Goal: Task Accomplishment & Management: Use online tool/utility

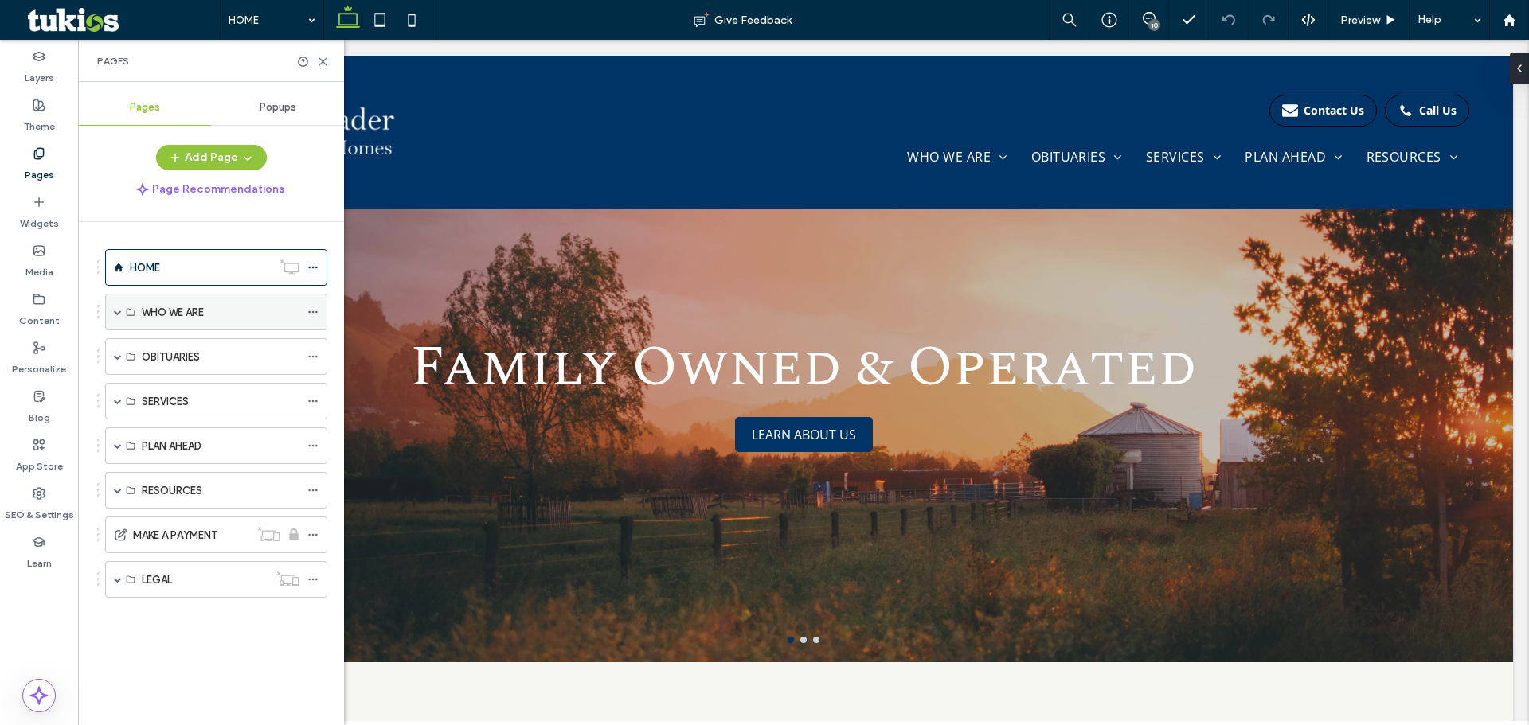
click at [120, 312] on span at bounding box center [118, 312] width 8 height 8
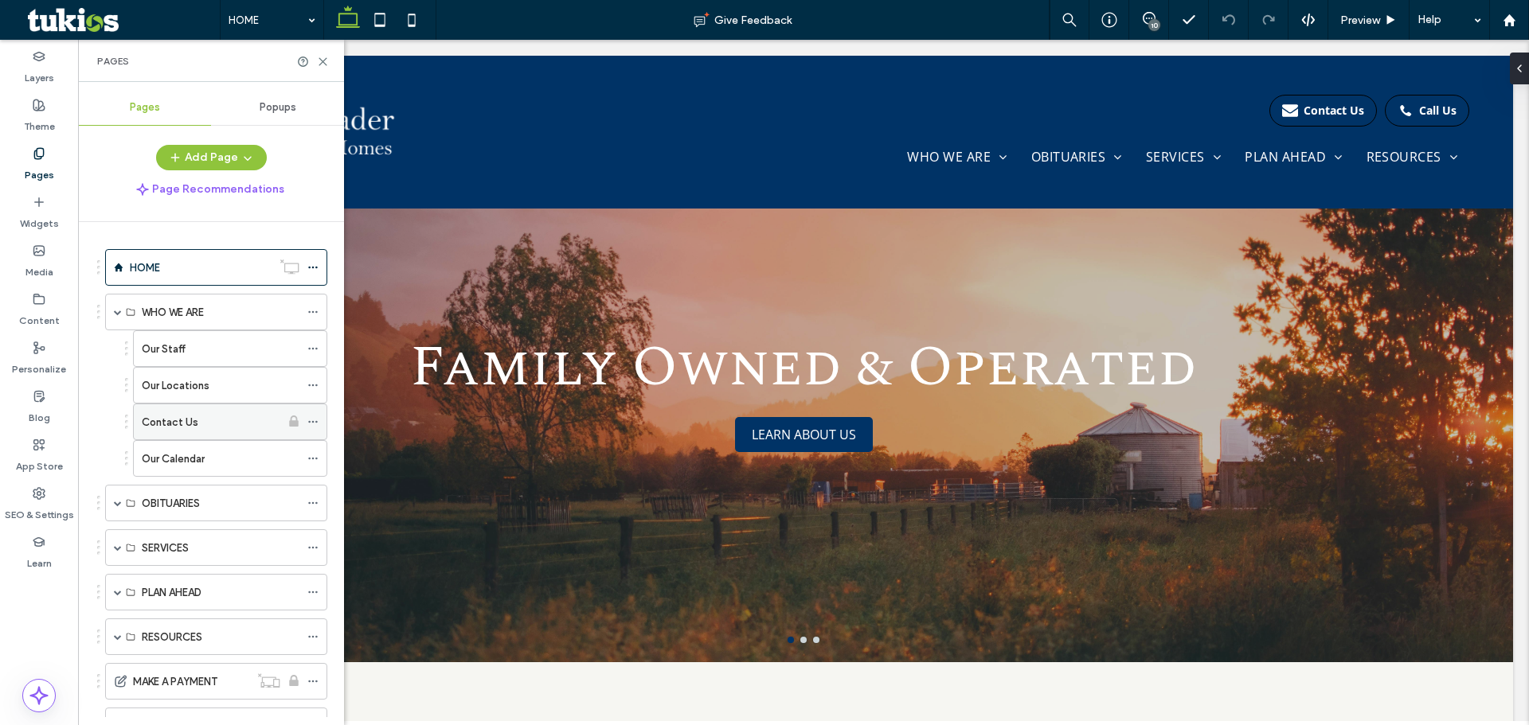
click at [162, 421] on label "Contact Us" at bounding box center [170, 422] width 57 height 28
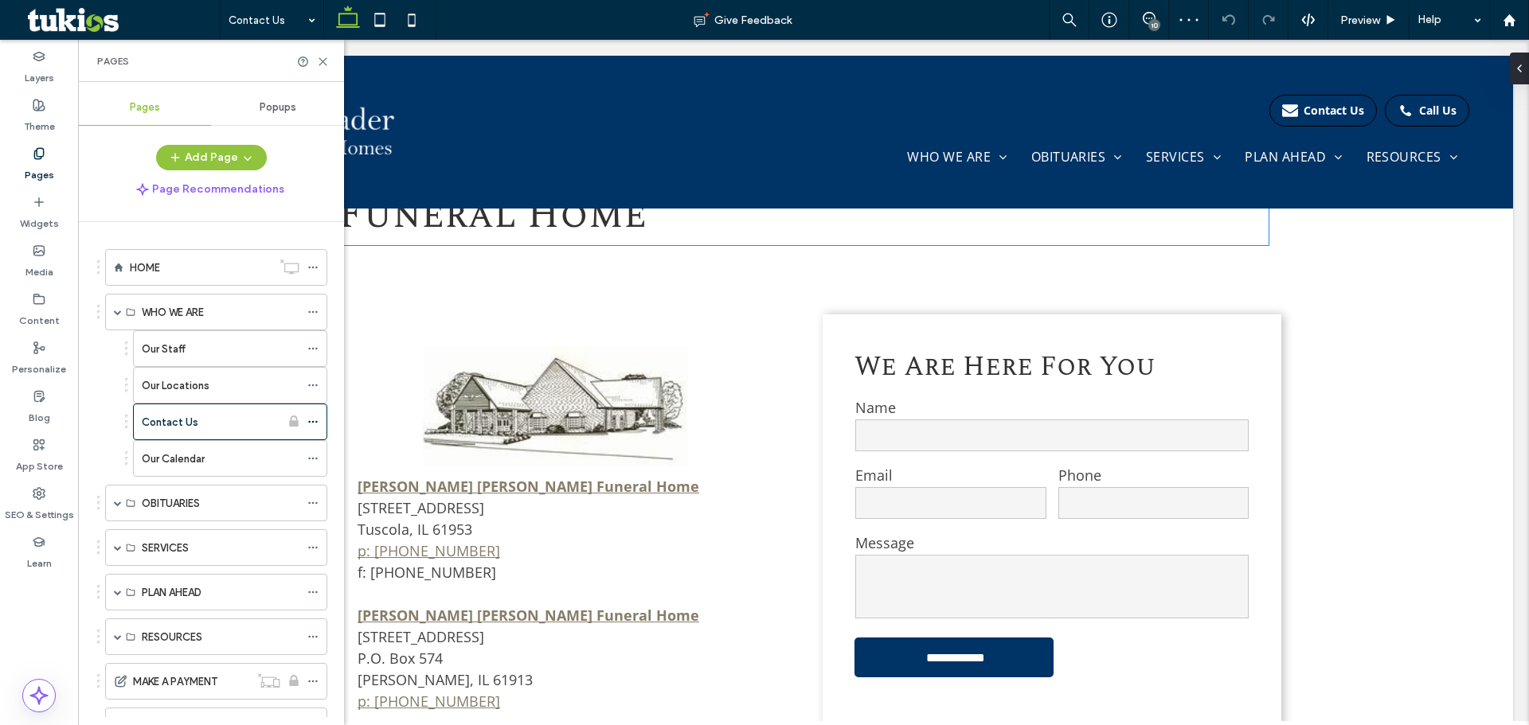
scroll to position [701, 0]
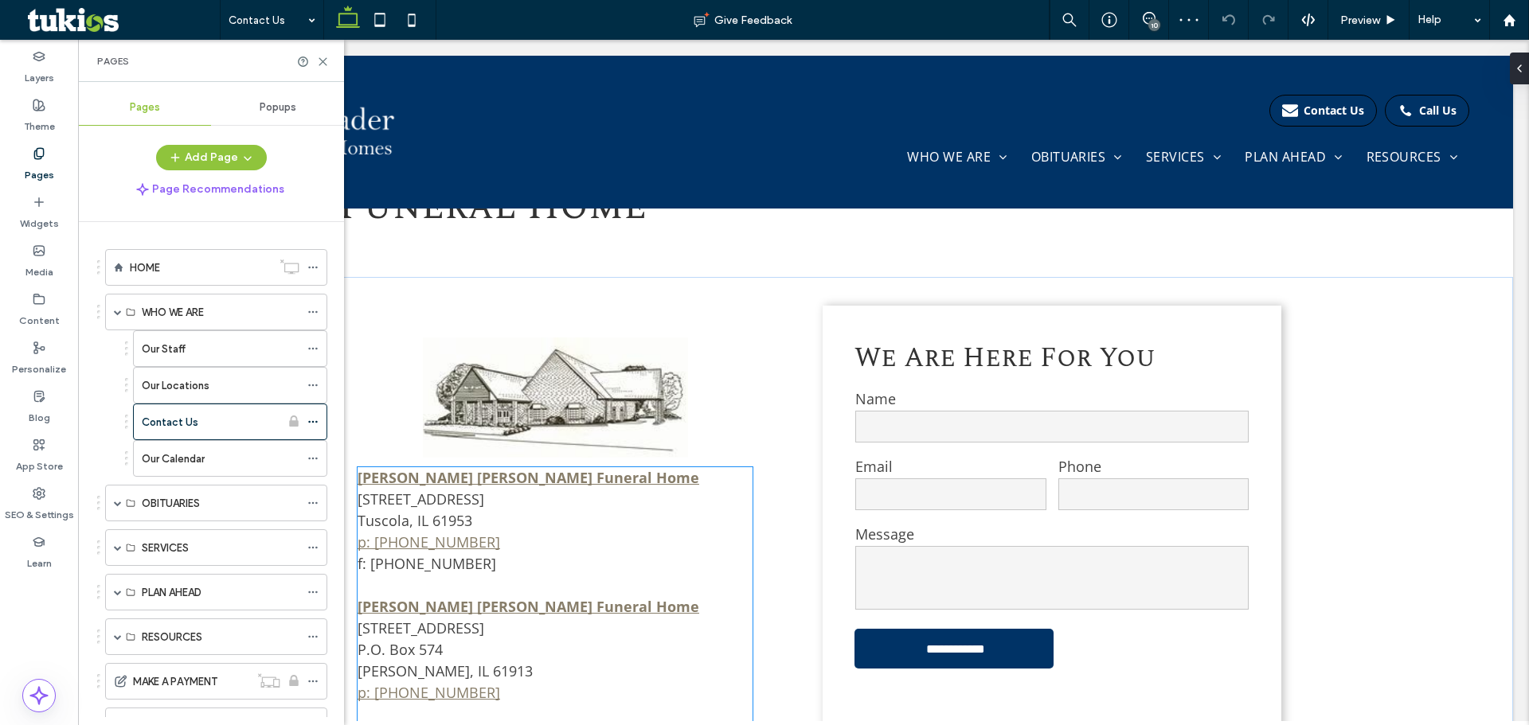
click at [463, 490] on span "705 South Main Street Tuscola, IL 61953" at bounding box center [420, 510] width 127 height 41
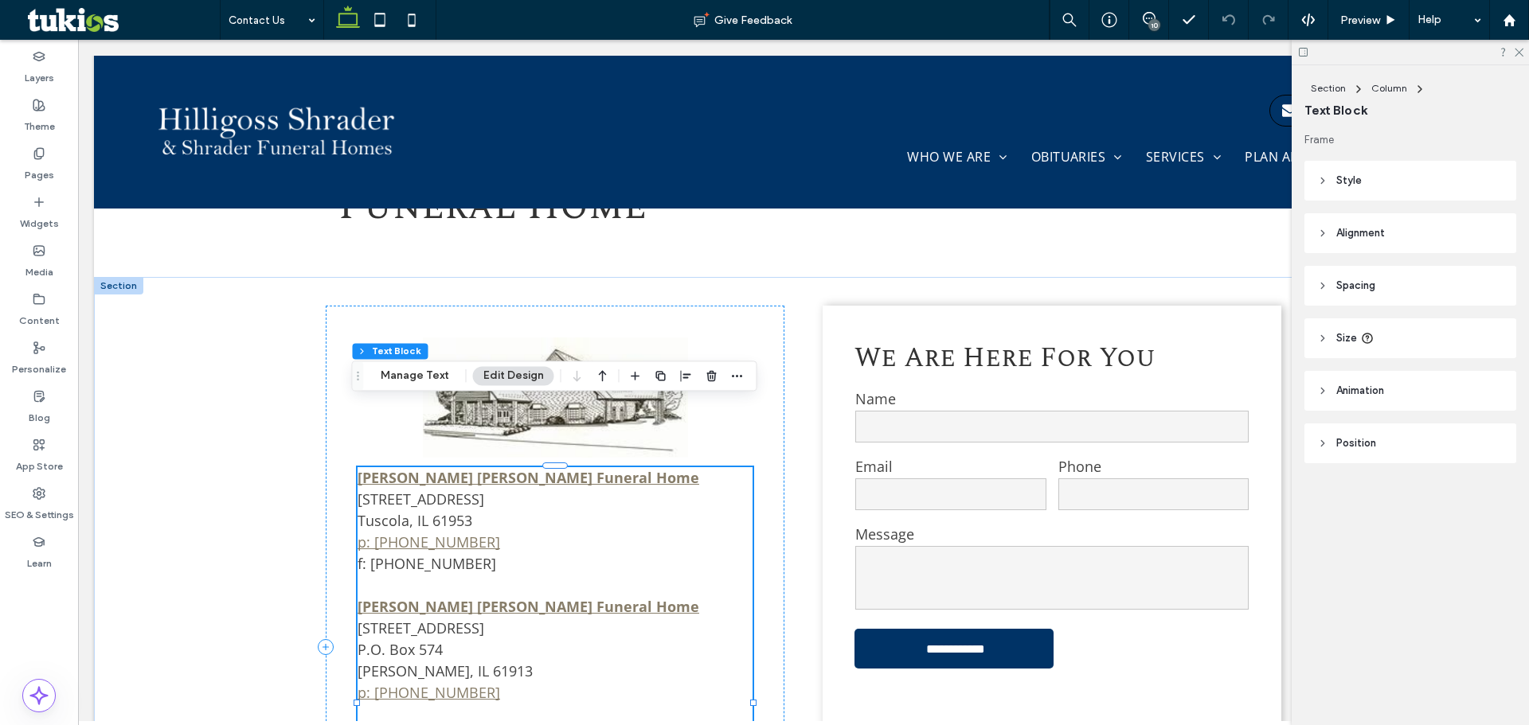
click at [436, 490] on span "705 South Main Street Tuscola, IL 61953" at bounding box center [420, 510] width 127 height 41
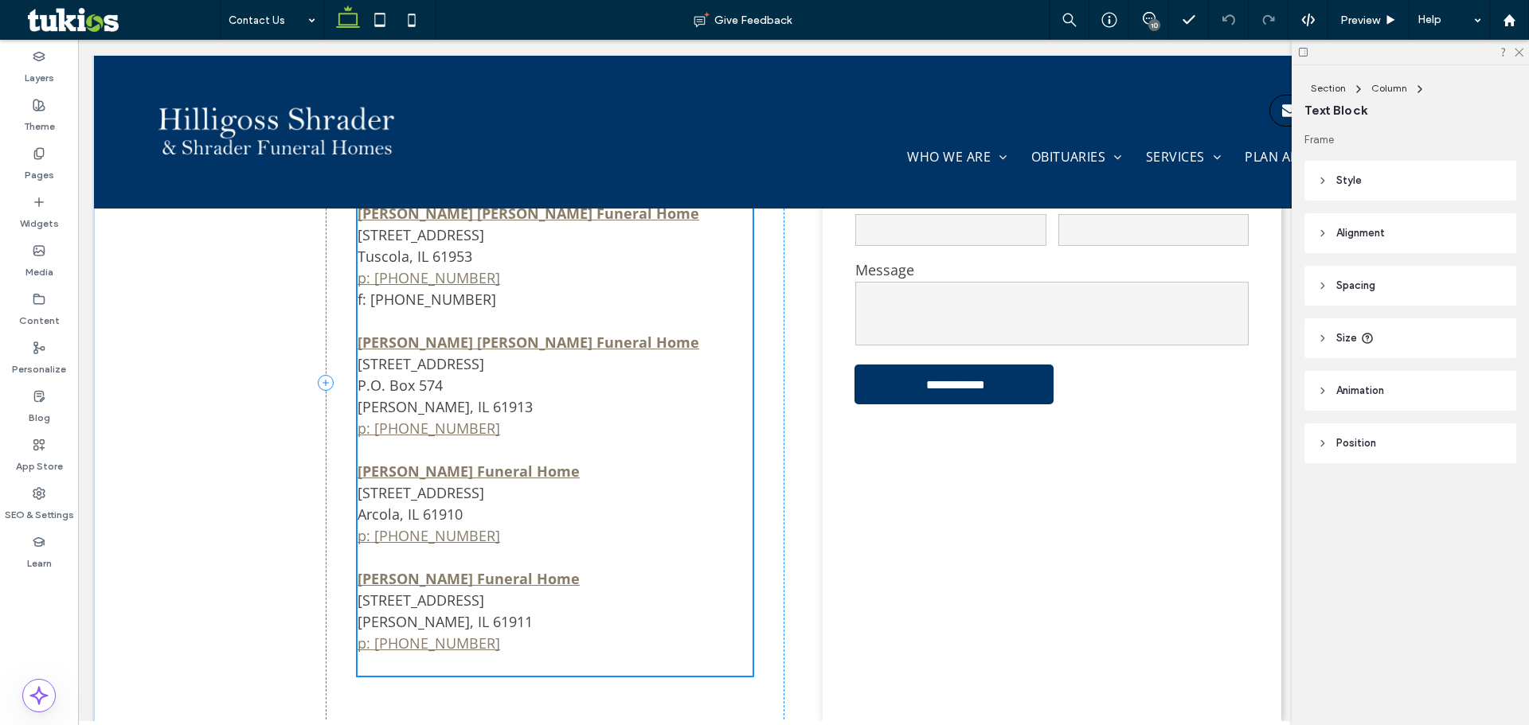
type input "*********"
type input "**"
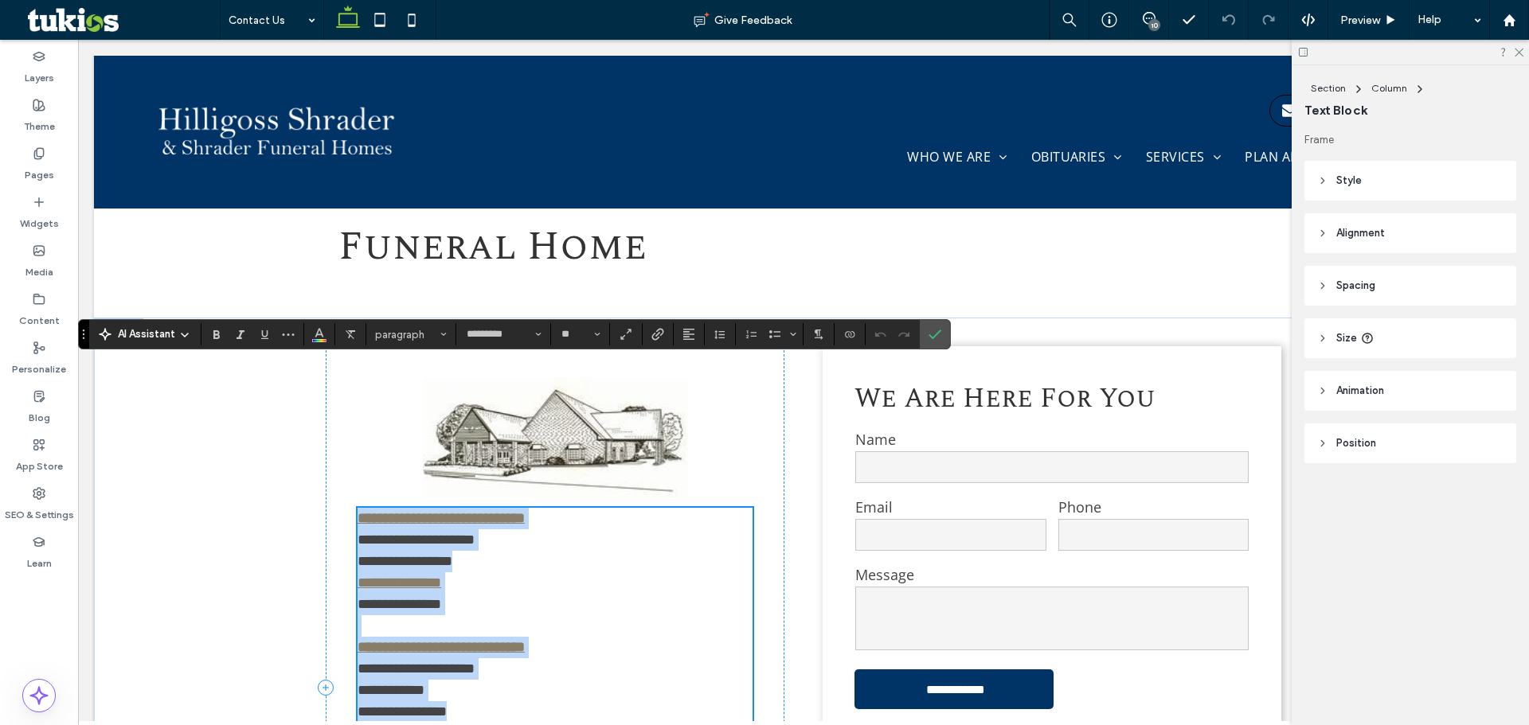
scroll to position [647, 0]
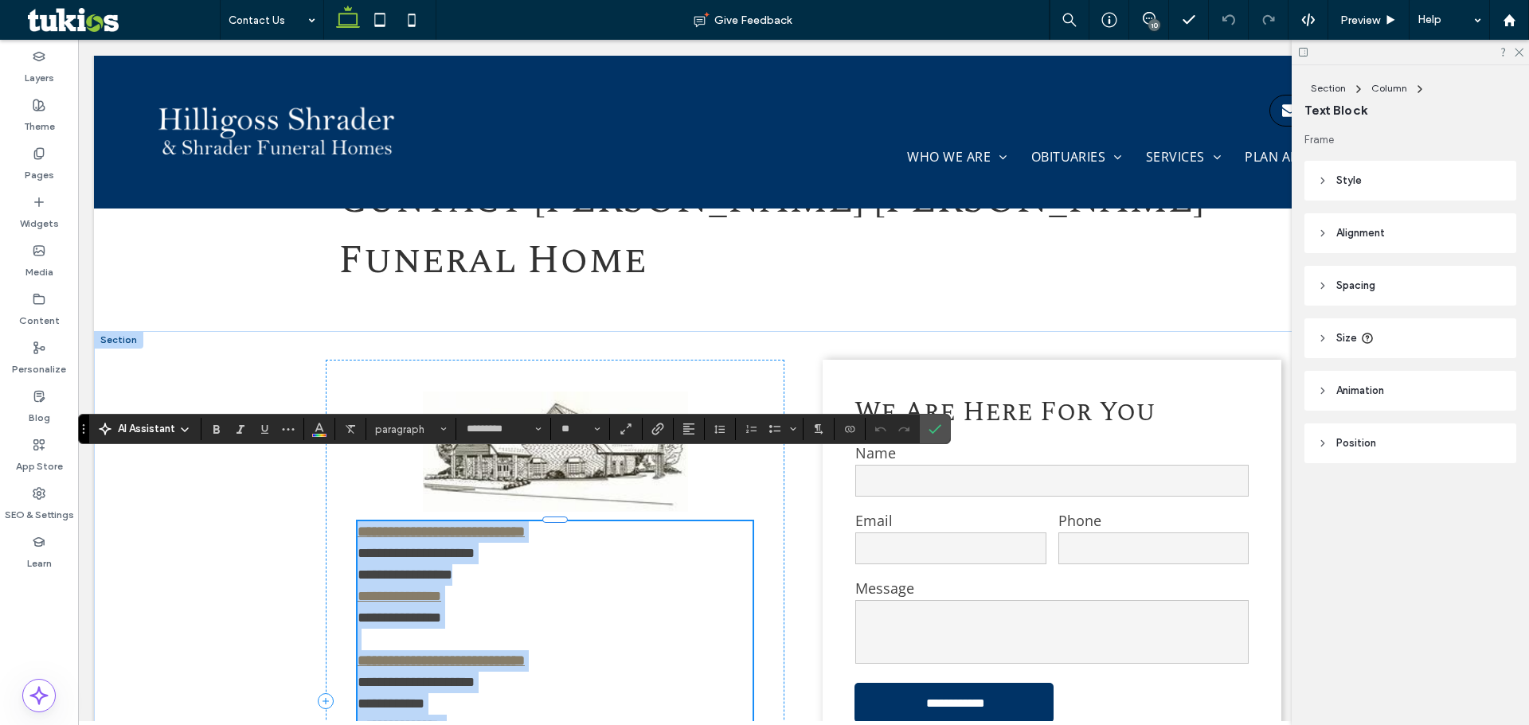
click at [529, 522] on p "**********" at bounding box center [554, 586] width 395 height 129
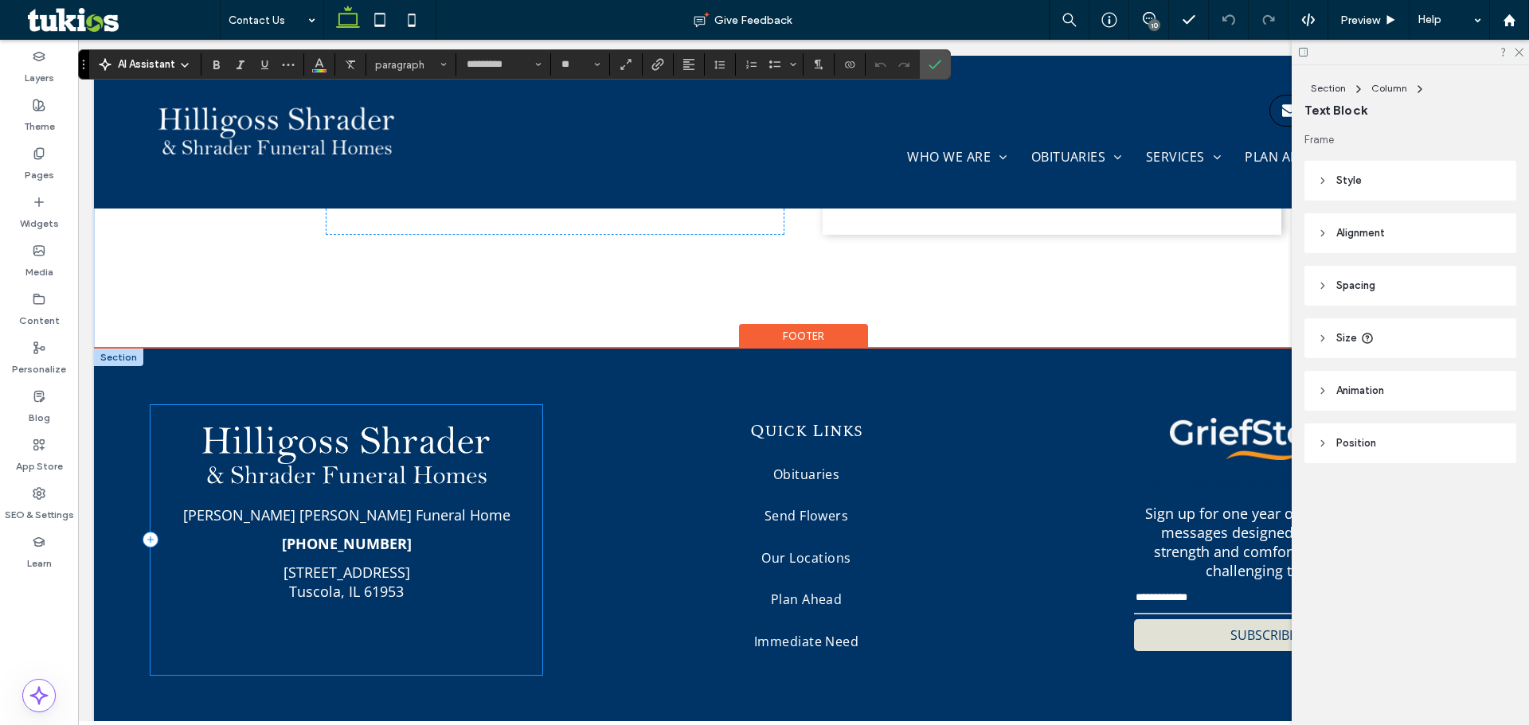
drag, startPoint x: 354, startPoint y: 574, endPoint x: 491, endPoint y: 374, distance: 242.3
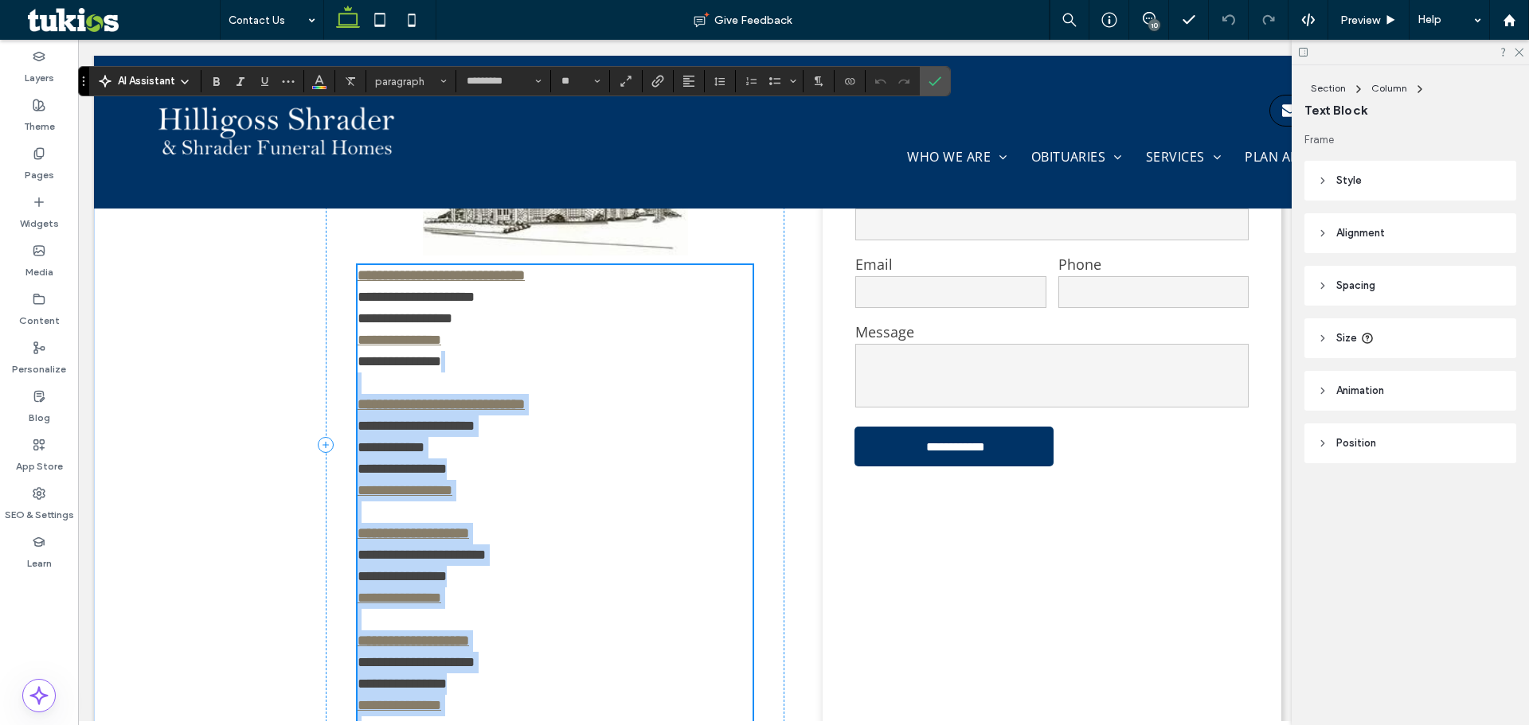
scroll to position [897, 0]
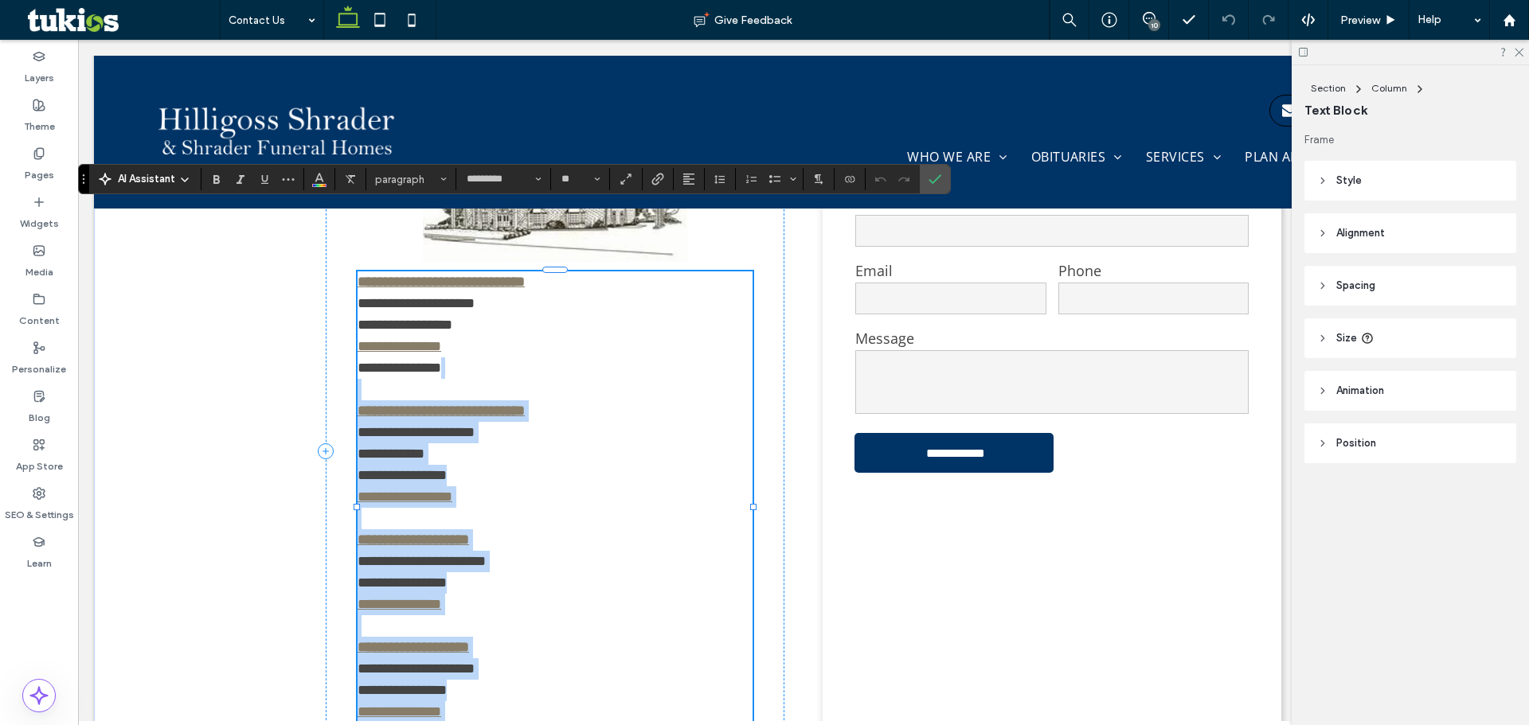
click at [560, 529] on p "**********" at bounding box center [554, 582] width 395 height 107
drag, startPoint x: 469, startPoint y: 649, endPoint x: 307, endPoint y: 344, distance: 345.5
click at [307, 344] on div "**********" at bounding box center [803, 493] width 1419 height 824
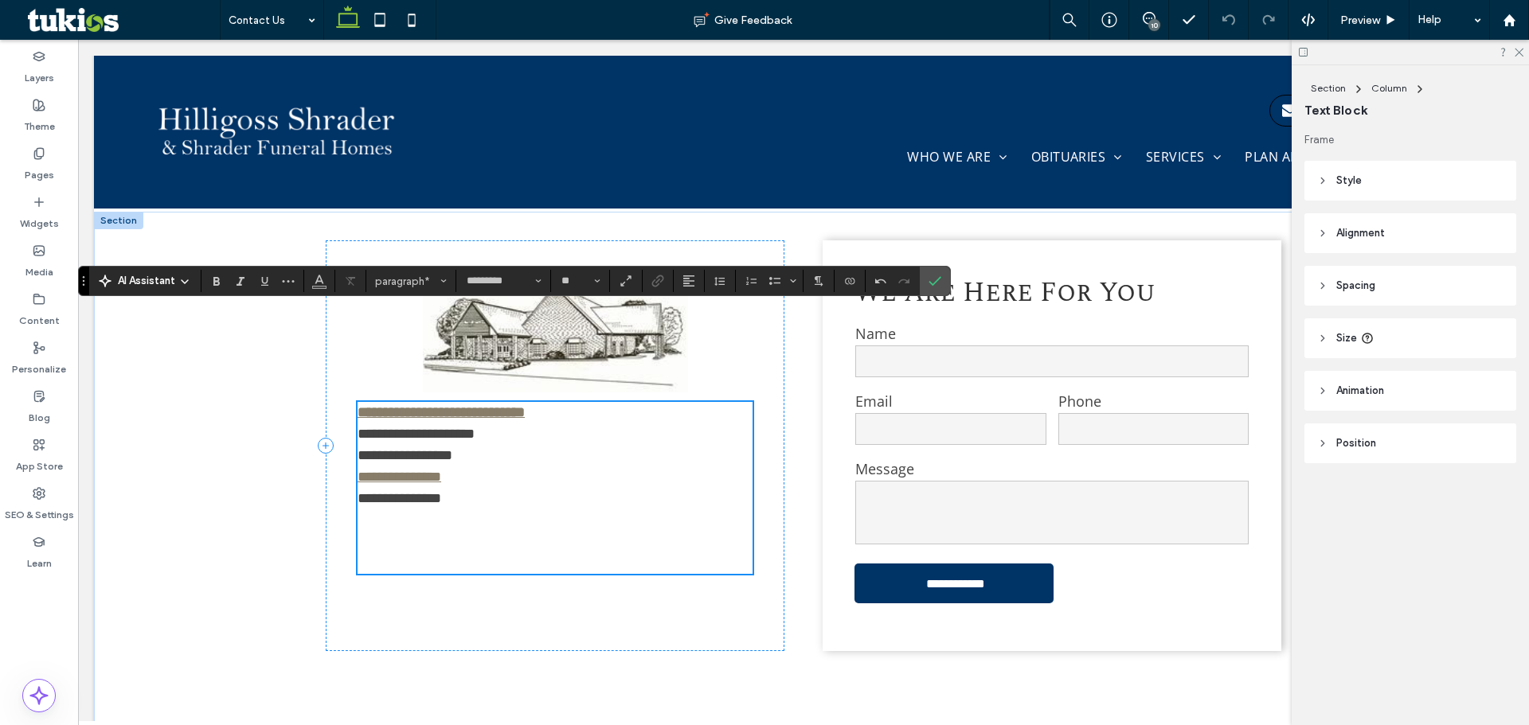
scroll to position [737, 0]
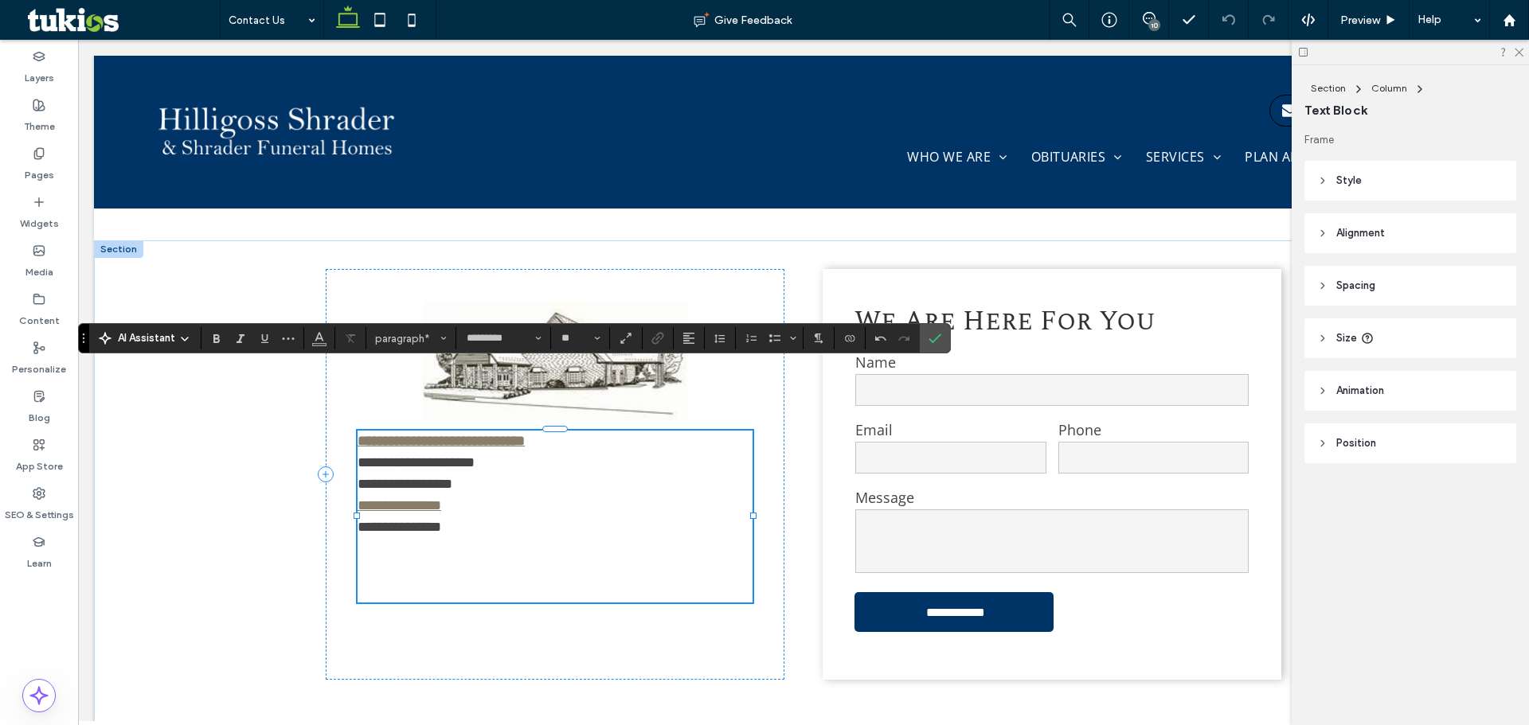
click at [385, 560] on p "﻿" at bounding box center [554, 570] width 395 height 21
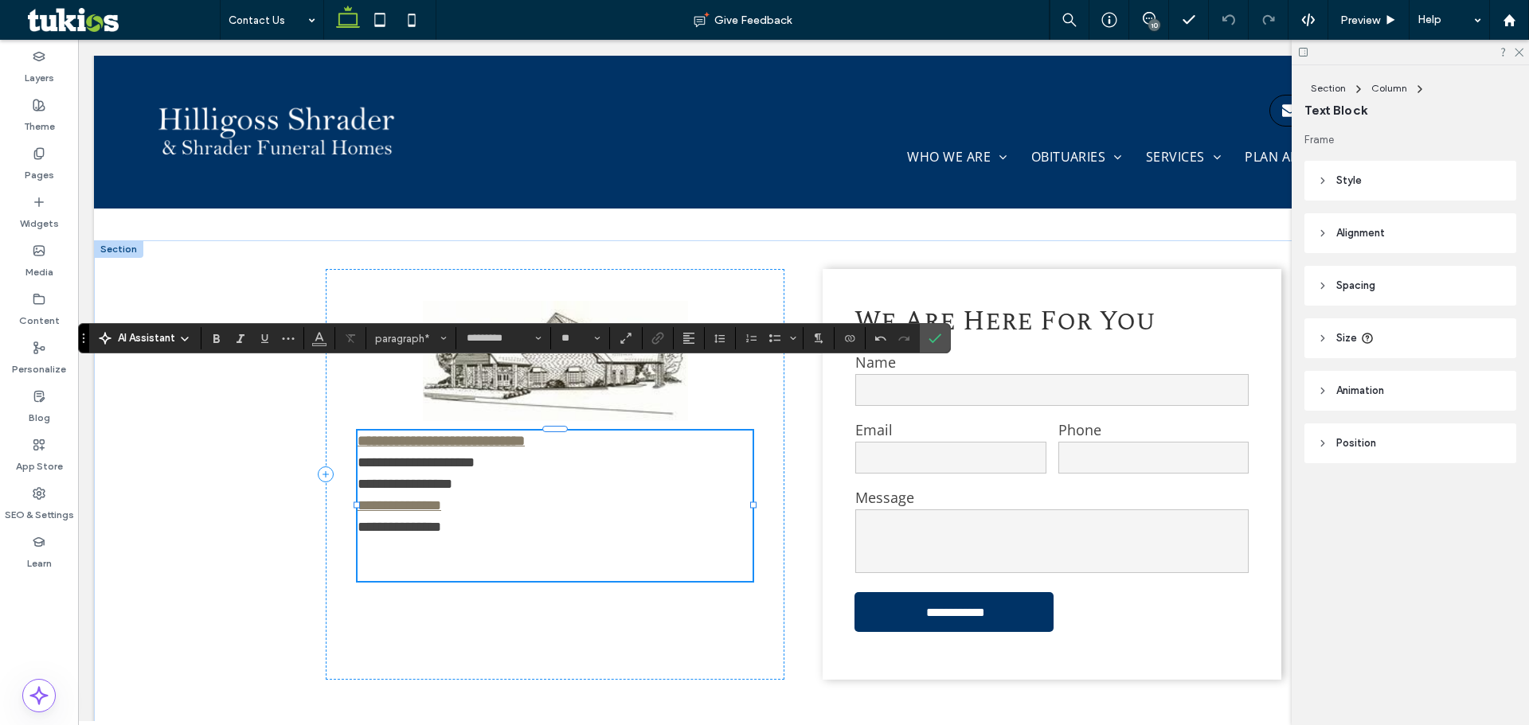
click at [400, 486] on p "**********" at bounding box center [554, 495] width 395 height 129
click at [408, 538] on p at bounding box center [554, 548] width 395 height 21
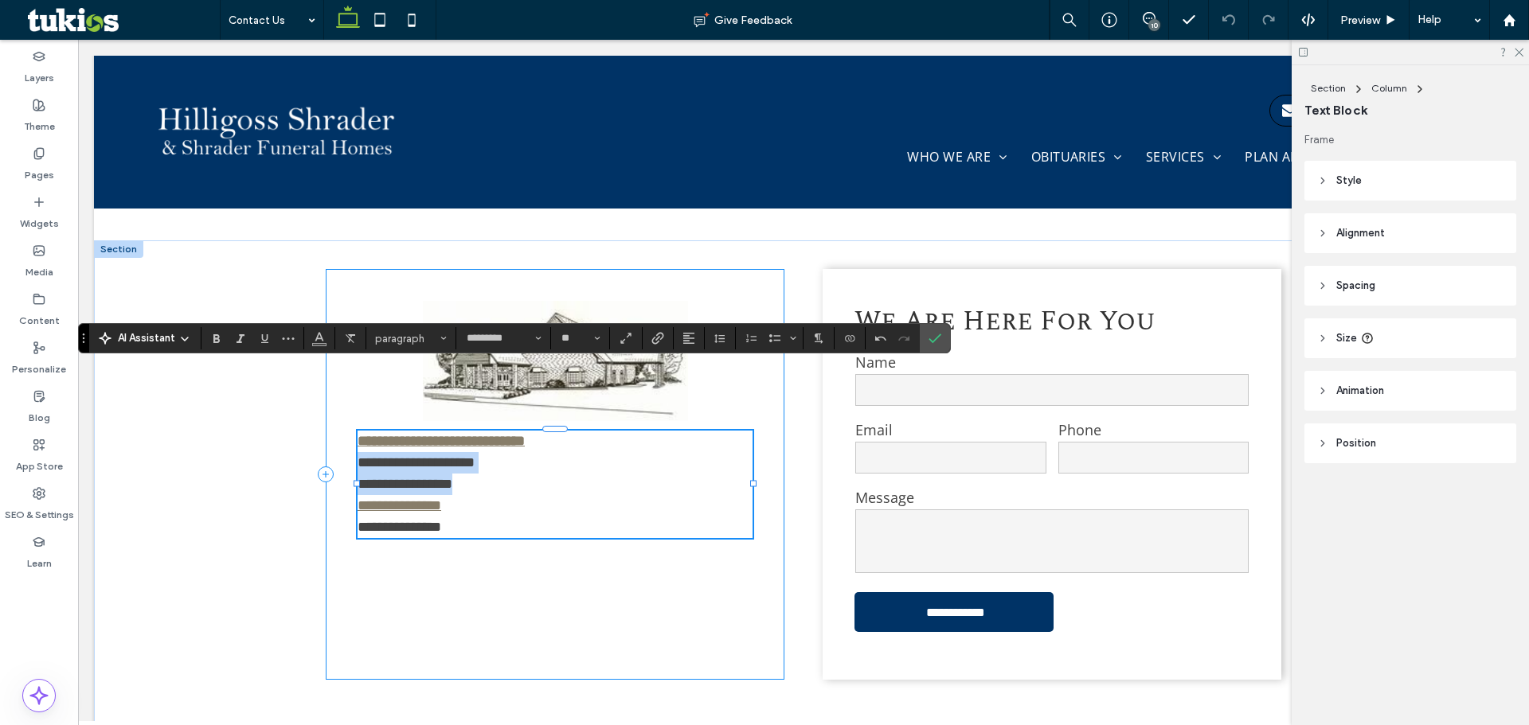
drag, startPoint x: 474, startPoint y: 417, endPoint x: 349, endPoint y: 397, distance: 126.6
click at [349, 397] on div "**********" at bounding box center [555, 474] width 459 height 411
drag, startPoint x: 446, startPoint y: 408, endPoint x: 429, endPoint y: 408, distance: 16.7
click at [429, 431] on p "**********" at bounding box center [554, 484] width 395 height 107
click at [500, 431] on p "**********" at bounding box center [554, 484] width 395 height 107
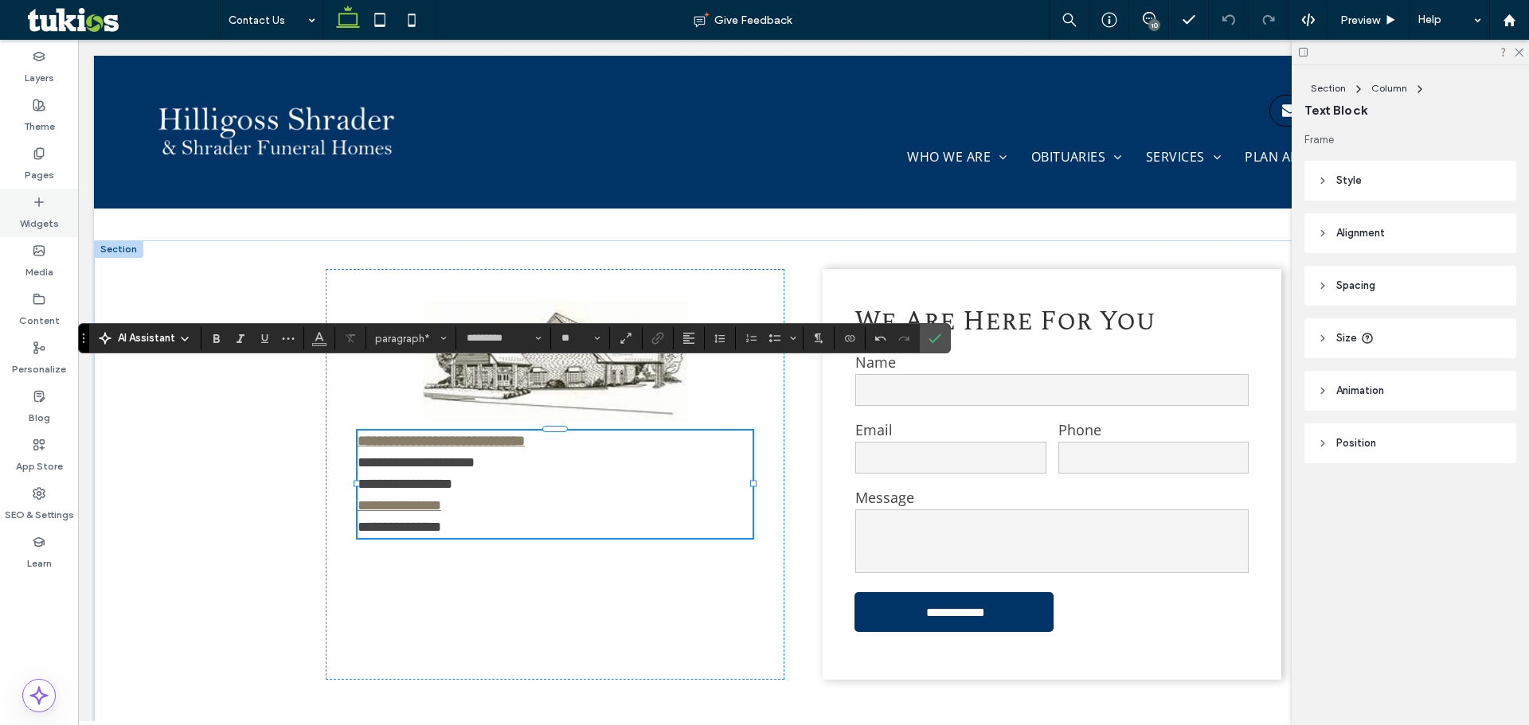
click at [34, 201] on icon at bounding box center [39, 202] width 13 height 13
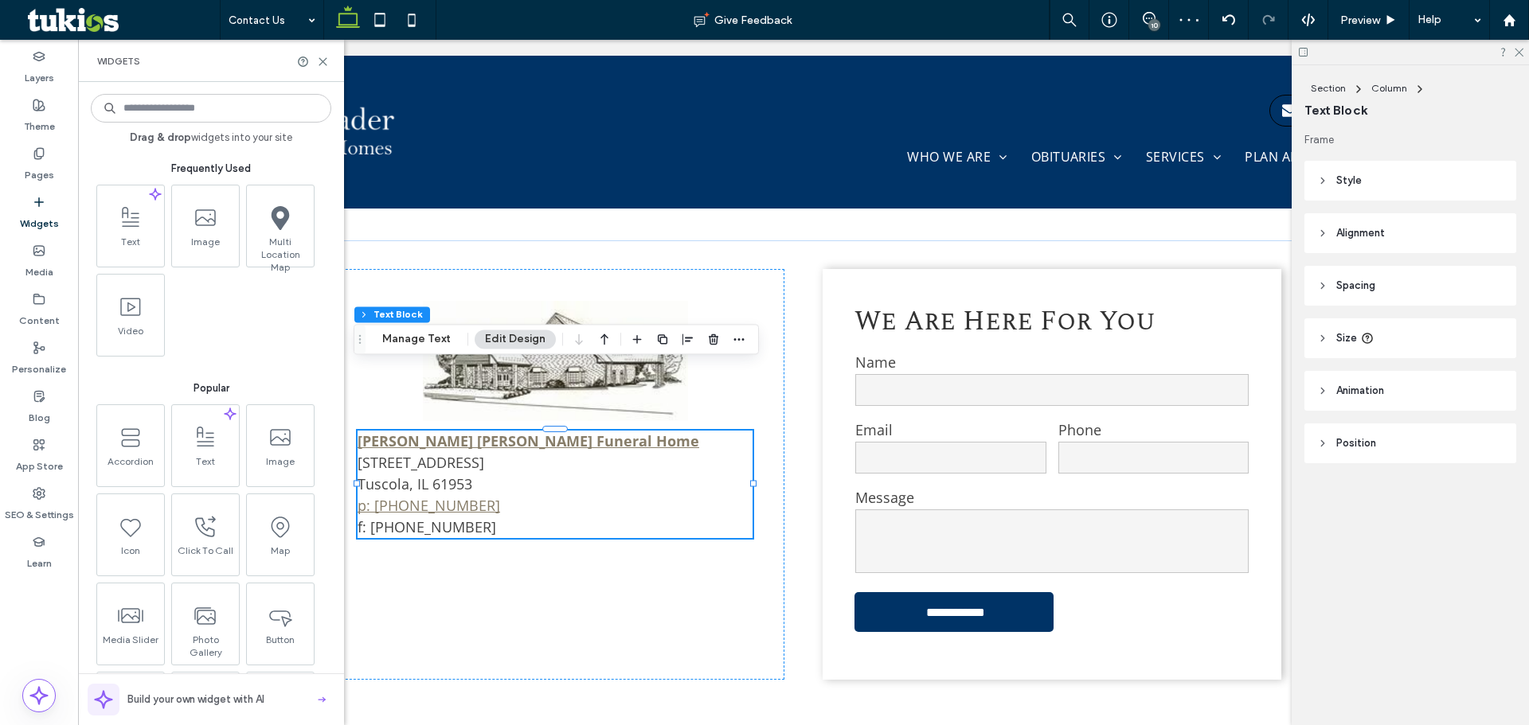
click at [175, 114] on input at bounding box center [211, 108] width 240 height 29
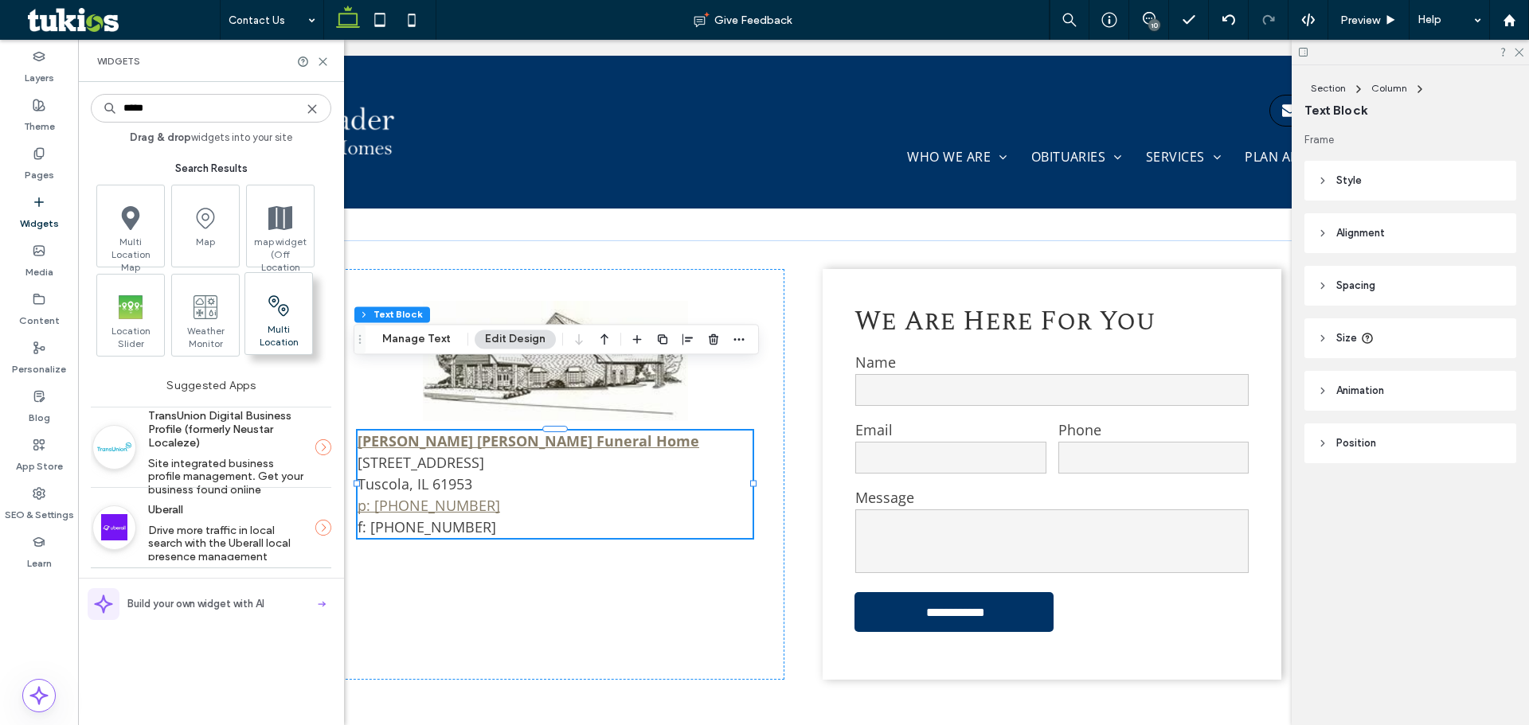
type input "*****"
click at [274, 308] on icon at bounding box center [278, 305] width 25 height 25
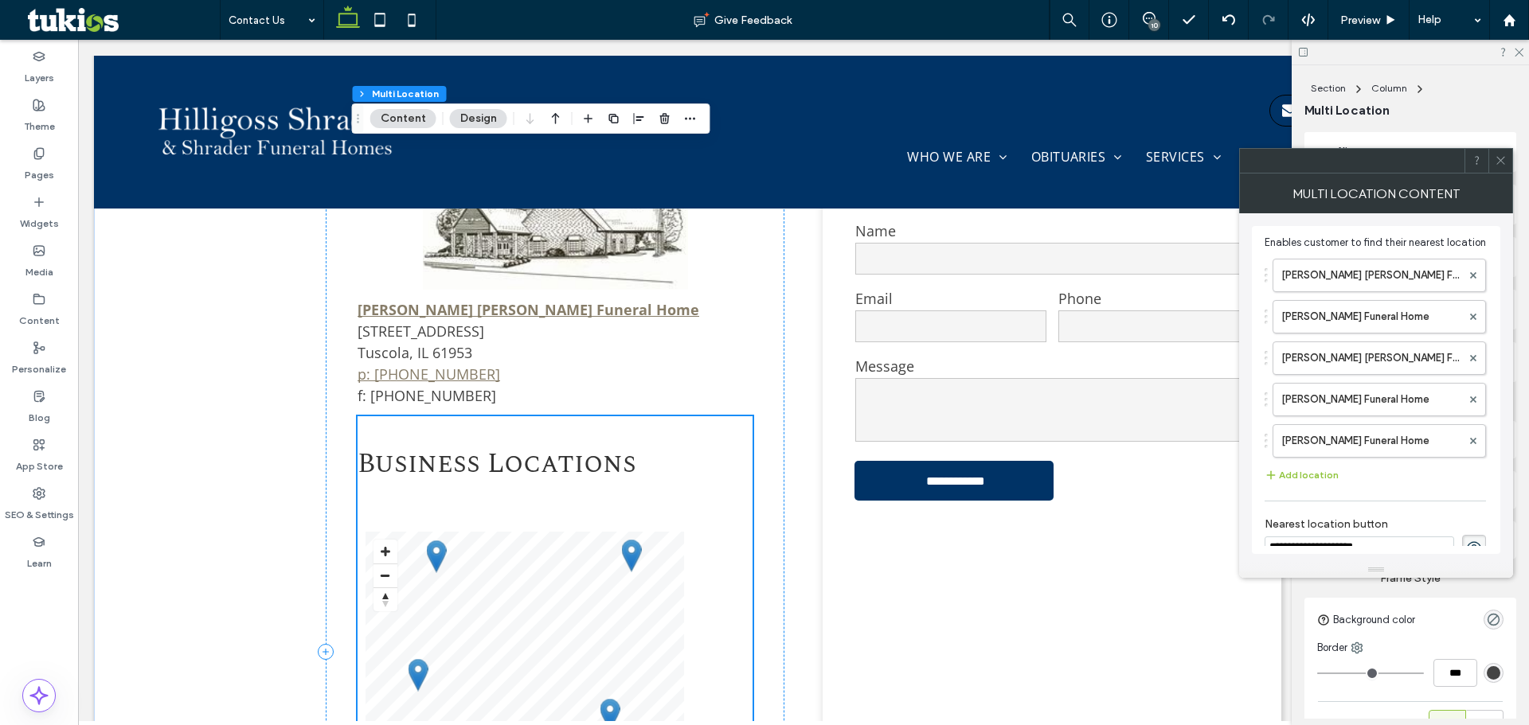
scroll to position [817, 0]
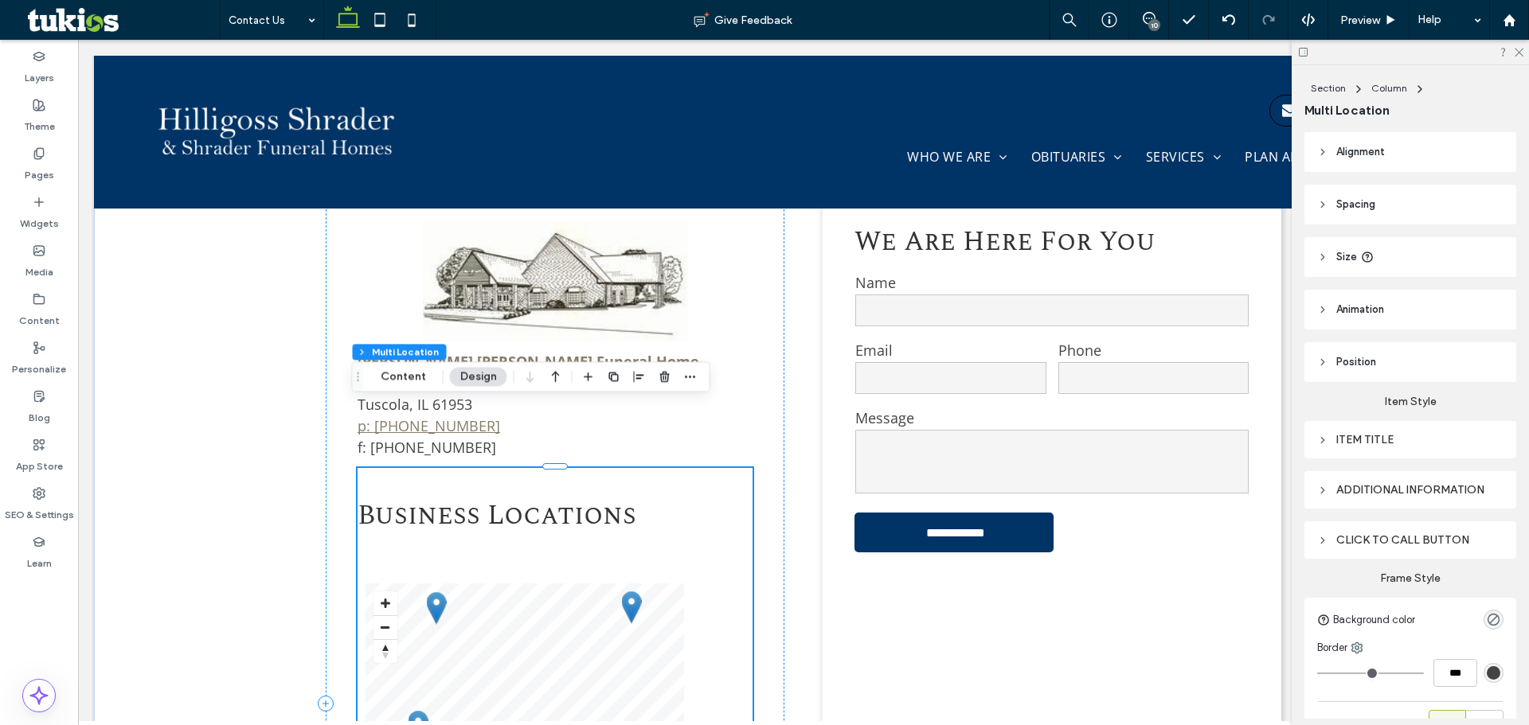
click at [687, 584] on div "© Mapbox © OpenStreetMap Improve this map" at bounding box center [554, 715] width 379 height 263
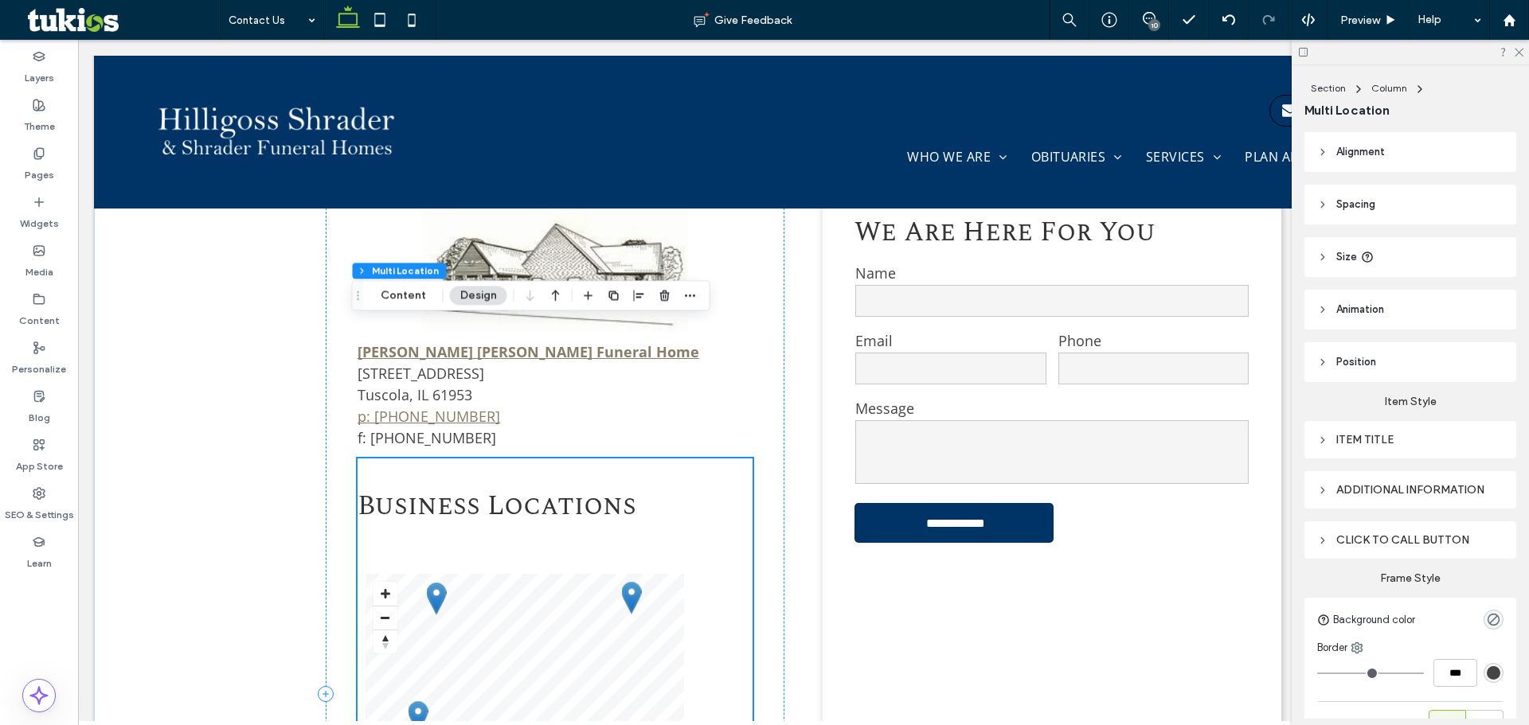
scroll to position [737, 0]
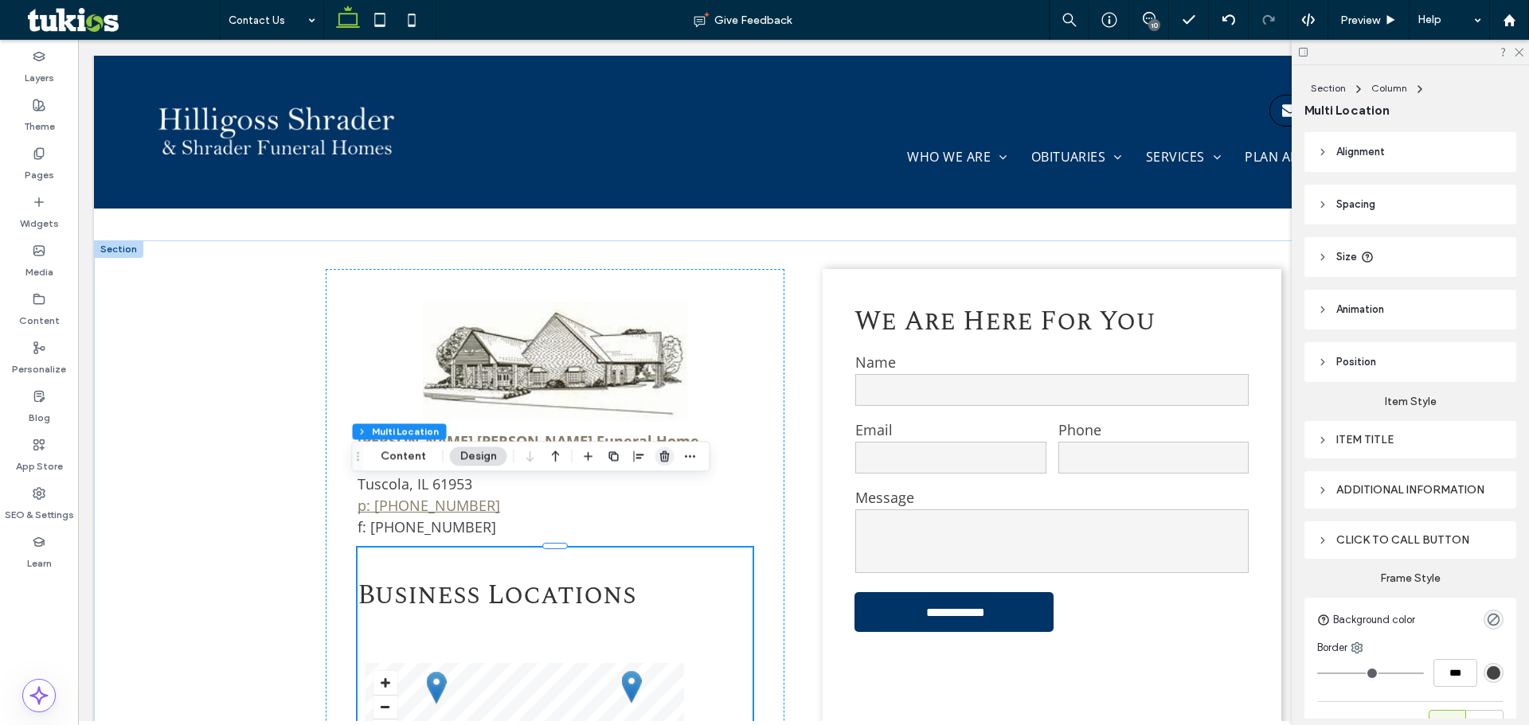
click at [662, 454] on use "button" at bounding box center [664, 456] width 10 height 10
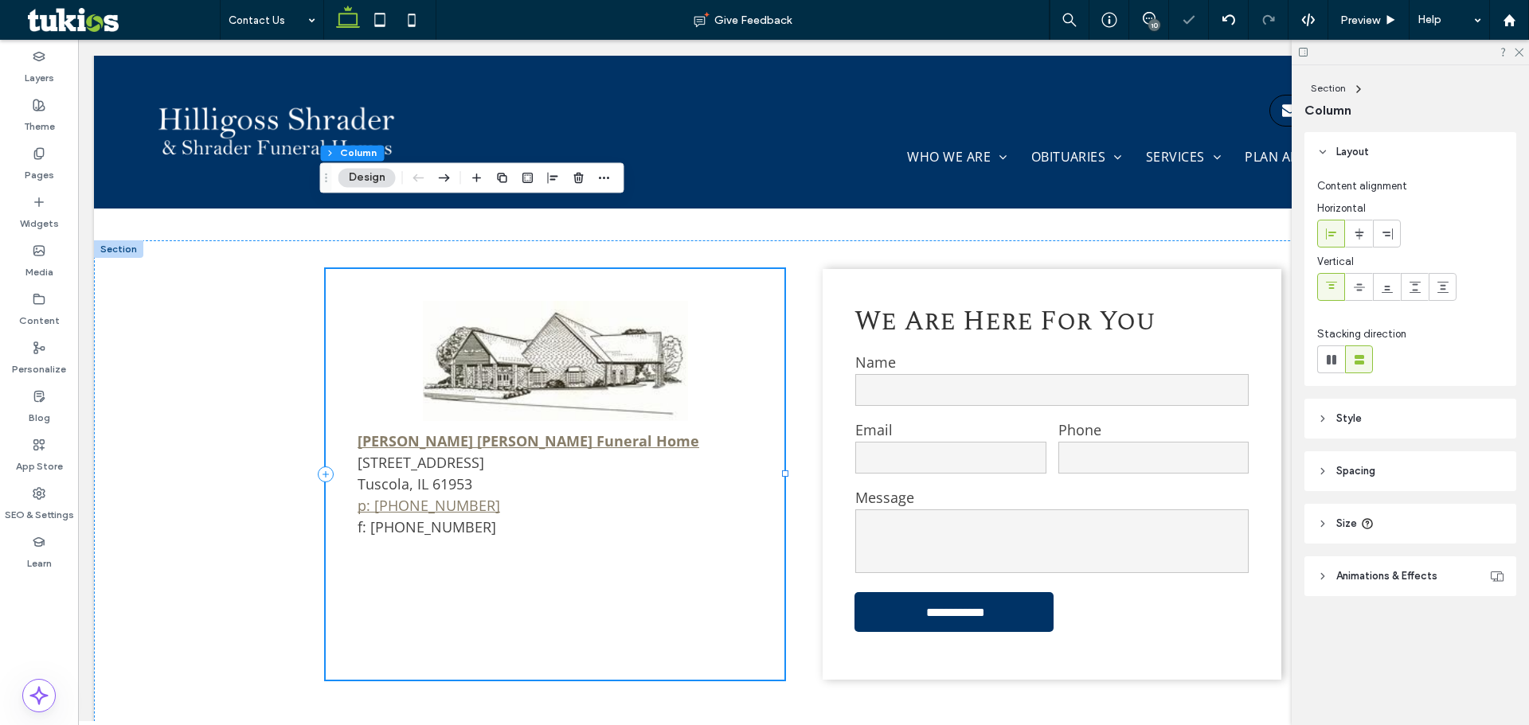
click at [395, 503] on div "Hilligoss Shrader Funeral Home 705 South Main Street Tuscola, IL 61953 p: 217-2…" at bounding box center [555, 474] width 459 height 411
click at [31, 214] on label "Widgets" at bounding box center [39, 220] width 39 height 22
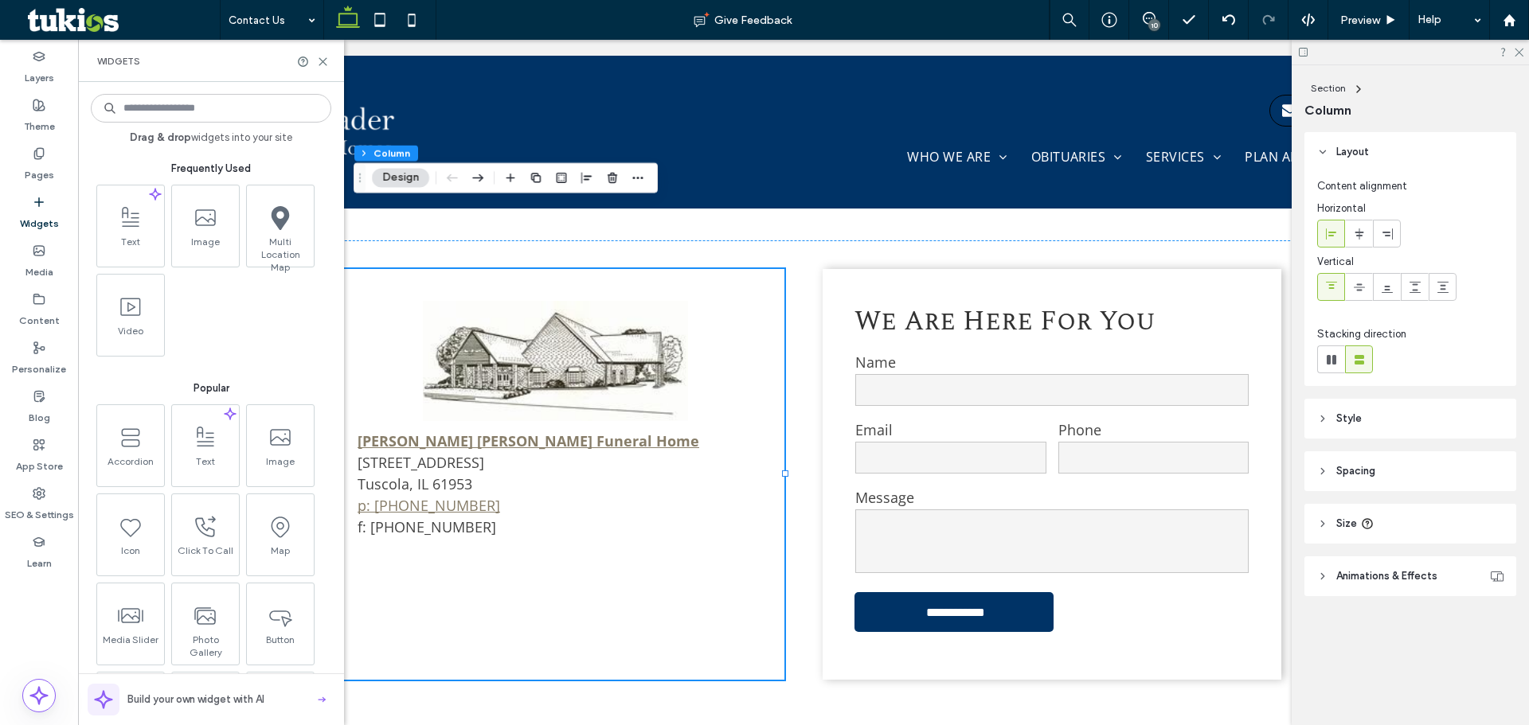
click at [242, 109] on input at bounding box center [211, 108] width 240 height 29
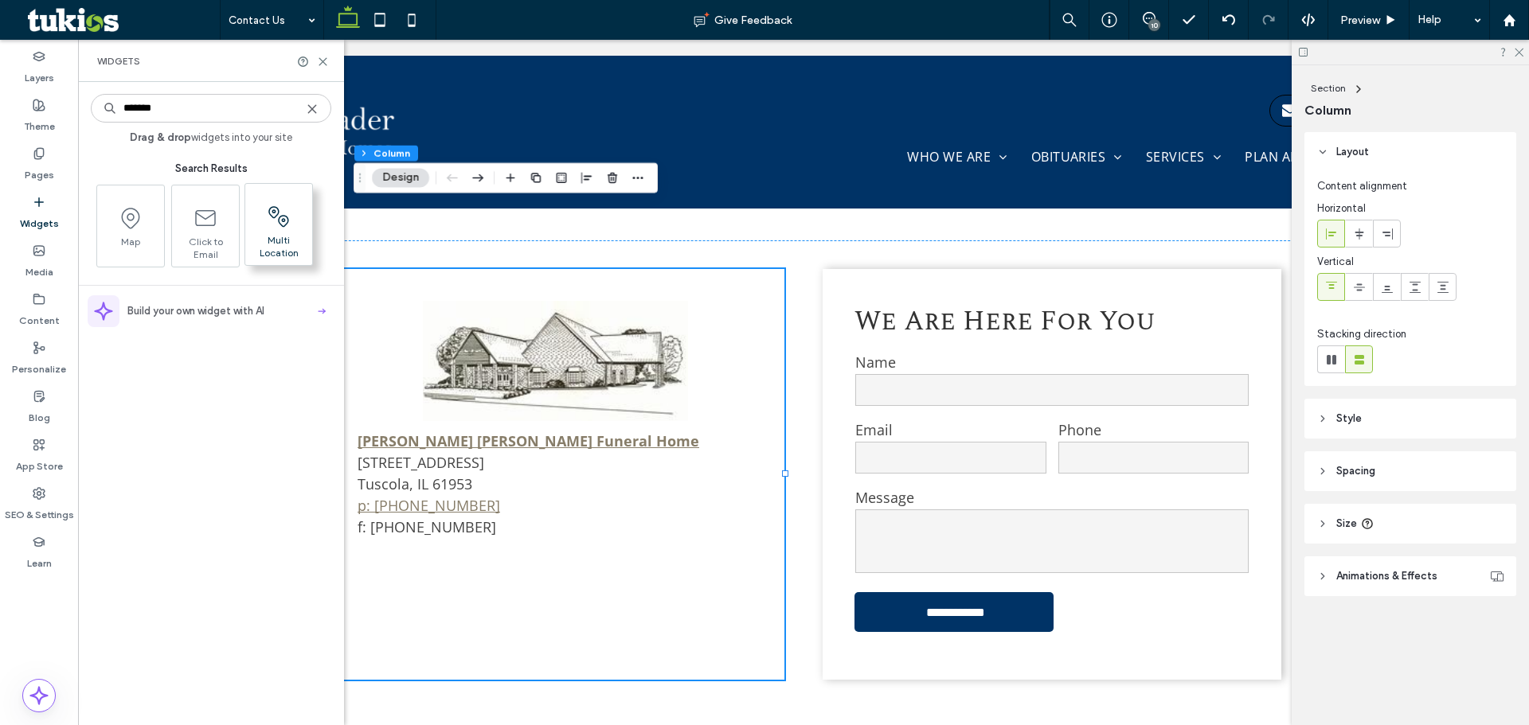
type input "*******"
click at [283, 249] on span "Multi Location" at bounding box center [278, 245] width 67 height 22
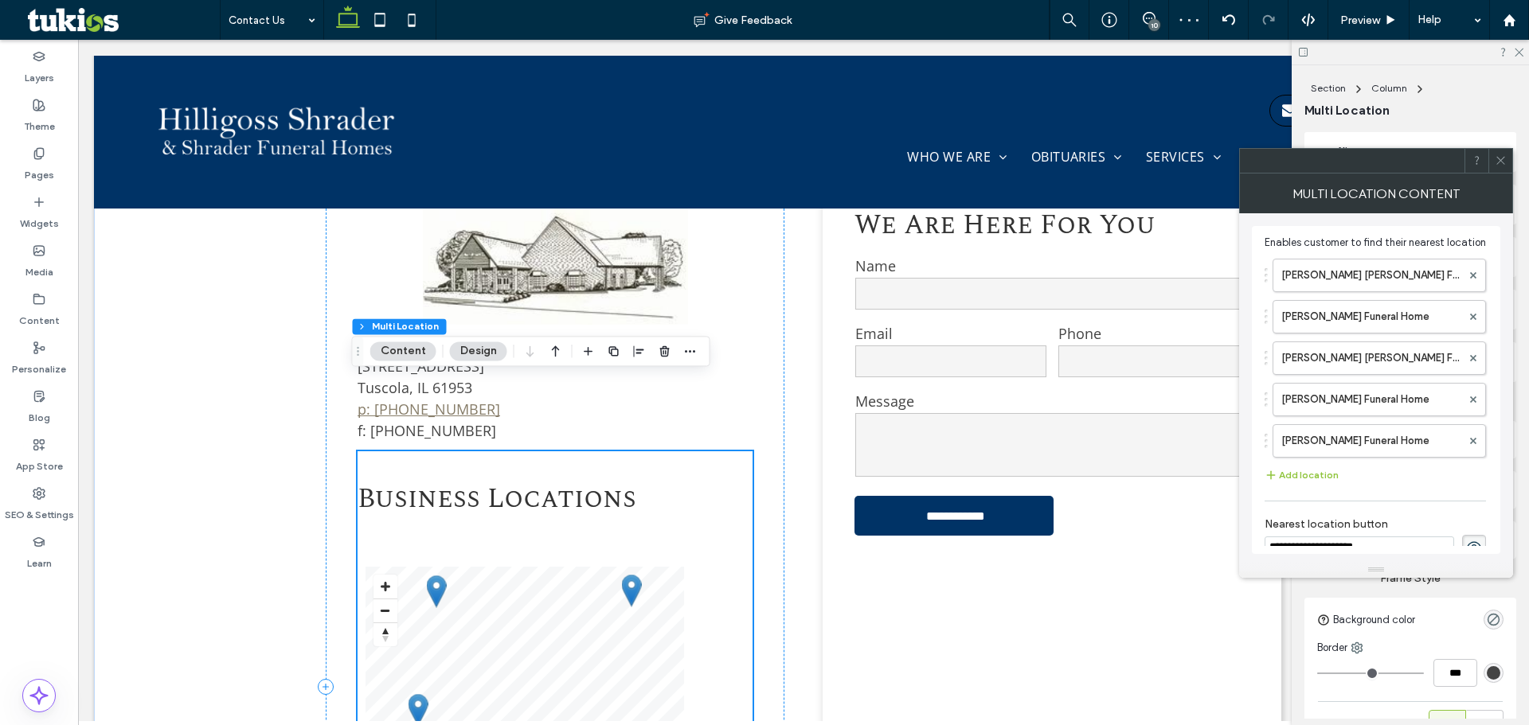
scroll to position [817, 0]
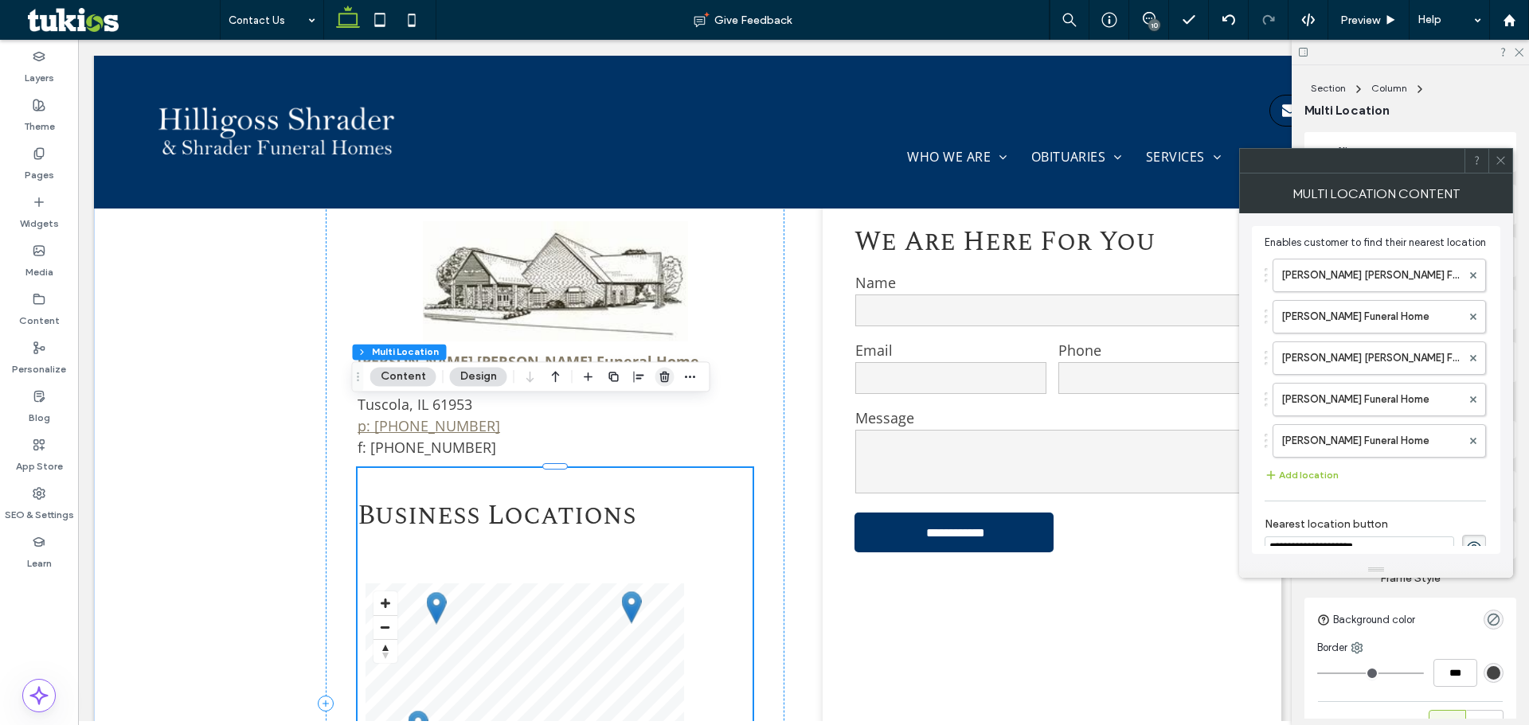
click at [658, 372] on icon "button" at bounding box center [664, 376] width 13 height 13
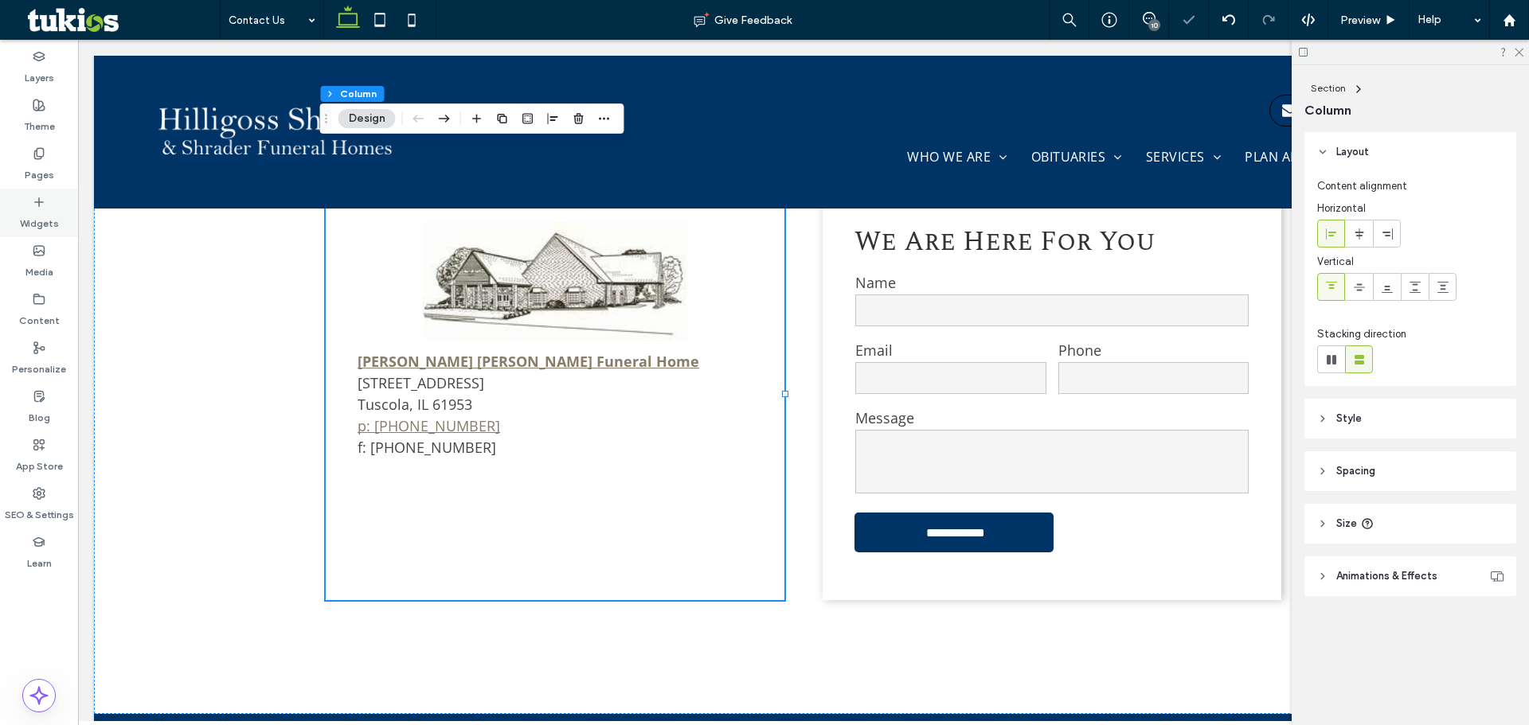
click at [37, 190] on div "Widgets" at bounding box center [39, 213] width 78 height 49
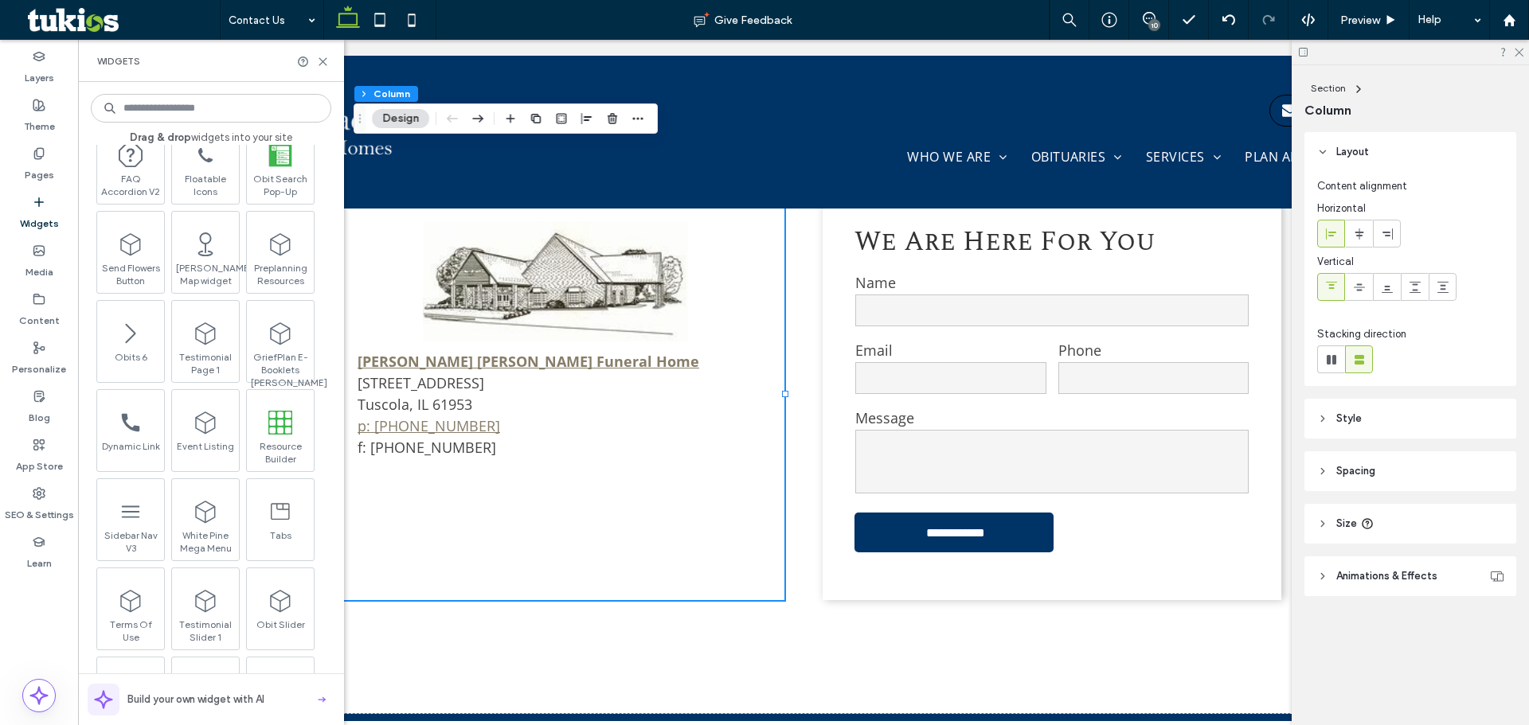
scroll to position [1354, 0]
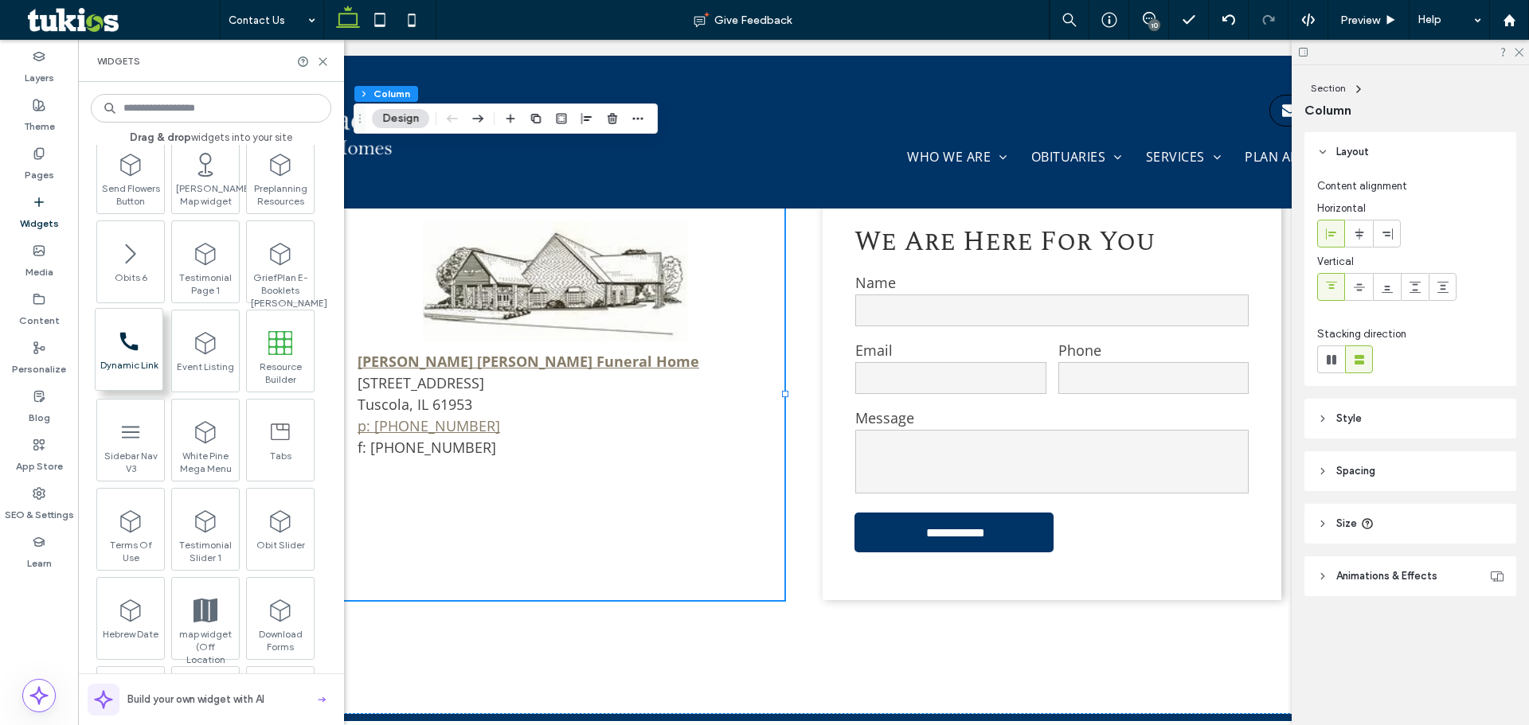
click at [136, 382] on div "call_black_24dp (3) (1)-svg Dynamic Link" at bounding box center [129, 349] width 67 height 81
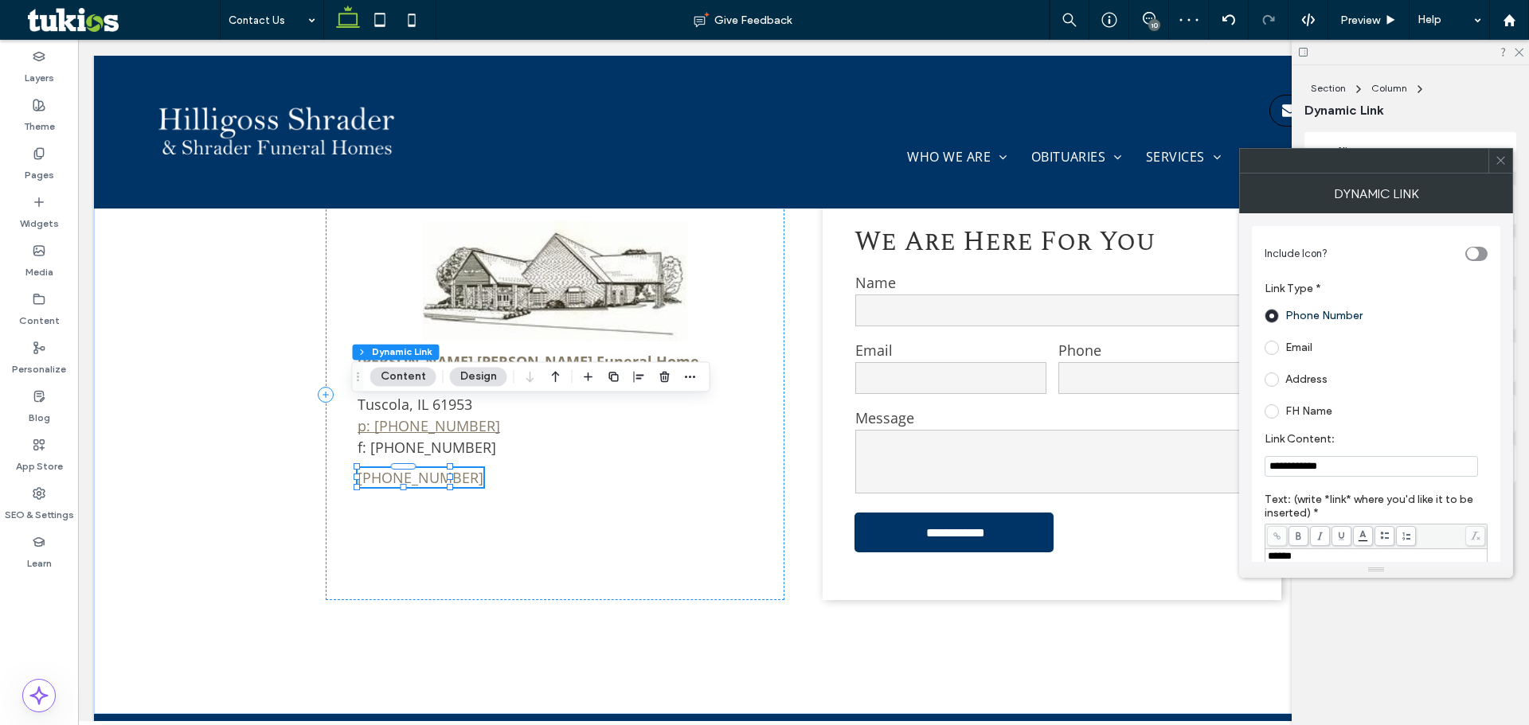
click at [397, 381] on button "Content" at bounding box center [403, 376] width 66 height 19
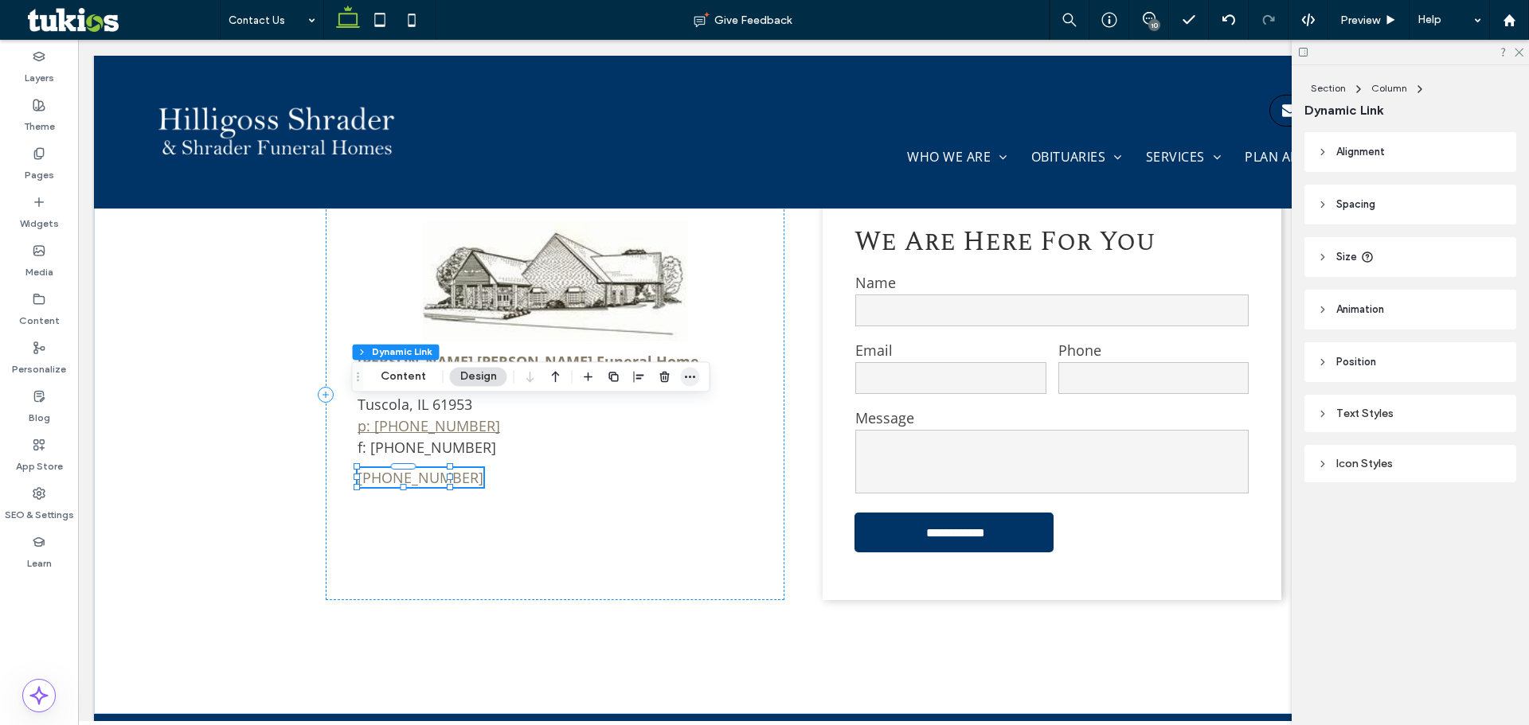
click at [689, 379] on icon "button" at bounding box center [690, 376] width 13 height 13
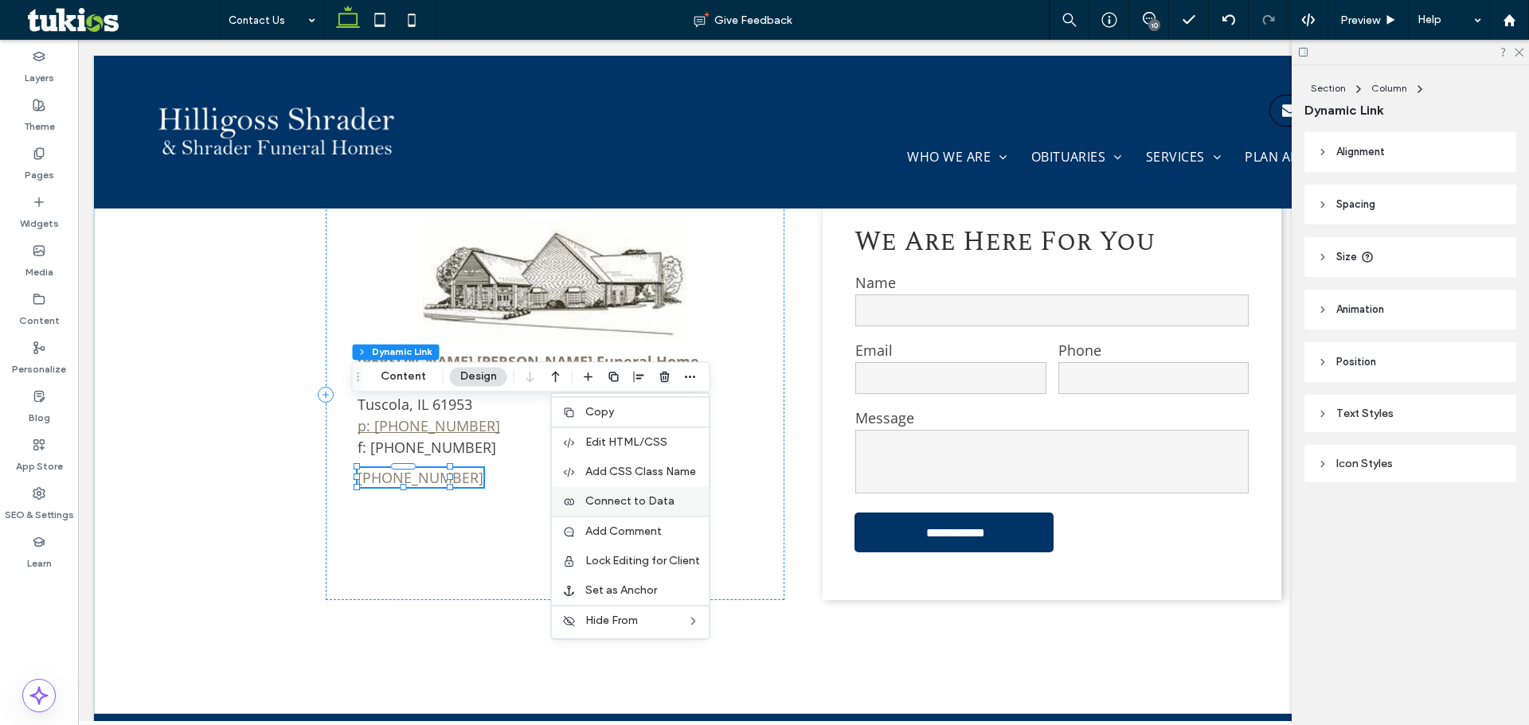
click at [630, 498] on span "Connect to Data" at bounding box center [629, 501] width 89 height 14
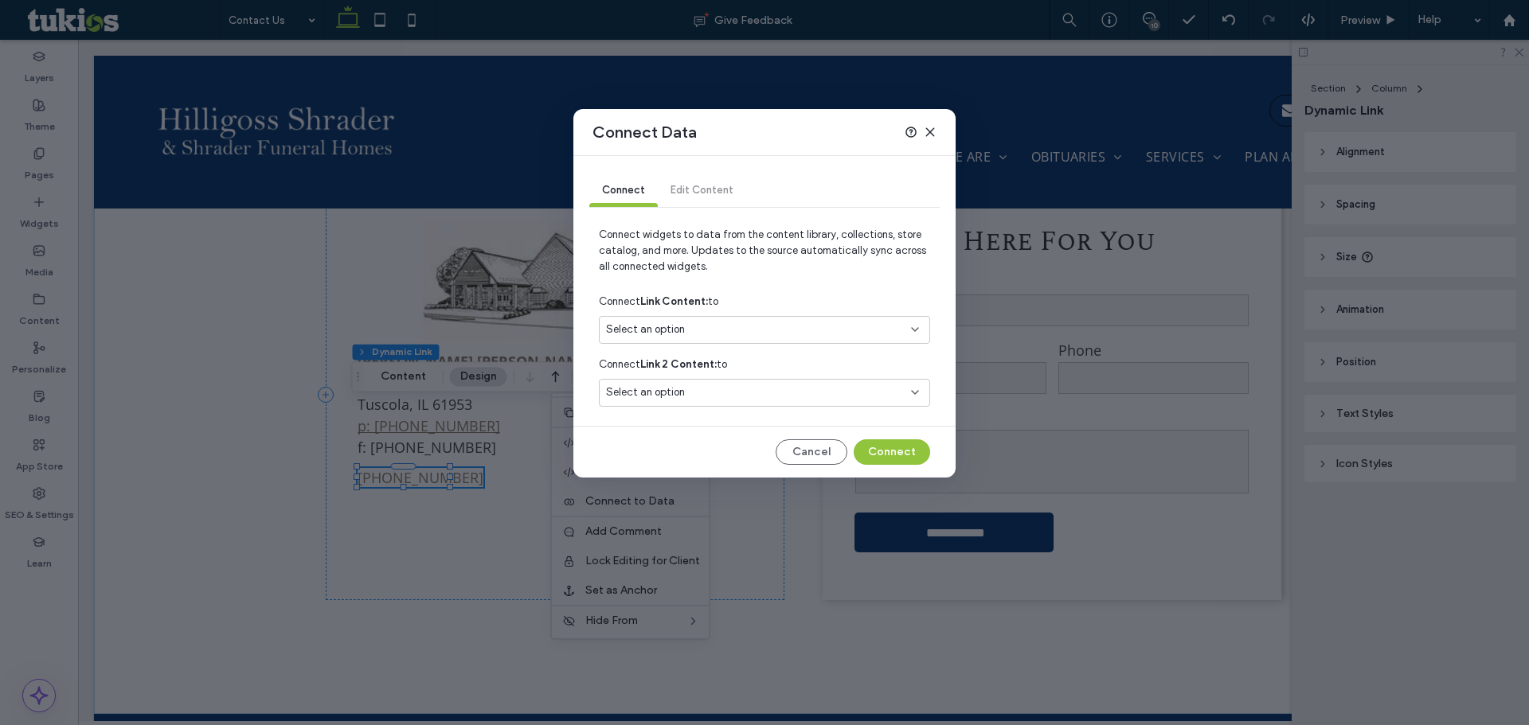
click at [709, 322] on div "Select an option" at bounding box center [755, 330] width 298 height 16
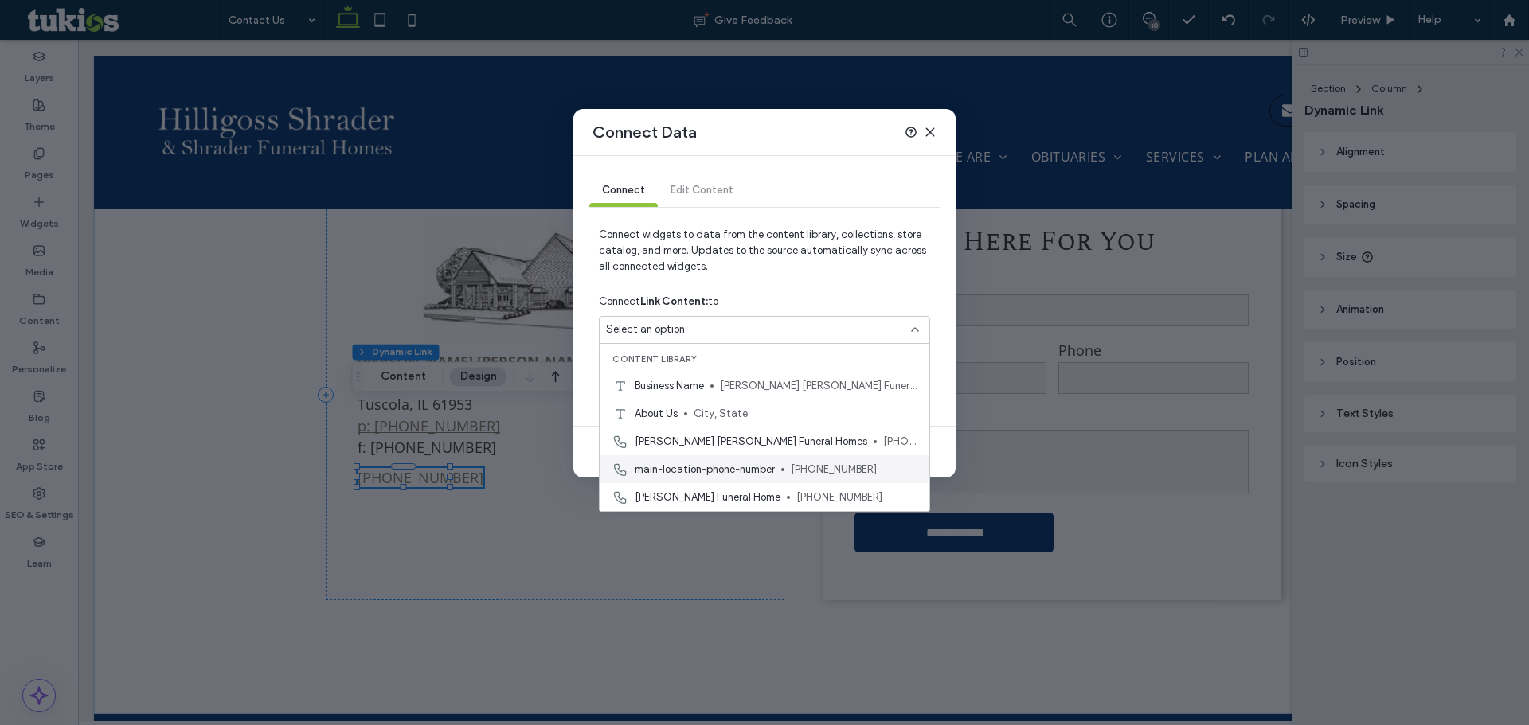
click at [861, 462] on span "[PHONE_NUMBER]" at bounding box center [854, 470] width 126 height 16
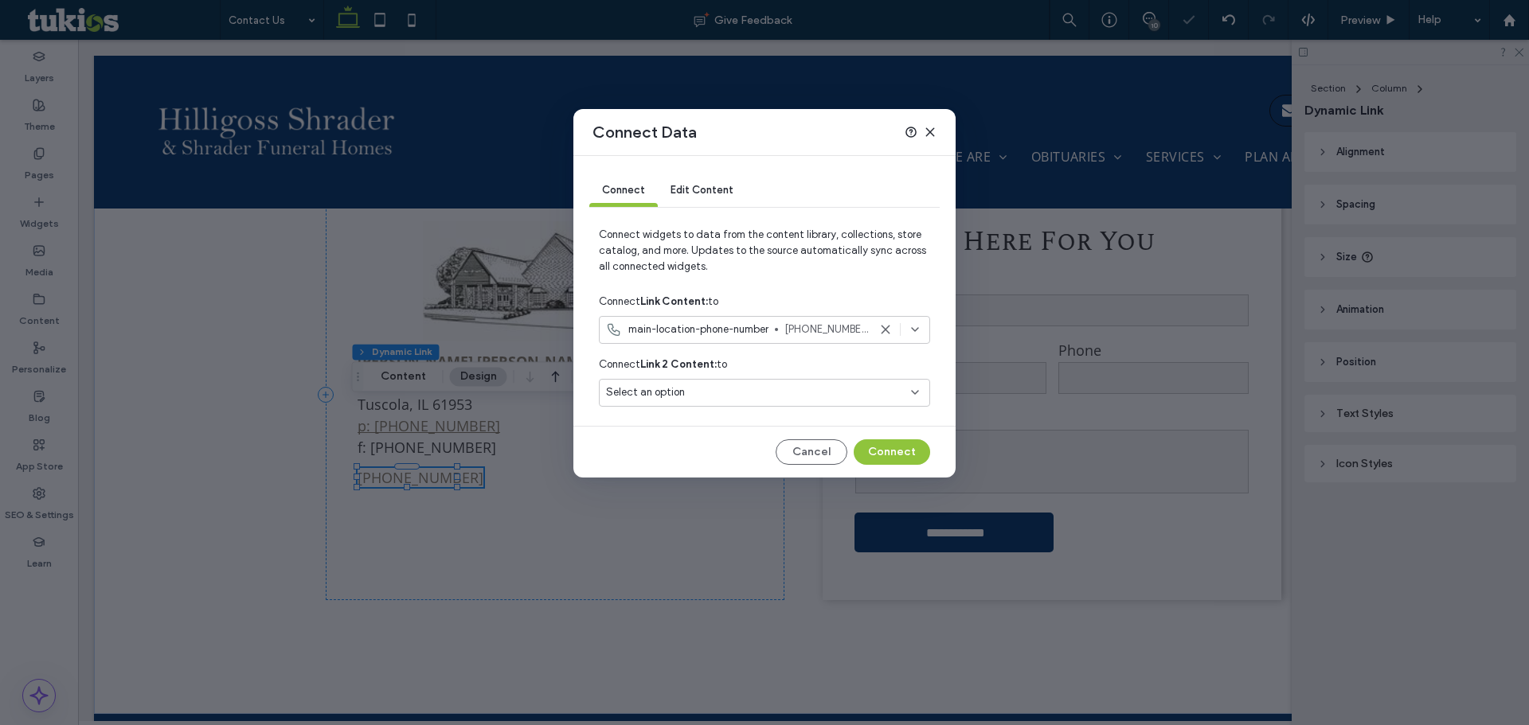
click at [792, 390] on div "Select an option" at bounding box center [755, 393] width 298 height 16
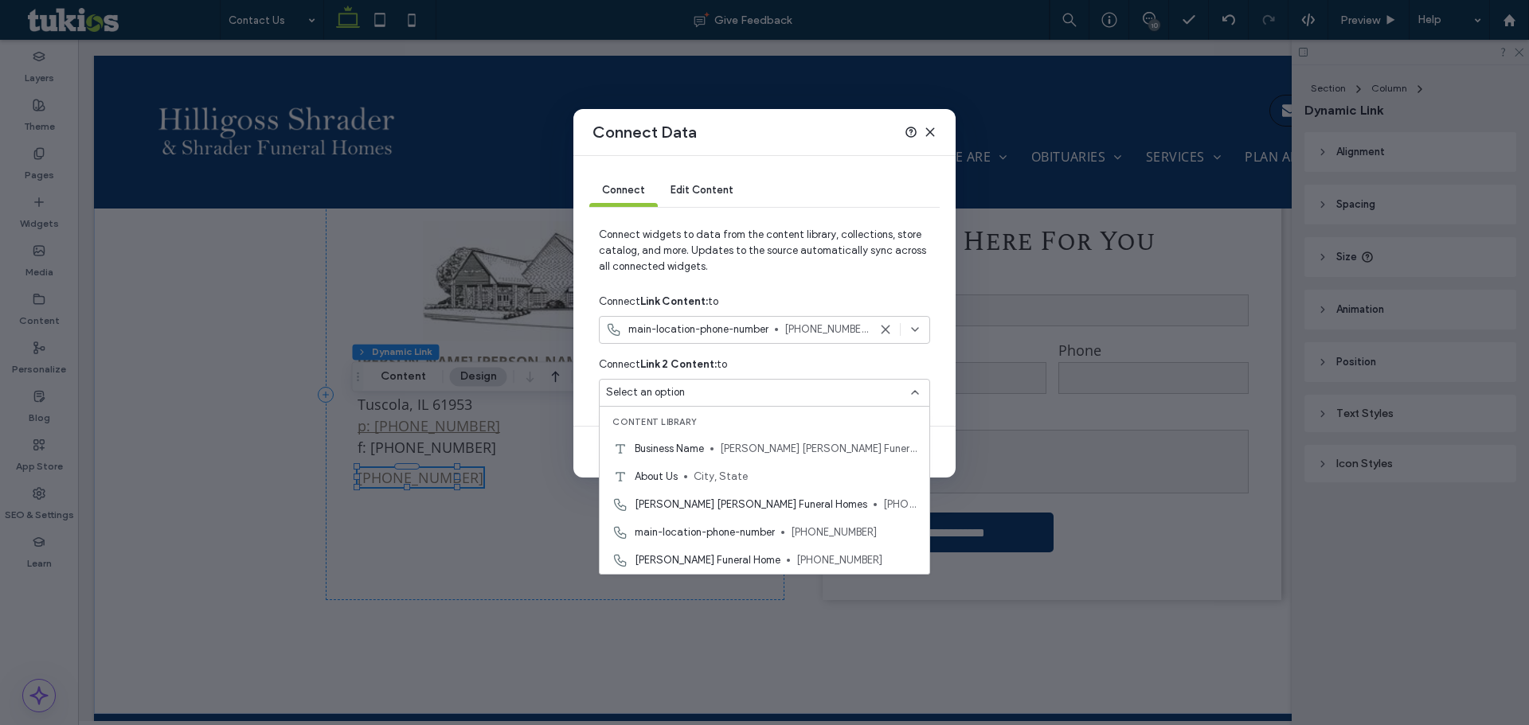
click at [792, 356] on div "Connect Link 2 Content: to" at bounding box center [764, 364] width 331 height 29
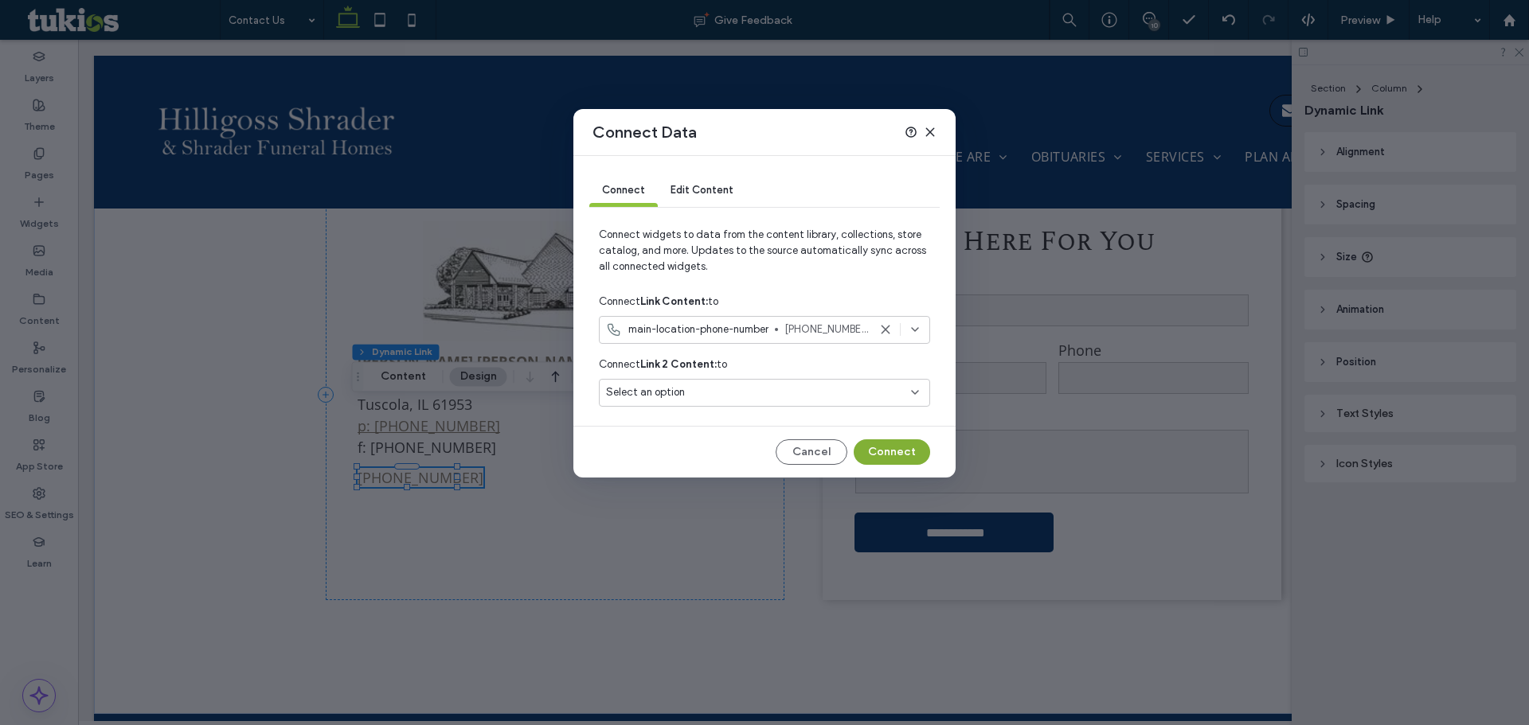
click at [878, 449] on button "Connect" at bounding box center [892, 452] width 76 height 25
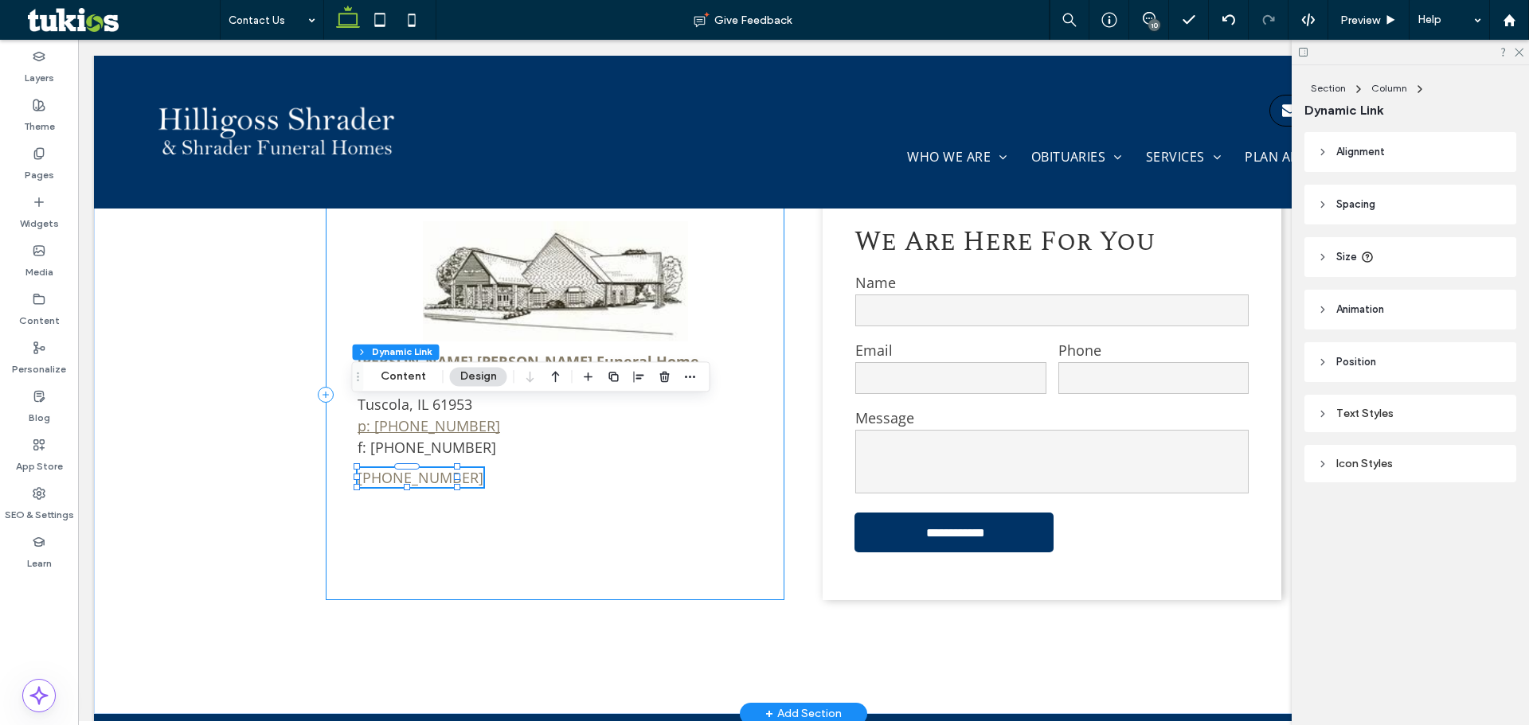
click at [567, 438] on div "Hilligoss Shrader Funeral Home 705 South Main Street Tuscola, IL 61953 p: 217-2…" at bounding box center [555, 394] width 459 height 411
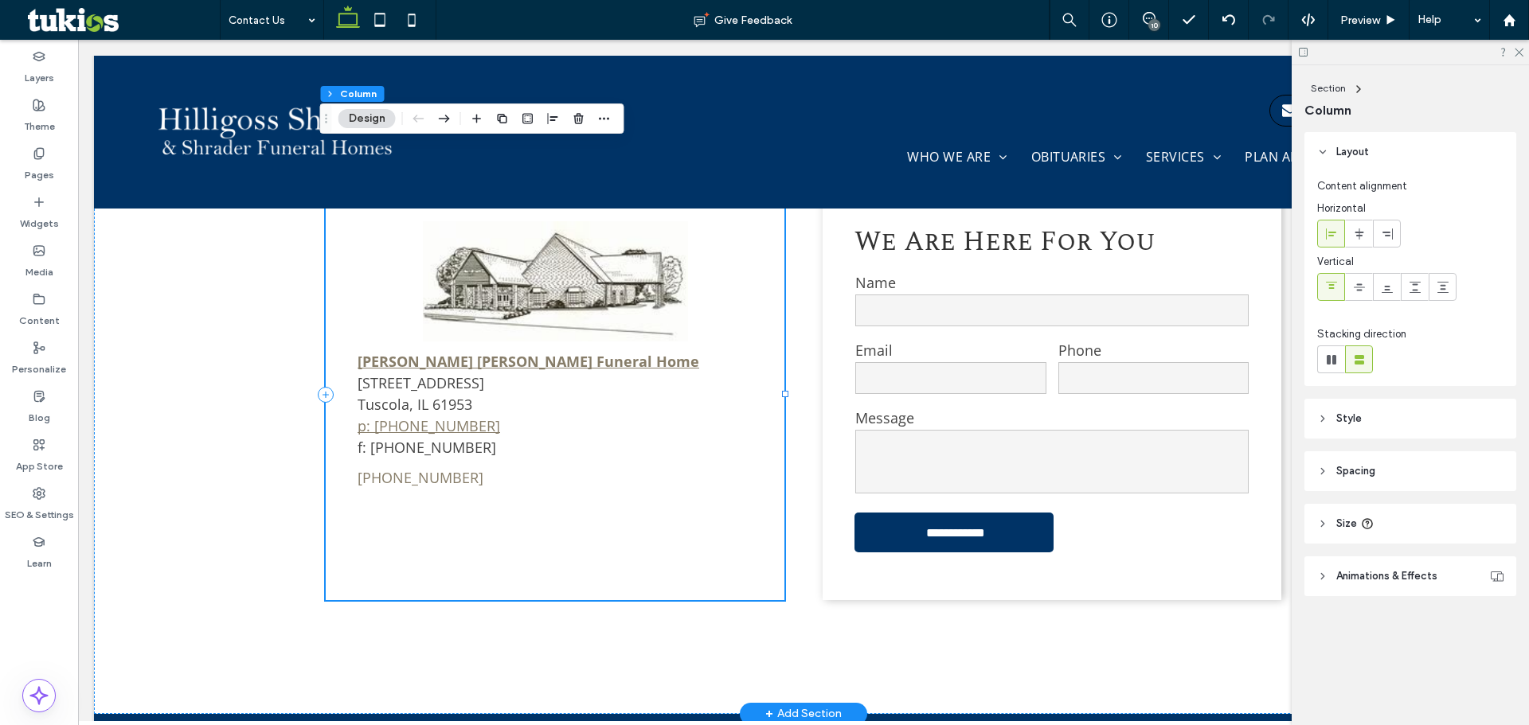
click at [372, 435] on div "Hilligoss Shrader Funeral Home 705 South Main Street Tuscola, IL 61953 p: 217-2…" at bounding box center [555, 394] width 459 height 411
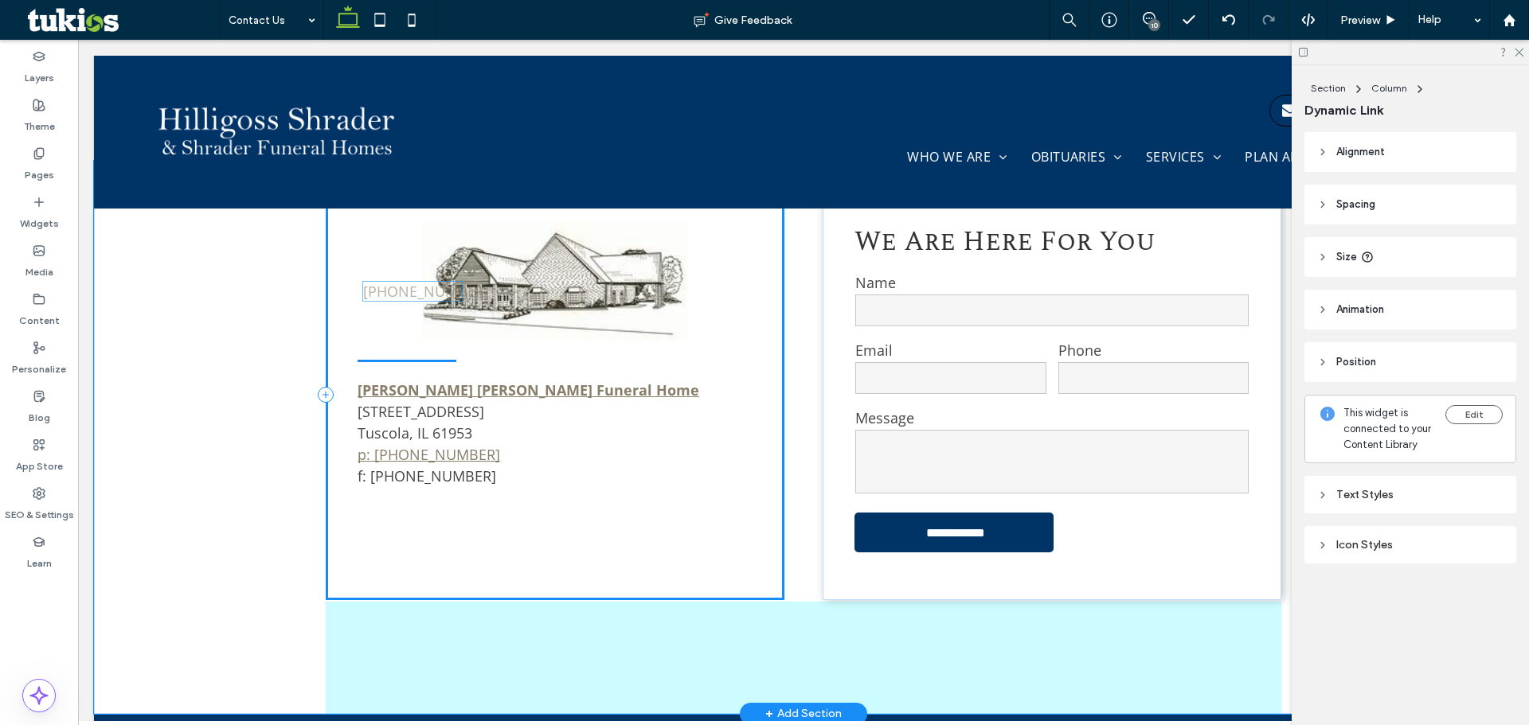
drag, startPoint x: 384, startPoint y: 413, endPoint x: 395, endPoint y: 292, distance: 121.5
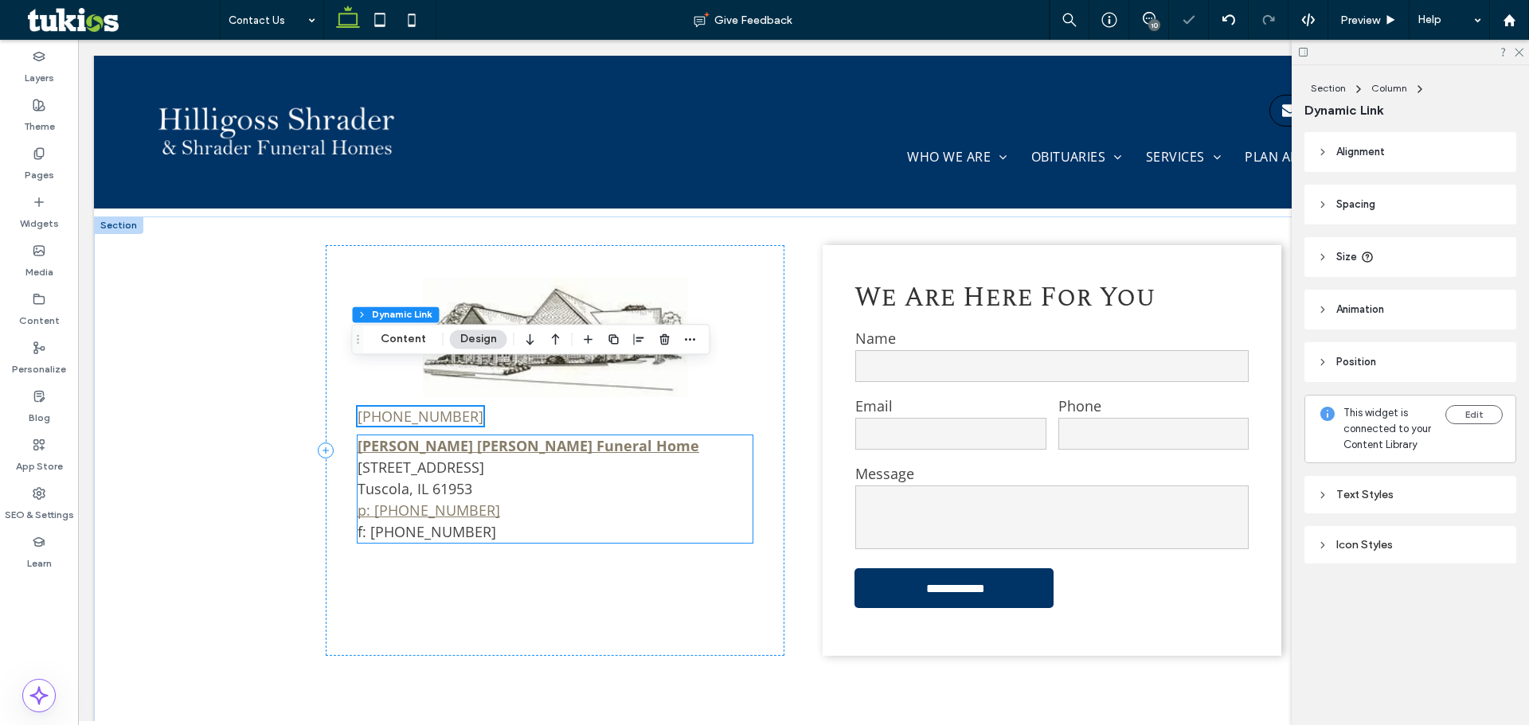
scroll to position [737, 0]
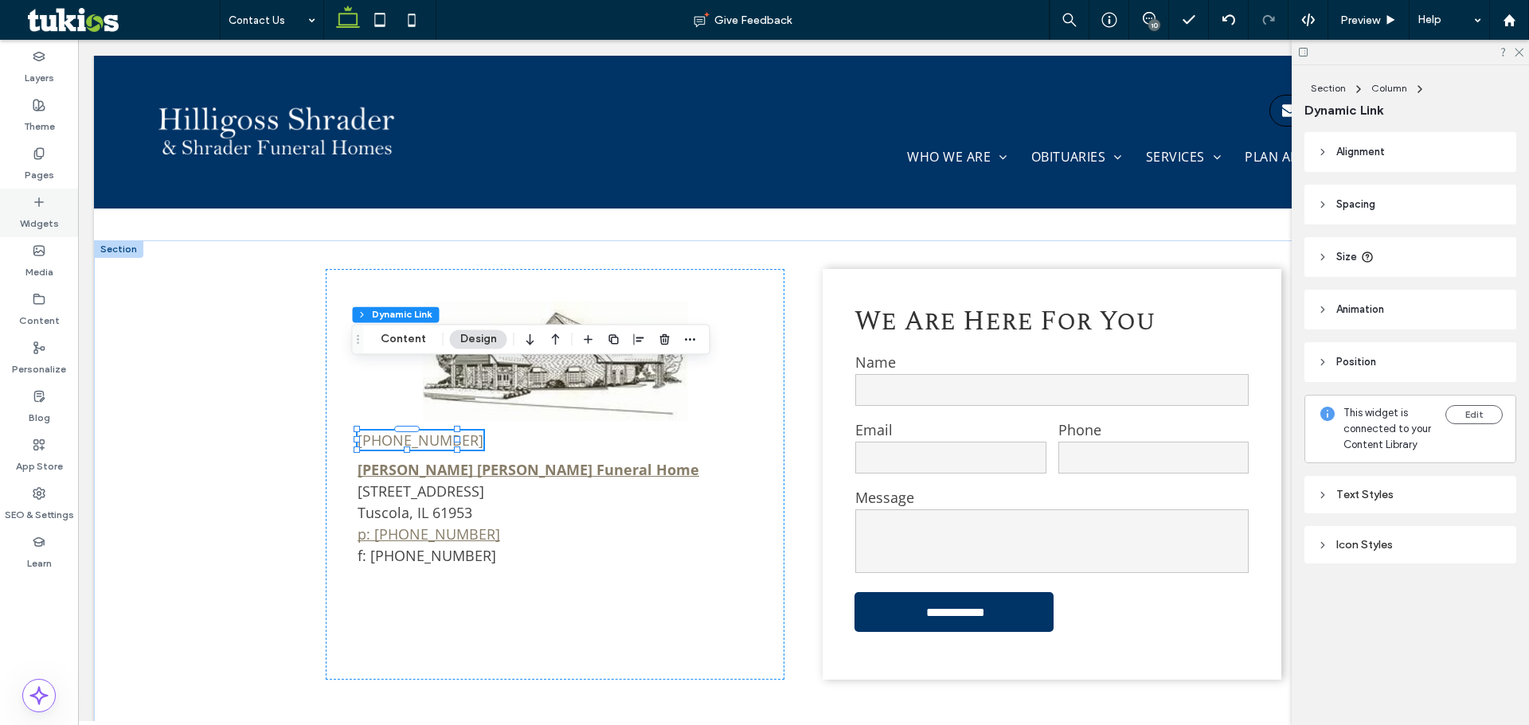
click at [37, 220] on label "Widgets" at bounding box center [39, 220] width 39 height 22
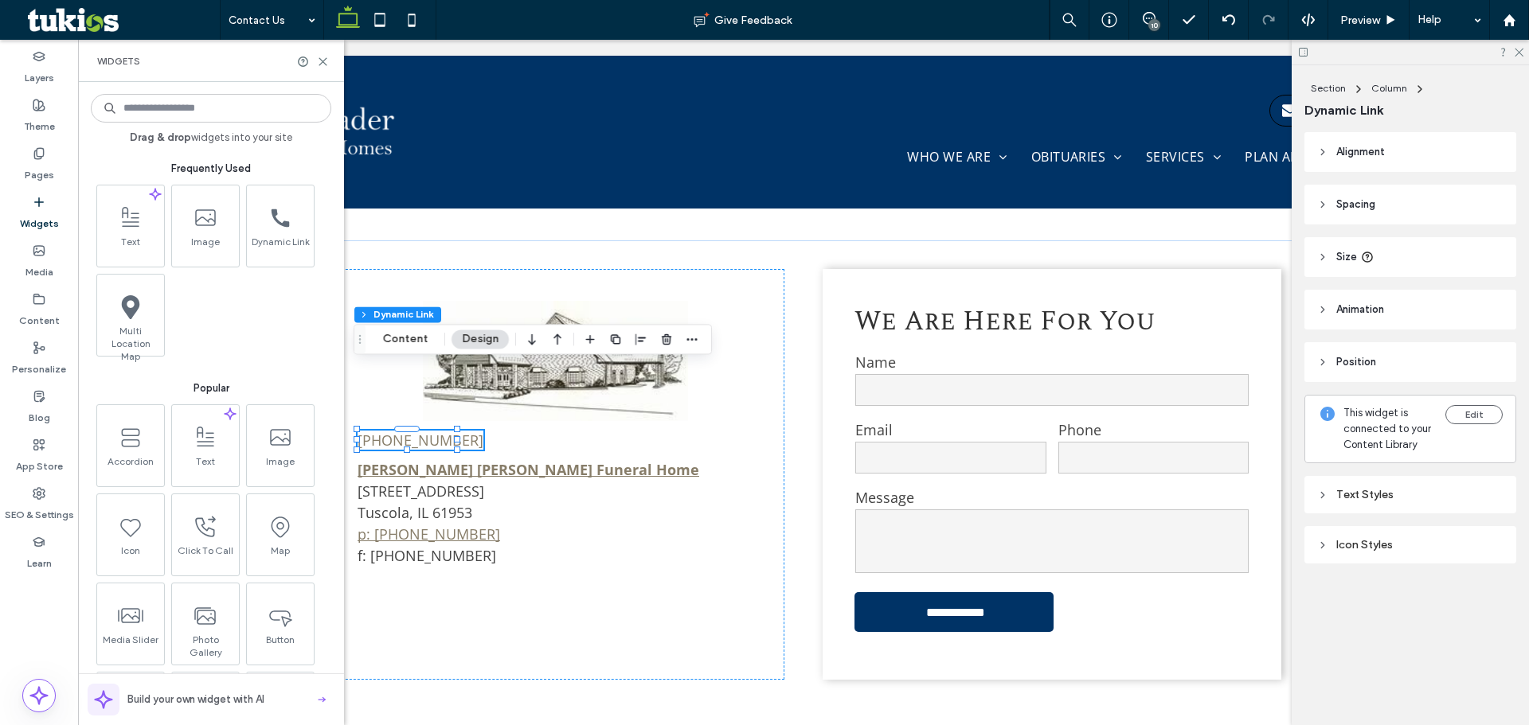
click at [189, 107] on input at bounding box center [211, 108] width 240 height 29
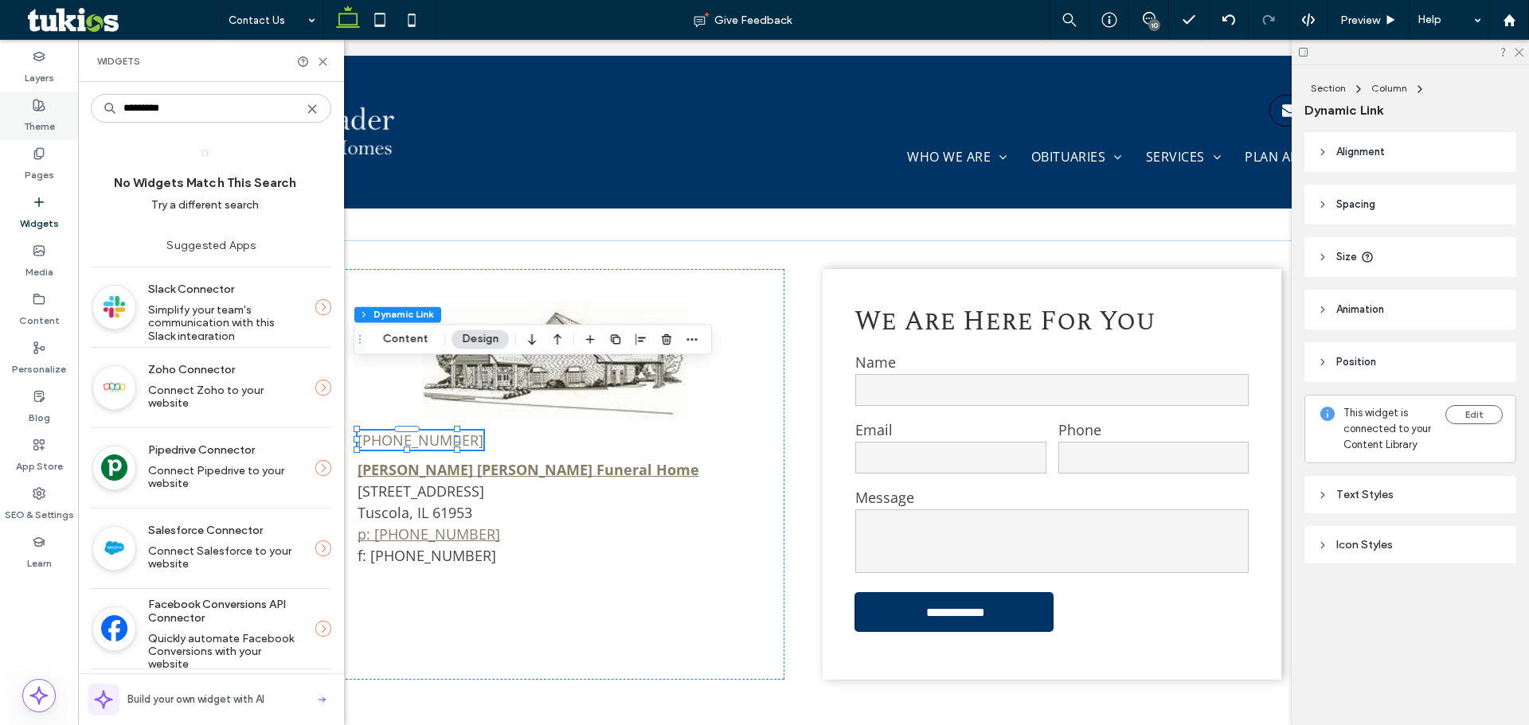
drag, startPoint x: 190, startPoint y: 107, endPoint x: 64, endPoint y: 96, distance: 126.2
click at [64, 96] on div "Layers Theme Pages Widgets Media Content Personalize Blog App Store SEO & Setti…" at bounding box center [39, 383] width 78 height 686
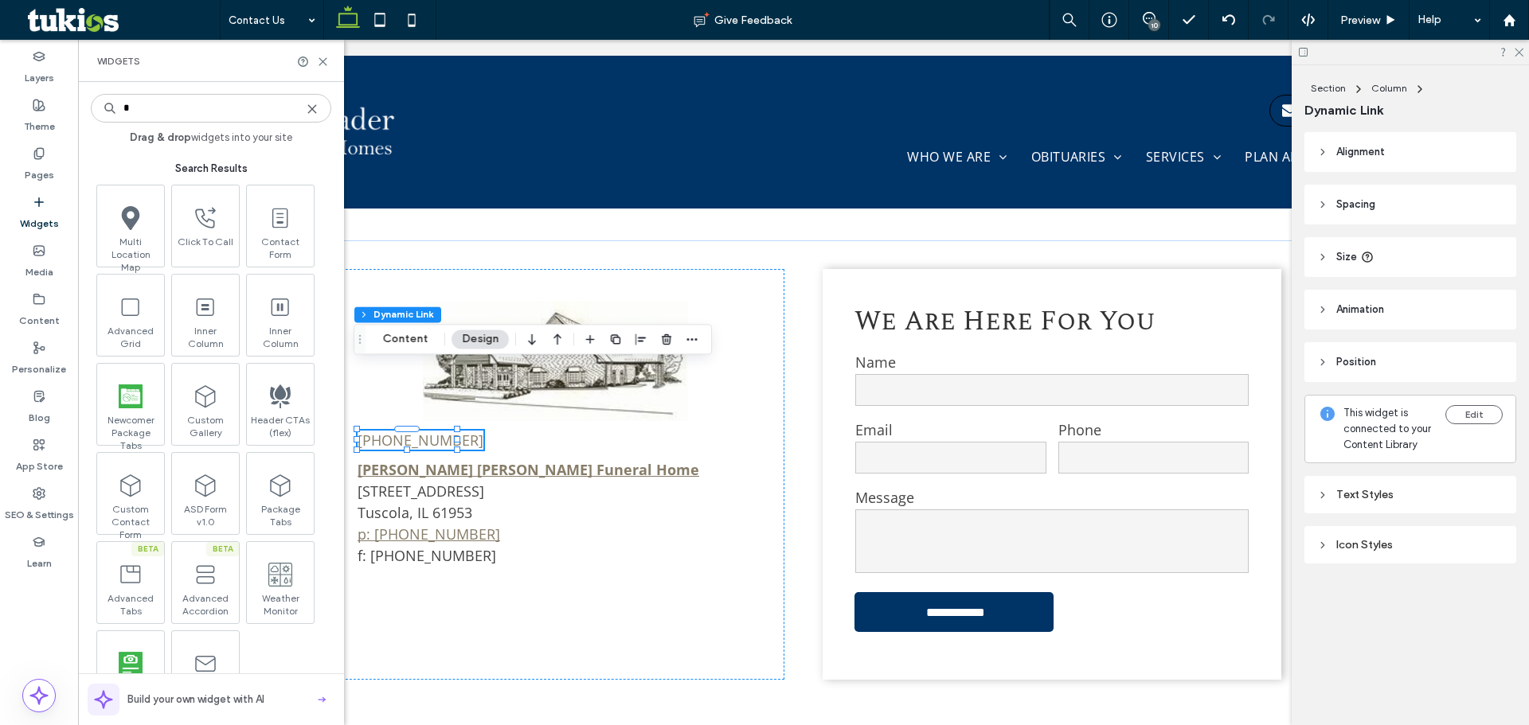
type input "*"
click at [143, 241] on span "Dynamic Link" at bounding box center [129, 245] width 67 height 22
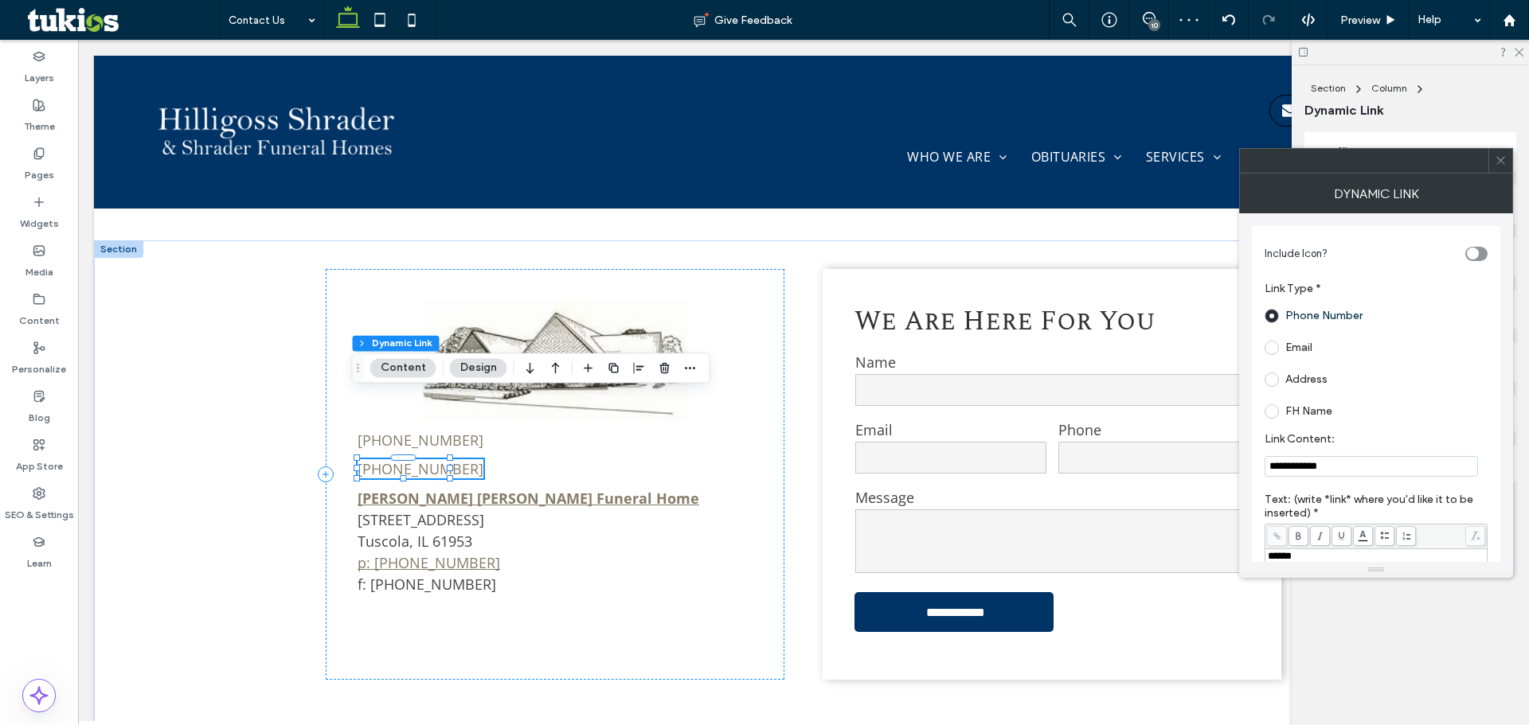
click at [403, 361] on button "Content" at bounding box center [403, 367] width 66 height 19
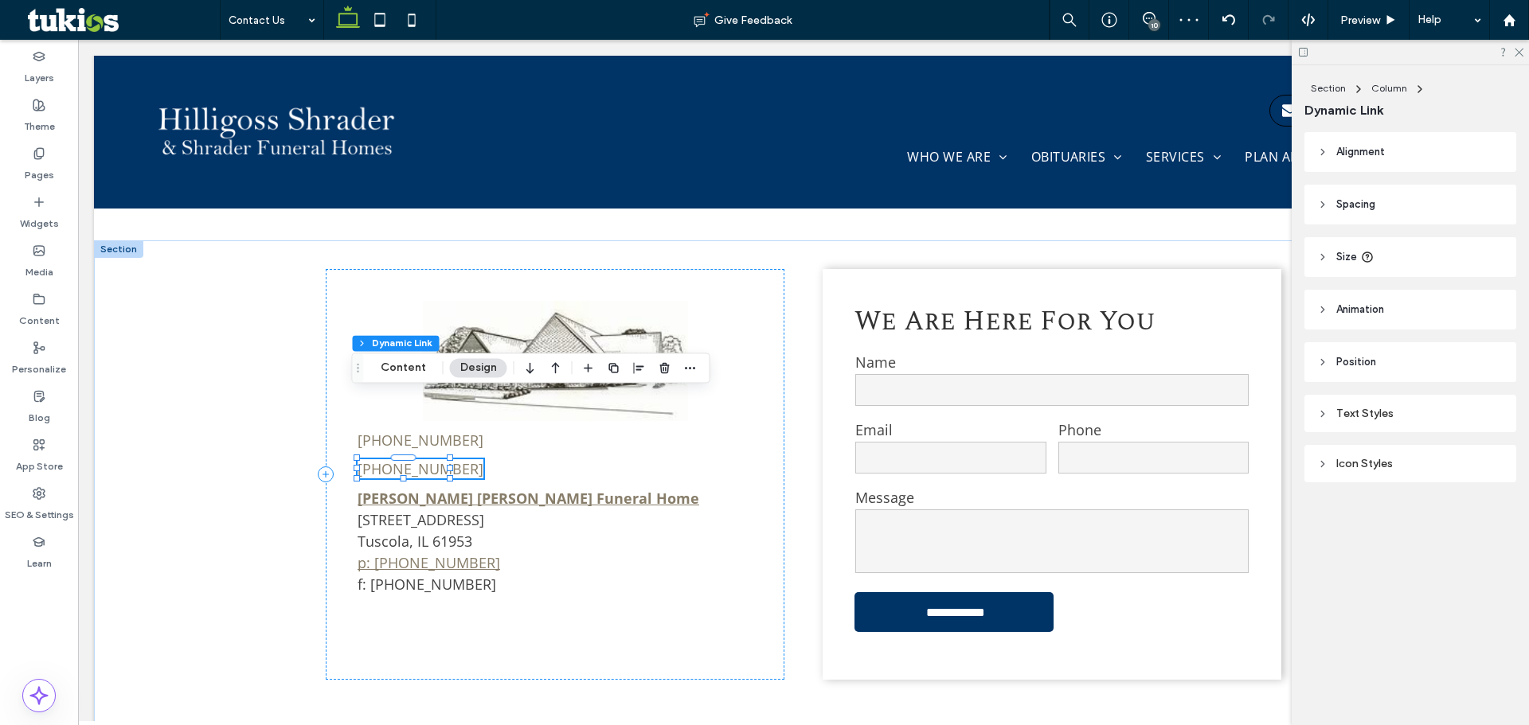
click at [360, 360] on div "Drag" at bounding box center [358, 368] width 11 height 29
click at [379, 365] on button "Content" at bounding box center [403, 367] width 66 height 19
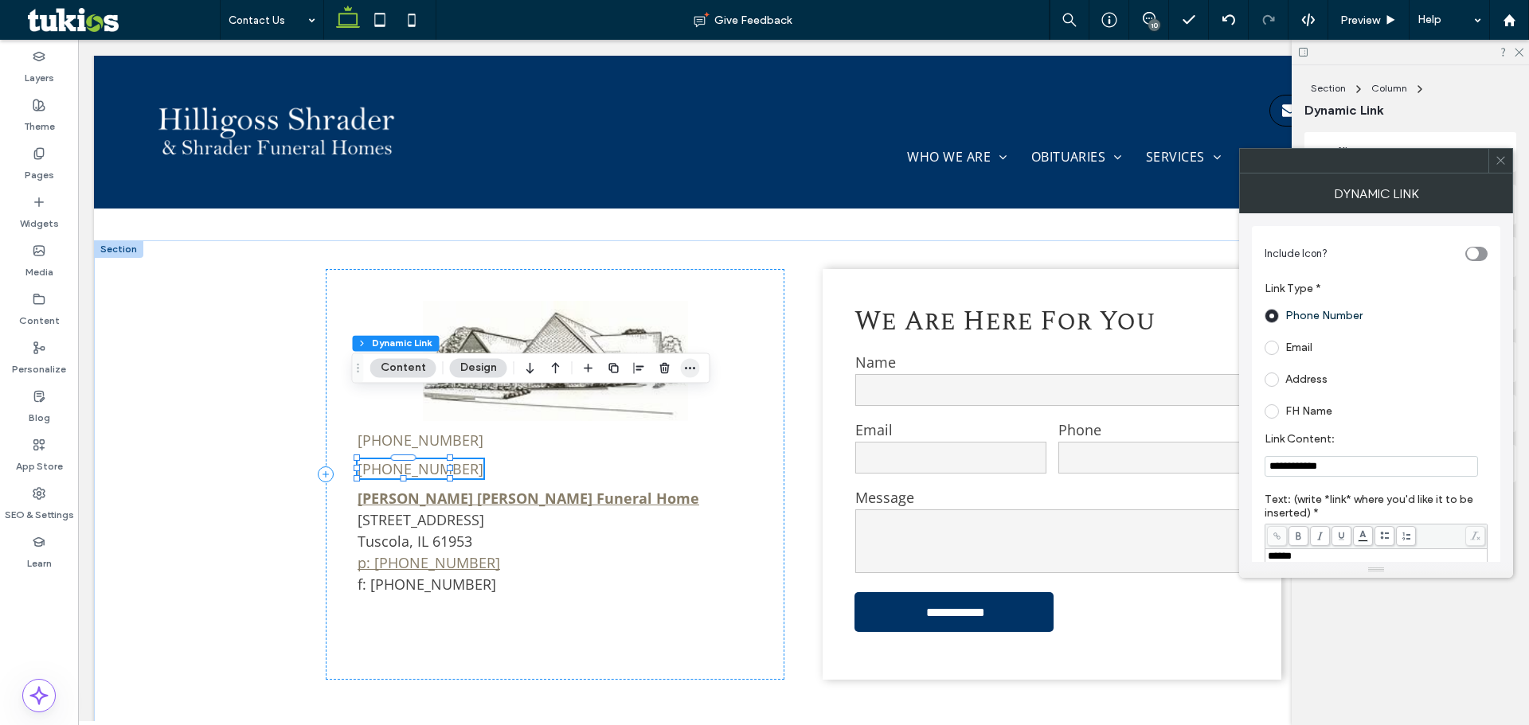
click at [690, 370] on icon "button" at bounding box center [690, 367] width 13 height 13
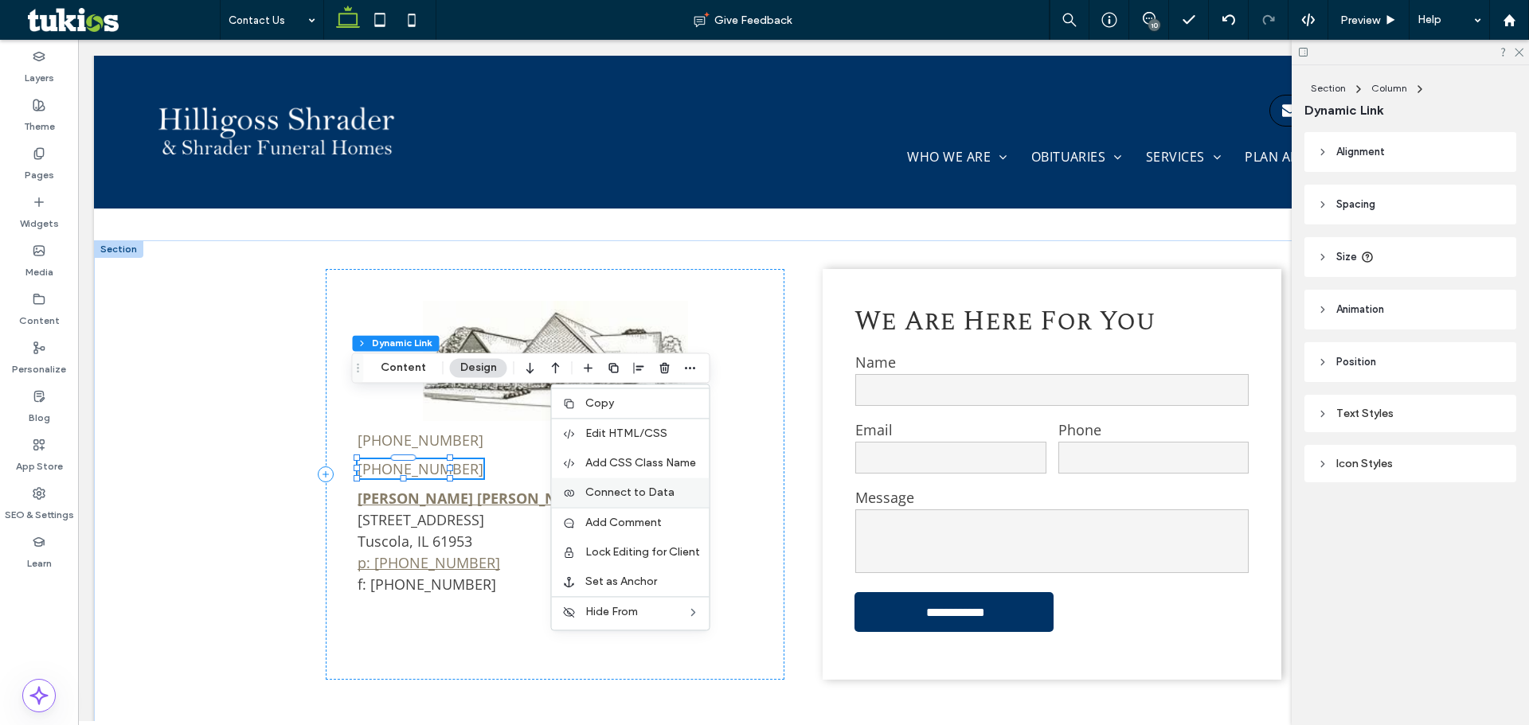
click at [628, 492] on span "Connect to Data" at bounding box center [629, 493] width 89 height 14
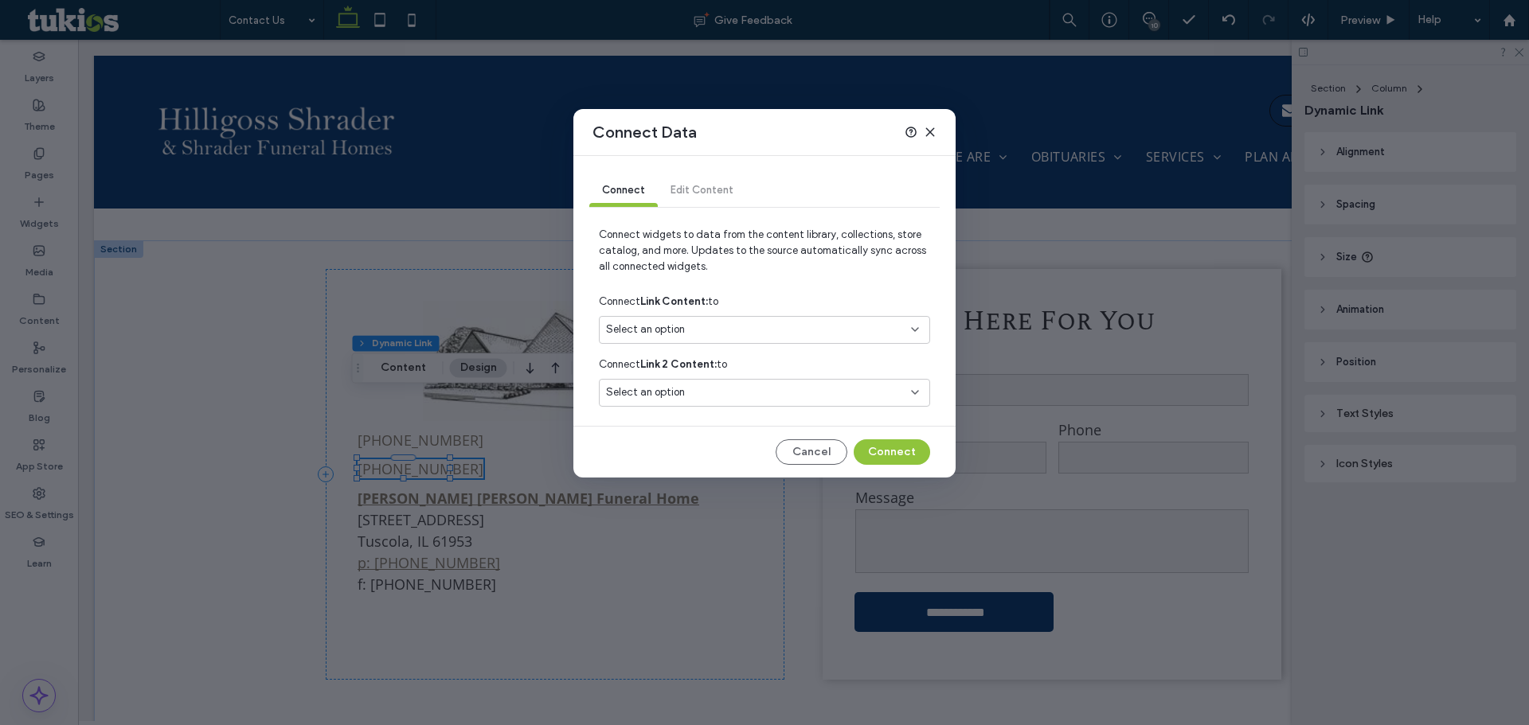
click at [732, 390] on div "Select an option" at bounding box center [755, 393] width 298 height 16
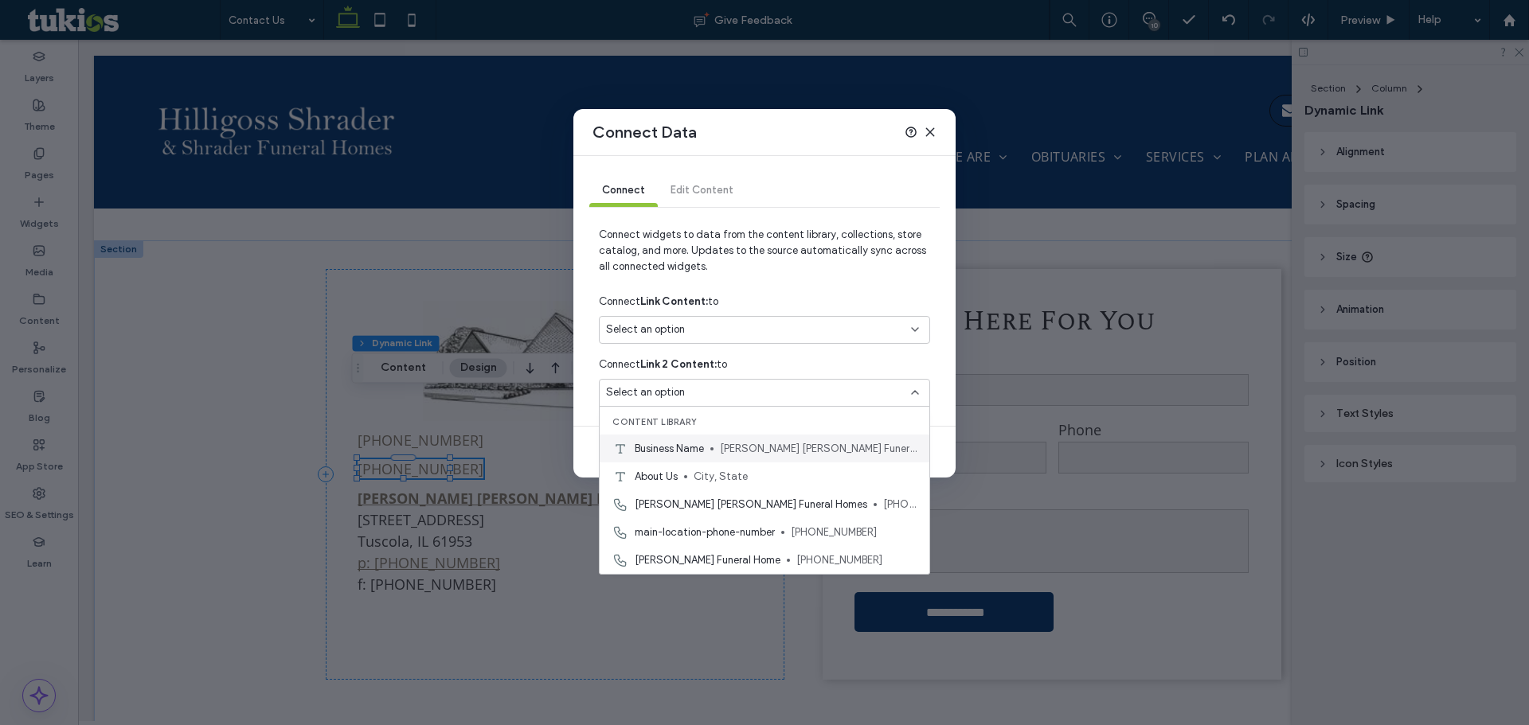
click at [738, 452] on span "[PERSON_NAME] [PERSON_NAME] Funeral Home" at bounding box center [818, 449] width 197 height 16
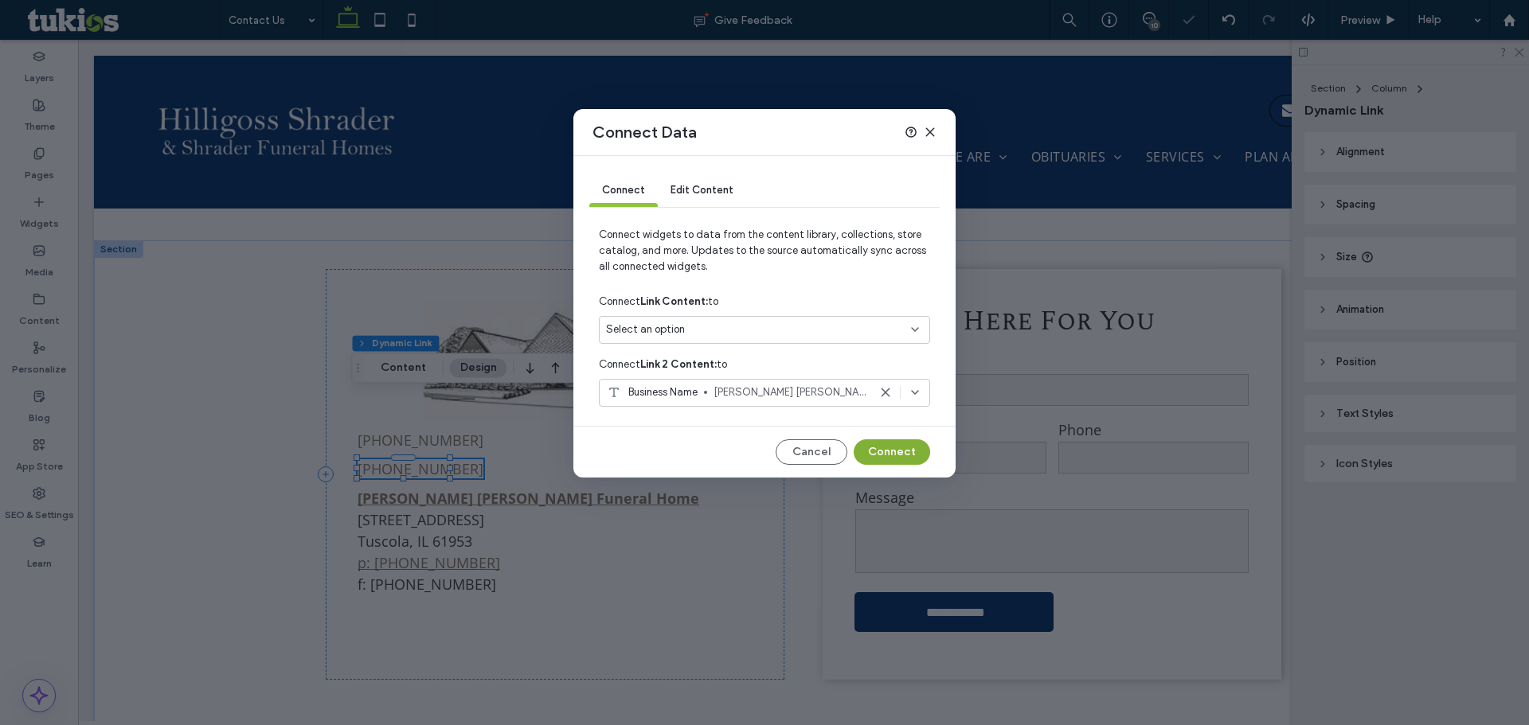
click at [889, 449] on button "Connect" at bounding box center [892, 452] width 76 height 25
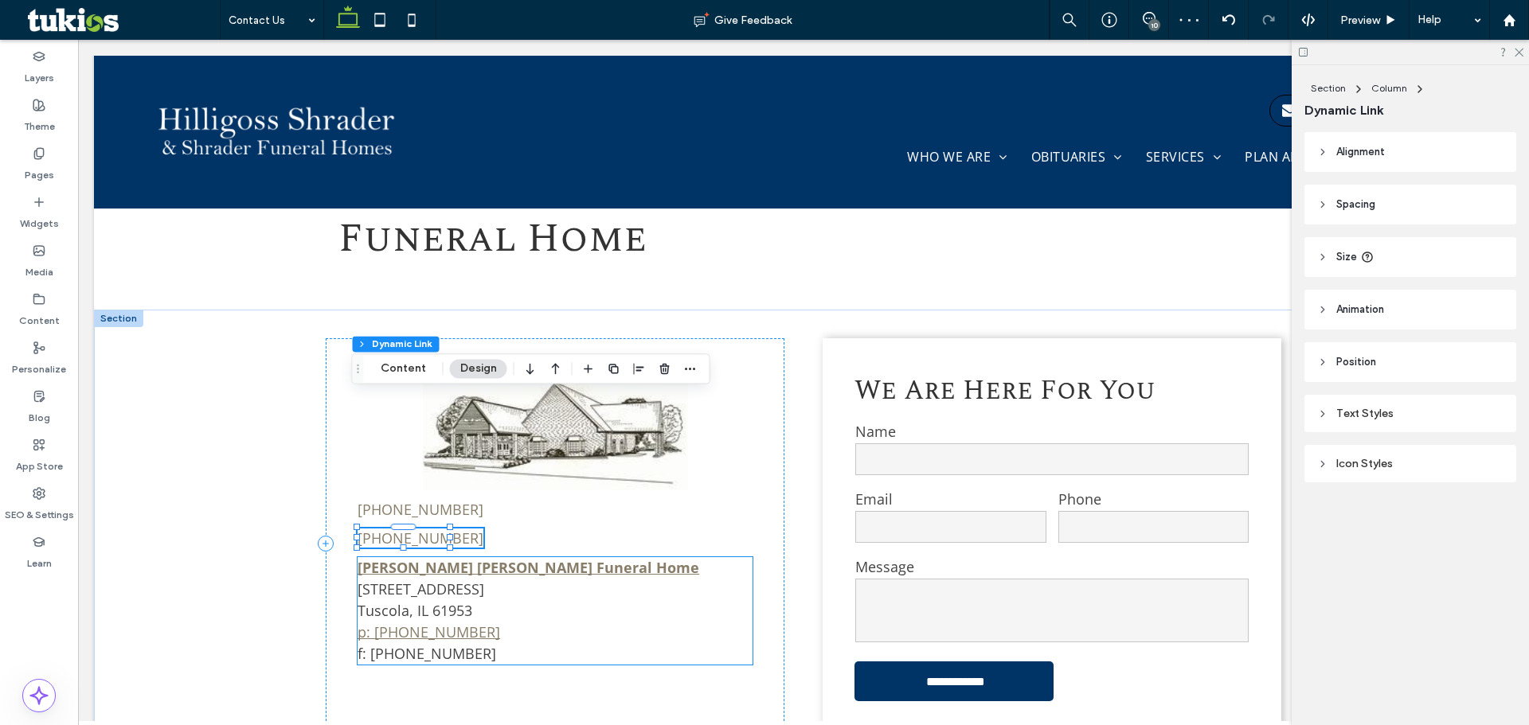
scroll to position [578, 0]
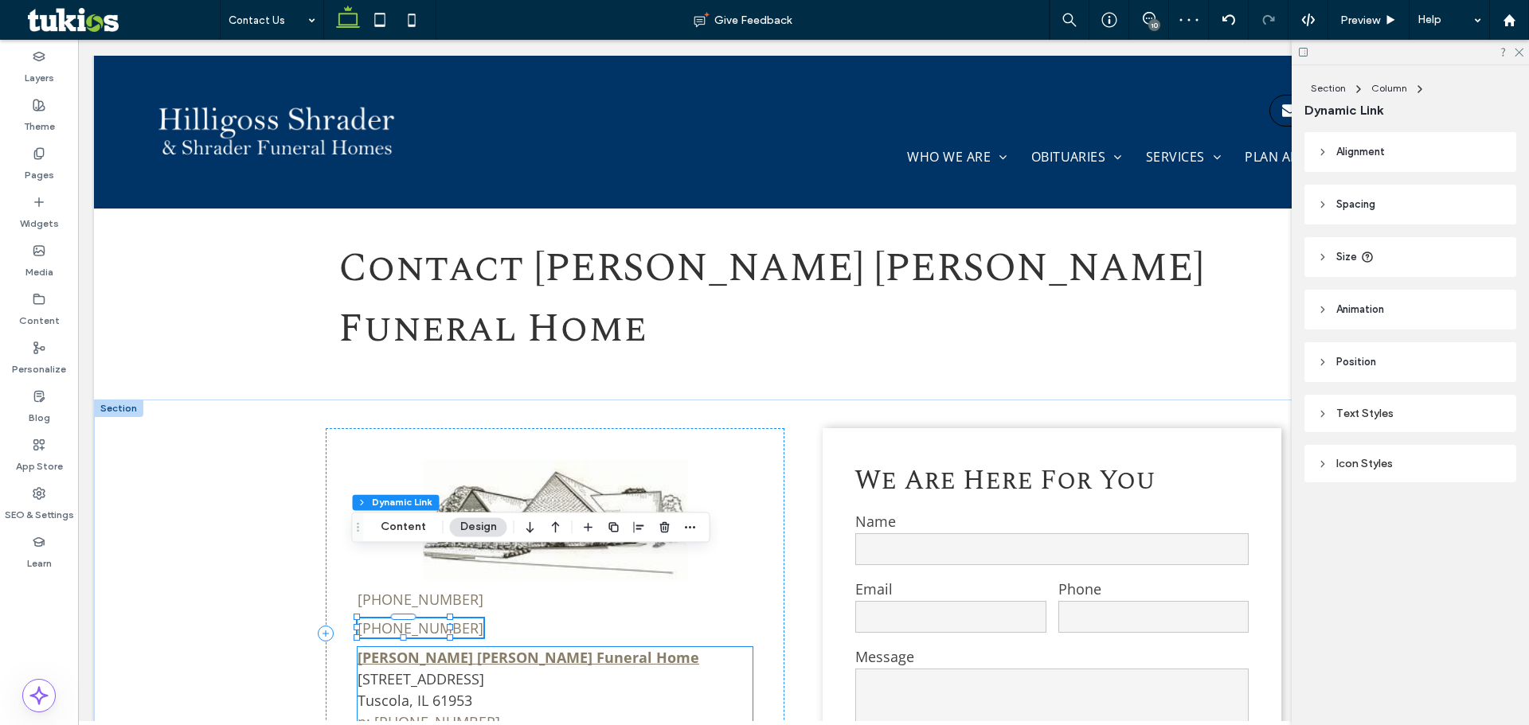
click at [589, 647] on p "Hilligoss Shrader Funeral Home 705 South Main Street Tuscola, IL 61953 p: 217-2…" at bounding box center [554, 700] width 395 height 107
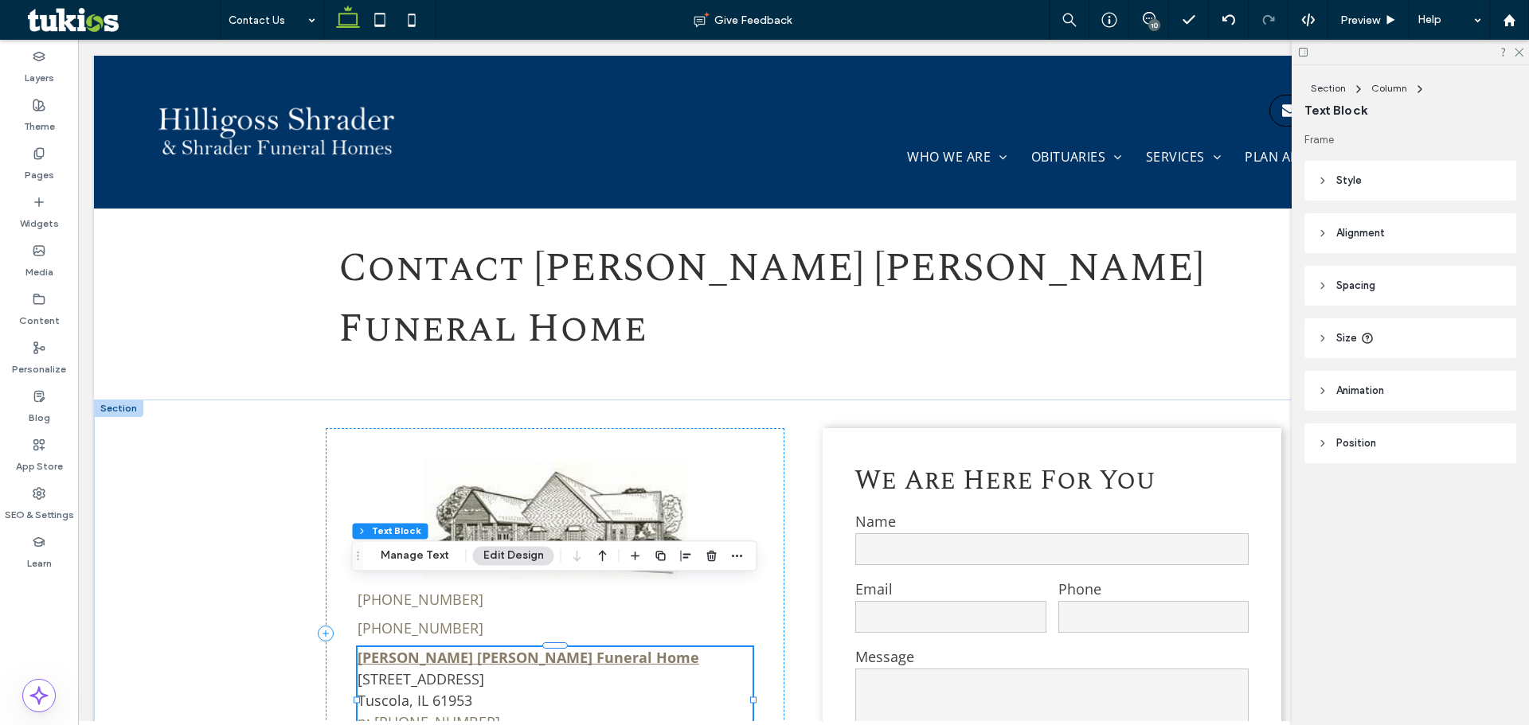
click at [598, 647] on p "Hilligoss Shrader Funeral Home 705 South Main Street Tuscola, IL 61953 p: 217-2…" at bounding box center [554, 700] width 395 height 107
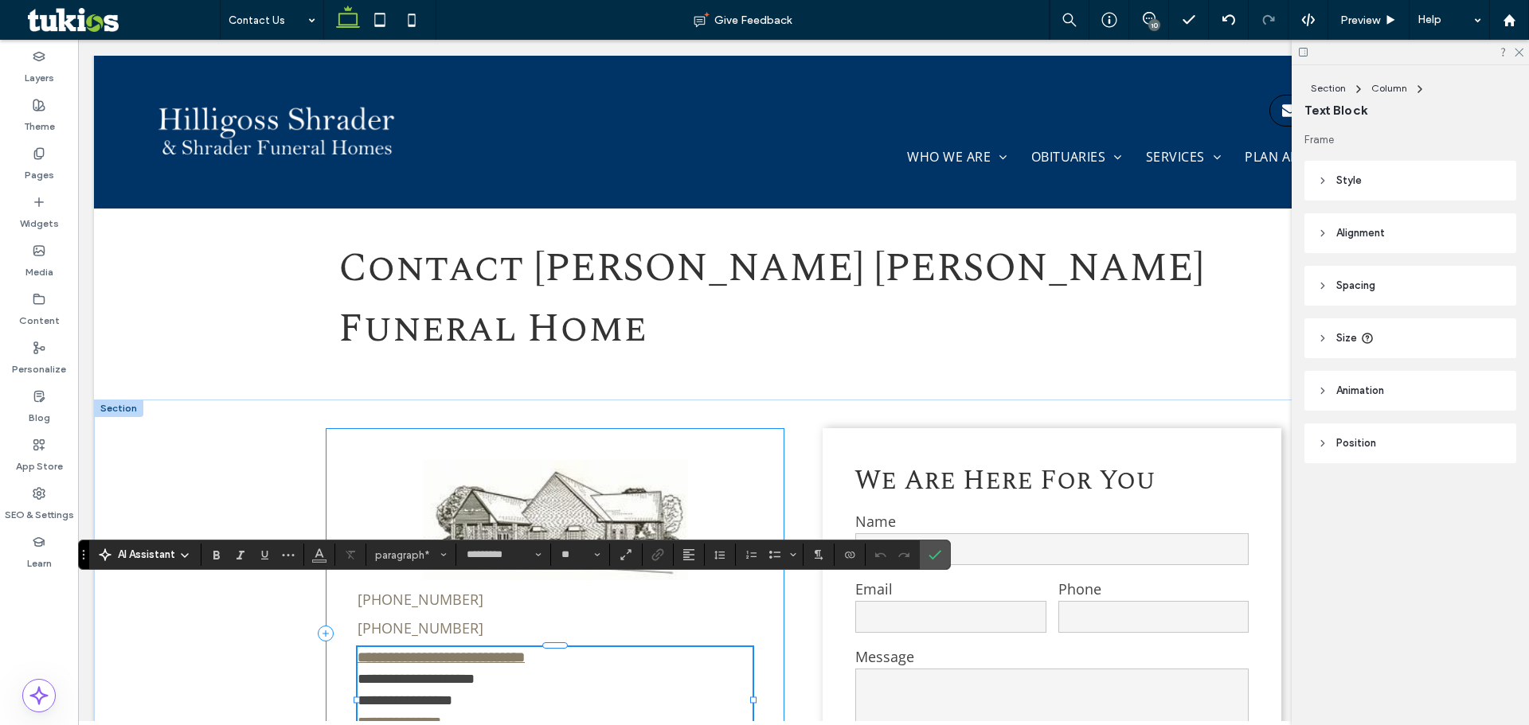
click at [375, 456] on div "**********" at bounding box center [555, 633] width 459 height 411
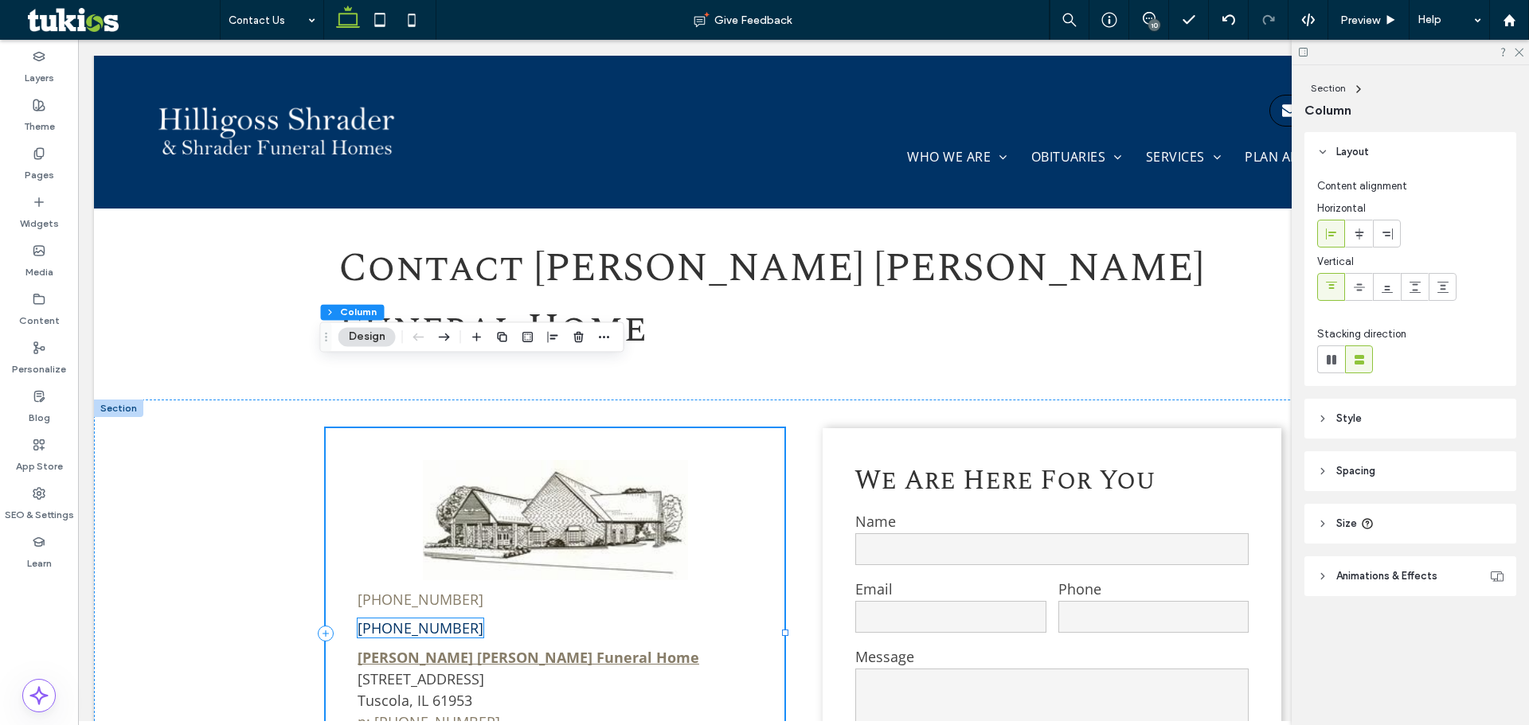
click at [423, 619] on link "555-555-5555" at bounding box center [420, 628] width 126 height 19
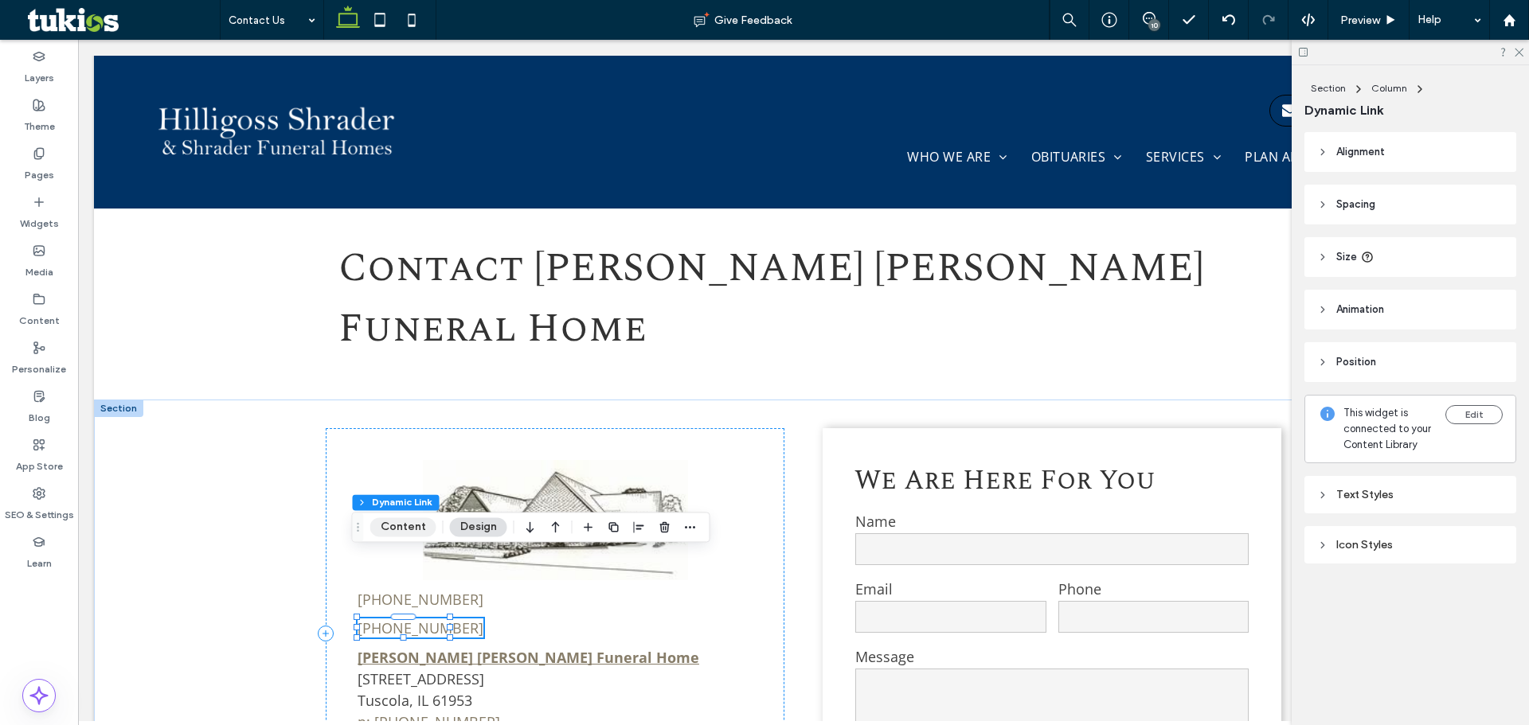
click at [400, 524] on button "Content" at bounding box center [403, 527] width 66 height 19
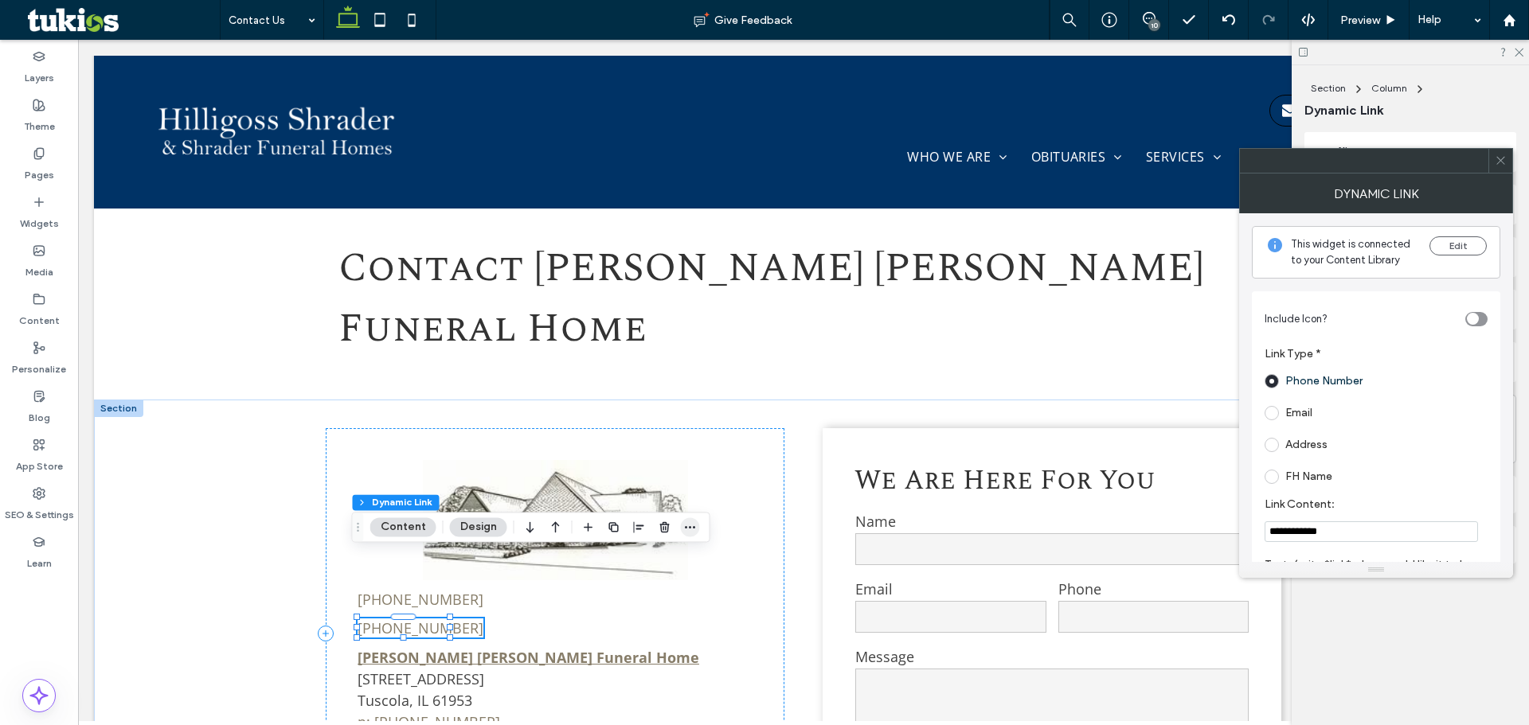
click at [684, 525] on icon "button" at bounding box center [690, 527] width 13 height 13
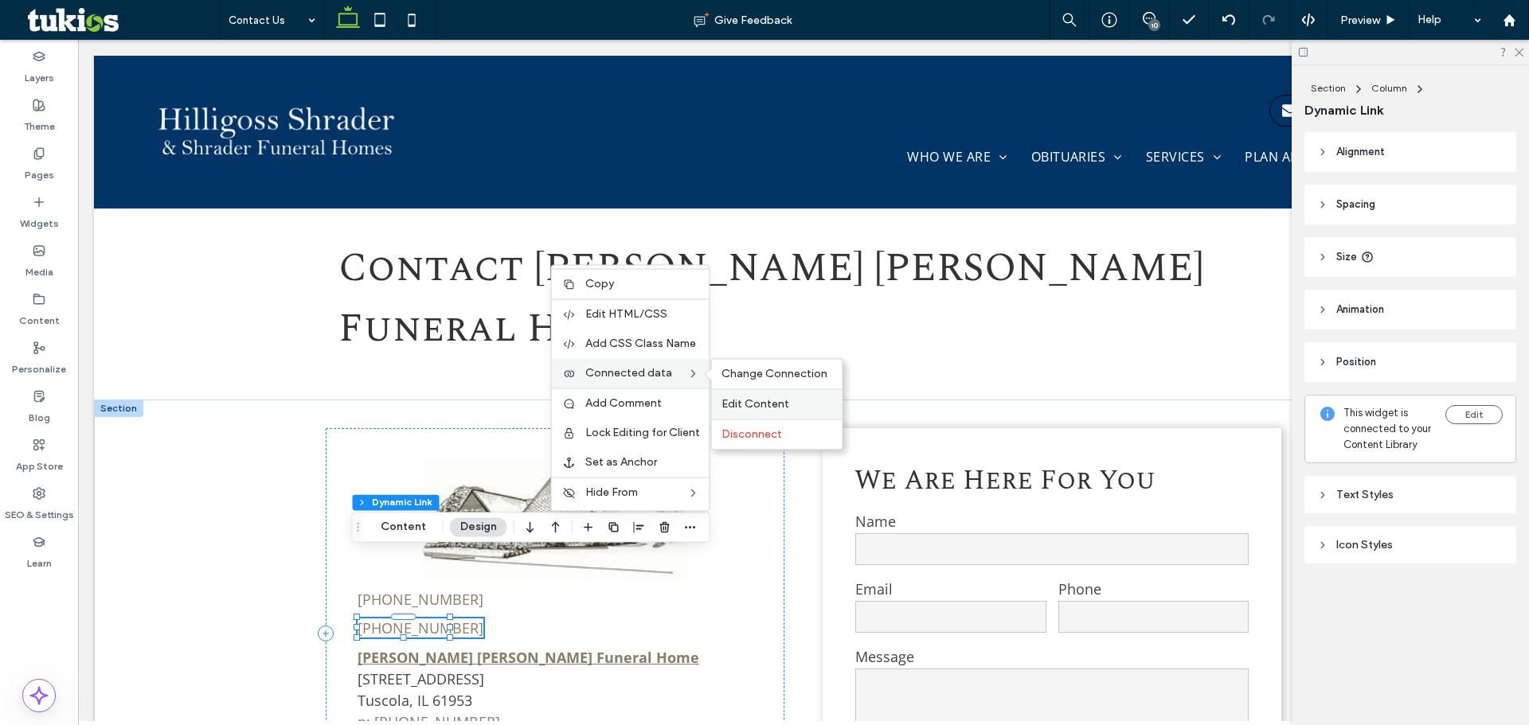
click at [764, 404] on span "Edit Content" at bounding box center [755, 404] width 68 height 14
click at [775, 384] on div "Change Connection" at bounding box center [777, 373] width 131 height 29
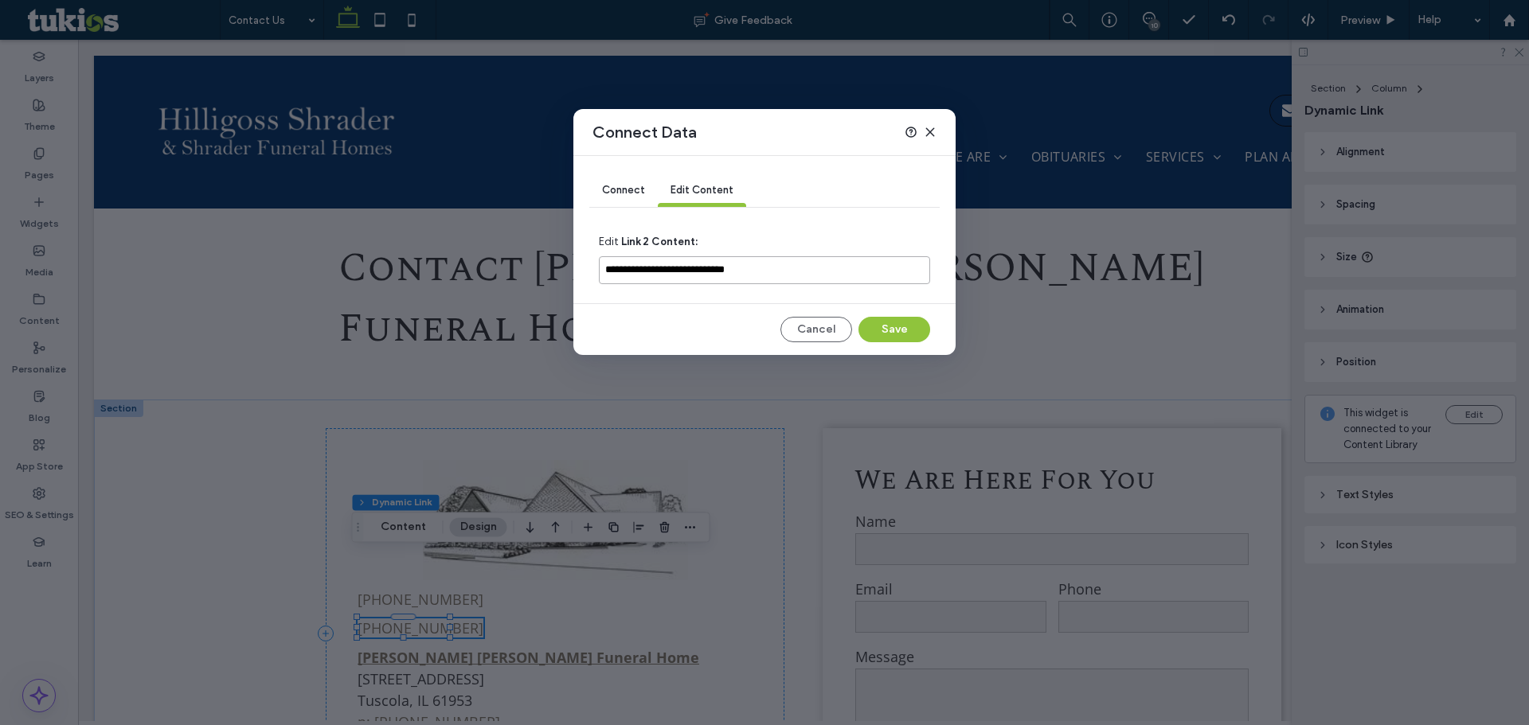
click at [782, 274] on input "**********" at bounding box center [764, 270] width 331 height 28
click at [637, 322] on div "Cancel Save" at bounding box center [764, 329] width 331 height 25
click at [623, 181] on div "Connect" at bounding box center [623, 191] width 68 height 32
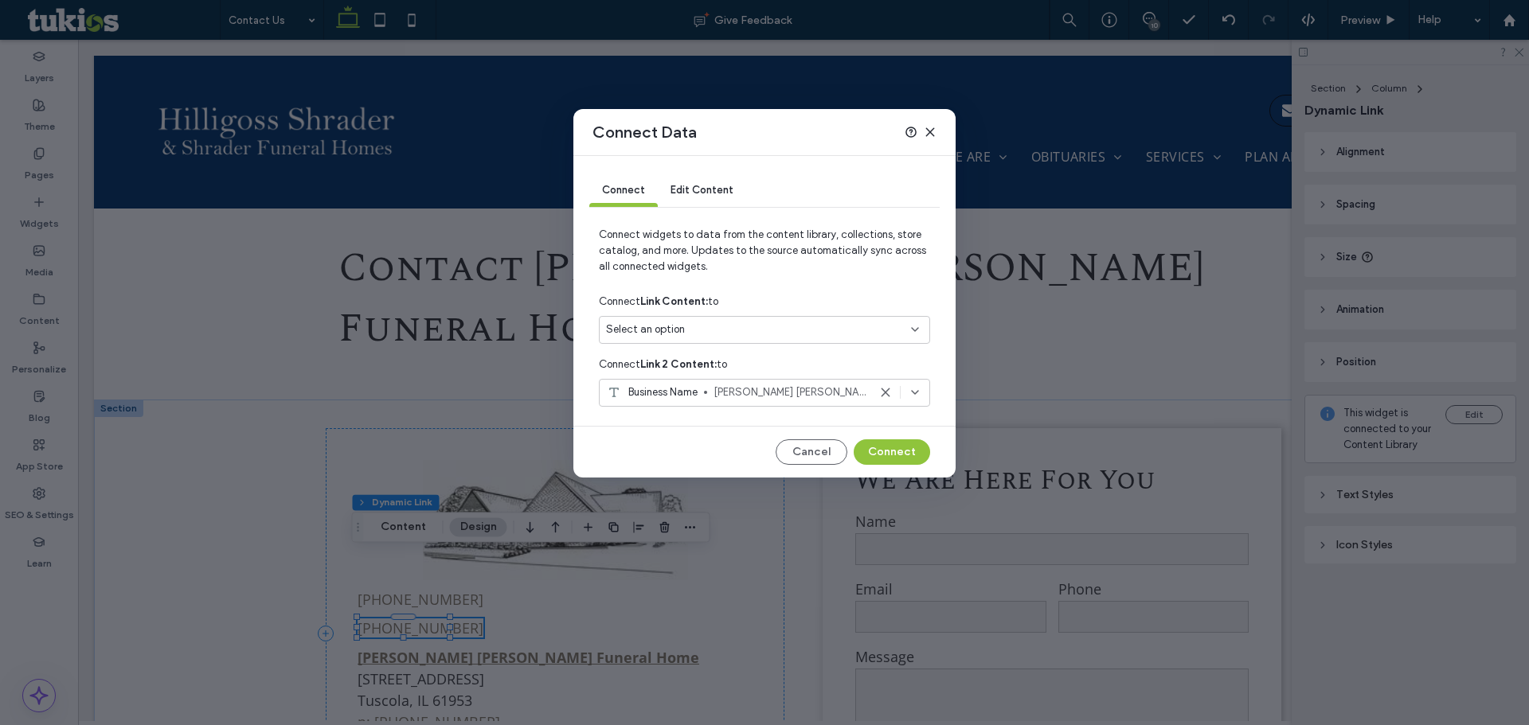
click at [767, 330] on div "Select an option" at bounding box center [755, 330] width 298 height 16
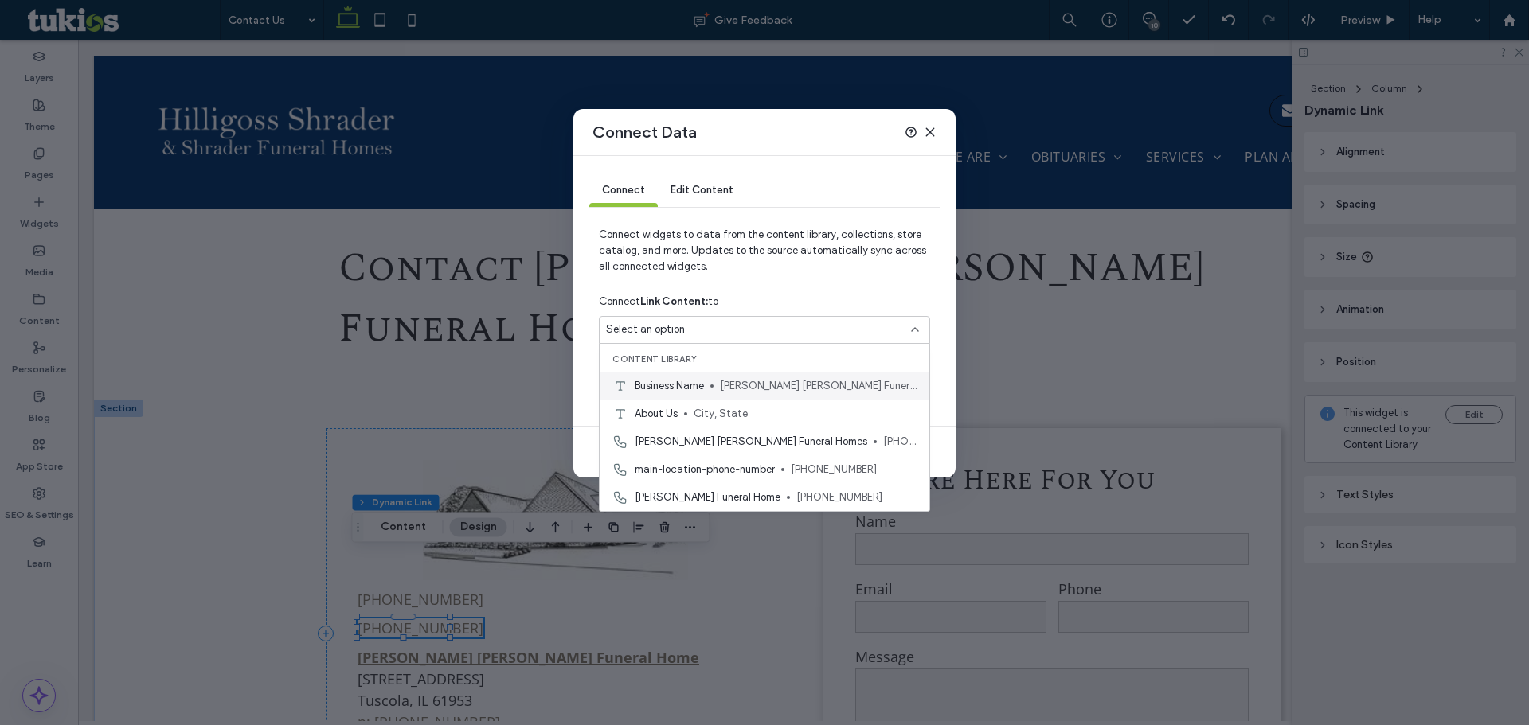
click at [763, 388] on span "[PERSON_NAME] [PERSON_NAME] Funeral Home" at bounding box center [818, 386] width 197 height 16
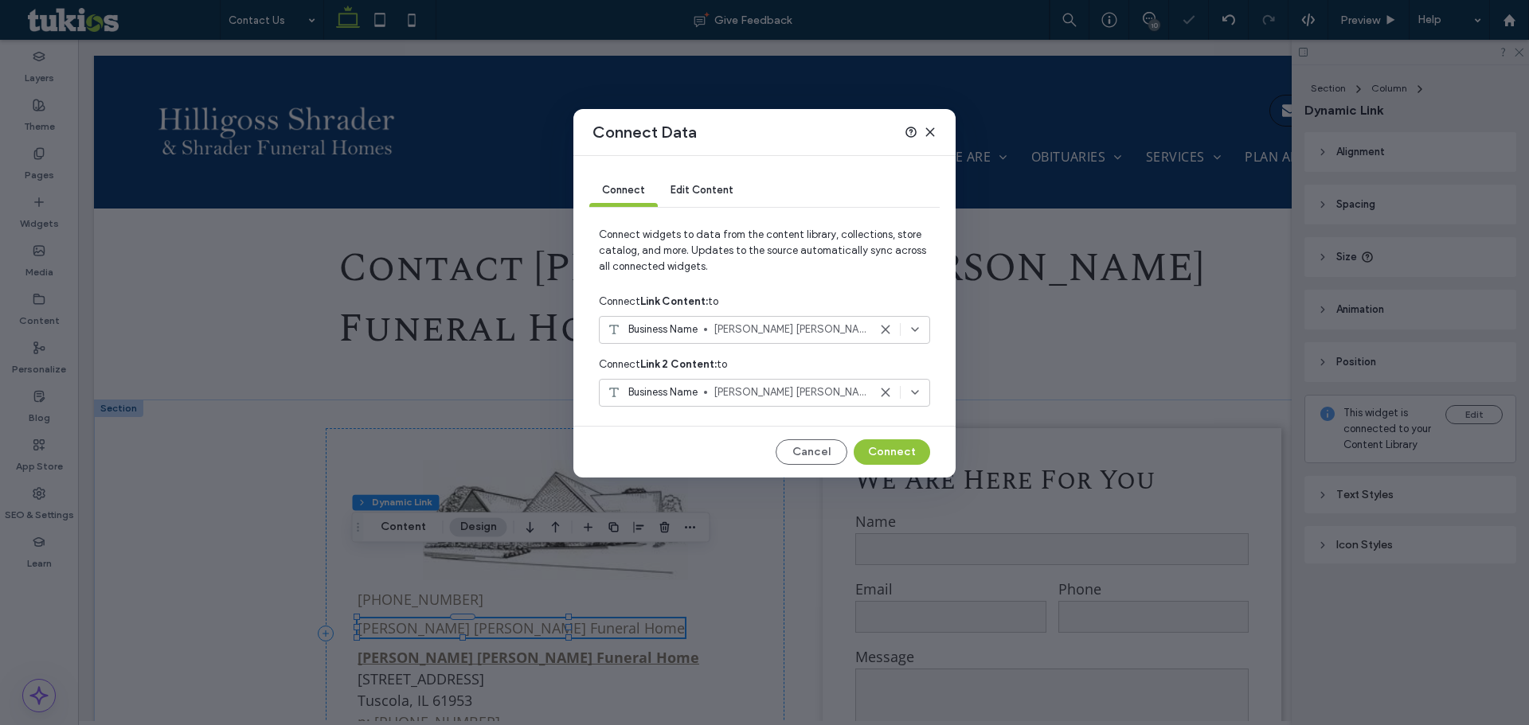
click at [880, 389] on icon at bounding box center [885, 392] width 13 height 13
drag, startPoint x: 889, startPoint y: 454, endPoint x: 766, endPoint y: 406, distance: 131.6
click at [889, 454] on button "Connect" at bounding box center [892, 452] width 76 height 25
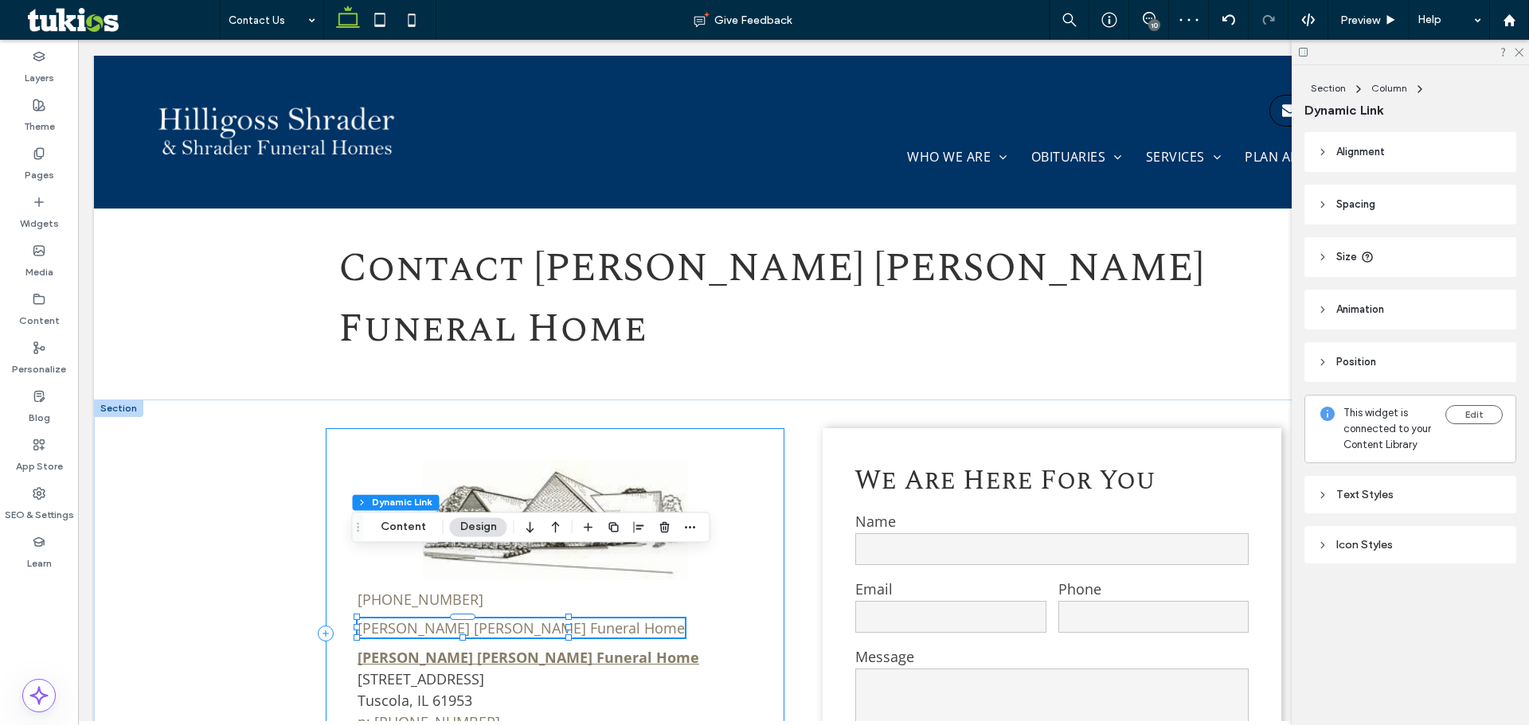
click at [725, 459] on div "(217) 253-2311 Hilligoss Shrader Funeral Home Hilligoss Shrader Funeral Home 70…" at bounding box center [555, 633] width 459 height 411
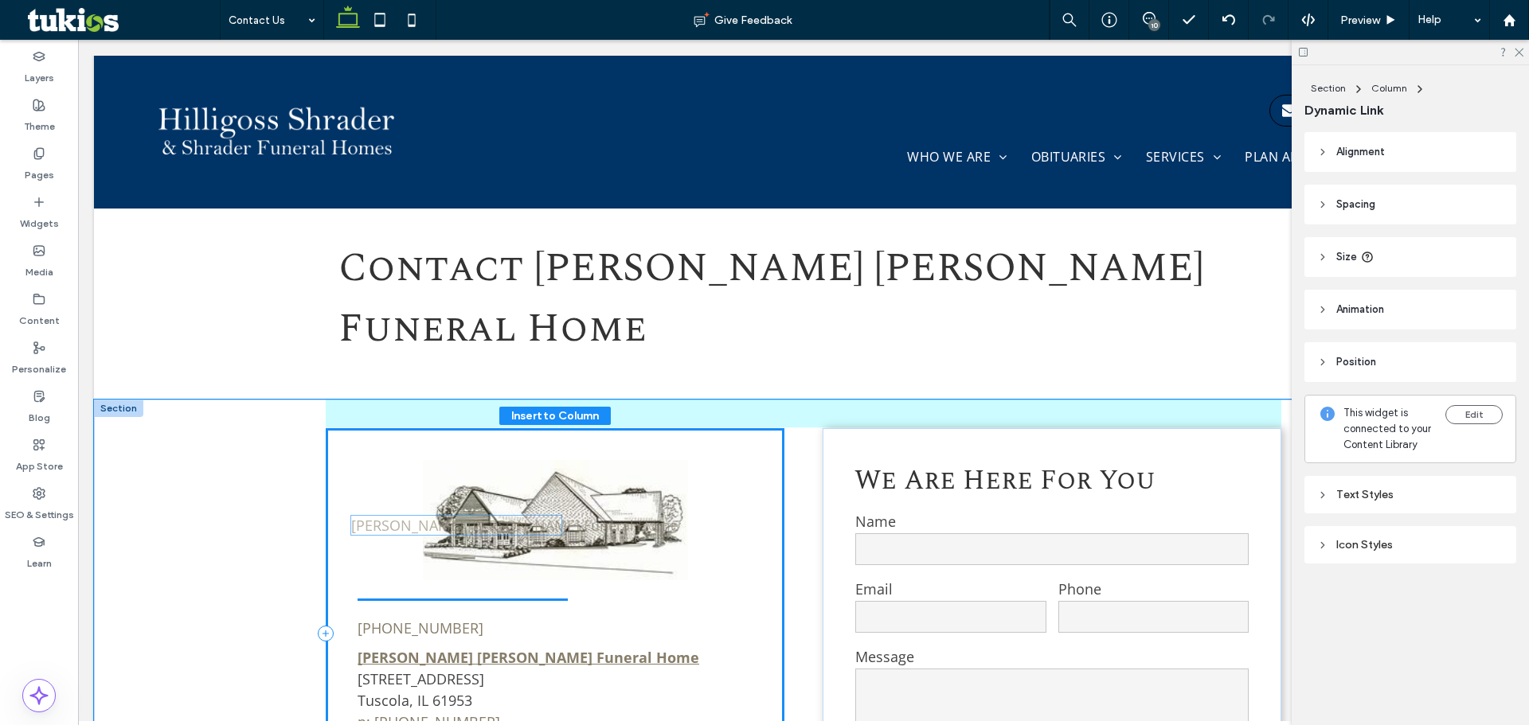
drag, startPoint x: 476, startPoint y: 561, endPoint x: 476, endPoint y: 520, distance: 40.6
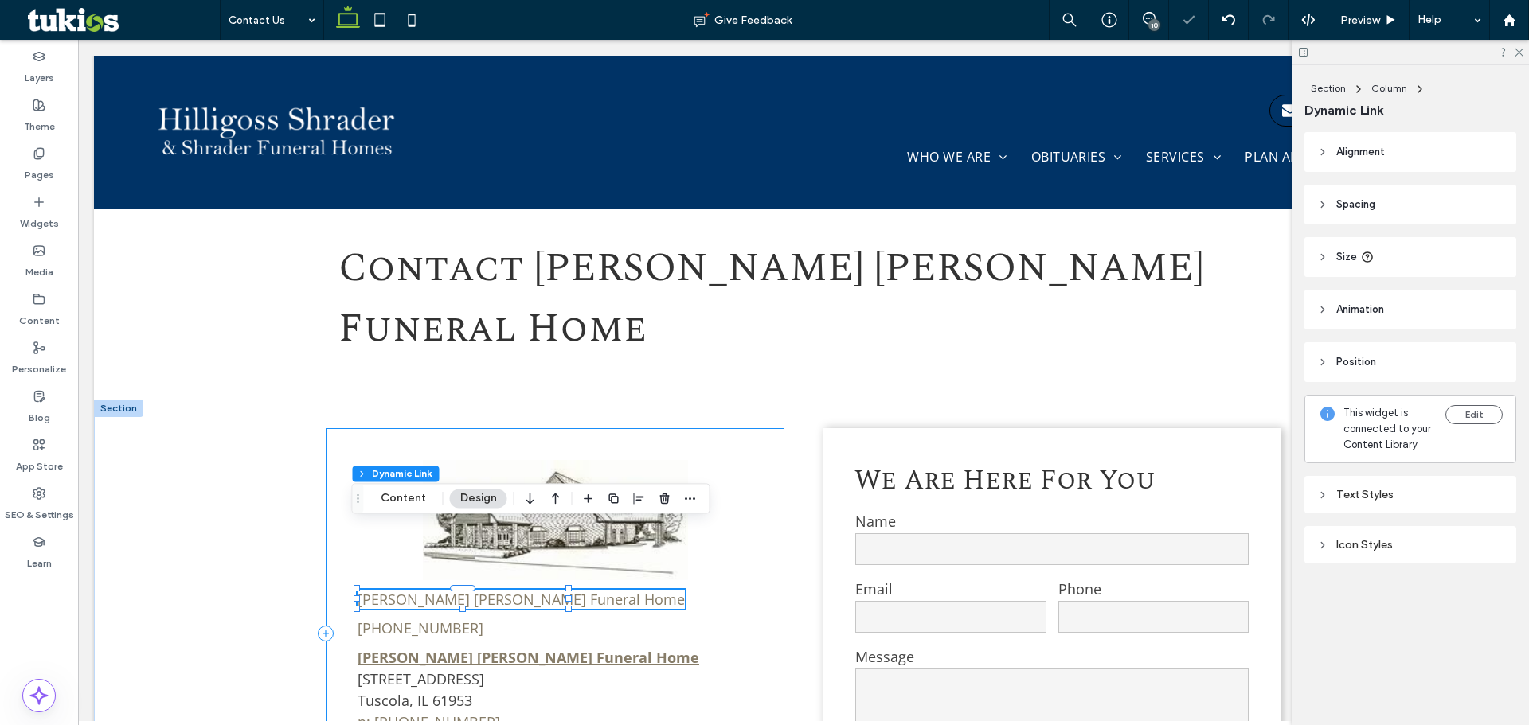
click at [502, 558] on div "Hilligoss Shrader Funeral Home (217) 253-2311 Hilligoss Shrader Funeral Home 70…" at bounding box center [555, 633] width 459 height 411
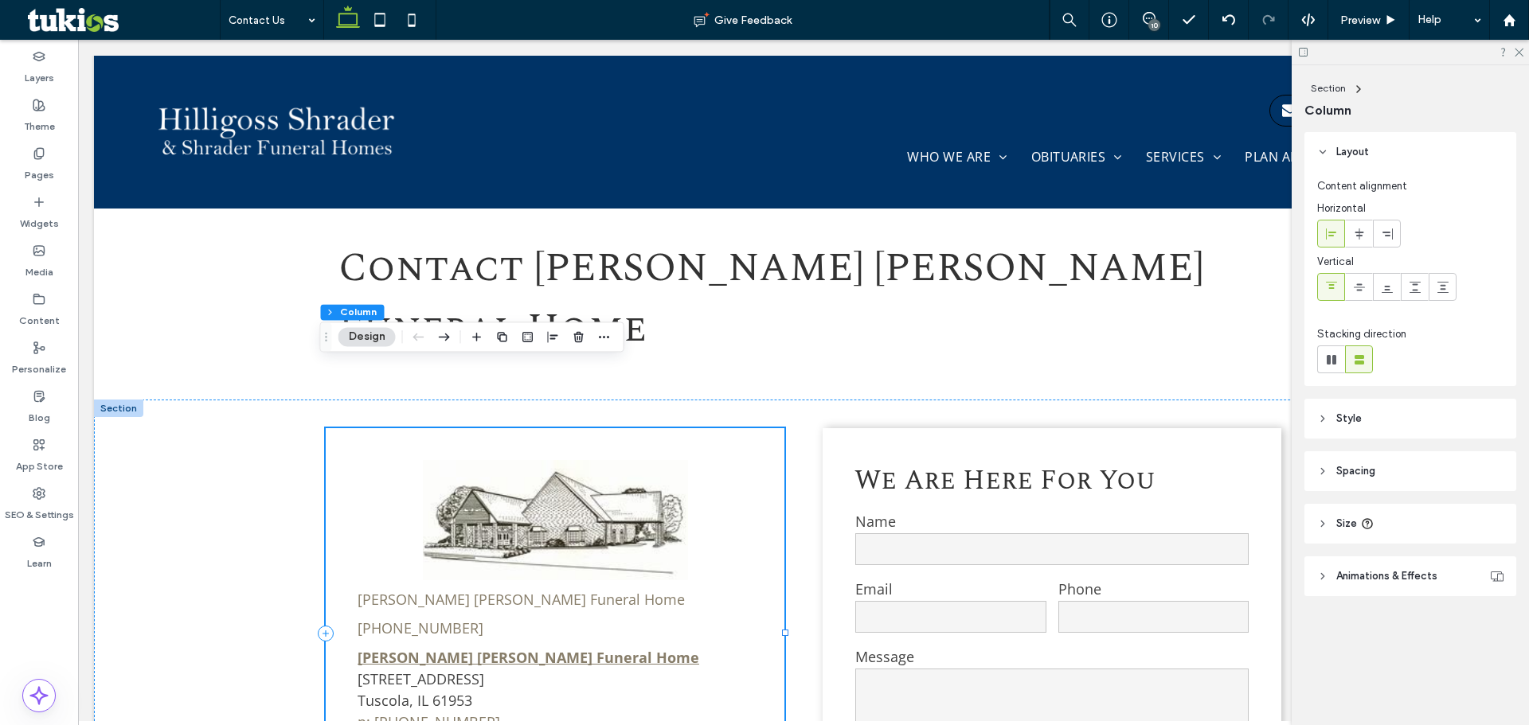
click at [574, 536] on div "Hilligoss Shrader Funeral Home (217) 253-2311 Hilligoss Shrader Funeral Home 70…" at bounding box center [555, 633] width 459 height 411
click at [560, 590] on link "[PERSON_NAME] [PERSON_NAME] Funeral Home" at bounding box center [520, 599] width 327 height 19
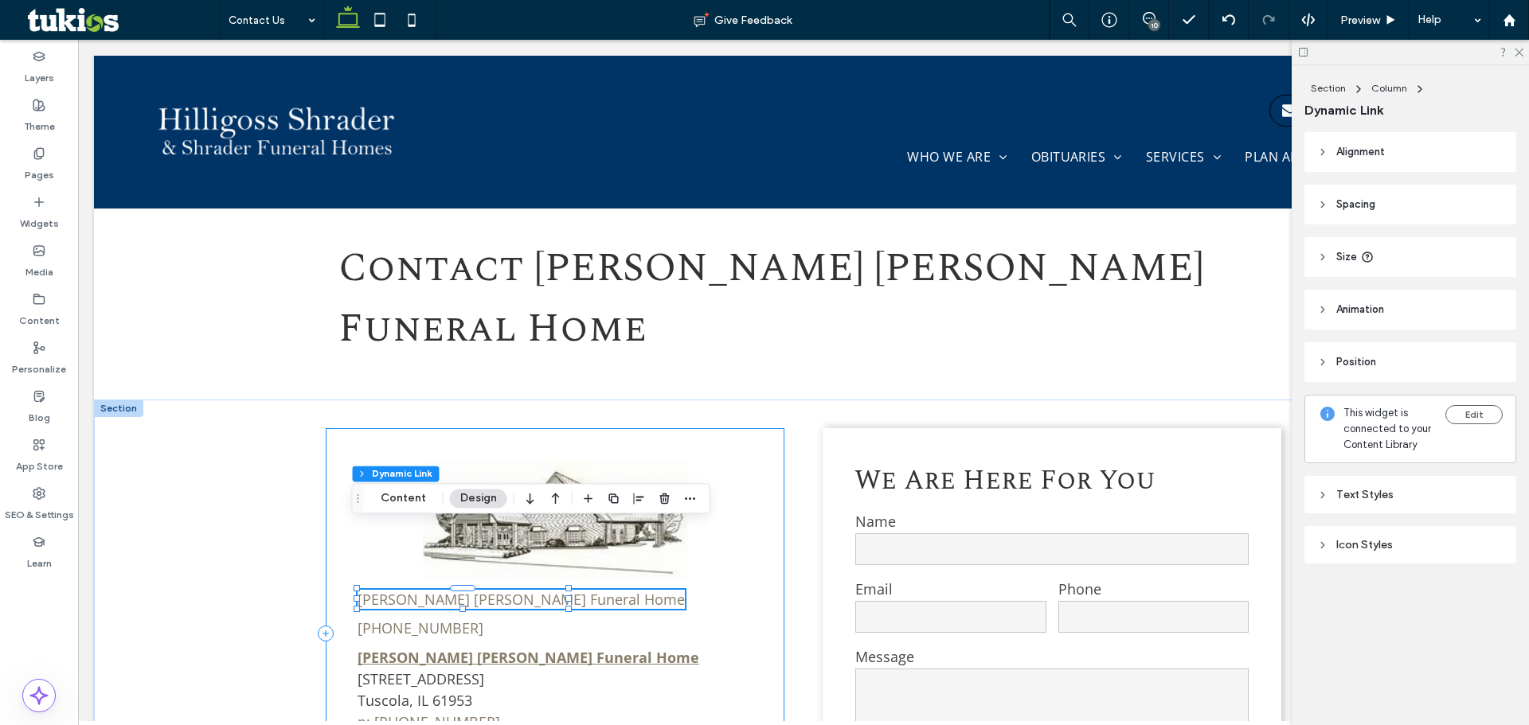
drag, startPoint x: 506, startPoint y: 545, endPoint x: 497, endPoint y: 547, distance: 9.7
click at [506, 546] on div "Hilligoss Shrader Funeral Home (217) 253-2311 Hilligoss Shrader Funeral Home 70…" at bounding box center [555, 633] width 459 height 411
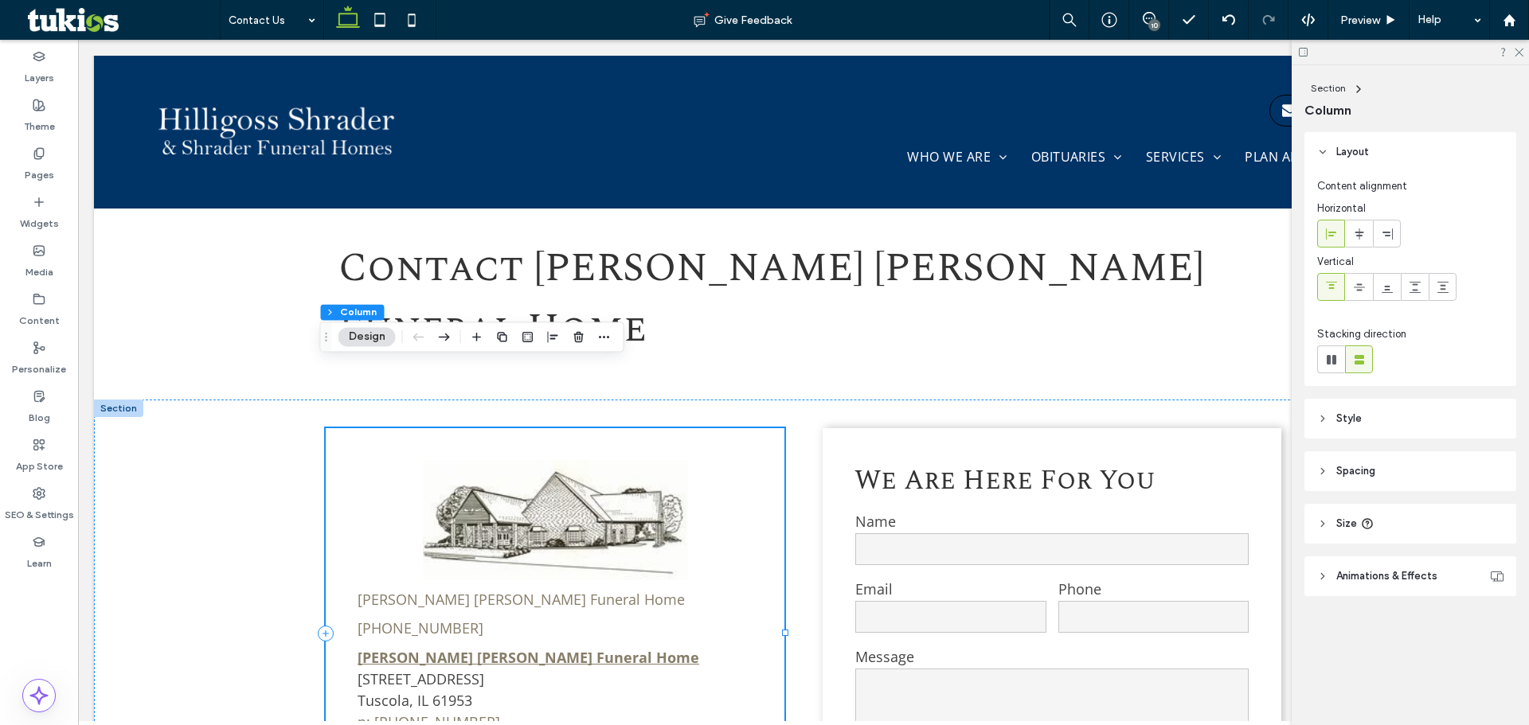
click at [354, 549] on div "Hilligoss Shrader Funeral Home (217) 253-2311 Hilligoss Shrader Funeral Home 70…" at bounding box center [555, 633] width 459 height 411
click at [357, 576] on div "Hilligoss Shrader Funeral Home (217) 253-2311 Hilligoss Shrader Funeral Home 70…" at bounding box center [555, 633] width 459 height 411
click at [477, 557] on div "Hilligoss Shrader Funeral Home (217) 253-2311 Hilligoss Shrader Funeral Home 70…" at bounding box center [555, 633] width 459 height 411
click at [564, 534] on div "Hilligoss Shrader Funeral Home (217) 253-2311 Hilligoss Shrader Funeral Home 70…" at bounding box center [555, 633] width 459 height 411
click at [539, 590] on link "[PERSON_NAME] [PERSON_NAME] Funeral Home" at bounding box center [520, 599] width 327 height 19
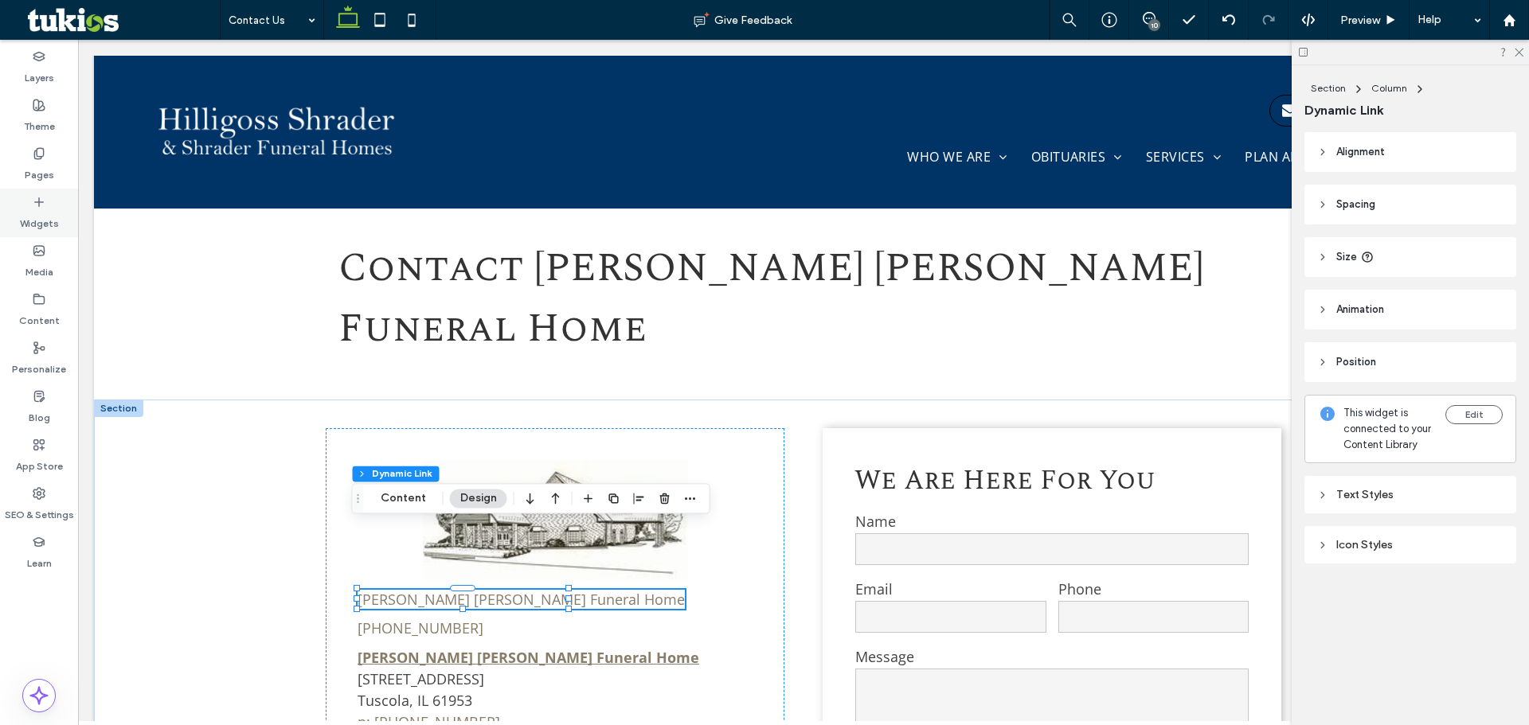
click at [49, 193] on div "Widgets" at bounding box center [39, 213] width 78 height 49
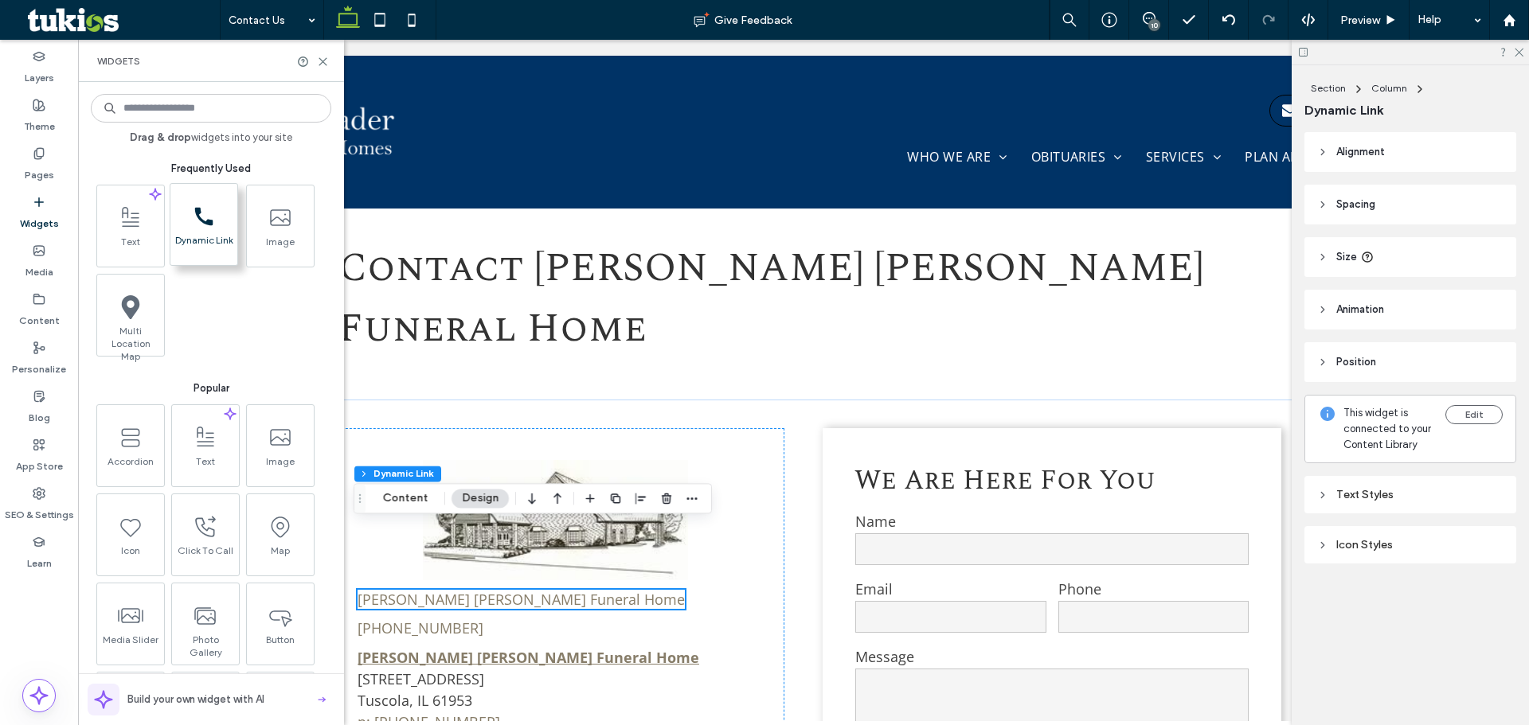
click at [190, 227] on span "call_black_24dp (3) (1)-svg" at bounding box center [203, 216] width 67 height 36
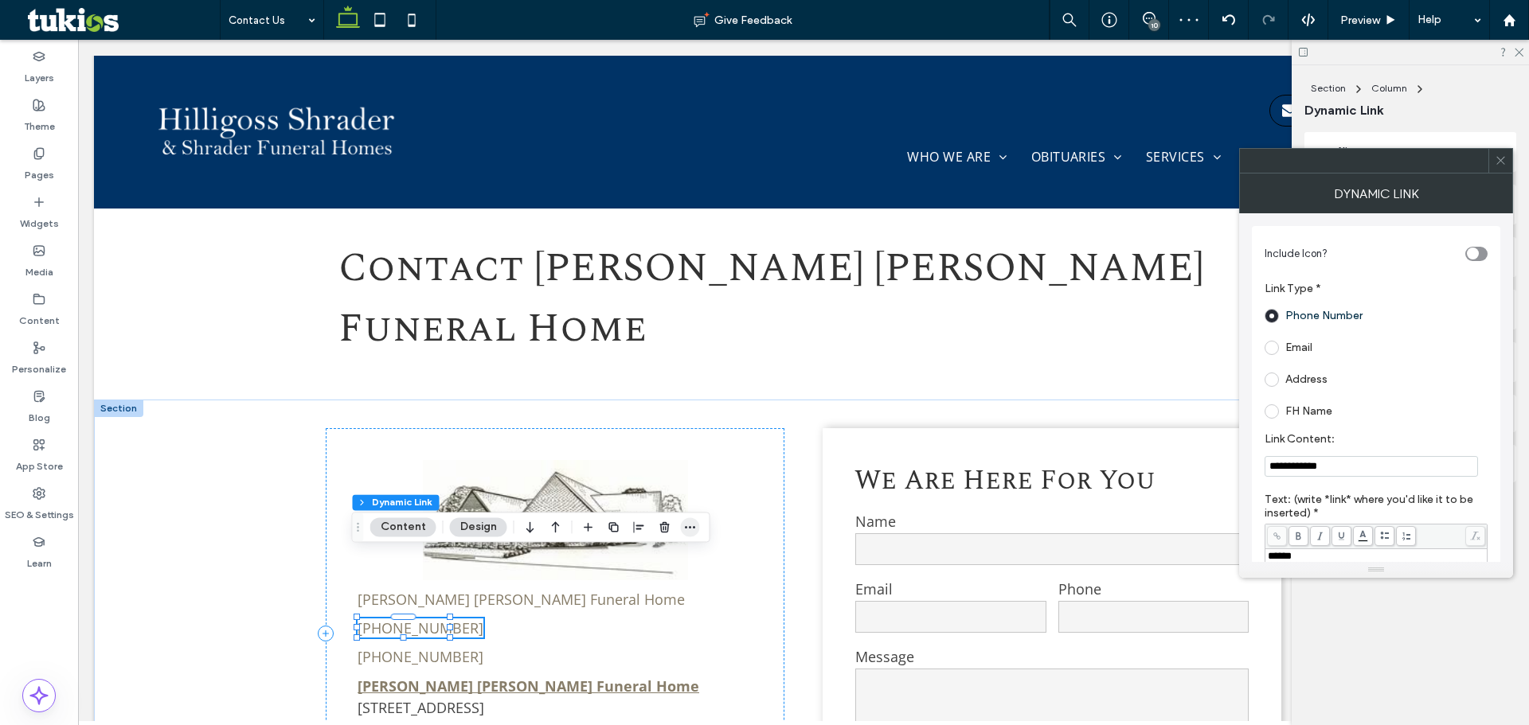
click at [690, 524] on icon "button" at bounding box center [690, 527] width 13 height 13
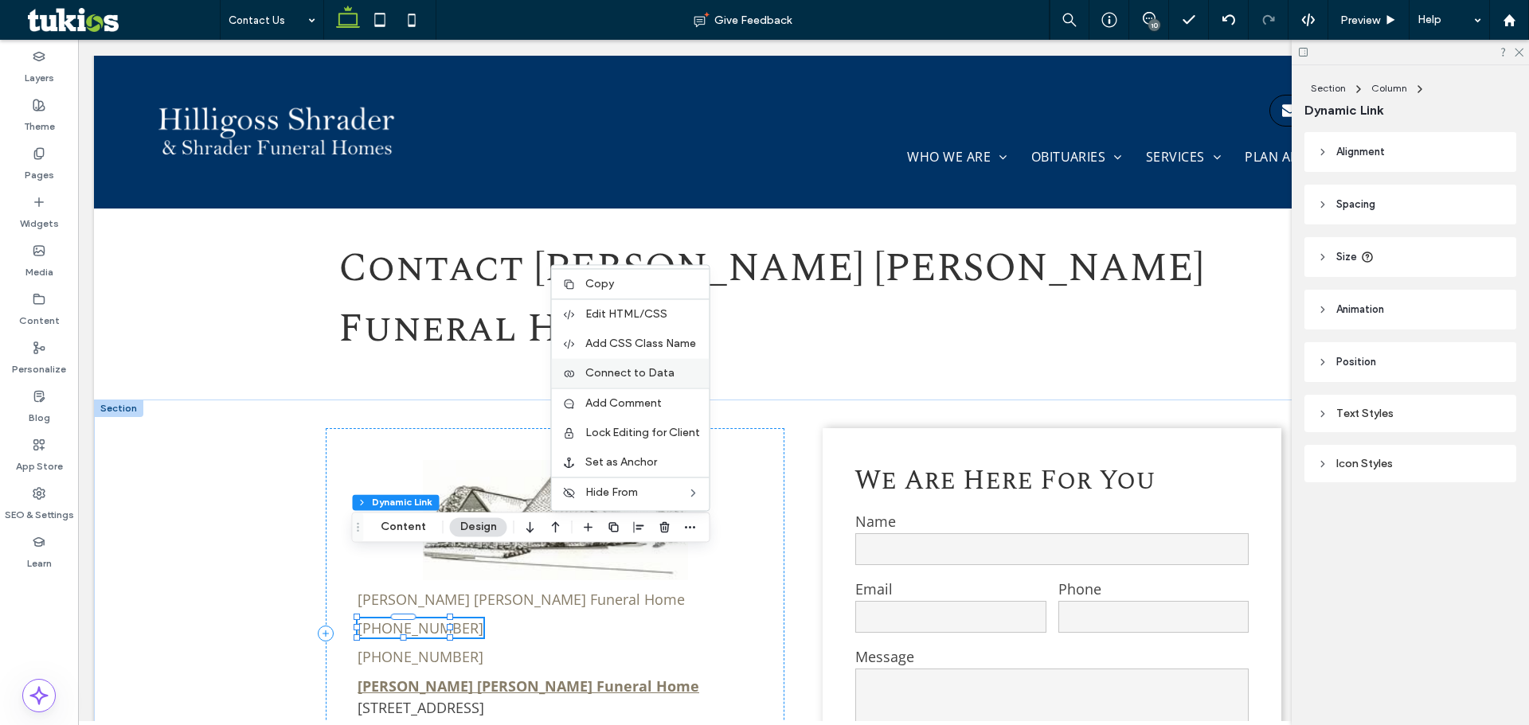
click at [638, 377] on span "Connect to Data" at bounding box center [629, 373] width 89 height 14
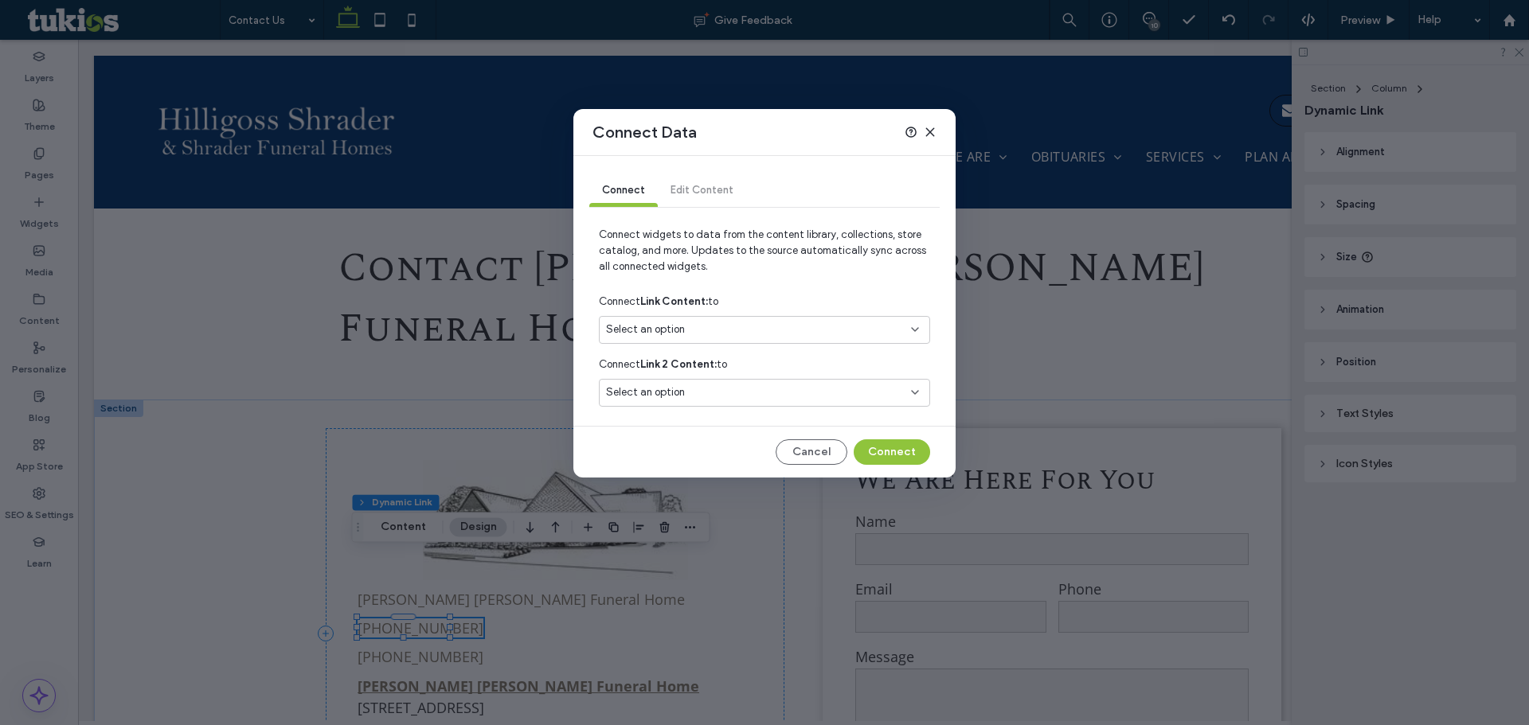
click at [768, 330] on div "Select an option" at bounding box center [755, 330] width 298 height 16
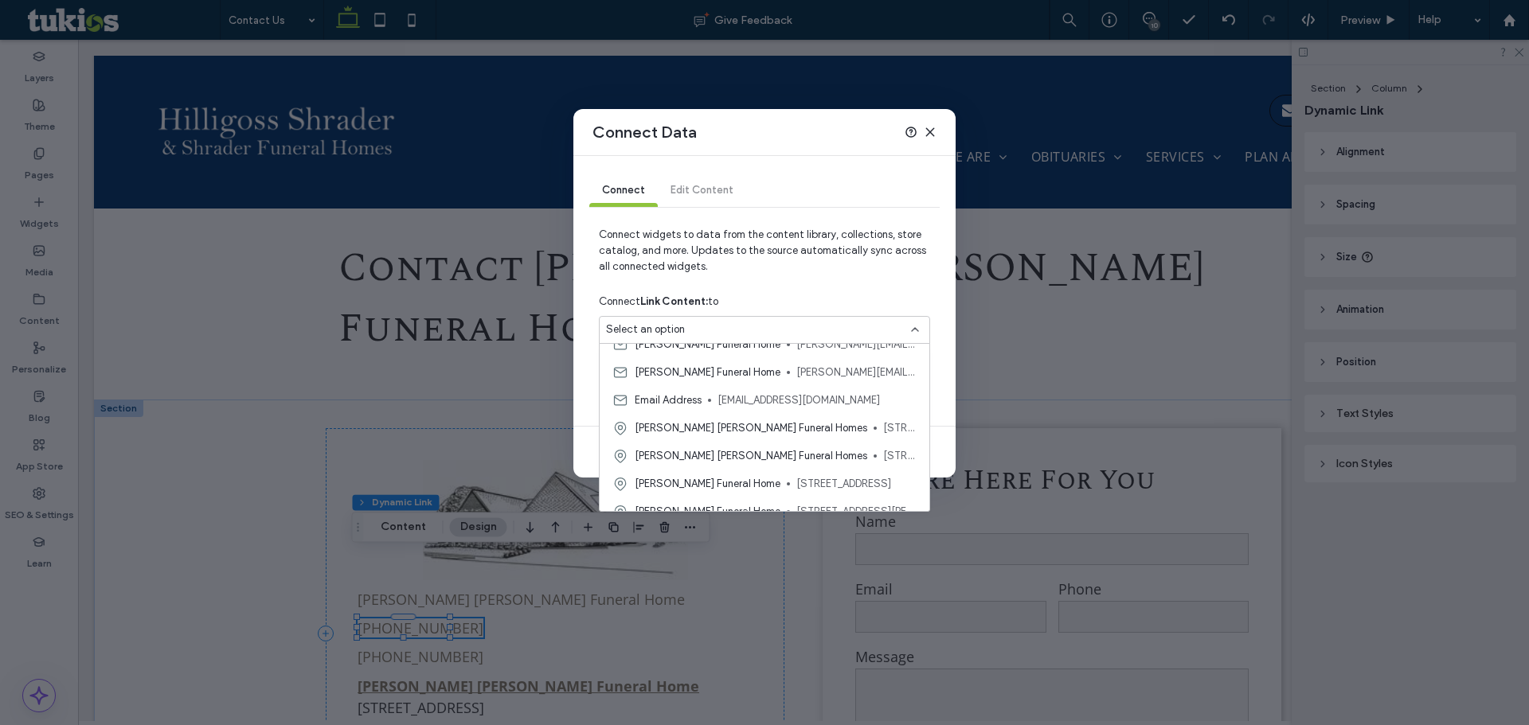
scroll to position [279, 0]
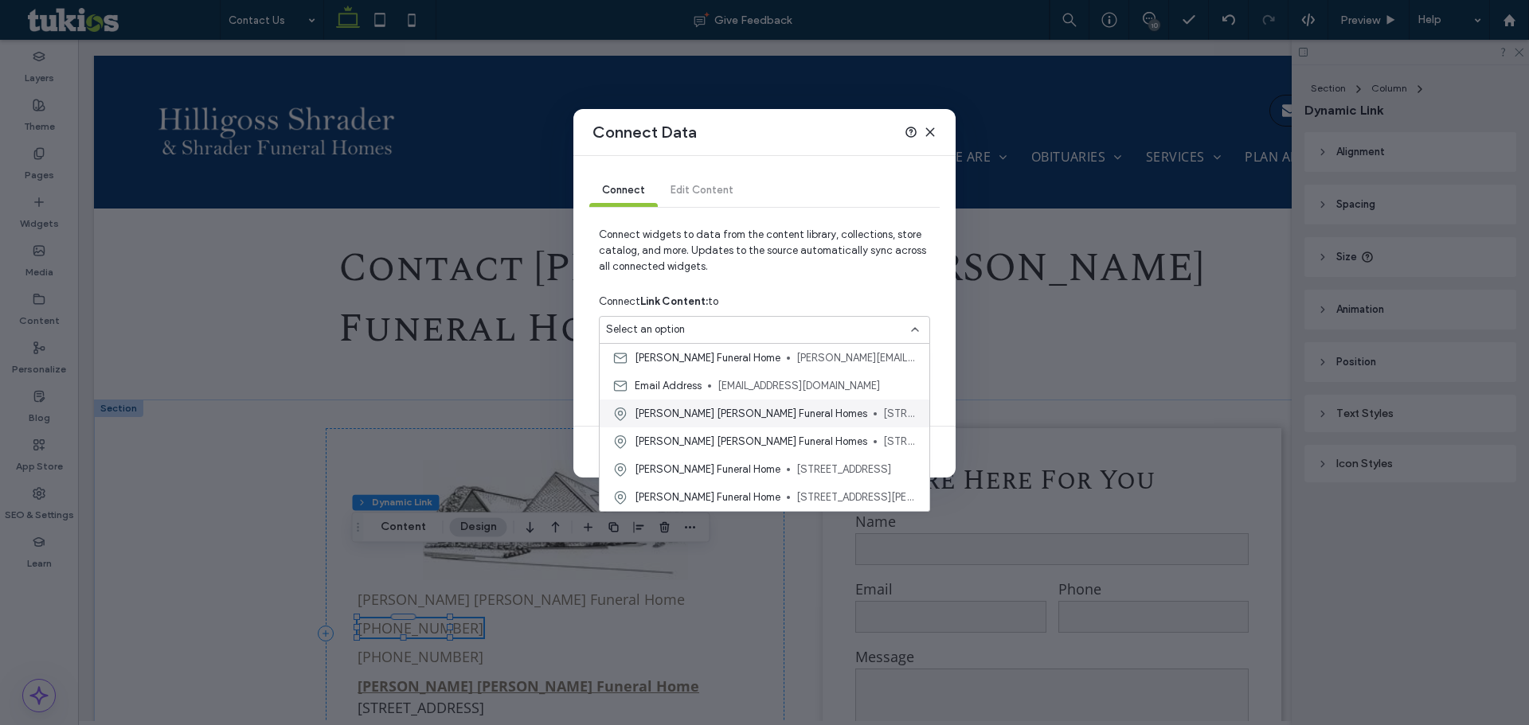
click at [883, 412] on span "705 South Main Street, Tuscola, IL 61953, United States" at bounding box center [899, 414] width 33 height 16
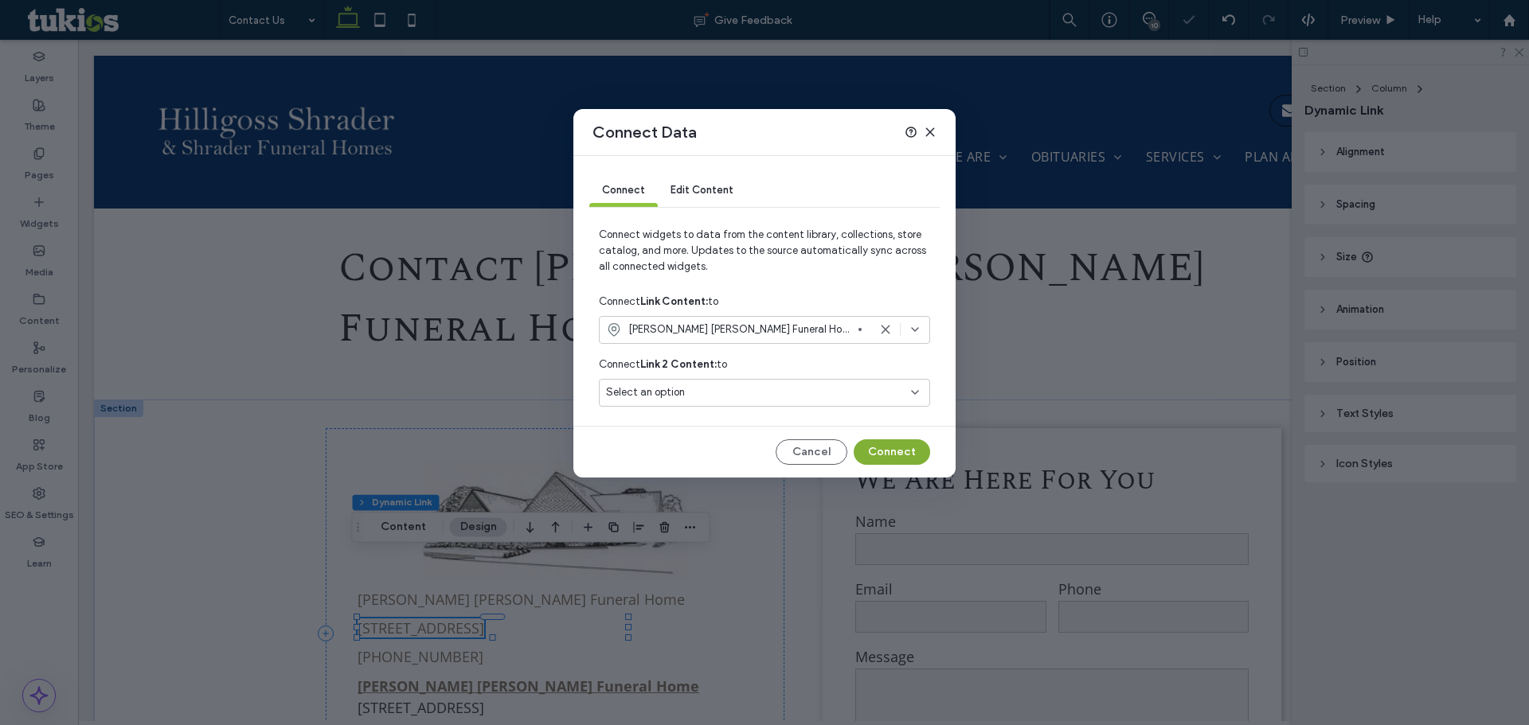
drag, startPoint x: 881, startPoint y: 454, endPoint x: 804, endPoint y: 415, distance: 86.5
click at [882, 455] on button "Connect" at bounding box center [892, 452] width 76 height 25
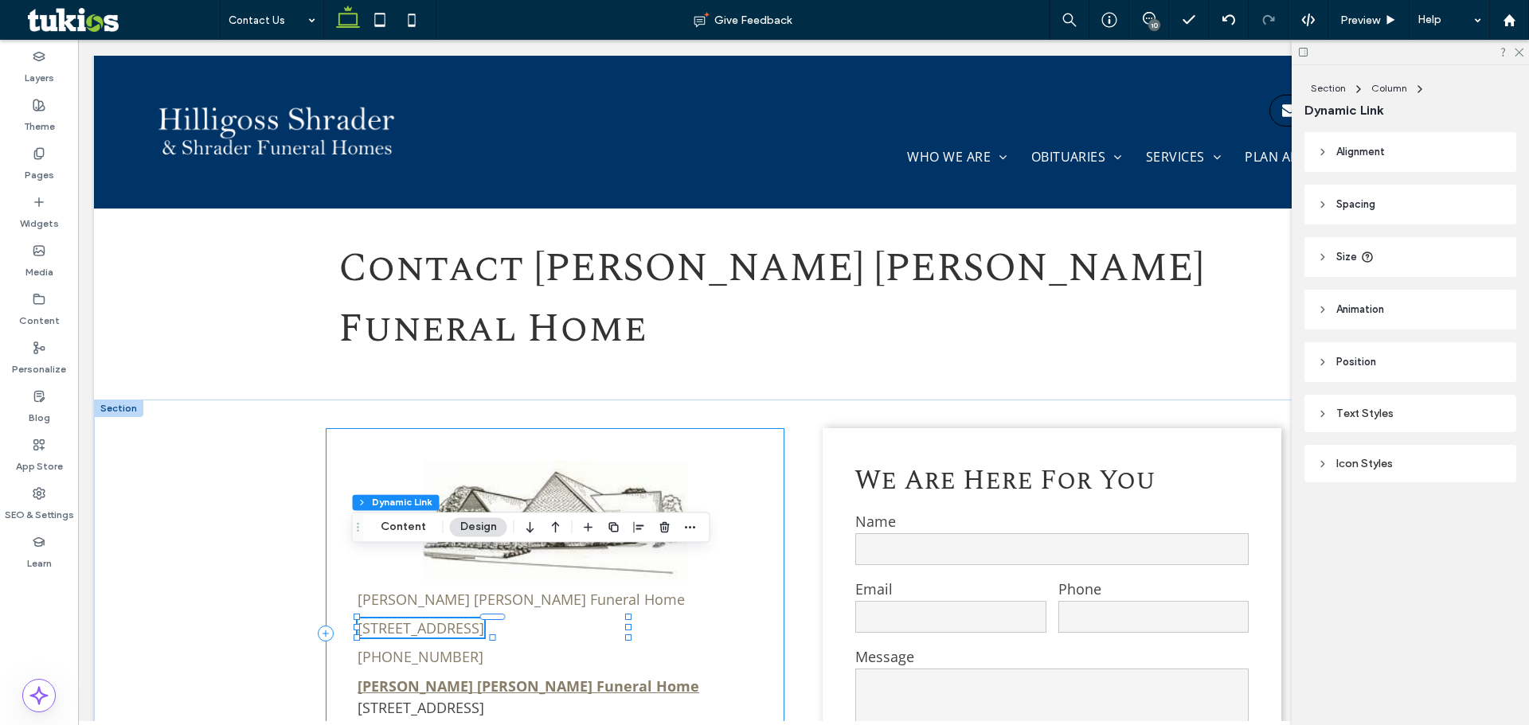
click at [670, 577] on div "Hilligoss Shrader Funeral Home 705 South Main Street, Tuscola, IL 61953 (217) 2…" at bounding box center [555, 633] width 459 height 411
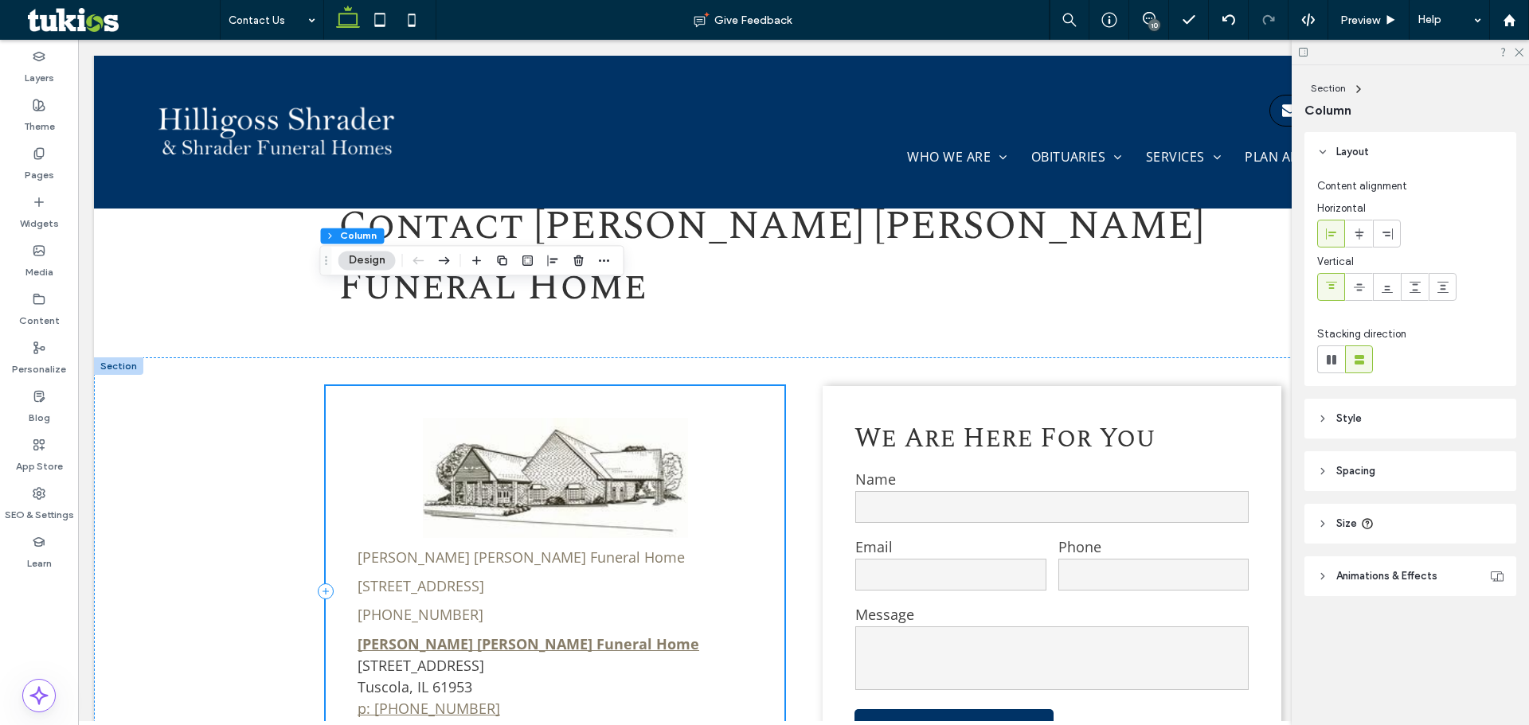
scroll to position [658, 0]
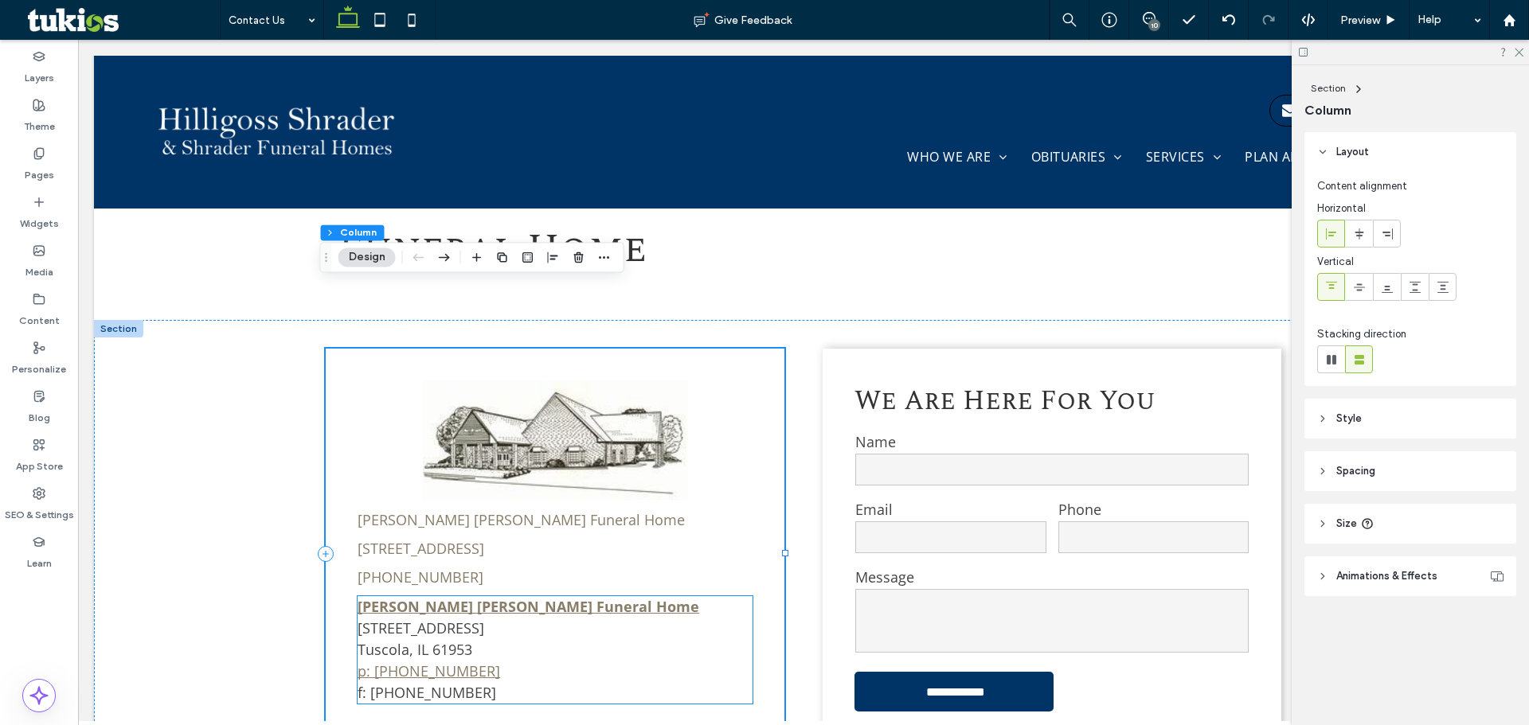
click at [483, 625] on p "Hilligoss Shrader Funeral Home 705 South Main Street Tuscola, IL 61953 p: 217-2…" at bounding box center [554, 649] width 395 height 107
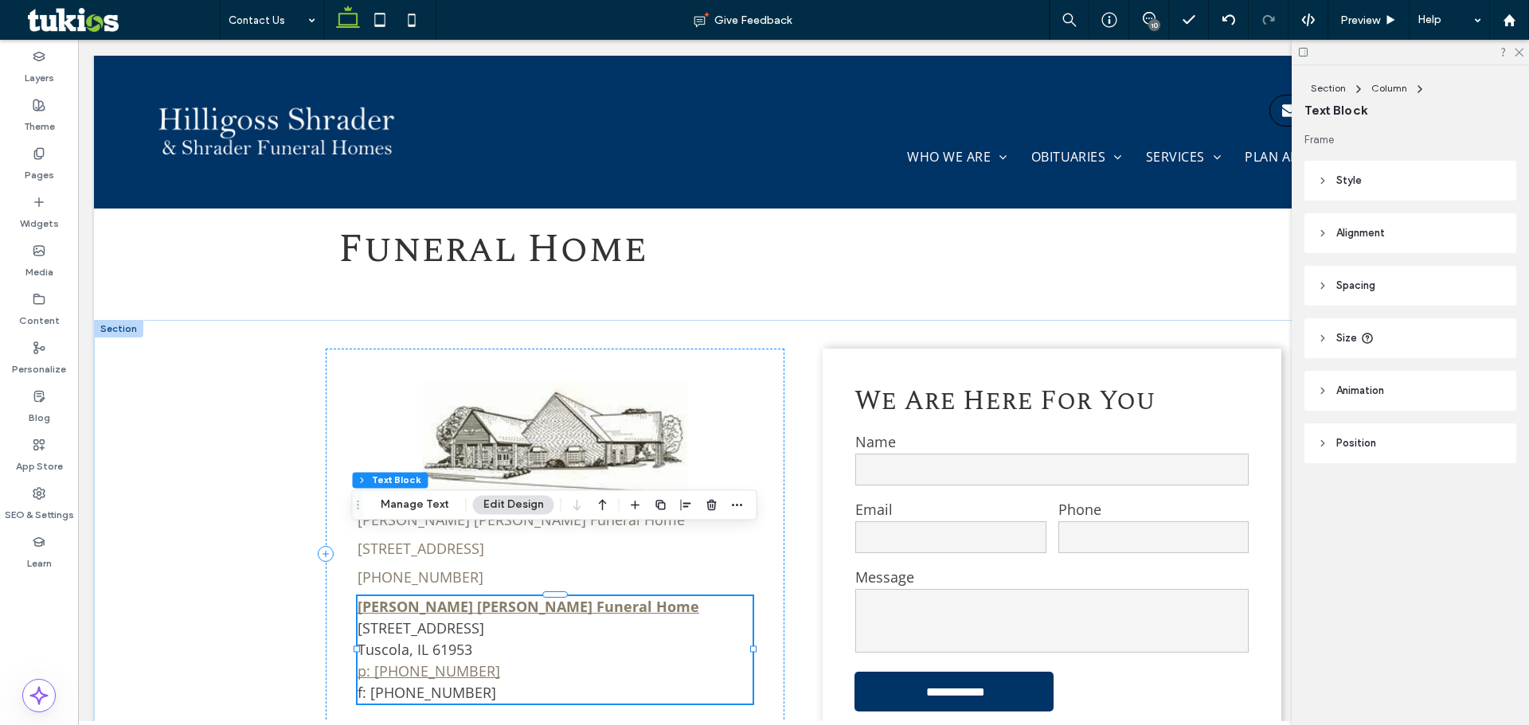
click at [483, 625] on p "Hilligoss Shrader Funeral Home 705 South Main Street Tuscola, IL 61953 p: 217-2…" at bounding box center [554, 649] width 395 height 107
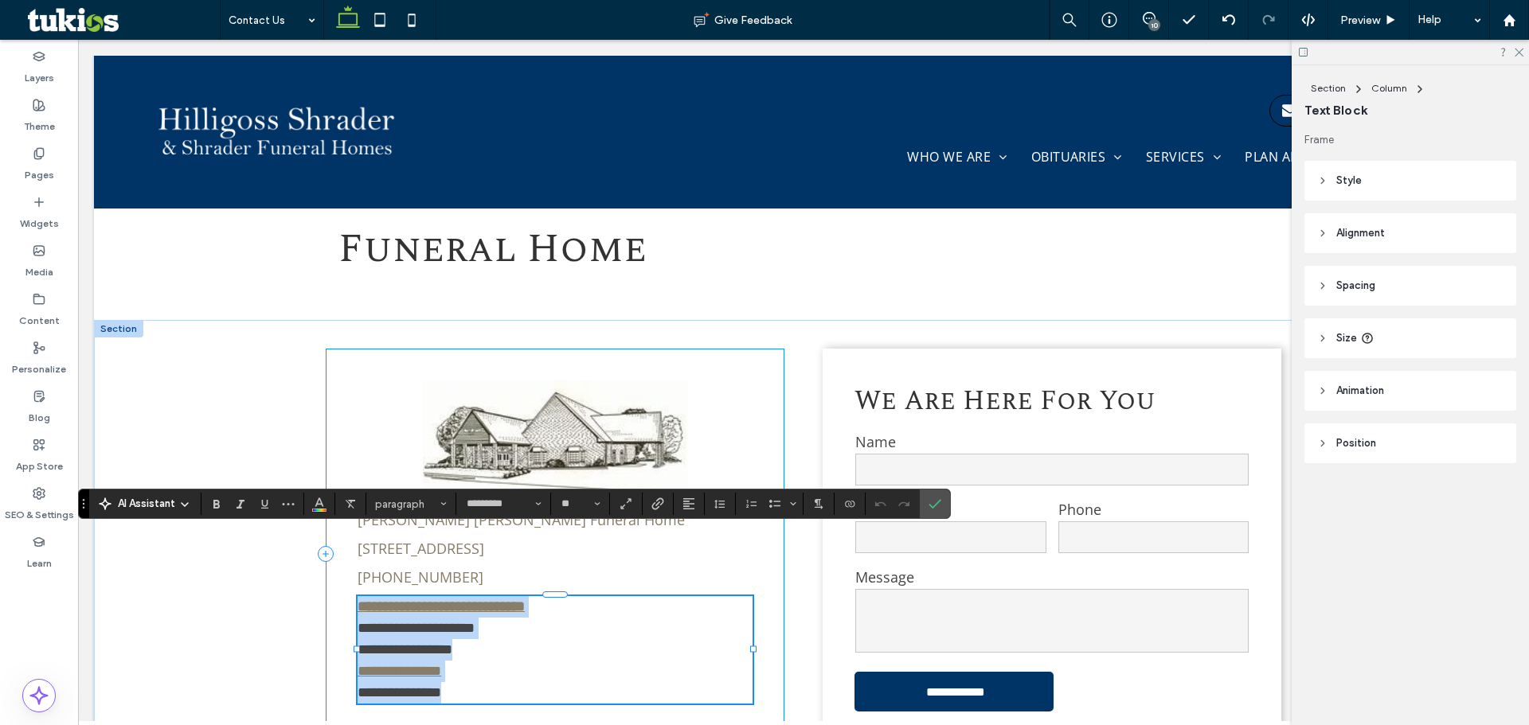
drag, startPoint x: 465, startPoint y: 632, endPoint x: 347, endPoint y: 542, distance: 148.3
click at [347, 542] on div "**********" at bounding box center [555, 554] width 459 height 411
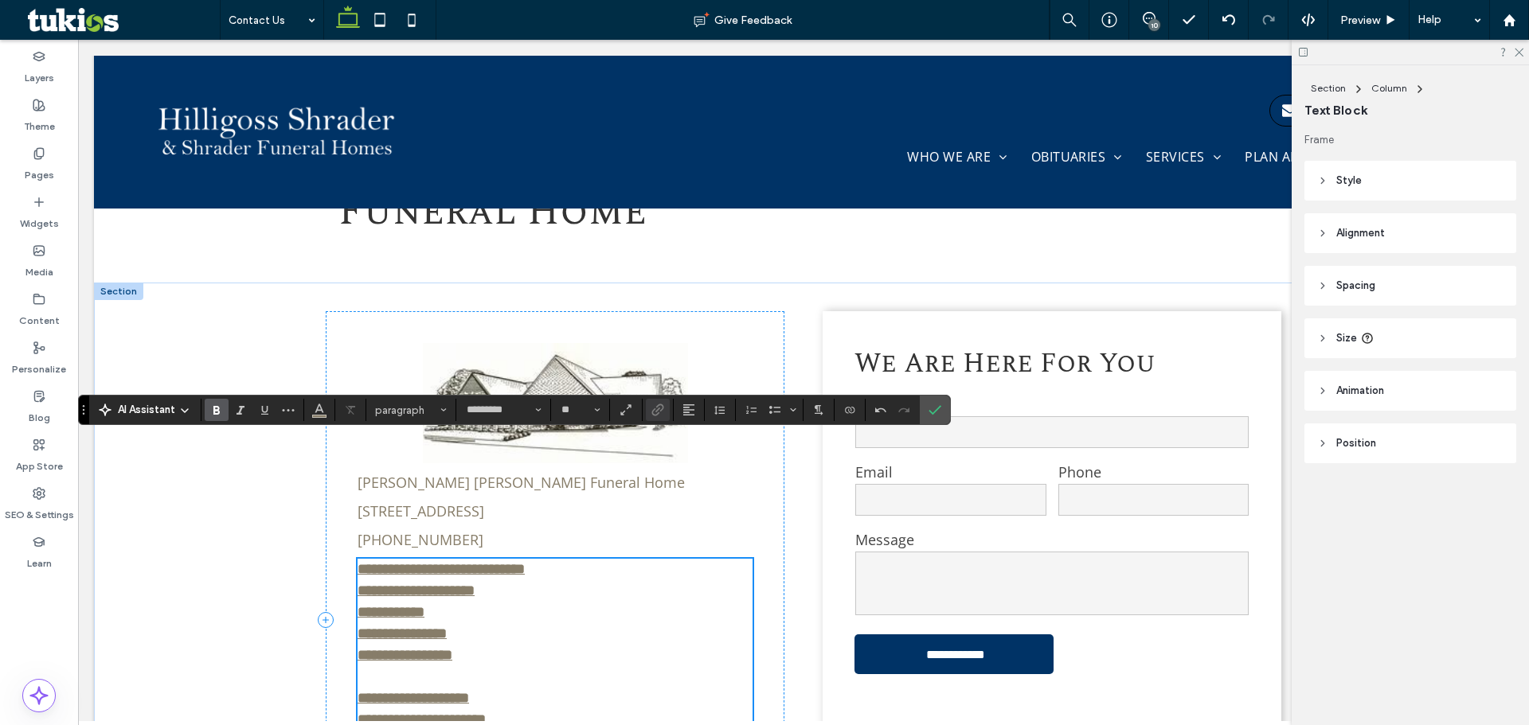
scroll to position [592, 0]
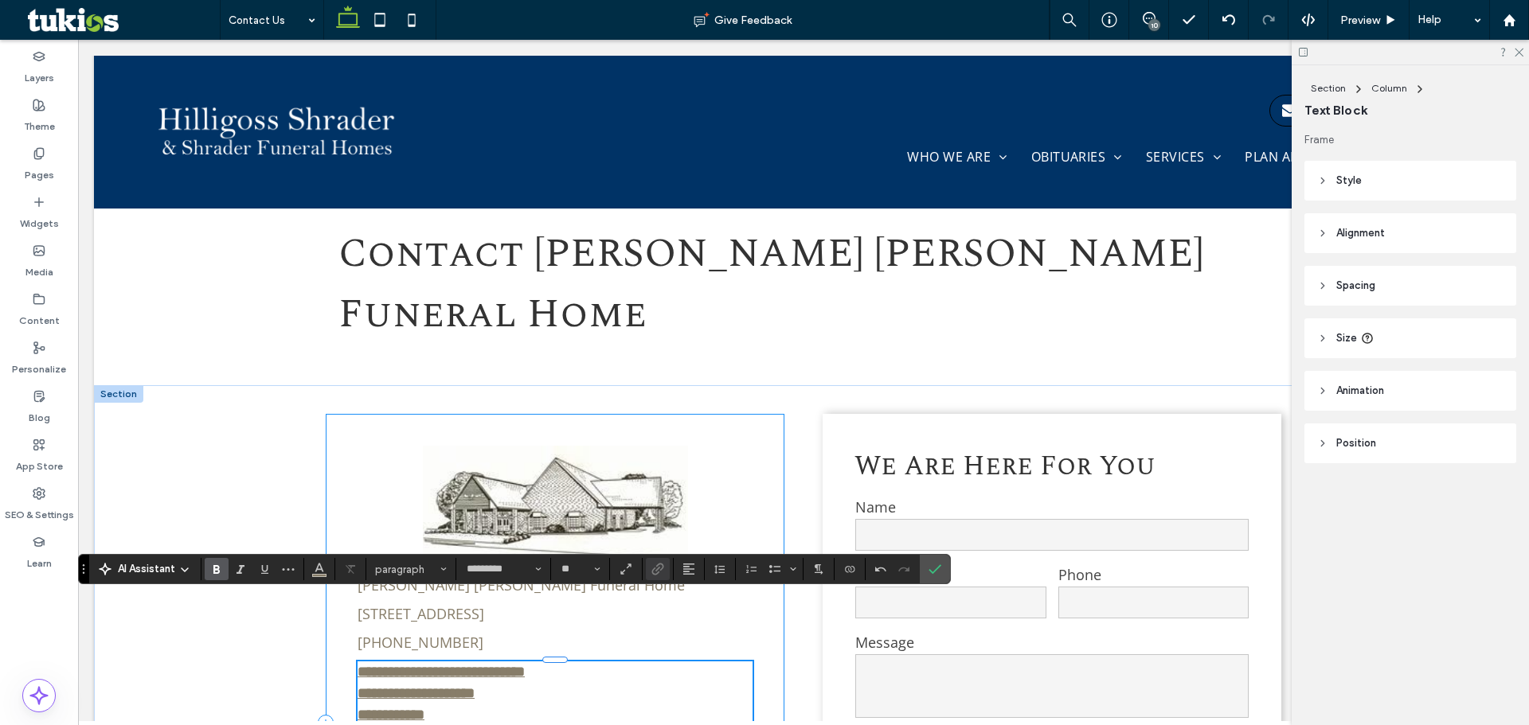
click at [646, 531] on div "**********" at bounding box center [555, 723] width 459 height 618
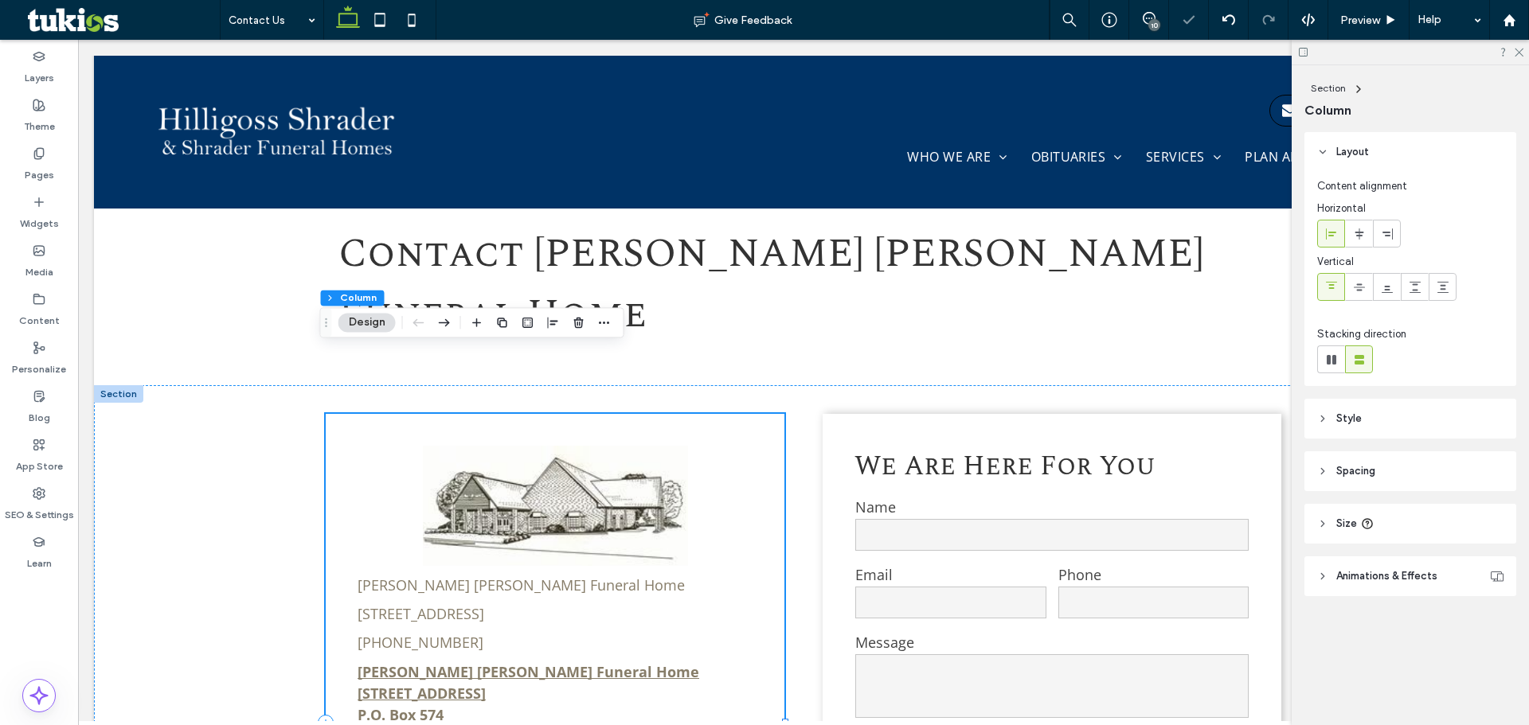
click at [490, 564] on div "Hilligoss Shrader Funeral Home 705 South Main Street, Tuscola, IL 61953 (217) 2…" at bounding box center [555, 723] width 459 height 618
click at [489, 577] on div "Hilligoss Shrader Funeral Home 705 South Main Street, Tuscola, IL 61953 (217) 2…" at bounding box center [555, 723] width 459 height 618
click at [479, 578] on div "Hilligoss Shrader Funeral Home 705 South Main Street, Tuscola, IL 61953 (217) 2…" at bounding box center [555, 723] width 459 height 618
click at [49, 189] on div "Widgets" at bounding box center [39, 213] width 78 height 49
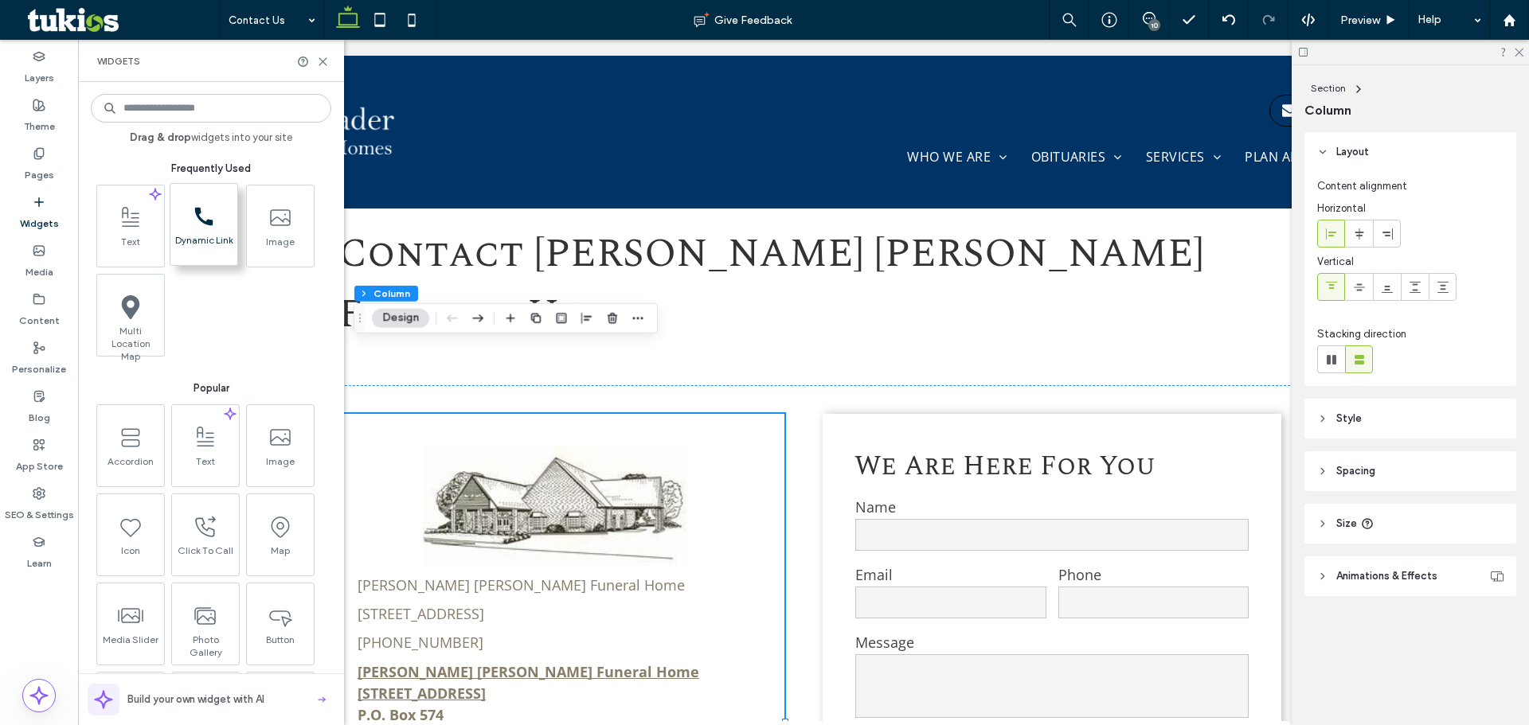
click at [219, 207] on span "call_black_24dp (3) (1)-svg" at bounding box center [203, 216] width 67 height 36
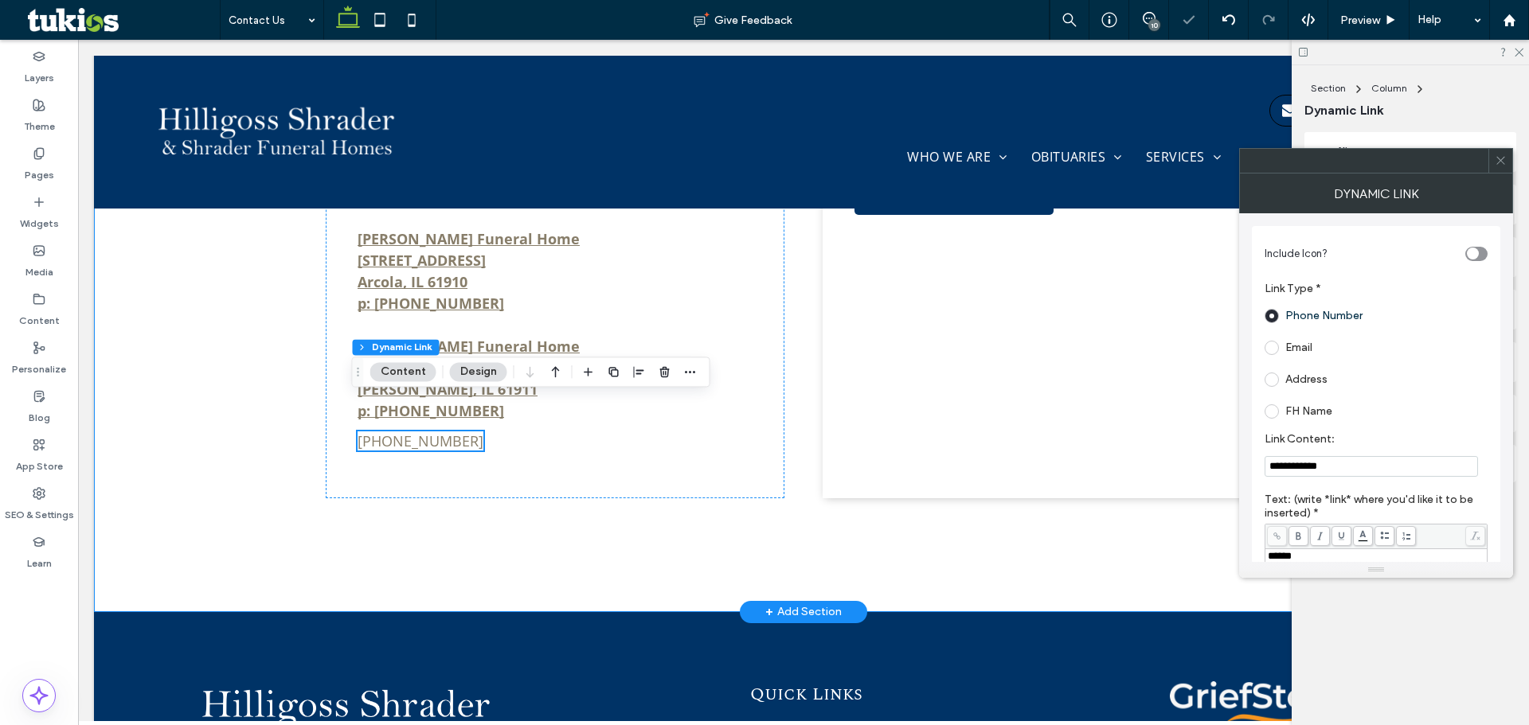
scroll to position [1156, 0]
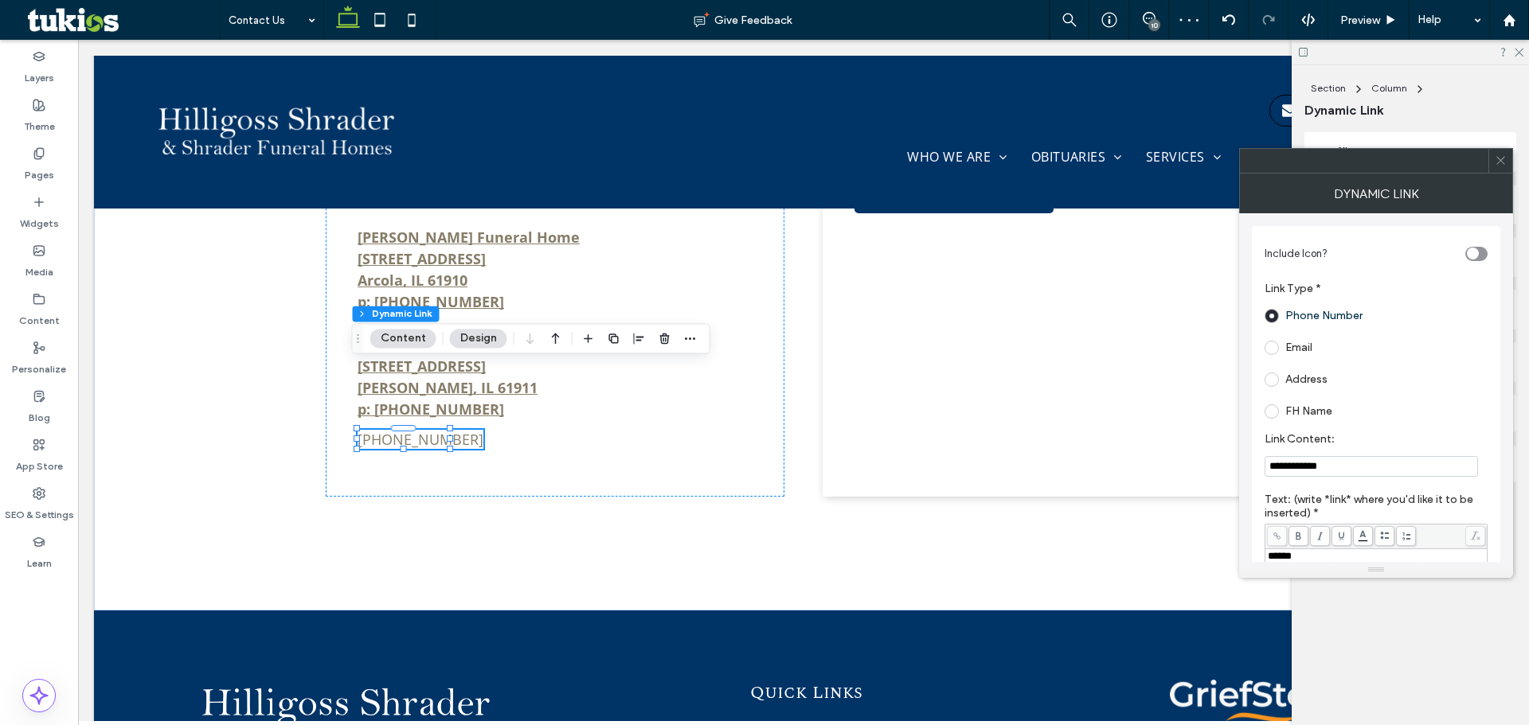
click at [700, 334] on div "Section Column Dynamic Link Content Design" at bounding box center [531, 338] width 358 height 30
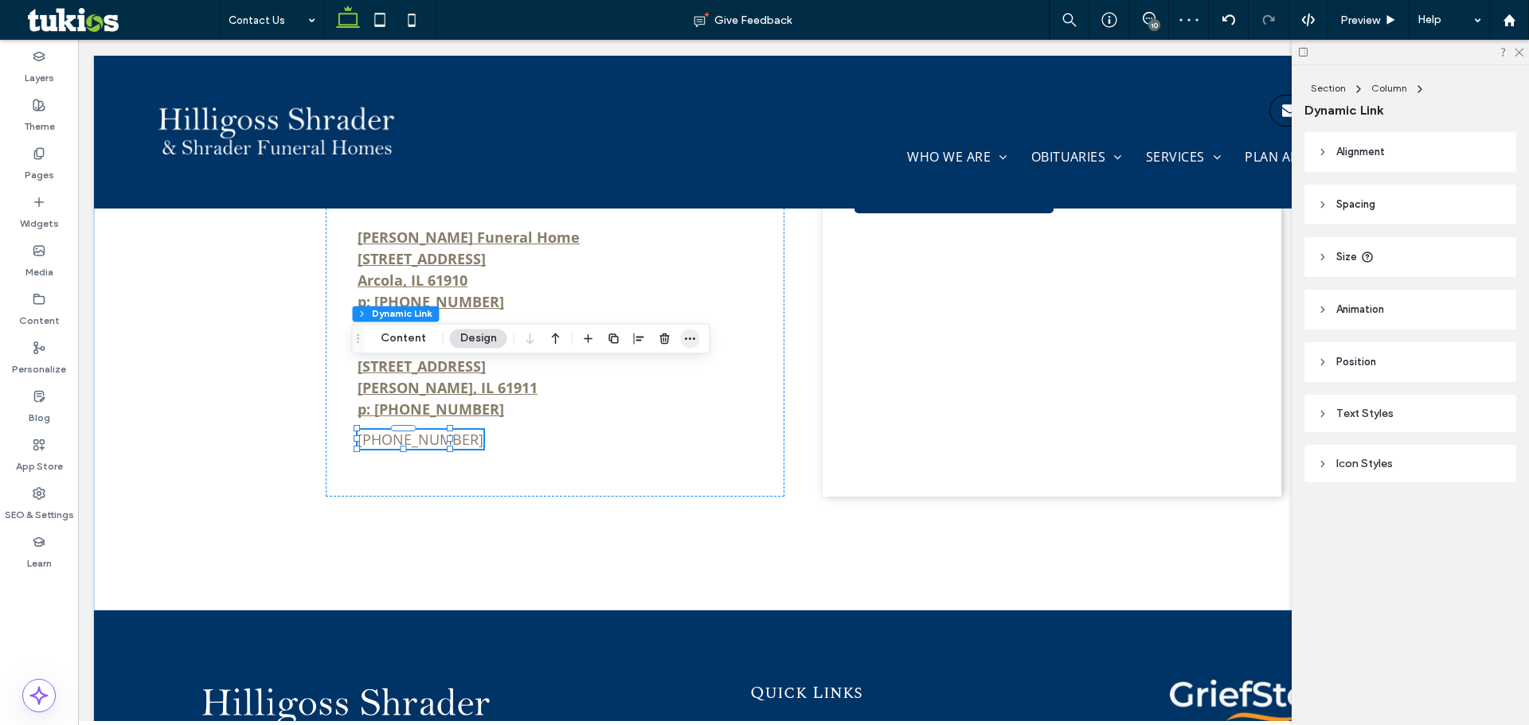
click at [686, 338] on icon "button" at bounding box center [690, 338] width 13 height 13
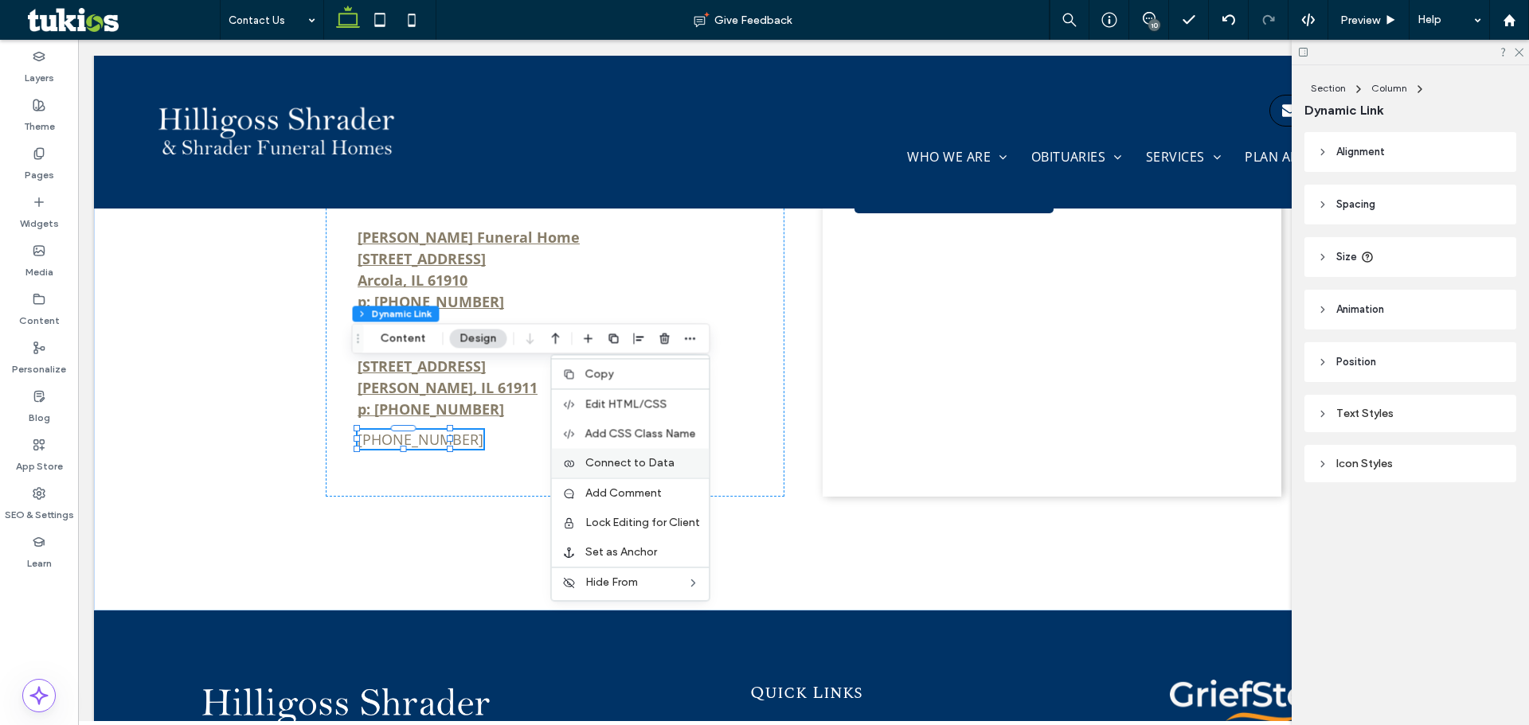
click at [651, 465] on span "Connect to Data" at bounding box center [629, 463] width 89 height 14
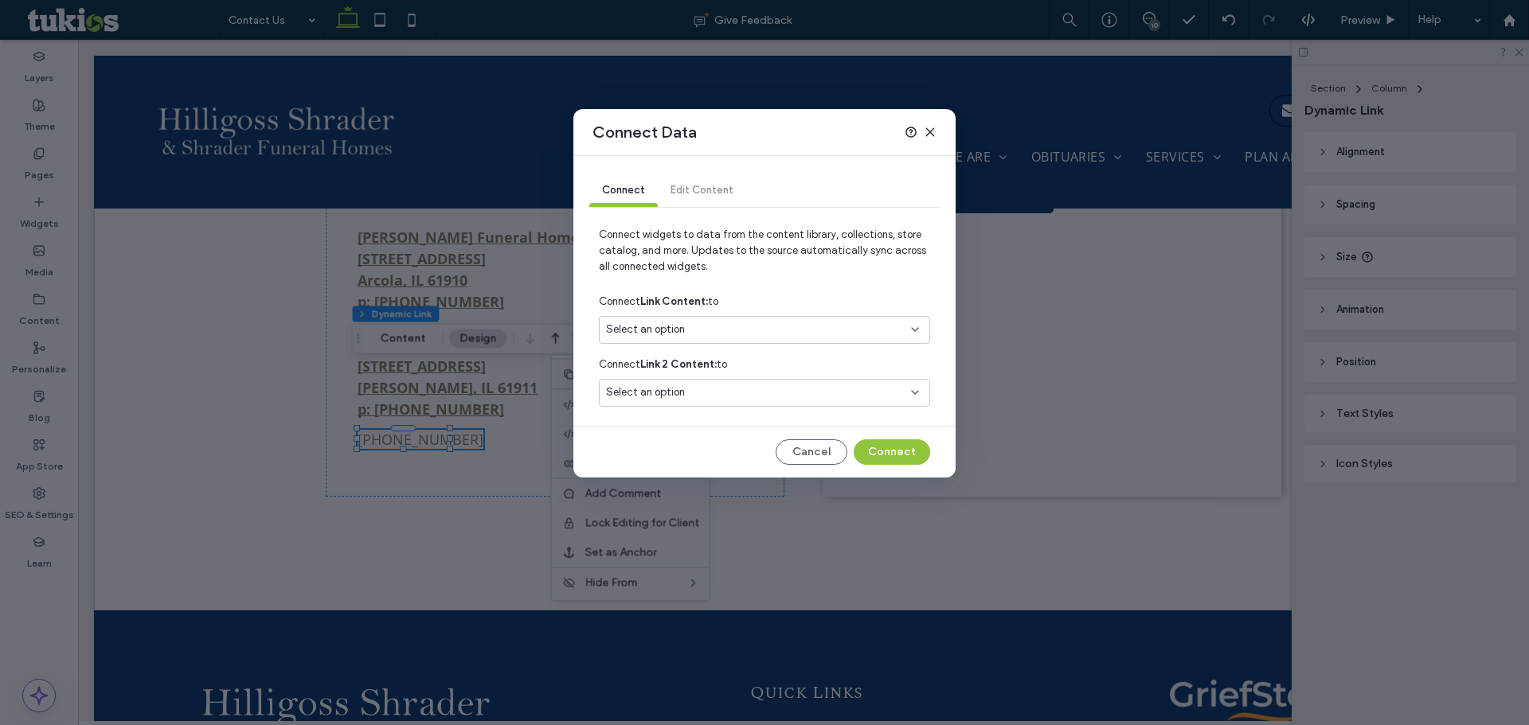
click at [755, 333] on div "Select an option" at bounding box center [755, 330] width 298 height 16
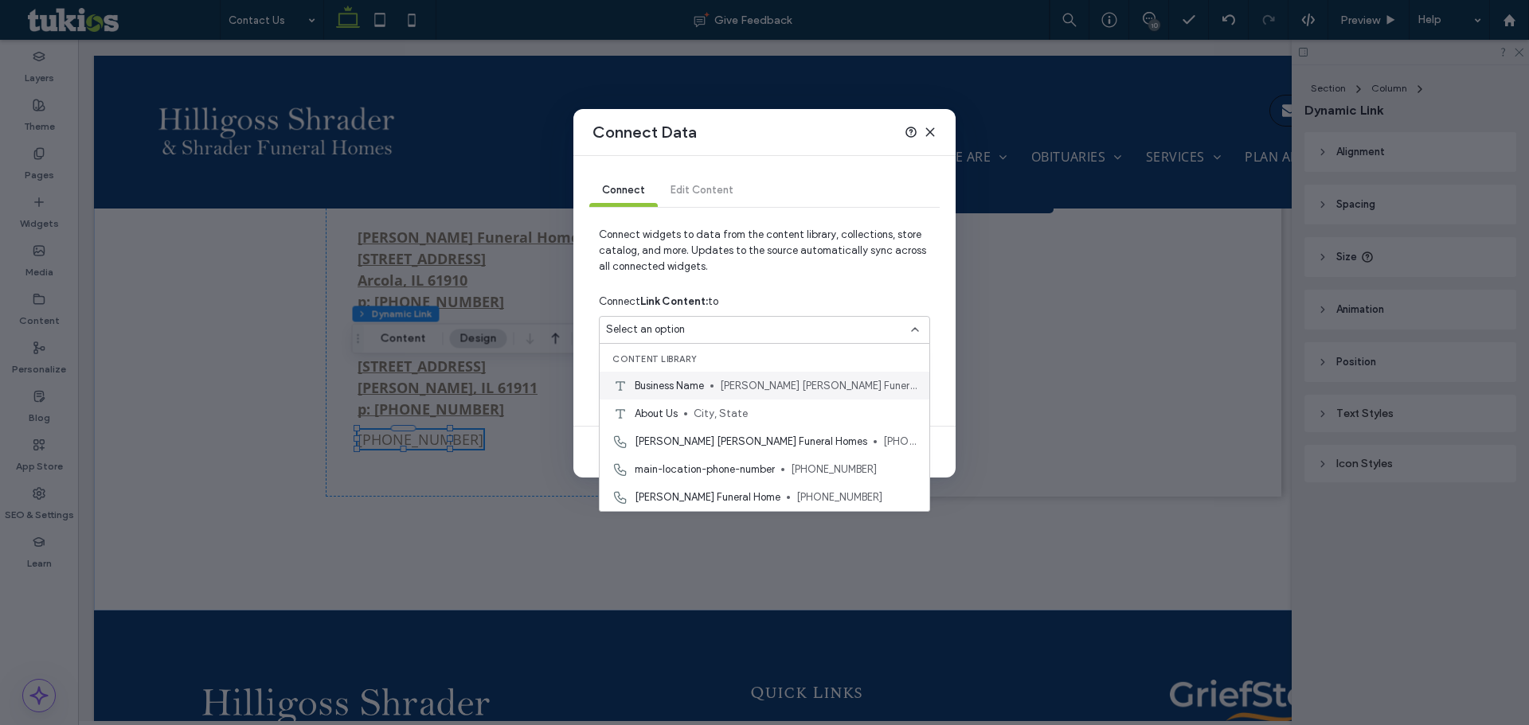
click at [836, 382] on span "[PERSON_NAME] [PERSON_NAME] Funeral Home" at bounding box center [818, 386] width 197 height 16
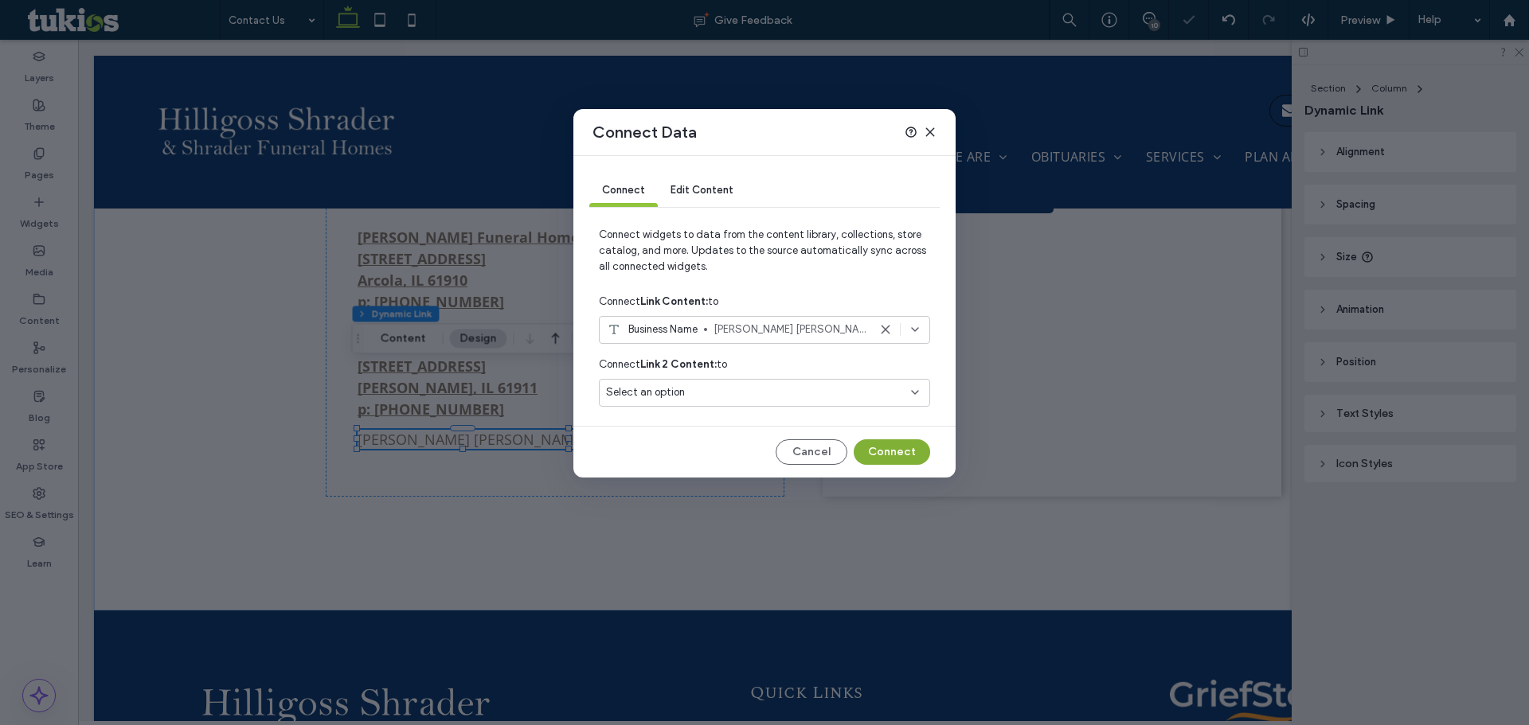
click at [888, 451] on button "Connect" at bounding box center [892, 452] width 76 height 25
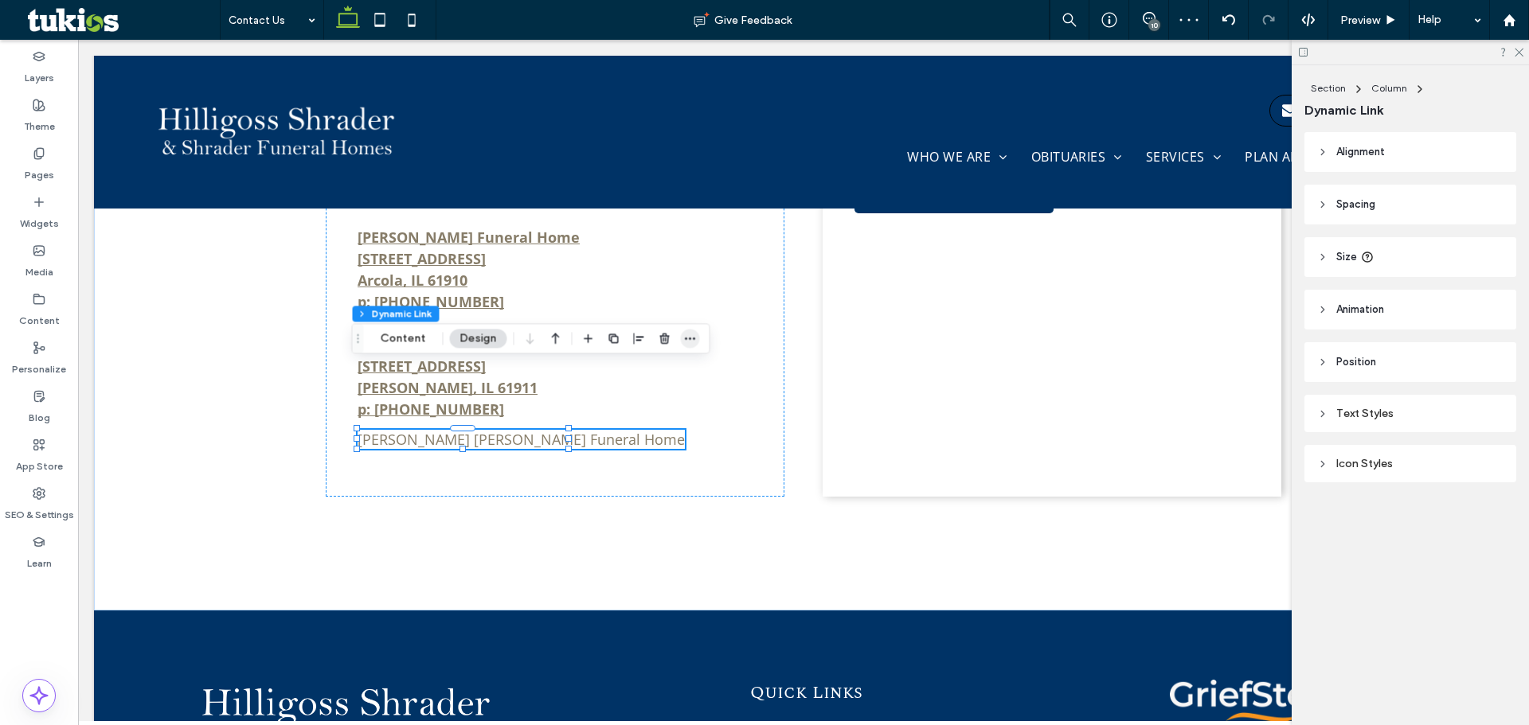
click at [693, 342] on icon "button" at bounding box center [690, 338] width 13 height 13
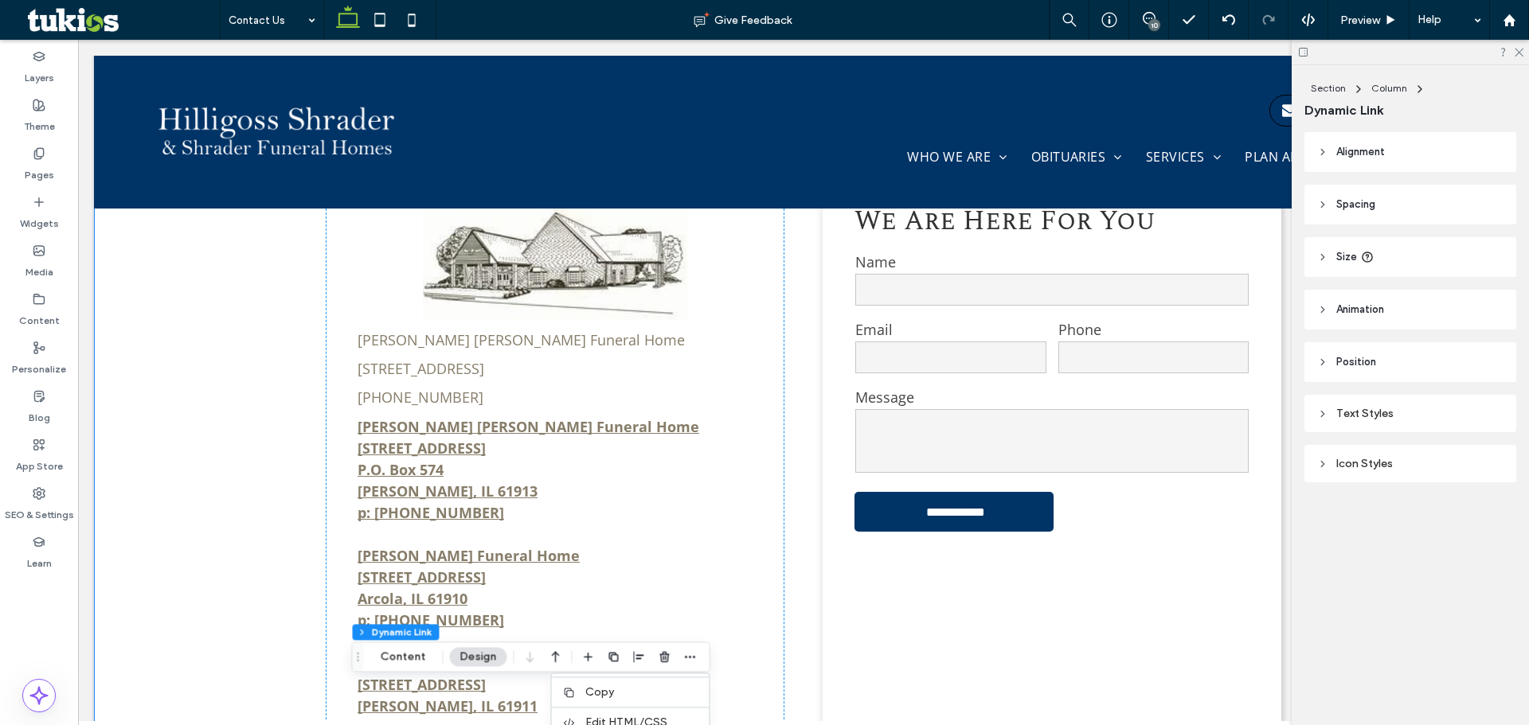
scroll to position [917, 0]
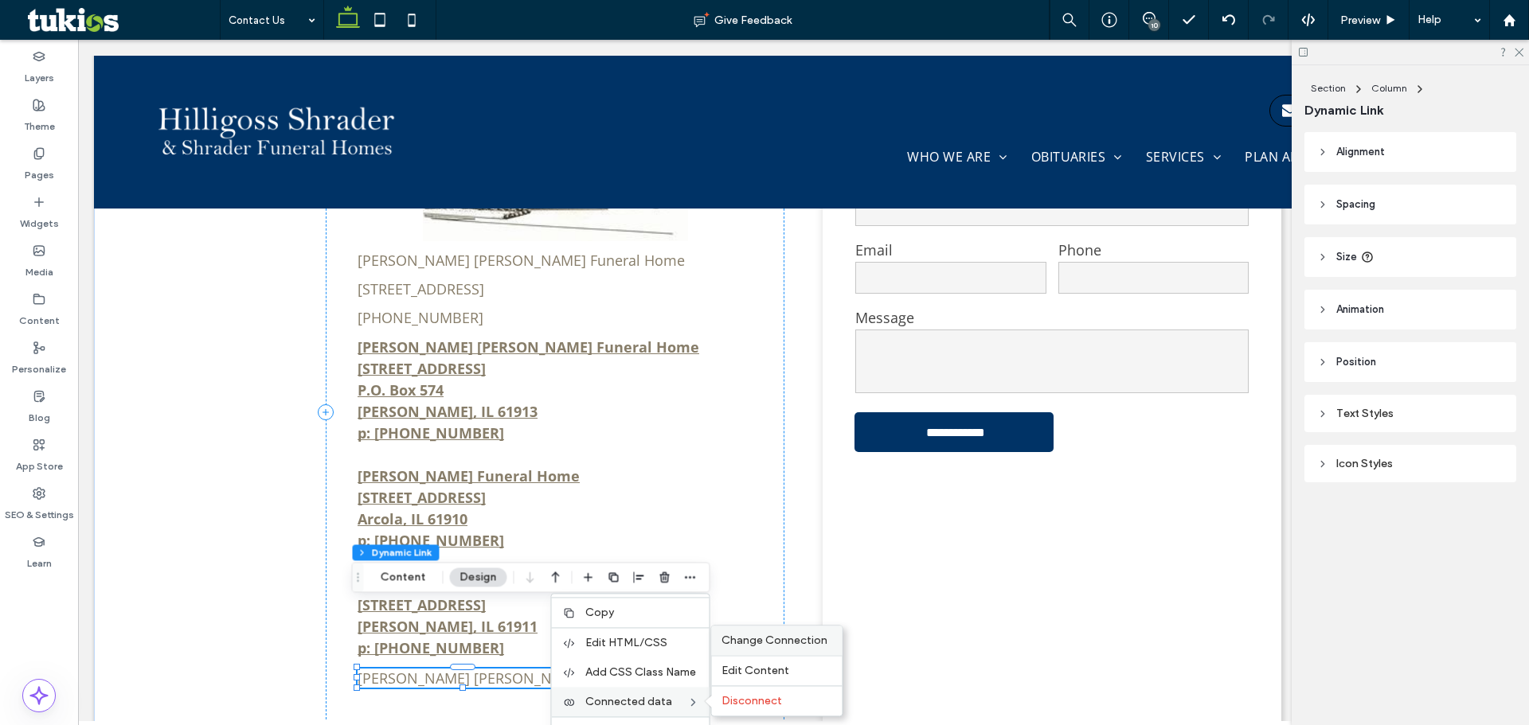
click at [779, 645] on span "Change Connection" at bounding box center [774, 641] width 106 height 14
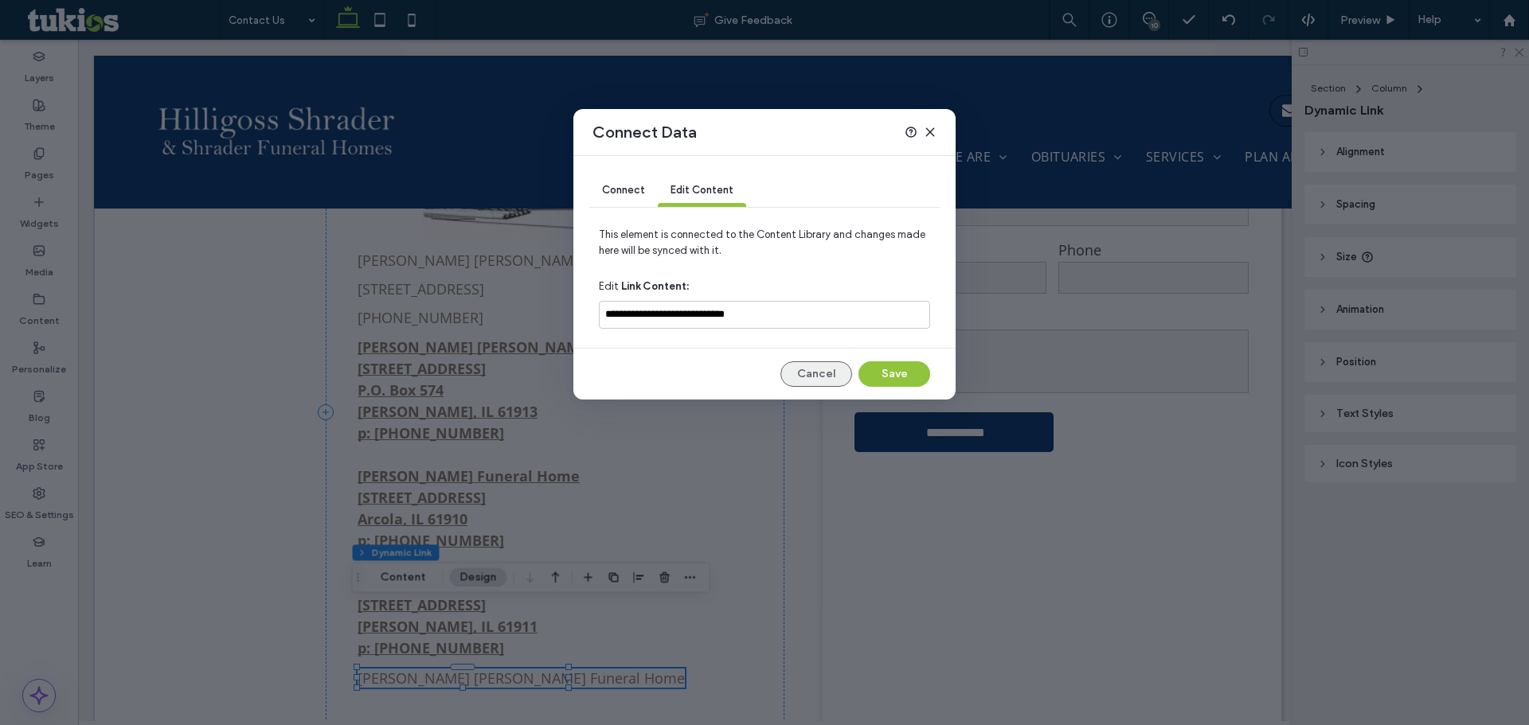
click at [811, 373] on button "Cancel" at bounding box center [816, 373] width 72 height 25
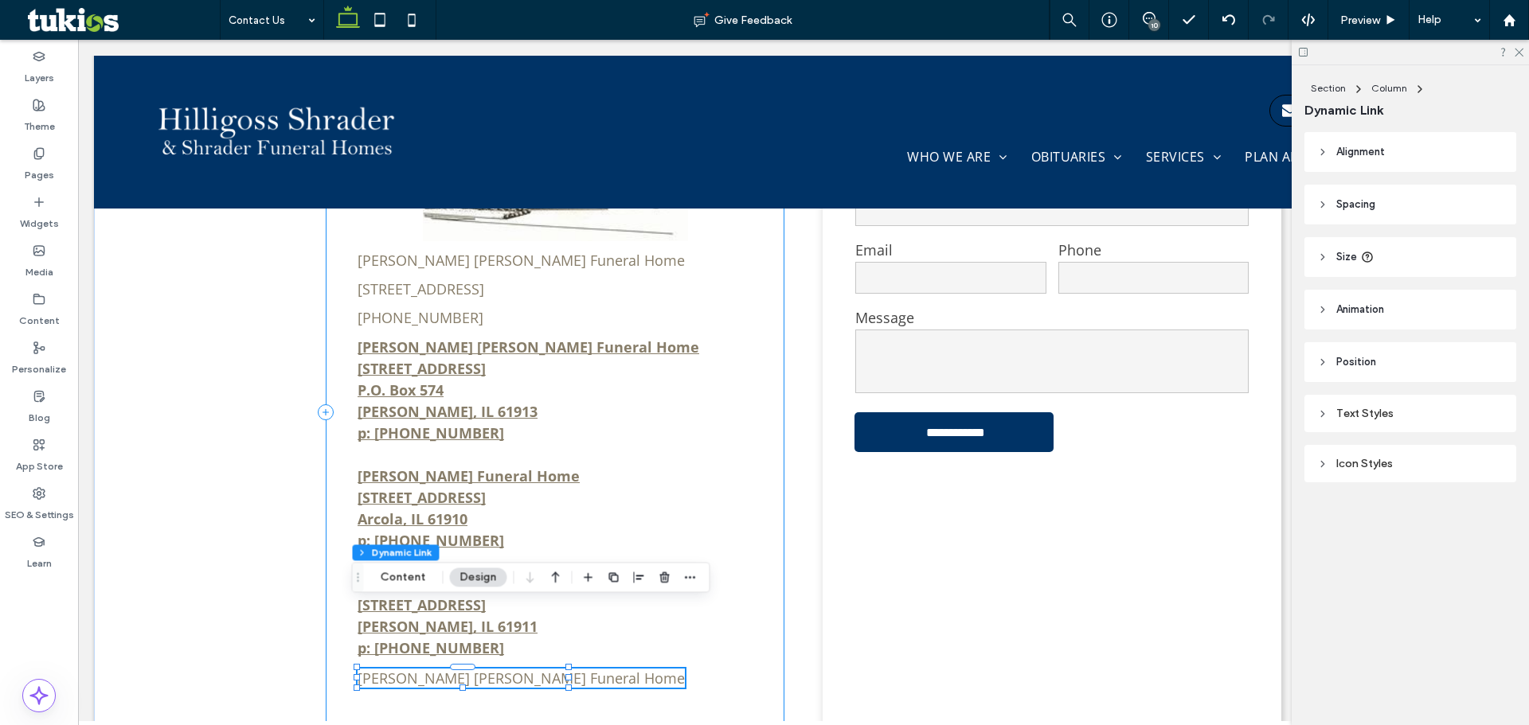
click at [605, 629] on div "Hilligoss Shrader Funeral Home 705 South Main Street, Tuscola, IL 61953 (217) 2…" at bounding box center [555, 412] width 459 height 647
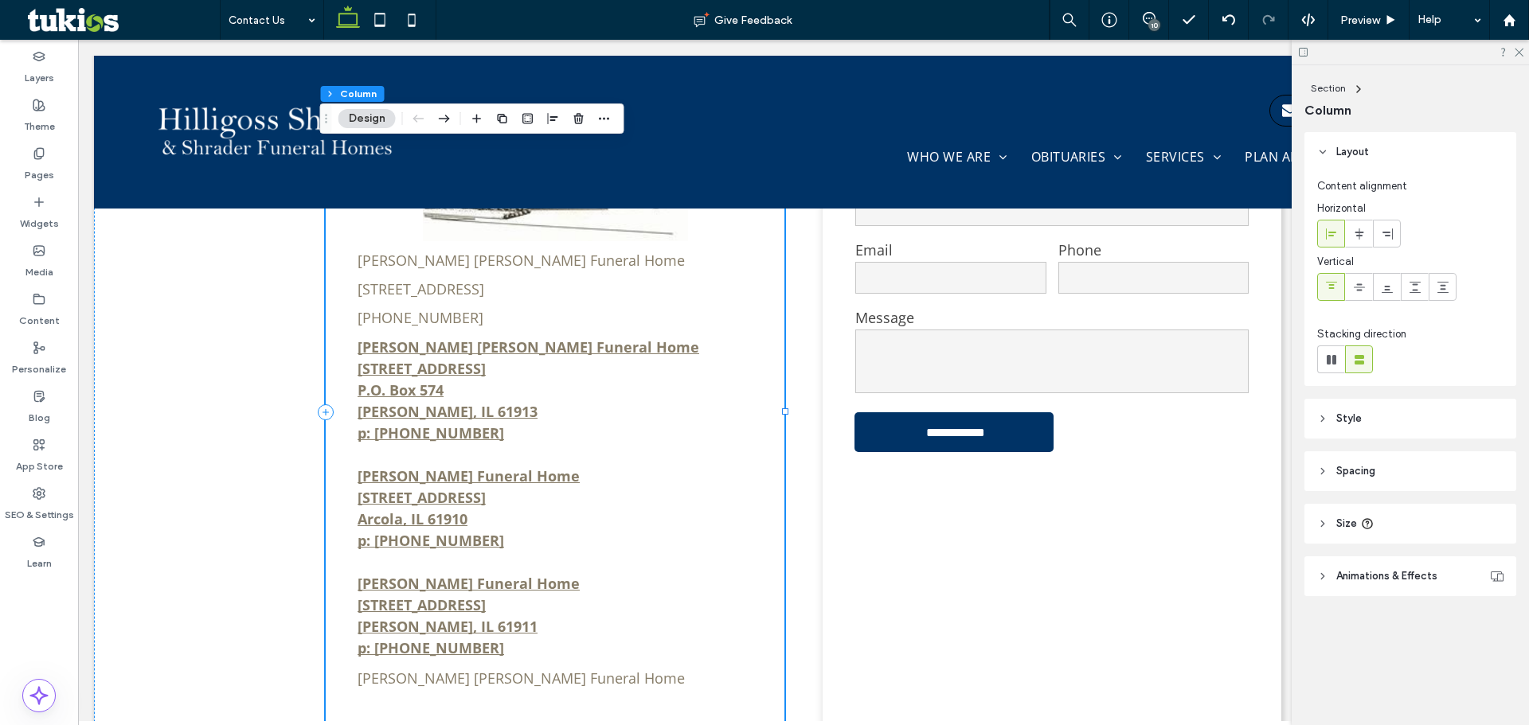
click at [580, 614] on div "Hilligoss Shrader Funeral Home 705 South Main Street, Tuscola, IL 61953 (217) 2…" at bounding box center [555, 412] width 459 height 647
click at [35, 206] on icon at bounding box center [39, 202] width 13 height 13
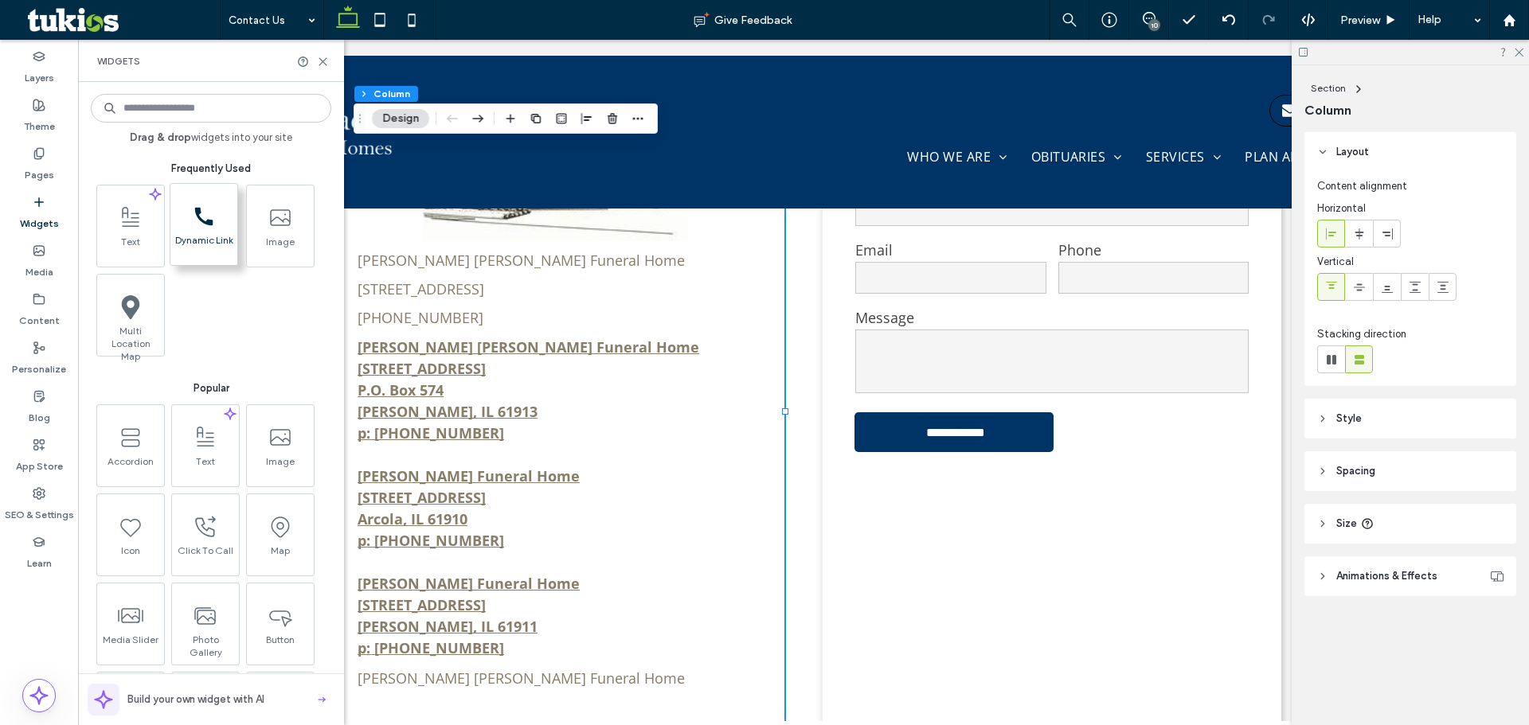
click at [198, 236] on span "Dynamic Link" at bounding box center [203, 245] width 67 height 22
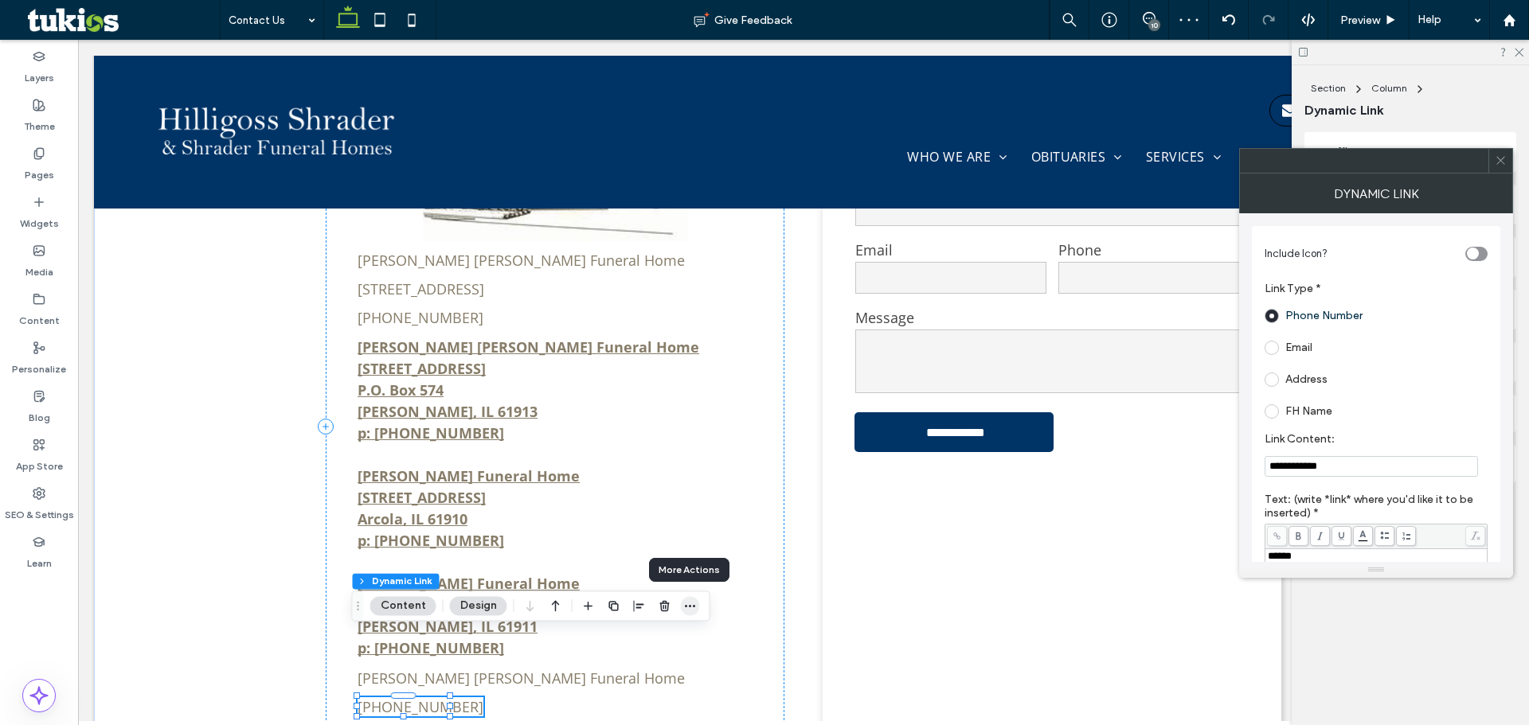
click at [691, 604] on icon "button" at bounding box center [690, 606] width 13 height 13
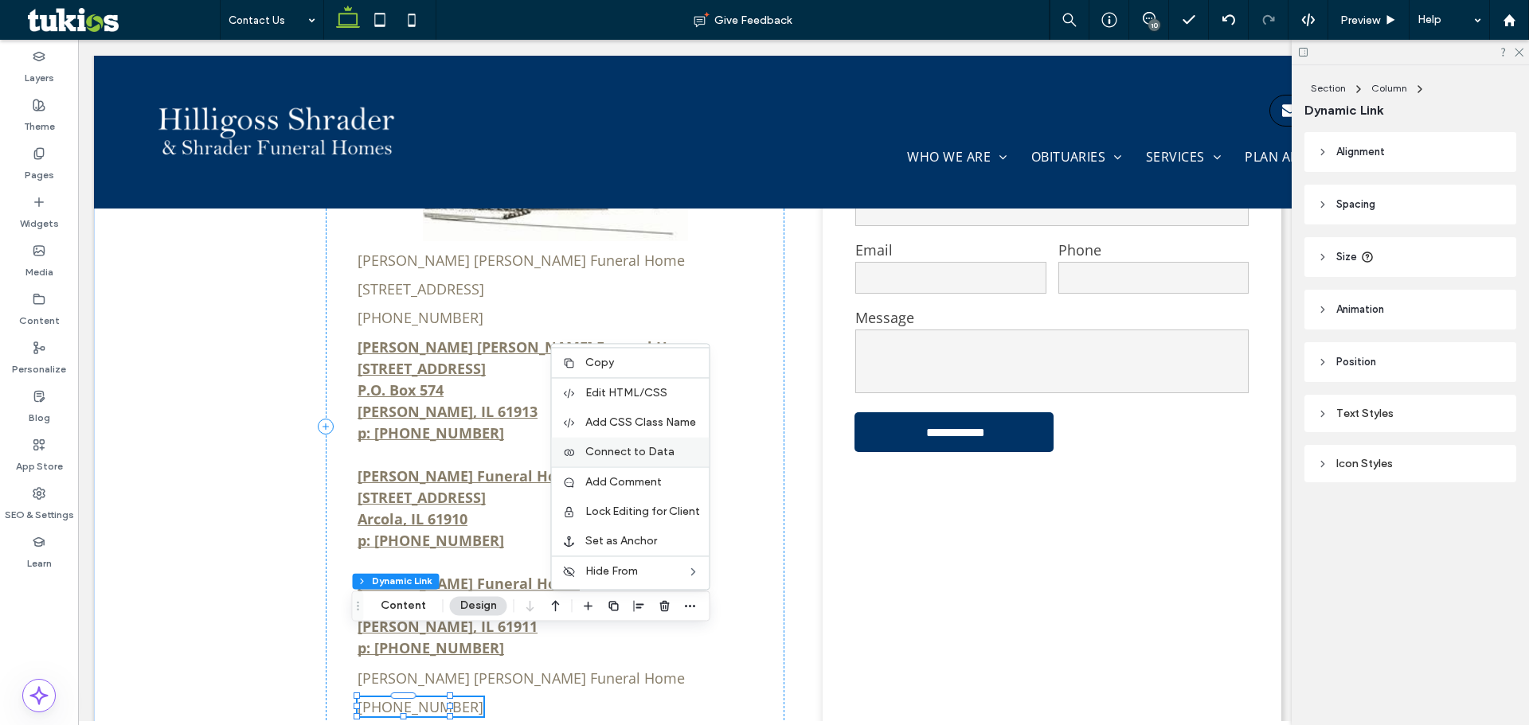
click at [660, 455] on span "Connect to Data" at bounding box center [629, 452] width 89 height 14
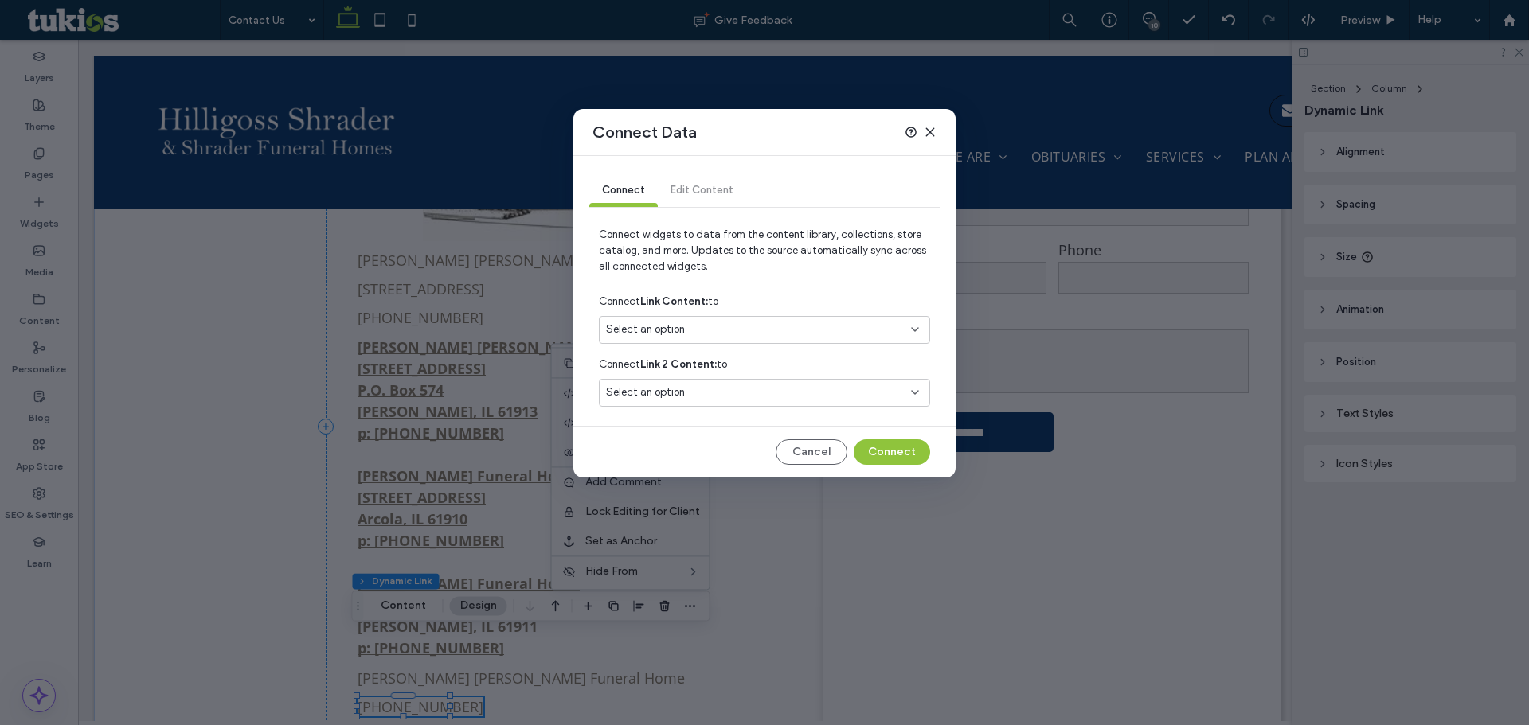
click at [748, 329] on div "Select an option" at bounding box center [755, 330] width 298 height 16
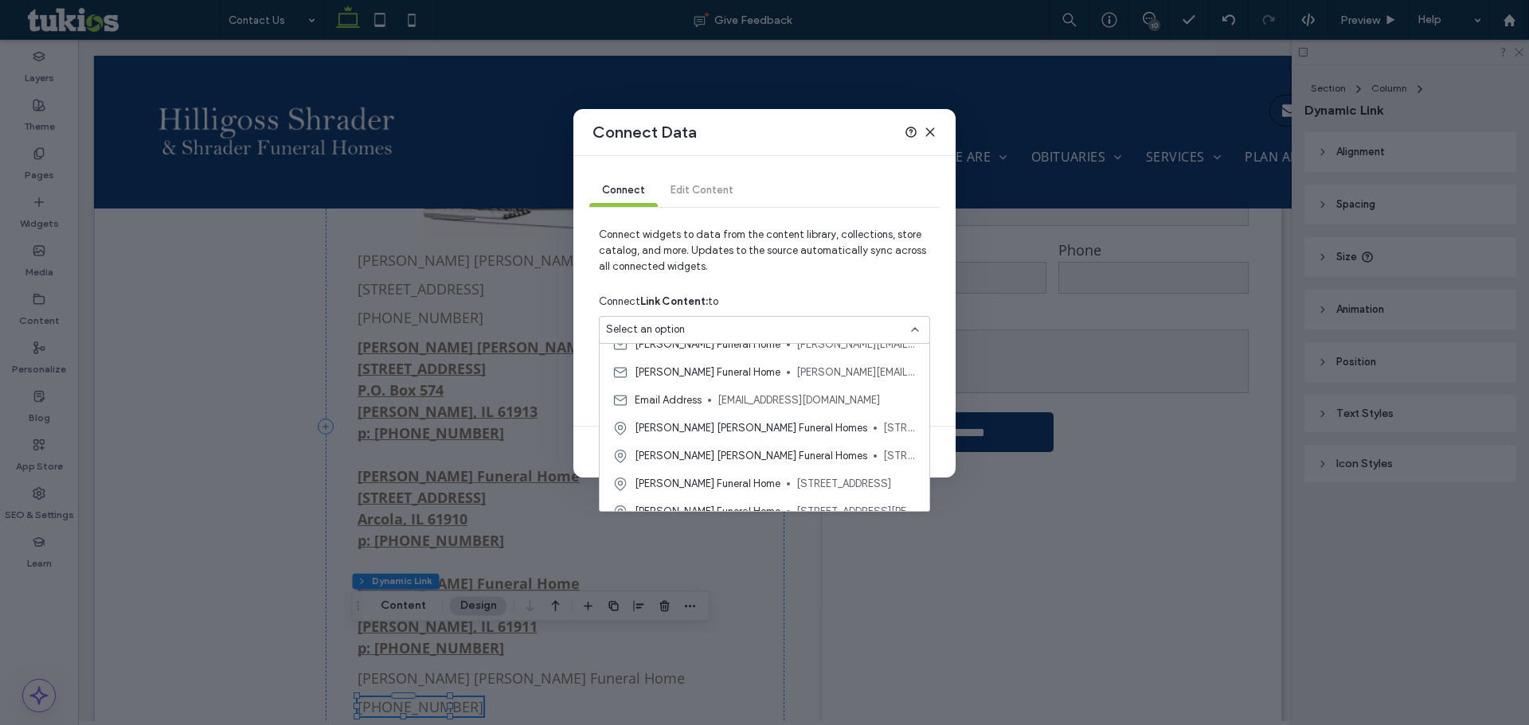
scroll to position [279, 0]
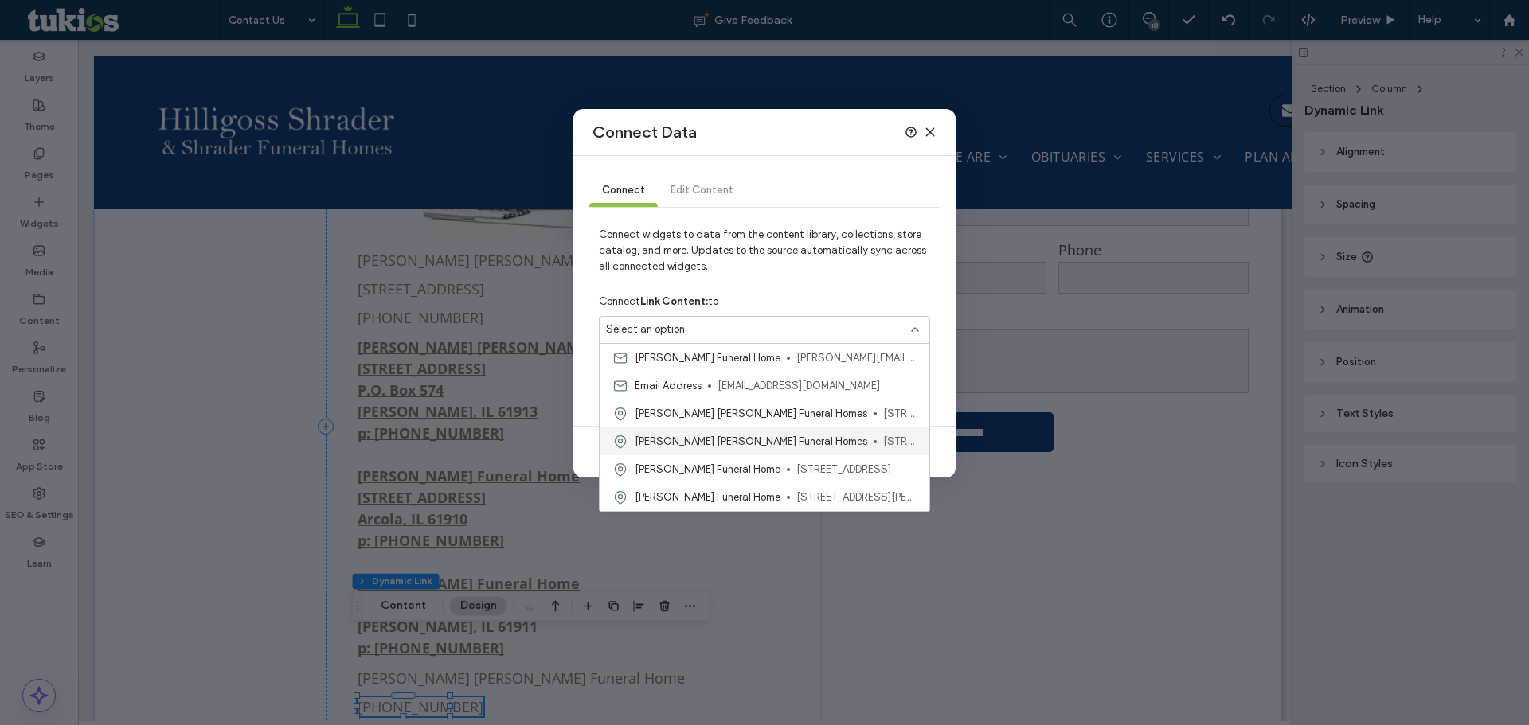
click at [883, 443] on span "66 E US Highway 36, Atwood, Illinois 61913, United States" at bounding box center [899, 442] width 33 height 16
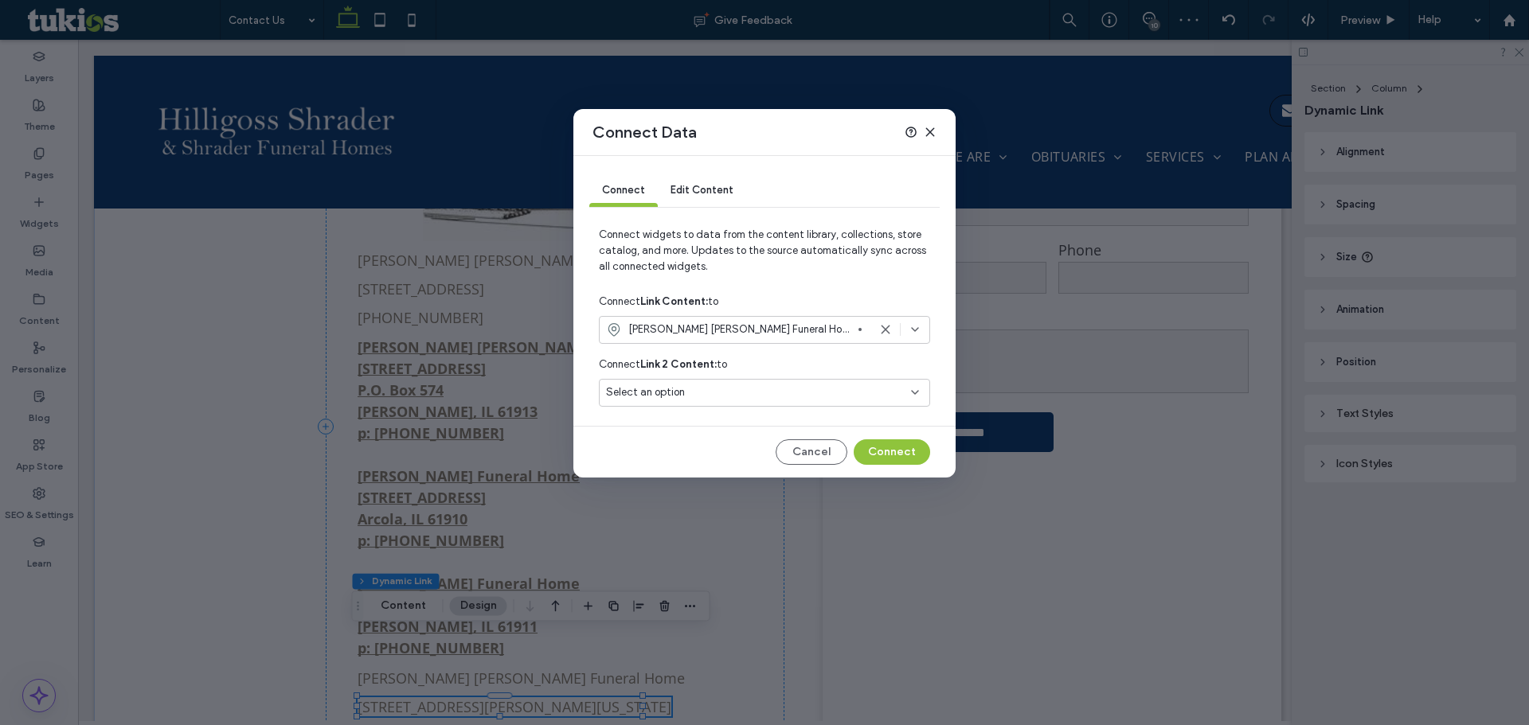
click at [865, 397] on div "Select an option" at bounding box center [755, 393] width 298 height 16
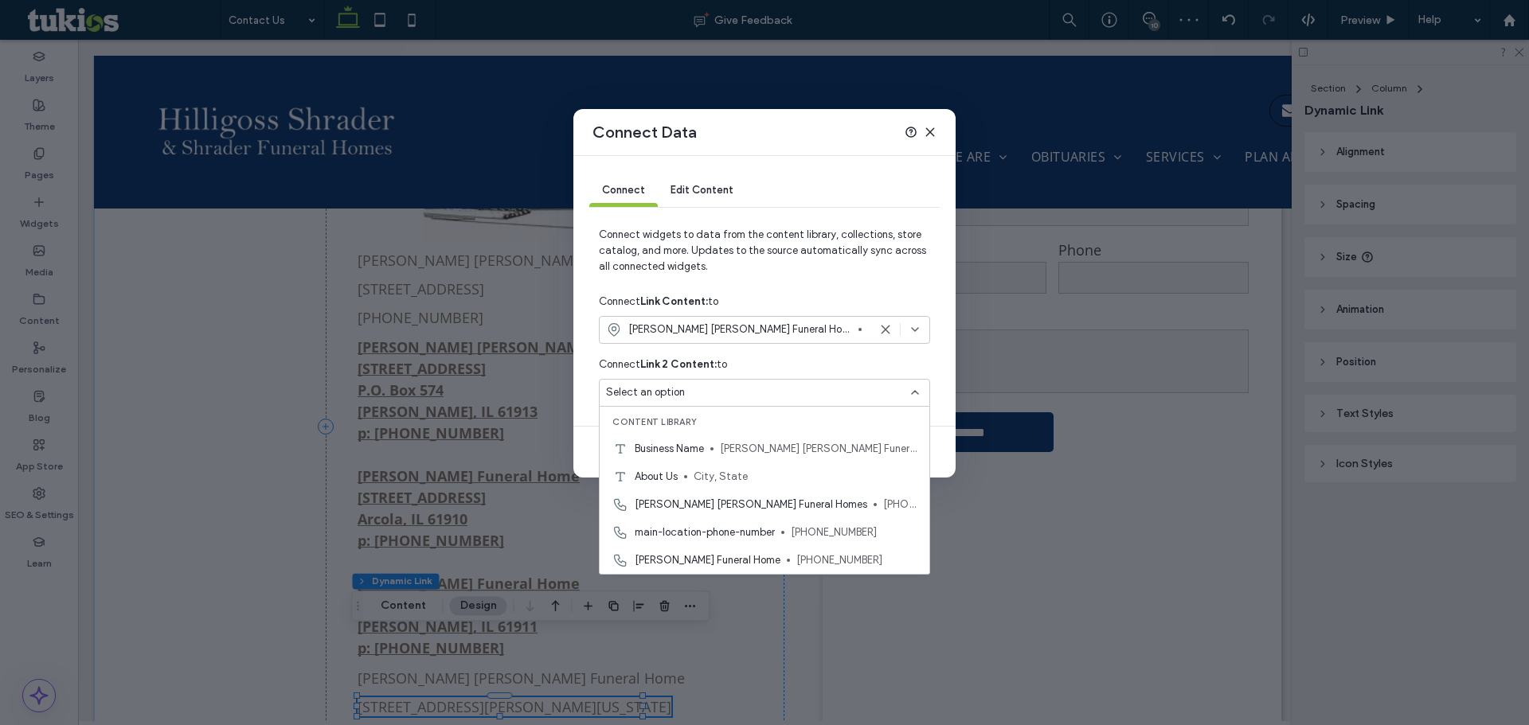
click at [865, 397] on div "Select an option" at bounding box center [755, 393] width 298 height 16
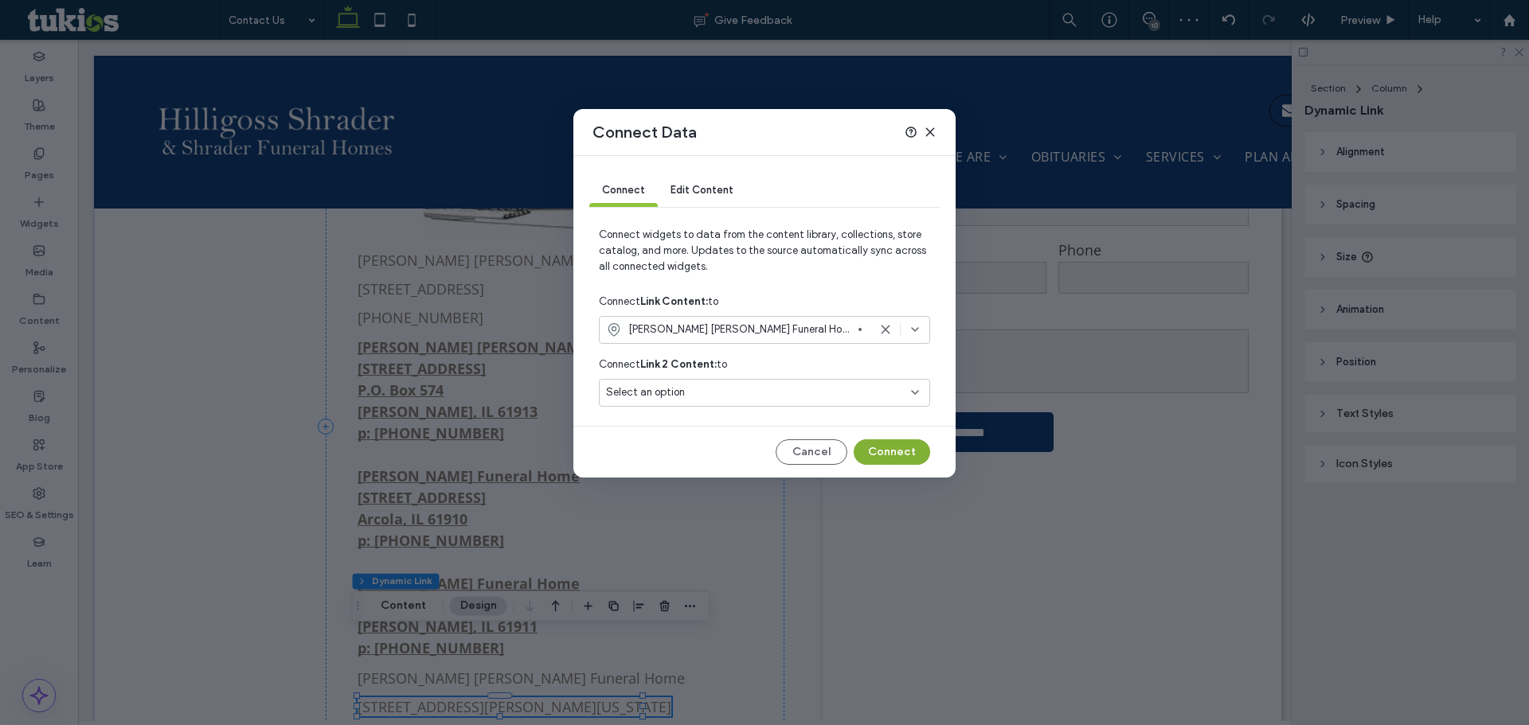
click at [895, 447] on button "Connect" at bounding box center [892, 452] width 76 height 25
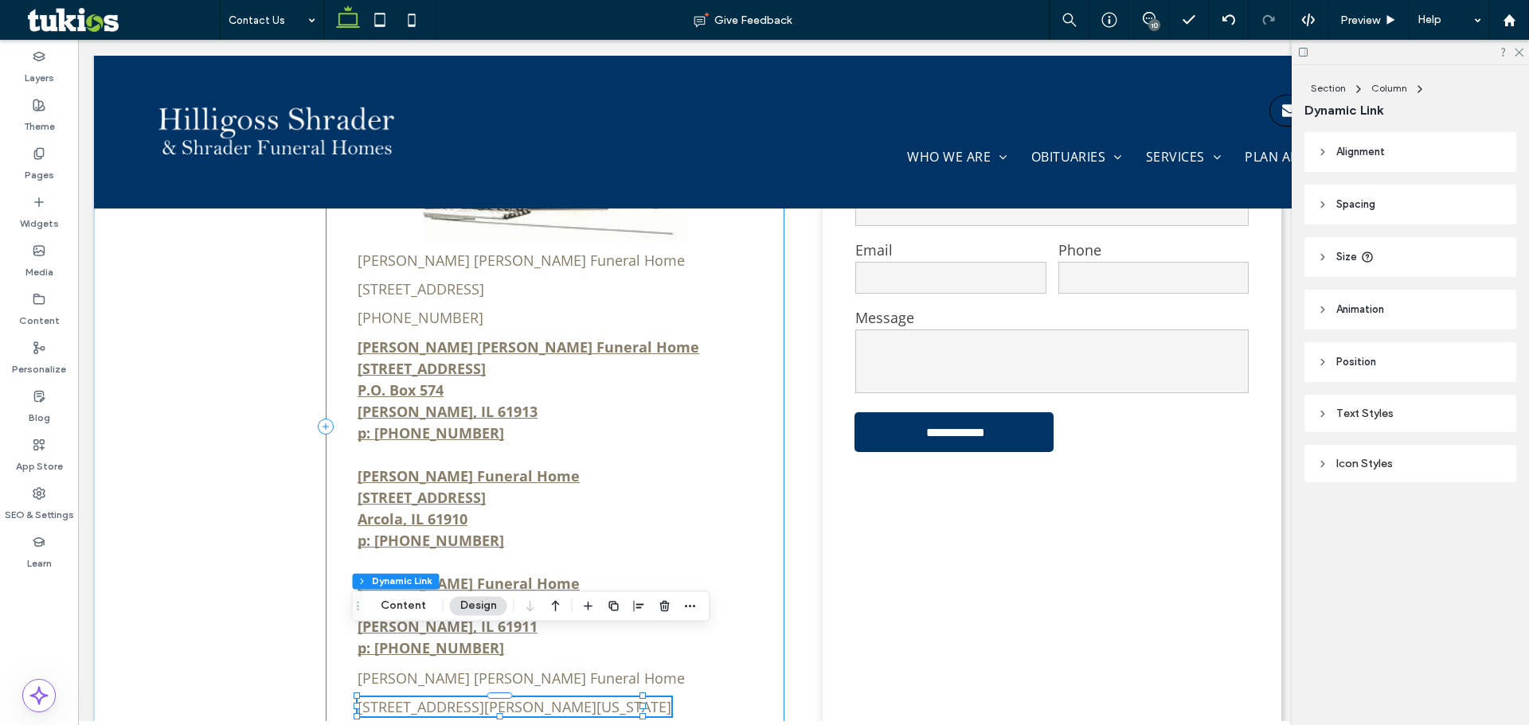
click at [667, 648] on div "Hilligoss Shrader Funeral Home 705 South Main Street, Tuscola, IL 61953 (217) 2…" at bounding box center [555, 426] width 459 height 675
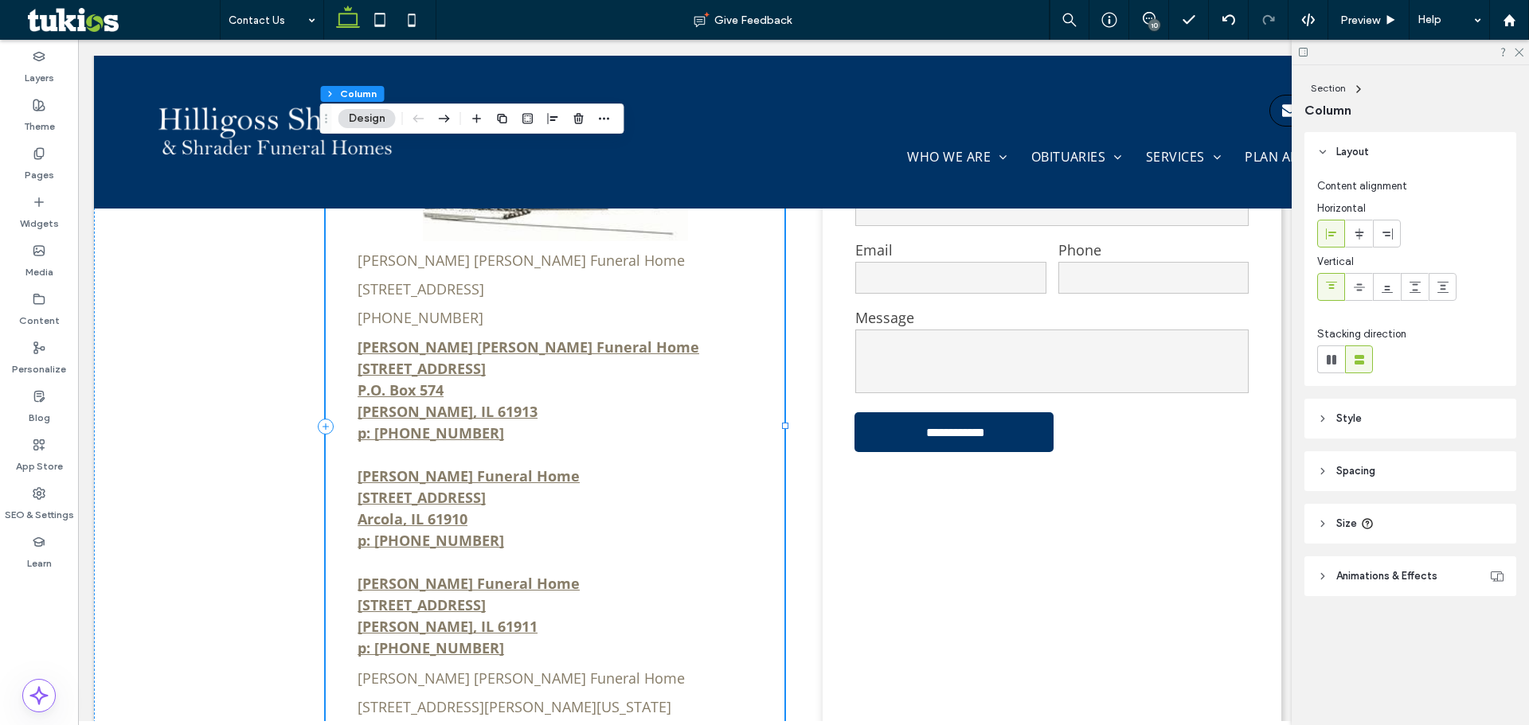
click at [654, 643] on div "Hilligoss Shrader Funeral Home 705 South Main Street, Tuscola, IL 61953 (217) 2…" at bounding box center [555, 426] width 459 height 675
click at [639, 646] on div "Hilligoss Shrader Funeral Home 705 South Main Street, Tuscola, IL 61953 (217) 2…" at bounding box center [555, 426] width 459 height 675
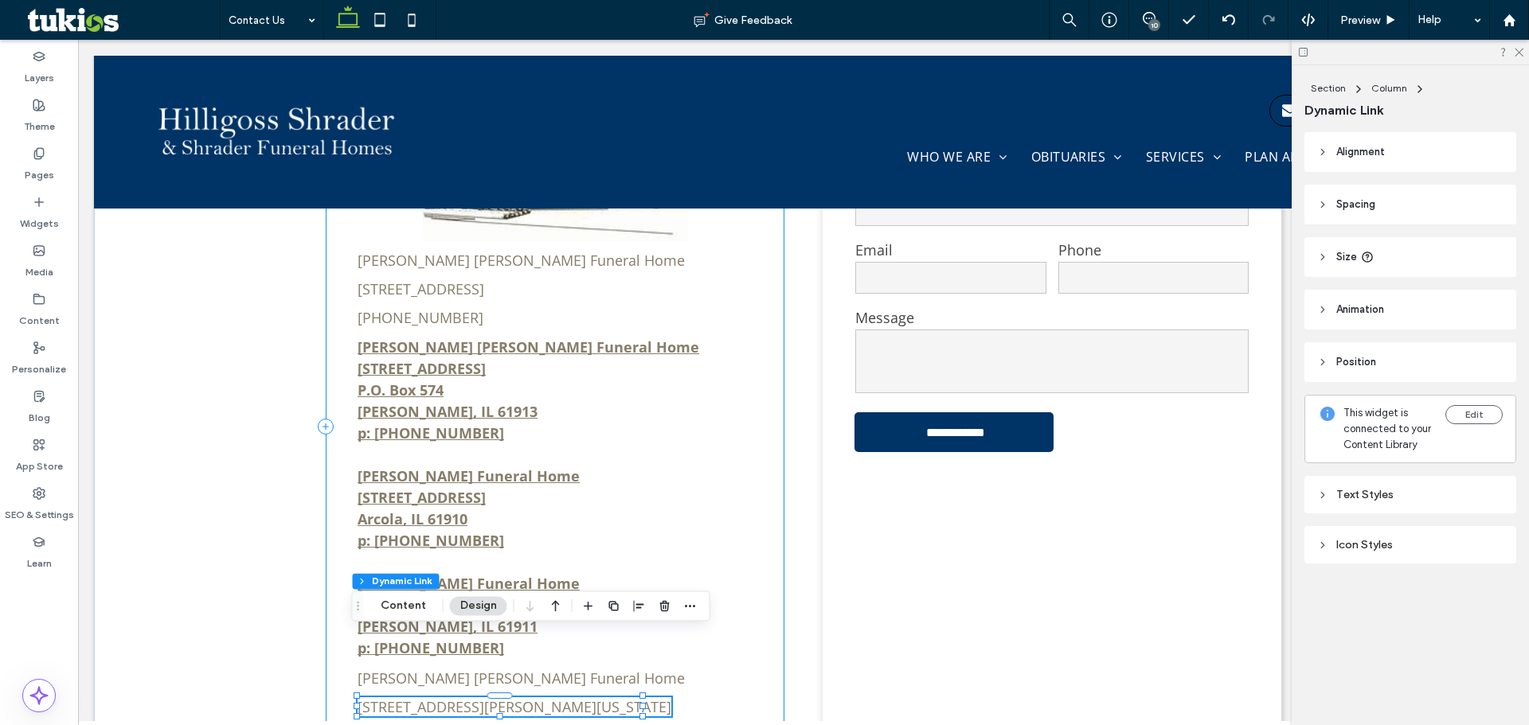
click at [670, 649] on div "Hilligoss Shrader Funeral Home 705 South Main Street, Tuscola, IL 61953 (217) 2…" at bounding box center [555, 426] width 459 height 675
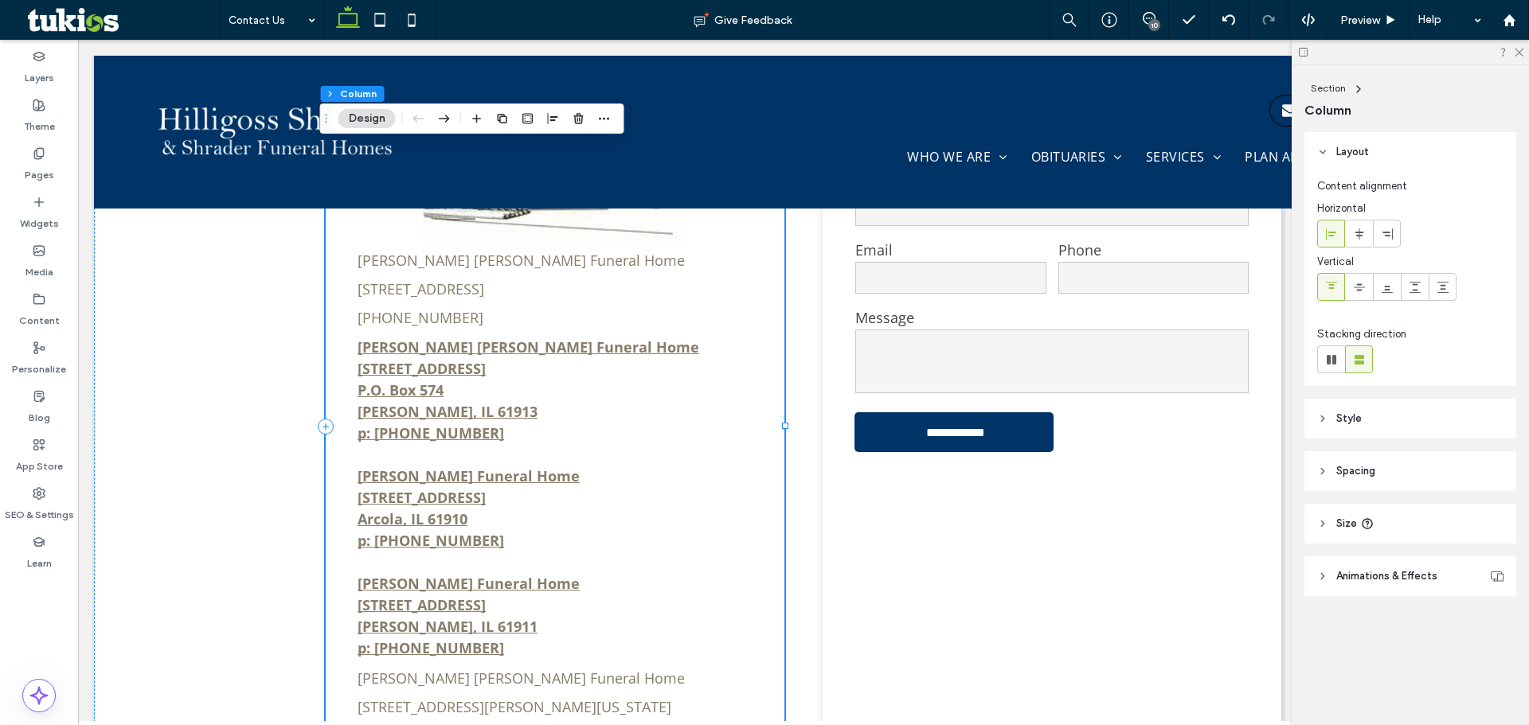
click at [653, 645] on div "Hilligoss Shrader Funeral Home 705 South Main Street, Tuscola, IL 61953 (217) 2…" at bounding box center [555, 426] width 459 height 675
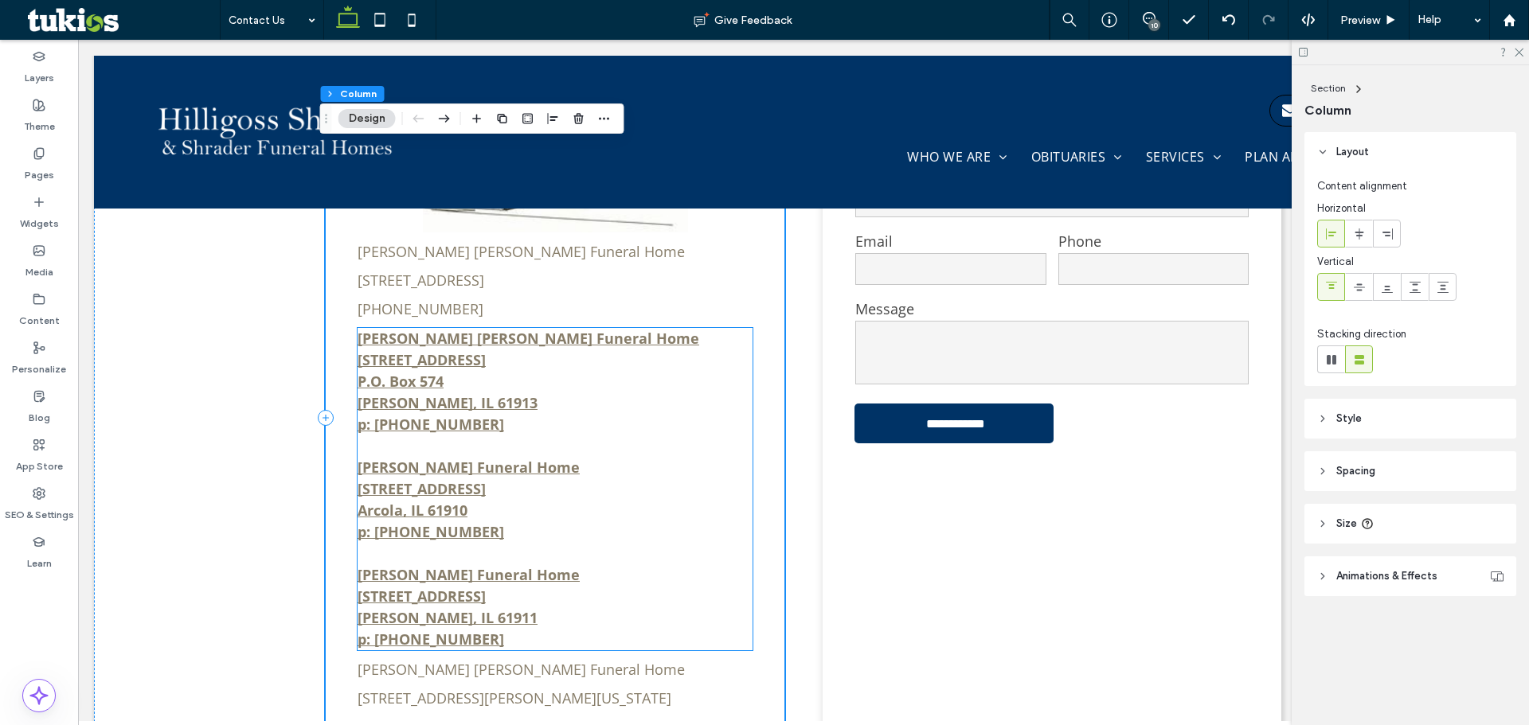
scroll to position [1076, 0]
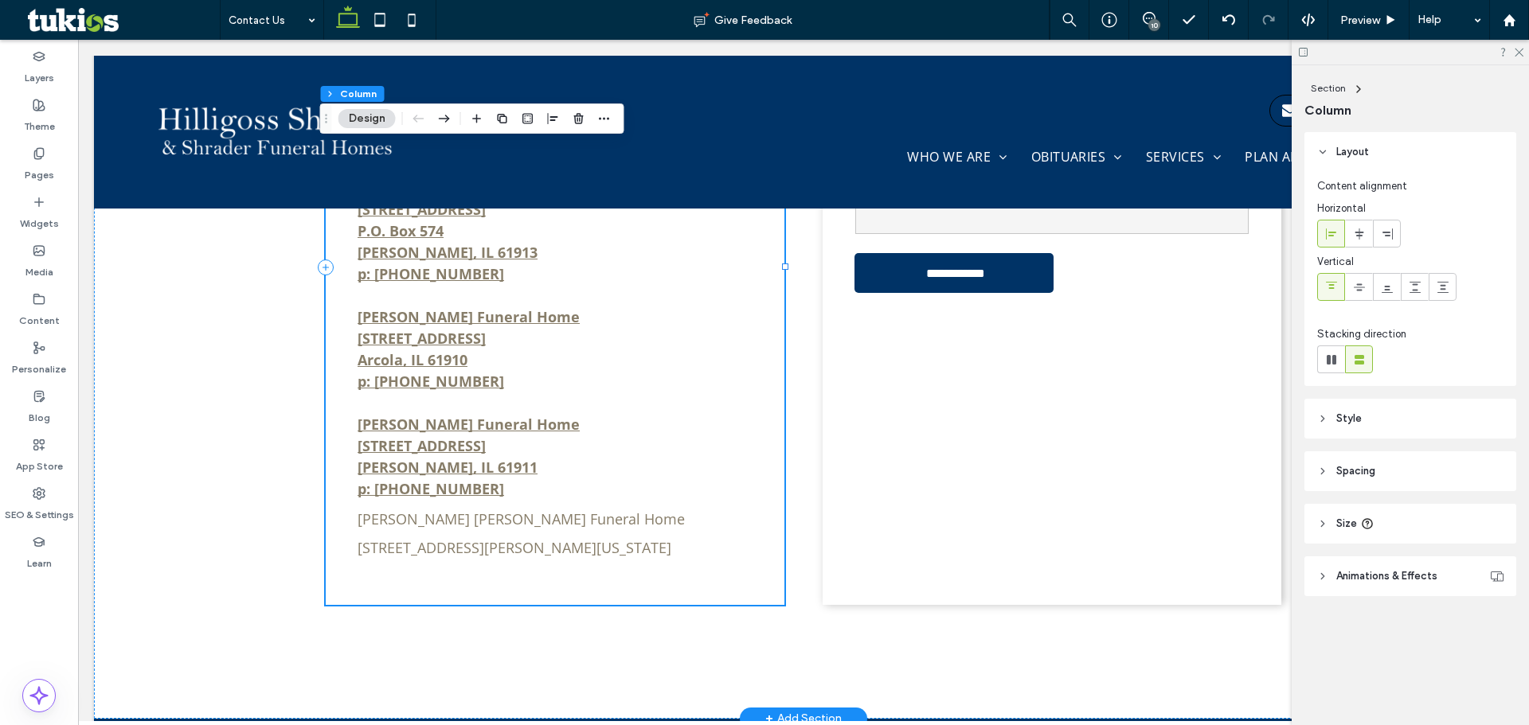
click at [662, 484] on div "Hilligoss Shrader Funeral Home 705 South Main Street, Tuscola, IL 61953 (217) 2…" at bounding box center [555, 267] width 459 height 675
click at [39, 190] on div "Widgets" at bounding box center [39, 213] width 78 height 49
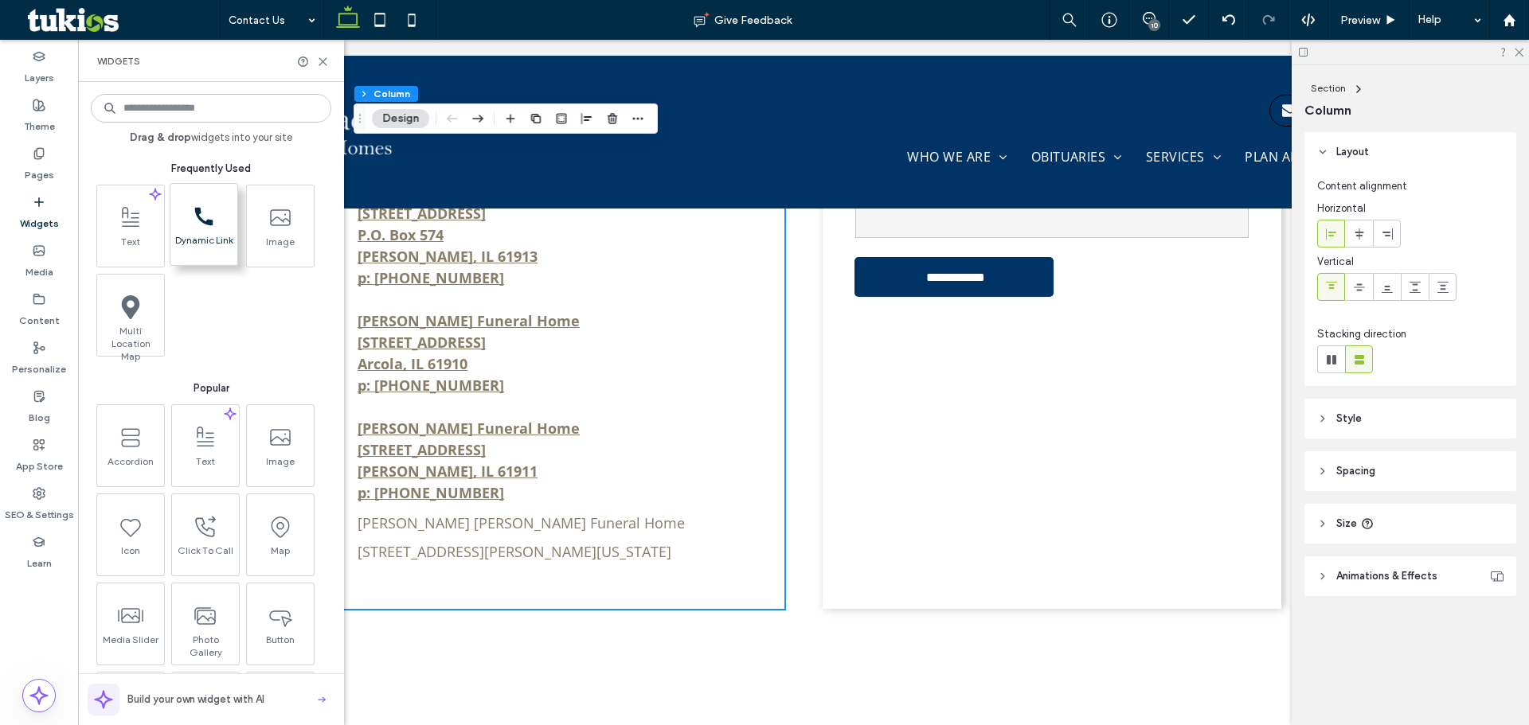
click at [217, 240] on span "Dynamic Link" at bounding box center [203, 245] width 67 height 22
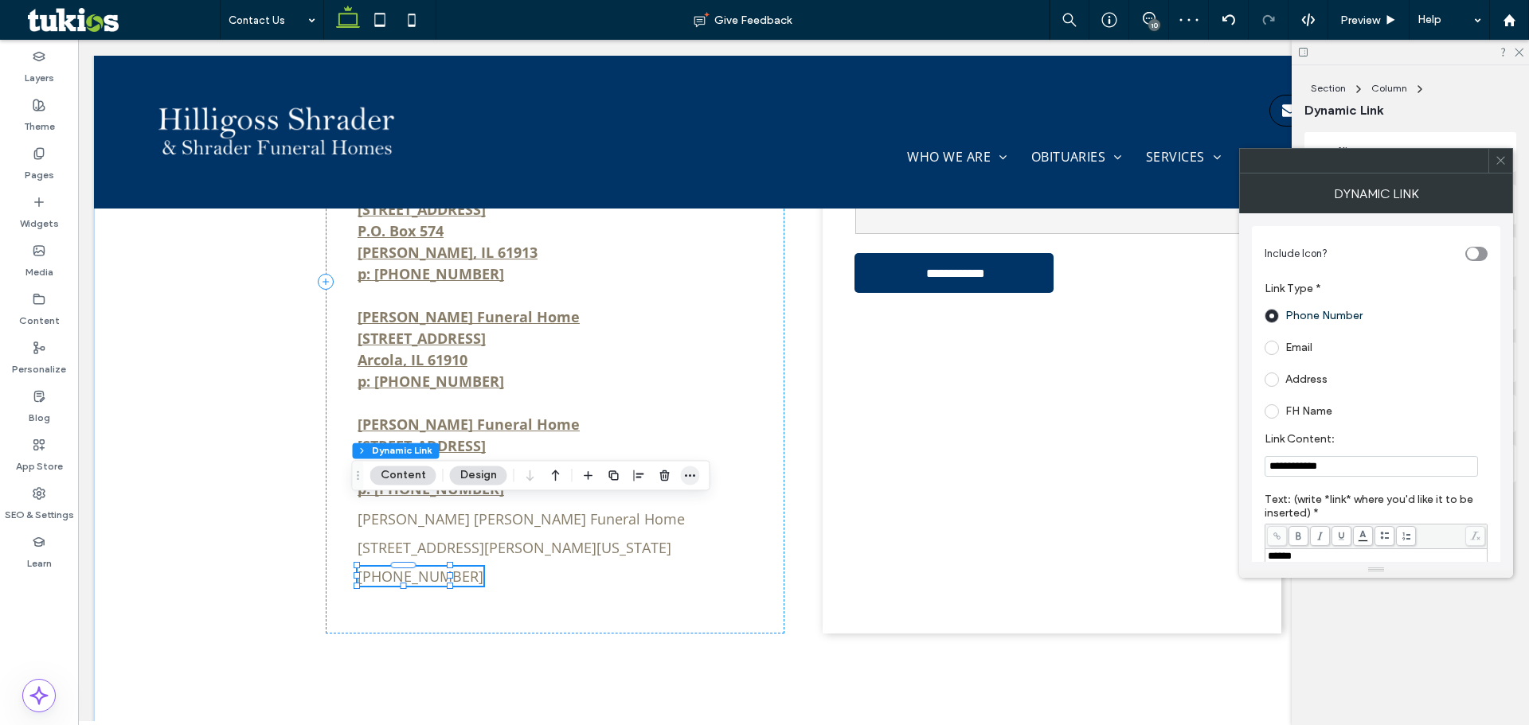
click at [682, 467] on span "button" at bounding box center [690, 475] width 19 height 19
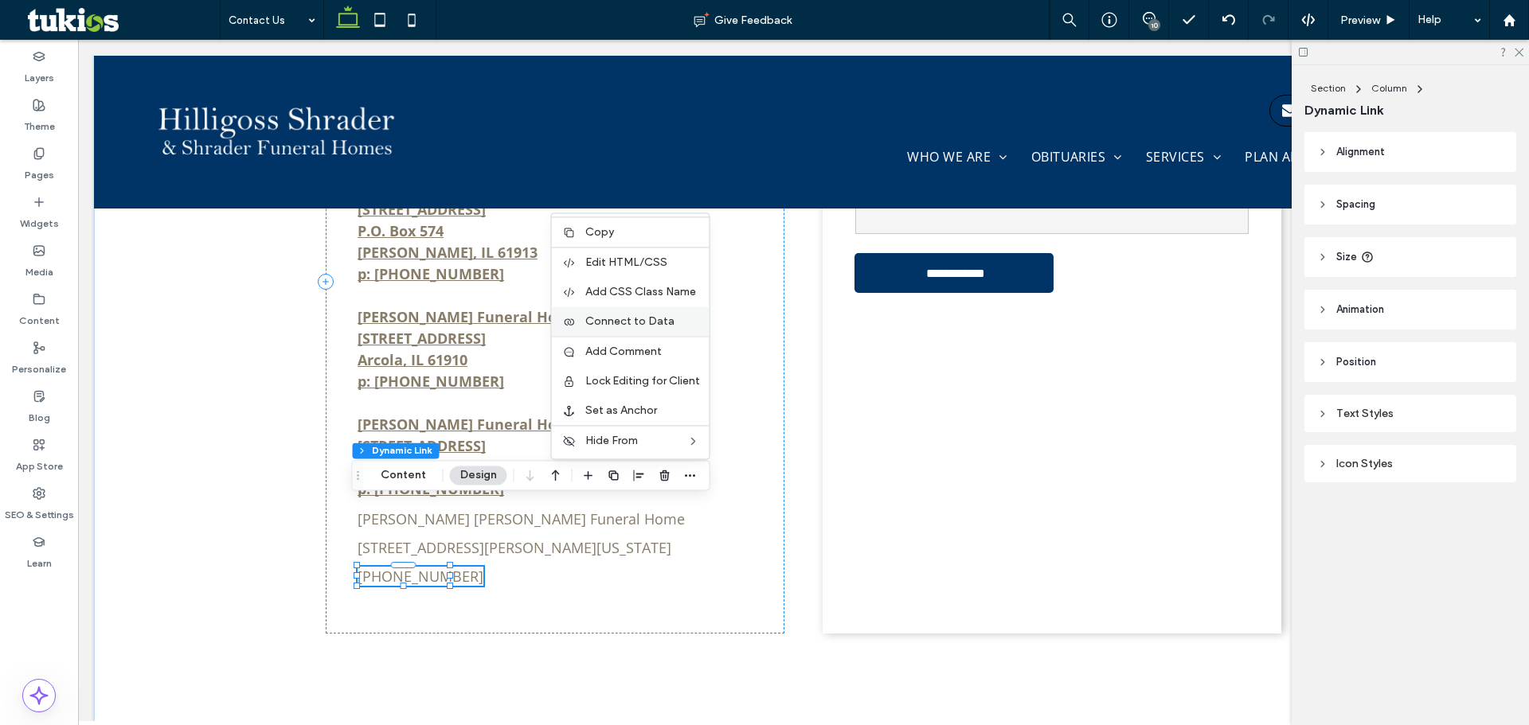
click at [628, 325] on span "Connect to Data" at bounding box center [629, 322] width 89 height 14
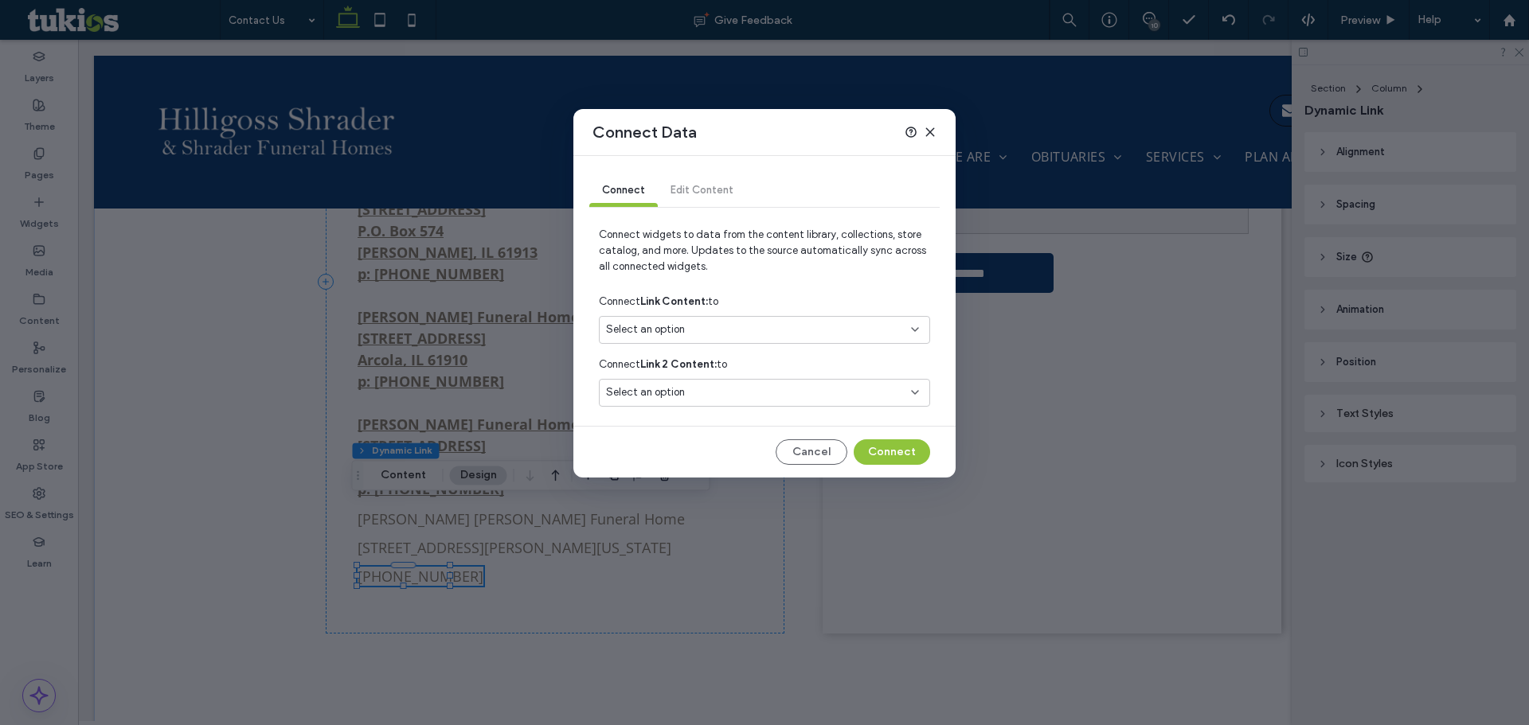
click at [864, 330] on div "Select an option" at bounding box center [755, 330] width 298 height 16
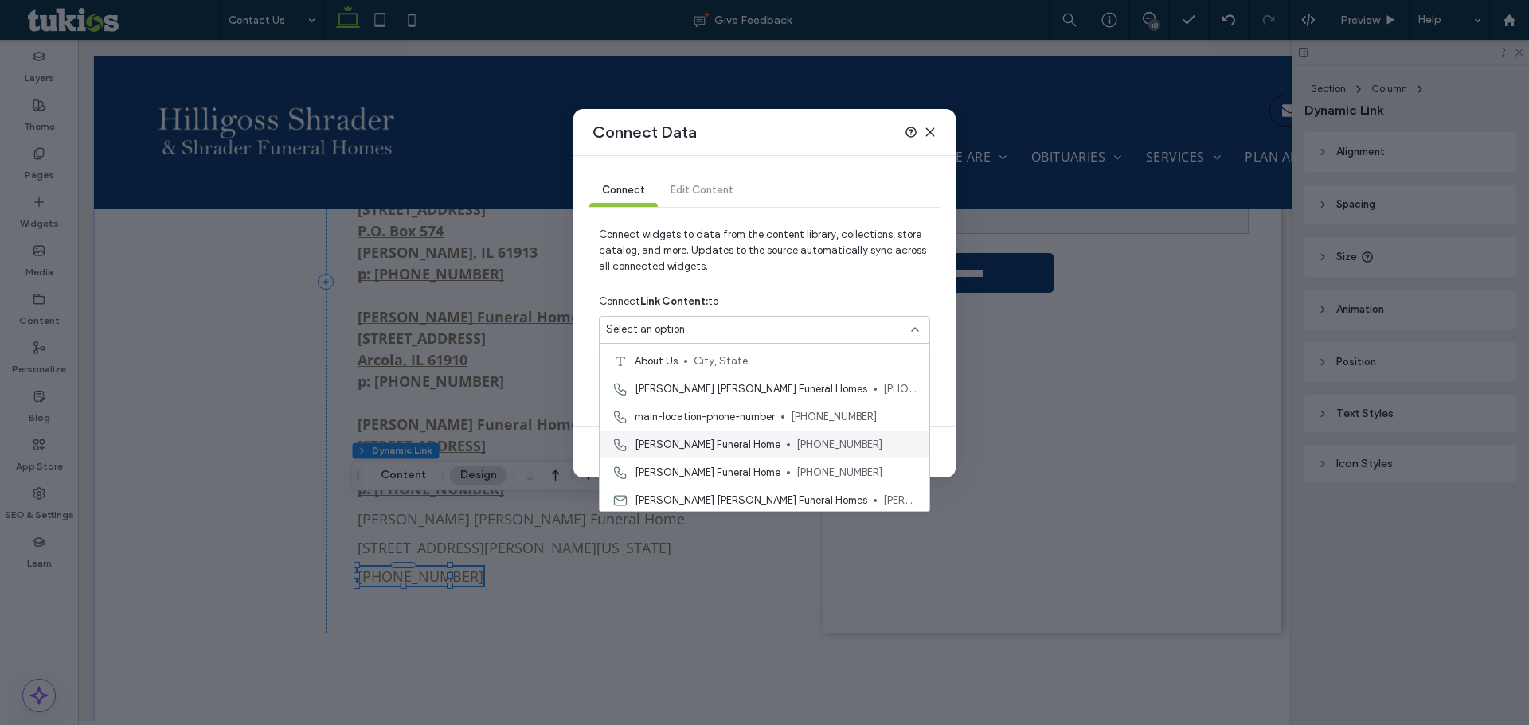
scroll to position [80, 0]
click at [883, 361] on span "[PHONE_NUMBER]" at bounding box center [899, 362] width 33 height 16
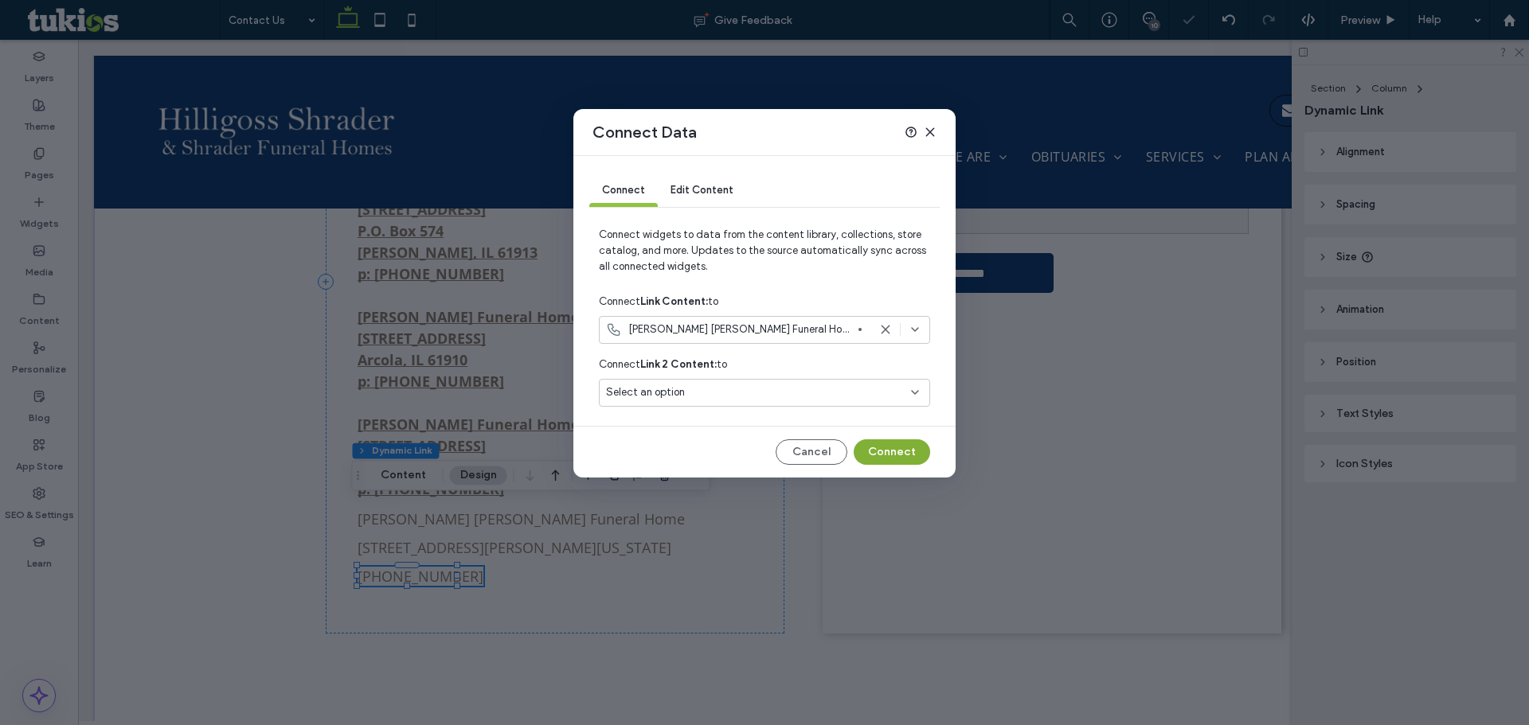
drag, startPoint x: 886, startPoint y: 442, endPoint x: 808, endPoint y: 403, distance: 87.2
click at [886, 443] on button "Connect" at bounding box center [892, 452] width 76 height 25
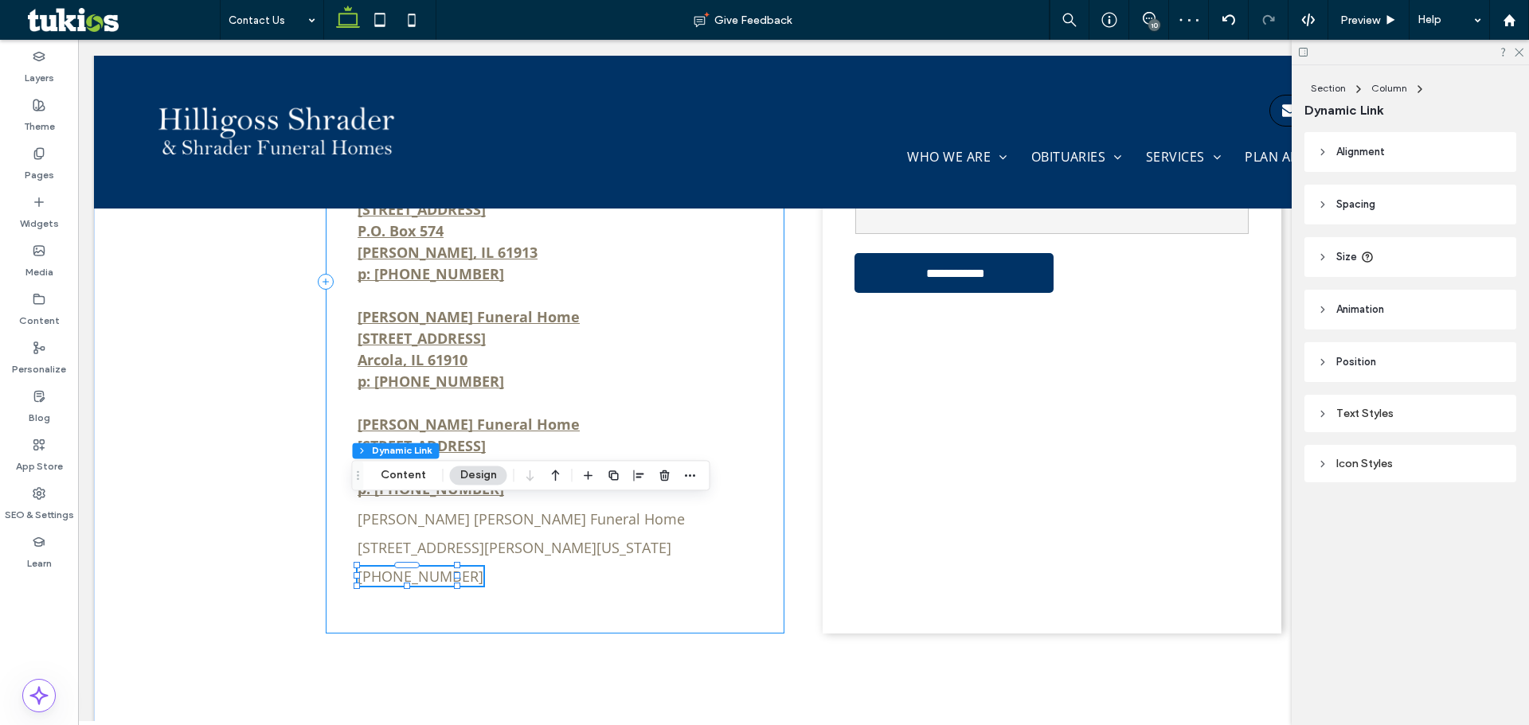
click at [708, 549] on div "Hilligoss Shrader Funeral Home 705 South Main Street, Tuscola, IL 61953 (217) 2…" at bounding box center [555, 282] width 459 height 704
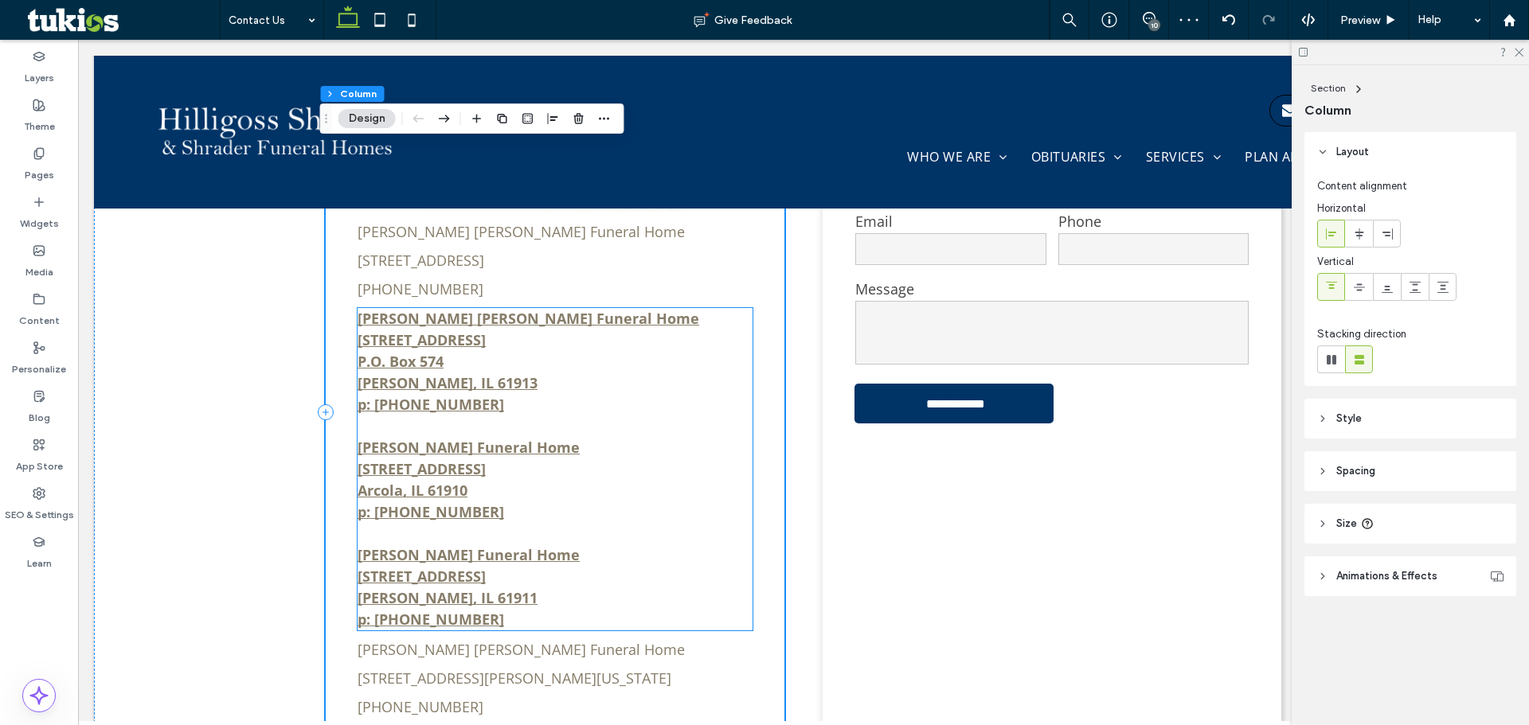
scroll to position [917, 0]
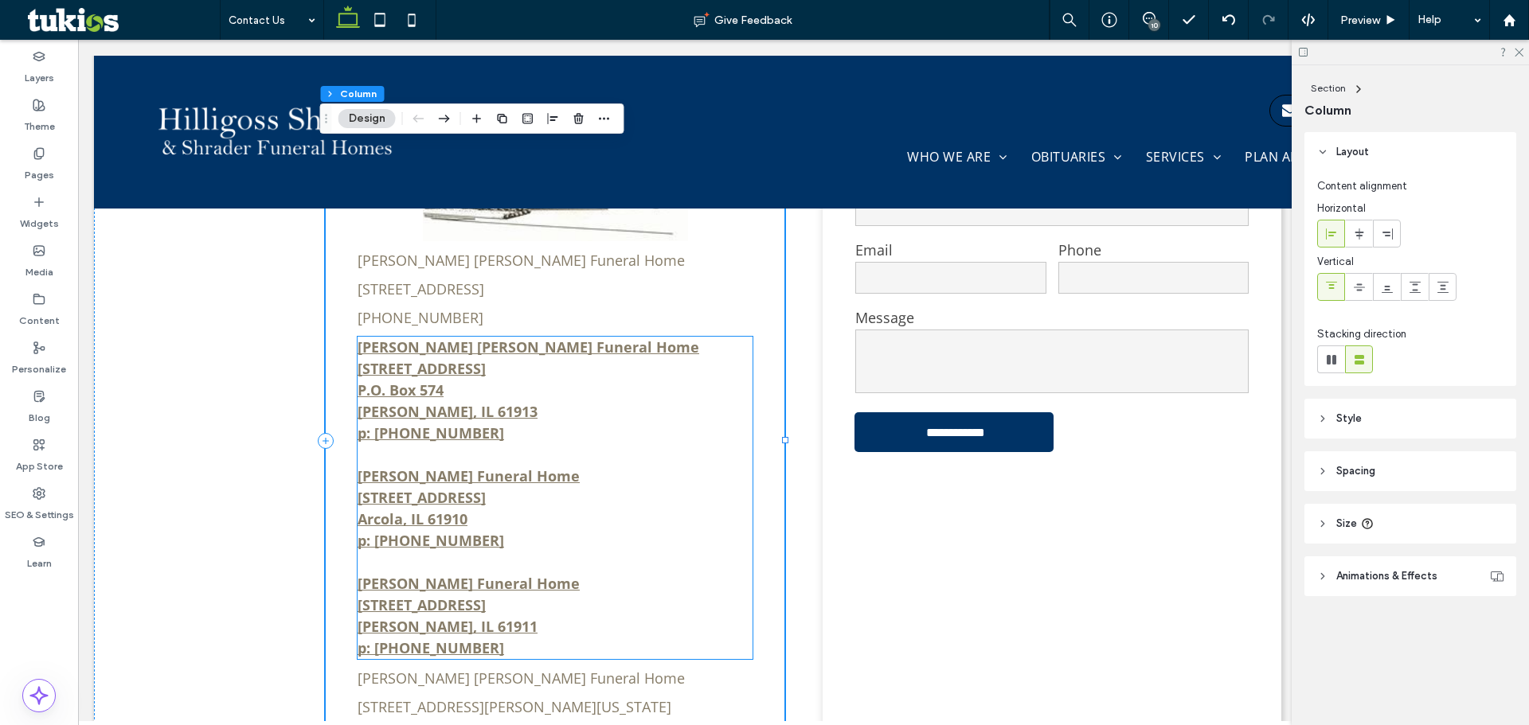
click at [459, 444] on p at bounding box center [554, 454] width 395 height 21
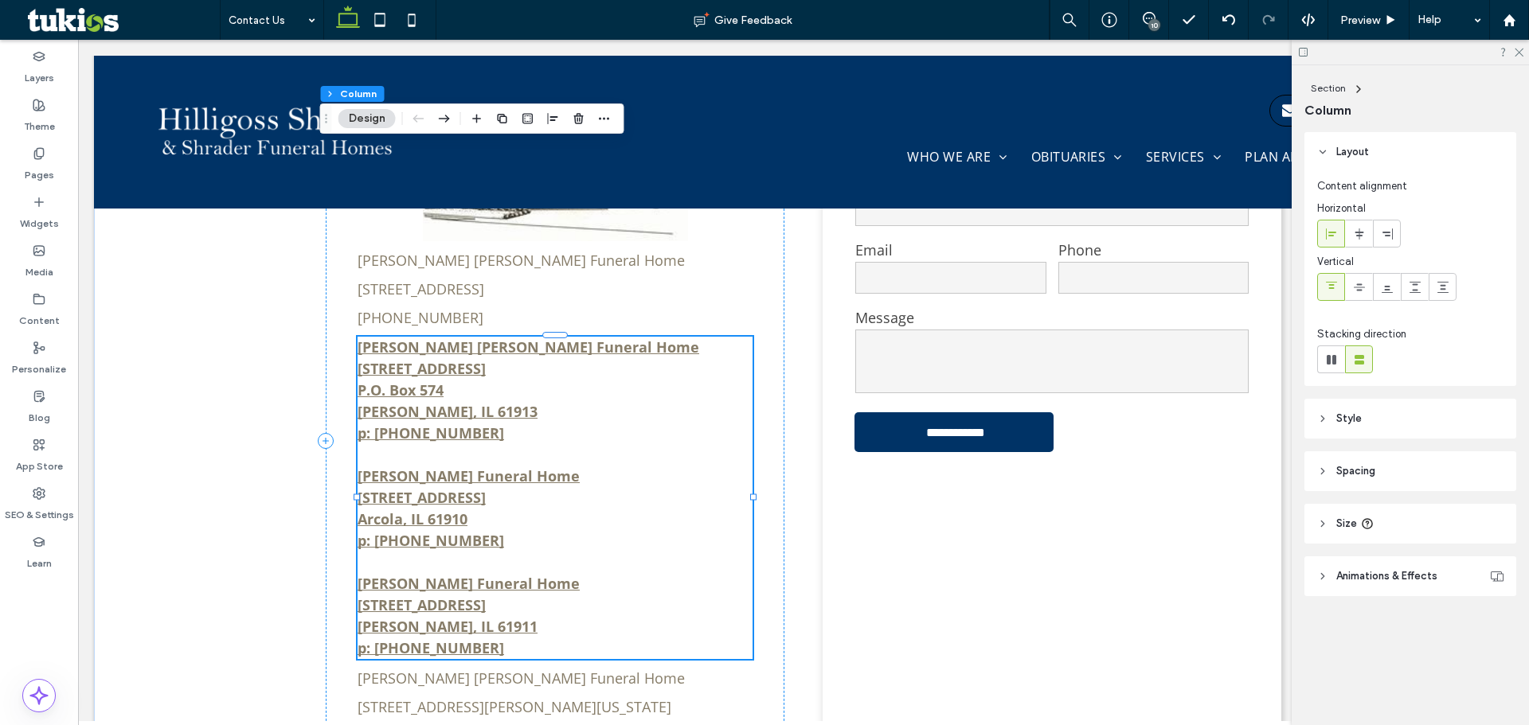
click at [459, 444] on p at bounding box center [554, 454] width 395 height 21
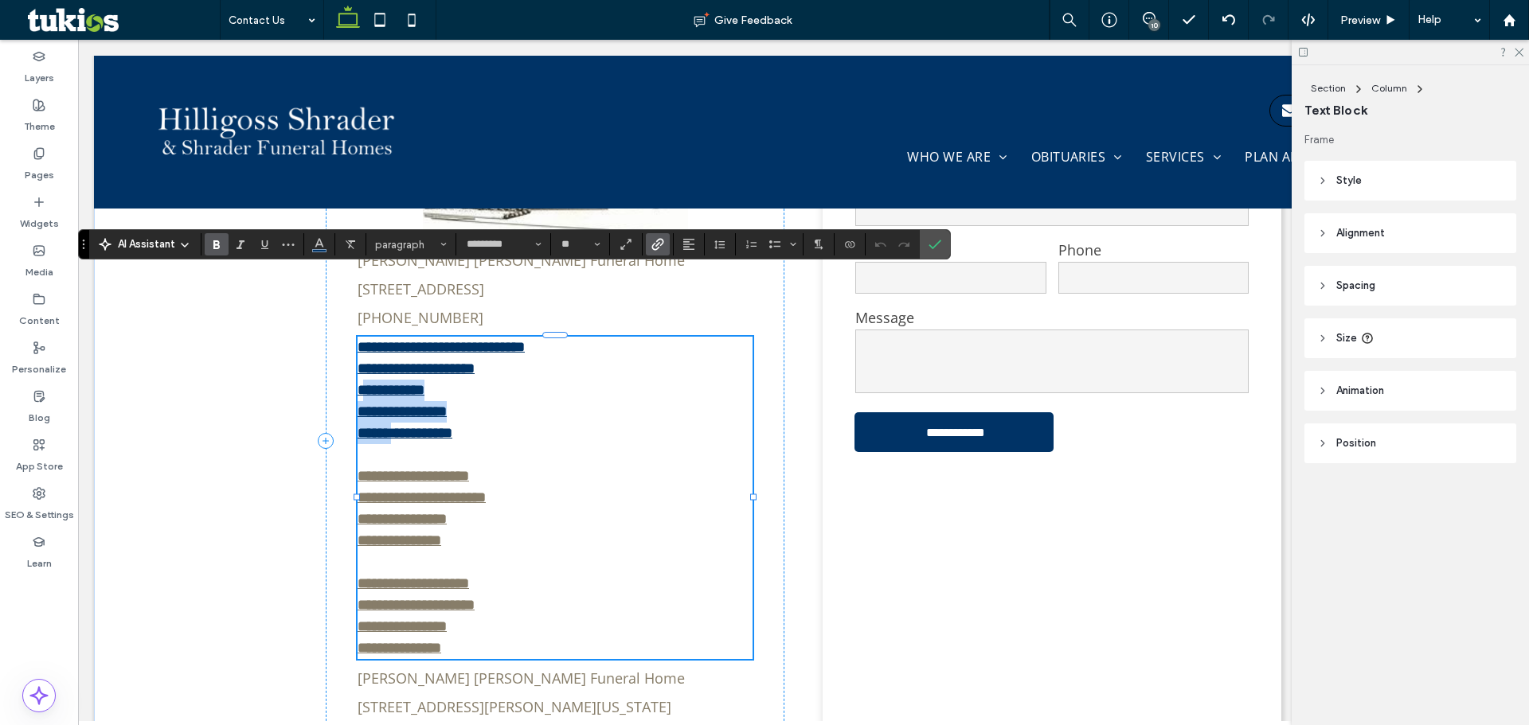
drag, startPoint x: 394, startPoint y: 387, endPoint x: 361, endPoint y: 320, distance: 74.8
click at [361, 337] on div "**********" at bounding box center [554, 498] width 395 height 322
click at [383, 444] on p at bounding box center [554, 454] width 395 height 21
drag, startPoint x: 371, startPoint y: 391, endPoint x: 370, endPoint y: 268, distance: 122.6
click at [370, 268] on div "**********" at bounding box center [555, 441] width 459 height 704
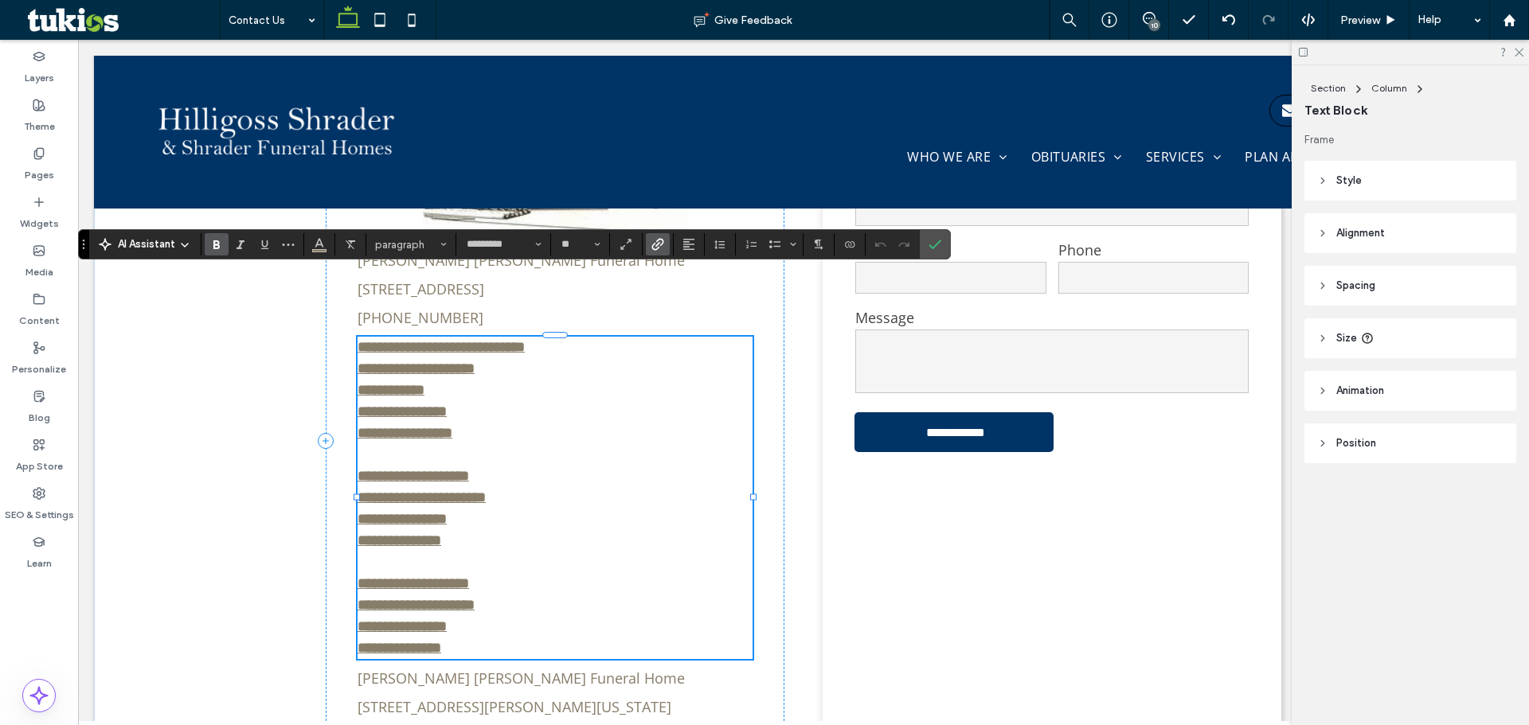
click at [505, 375] on p "**********" at bounding box center [554, 390] width 395 height 107
drag, startPoint x: 479, startPoint y: 373, endPoint x: 349, endPoint y: 280, distance: 159.8
click at [349, 280] on div "**********" at bounding box center [555, 441] width 459 height 704
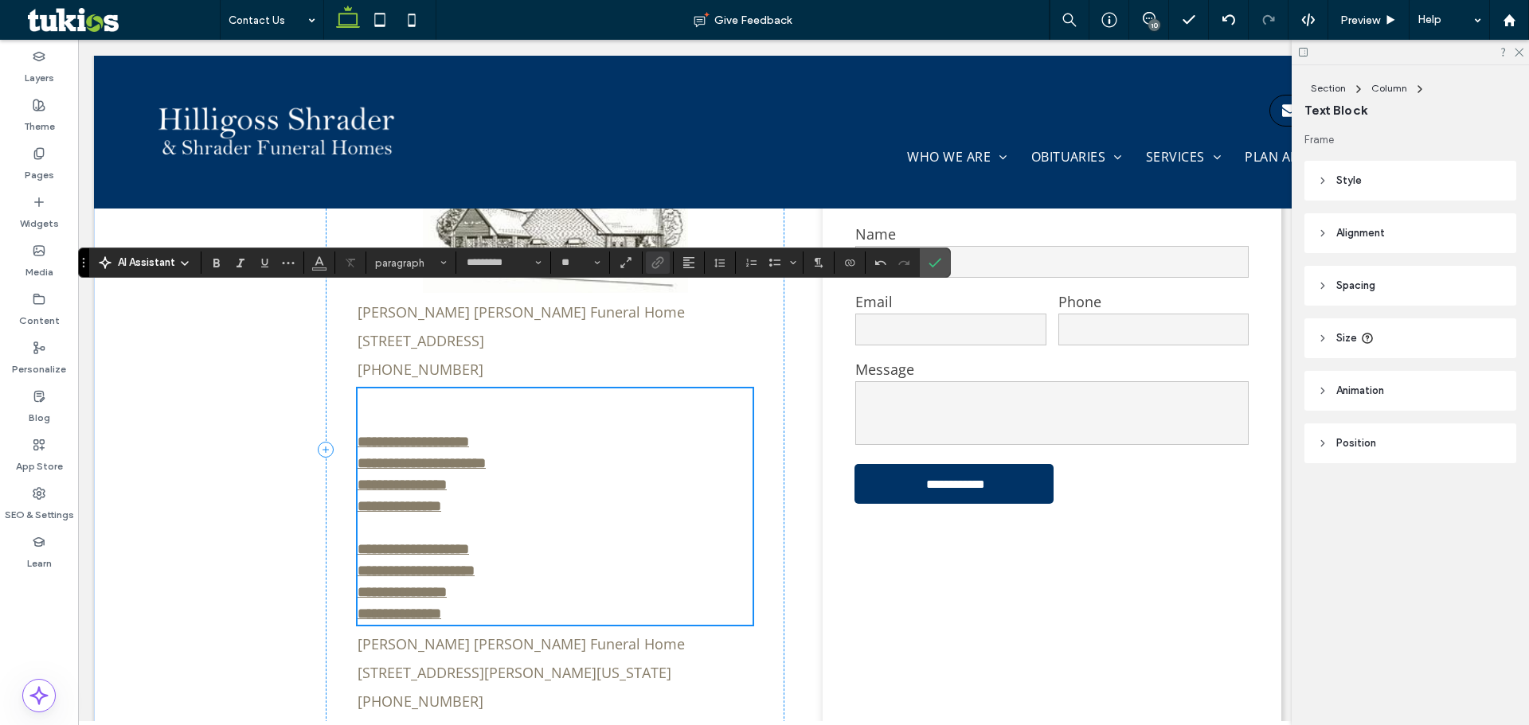
scroll to position [838, 0]
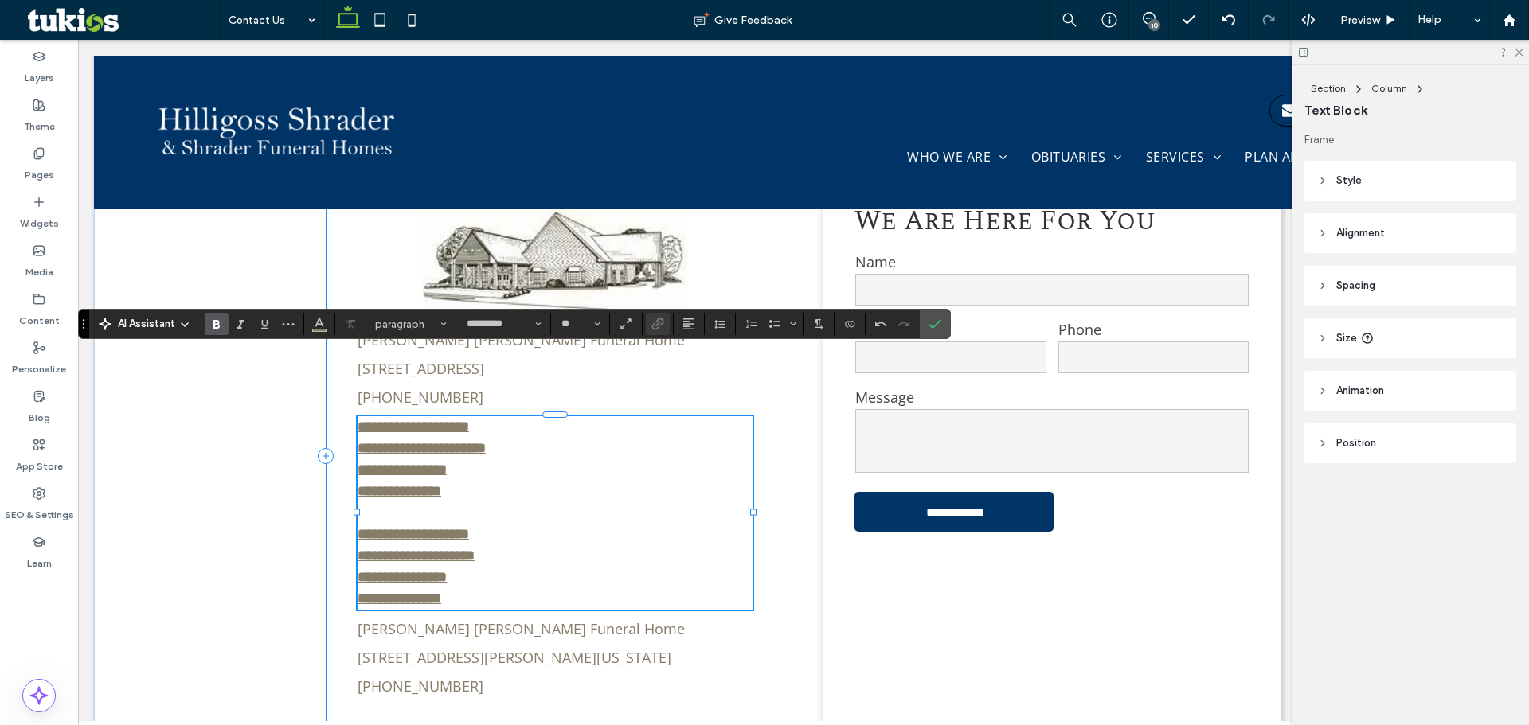
click at [508, 619] on div "**********" at bounding box center [555, 456] width 459 height 575
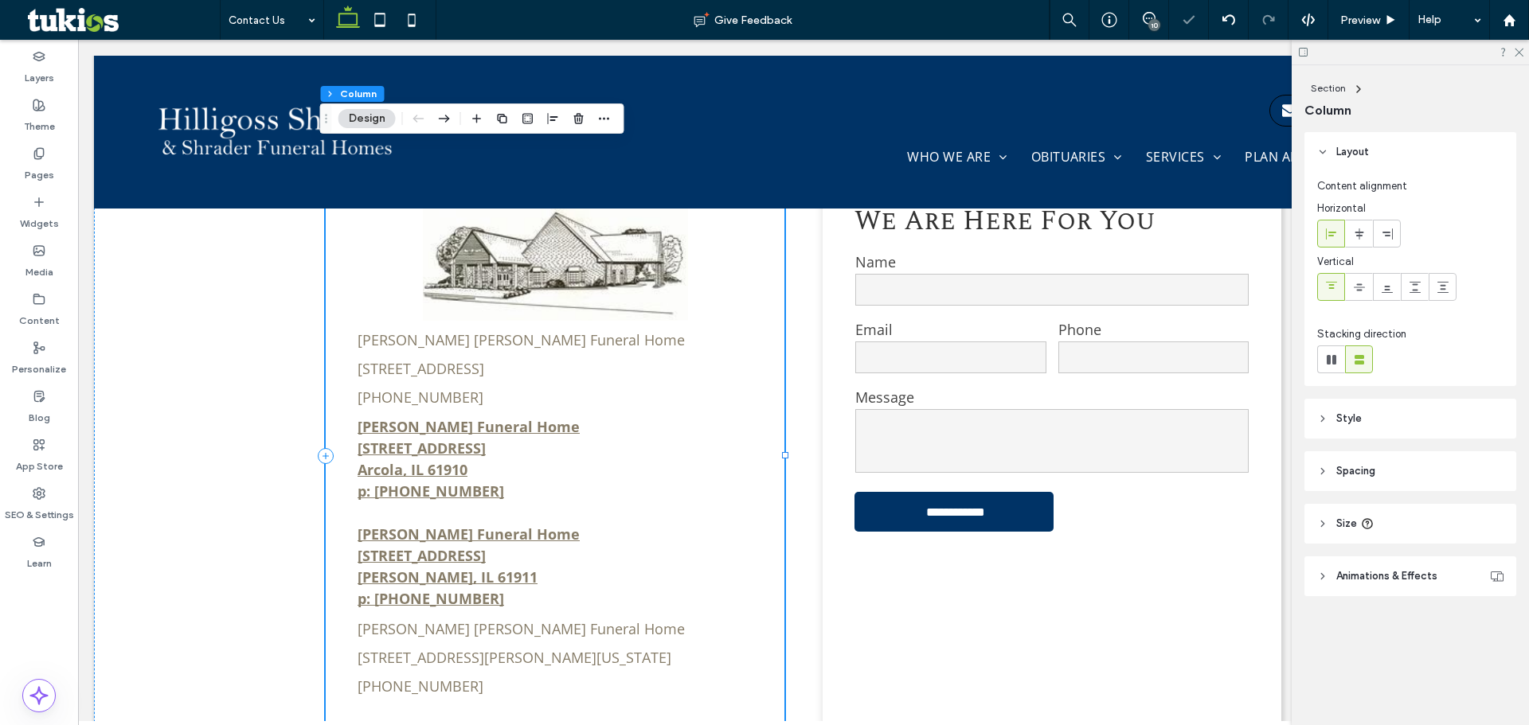
click at [471, 619] on div "Hilligoss Shrader Funeral Home 705 South Main Street, Tuscola, IL 61953 (217) 2…" at bounding box center [555, 456] width 459 height 575
click at [486, 334] on div "Hilligoss Shrader Funeral Home 705 South Main Street, Tuscola, IL 61953 (217) 2…" at bounding box center [555, 456] width 459 height 575
click at [357, 330] on link "[PERSON_NAME] [PERSON_NAME] Funeral Home" at bounding box center [520, 339] width 327 height 19
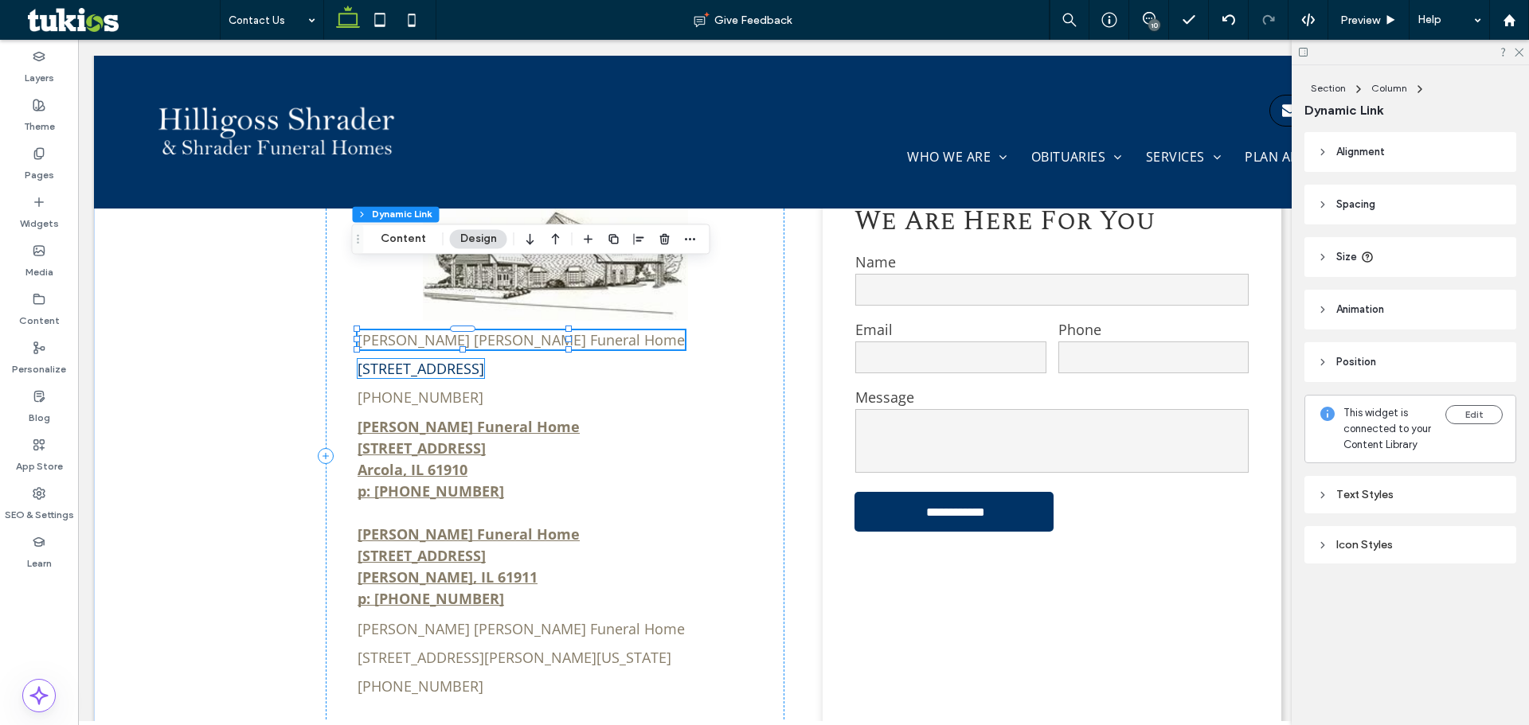
click at [373, 359] on link "[STREET_ADDRESS]" at bounding box center [420, 368] width 127 height 19
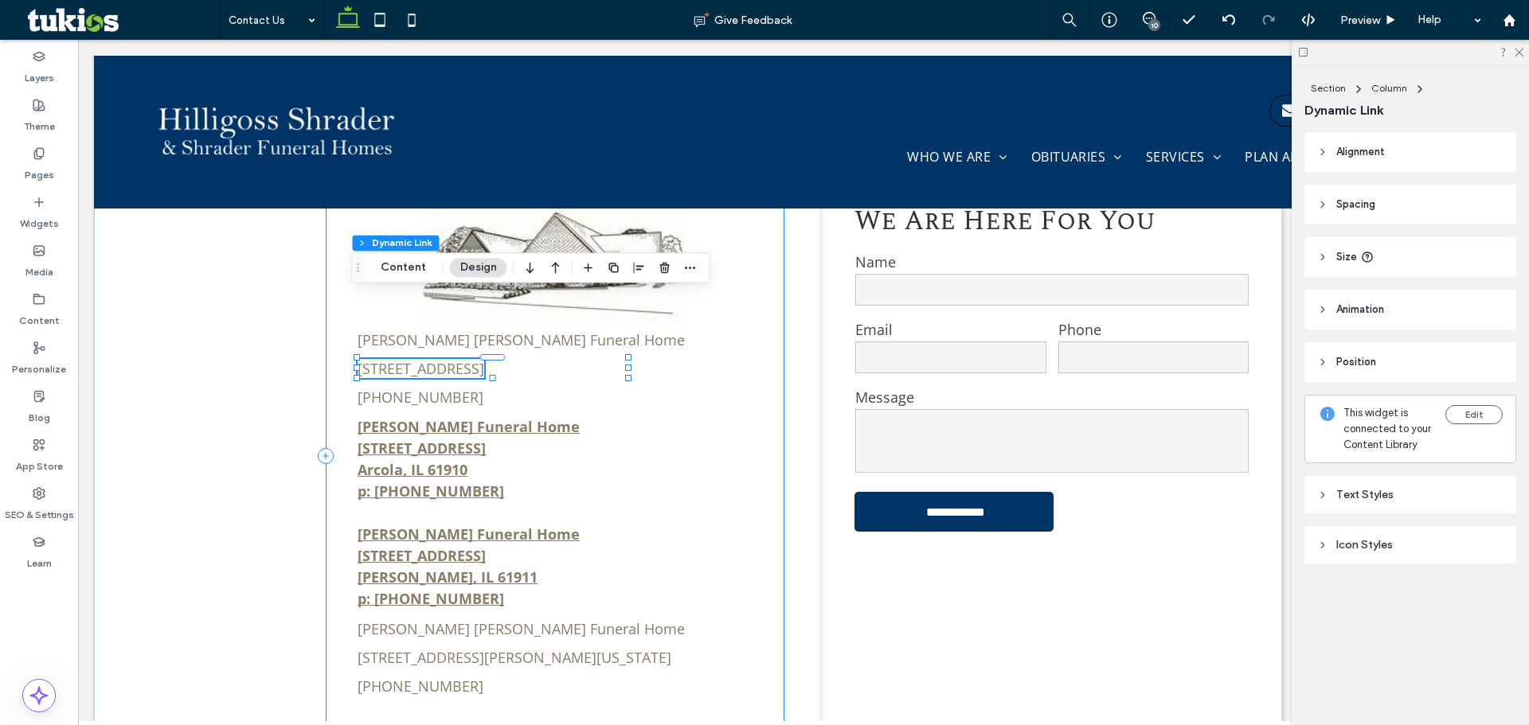
click at [387, 322] on div "Hilligoss Shrader Funeral Home 705 South Main Street, Tuscola, IL 61953 (217) 2…" at bounding box center [555, 456] width 459 height 575
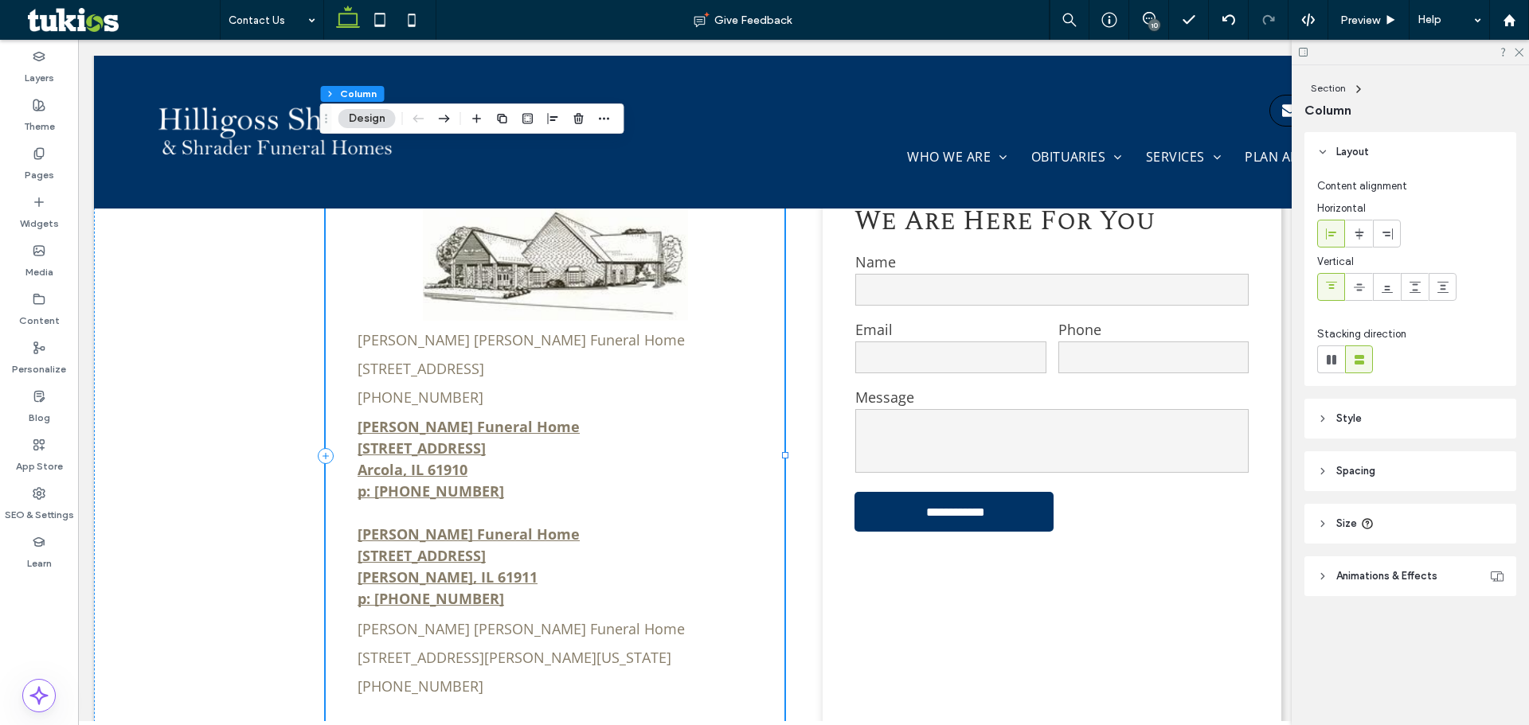
click at [544, 332] on div "Hilligoss Shrader Funeral Home 705 South Main Street, Tuscola, IL 61953 (217) 2…" at bounding box center [555, 456] width 459 height 575
click at [543, 330] on link "[PERSON_NAME] [PERSON_NAME] Funeral Home" at bounding box center [520, 339] width 327 height 19
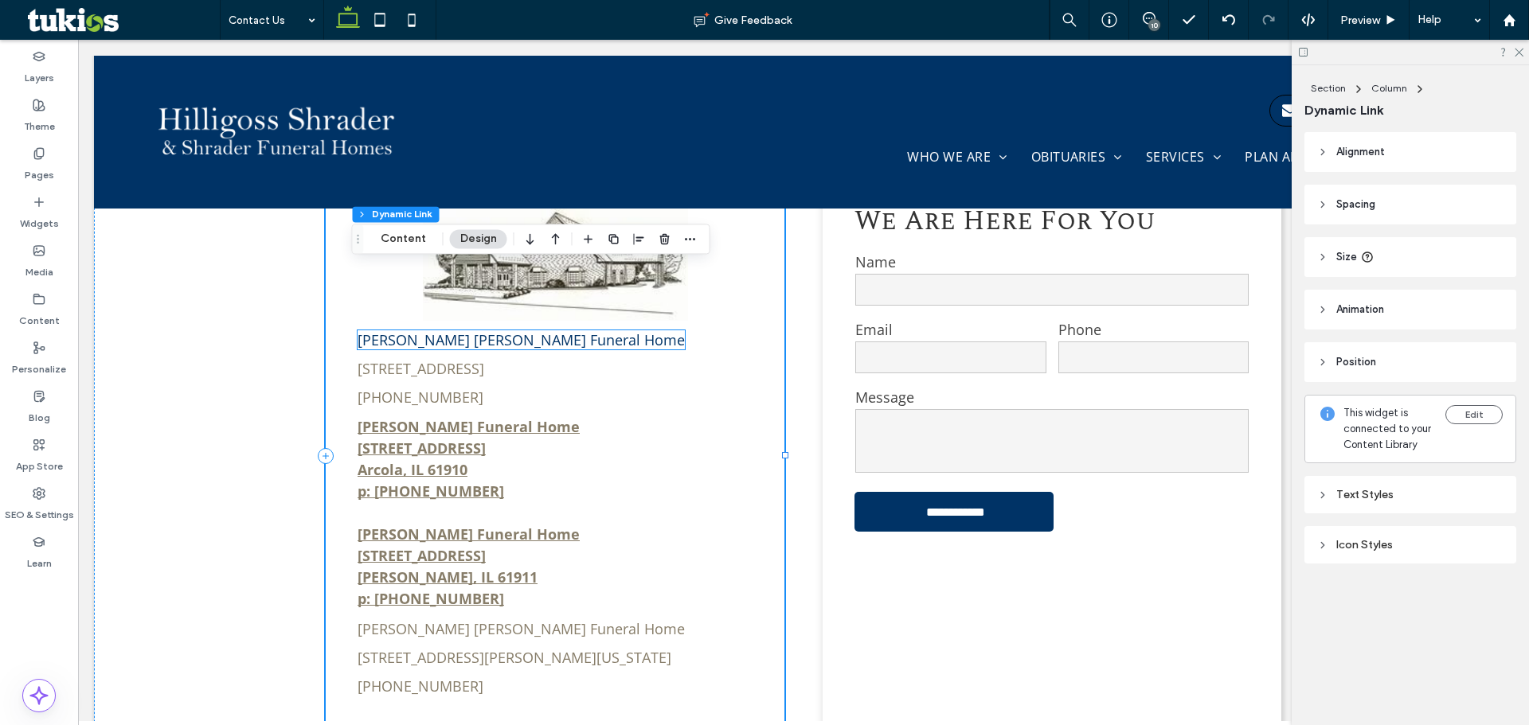
click at [543, 330] on link "[PERSON_NAME] [PERSON_NAME] Funeral Home" at bounding box center [520, 339] width 327 height 19
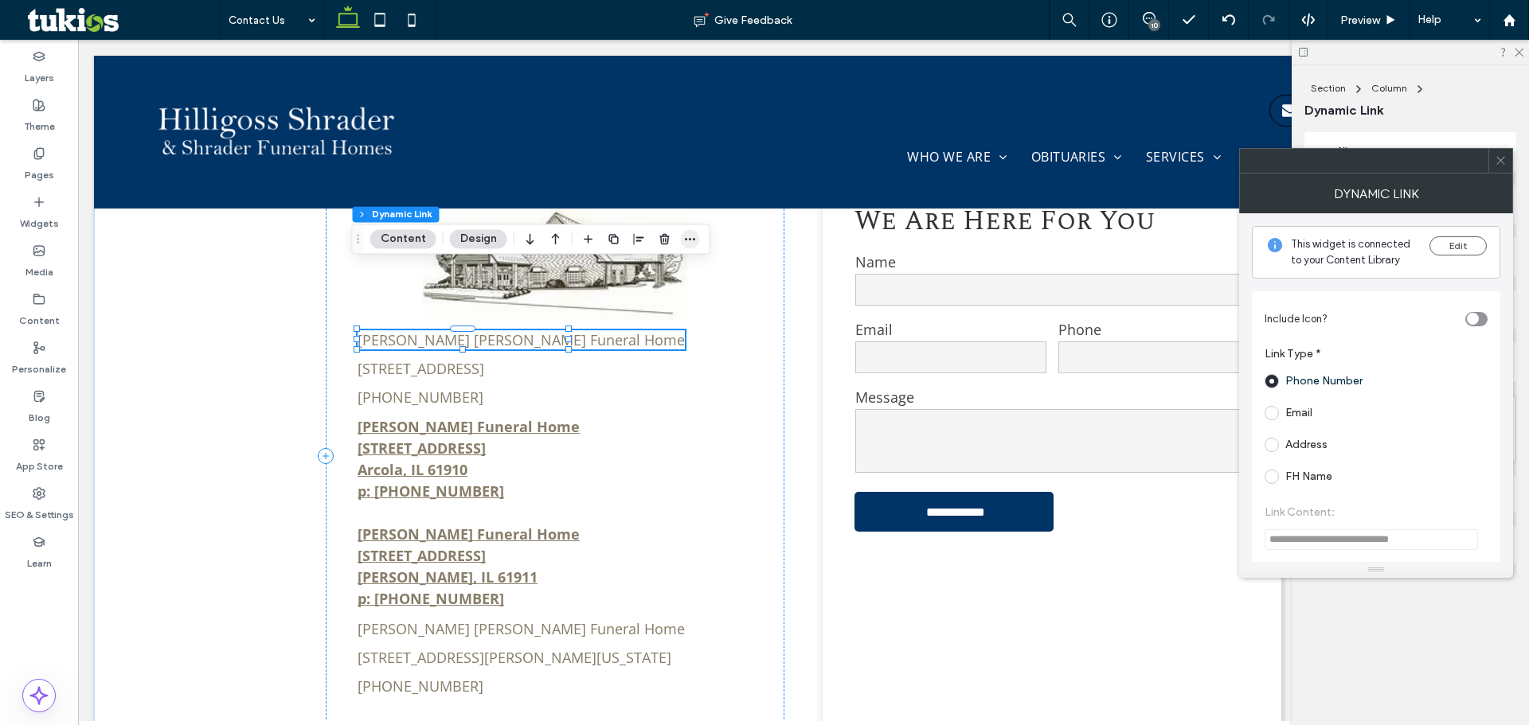
click at [686, 239] on icon "button" at bounding box center [690, 238] width 13 height 13
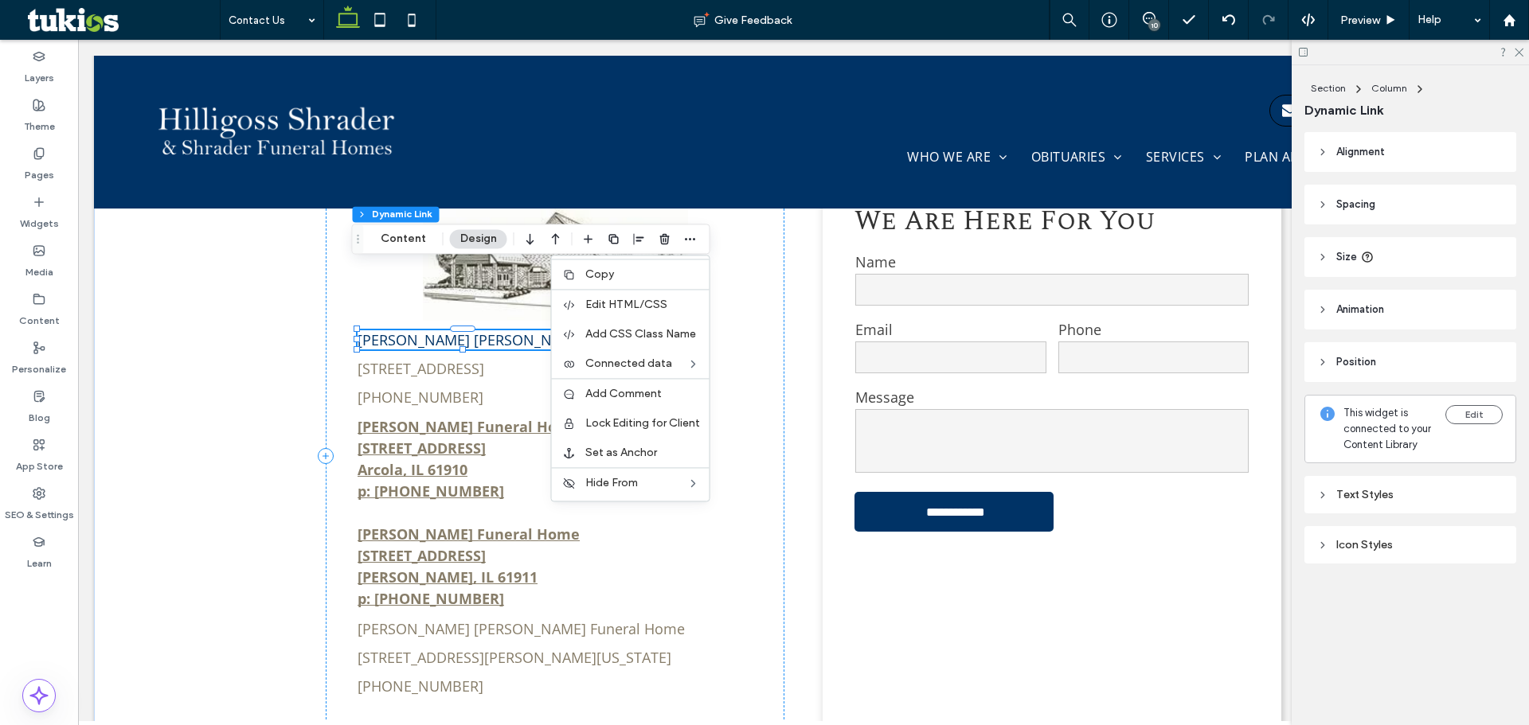
click at [480, 330] on link "[PERSON_NAME] [PERSON_NAME] Funeral Home" at bounding box center [520, 339] width 327 height 19
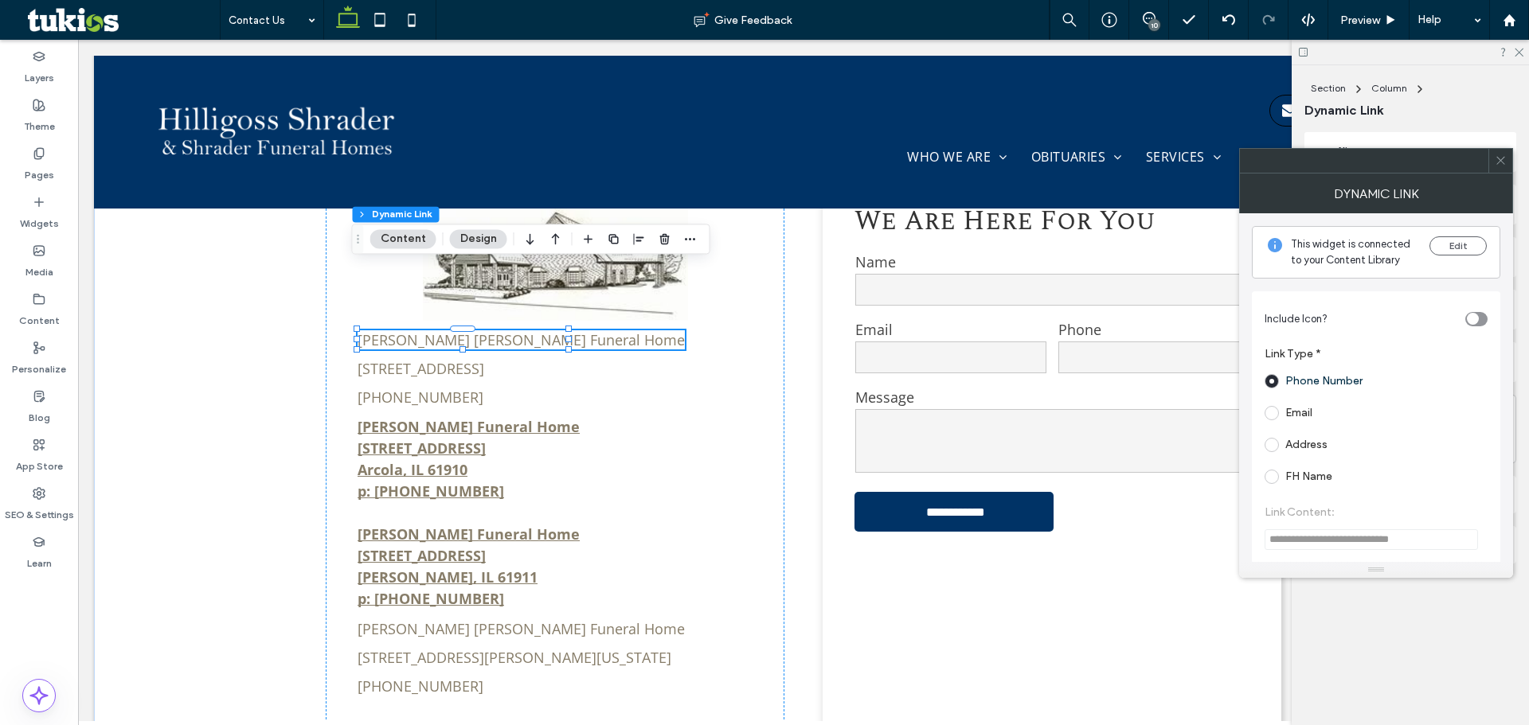
click at [1276, 473] on span at bounding box center [1271, 477] width 14 height 14
click at [1501, 162] on icon at bounding box center [1500, 160] width 12 height 12
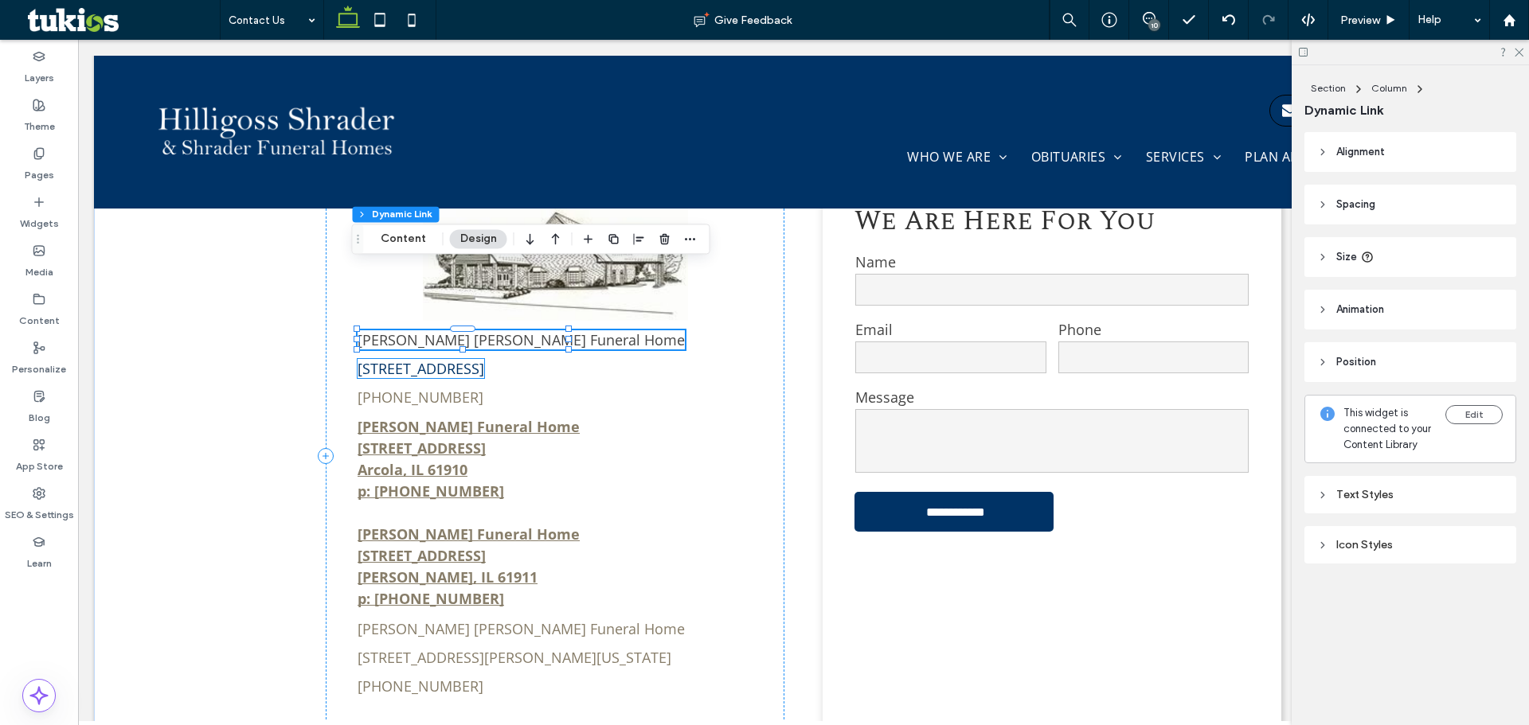
click at [446, 359] on link "[STREET_ADDRESS]" at bounding box center [420, 368] width 127 height 19
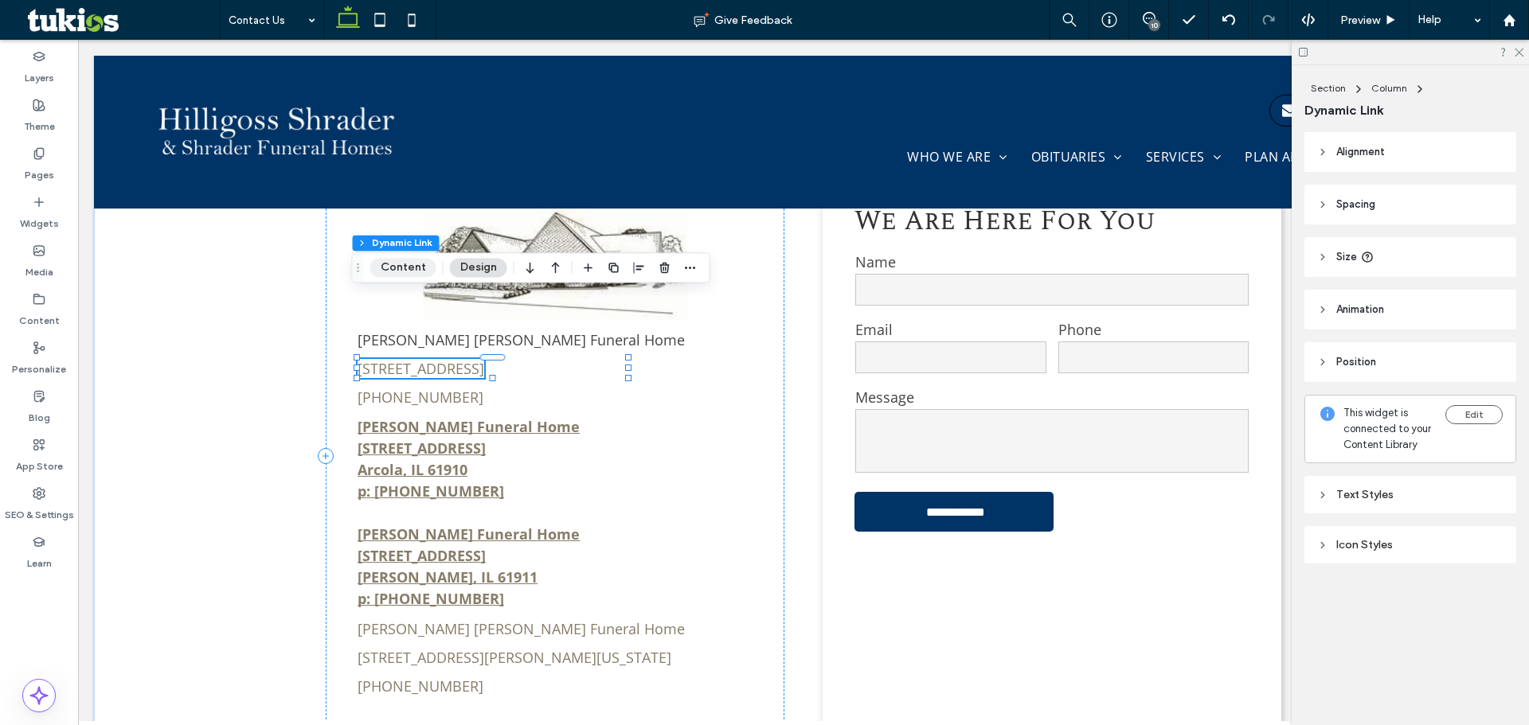
click at [383, 272] on button "Content" at bounding box center [403, 267] width 66 height 19
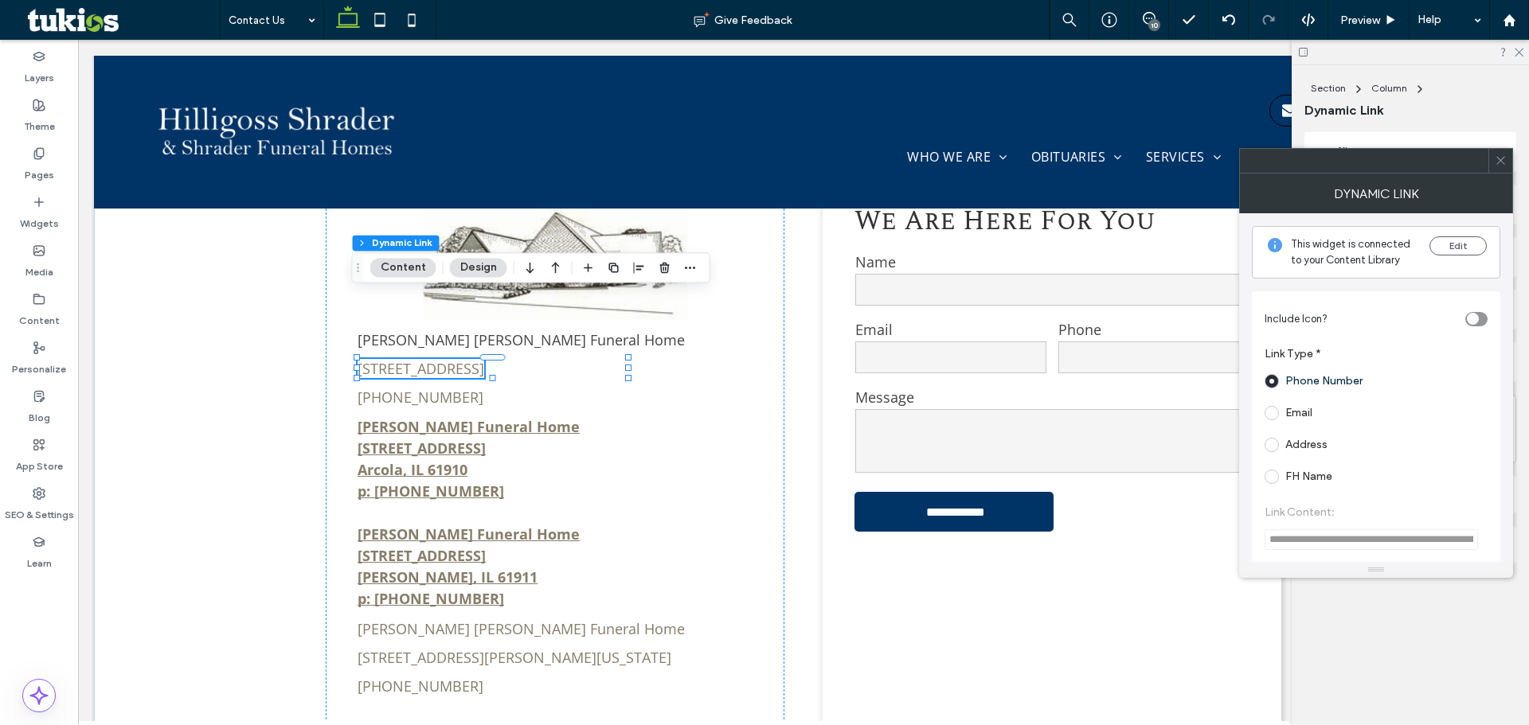
click at [1270, 447] on span at bounding box center [1271, 445] width 14 height 14
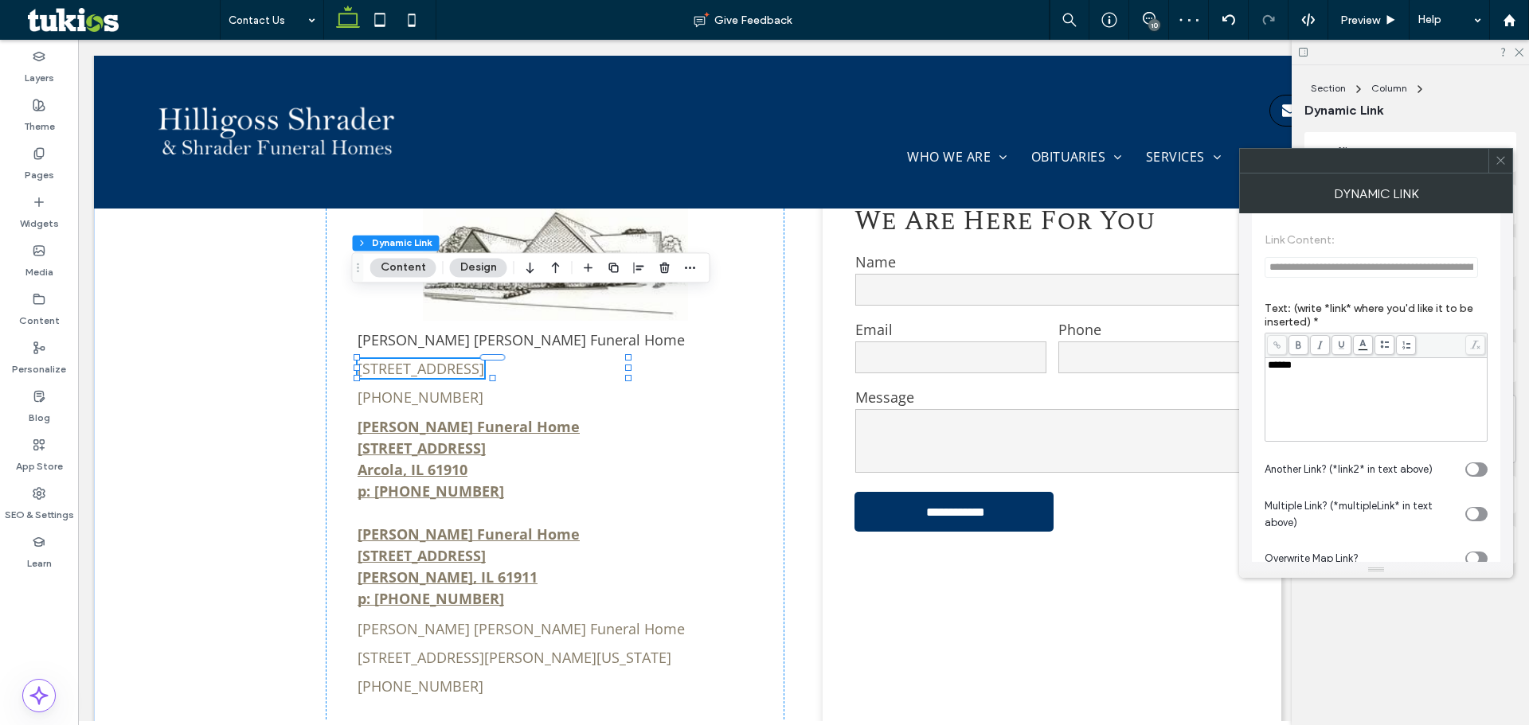
scroll to position [400, 0]
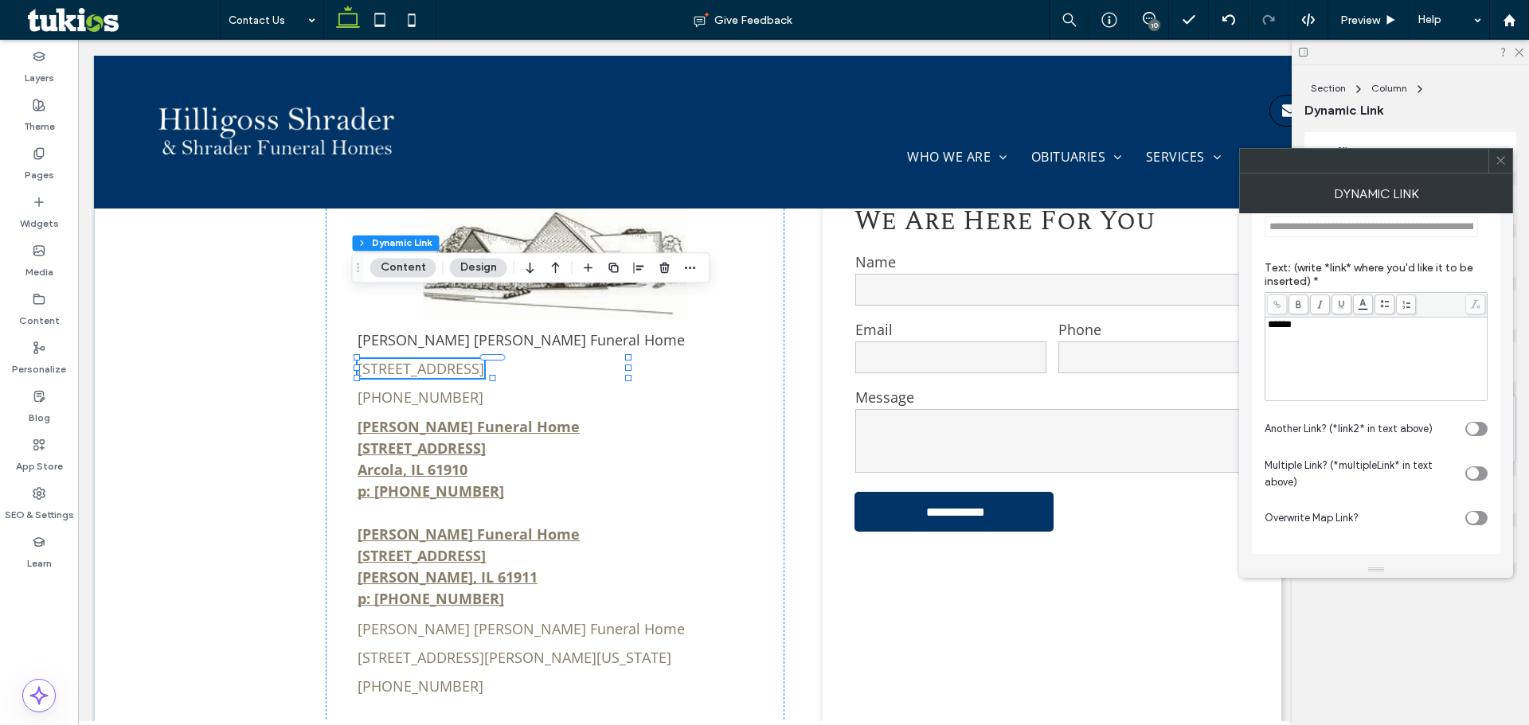
click at [1496, 164] on icon at bounding box center [1500, 160] width 12 height 12
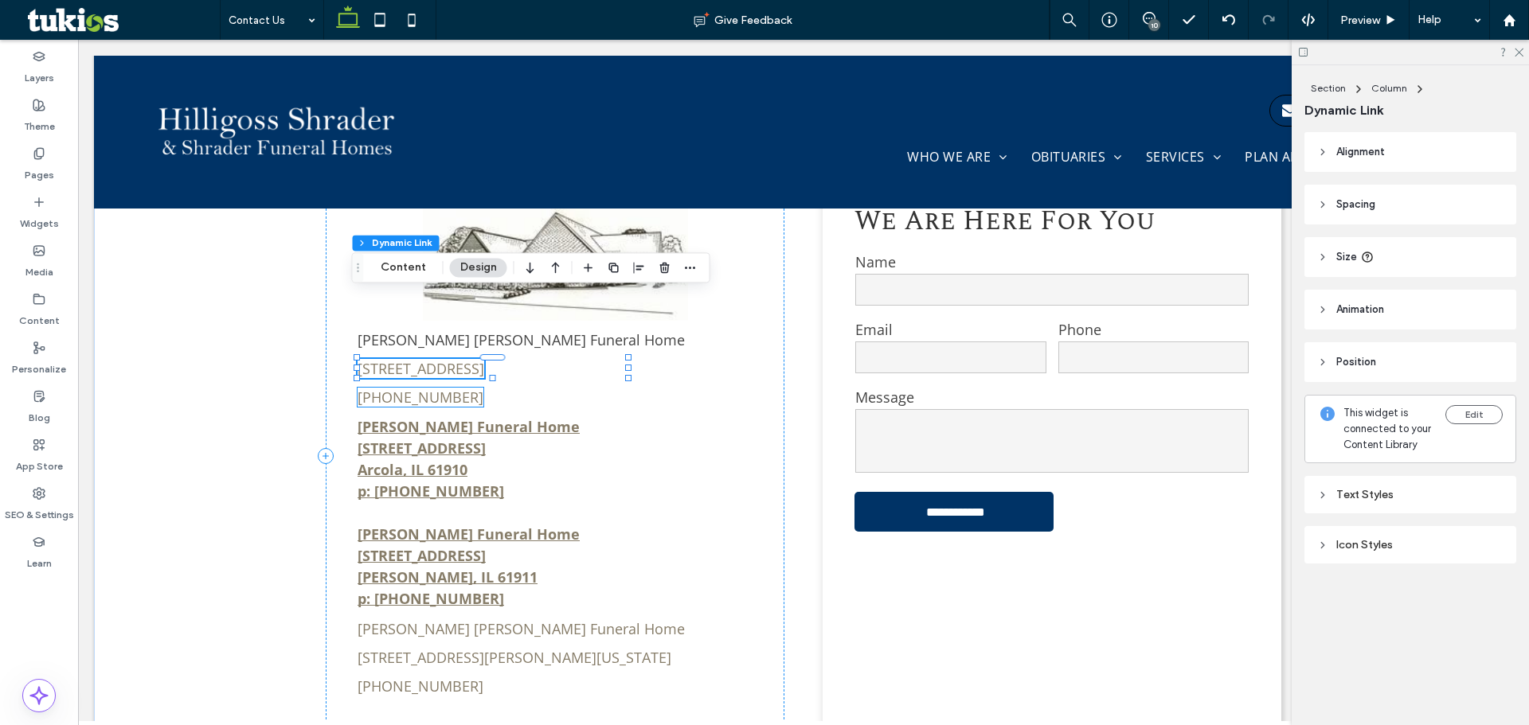
click at [411, 388] on div "[PHONE_NUMBER]" at bounding box center [420, 397] width 126 height 19
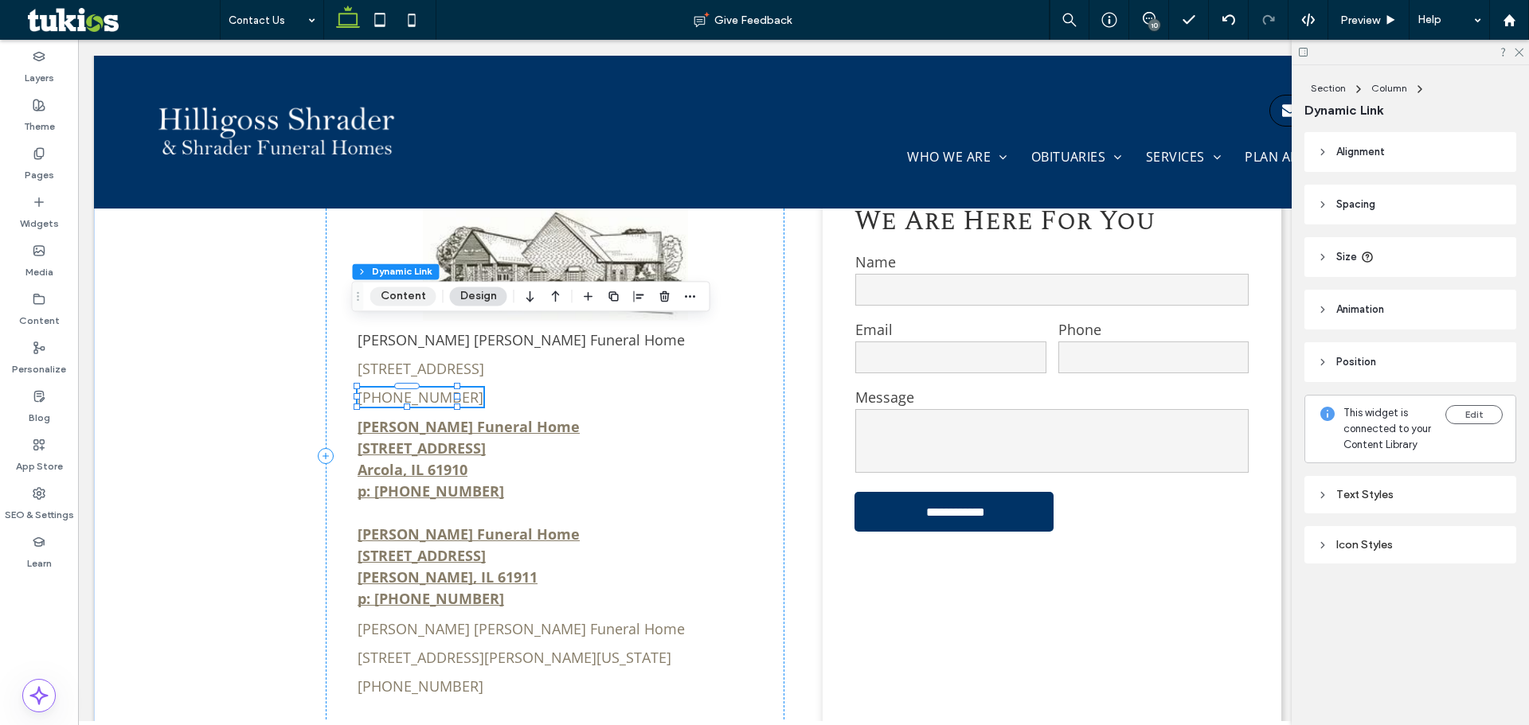
click at [414, 292] on button "Content" at bounding box center [403, 296] width 66 height 19
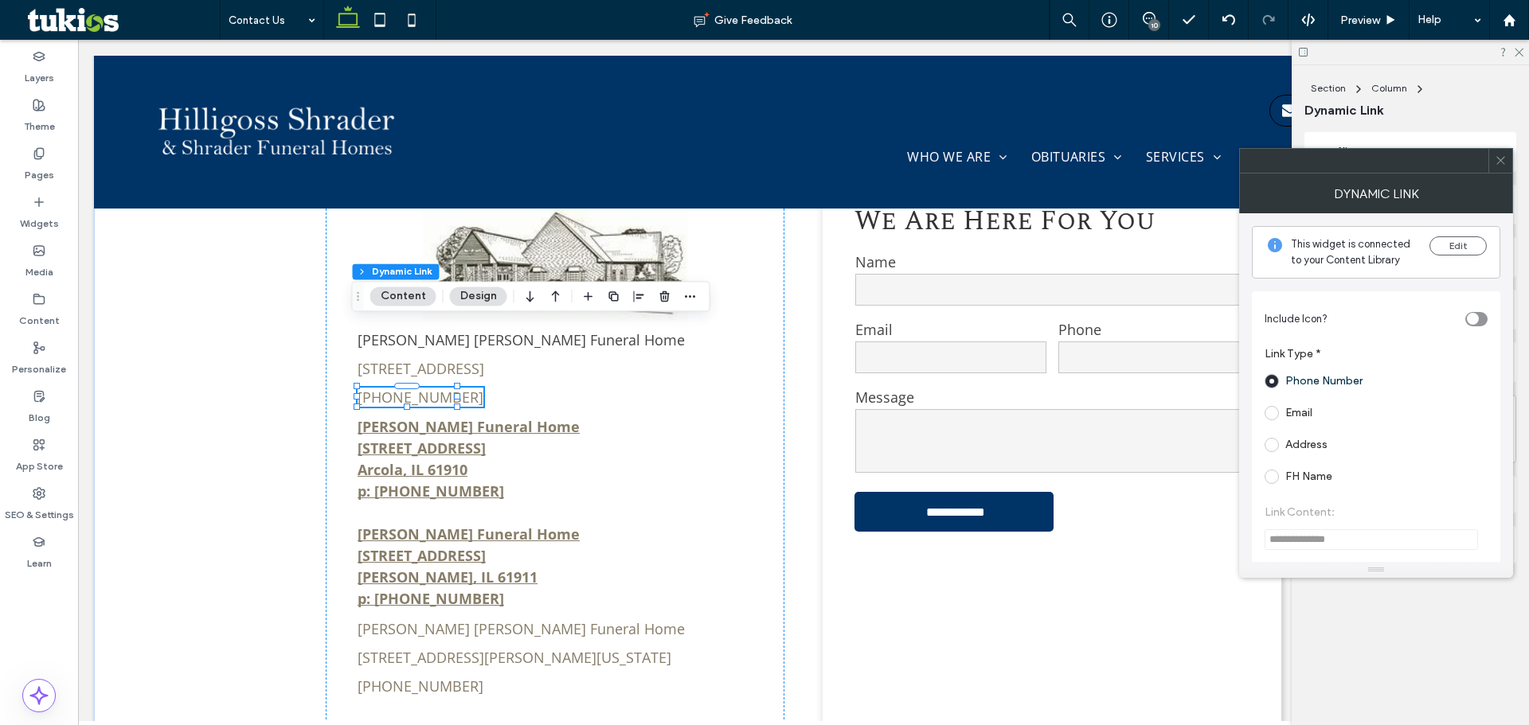
click at [1505, 161] on icon at bounding box center [1500, 160] width 12 height 12
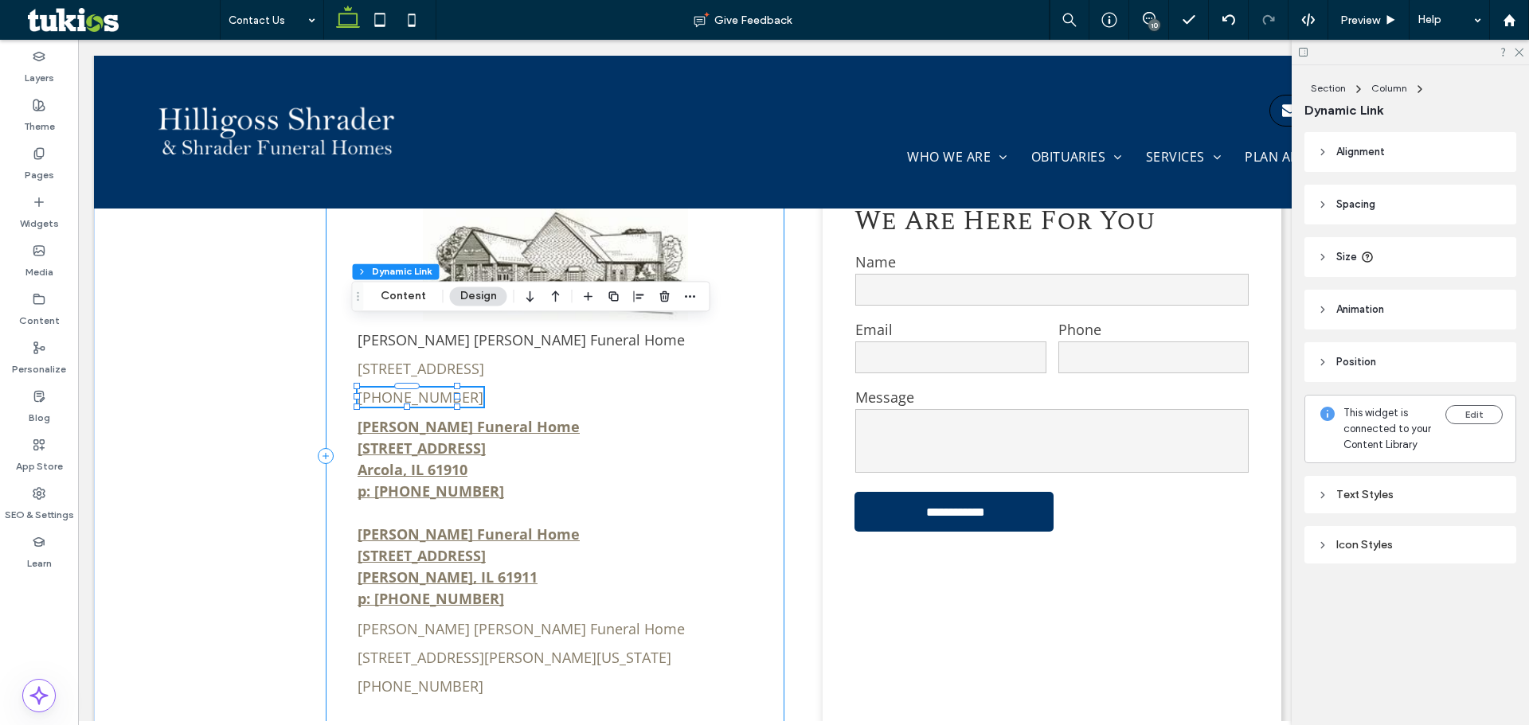
click at [467, 618] on div "Hilligoss Shrader Funeral Home 705 South Main Street, Tuscola, IL 61953 (217) 2…" at bounding box center [555, 456] width 459 height 575
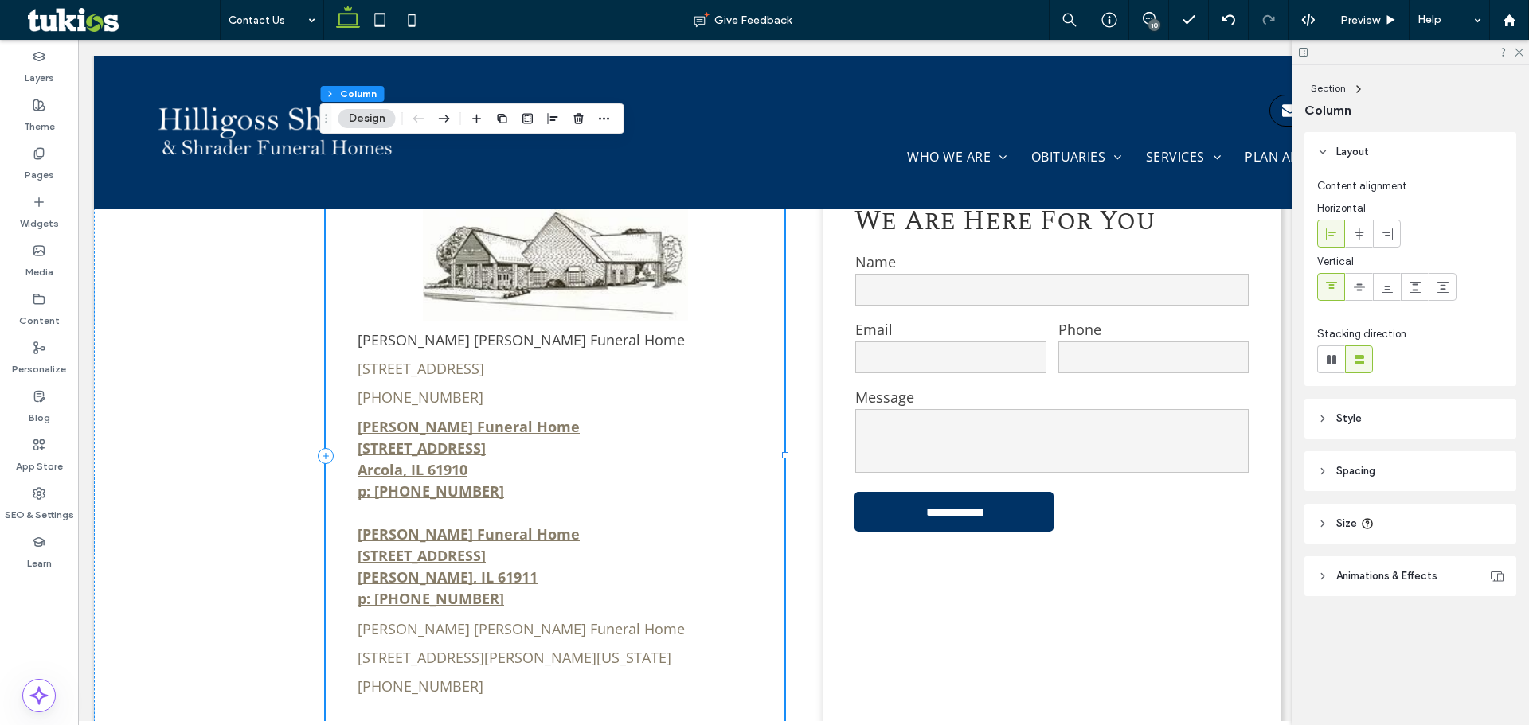
click at [468, 621] on div "Hilligoss Shrader Funeral Home 705 South Main Street, Tuscola, IL 61953 (217) 2…" at bounding box center [555, 456] width 459 height 575
click at [468, 623] on div "Hilligoss Shrader Funeral Home 705 South Main Street, Tuscola, IL 61953 (217) 2…" at bounding box center [555, 456] width 459 height 575
click at [441, 677] on link "[PHONE_NUMBER]" at bounding box center [420, 686] width 126 height 19
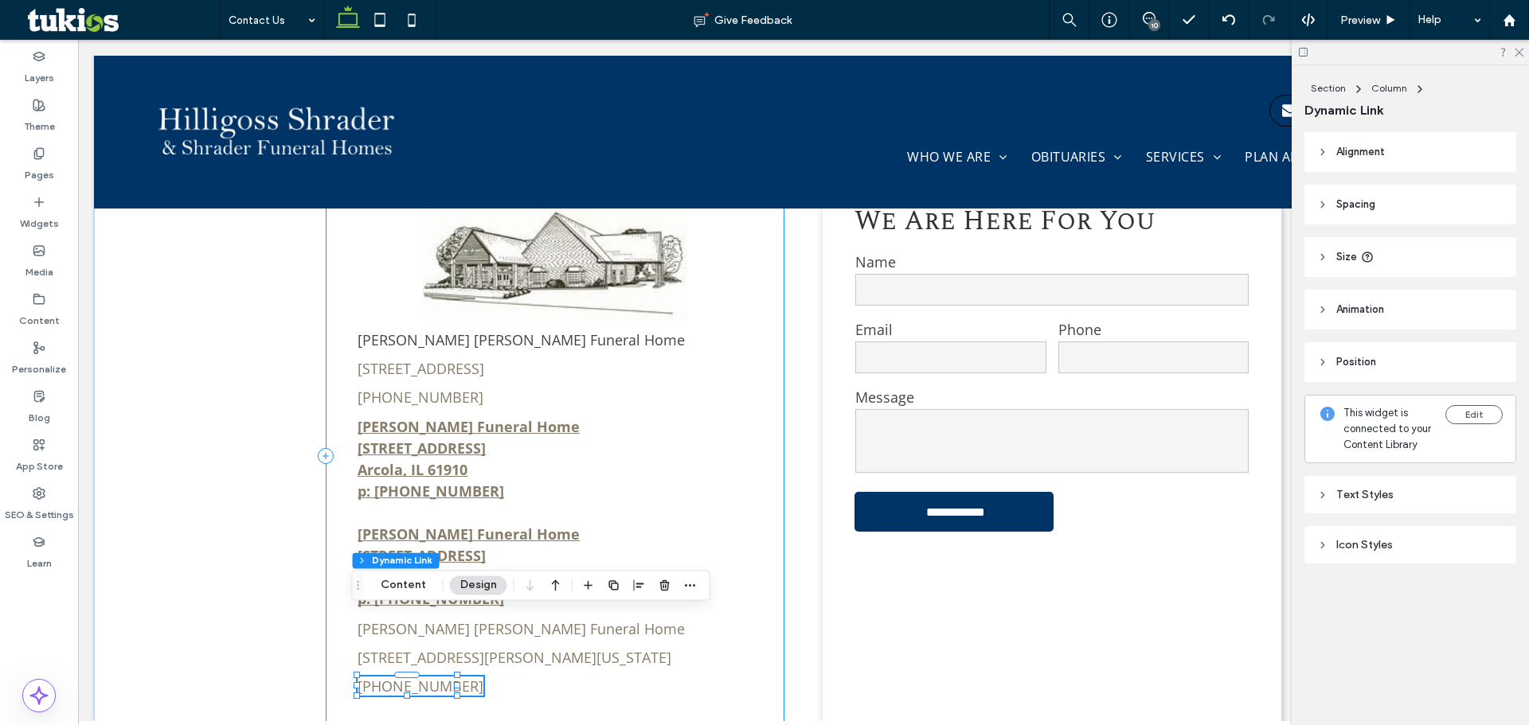
click at [477, 624] on div "Hilligoss Shrader Funeral Home 705 South Main Street, Tuscola, IL 61953 (217) 2…" at bounding box center [555, 456] width 459 height 575
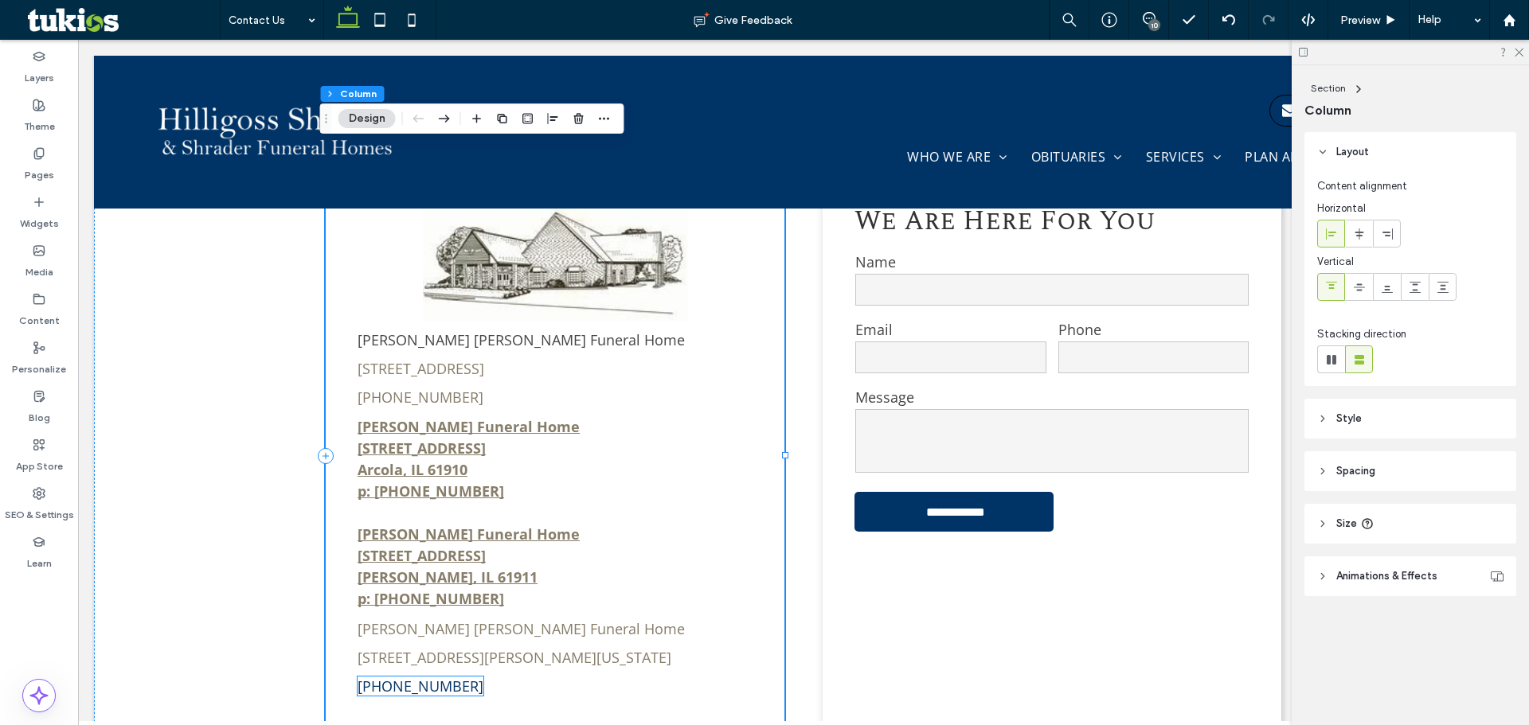
click at [437, 677] on link "[PHONE_NUMBER]" at bounding box center [420, 686] width 126 height 19
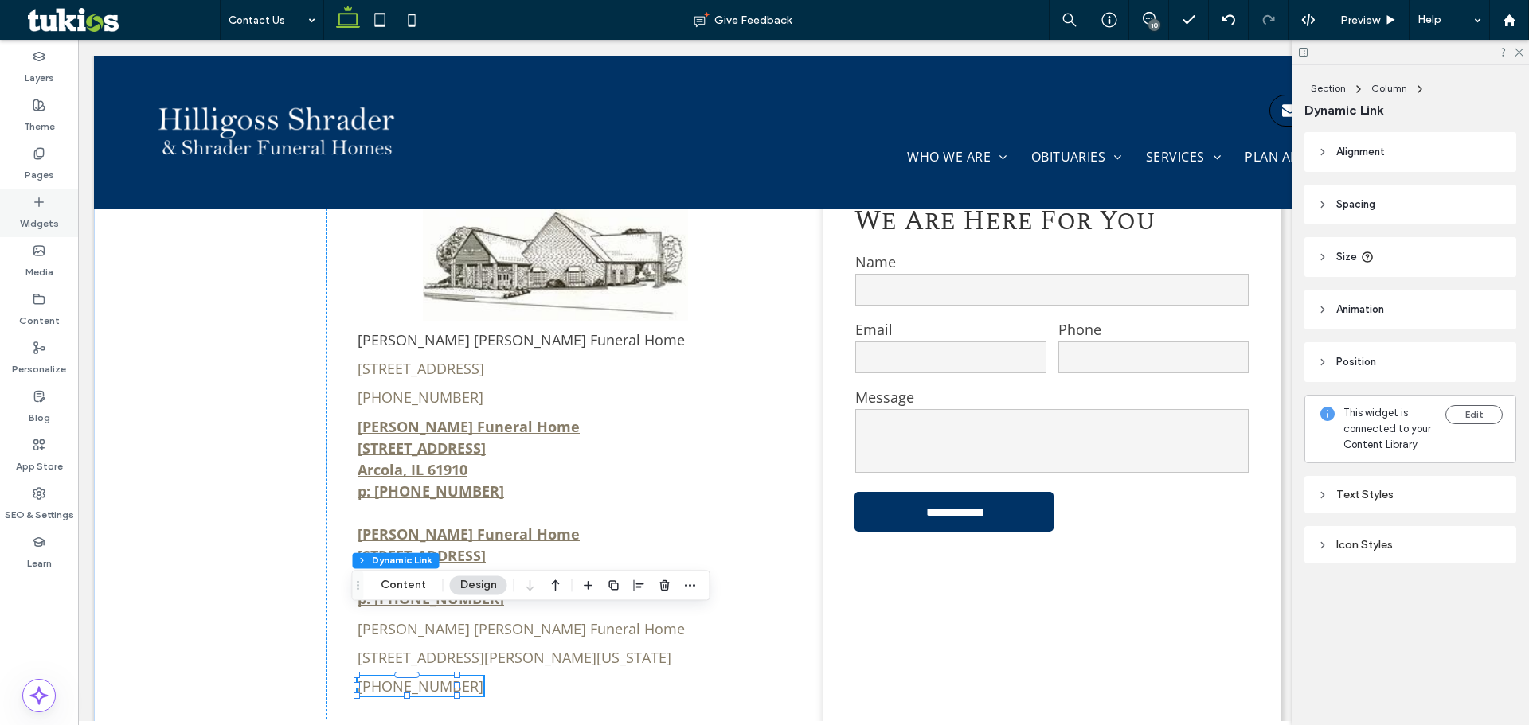
click at [45, 203] on div "Widgets" at bounding box center [39, 213] width 78 height 49
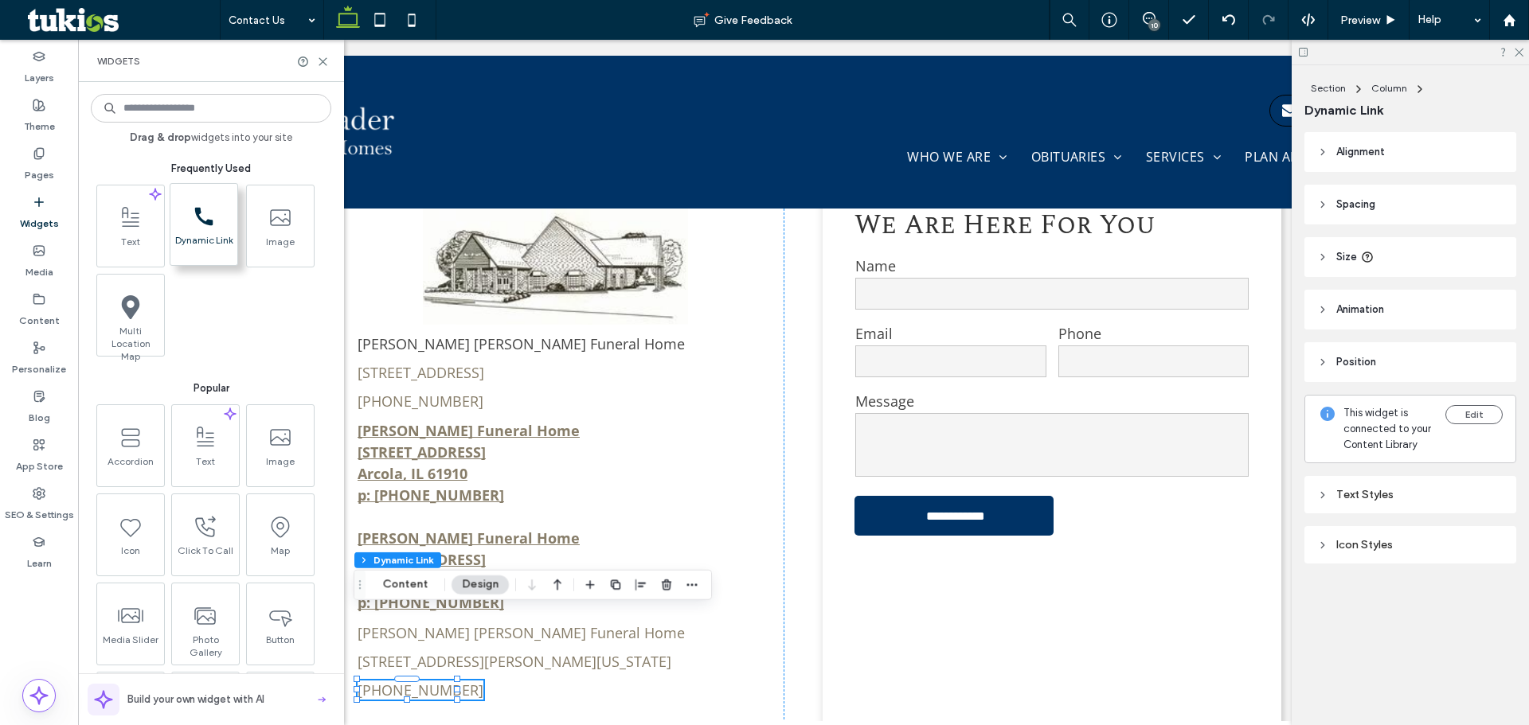
scroll to position [838, 0]
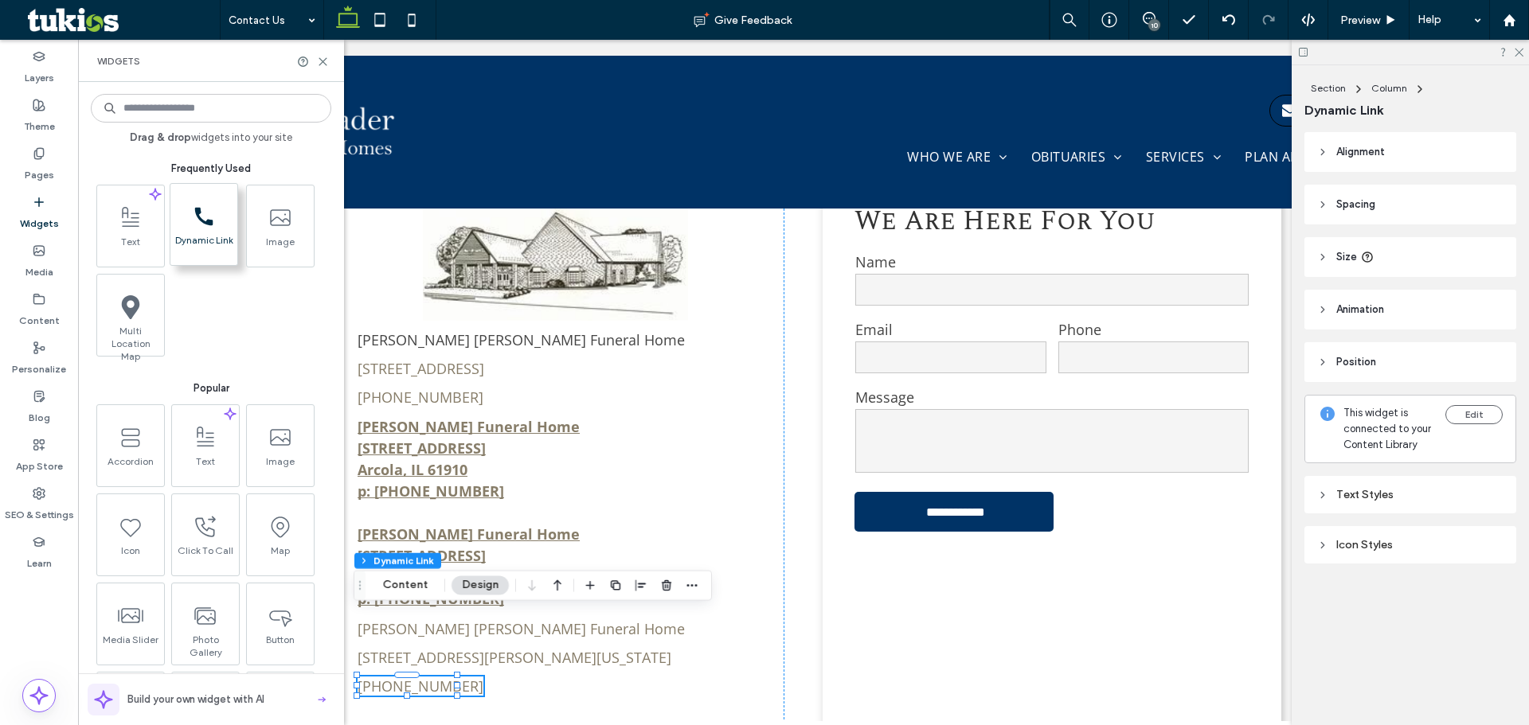
click at [227, 225] on span "call_black_24dp (3) (1)-svg" at bounding box center [203, 216] width 67 height 36
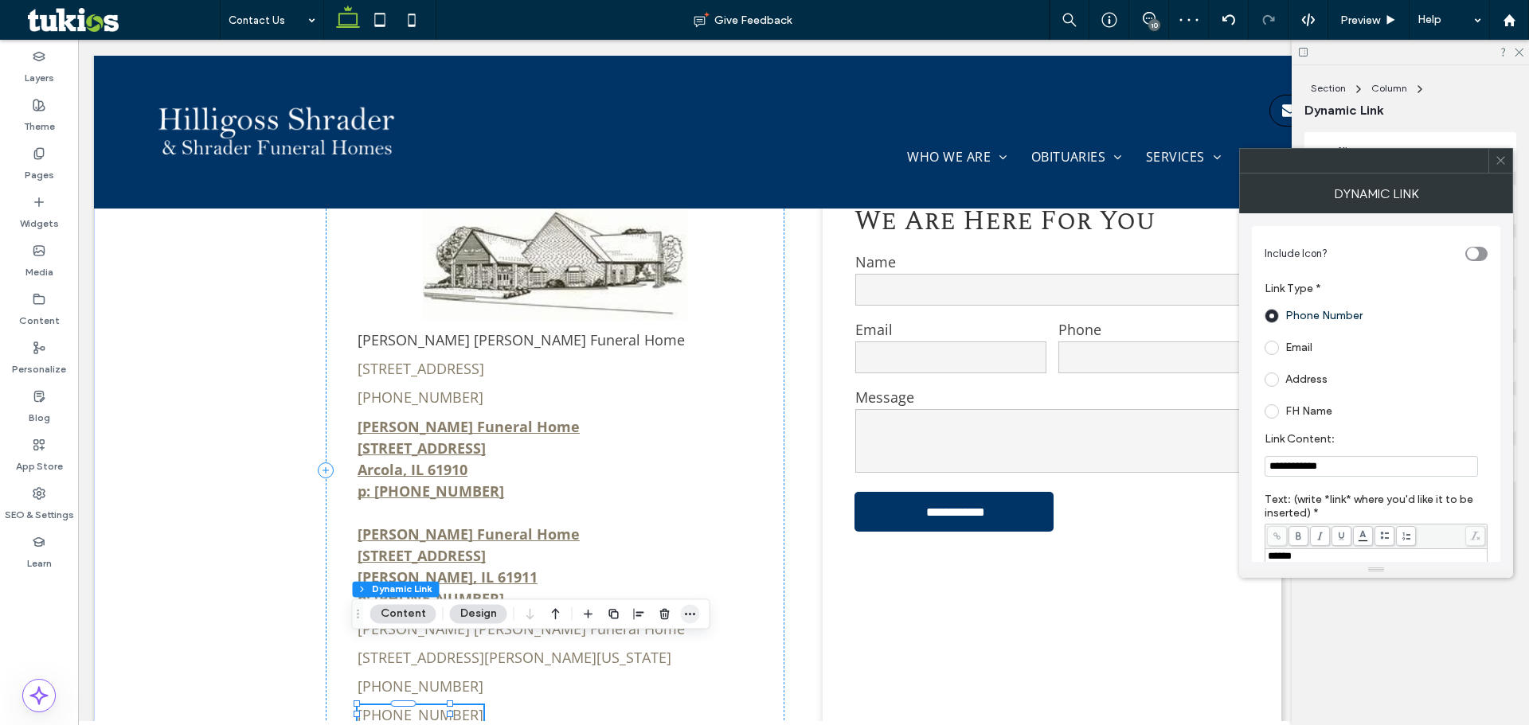
click at [696, 611] on span "button" at bounding box center [690, 613] width 19 height 19
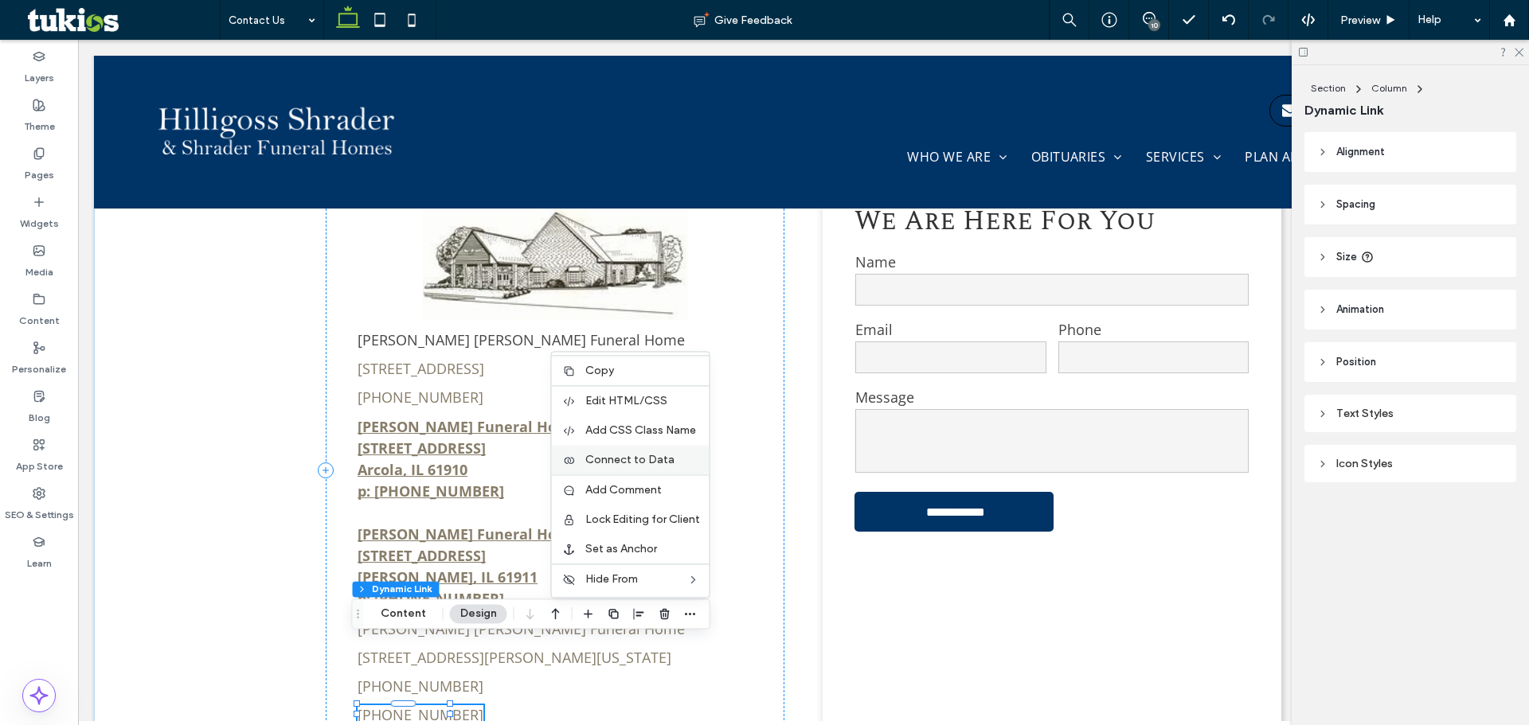
click at [612, 461] on span "Connect to Data" at bounding box center [629, 460] width 89 height 14
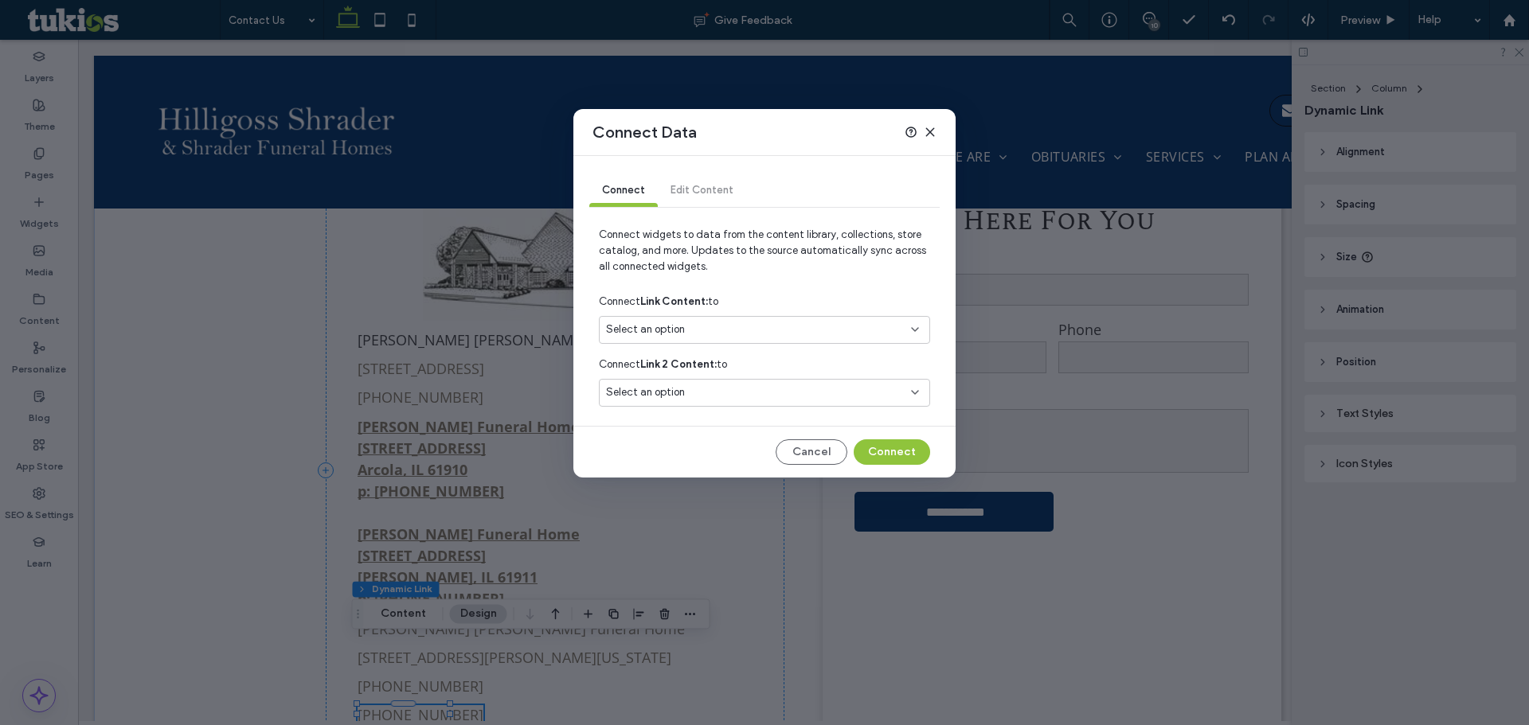
click at [808, 322] on div "Select an option" at bounding box center [755, 330] width 298 height 16
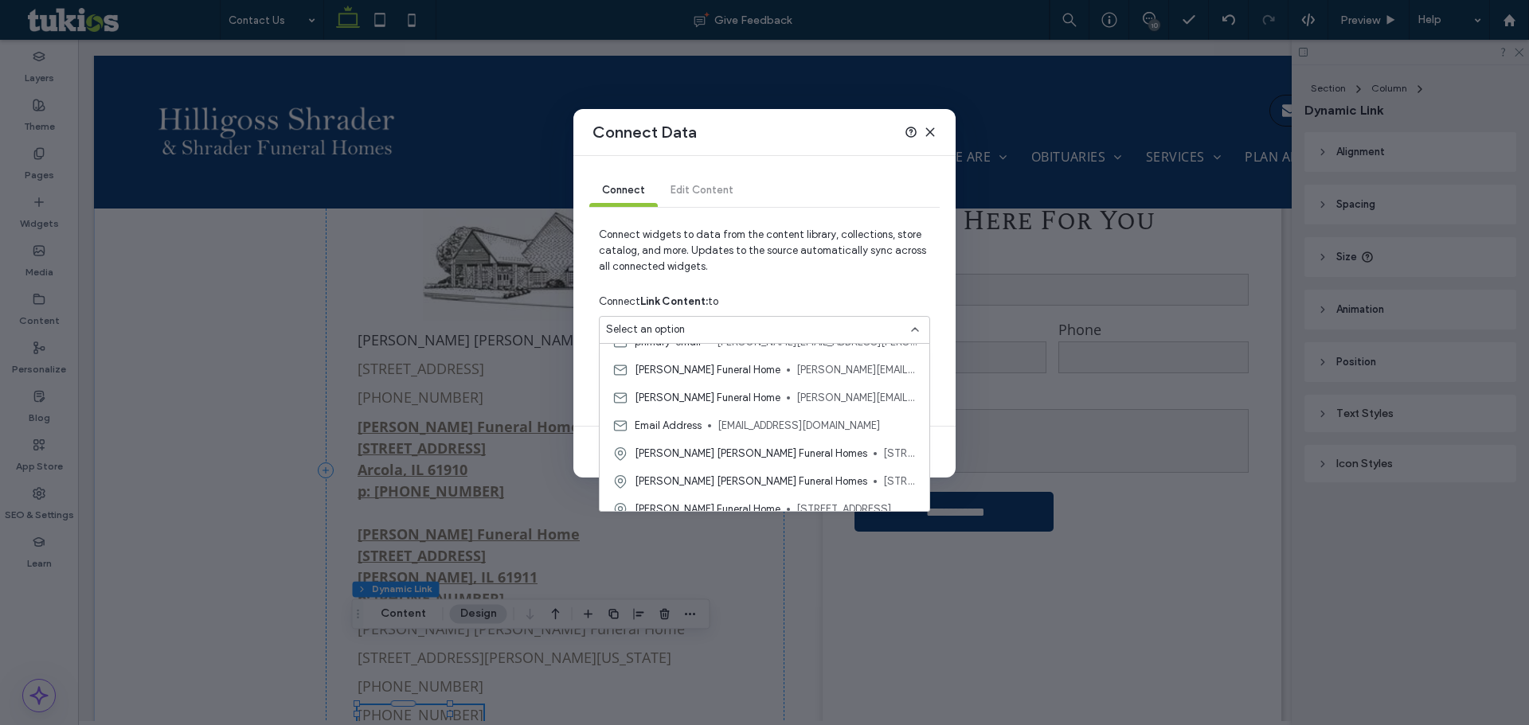
scroll to position [279, 0]
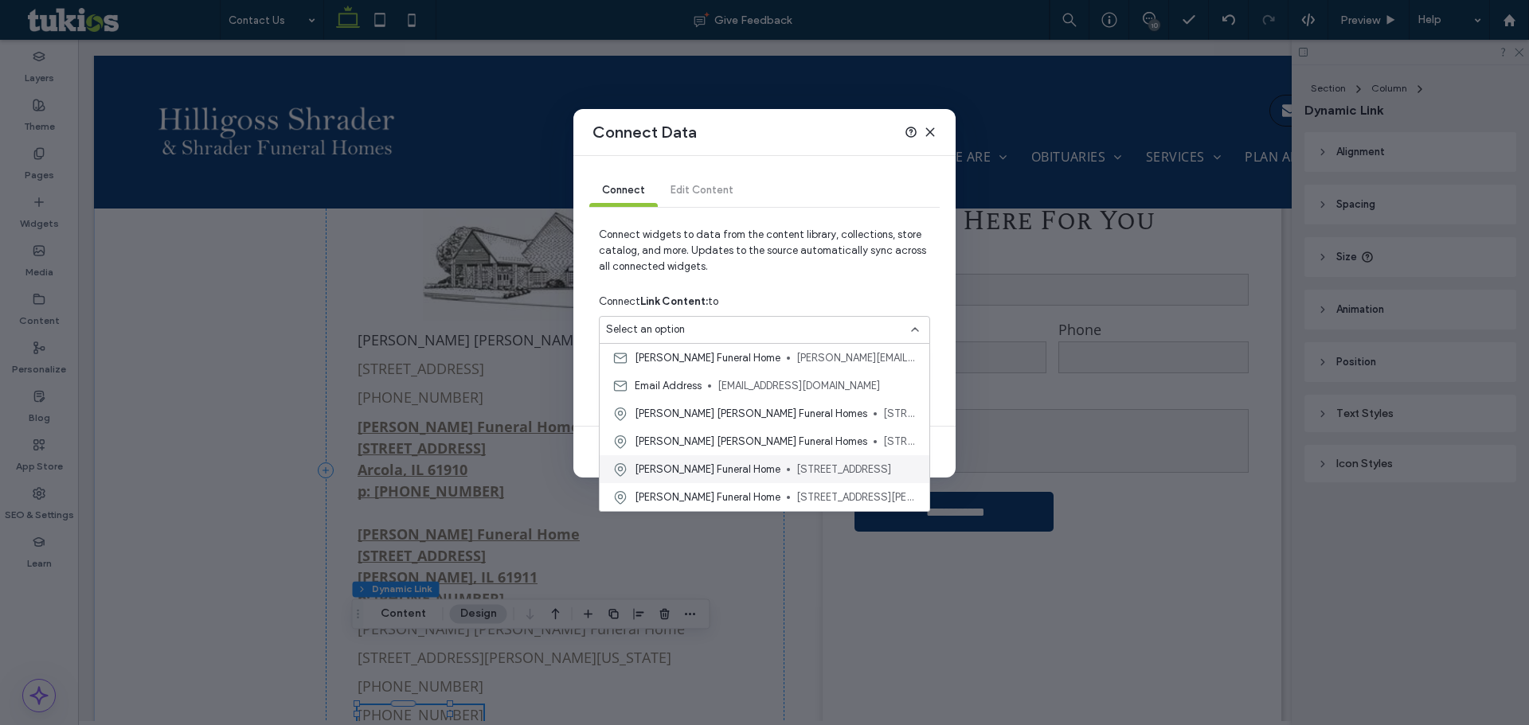
click at [816, 467] on span "204 North Locust Street, Arcola, IL 61910, United States" at bounding box center [856, 470] width 120 height 16
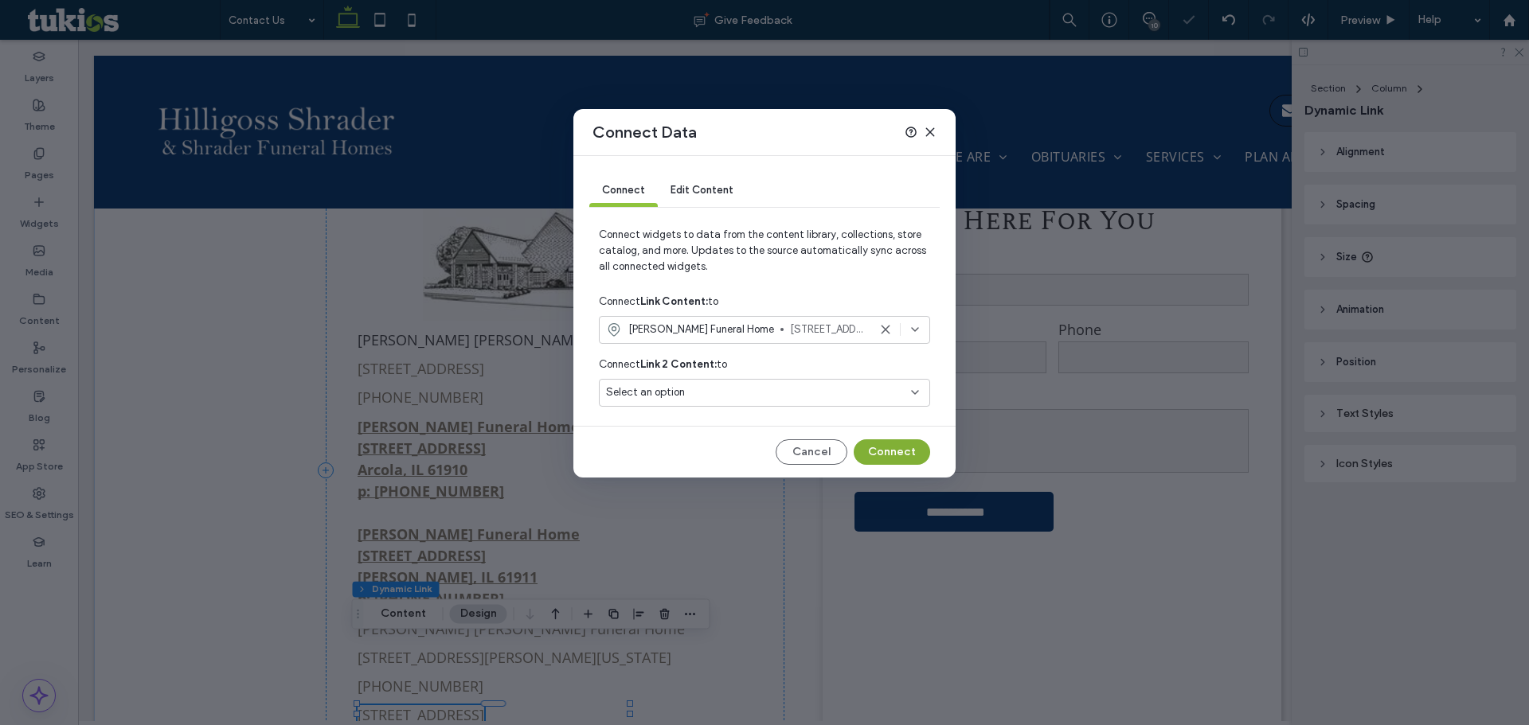
click at [884, 448] on button "Connect" at bounding box center [892, 452] width 76 height 25
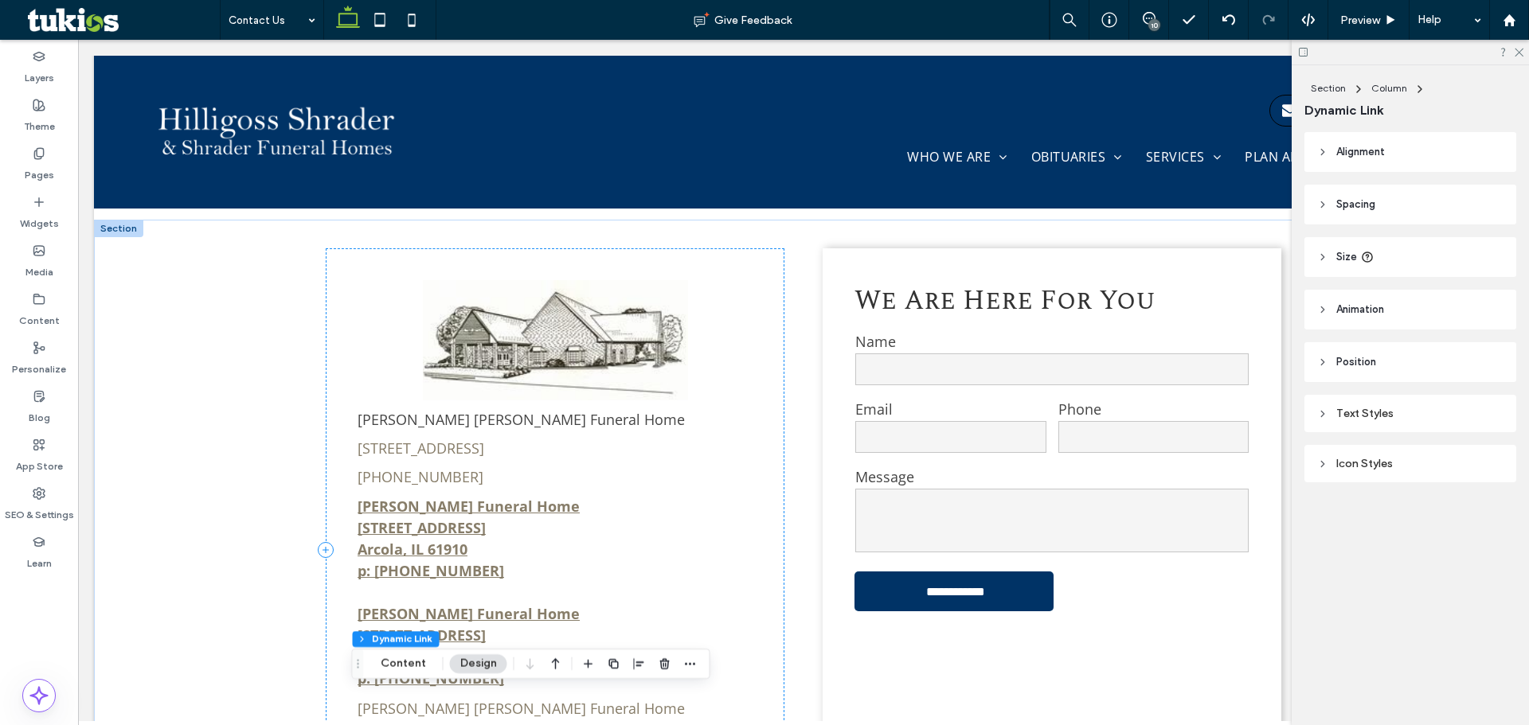
scroll to position [838, 0]
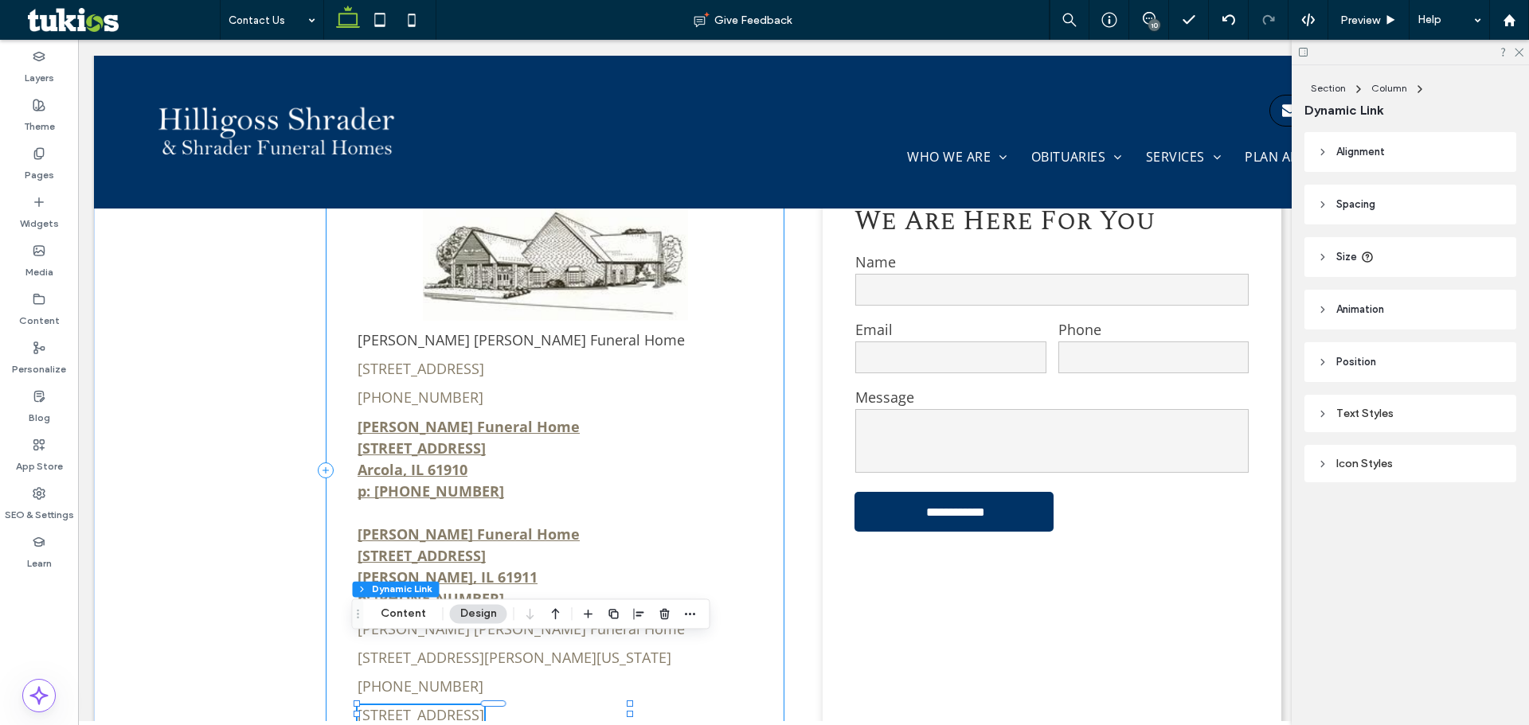
click at [648, 651] on div "Hilligoss Shrader Funeral Home 705 South Main Street, Tuscola, IL 61953 (217) 2…" at bounding box center [555, 471] width 459 height 604
click at [396, 616] on button "Content" at bounding box center [403, 613] width 66 height 19
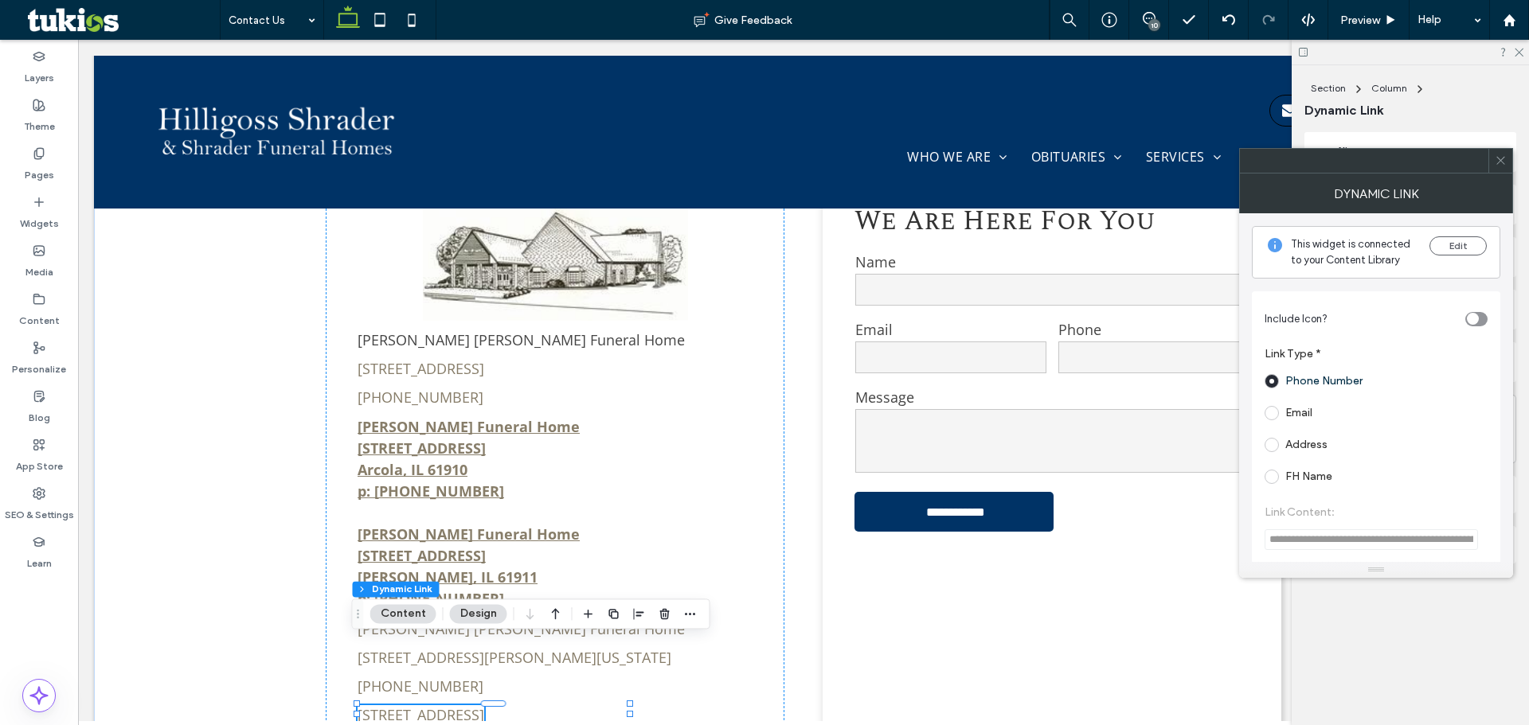
click at [1274, 438] on label "Address" at bounding box center [1295, 445] width 63 height 14
click at [1499, 165] on icon at bounding box center [1500, 160] width 12 height 12
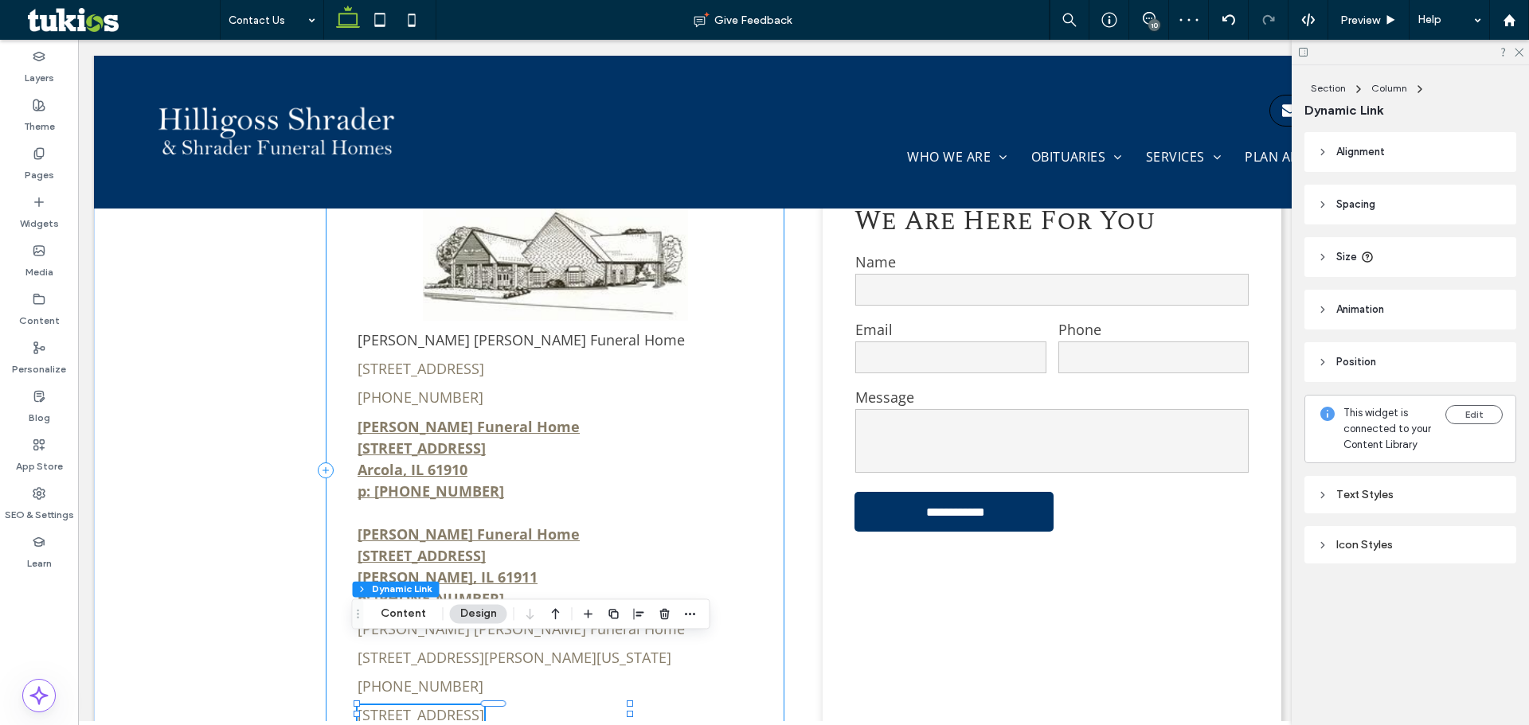
click at [659, 664] on div "Hilligoss Shrader Funeral Home 705 South Main Street, Tuscola, IL 61953 (217) 2…" at bounding box center [555, 471] width 459 height 604
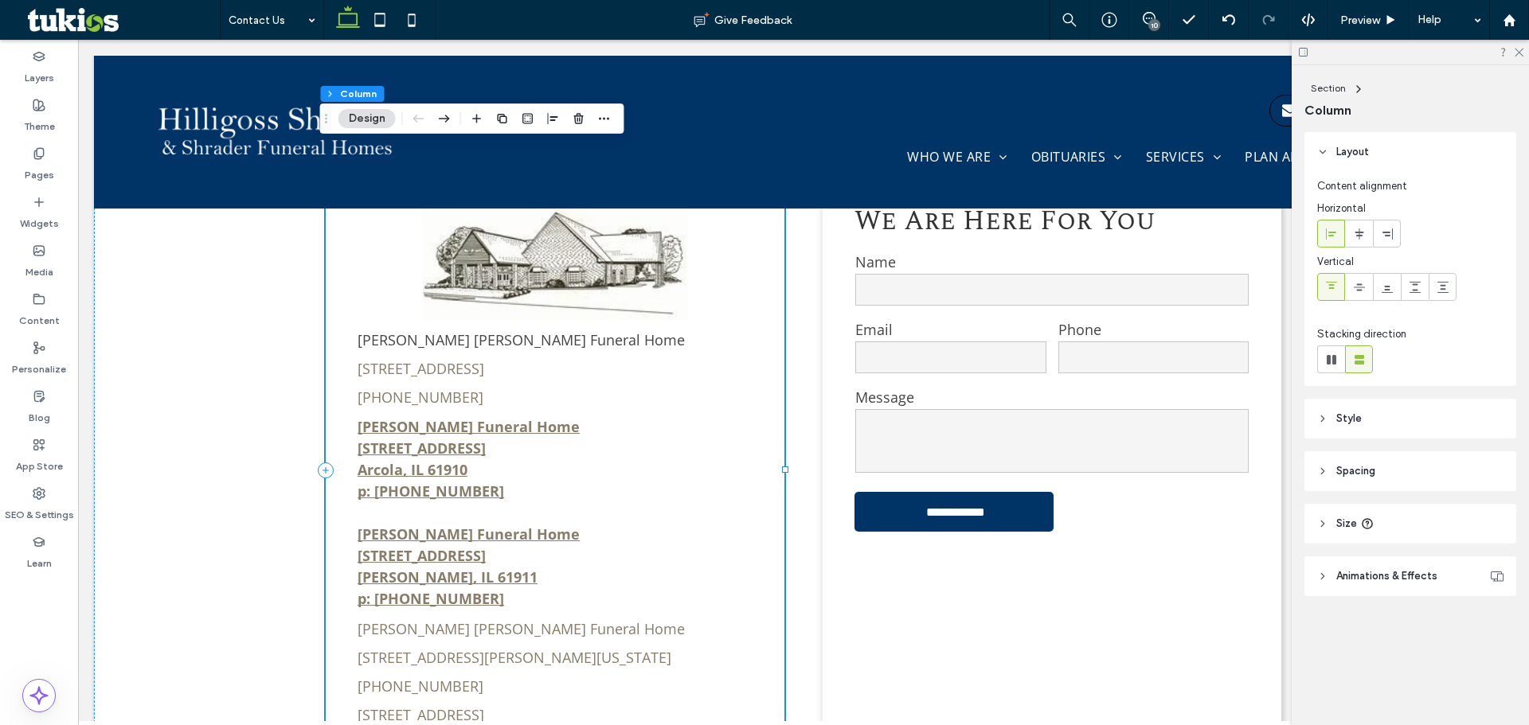
click at [645, 656] on div "Hilligoss Shrader Funeral Home 705 South Main Street, Tuscola, IL 61953 (217) 2…" at bounding box center [555, 471] width 459 height 604
click at [51, 219] on label "Widgets" at bounding box center [39, 220] width 39 height 22
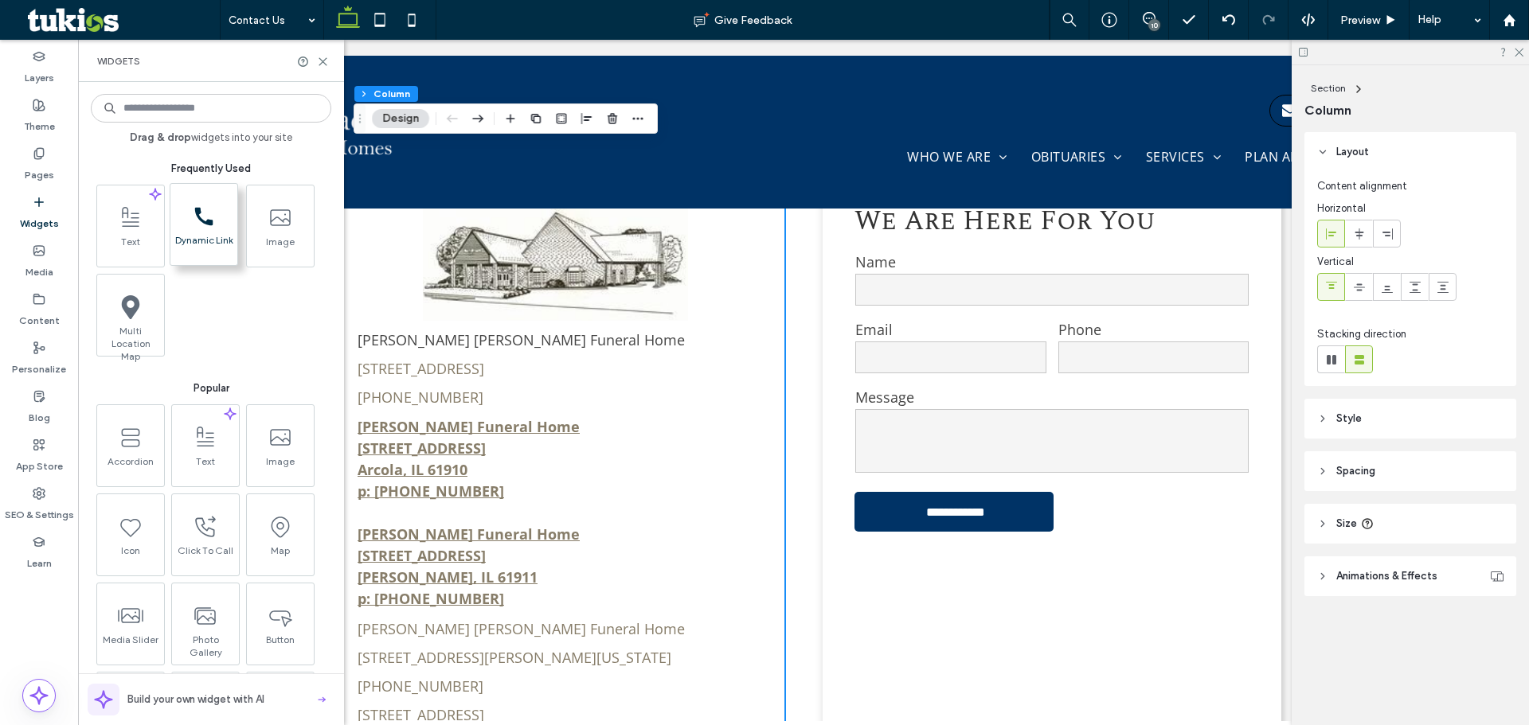
click at [202, 239] on span "Dynamic Link" at bounding box center [203, 245] width 67 height 22
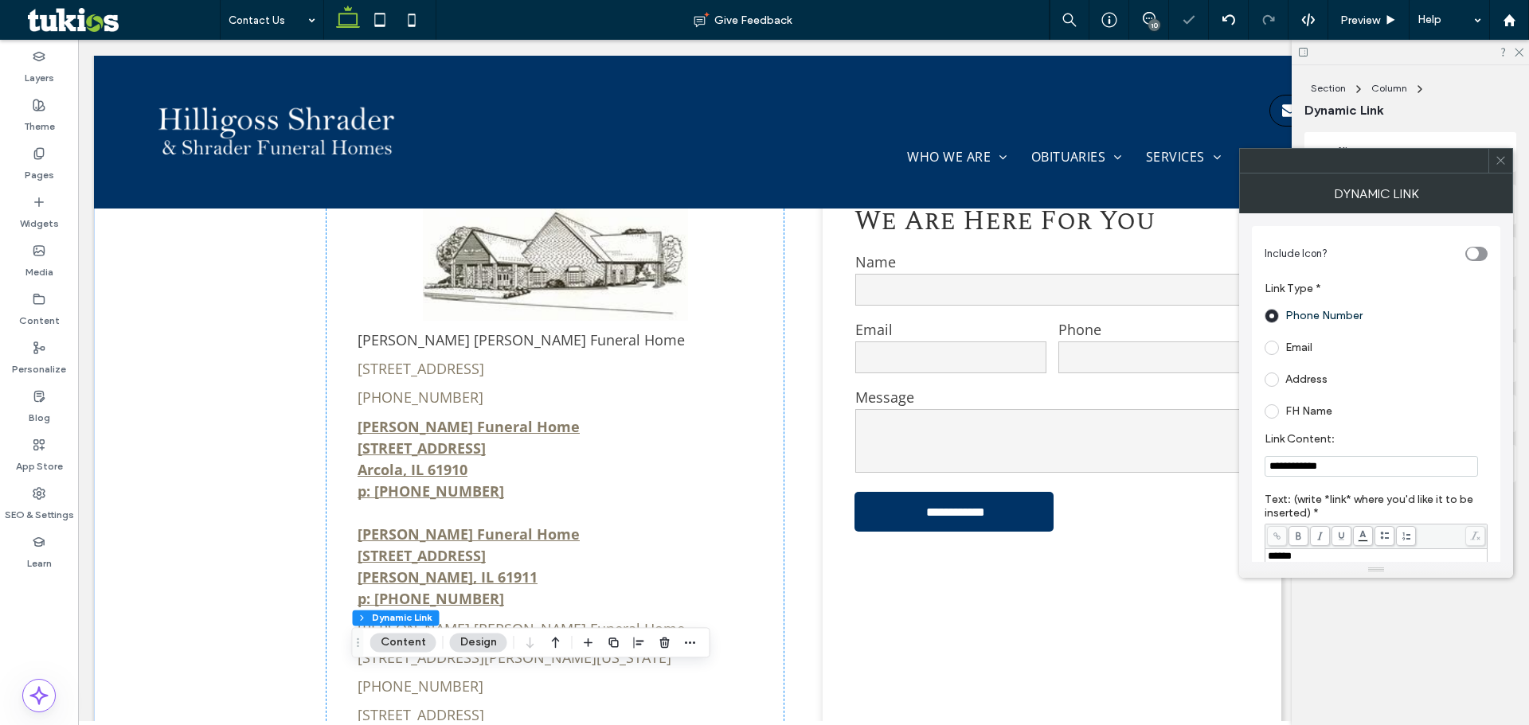
click at [1305, 416] on label "FH Name" at bounding box center [1308, 411] width 47 height 14
click at [684, 649] on icon "button" at bounding box center [690, 642] width 13 height 13
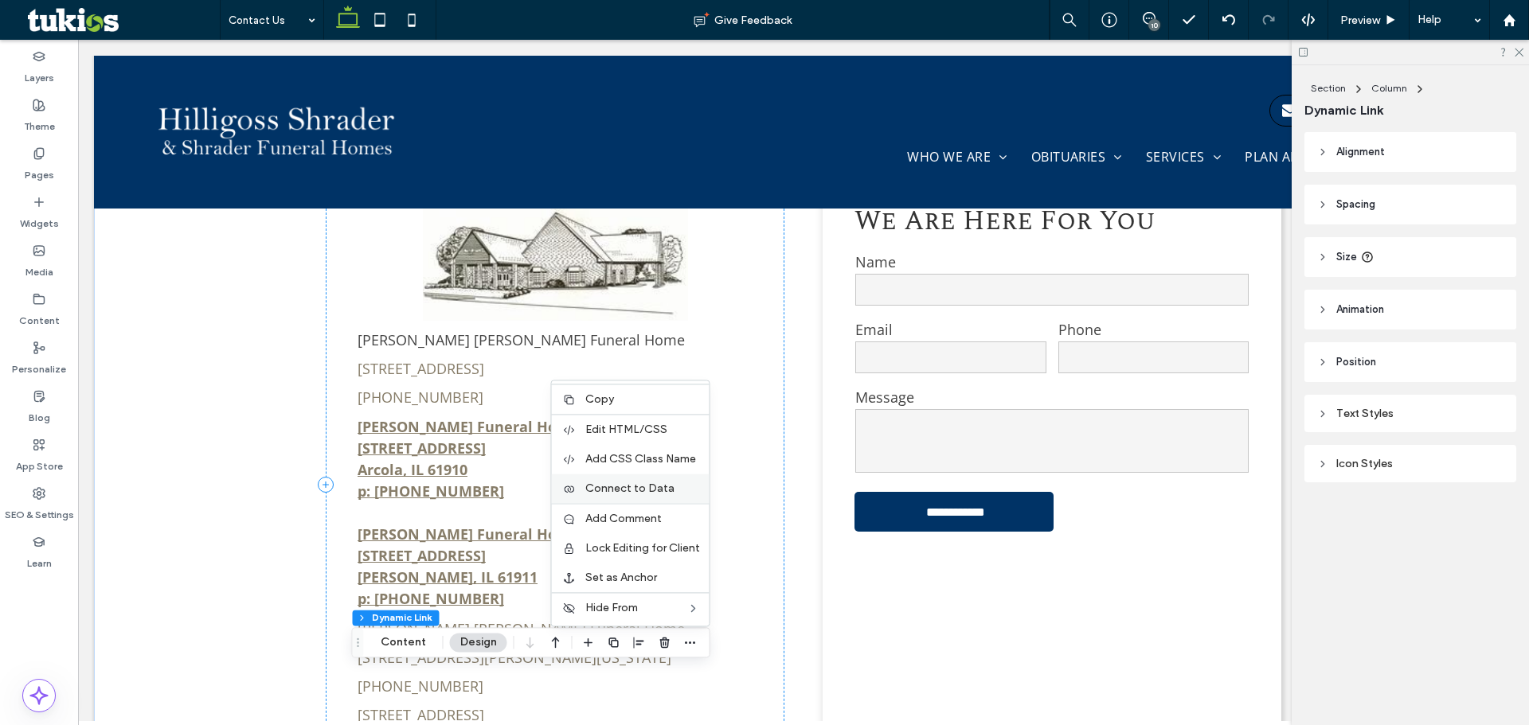
click at [635, 492] on span "Connect to Data" at bounding box center [629, 489] width 89 height 14
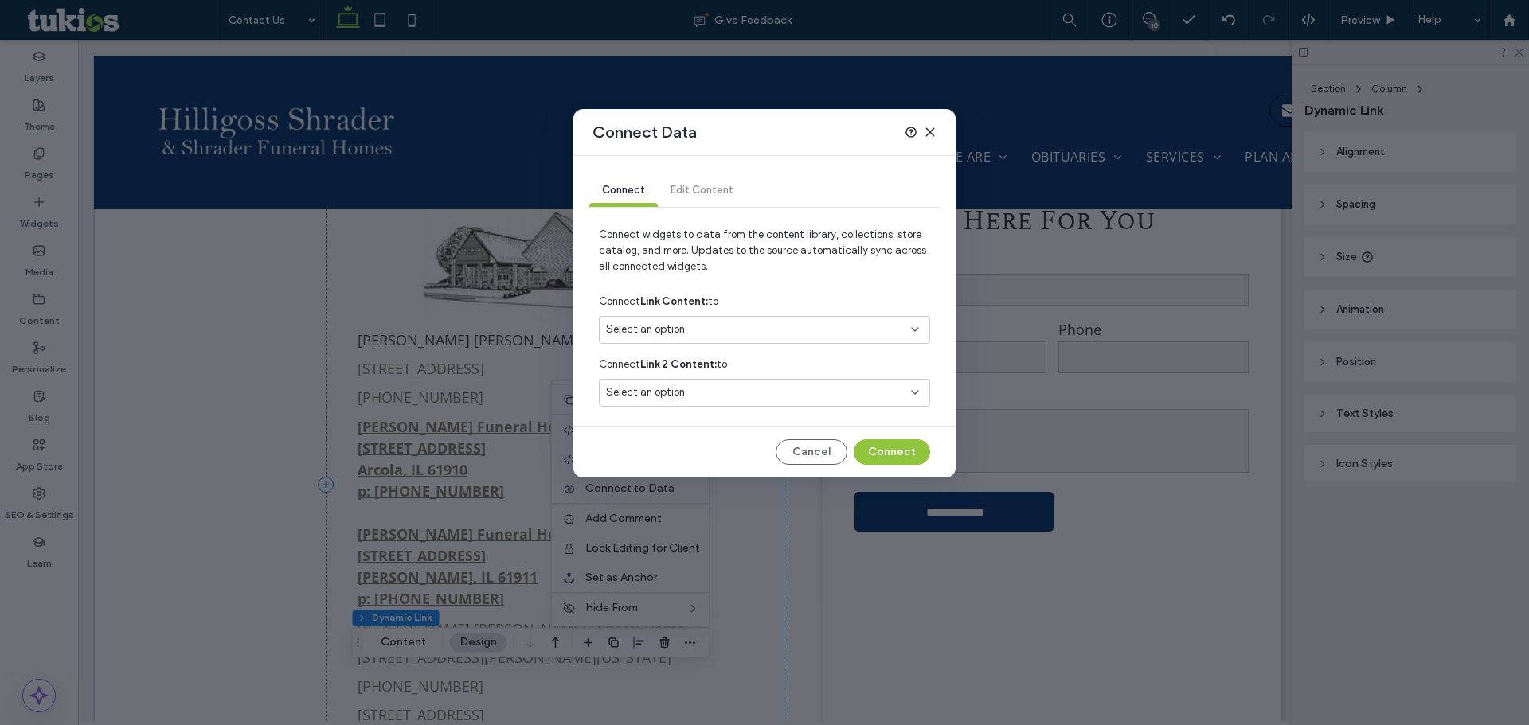
click at [707, 325] on div "Select an option" at bounding box center [755, 330] width 298 height 16
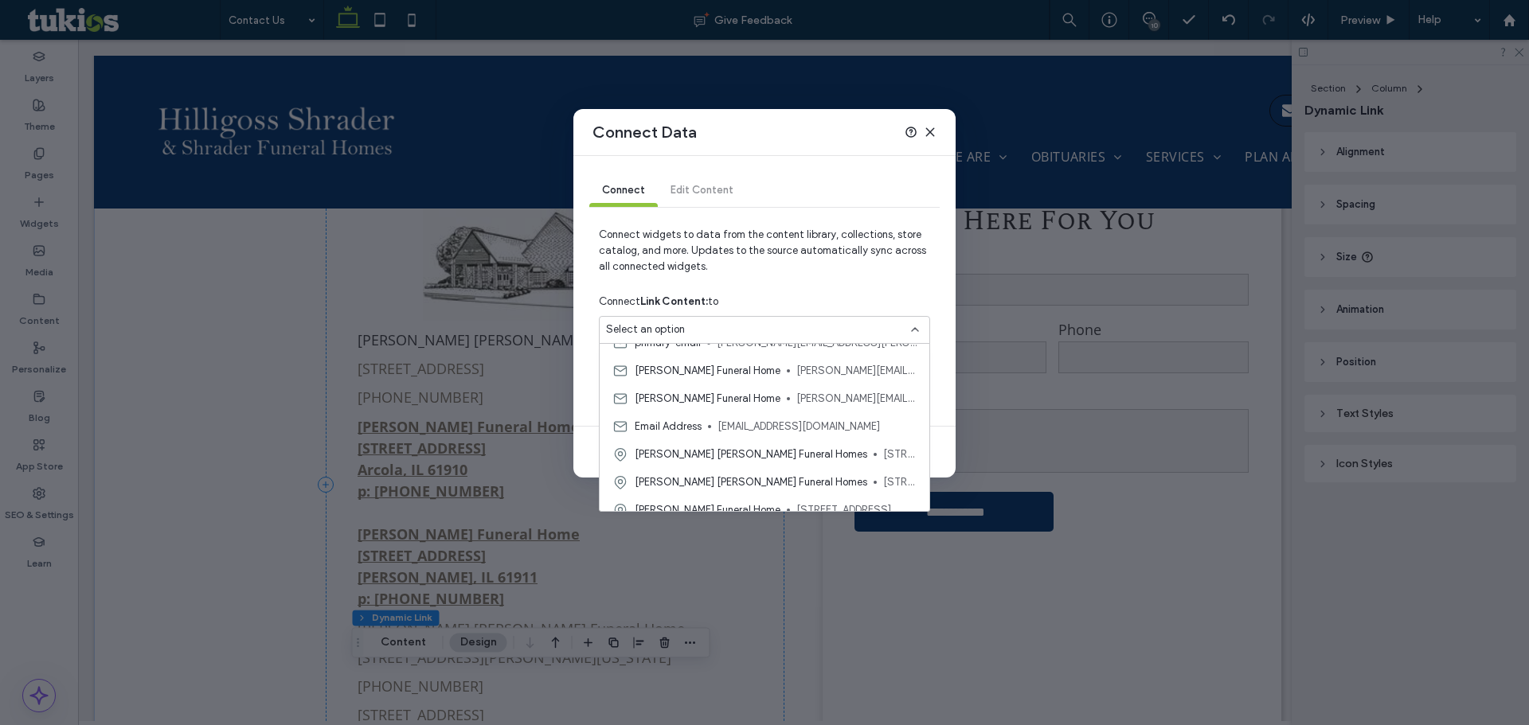
scroll to position [239, 0]
click at [817, 362] on span "tim.hilligoss@mchsi.com" at bounding box center [856, 370] width 120 height 16
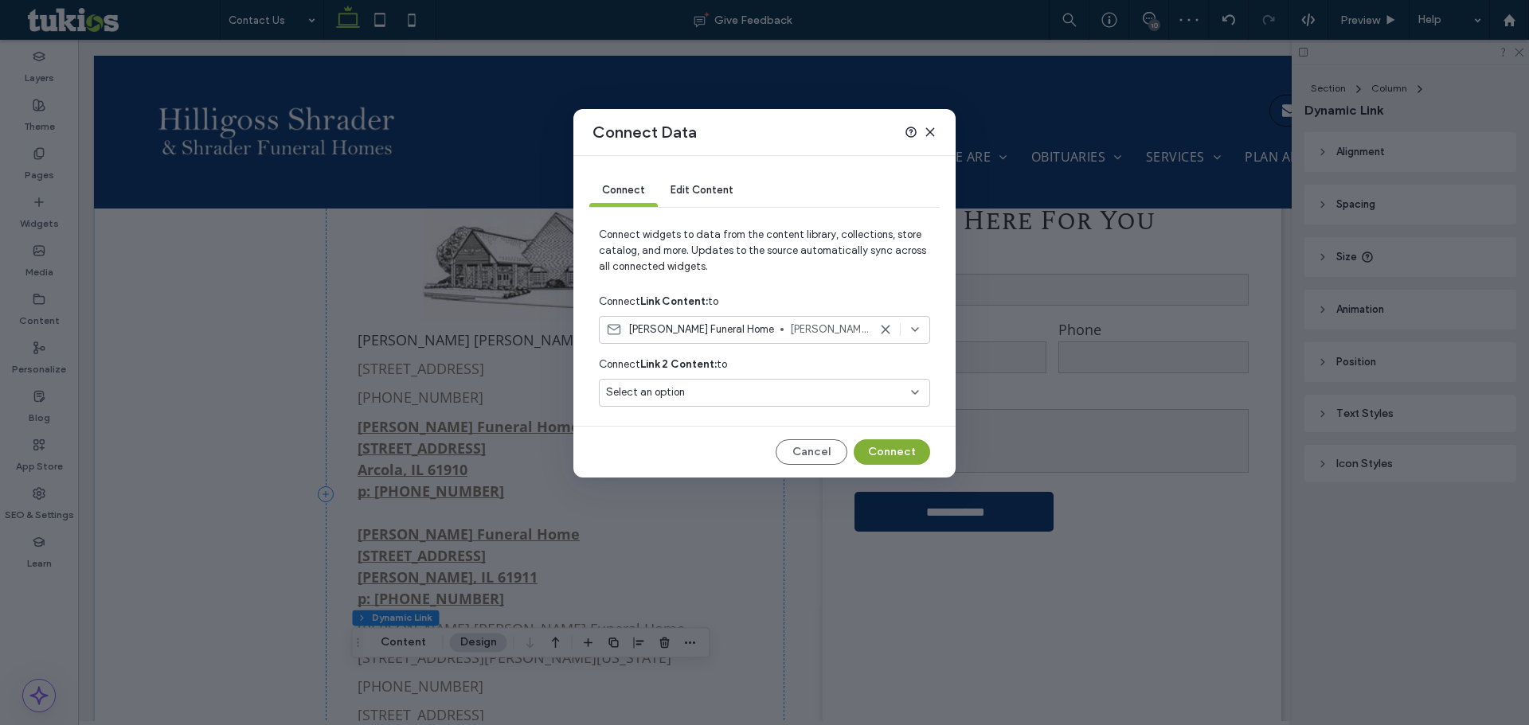
click at [893, 447] on button "Connect" at bounding box center [892, 452] width 76 height 25
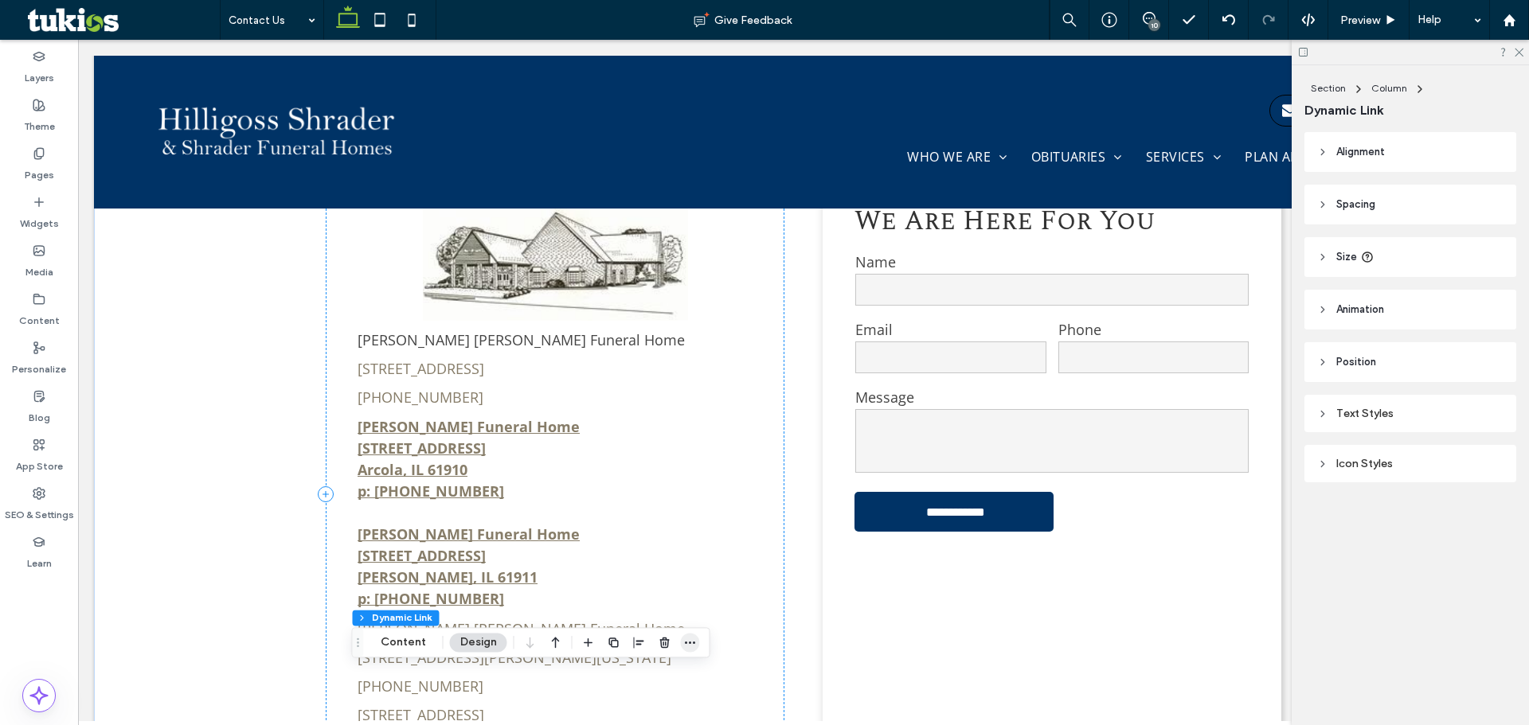
click at [688, 638] on icon "button" at bounding box center [690, 642] width 13 height 13
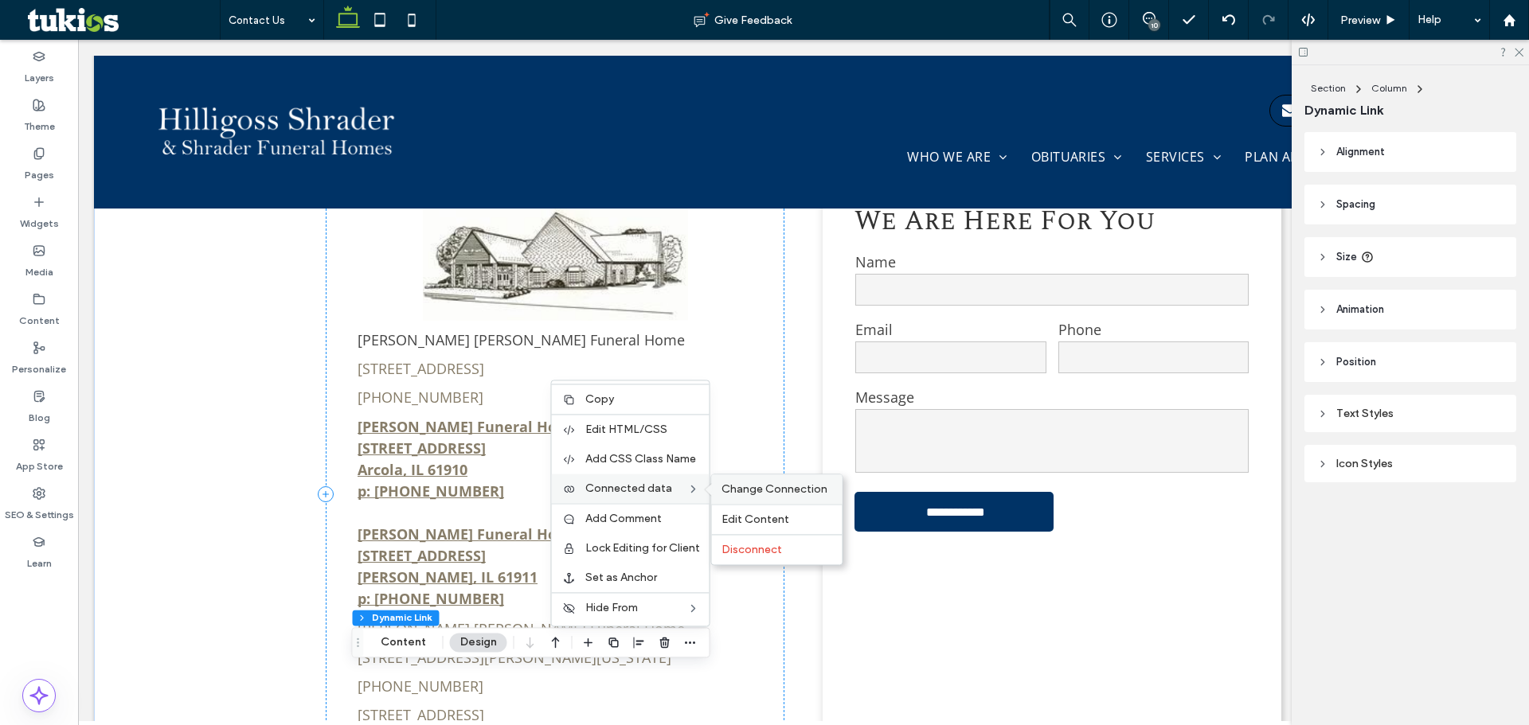
click at [787, 499] on div "Change Connection" at bounding box center [777, 489] width 131 height 29
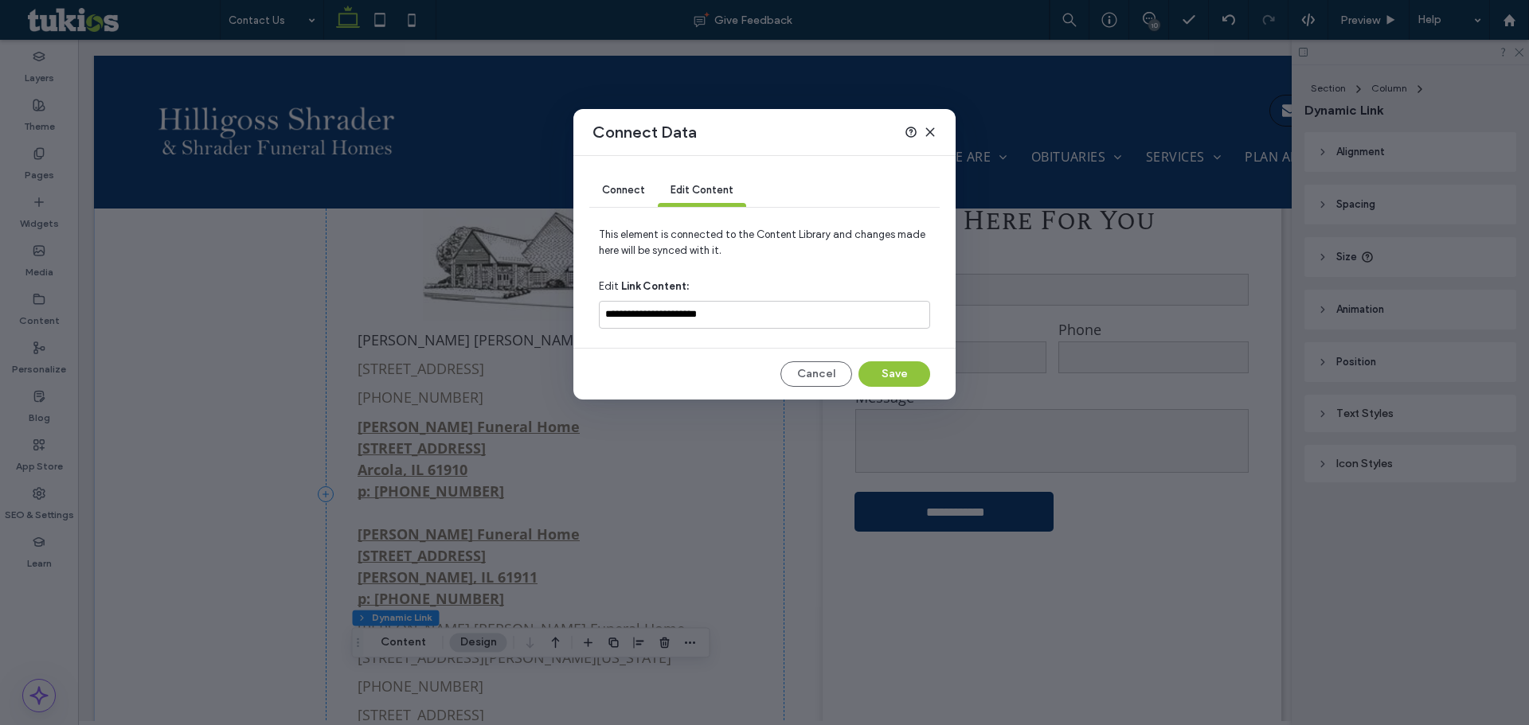
click at [623, 186] on span "Connect" at bounding box center [623, 190] width 43 height 12
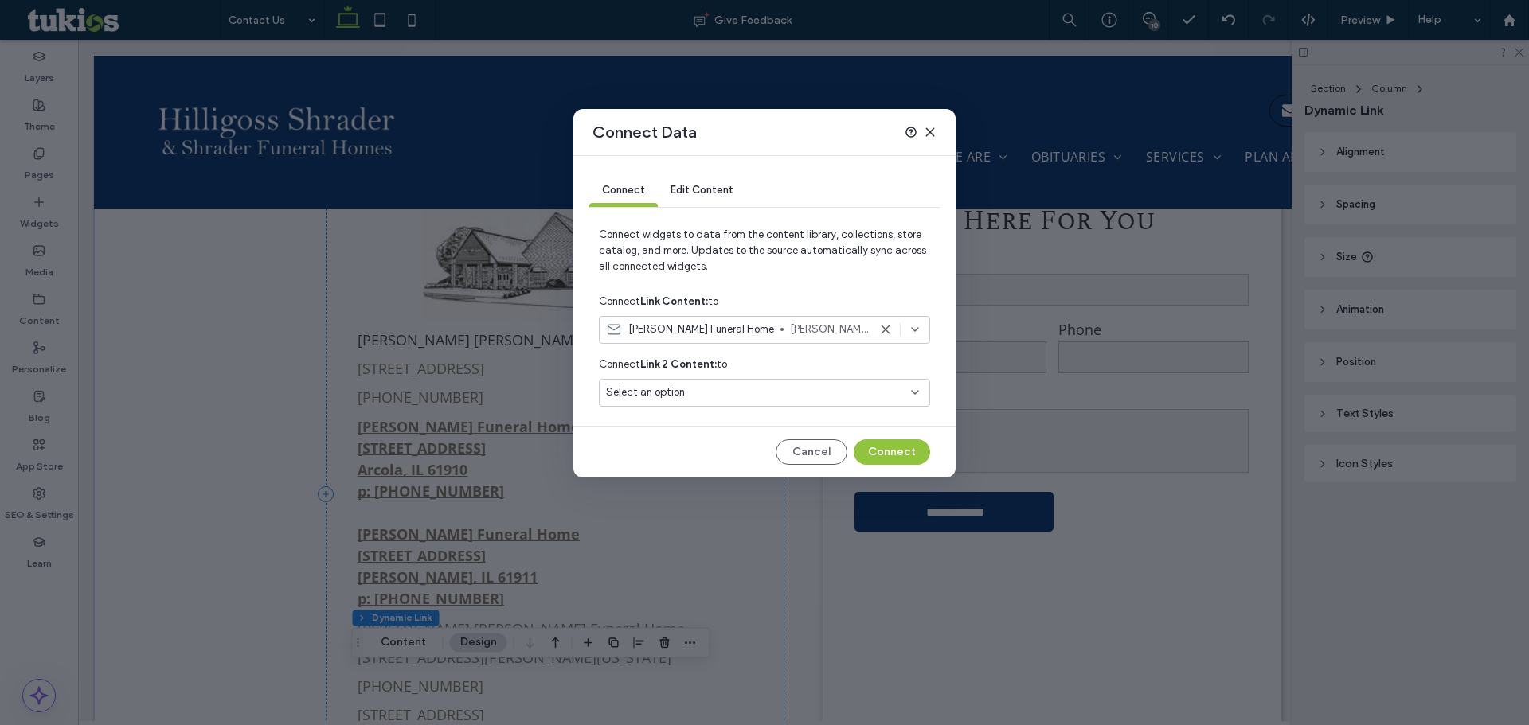
click at [790, 330] on span "tim.hilligoss@mchsi.com" at bounding box center [829, 330] width 78 height 16
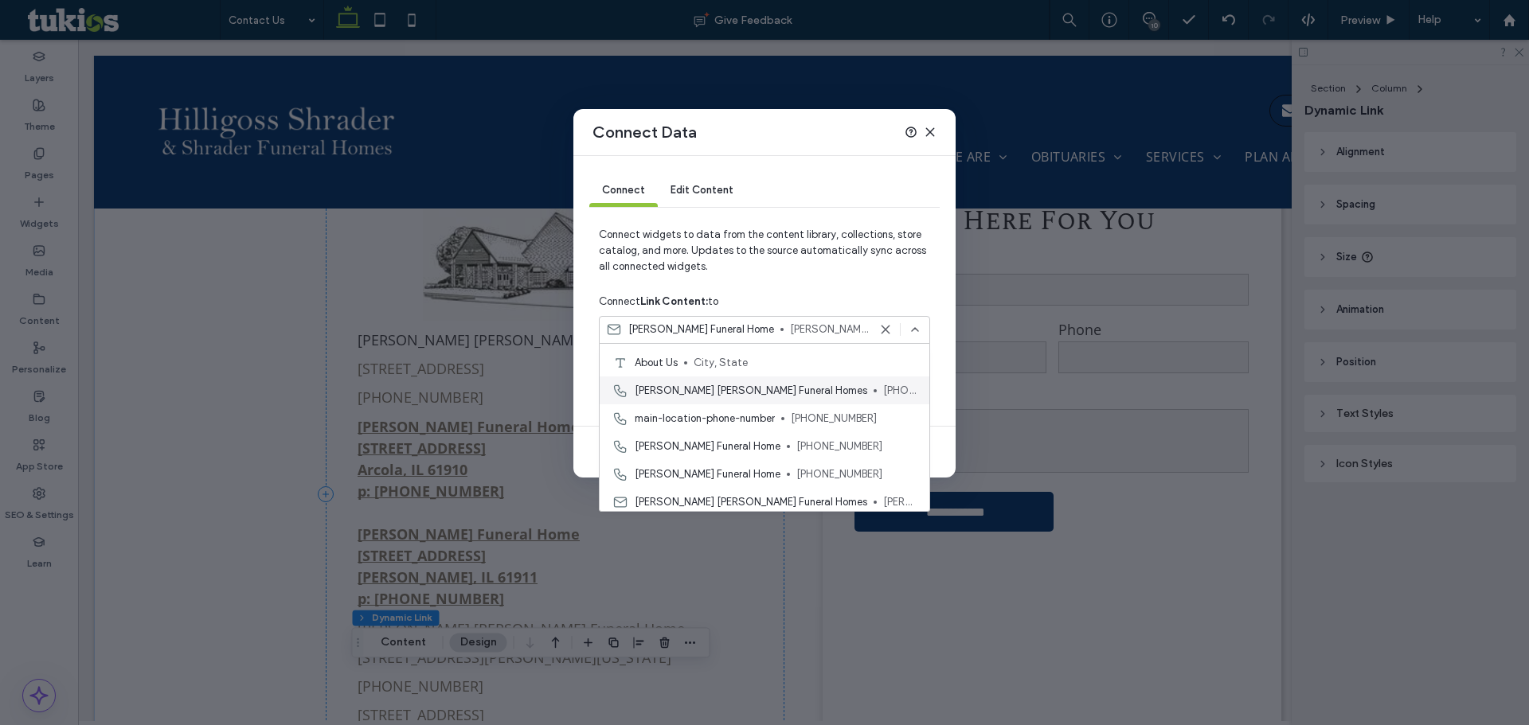
scroll to position [80, 0]
click at [812, 414] on span "[PHONE_NUMBER]" at bounding box center [856, 418] width 120 height 16
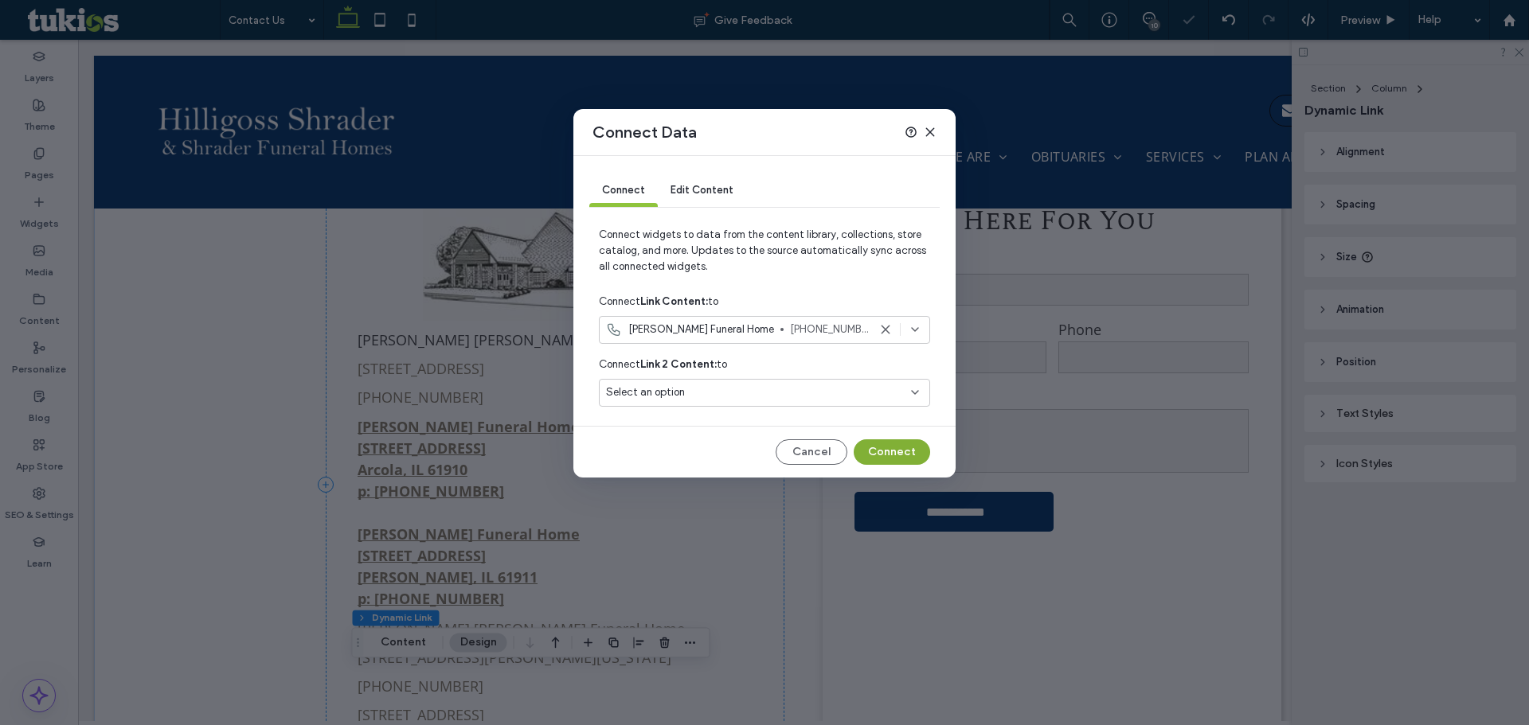
click at [895, 453] on button "Connect" at bounding box center [892, 452] width 76 height 25
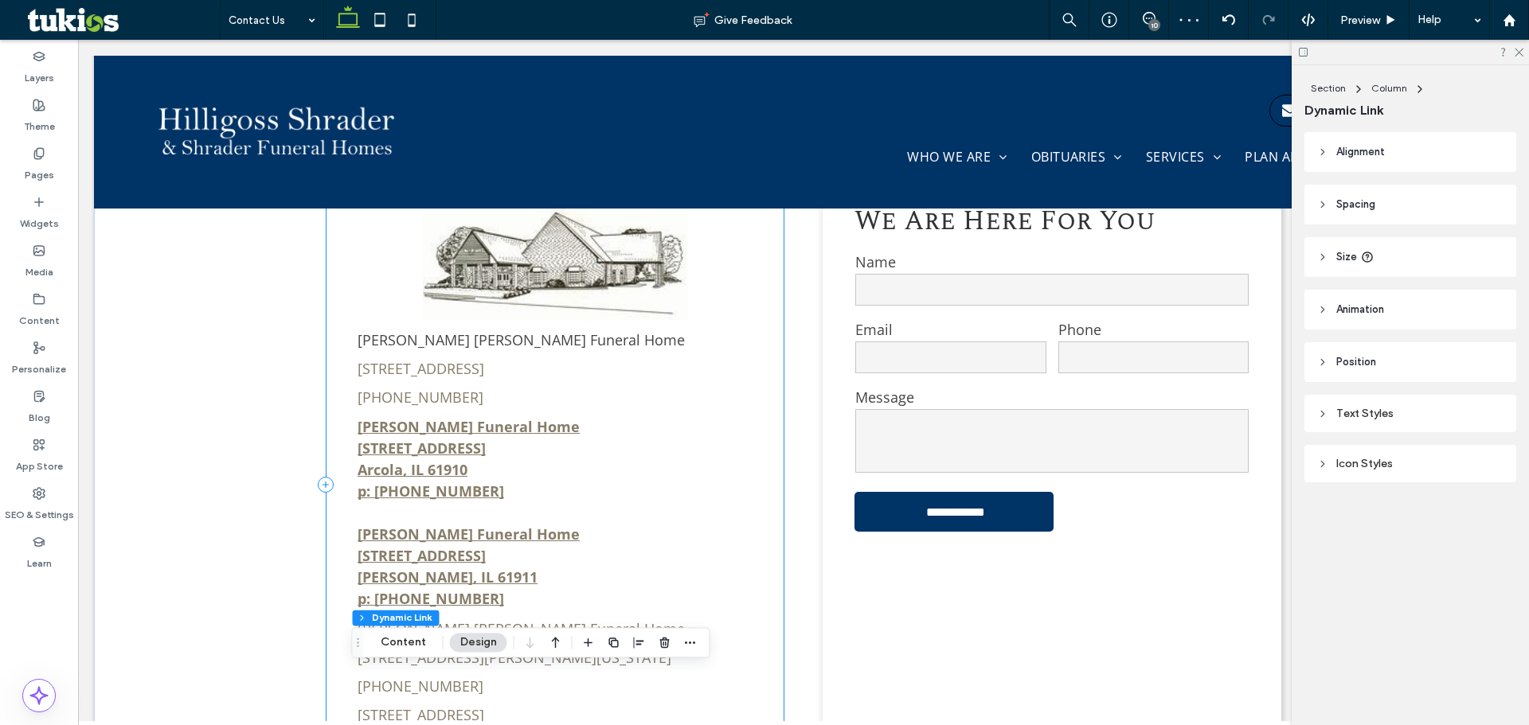
click at [625, 688] on div "Hilligoss Shrader Funeral Home 705 South Main Street, Tuscola, IL 61953 (217) 2…" at bounding box center [555, 485] width 459 height 632
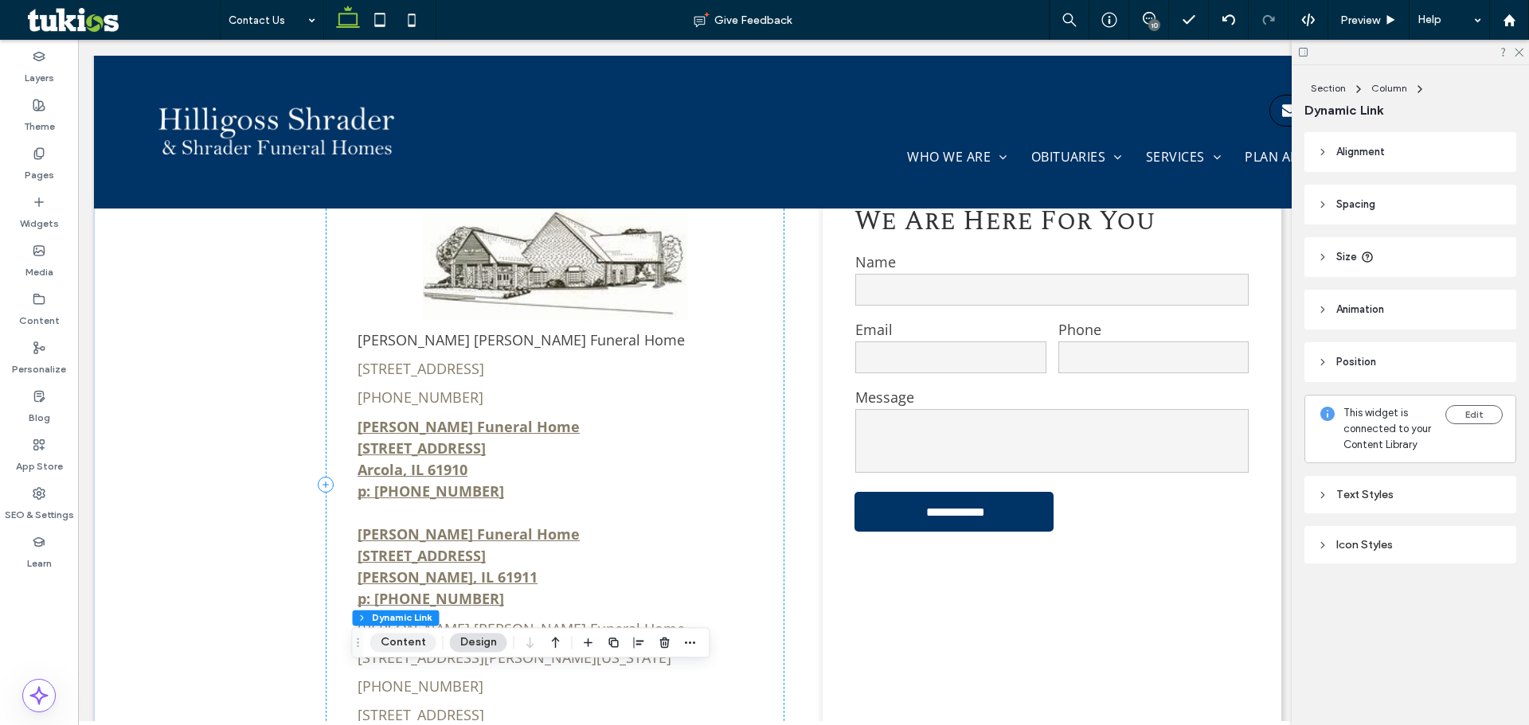
click at [410, 647] on button "Content" at bounding box center [403, 642] width 66 height 19
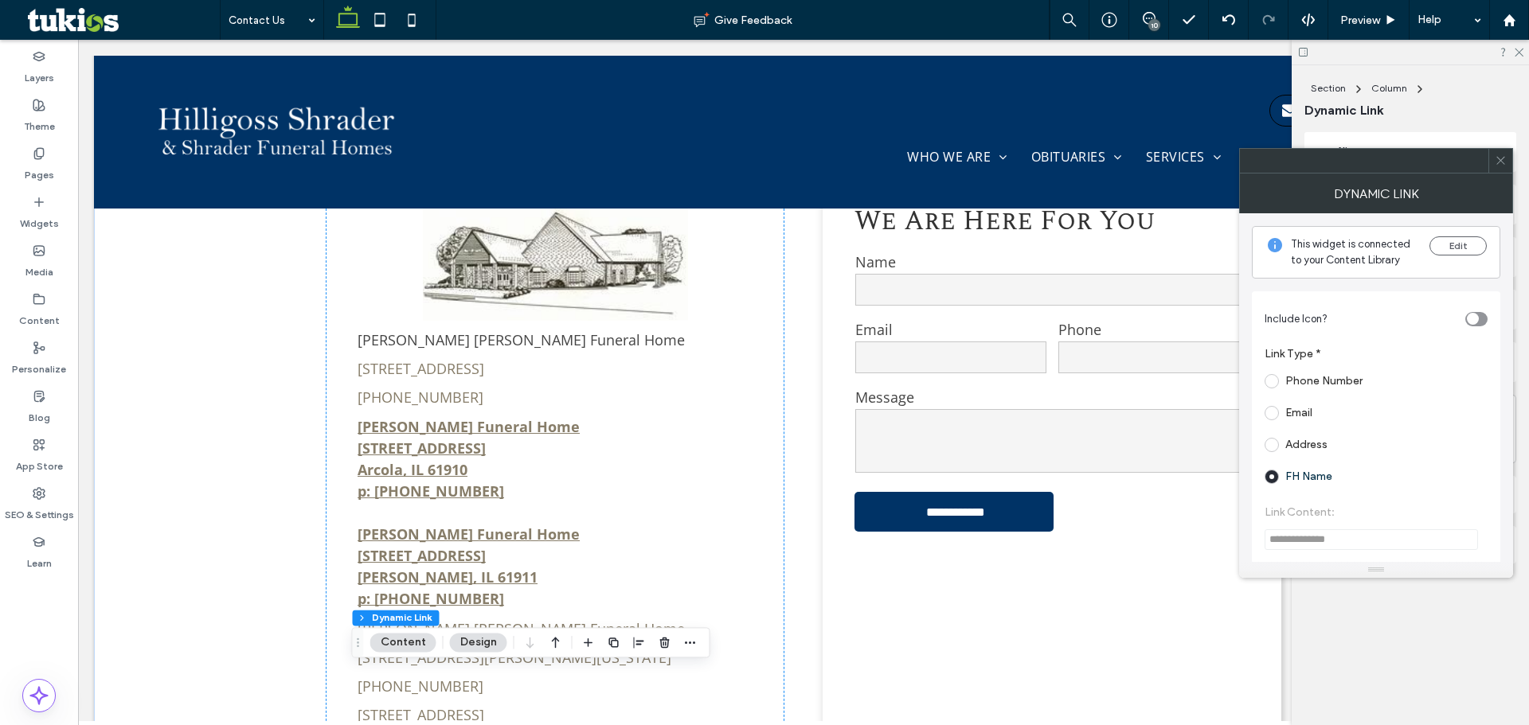
click at [1319, 384] on label "Phone Number" at bounding box center [1323, 381] width 77 height 14
click at [599, 696] on div "Hilligoss Shrader Funeral Home 705 South Main Street, Tuscola, IL 61953 (217) 2…" at bounding box center [555, 485] width 459 height 632
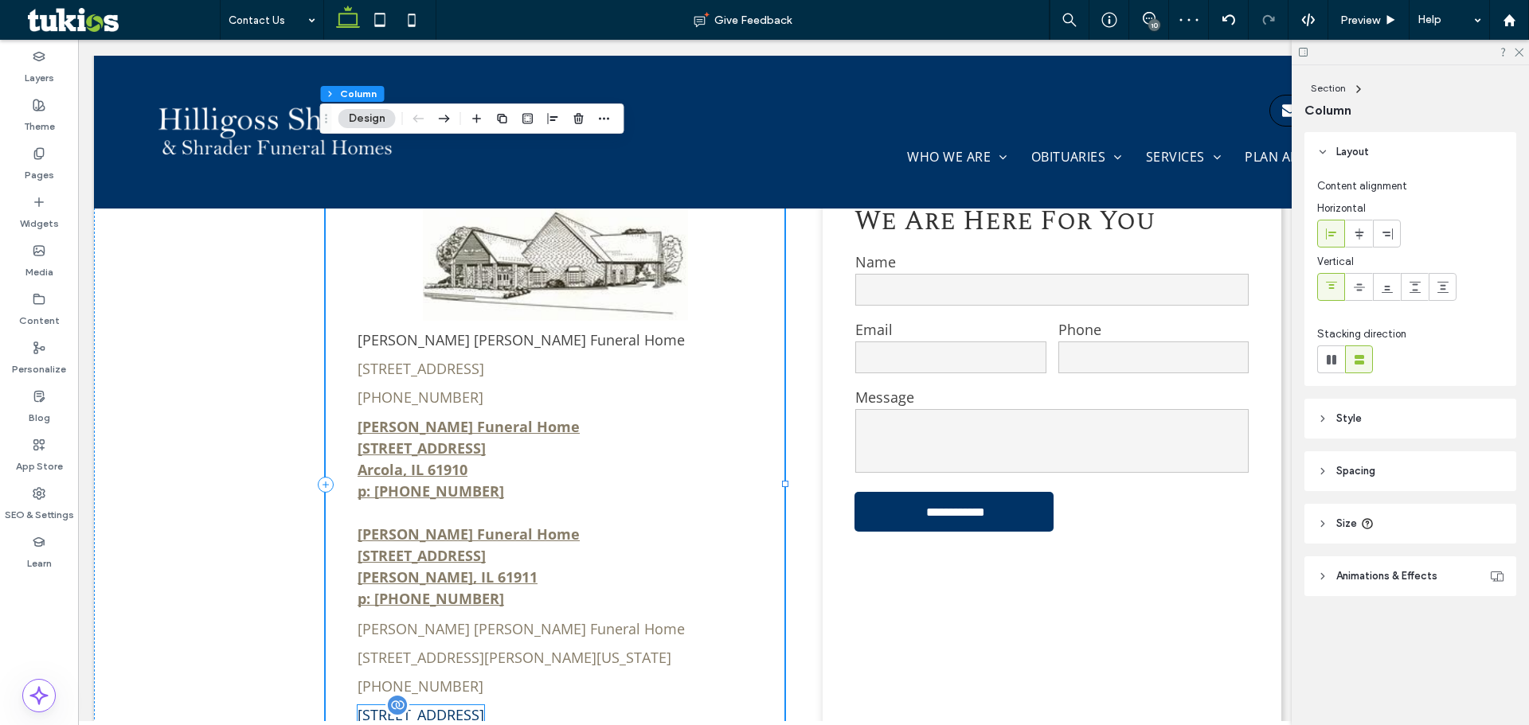
click at [484, 705] on link "[STREET_ADDRESS]" at bounding box center [420, 714] width 127 height 19
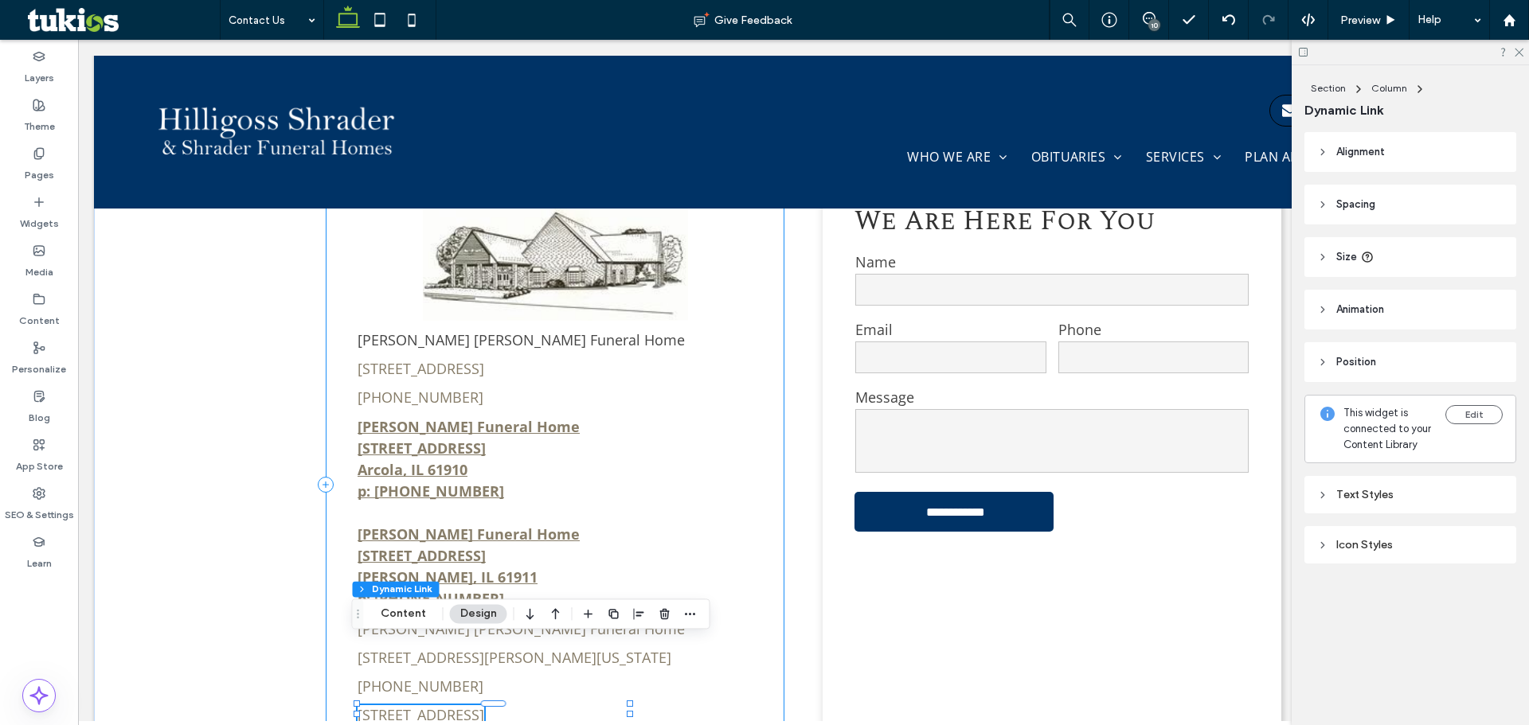
click at [614, 694] on div "Hilligoss Shrader Funeral Home 705 South Main Street, Tuscola, IL 61953 (217) 2…" at bounding box center [555, 485] width 459 height 632
click at [30, 200] on div "Widgets" at bounding box center [39, 213] width 78 height 49
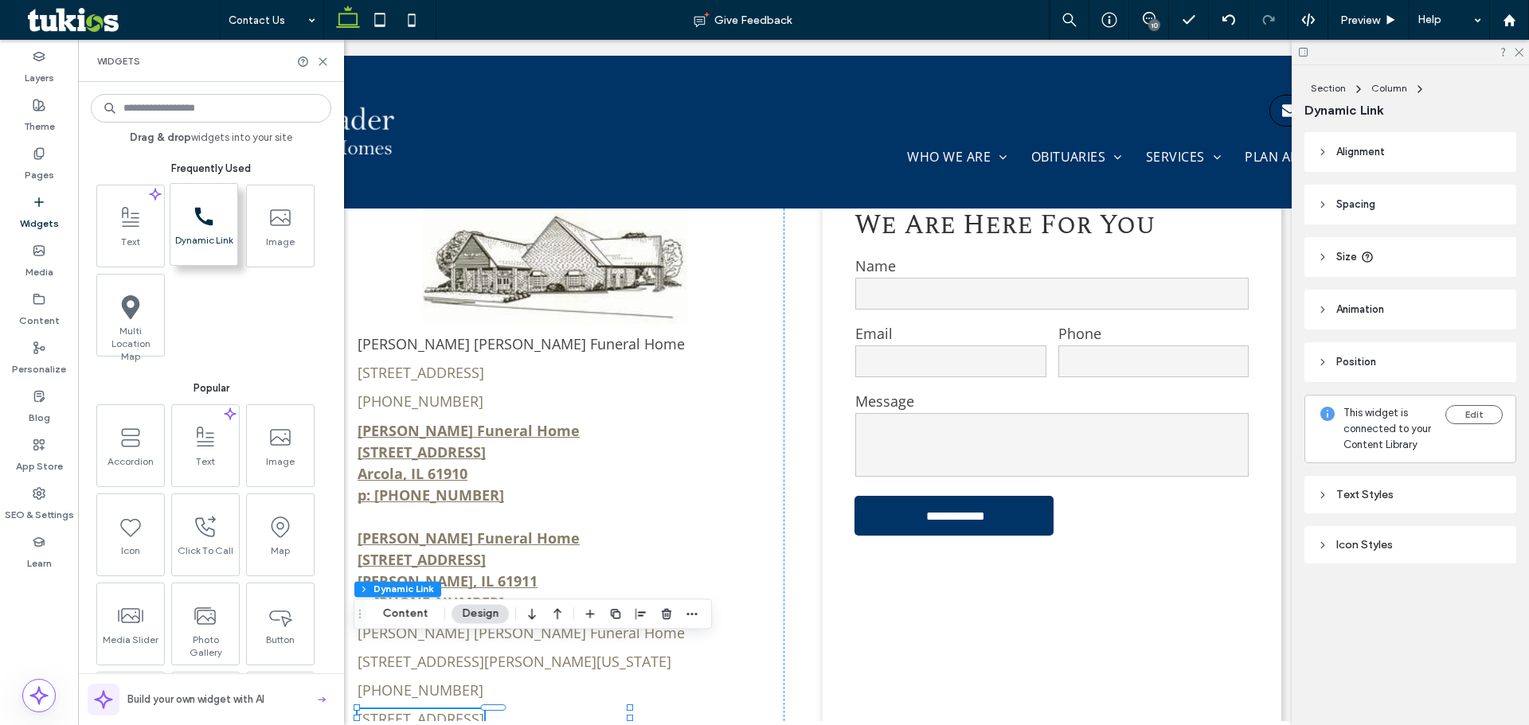
scroll to position [838, 0]
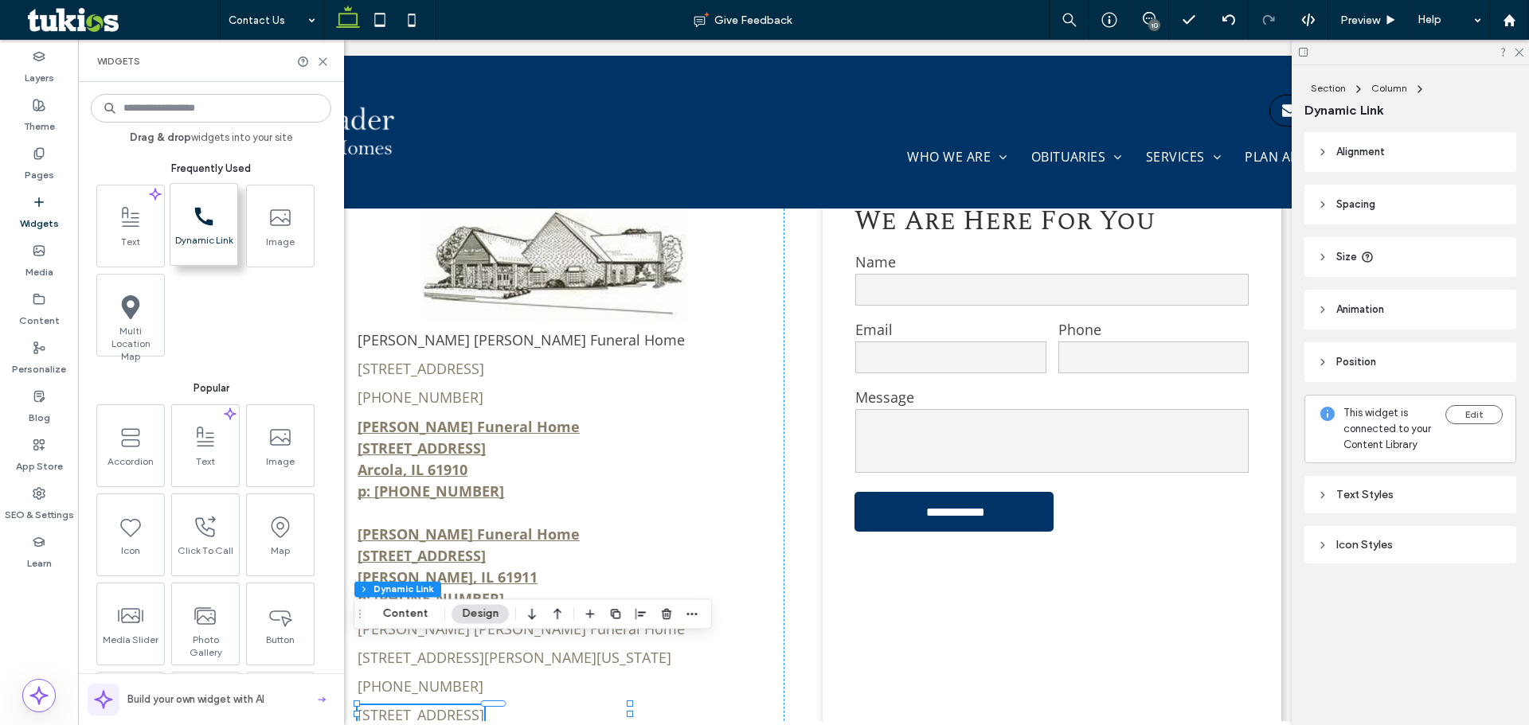
click at [201, 224] on icon "call_black_24dp (3) (1)-svg" at bounding box center [204, 217] width 24 height 24
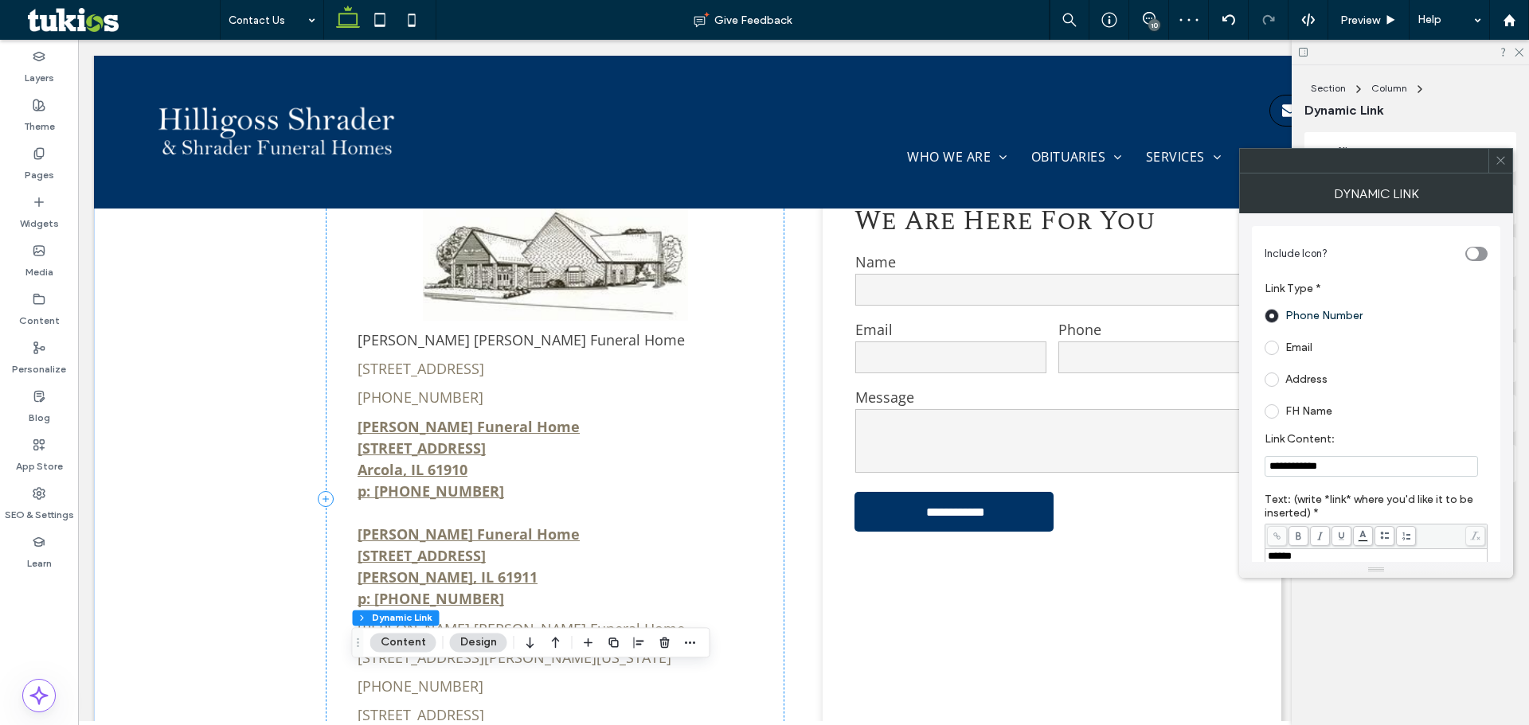
click at [404, 641] on button "Content" at bounding box center [403, 642] width 66 height 19
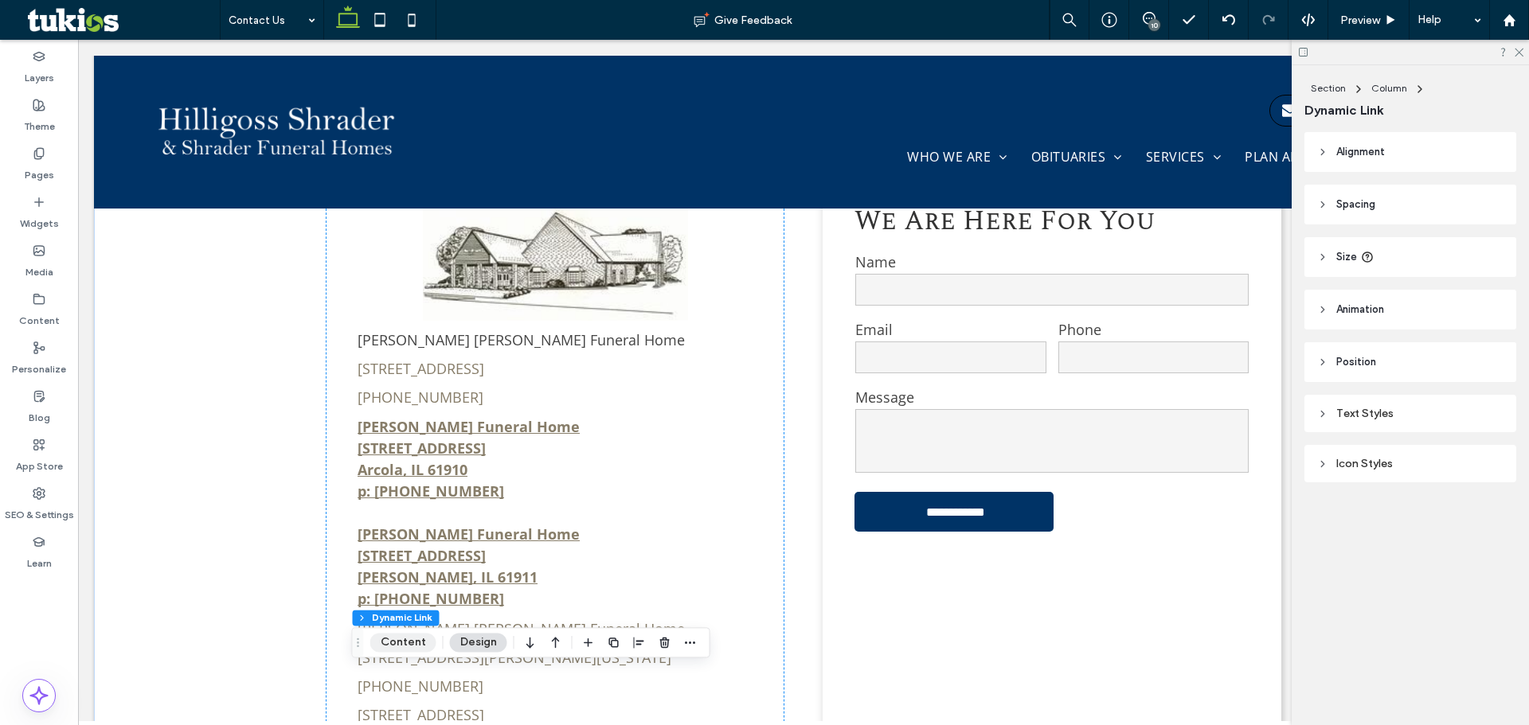
click at [397, 643] on button "Content" at bounding box center [403, 642] width 66 height 19
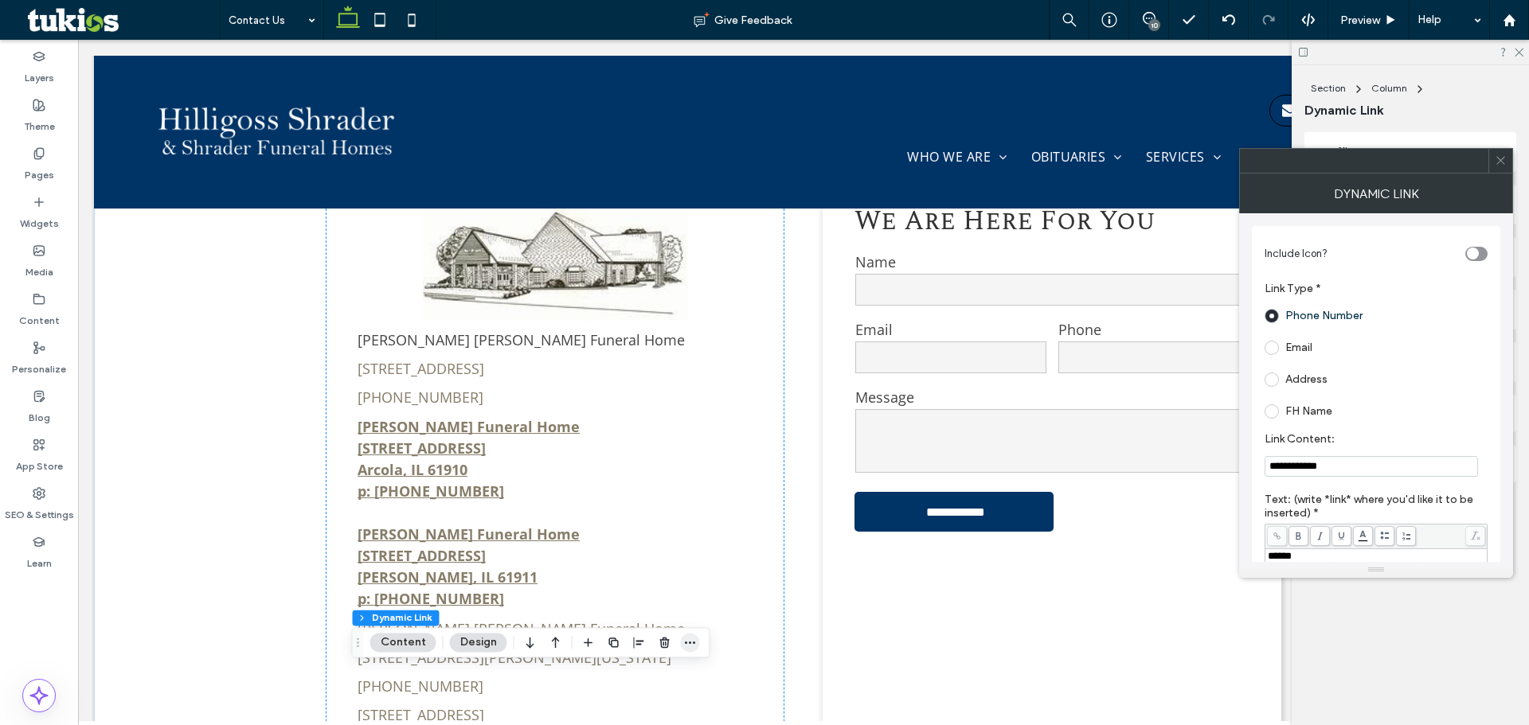
click at [697, 651] on span "button" at bounding box center [690, 642] width 19 height 19
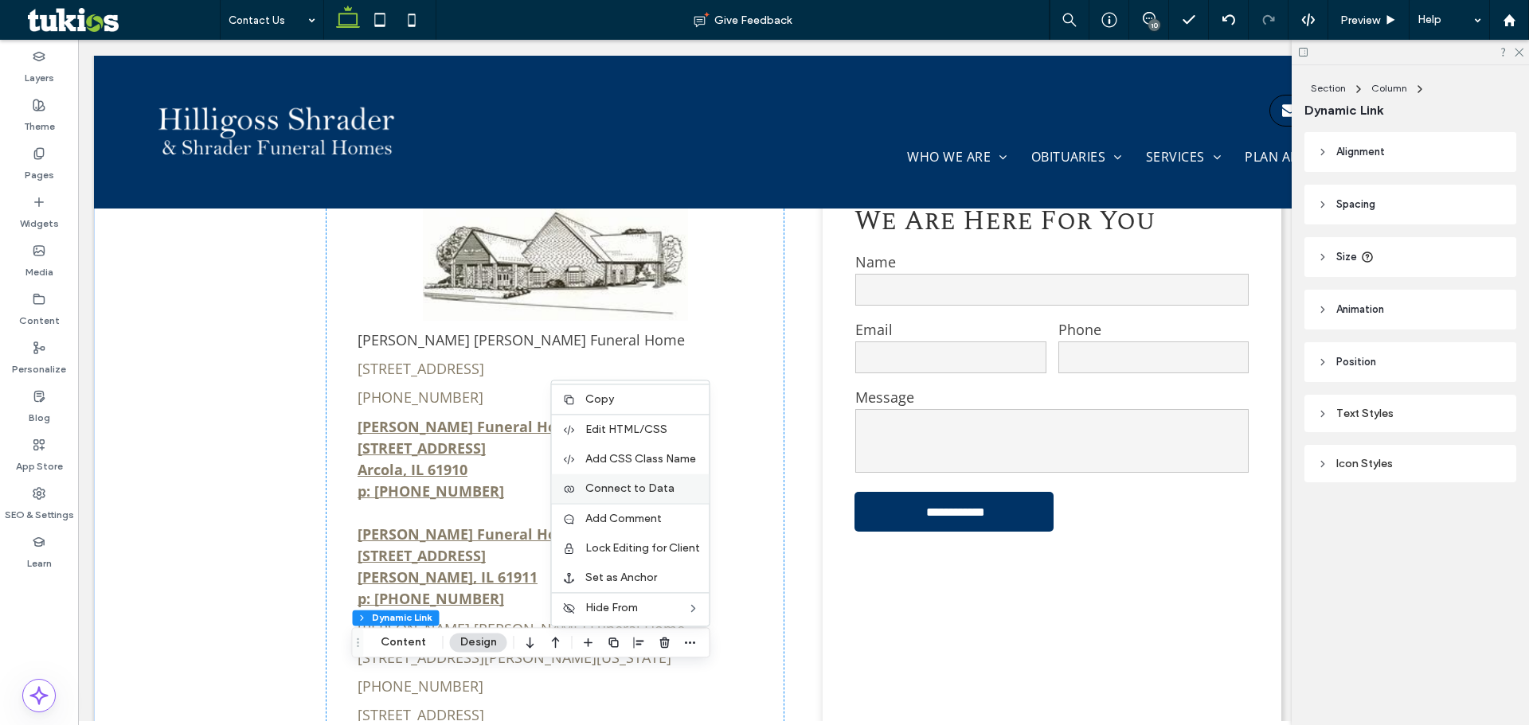
click at [615, 490] on span "Connect to Data" at bounding box center [629, 489] width 89 height 14
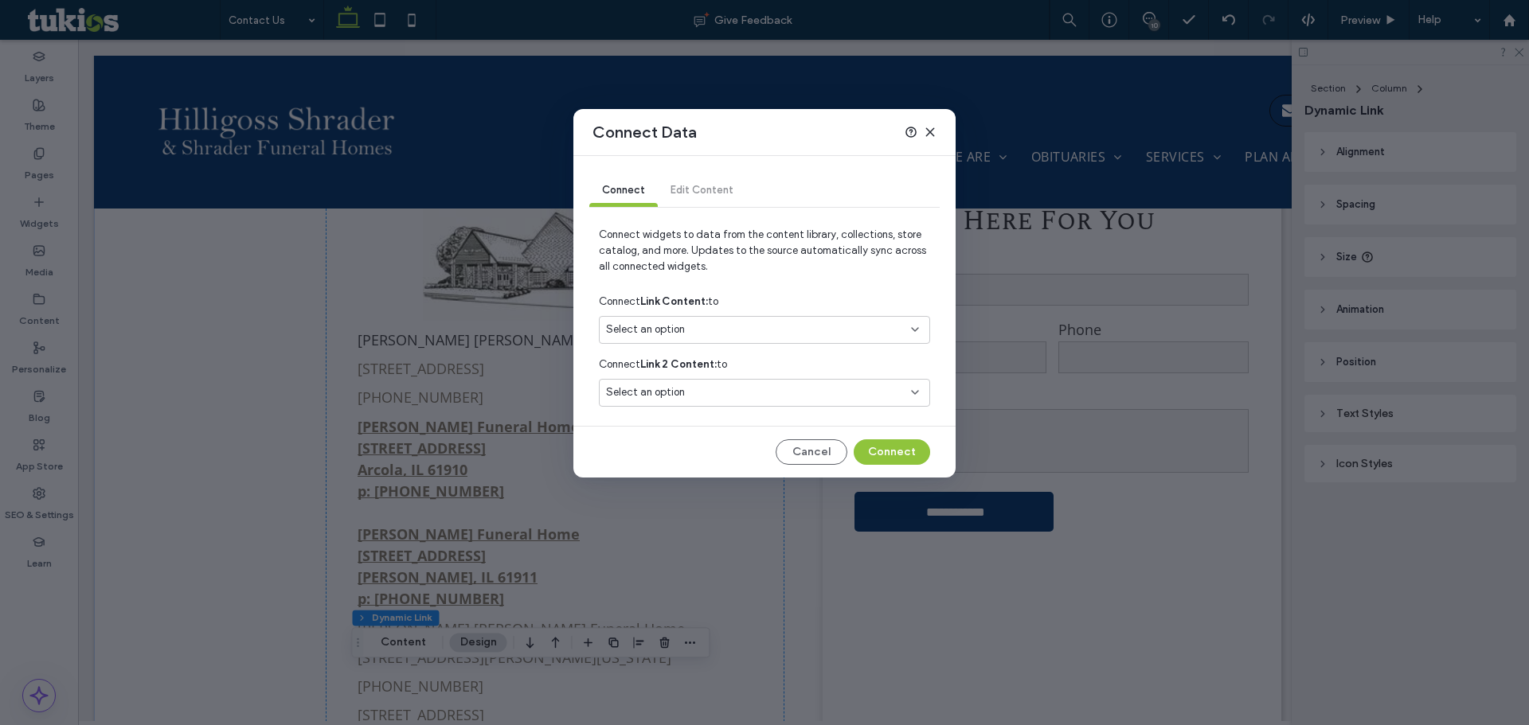
click at [798, 335] on div "Select an option" at bounding box center [755, 330] width 298 height 16
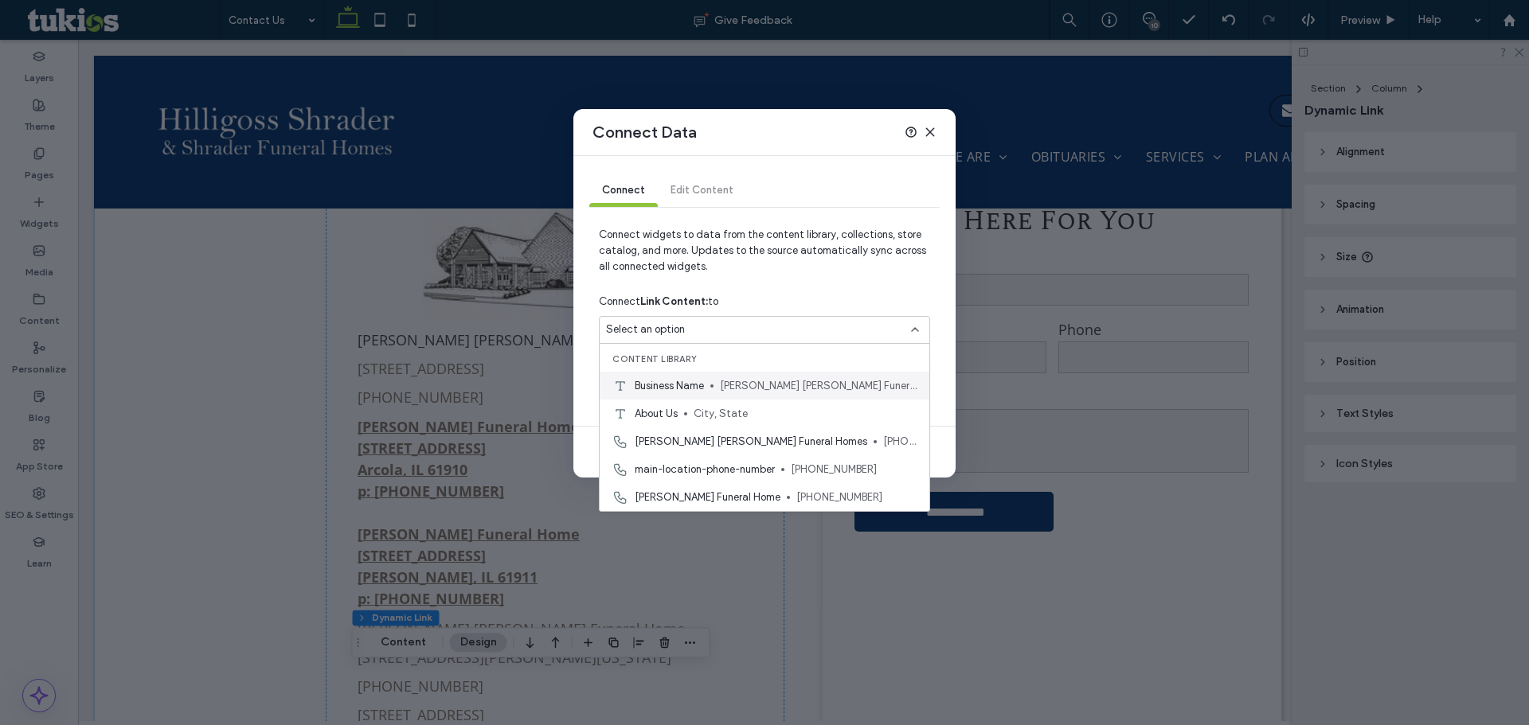
click at [841, 387] on span "[PERSON_NAME] [PERSON_NAME] Funeral Home" at bounding box center [818, 386] width 197 height 16
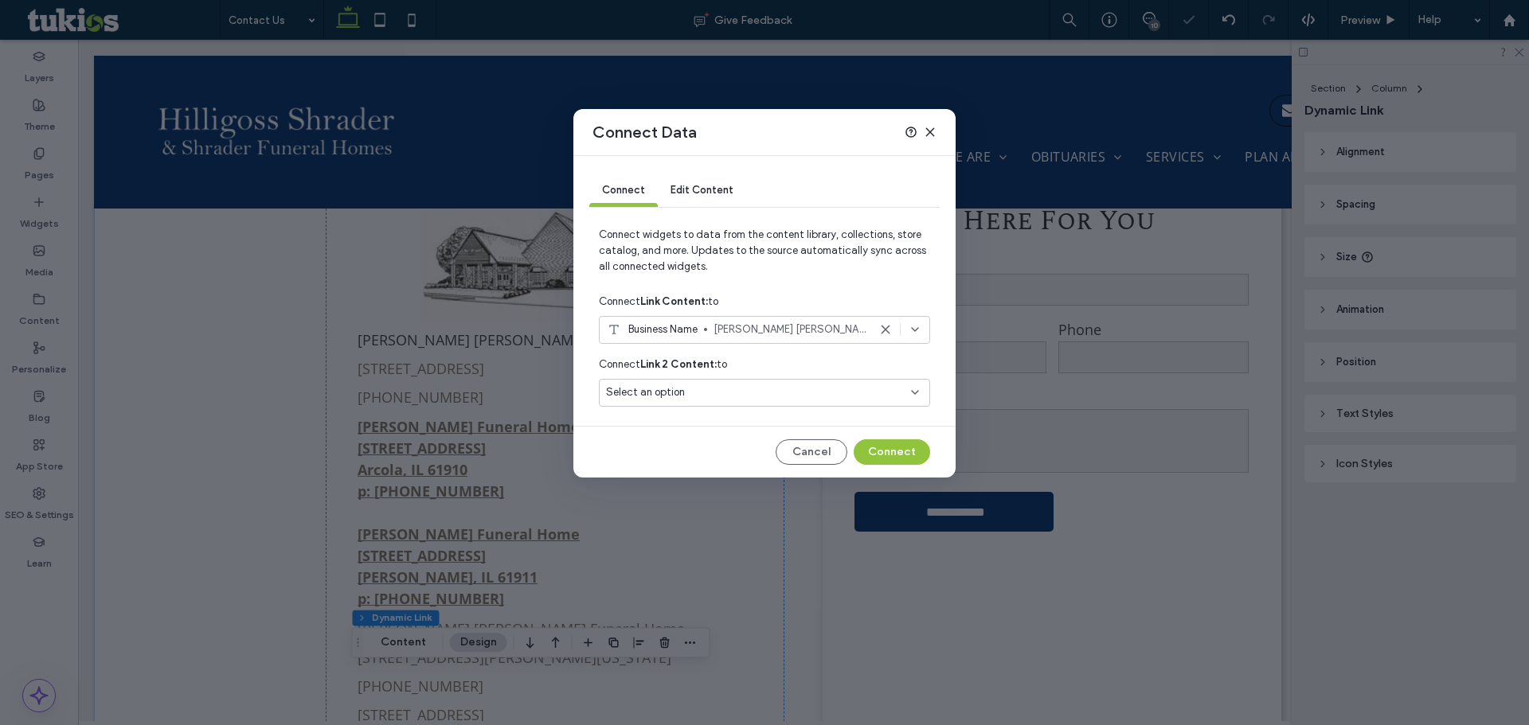
click at [816, 392] on div "Select an option" at bounding box center [755, 393] width 298 height 16
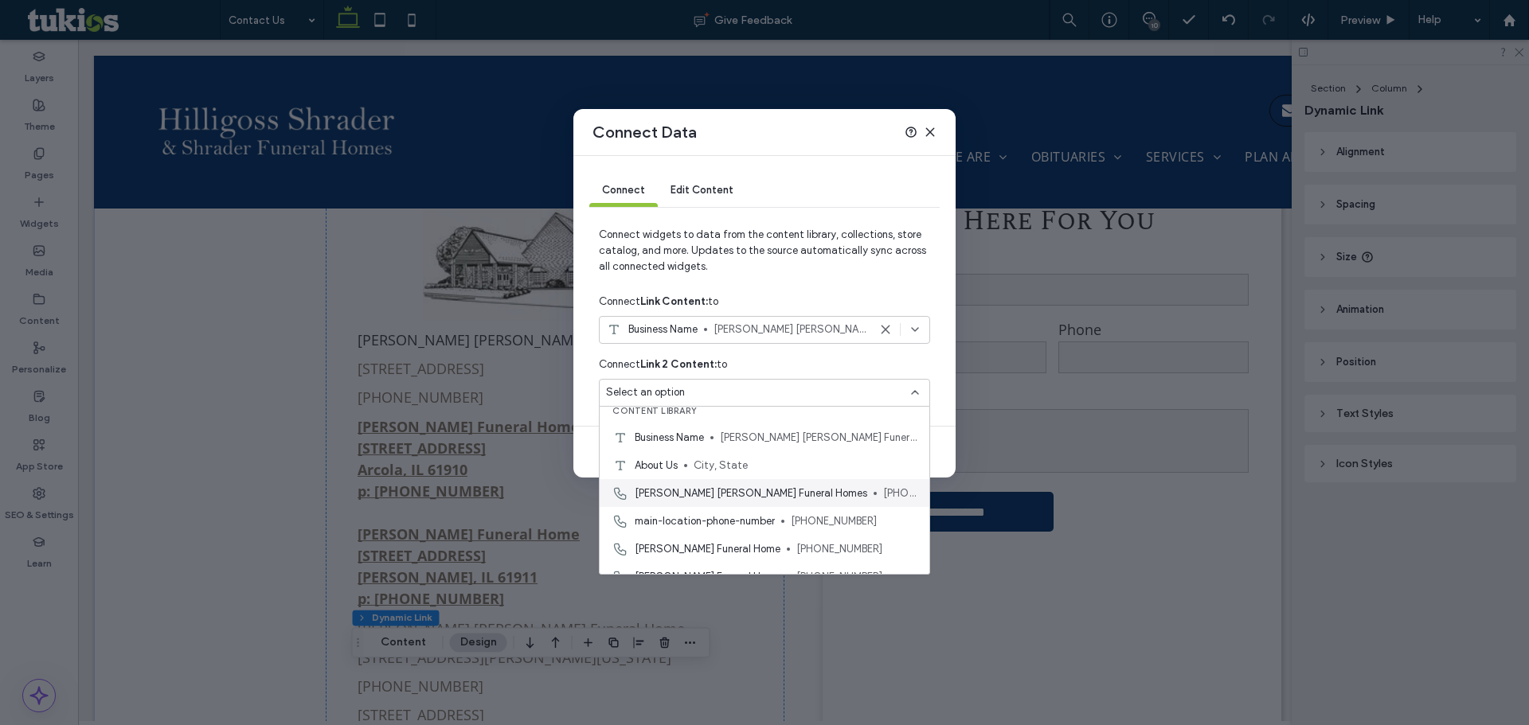
scroll to position [0, 0]
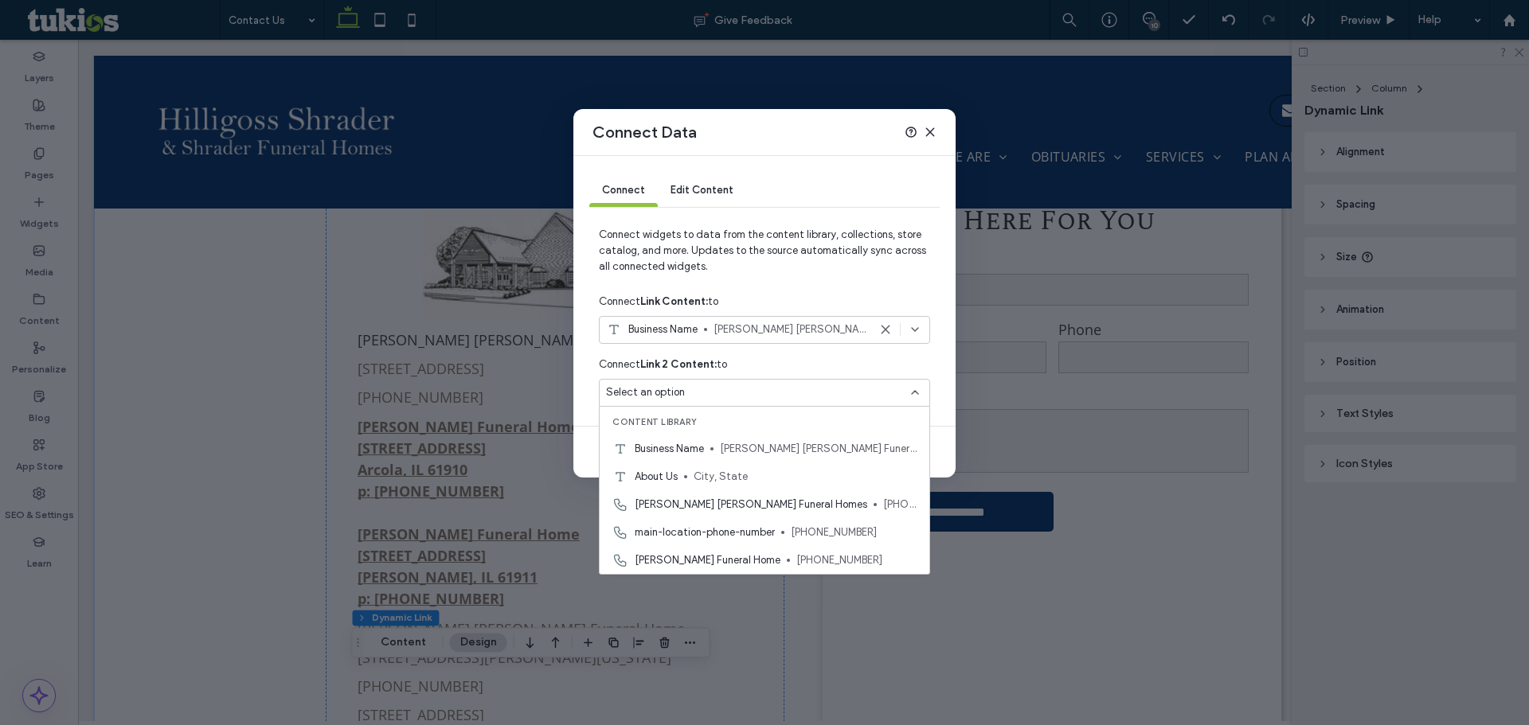
click at [853, 362] on div "Connect Link 2 Content: to" at bounding box center [764, 364] width 331 height 29
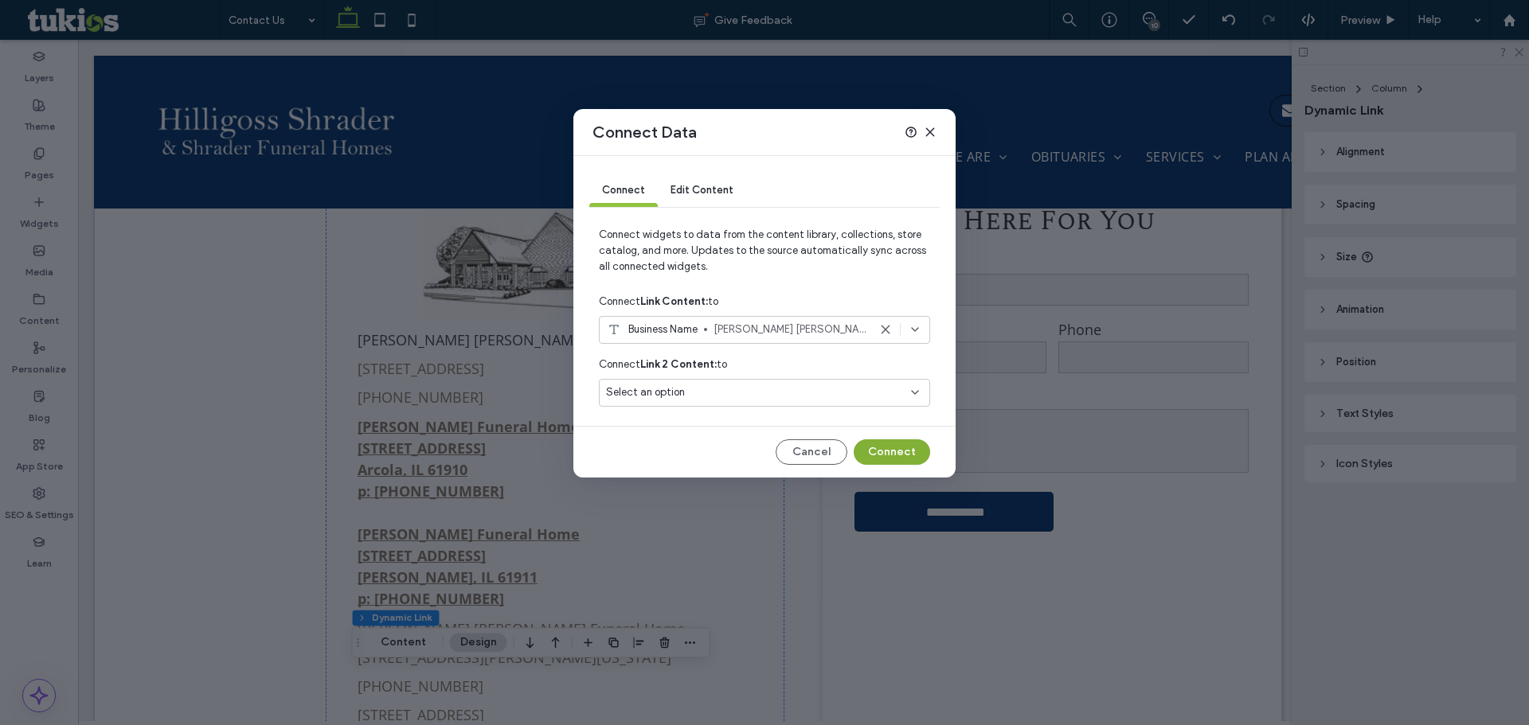
click at [882, 452] on button "Connect" at bounding box center [892, 452] width 76 height 25
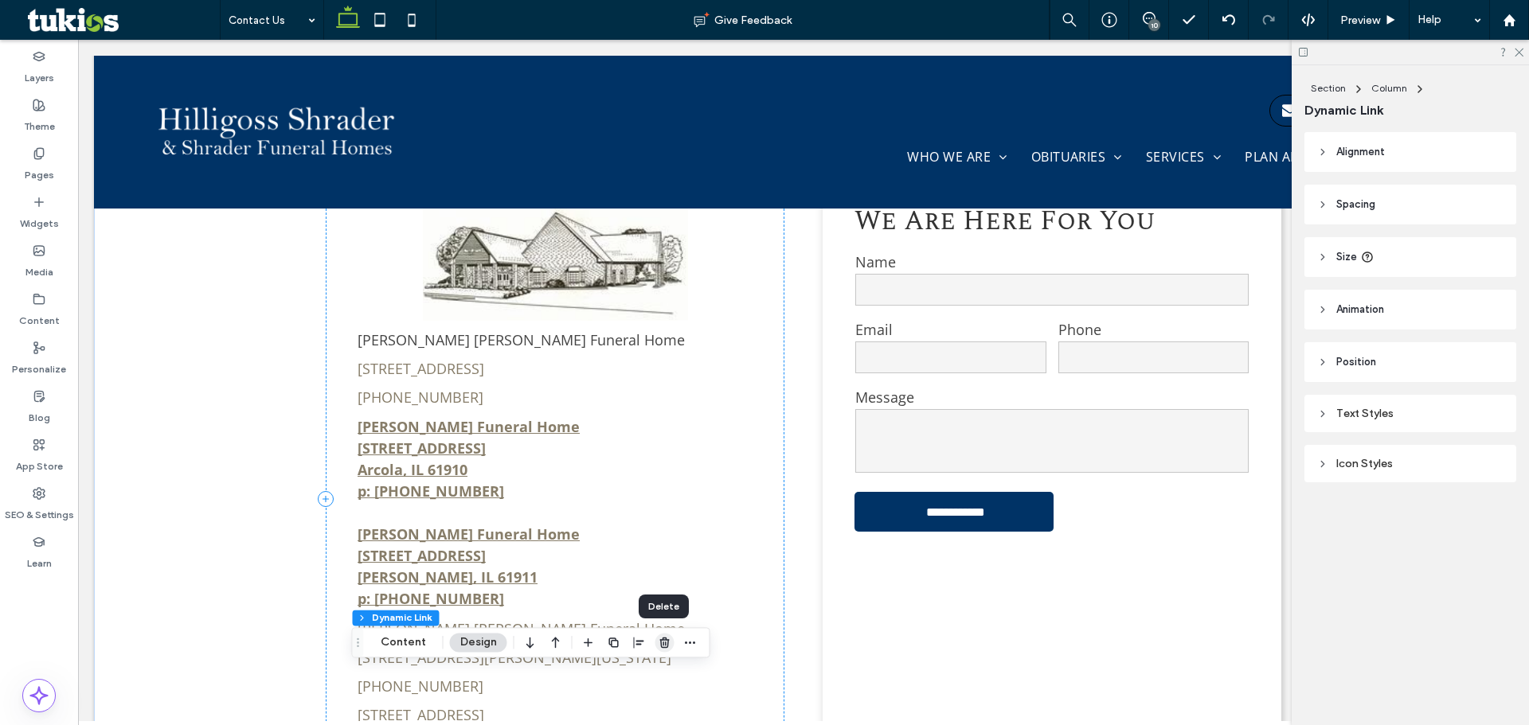
click at [658, 642] on icon "button" at bounding box center [664, 642] width 13 height 13
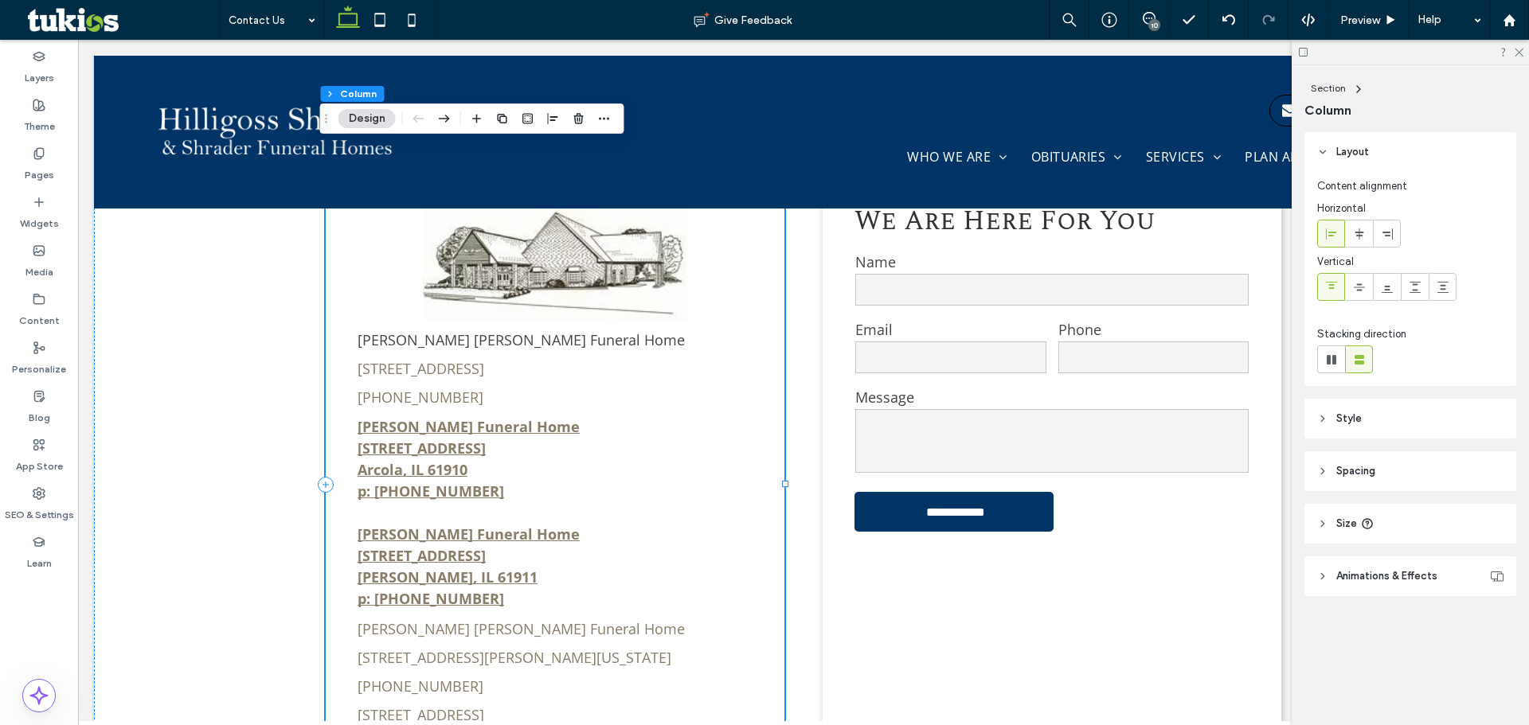
click at [483, 679] on div "Hilligoss Shrader Funeral Home 705 South Main Street, Tuscola, IL 61953 (217) 2…" at bounding box center [555, 485] width 459 height 632
click at [37, 197] on icon at bounding box center [39, 202] width 13 height 13
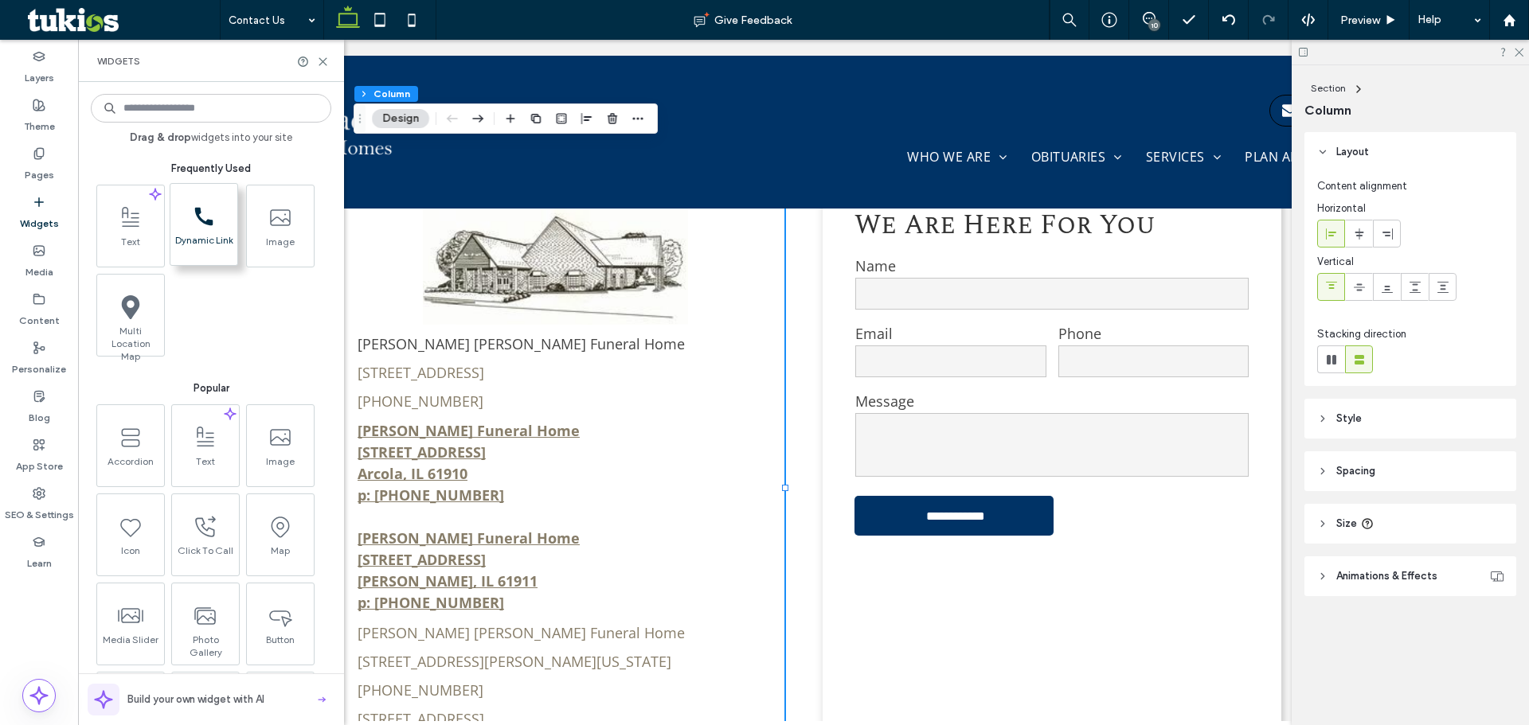
scroll to position [838, 0]
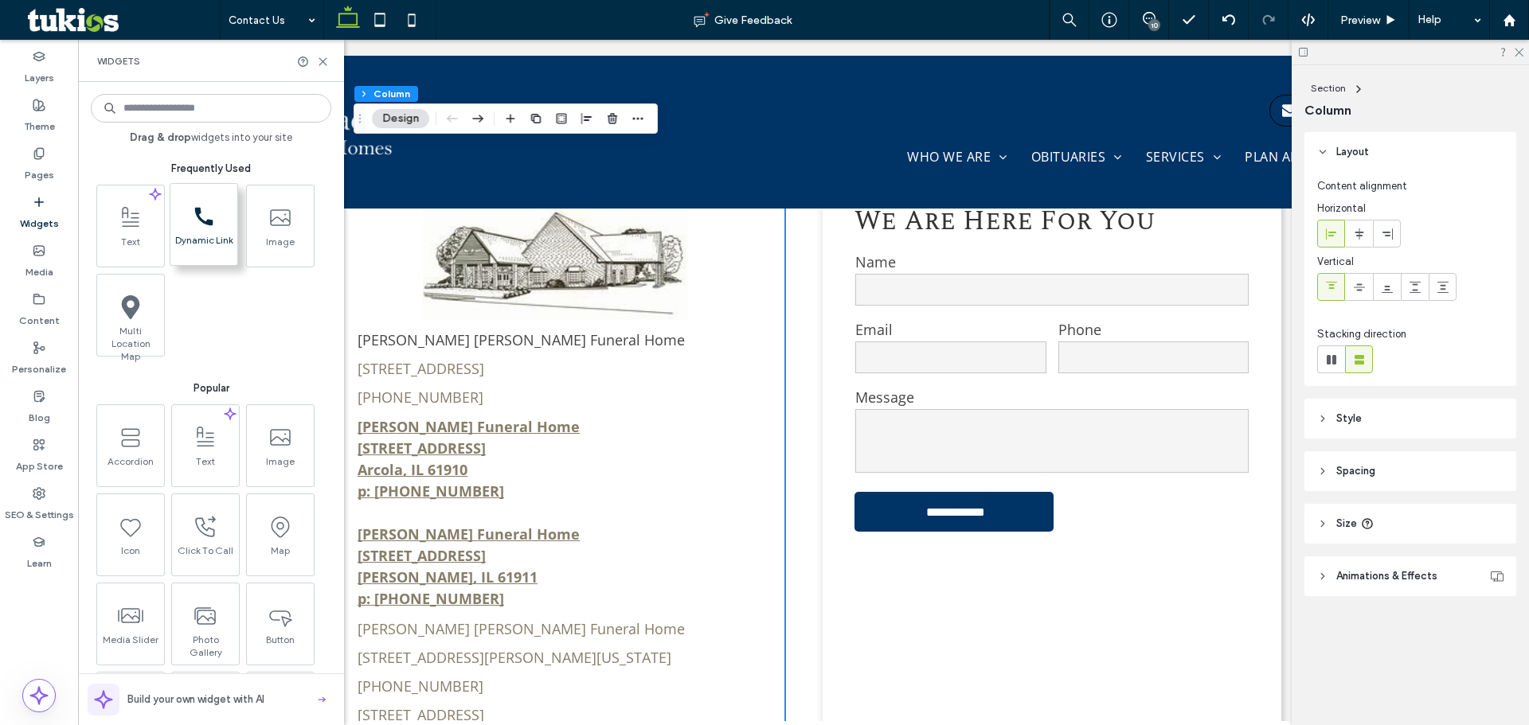
click at [222, 222] on span "call_black_24dp (3) (1)-svg" at bounding box center [203, 216] width 67 height 36
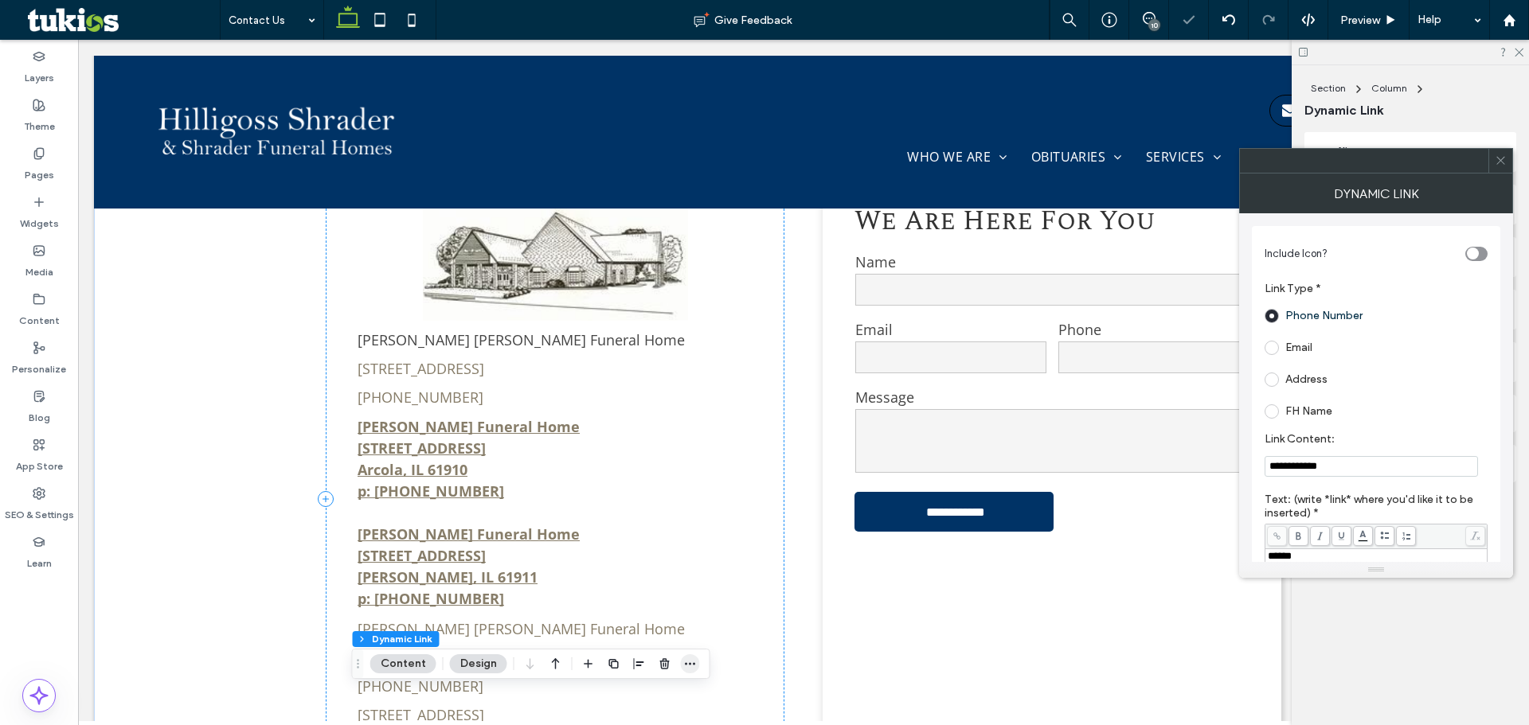
click at [692, 662] on icon "button" at bounding box center [690, 664] width 13 height 13
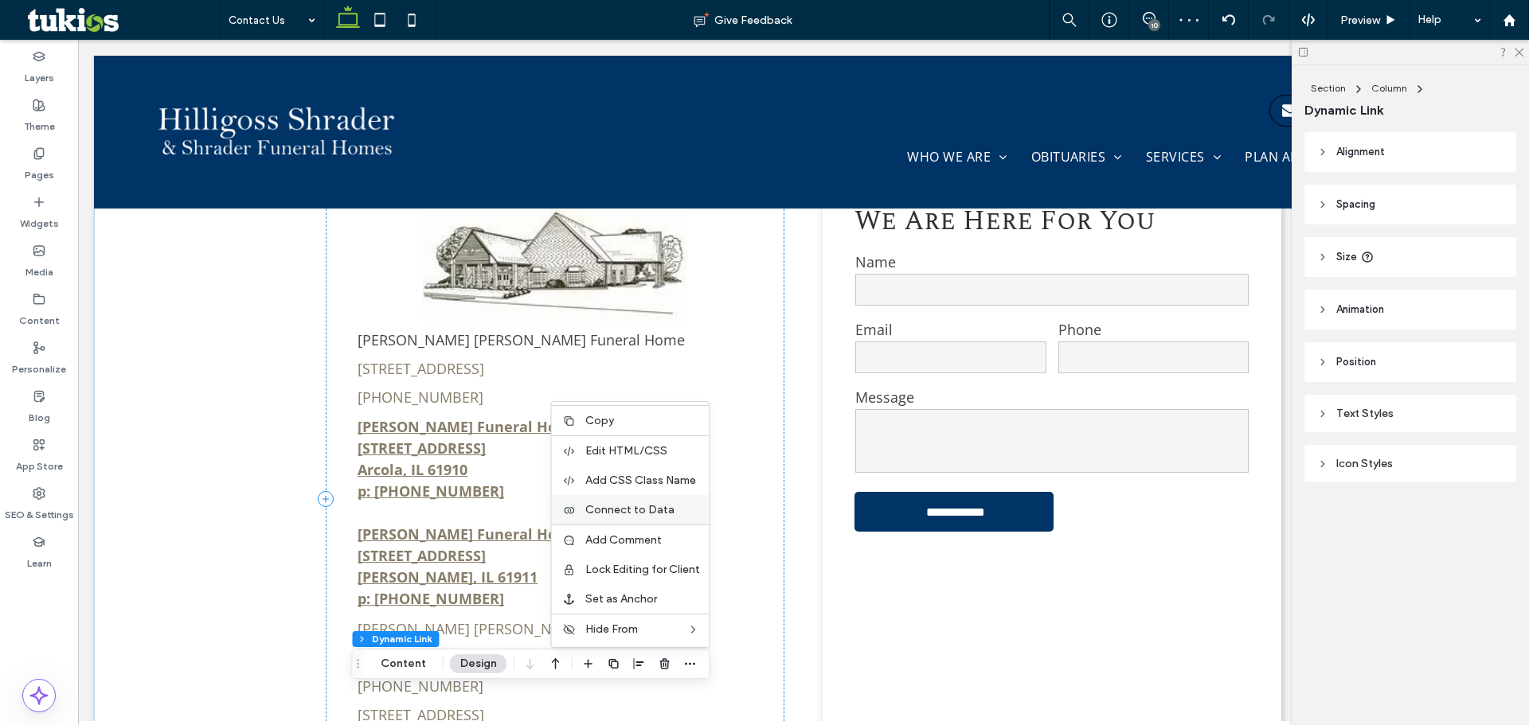
click at [643, 508] on span "Connect to Data" at bounding box center [629, 510] width 89 height 14
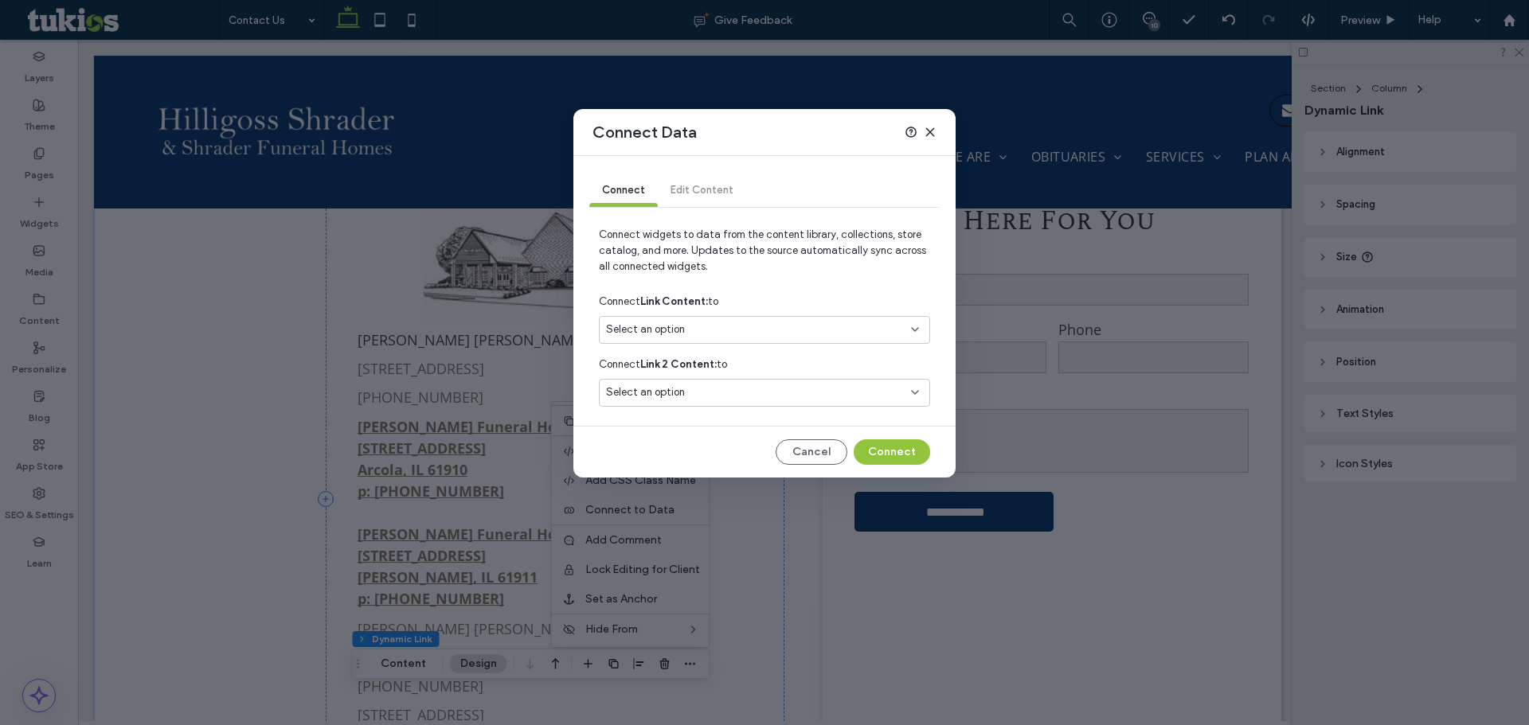
click at [771, 330] on div "Select an option" at bounding box center [755, 330] width 298 height 16
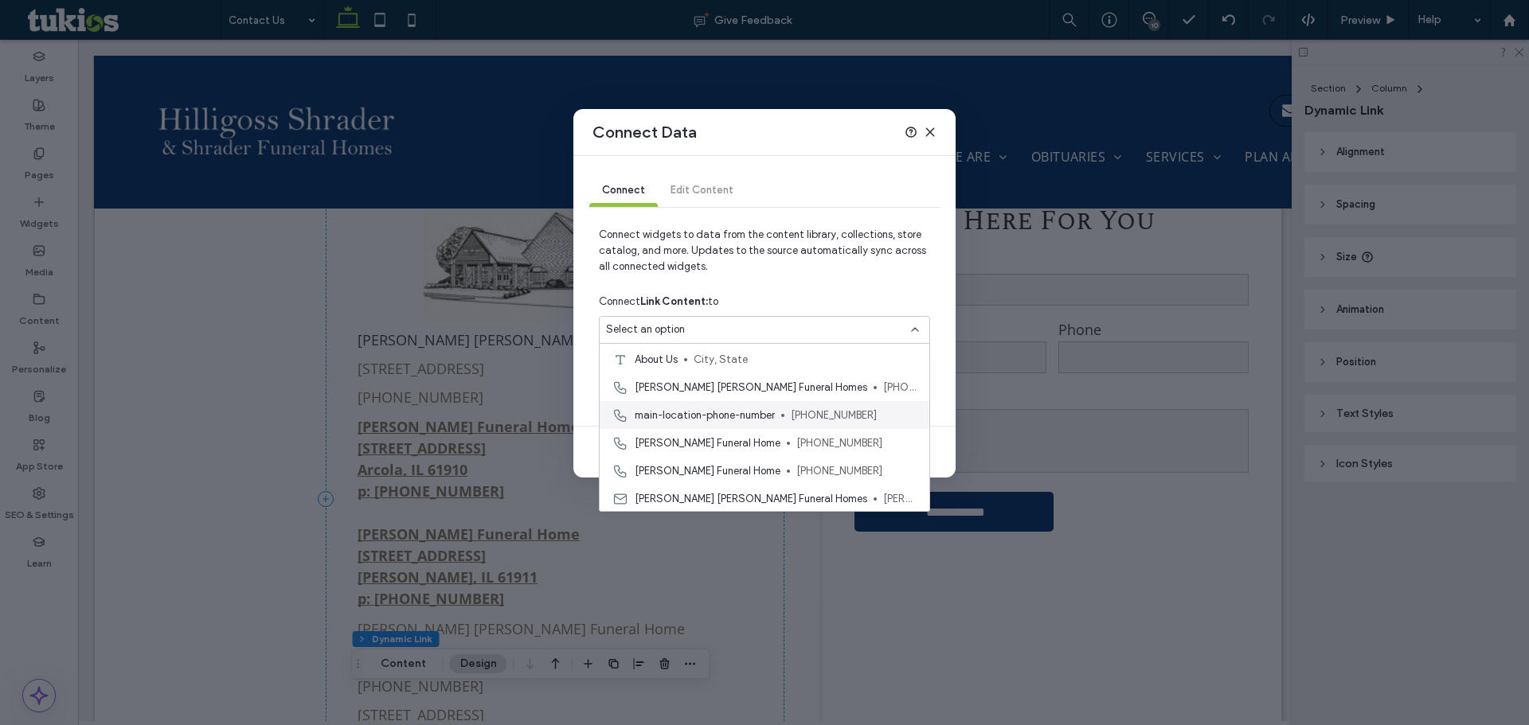
scroll to position [80, 0]
click at [831, 450] on span "[PHONE_NUMBER]" at bounding box center [856, 446] width 120 height 16
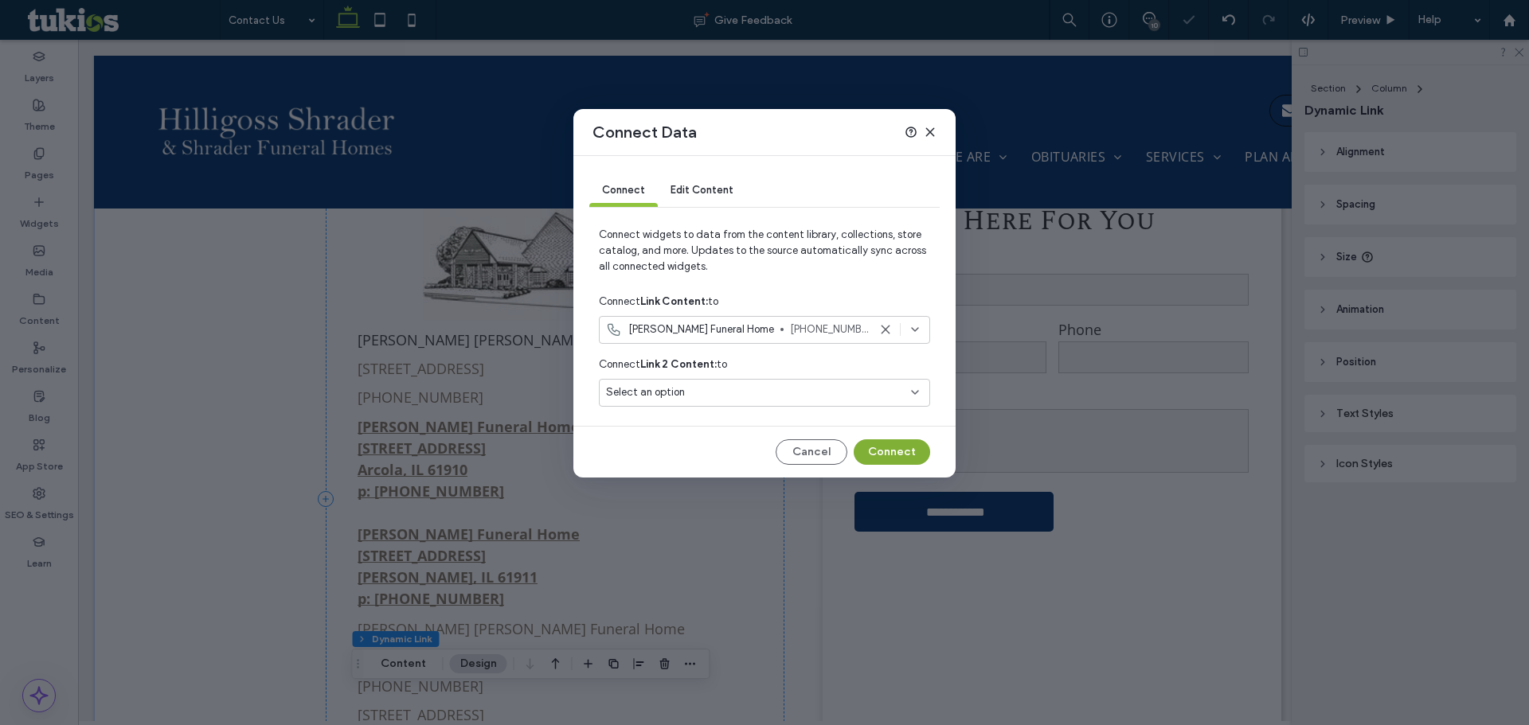
click at [900, 450] on button "Connect" at bounding box center [892, 452] width 76 height 25
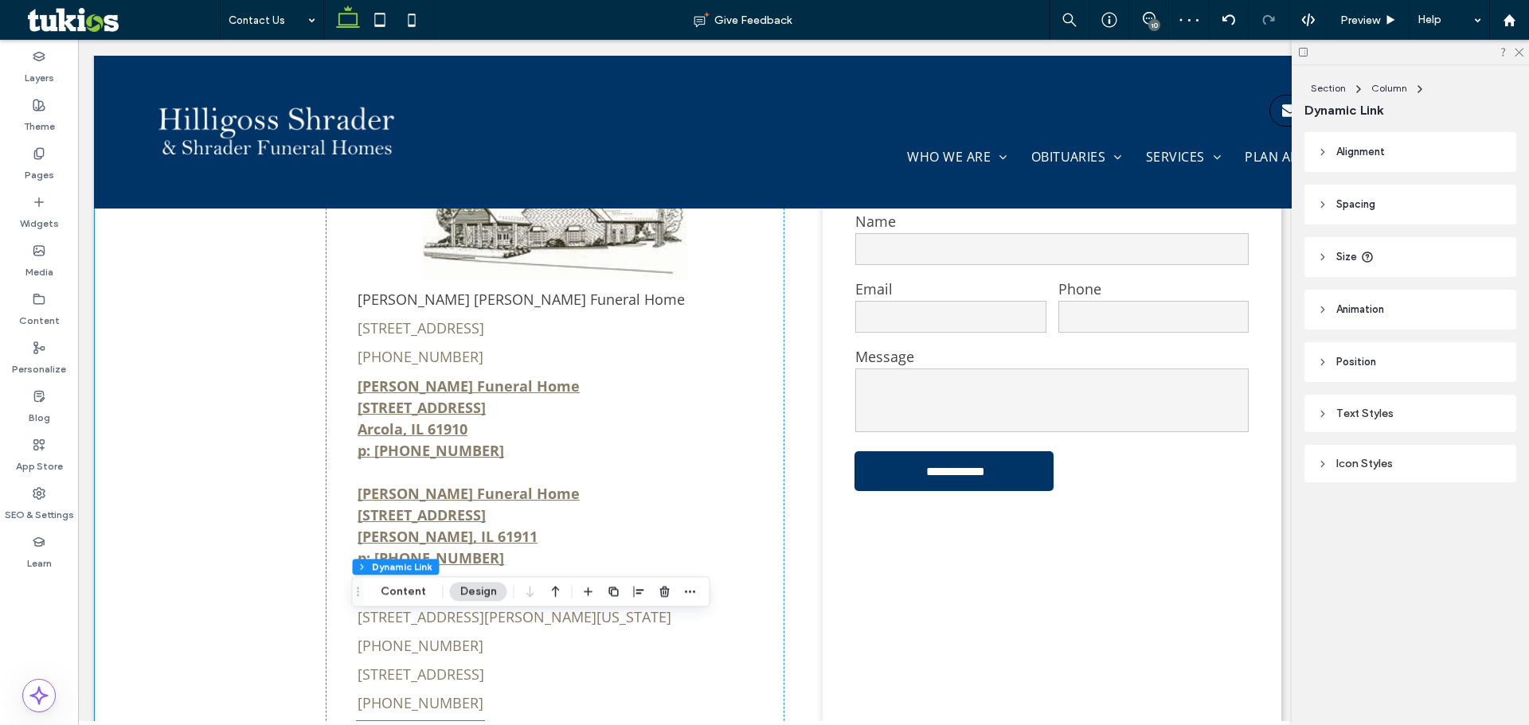
scroll to position [917, 0]
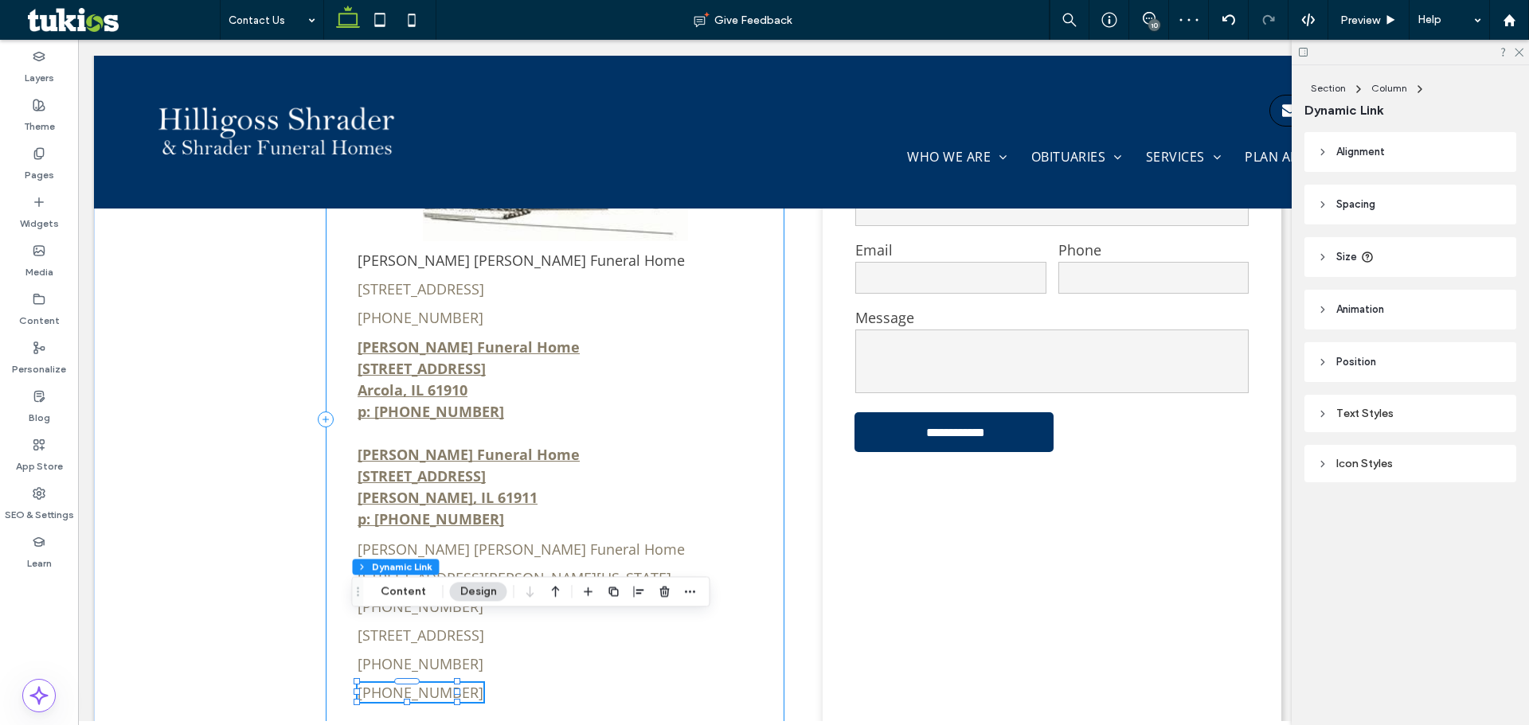
click at [522, 638] on div "Hilligoss Shrader Funeral Home 705 South Main Street, Tuscola, IL 61953 (217) 2…" at bounding box center [555, 419] width 459 height 661
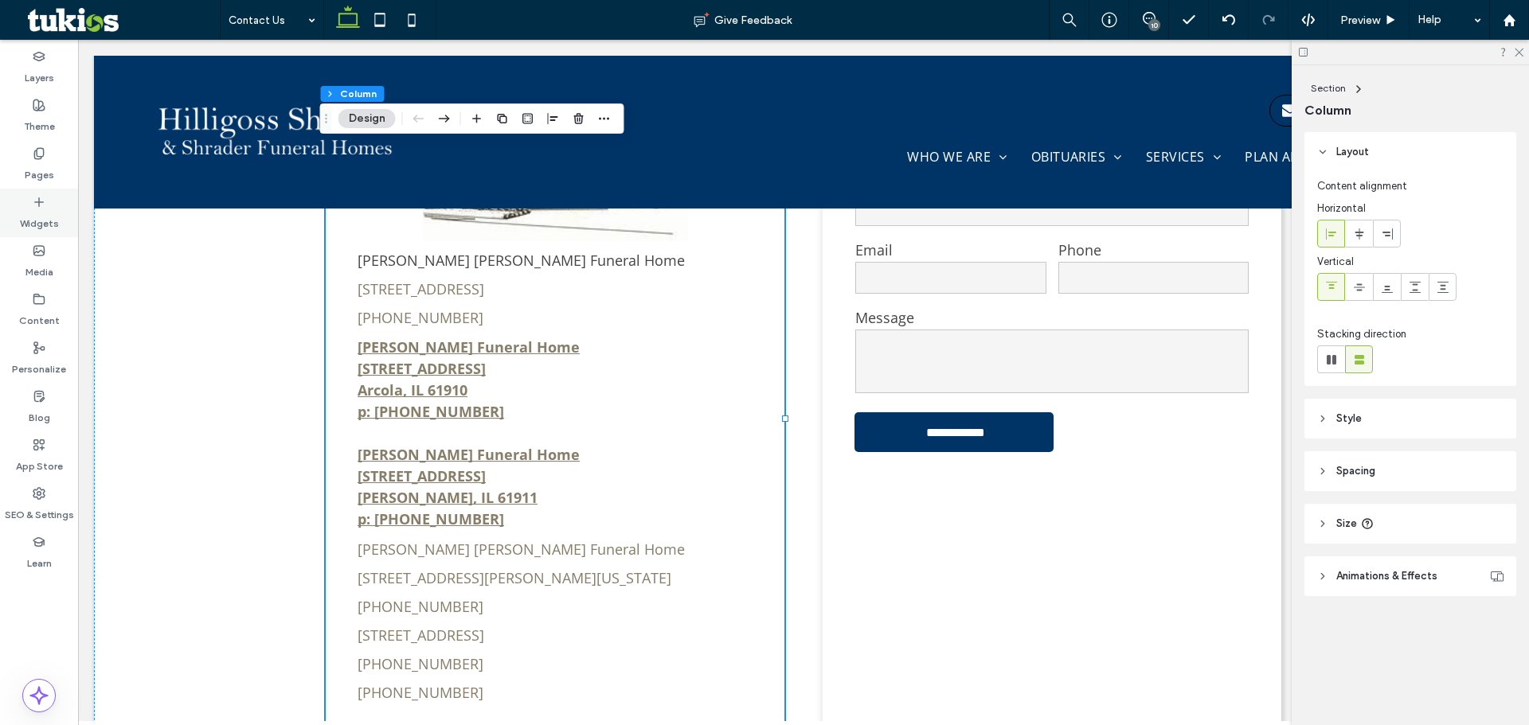
click at [29, 196] on div "Widgets" at bounding box center [39, 213] width 78 height 49
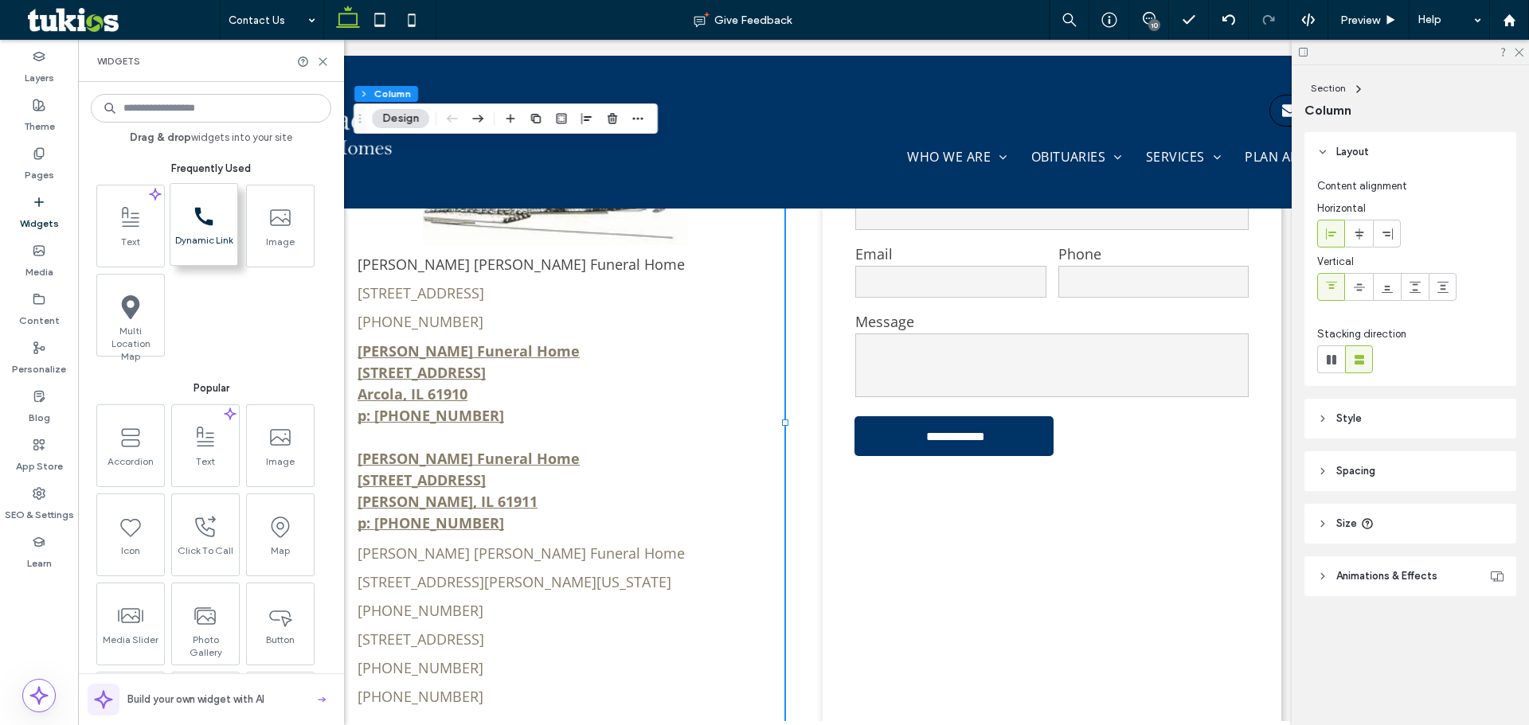
click at [217, 256] on div "call_black_24dp (3) (1)-svg Dynamic Link" at bounding box center [203, 224] width 67 height 81
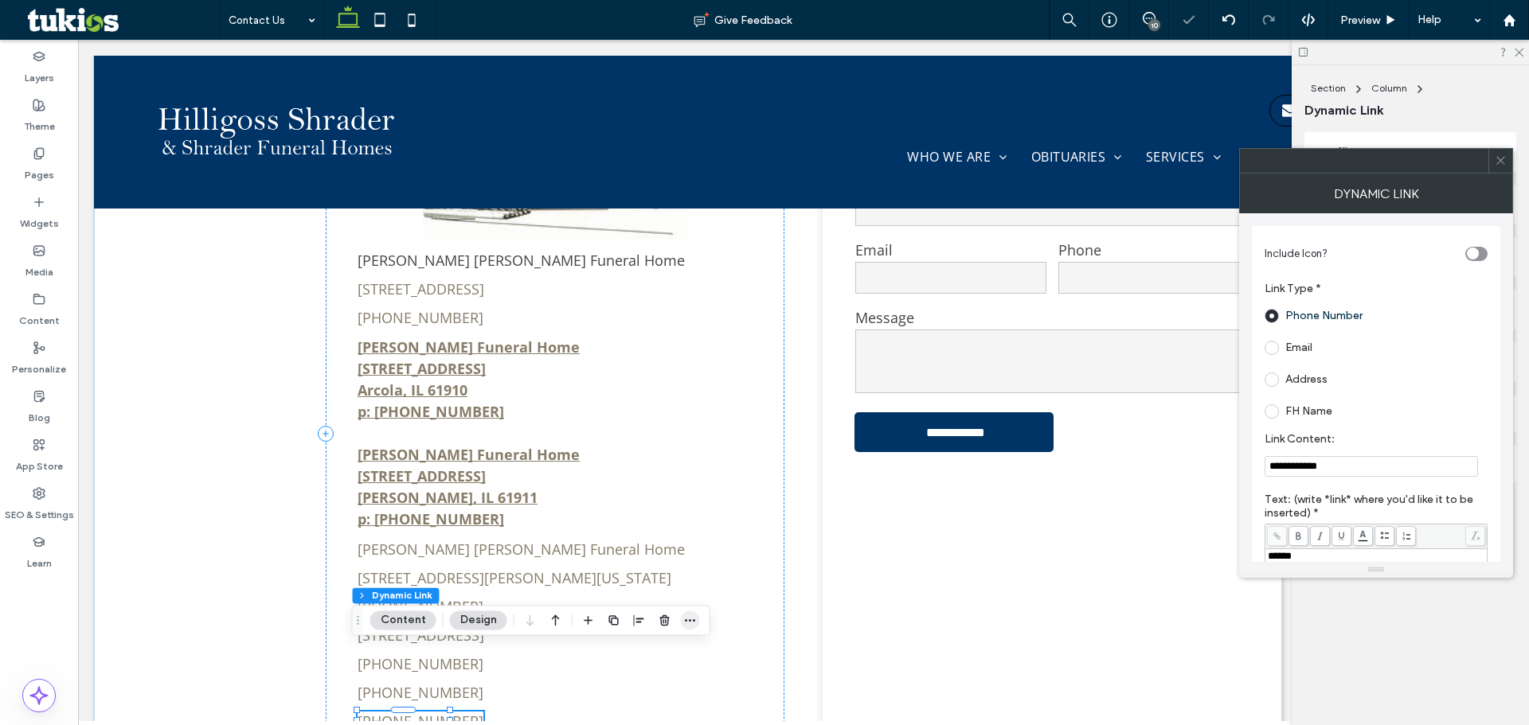
click at [685, 620] on use "button" at bounding box center [690, 620] width 10 height 2
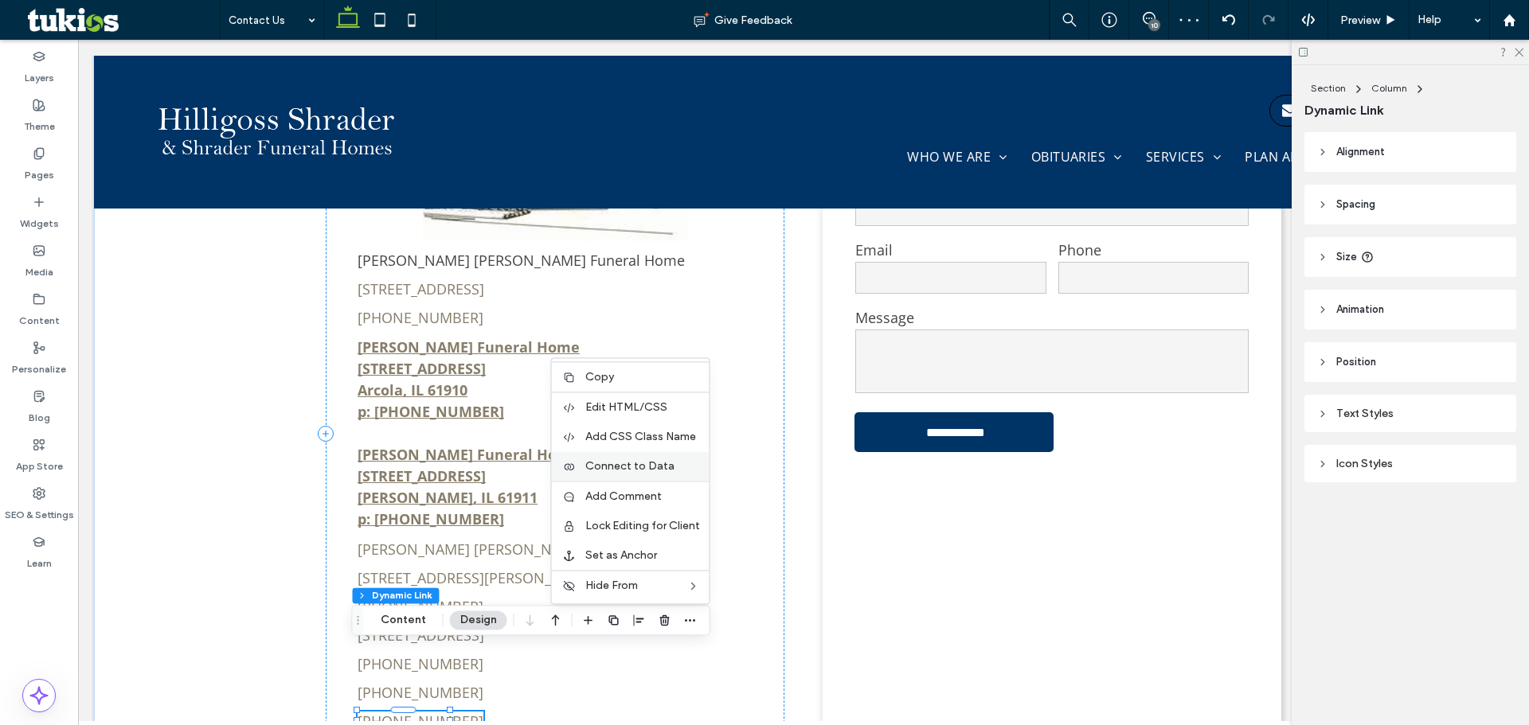
click at [660, 453] on div "Connect to Data" at bounding box center [631, 465] width 158 height 29
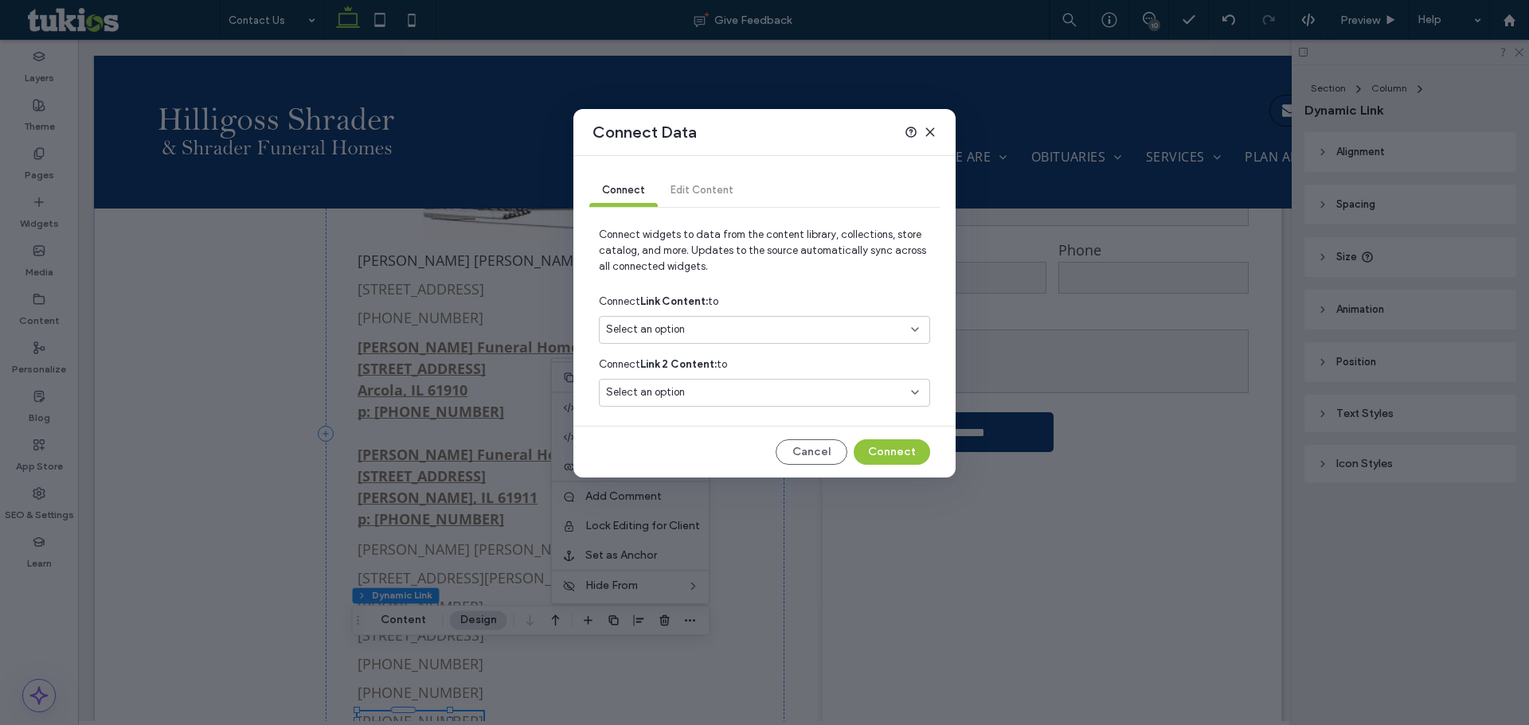
click at [764, 333] on div "Select an option" at bounding box center [755, 330] width 298 height 16
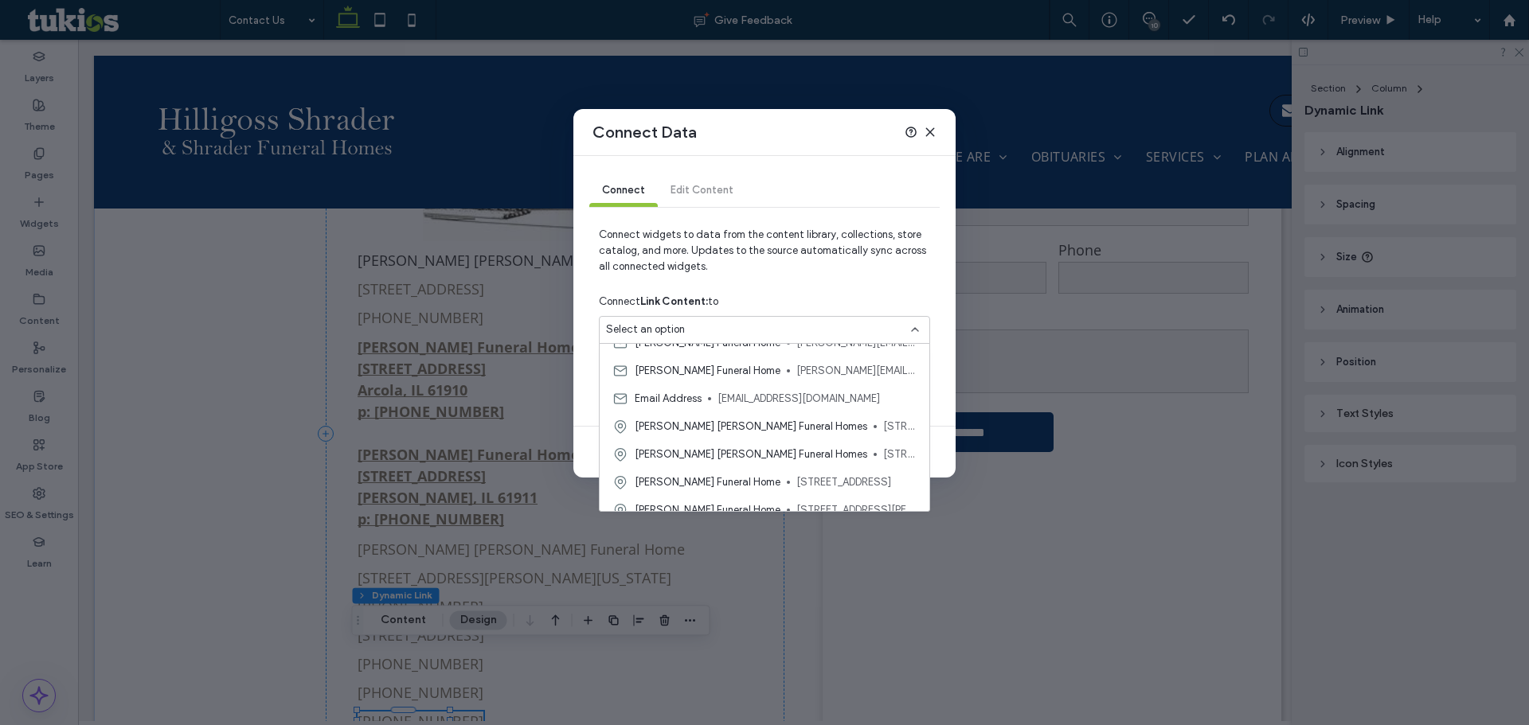
scroll to position [279, 0]
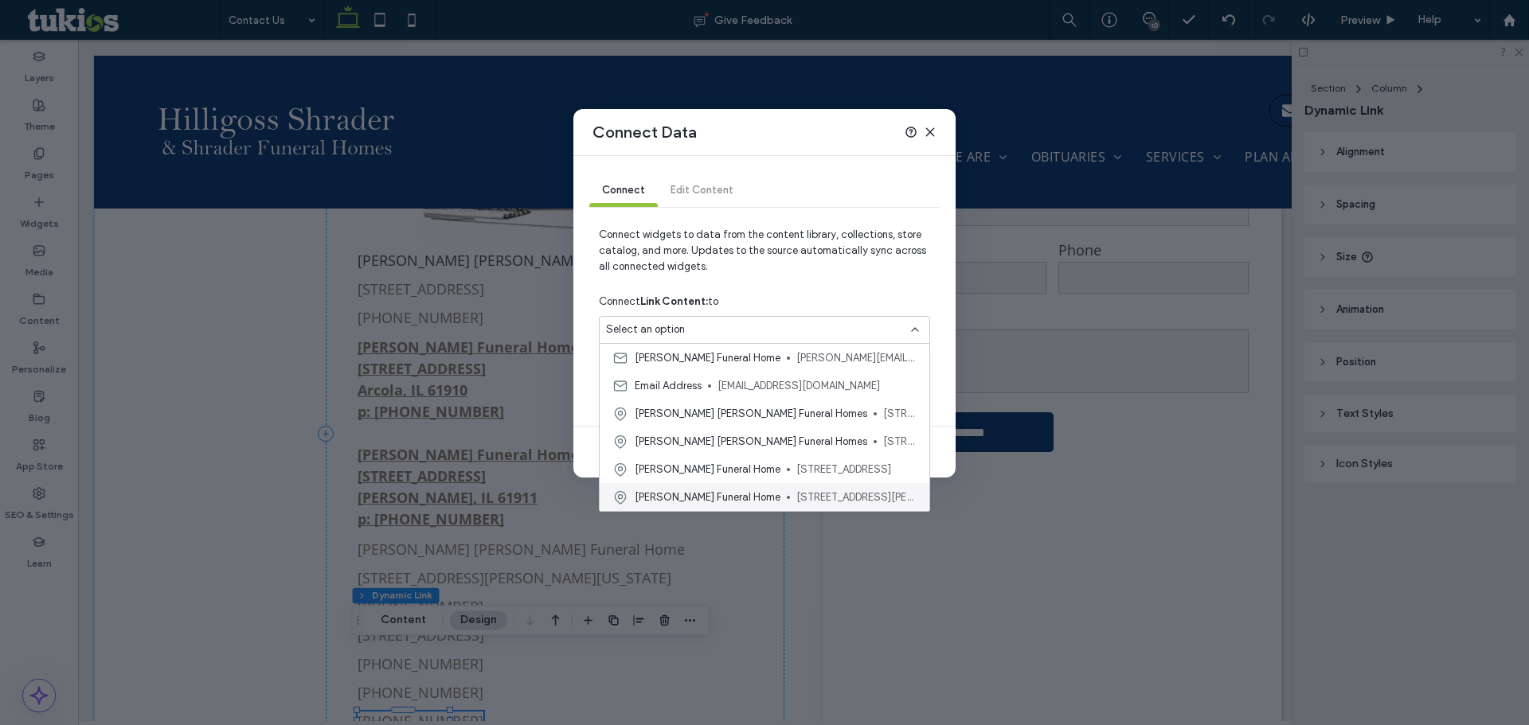
click at [867, 494] on span "431 South Vine Street, Arthur, IL 61911, United States" at bounding box center [856, 498] width 120 height 16
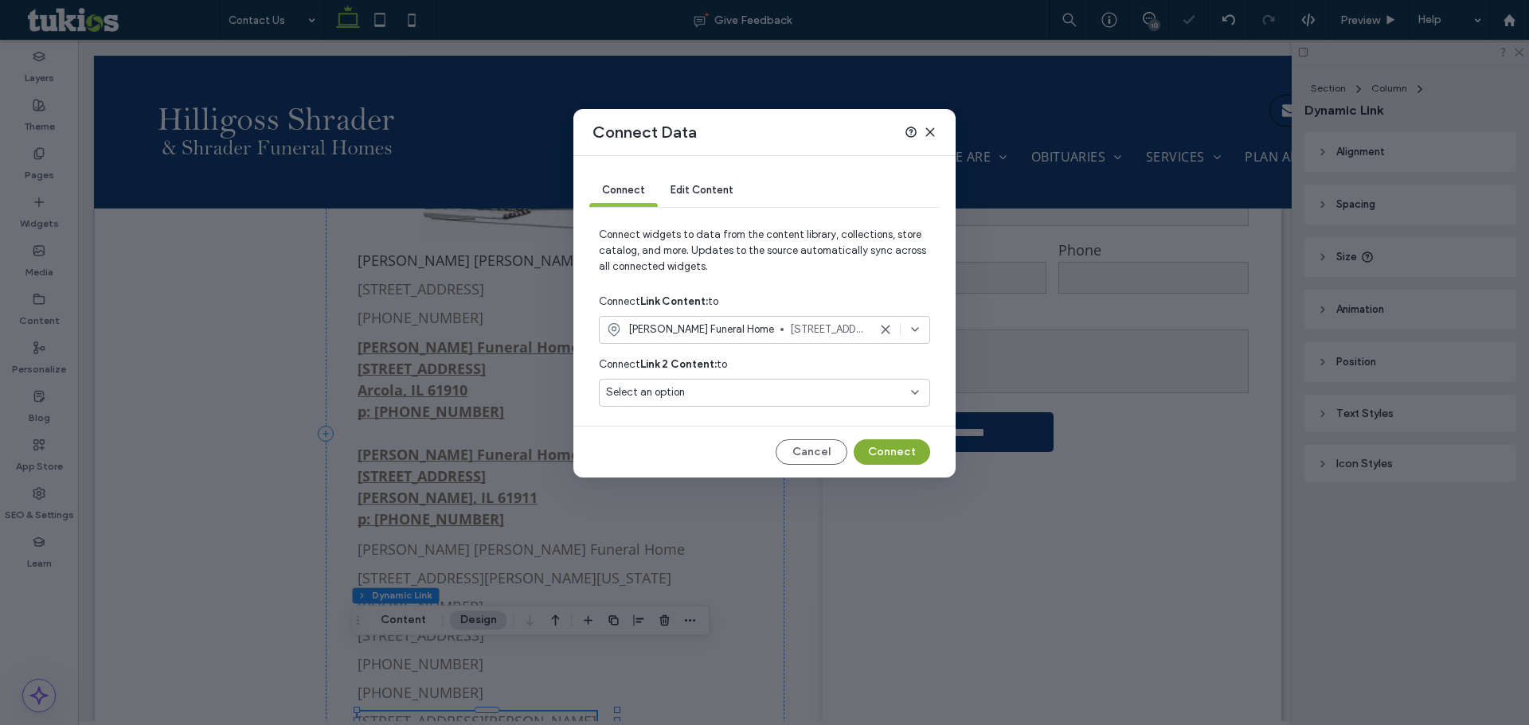
click at [905, 454] on button "Connect" at bounding box center [892, 452] width 76 height 25
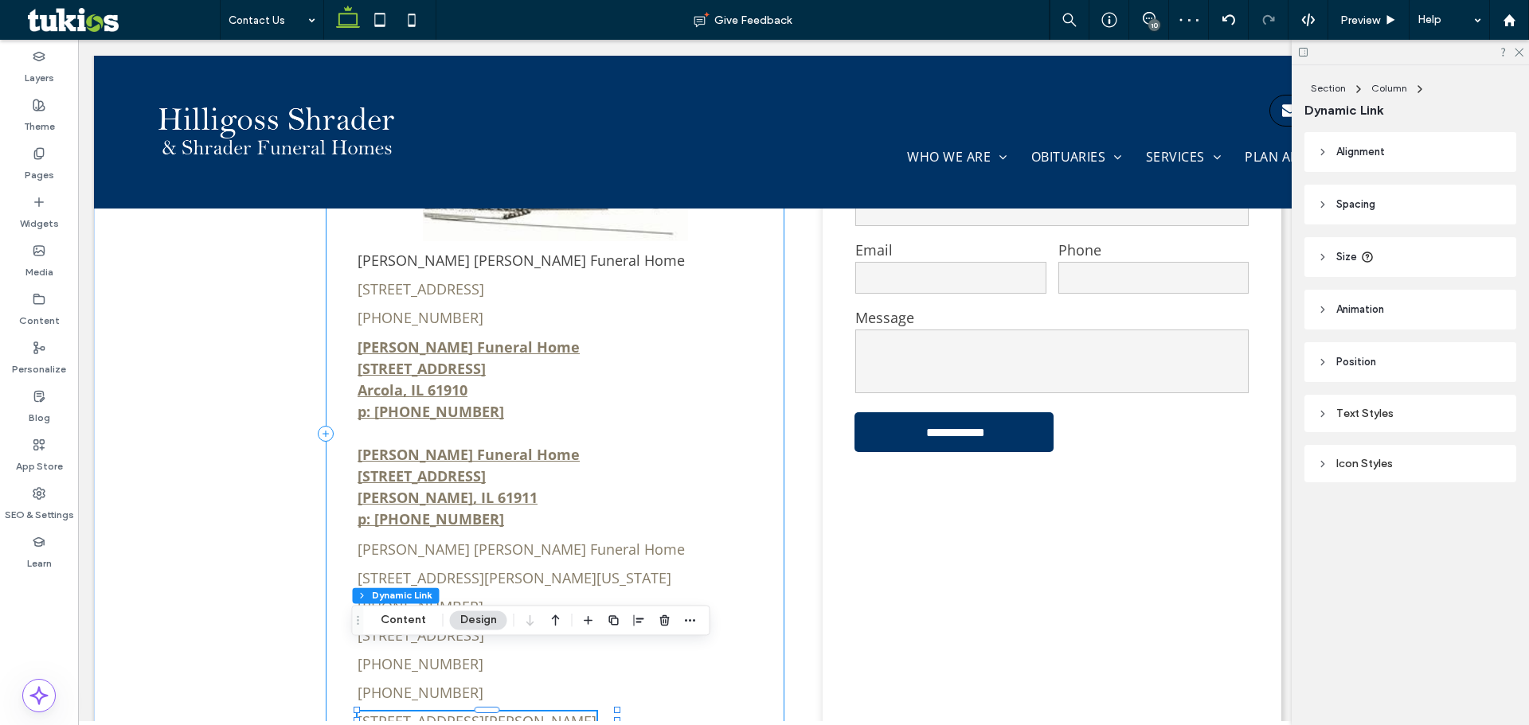
click at [667, 700] on div "Hilligoss Shrader Funeral Home 705 South Main Street, Tuscola, IL 61953 (217) 2…" at bounding box center [555, 434] width 459 height 690
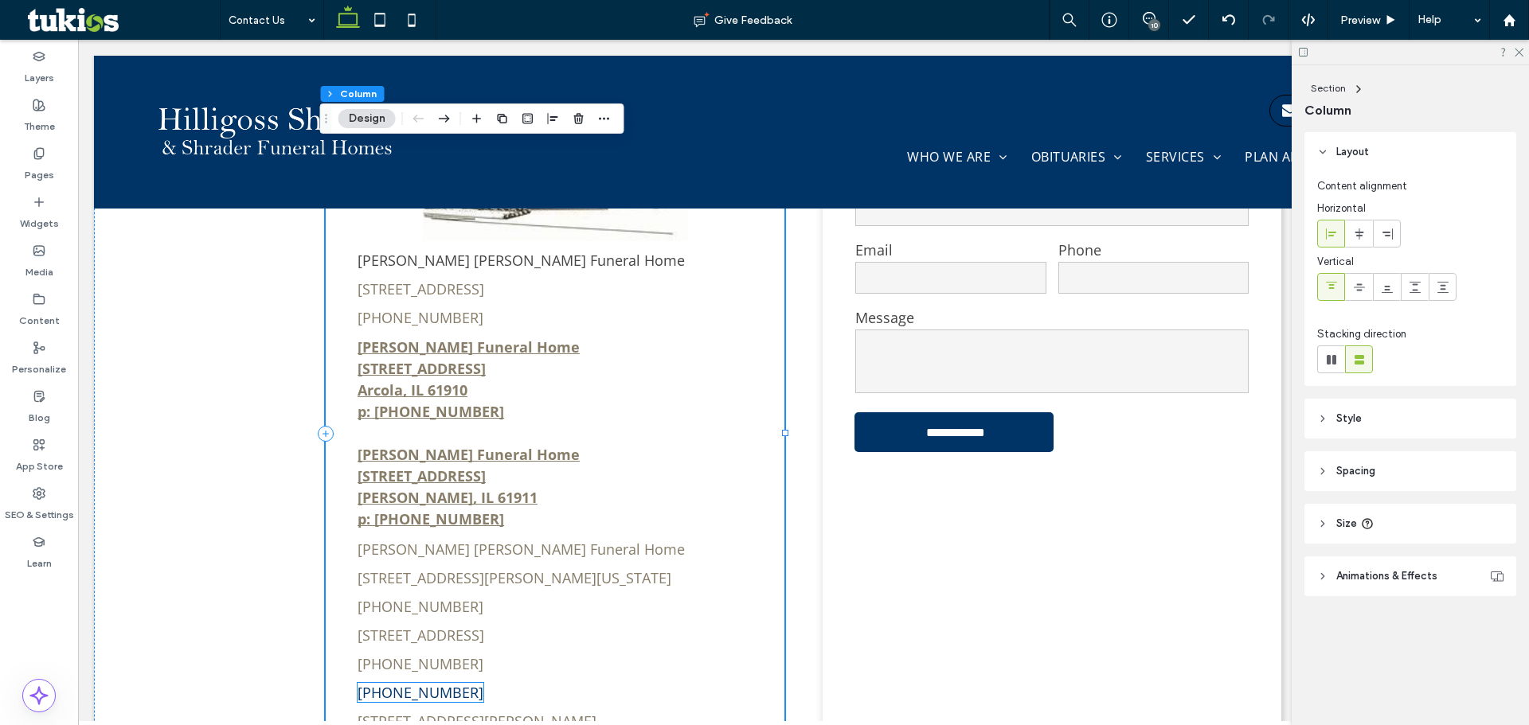
click at [431, 683] on link "[PHONE_NUMBER]" at bounding box center [420, 692] width 126 height 19
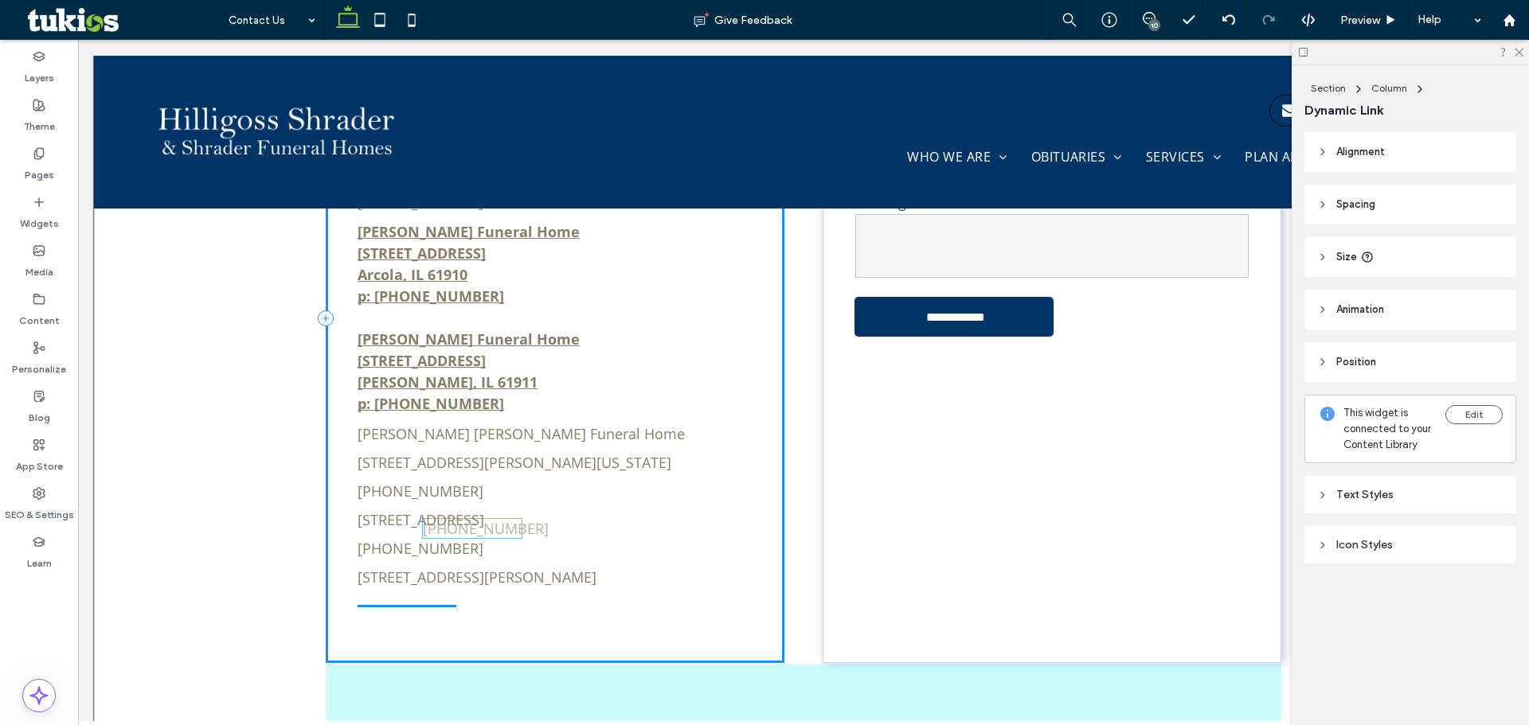
scroll to position [1045, 0]
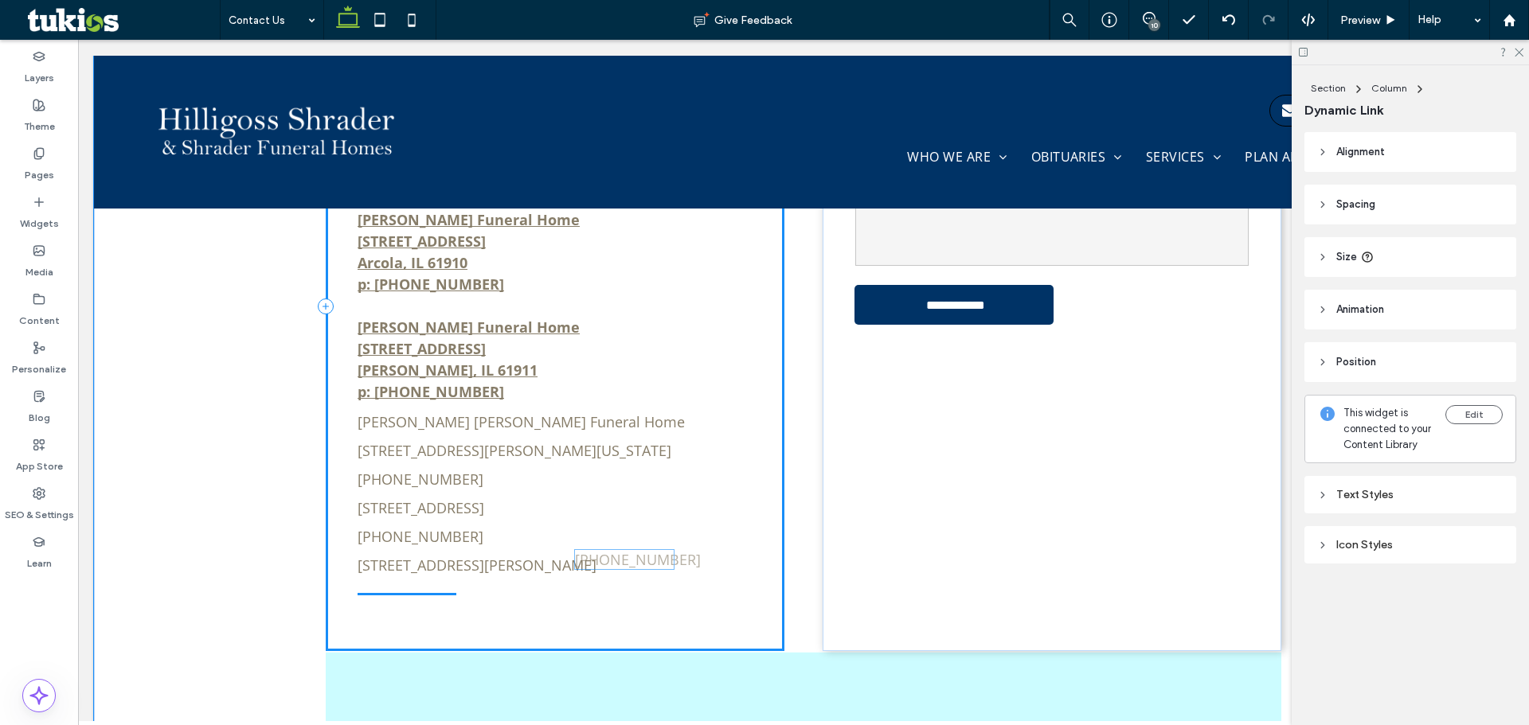
drag, startPoint x: 416, startPoint y: 622, endPoint x: 647, endPoint y: 548, distance: 241.7
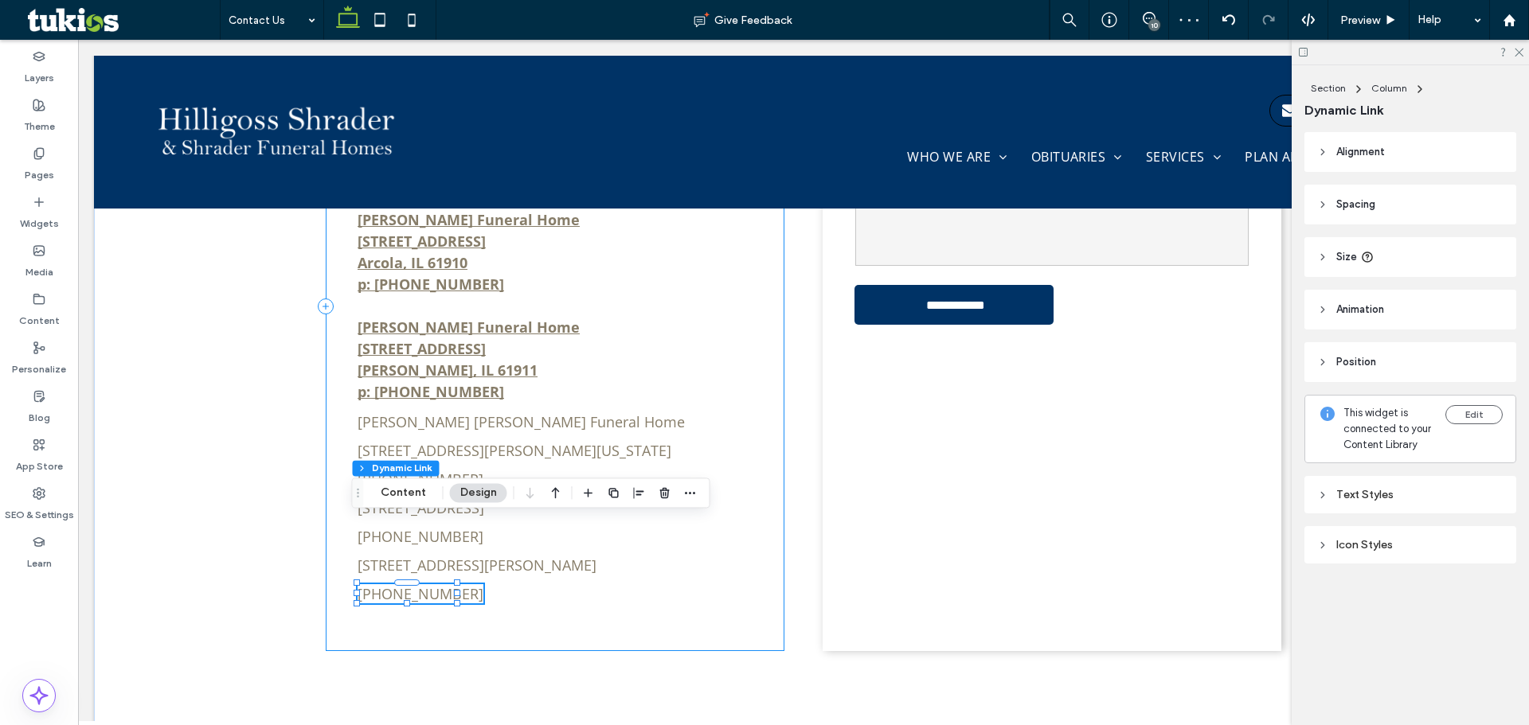
click at [342, 393] on div "Hilligoss Shrader Funeral Home 705 South Main Street, Tuscola, IL 61953 (217) 2…" at bounding box center [555, 307] width 459 height 690
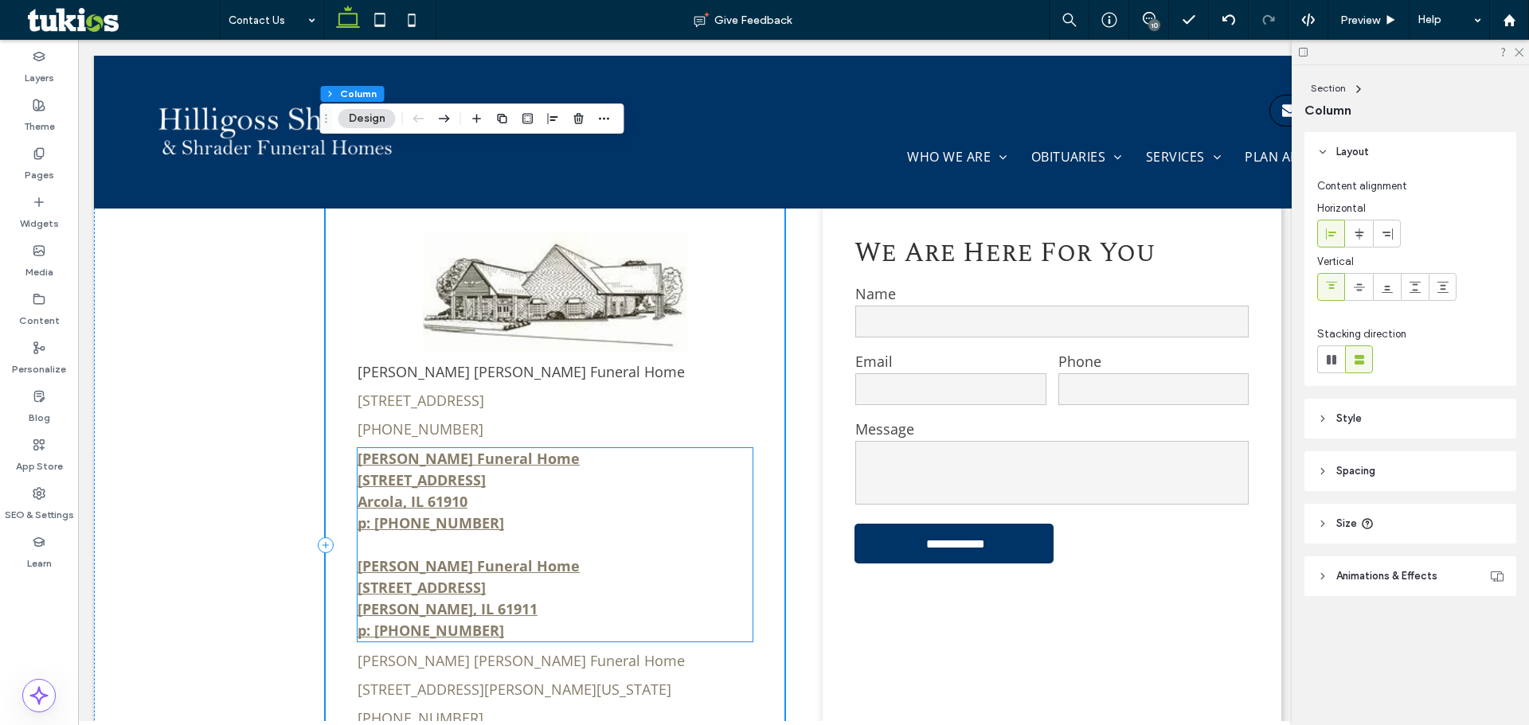
scroll to position [885, 0]
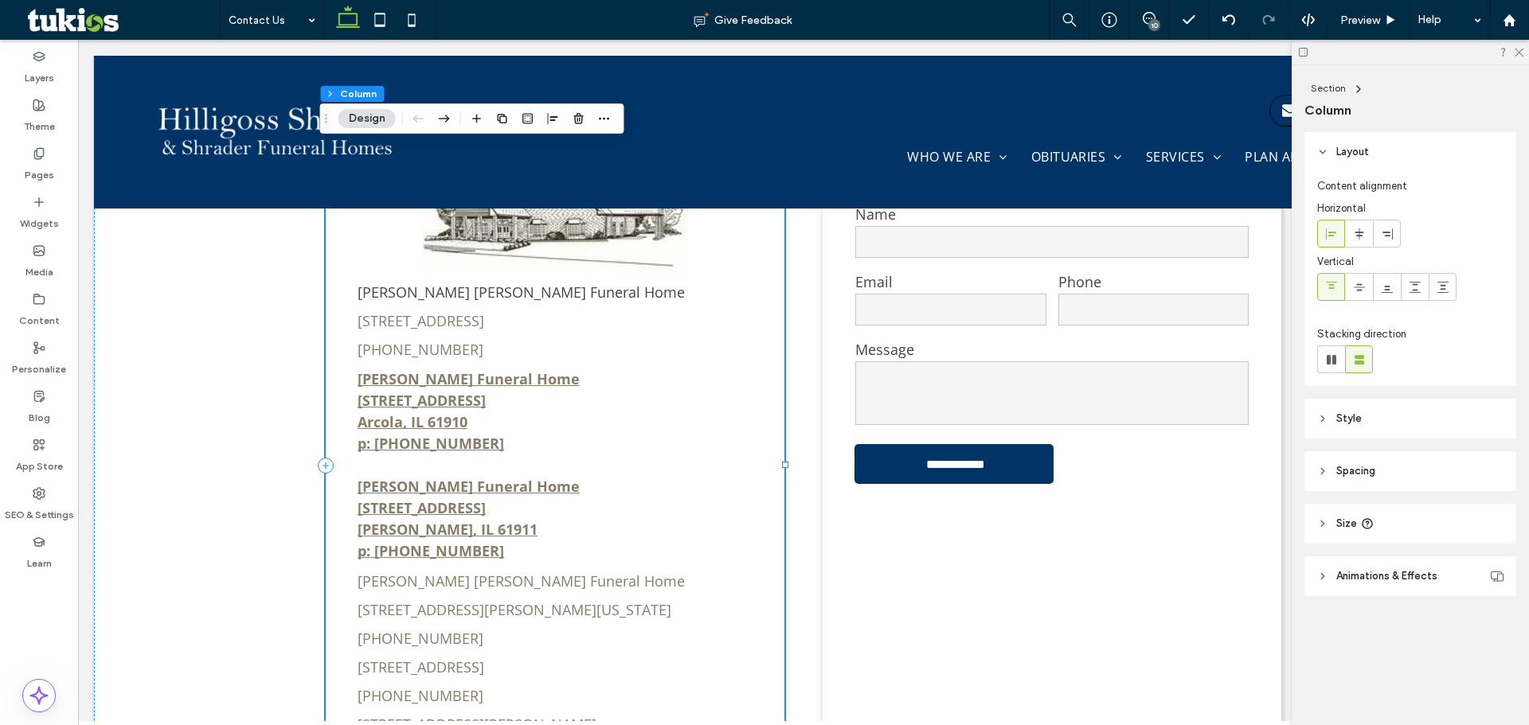
click at [489, 576] on div "Hilligoss Shrader Funeral Home 705 South Main Street, Tuscola, IL 61953 (217) 2…" at bounding box center [555, 466] width 459 height 690
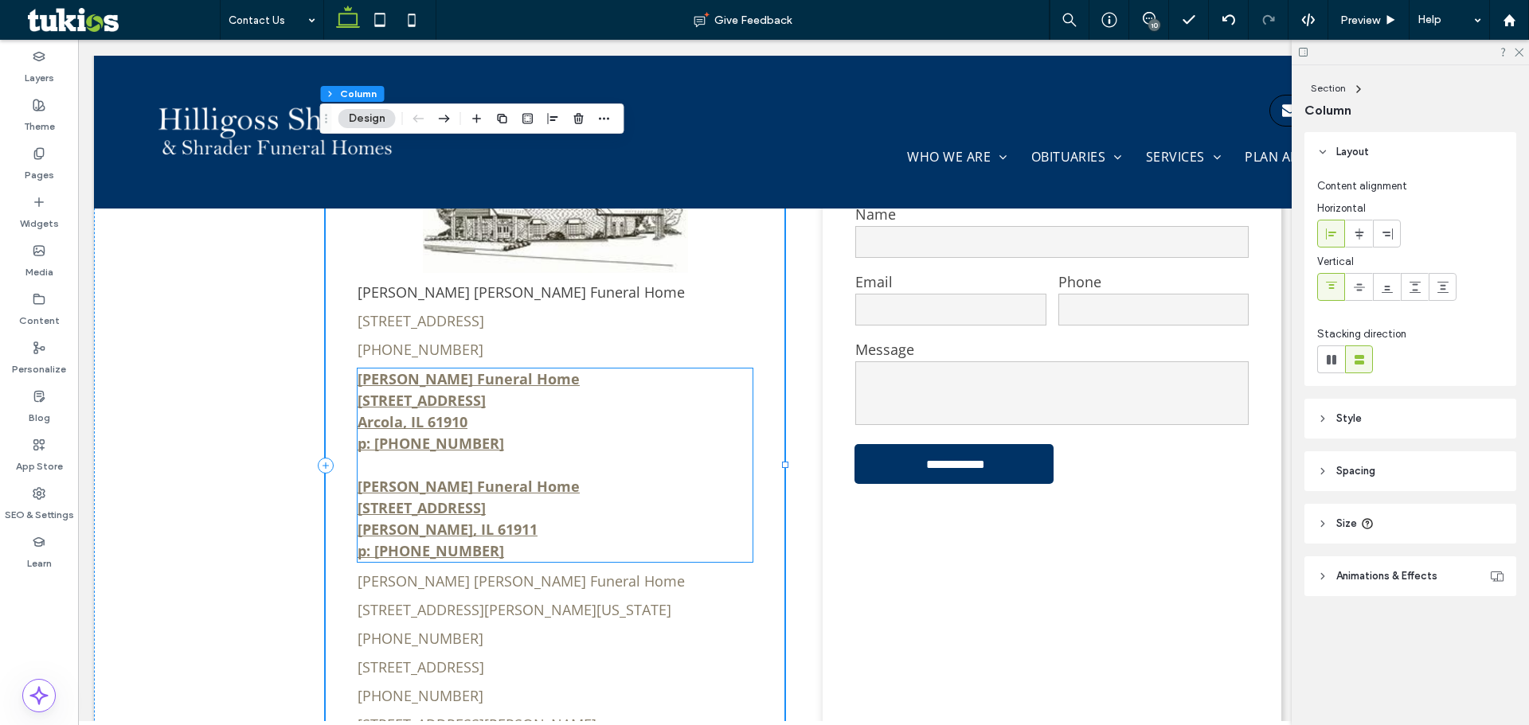
click at [548, 476] on p "Shrader Funeral Home 431 South Vine Street Arthur, IL 61911 p: 217-543-2105" at bounding box center [554, 519] width 395 height 86
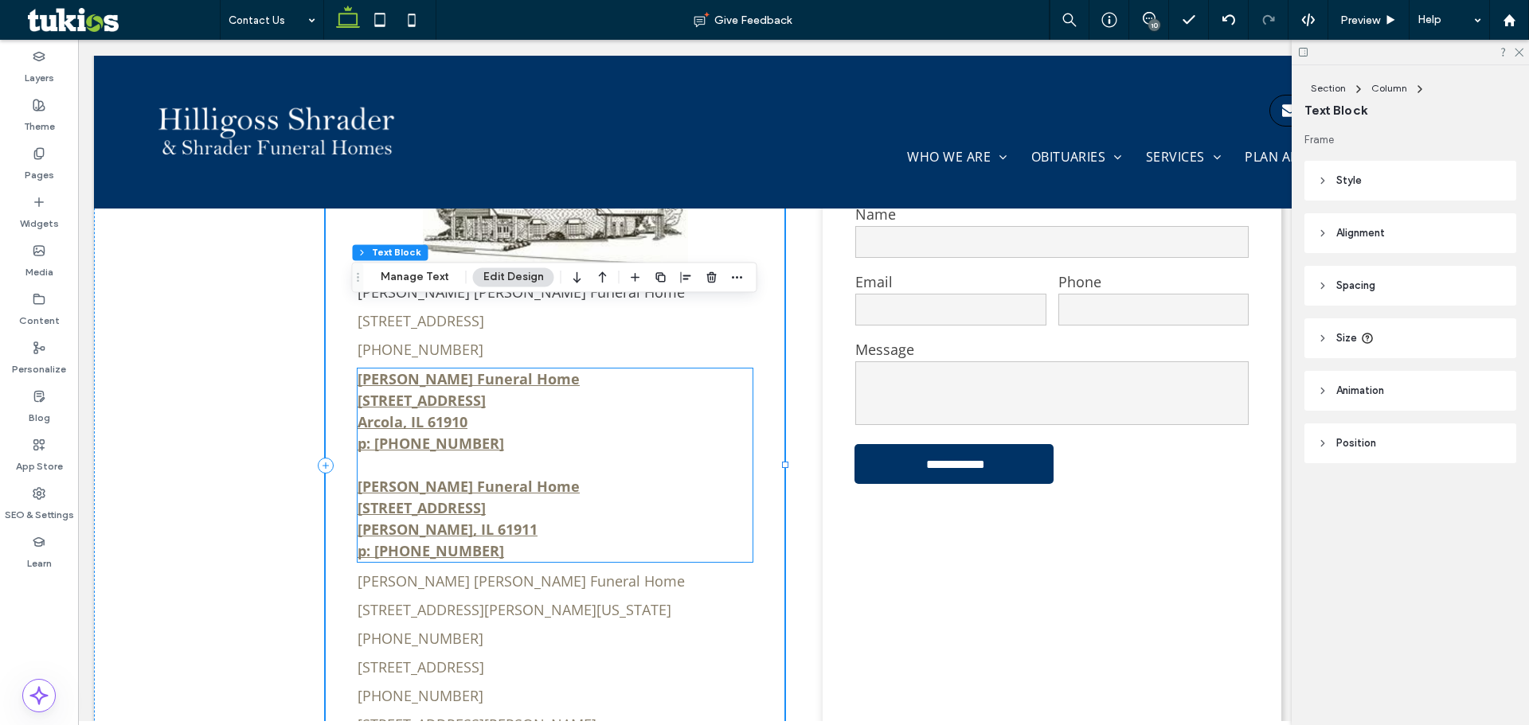
click at [548, 419] on div "Shrader Funeral Home 204 North Locust Street Arcola, IL 61910 p: 217-268-4848 S…" at bounding box center [554, 465] width 395 height 193
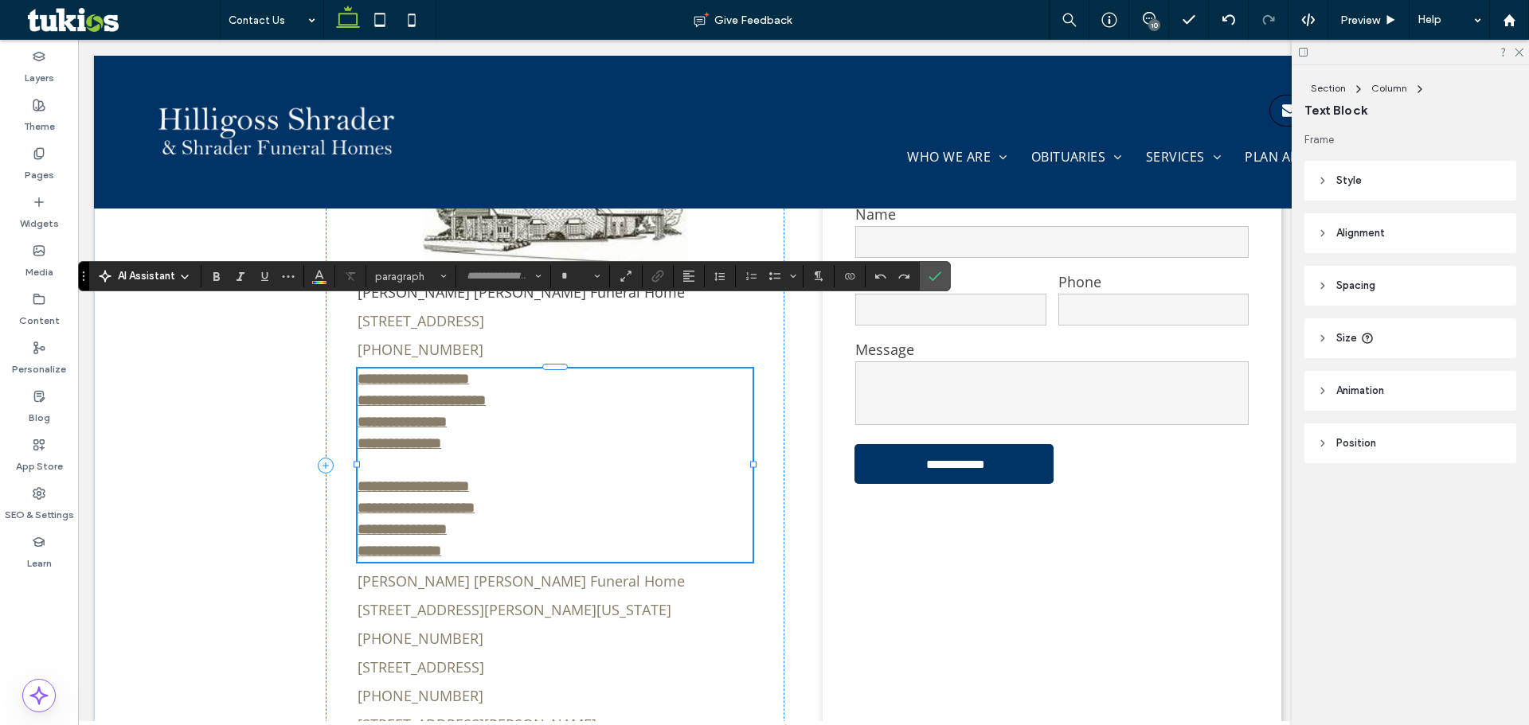
type input "*********"
type input "**"
drag, startPoint x: 515, startPoint y: 420, endPoint x: 347, endPoint y: 426, distance: 168.1
click at [347, 426] on div "**********" at bounding box center [555, 466] width 459 height 690
click at [634, 562] on div "**********" at bounding box center [555, 466] width 459 height 690
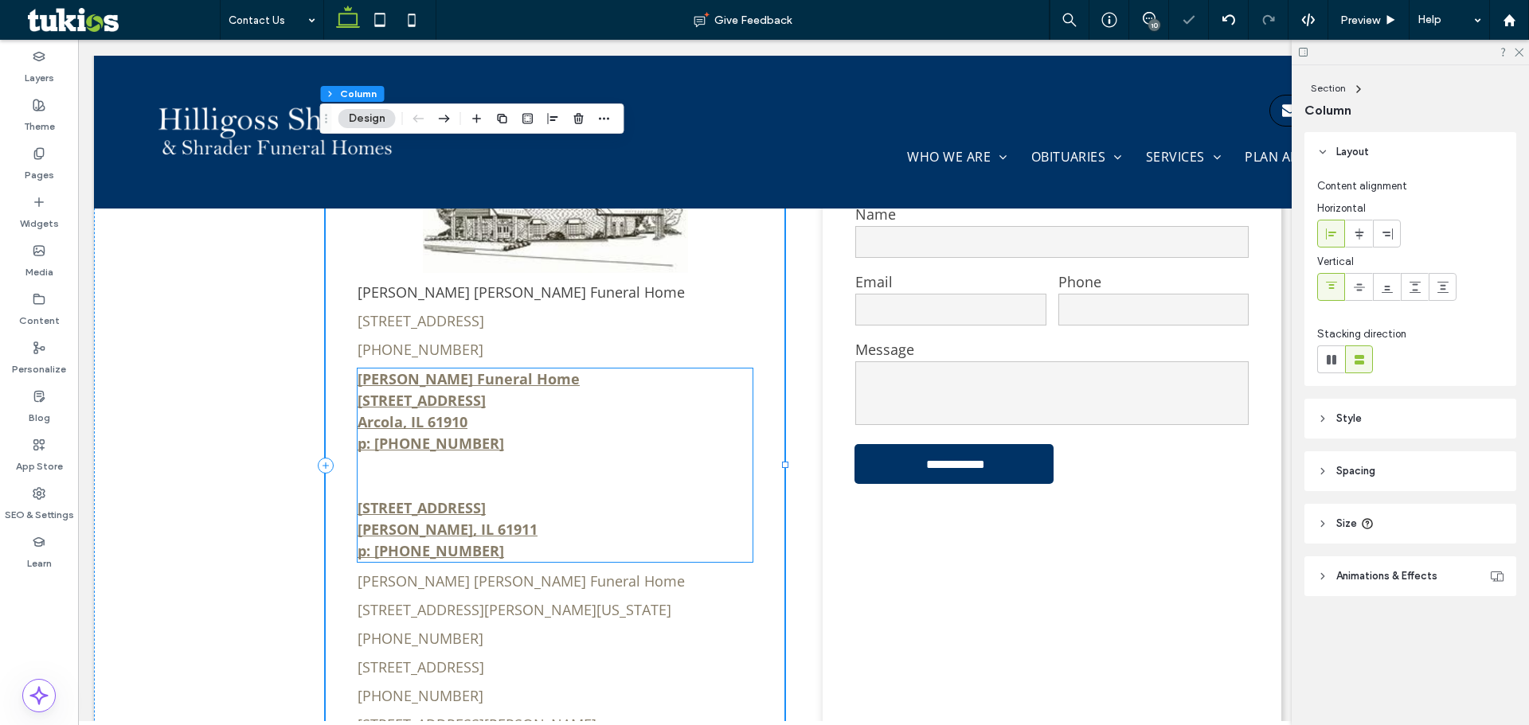
click at [562, 476] on p "431 South Vine Street Arthur, IL 61911 p: 217-543-2105" at bounding box center [554, 519] width 395 height 86
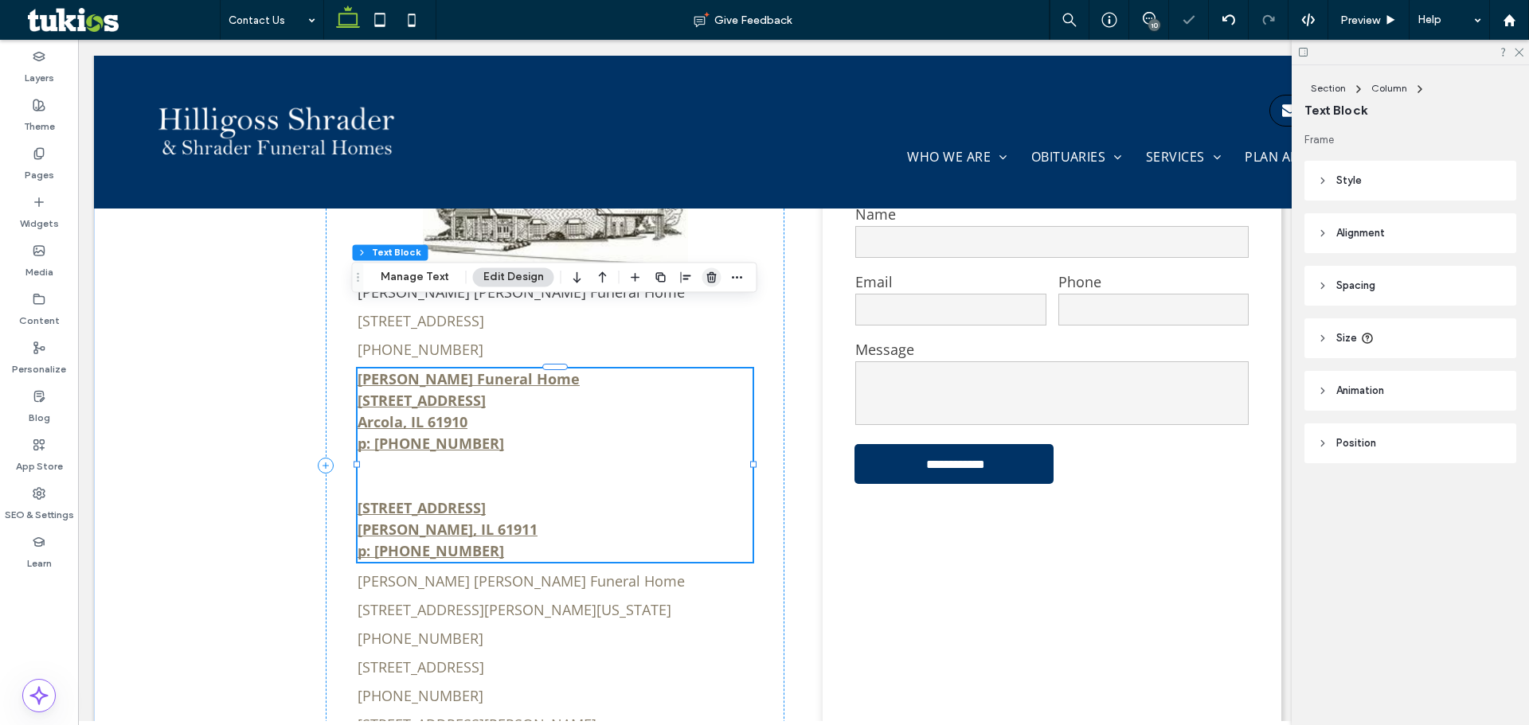
click at [711, 279] on icon "button" at bounding box center [711, 277] width 13 height 13
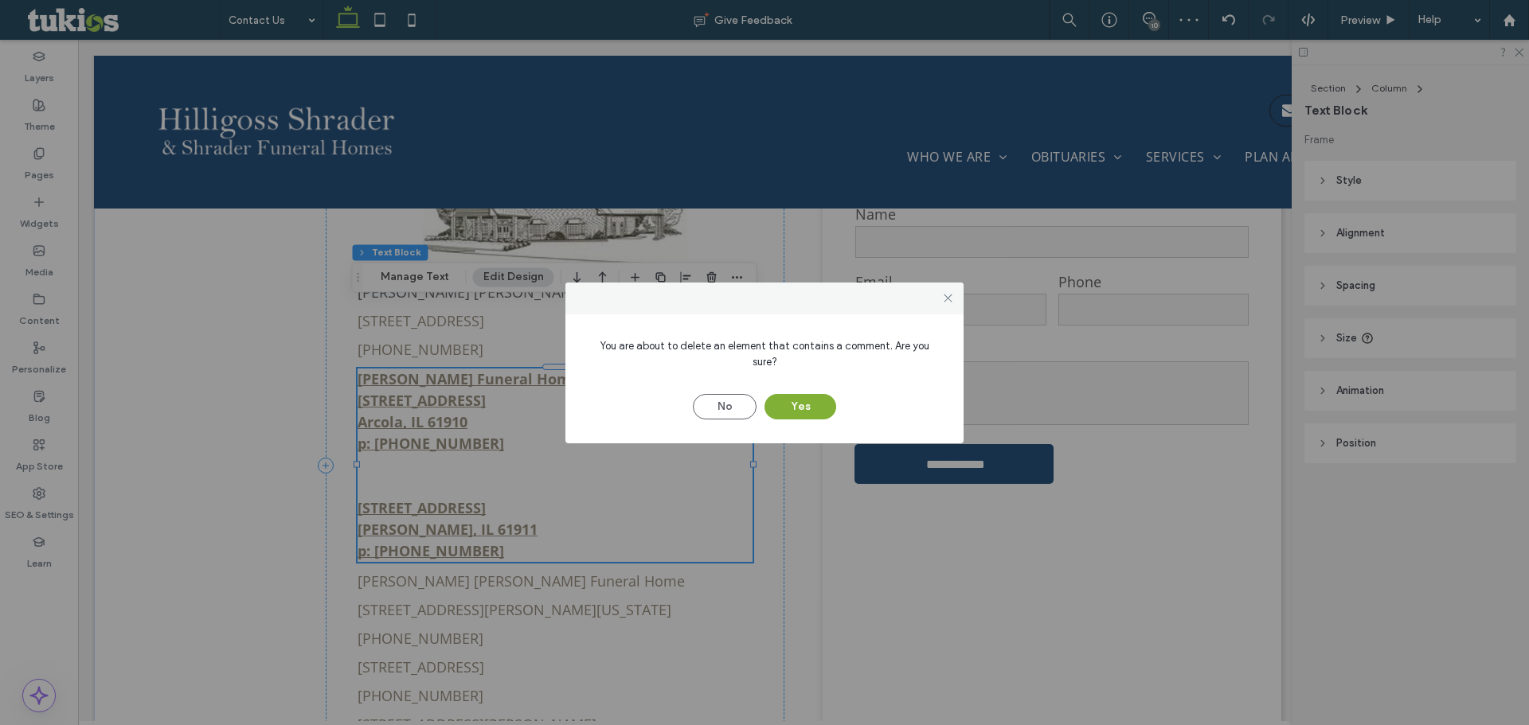
click at [807, 398] on button "Yes" at bounding box center [800, 406] width 72 height 25
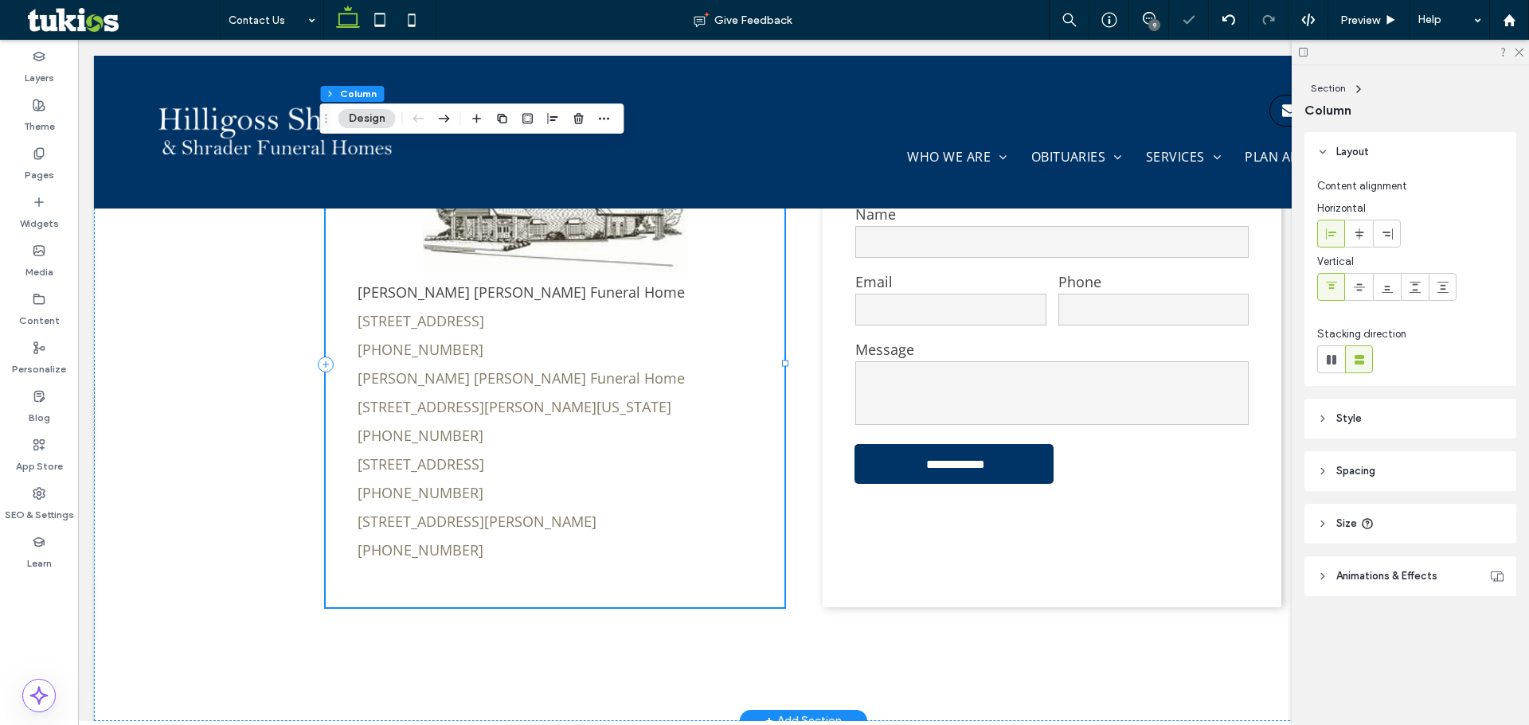
click at [514, 373] on div "Hilligoss Shrader Funeral Home 705 South Main Street, Tuscola, IL 61953 (217) 2…" at bounding box center [555, 364] width 459 height 486
click at [39, 213] on label "Widgets" at bounding box center [39, 220] width 39 height 22
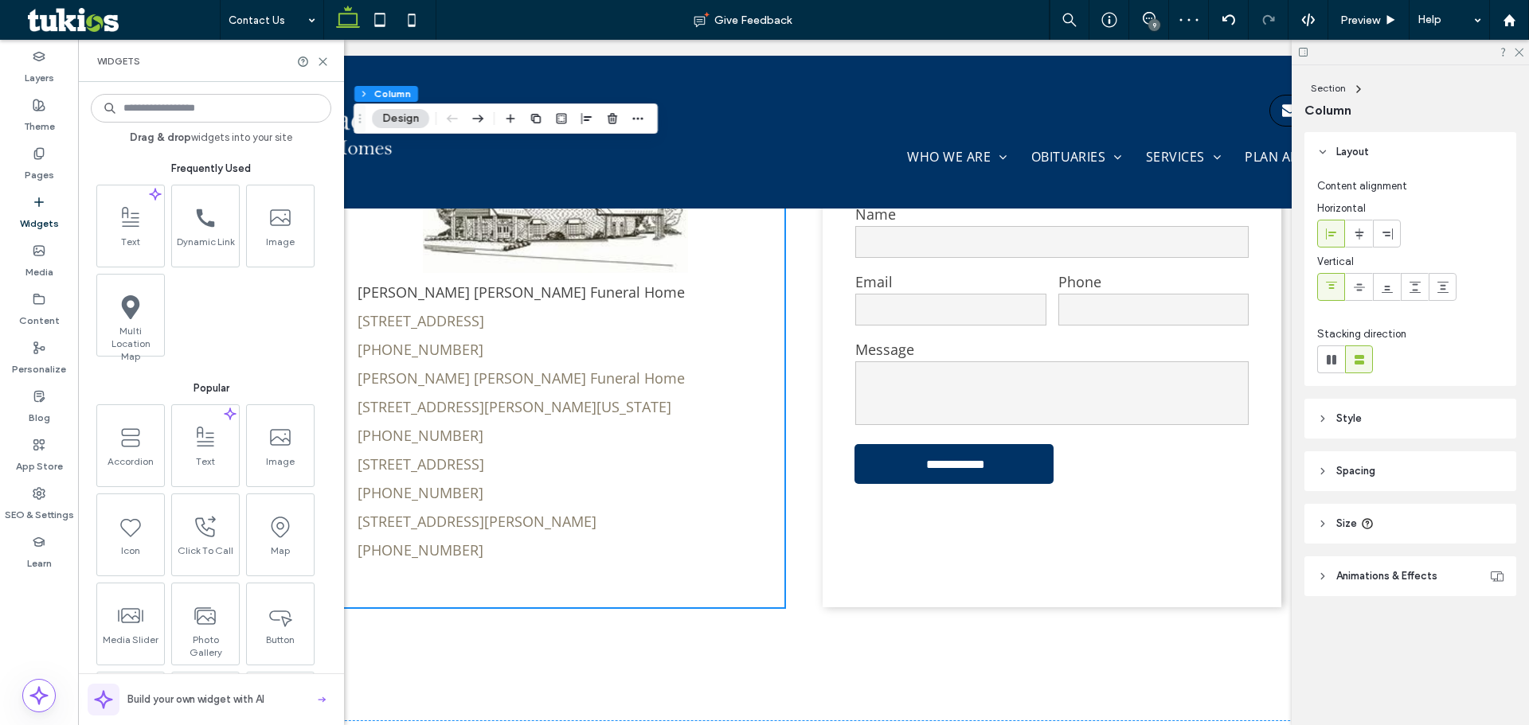
scroll to position [881, 0]
click at [115, 209] on span at bounding box center [129, 216] width 67 height 36
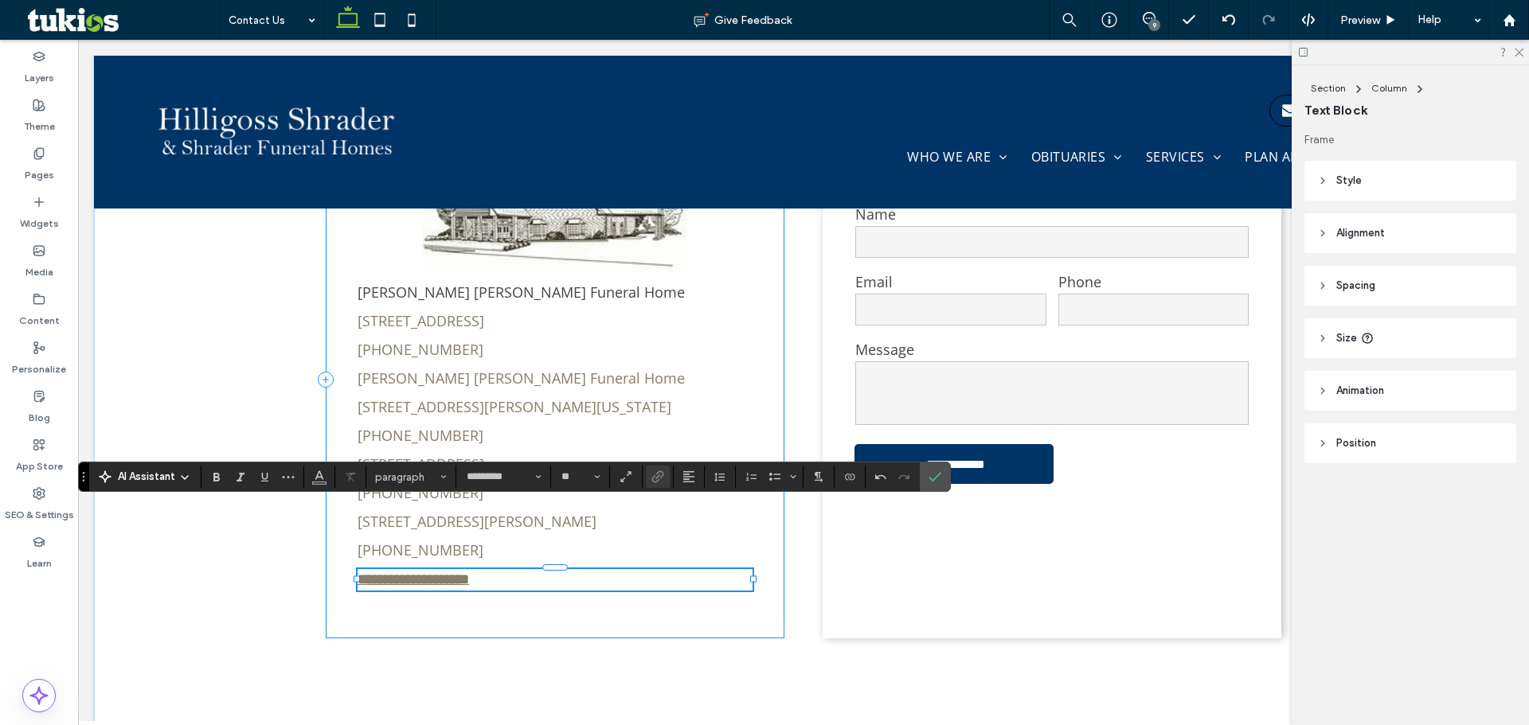
click at [526, 562] on div "**********" at bounding box center [555, 380] width 459 height 518
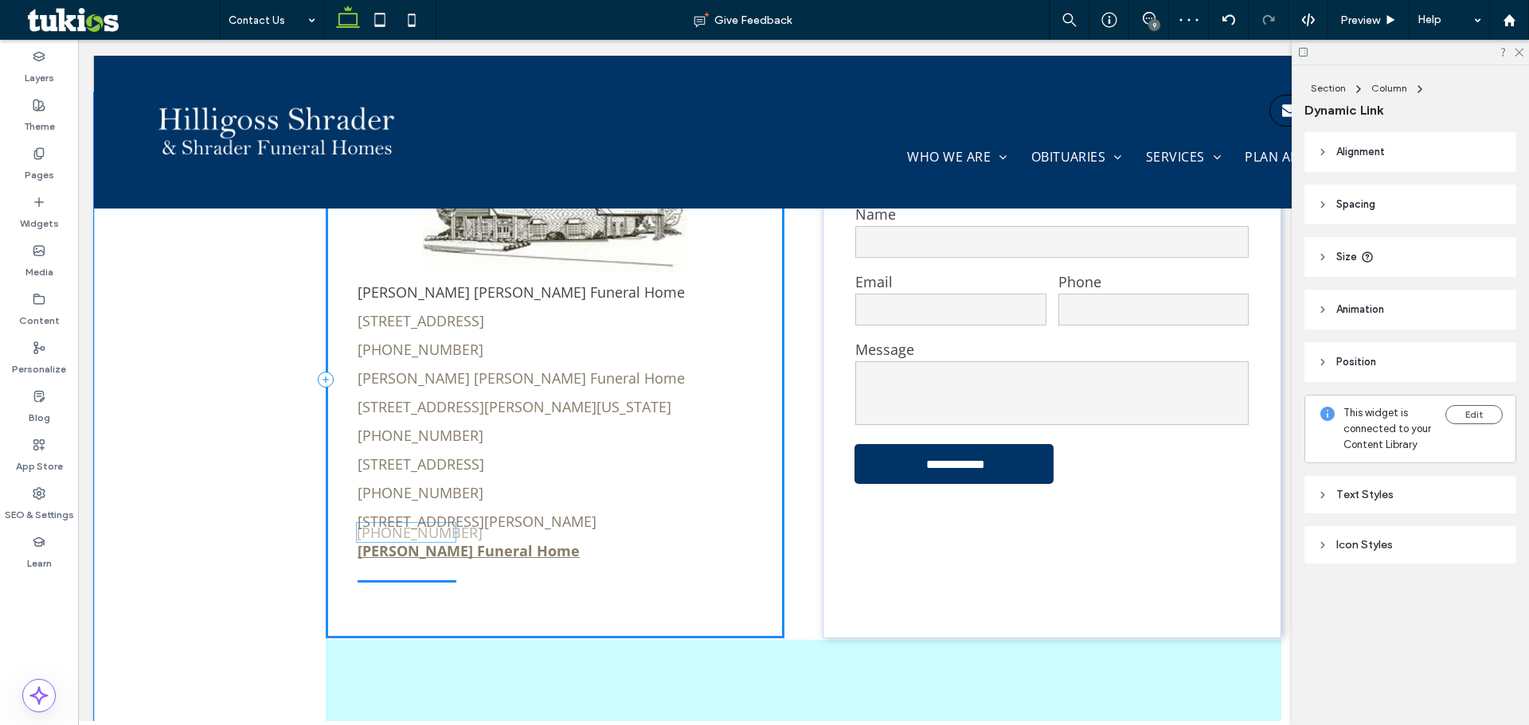
drag, startPoint x: 439, startPoint y: 485, endPoint x: 443, endPoint y: 533, distance: 48.0
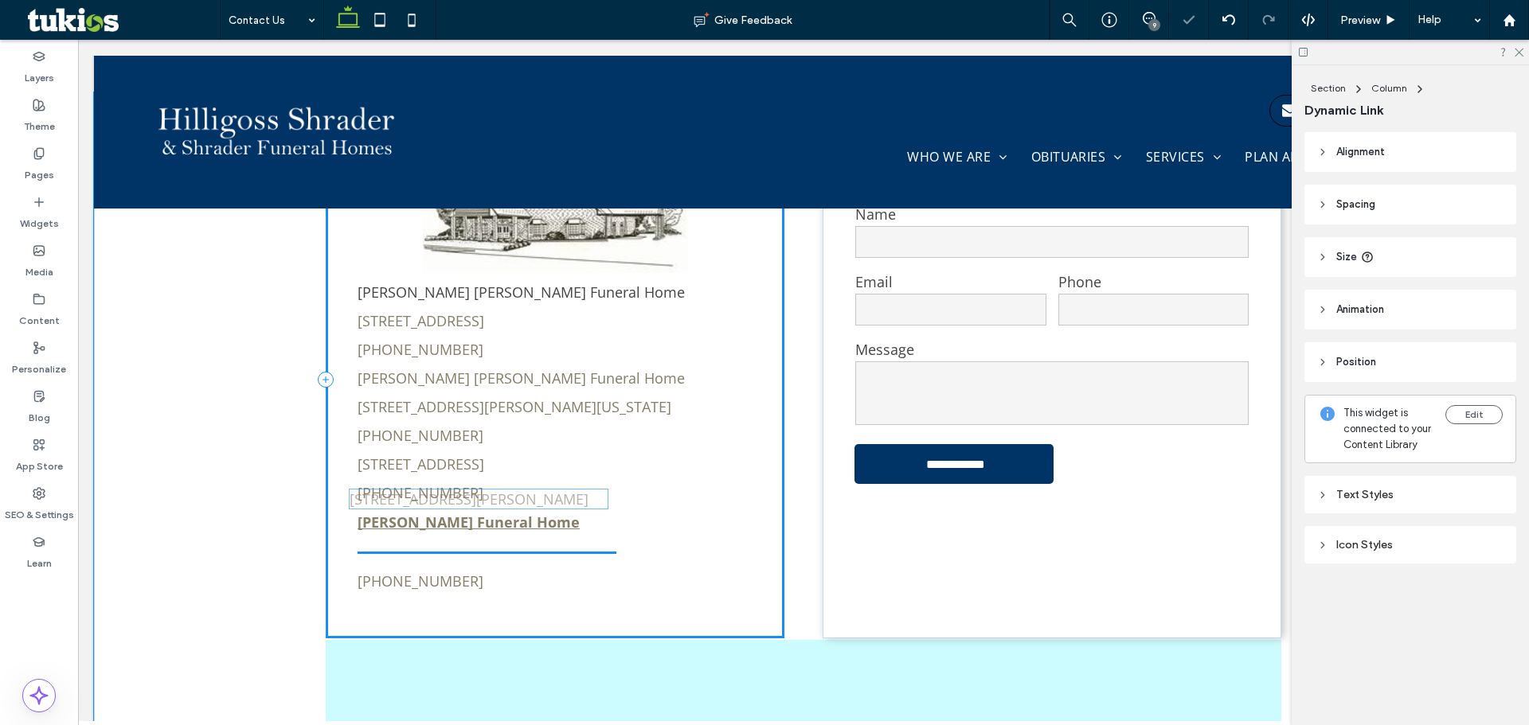
drag, startPoint x: 522, startPoint y: 453, endPoint x: 519, endPoint y: 496, distance: 43.1
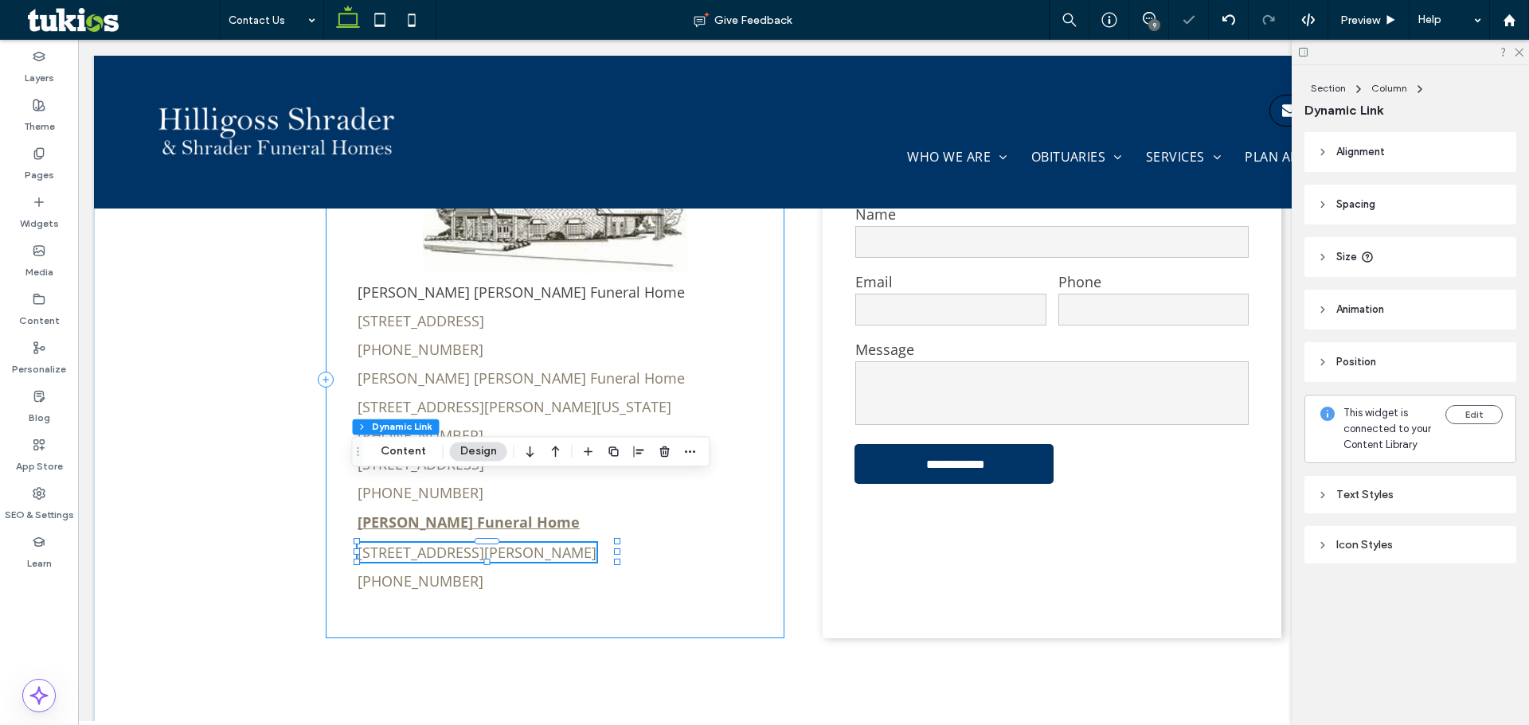
click at [470, 537] on div "[PERSON_NAME] [PERSON_NAME] Funeral Home [STREET_ADDRESS] [PHONE_NUMBER] [PERSO…" at bounding box center [555, 380] width 459 height 518
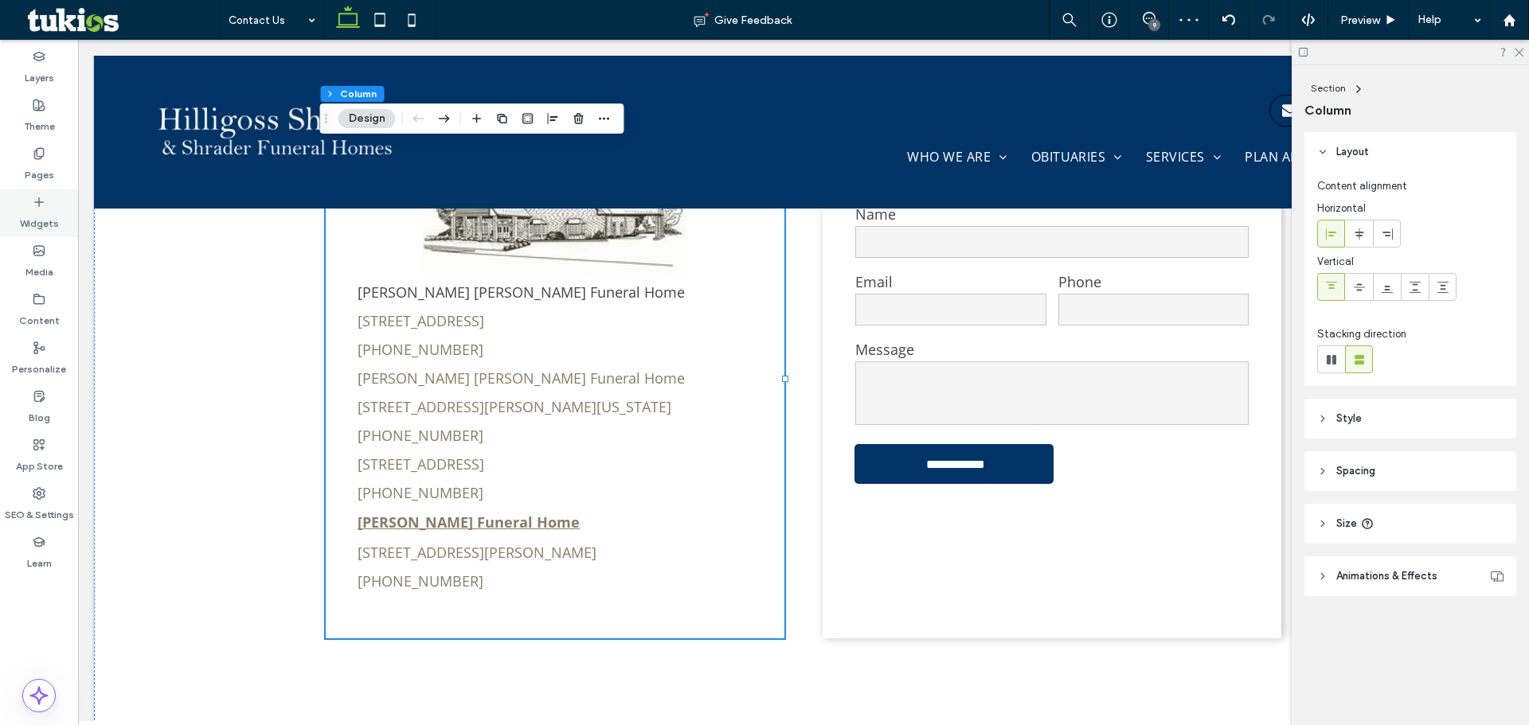
click at [45, 217] on label "Widgets" at bounding box center [39, 220] width 39 height 22
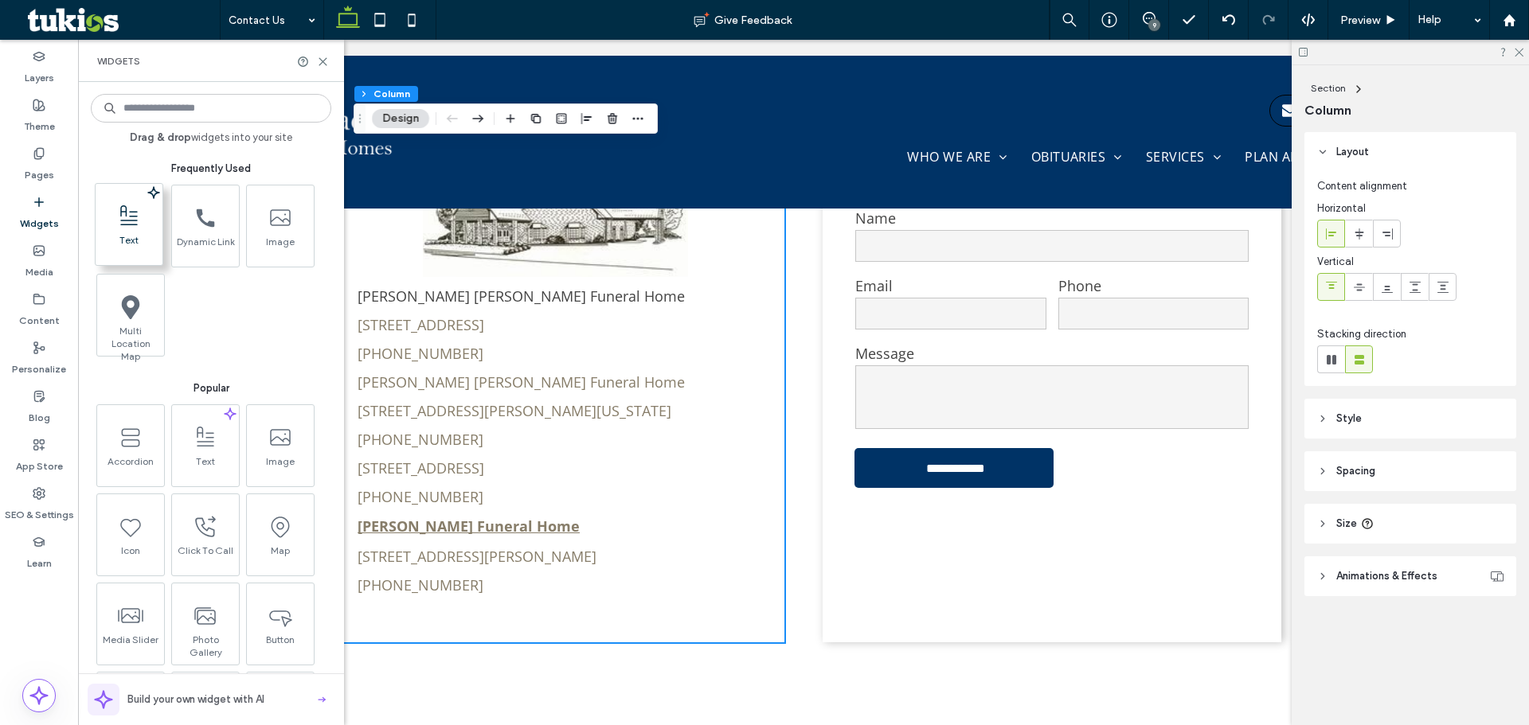
scroll to position [885, 0]
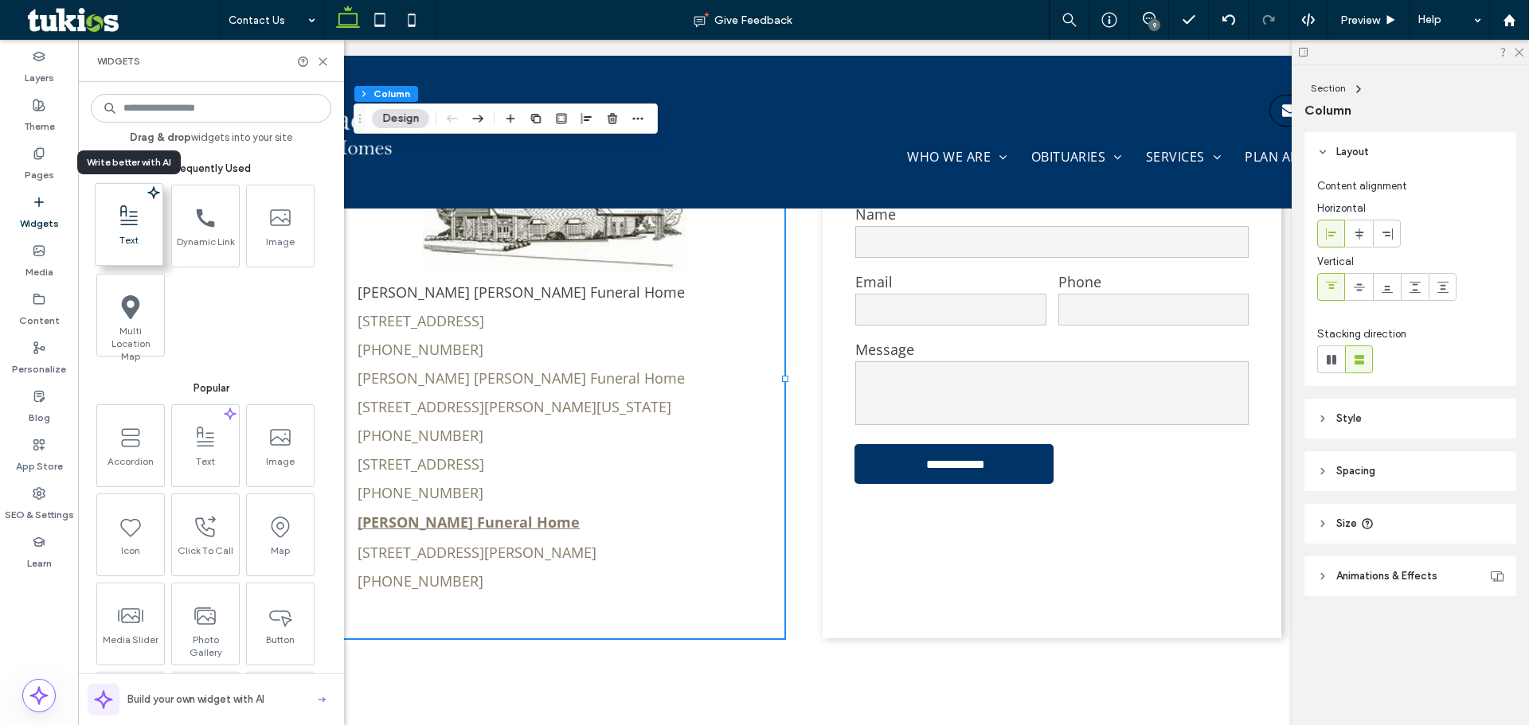
click at [143, 234] on span "Text" at bounding box center [129, 245] width 67 height 22
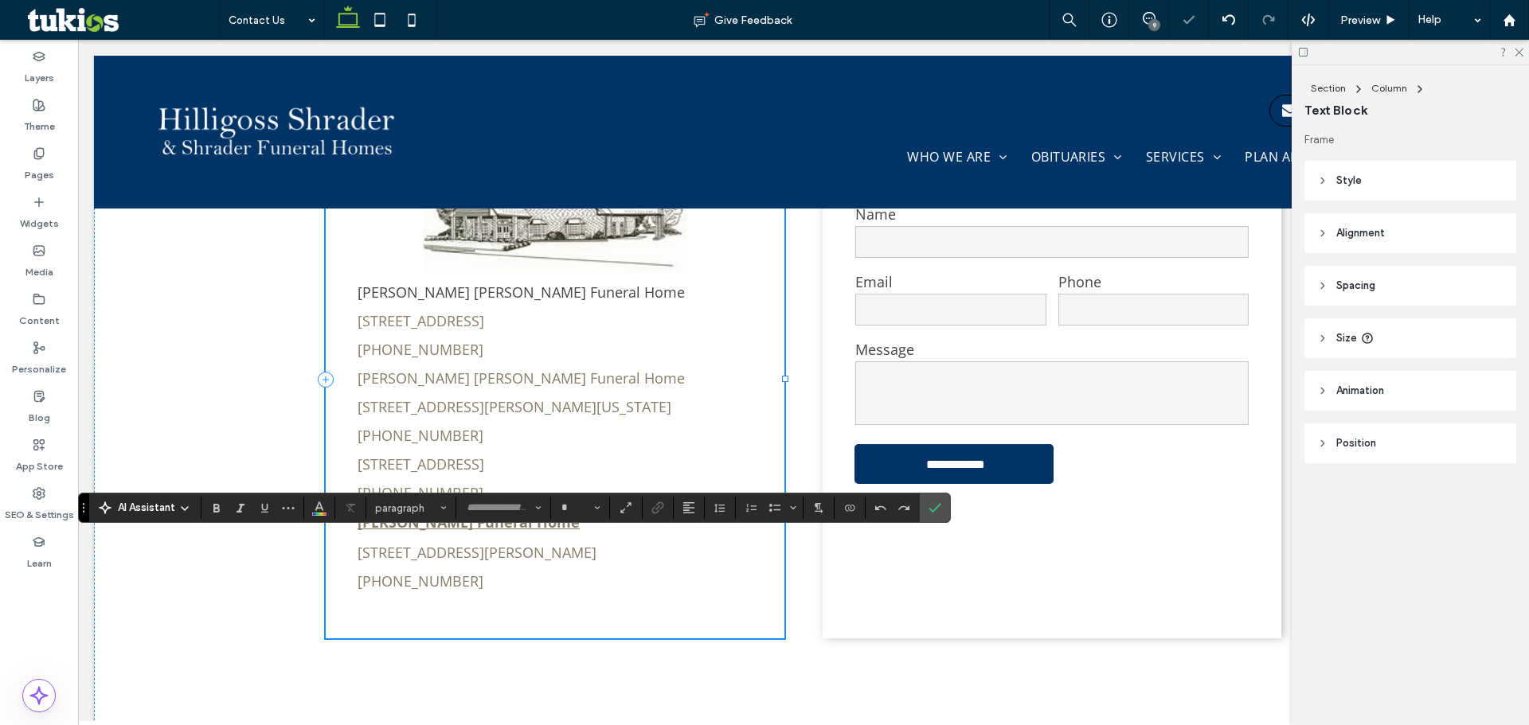
type input "*********"
type input "**"
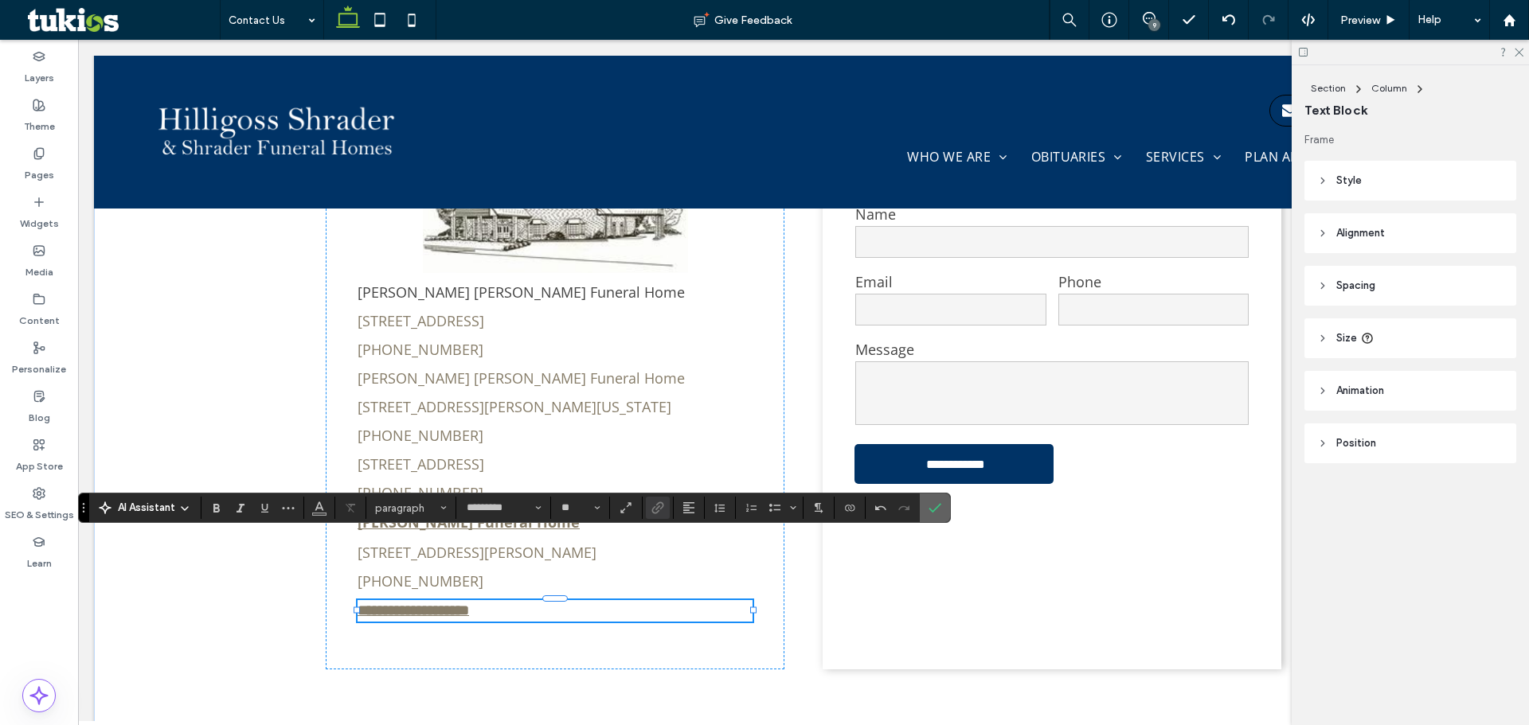
click at [945, 499] on label "Confirm" at bounding box center [935, 508] width 24 height 29
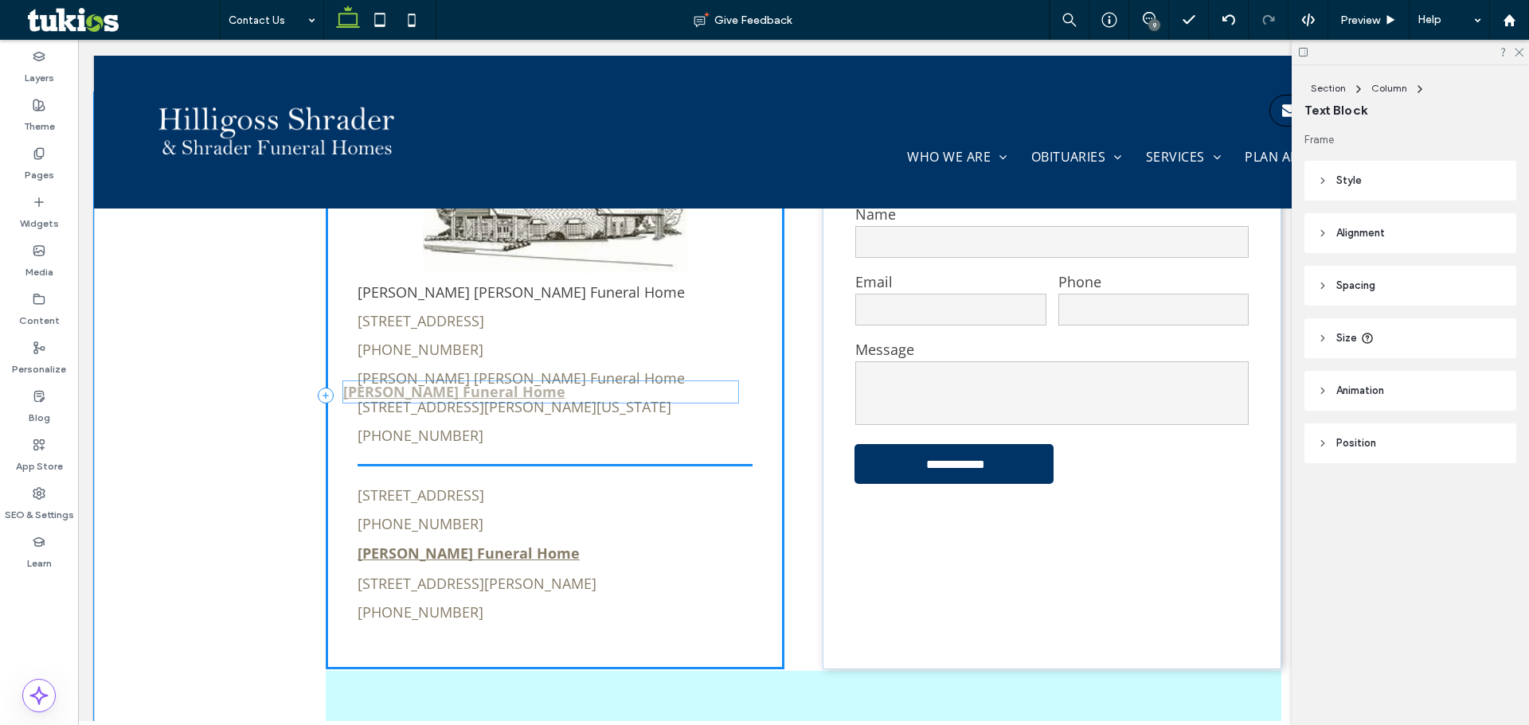
drag, startPoint x: 528, startPoint y: 546, endPoint x: 519, endPoint y: 393, distance: 153.9
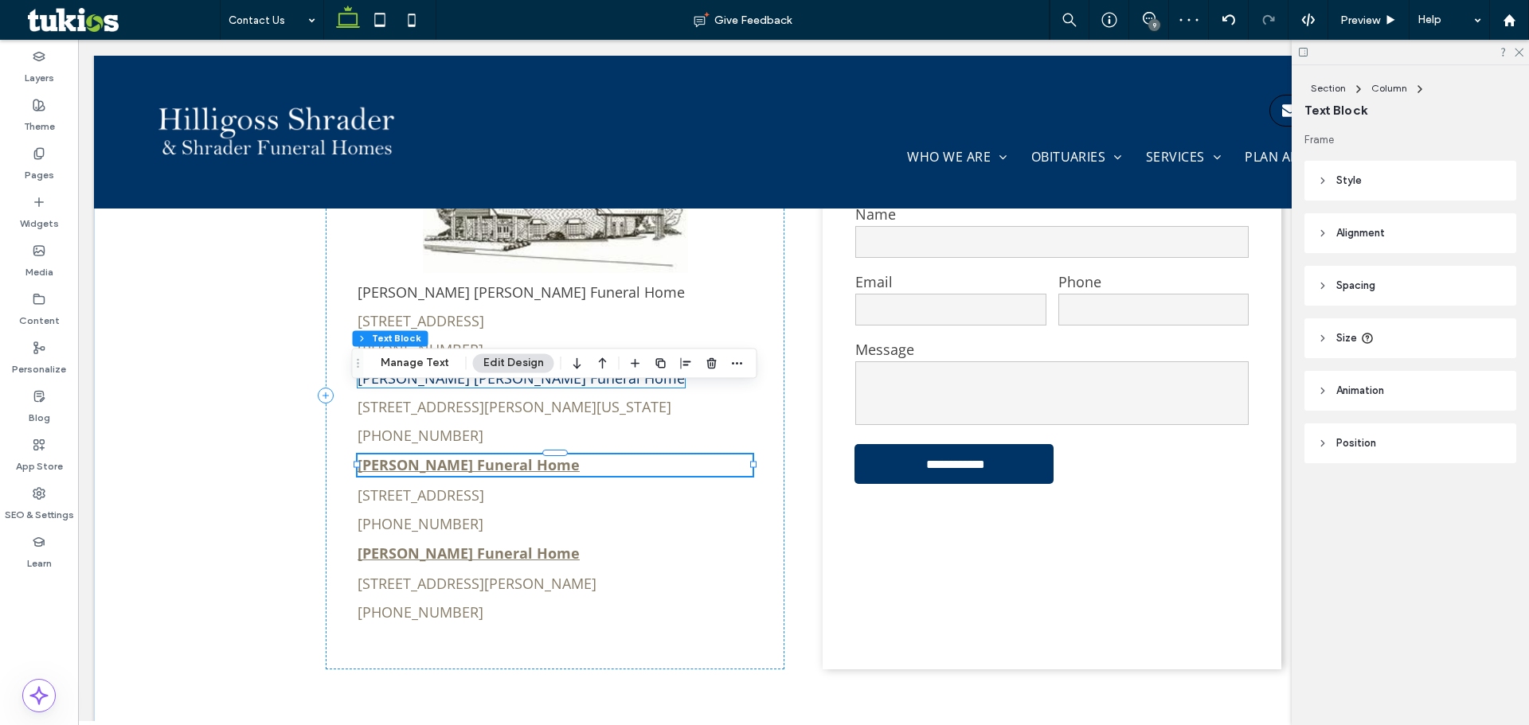
click at [519, 369] on link "[PERSON_NAME] [PERSON_NAME] Funeral Home" at bounding box center [520, 378] width 327 height 19
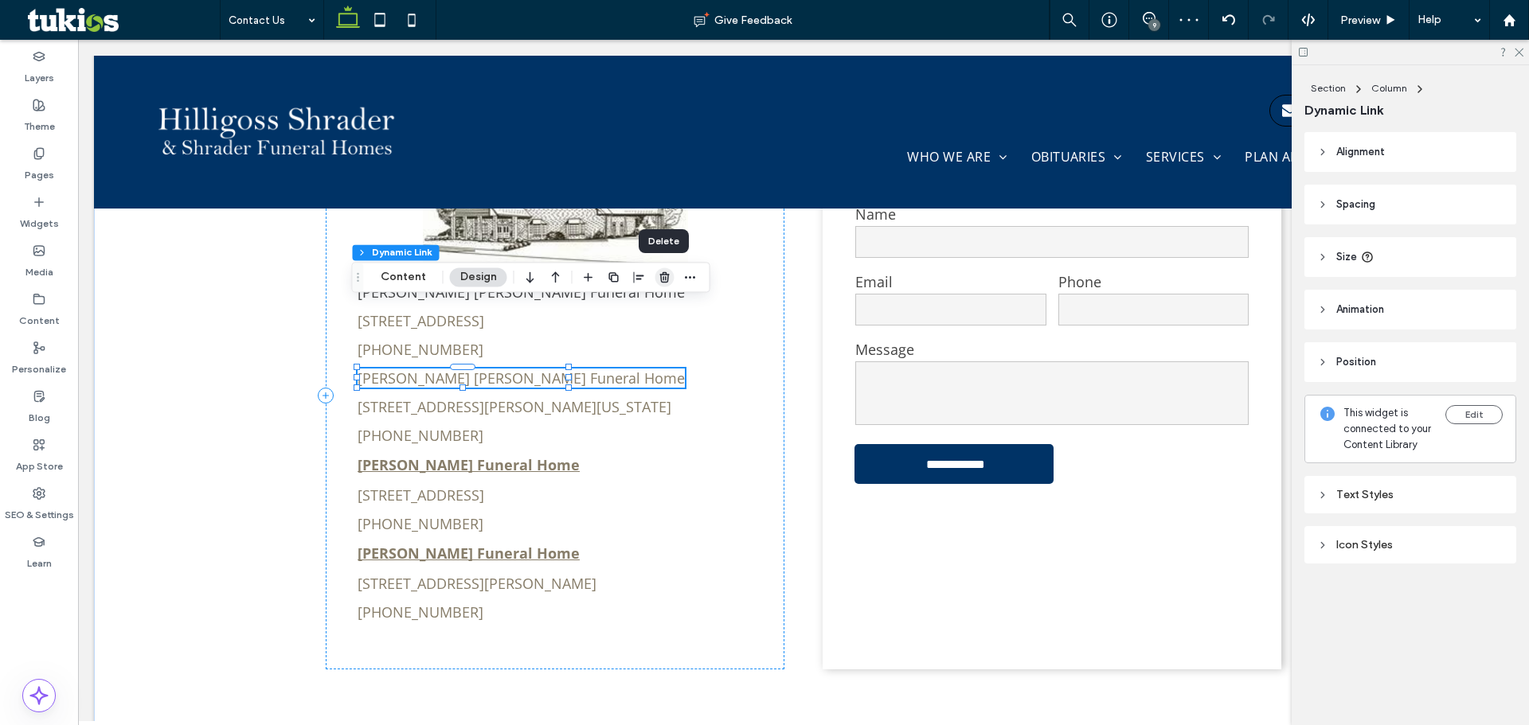
click at [661, 272] on use "button" at bounding box center [664, 277] width 10 height 10
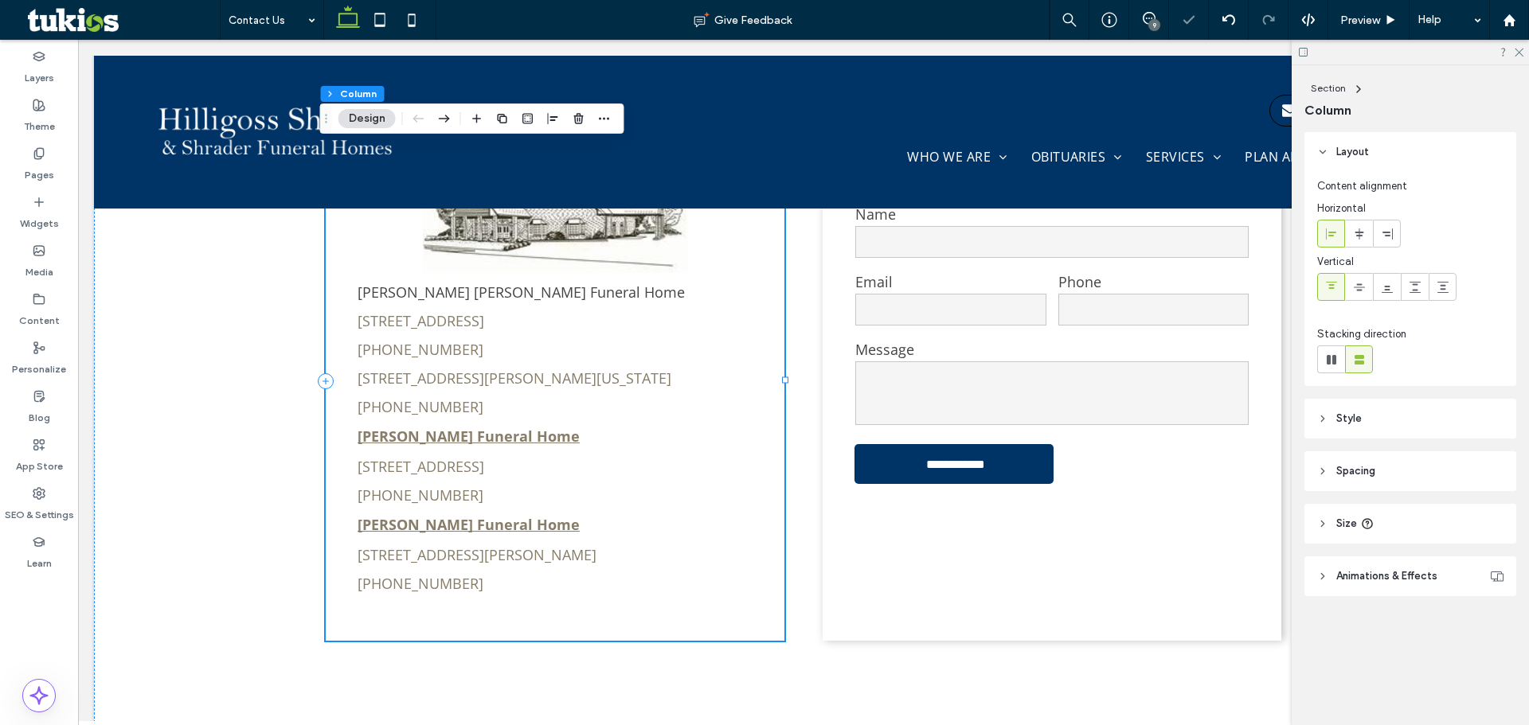
click at [491, 294] on div "[PERSON_NAME] [PERSON_NAME] Funeral Home [STREET_ADDRESS] [PHONE_NUMBER] [STREE…" at bounding box center [555, 381] width 459 height 520
click at [30, 205] on div "Widgets" at bounding box center [39, 213] width 78 height 49
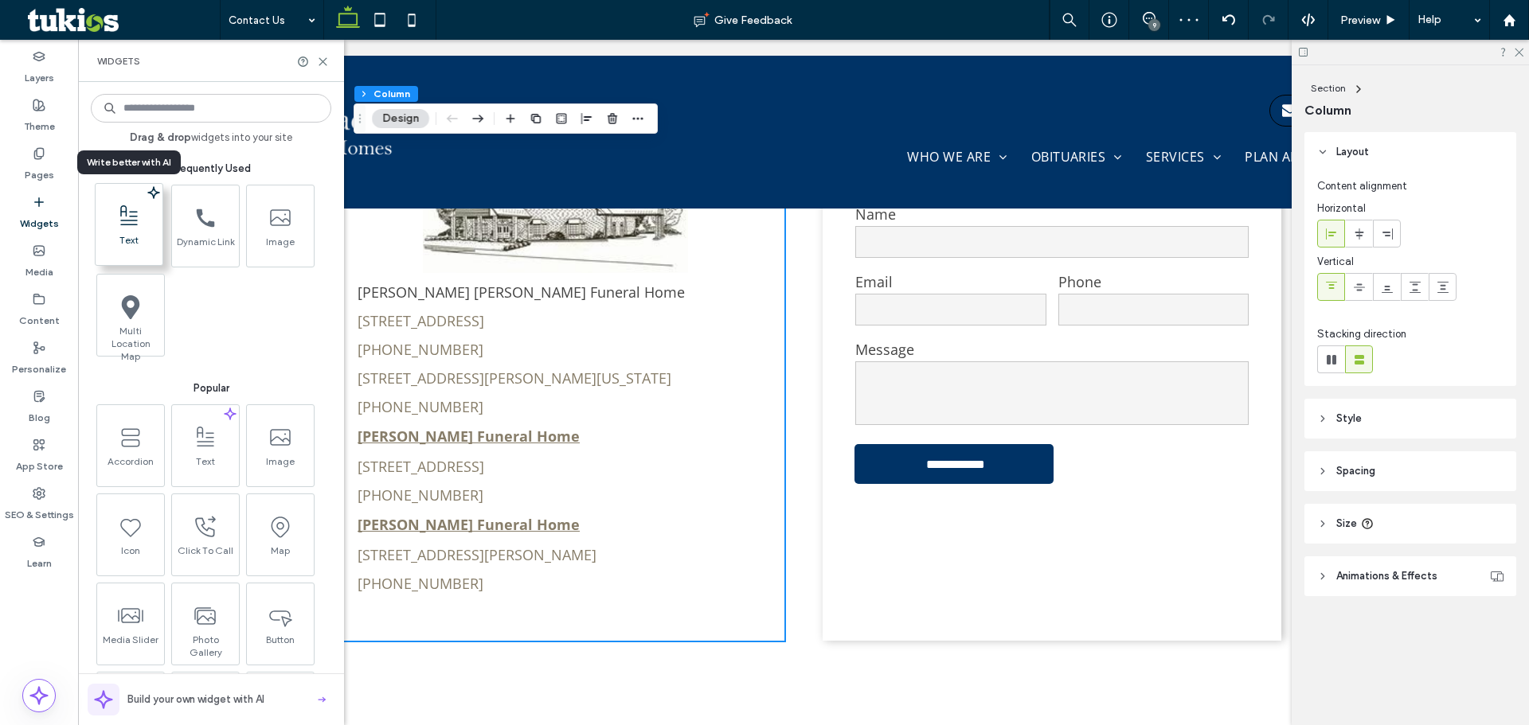
click at [141, 241] on span "Text" at bounding box center [129, 245] width 67 height 22
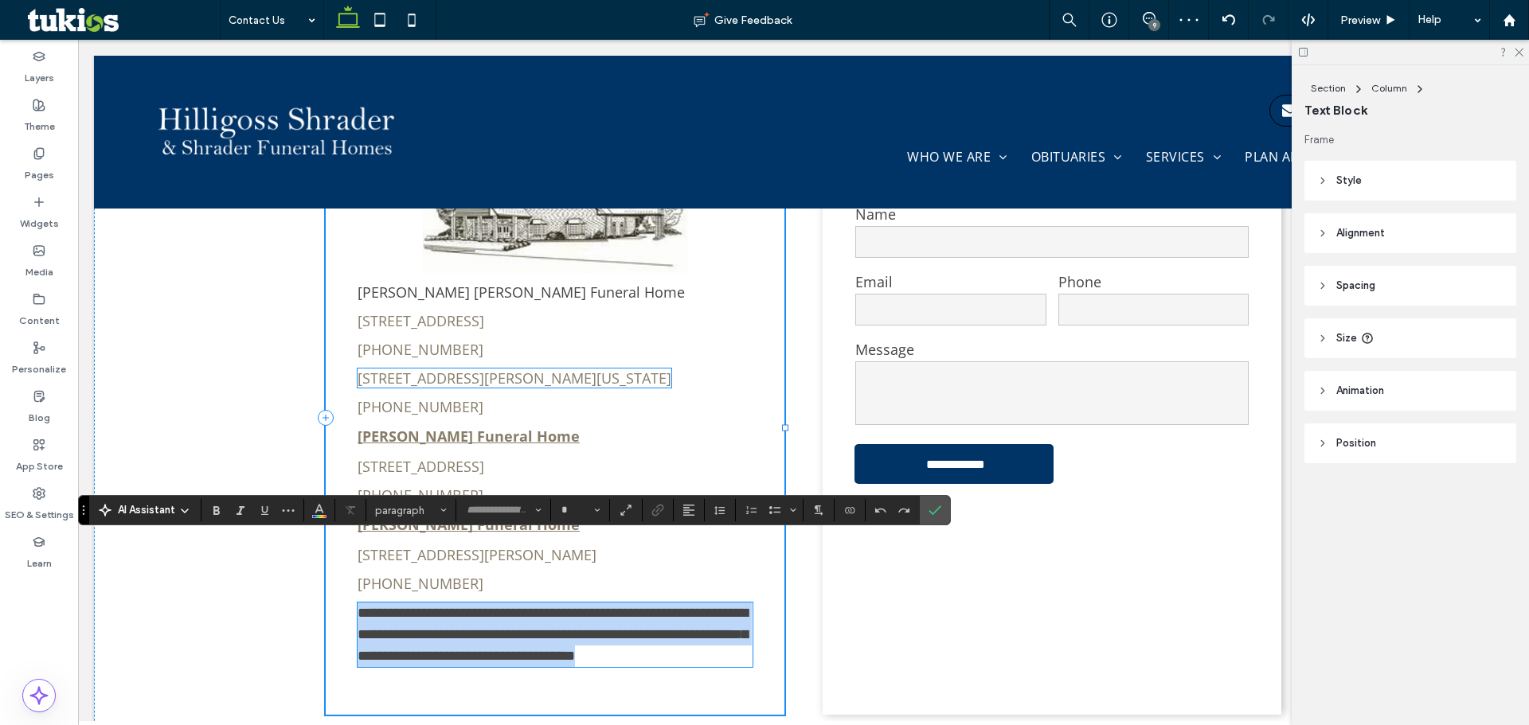
type input "*********"
type input "**"
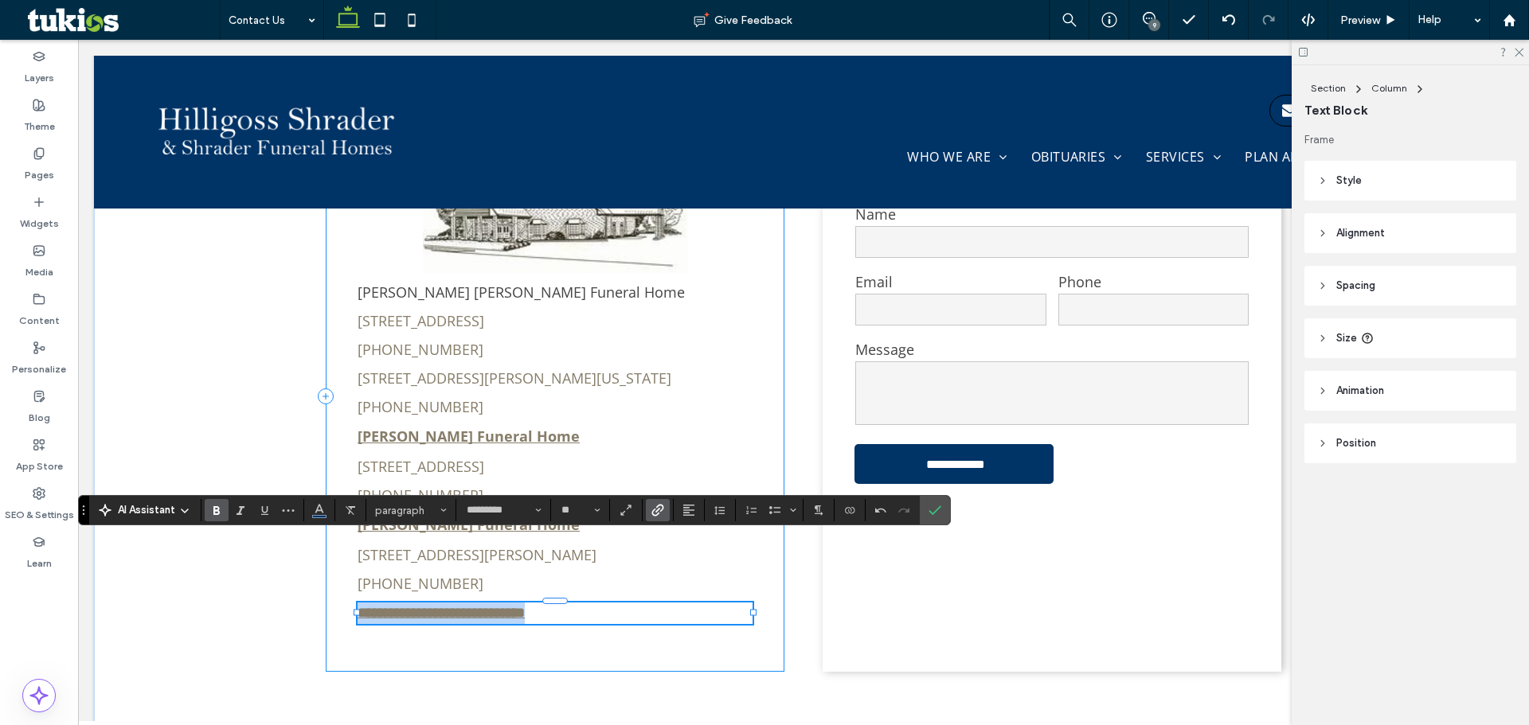
drag, startPoint x: 608, startPoint y: 548, endPoint x: 334, endPoint y: 548, distance: 273.9
click at [334, 548] on div "**********" at bounding box center [555, 396] width 459 height 551
copy strong "**********"
click at [929, 515] on icon "Confirm" at bounding box center [934, 510] width 13 height 13
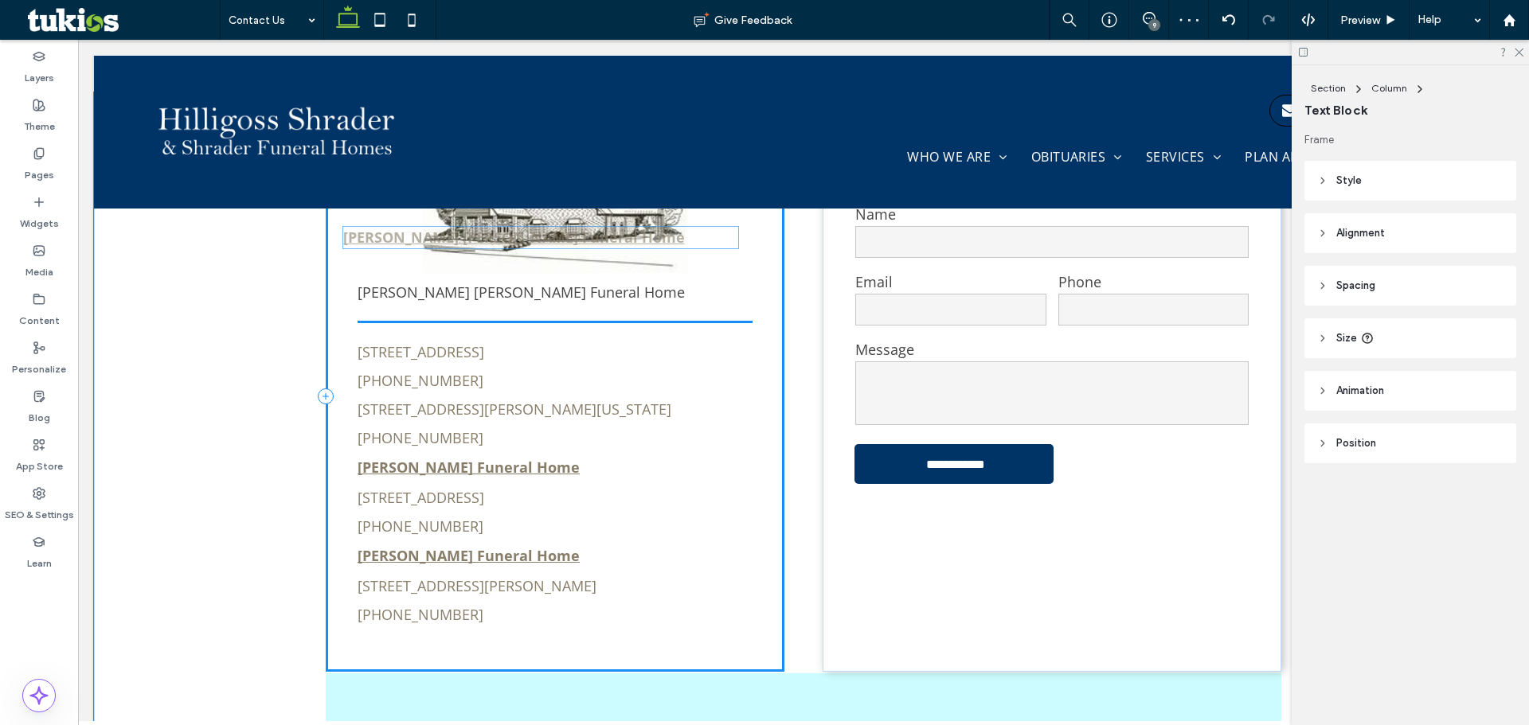
drag, startPoint x: 587, startPoint y: 553, endPoint x: 578, endPoint y: 243, distance: 310.6
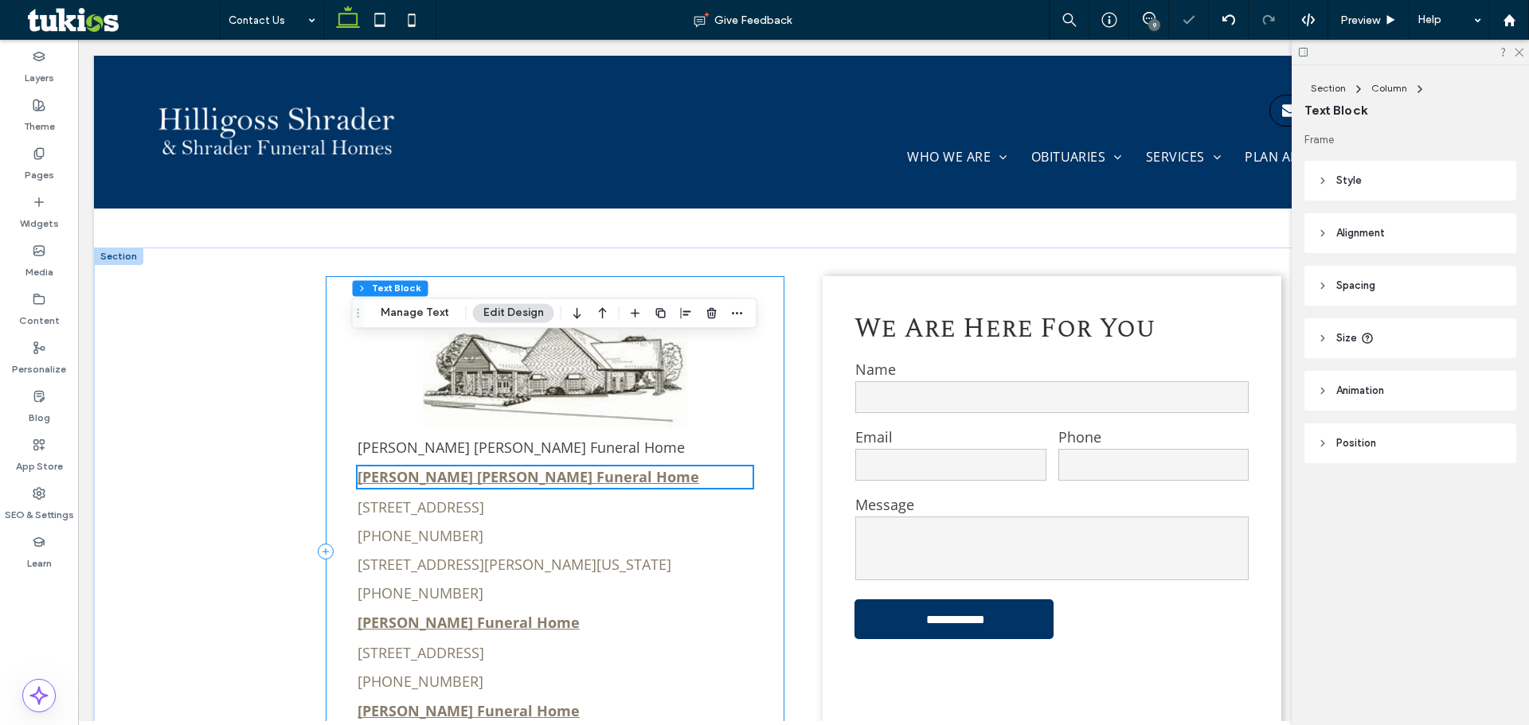
scroll to position [726, 0]
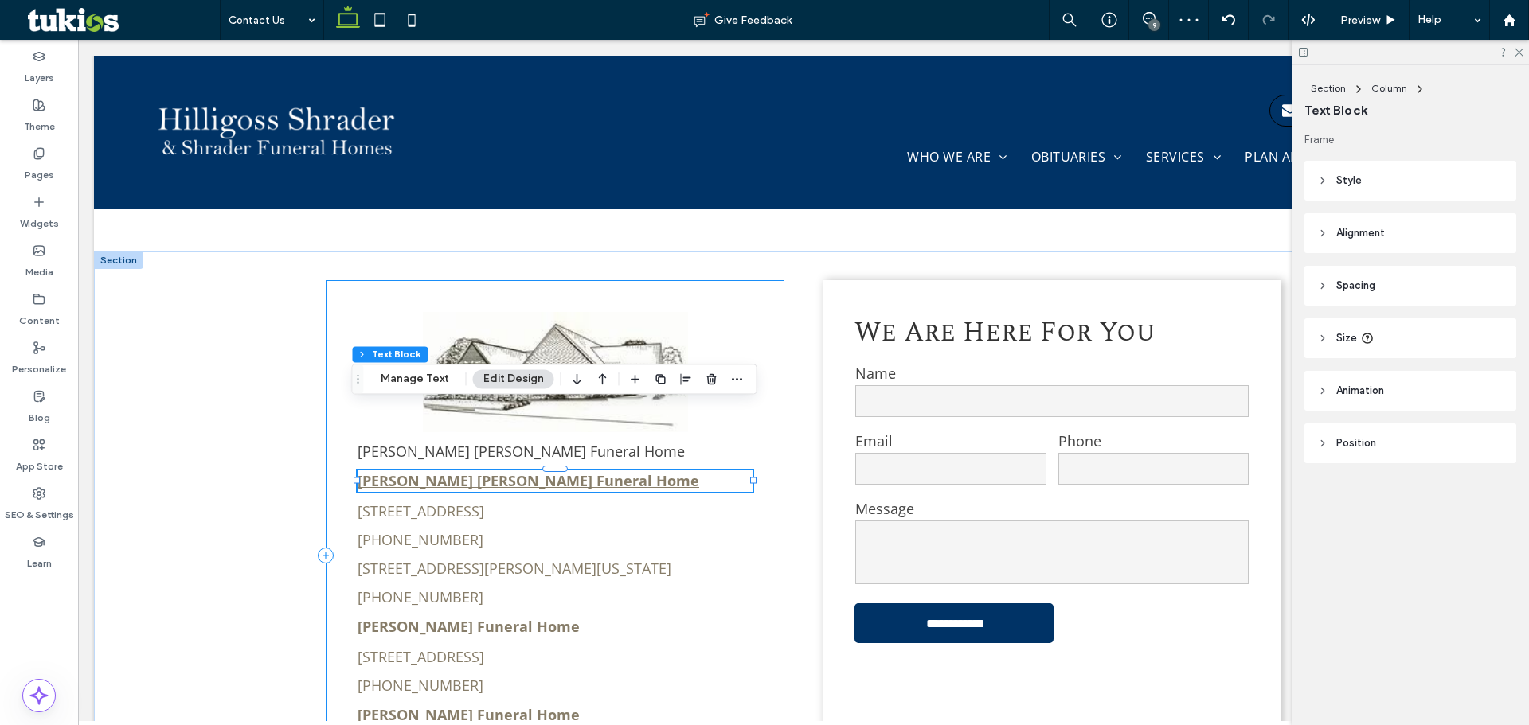
click at [474, 476] on div "[PERSON_NAME] [PERSON_NAME] Funeral Home [PERSON_NAME] [PERSON_NAME] Funeral Ho…" at bounding box center [555, 555] width 459 height 551
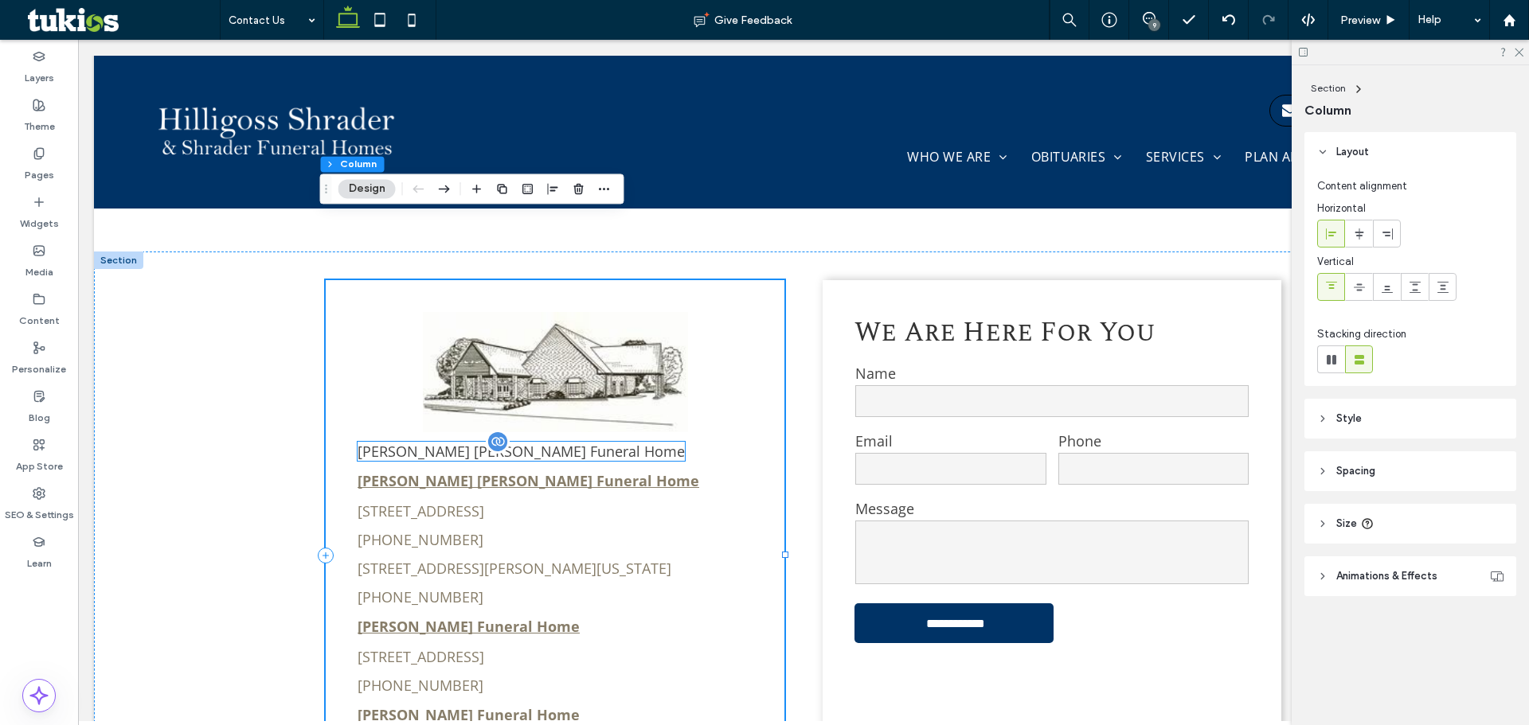
click at [547, 442] on span "[PERSON_NAME] [PERSON_NAME] Funeral Home" at bounding box center [520, 451] width 327 height 19
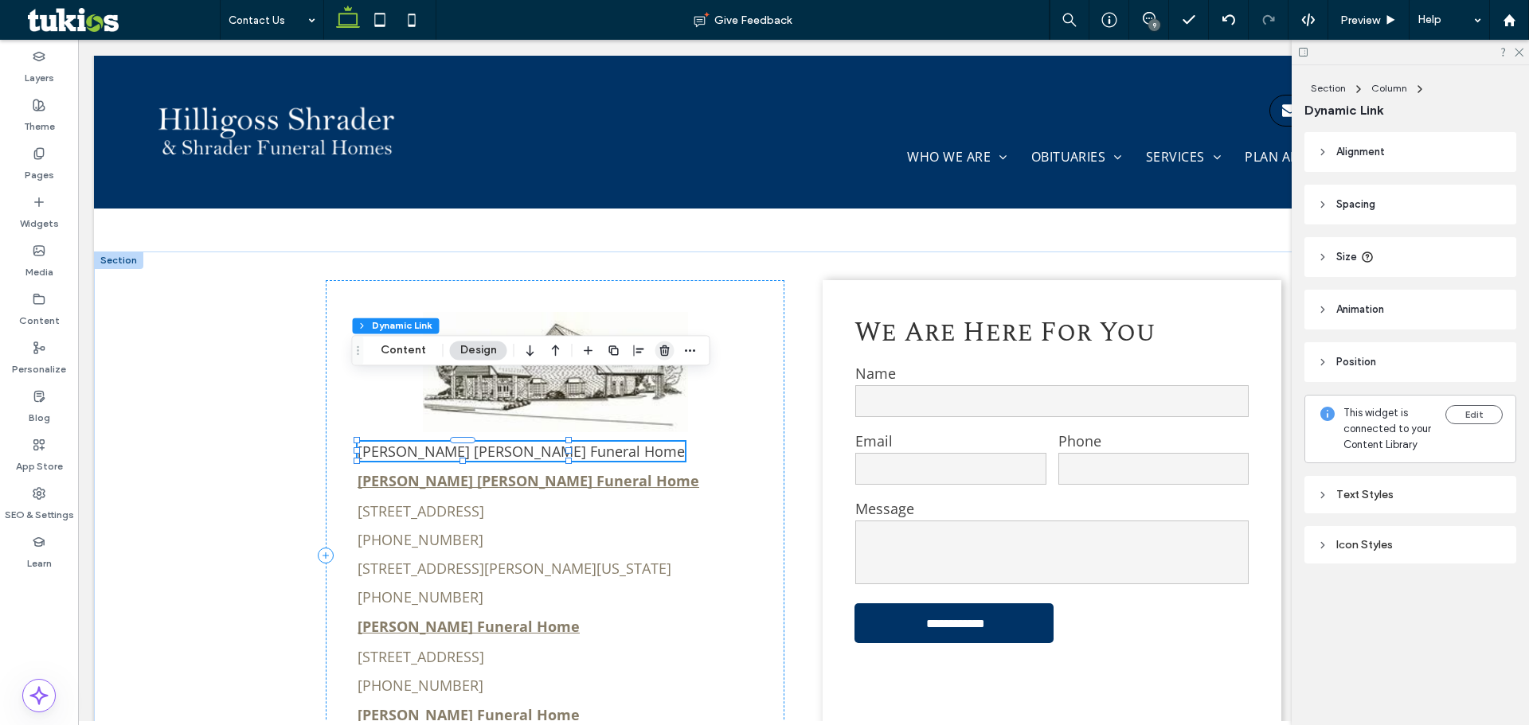
click at [666, 346] on icon "button" at bounding box center [664, 350] width 13 height 13
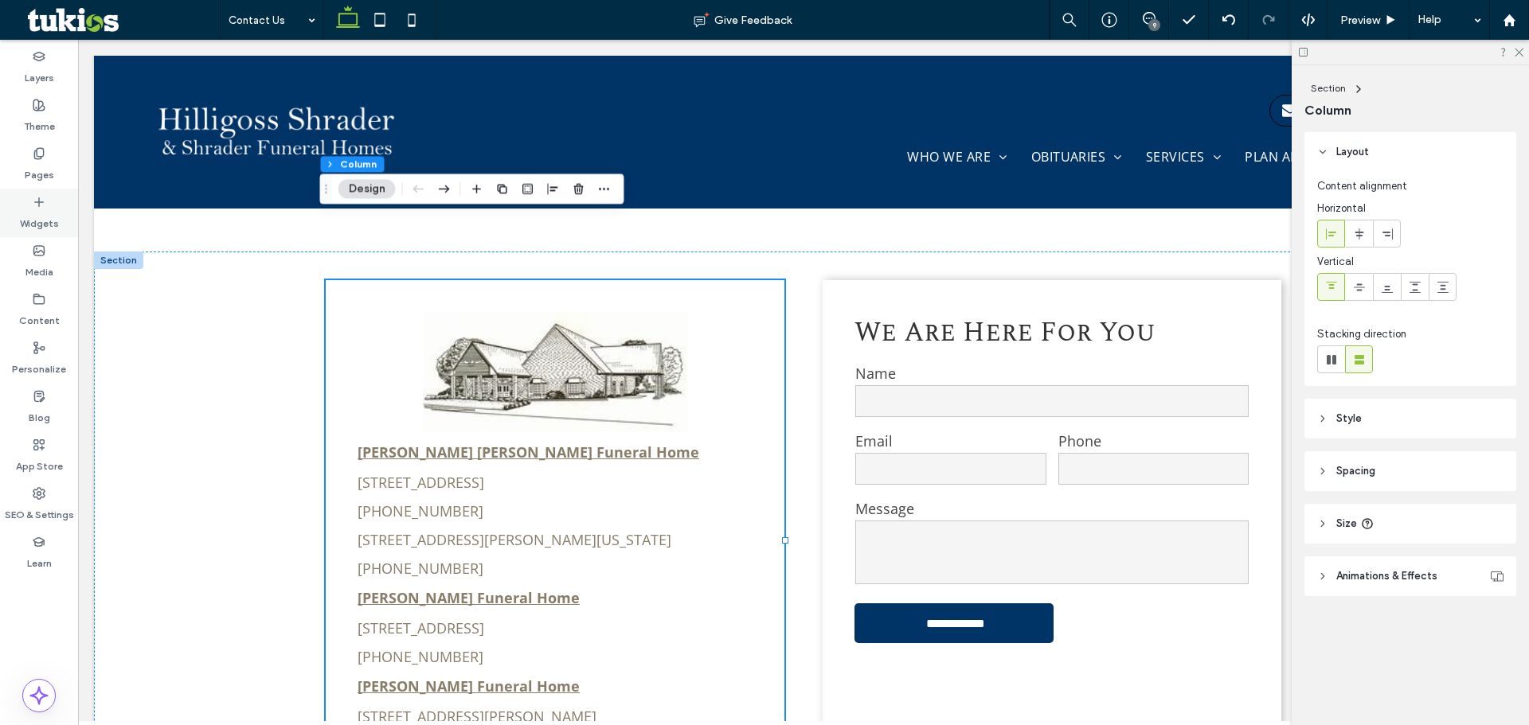
click at [29, 195] on div "Widgets" at bounding box center [39, 213] width 78 height 49
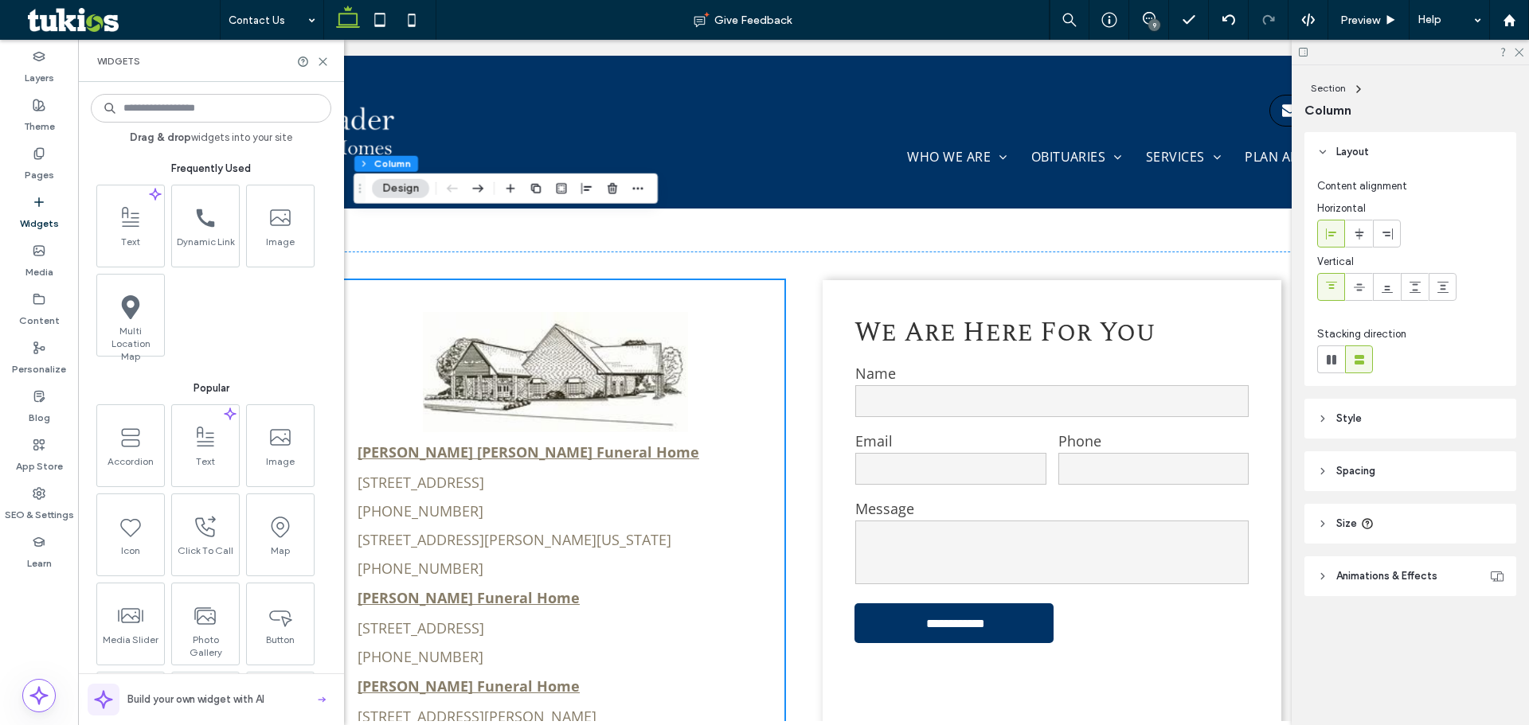
scroll to position [722, 0]
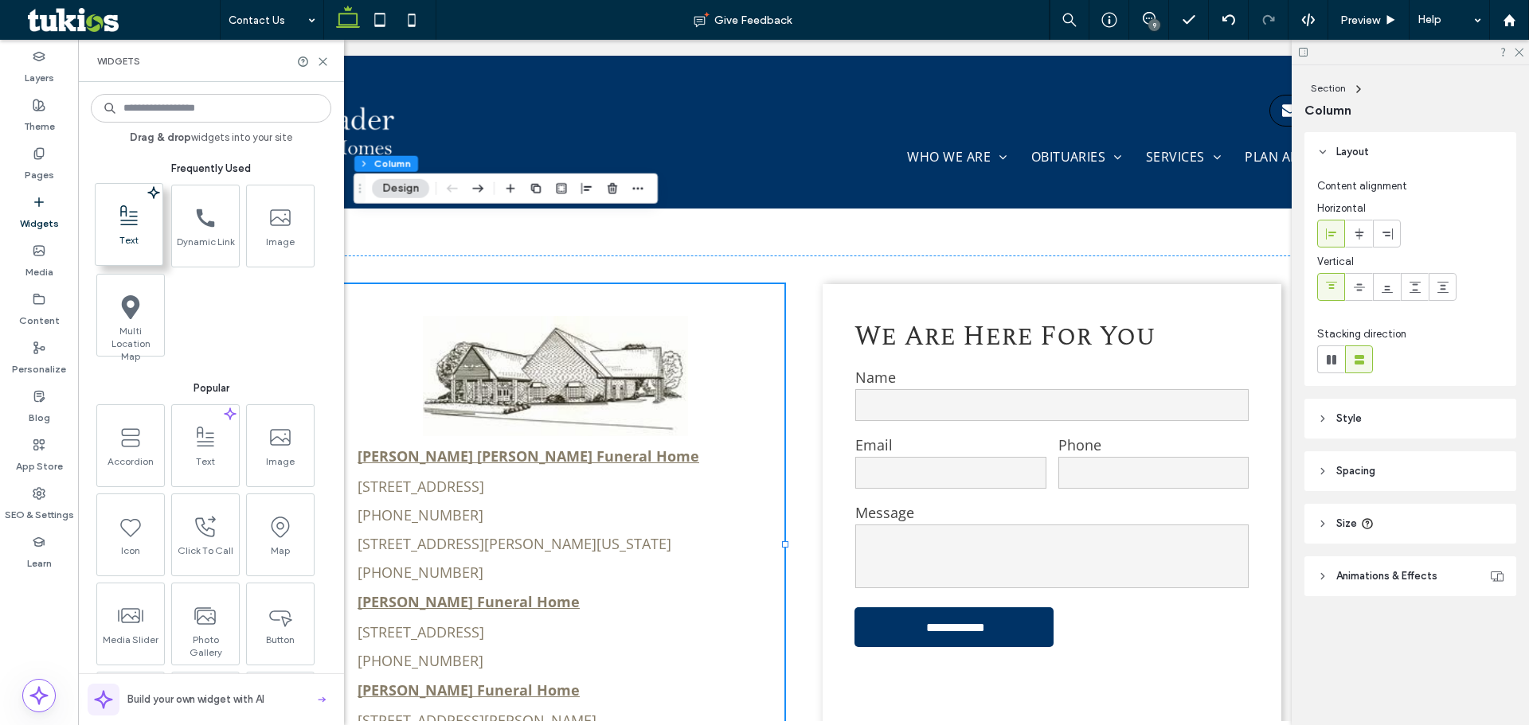
click at [126, 209] on use at bounding box center [129, 215] width 18 height 20
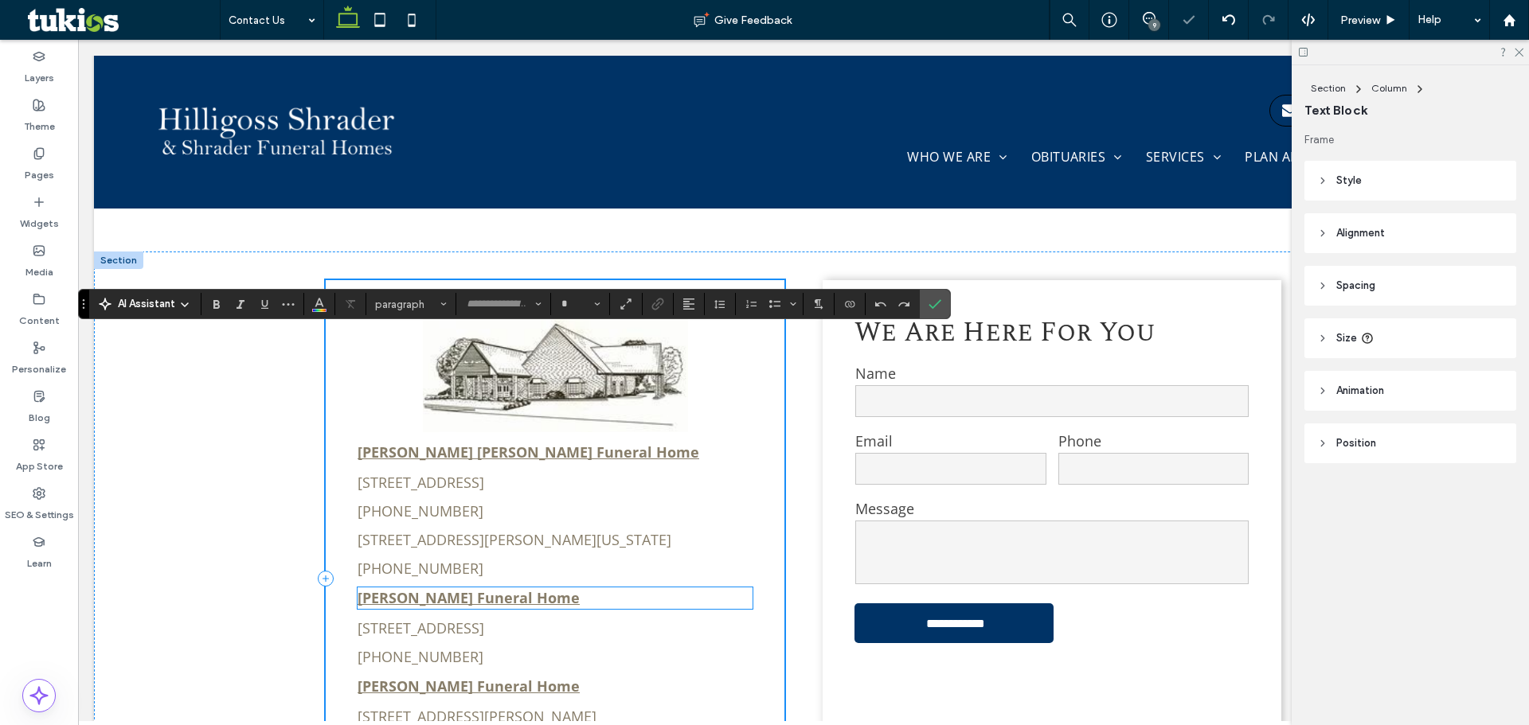
scroll to position [1094, 0]
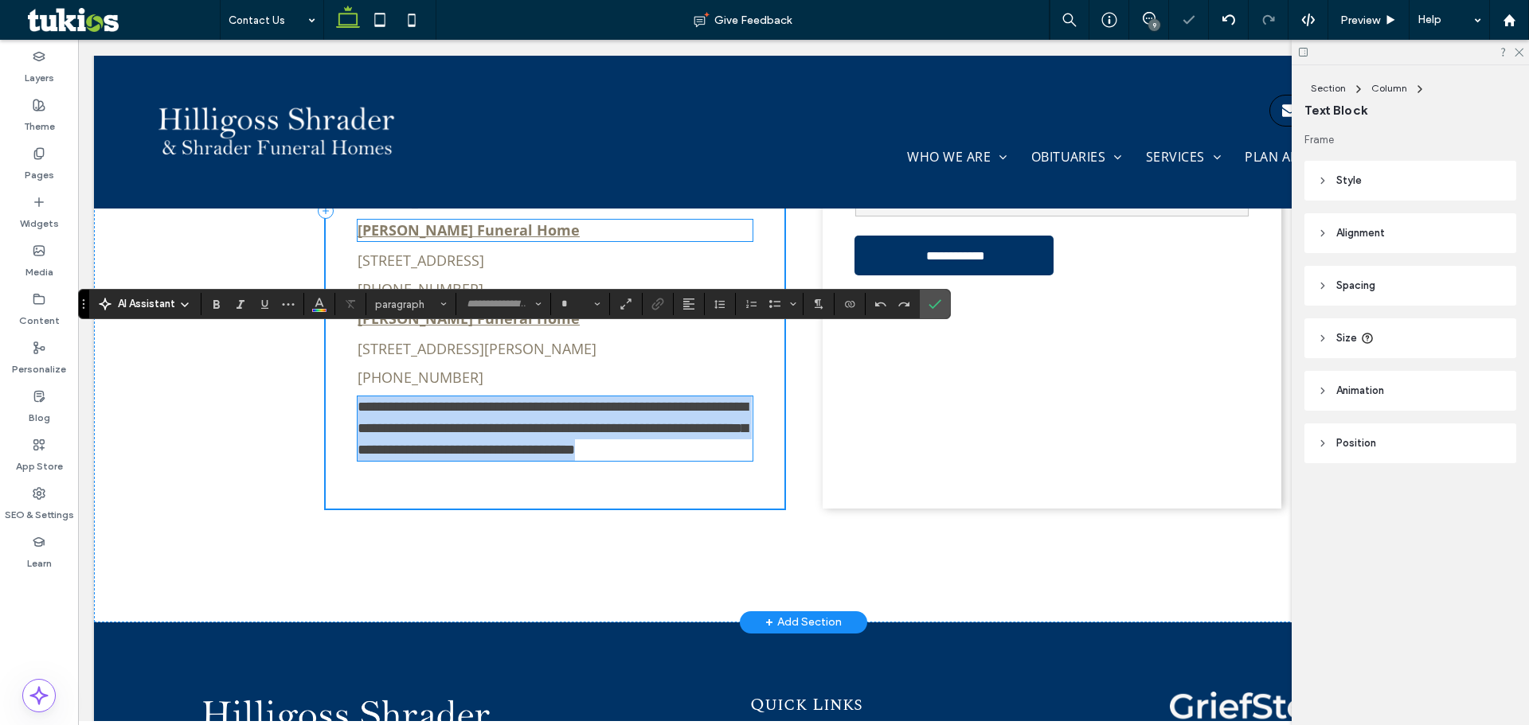
type input "*********"
type input "**"
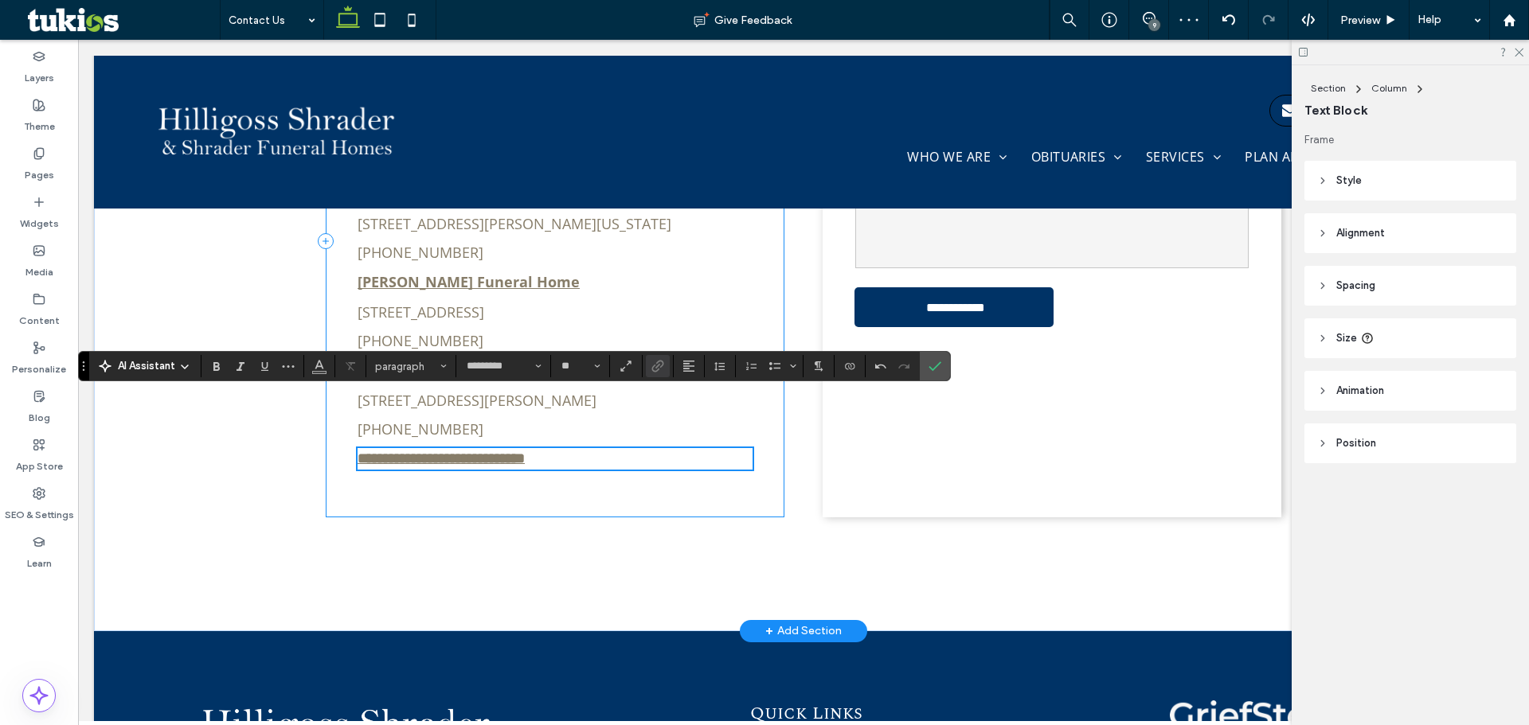
scroll to position [1014, 0]
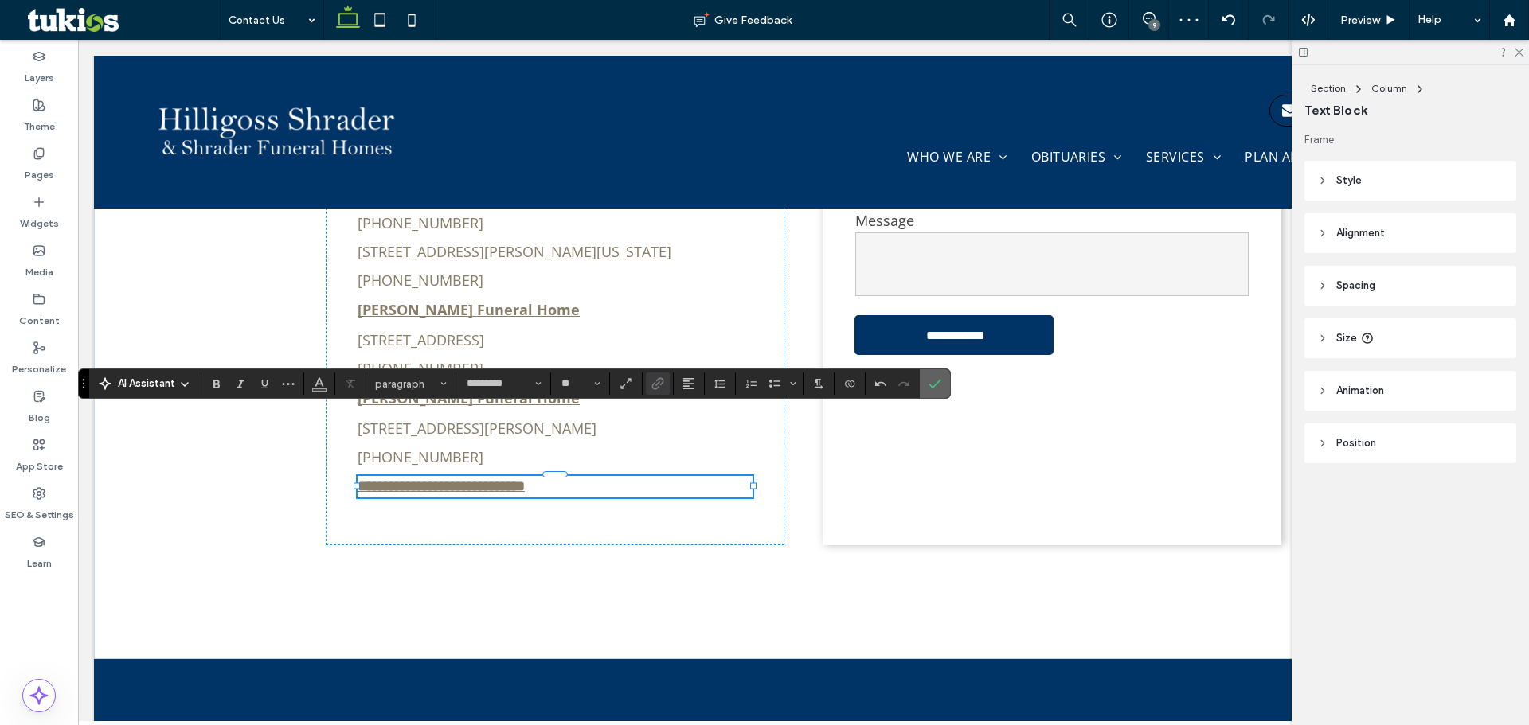
click at [930, 376] on span "Confirm" at bounding box center [931, 383] width 7 height 29
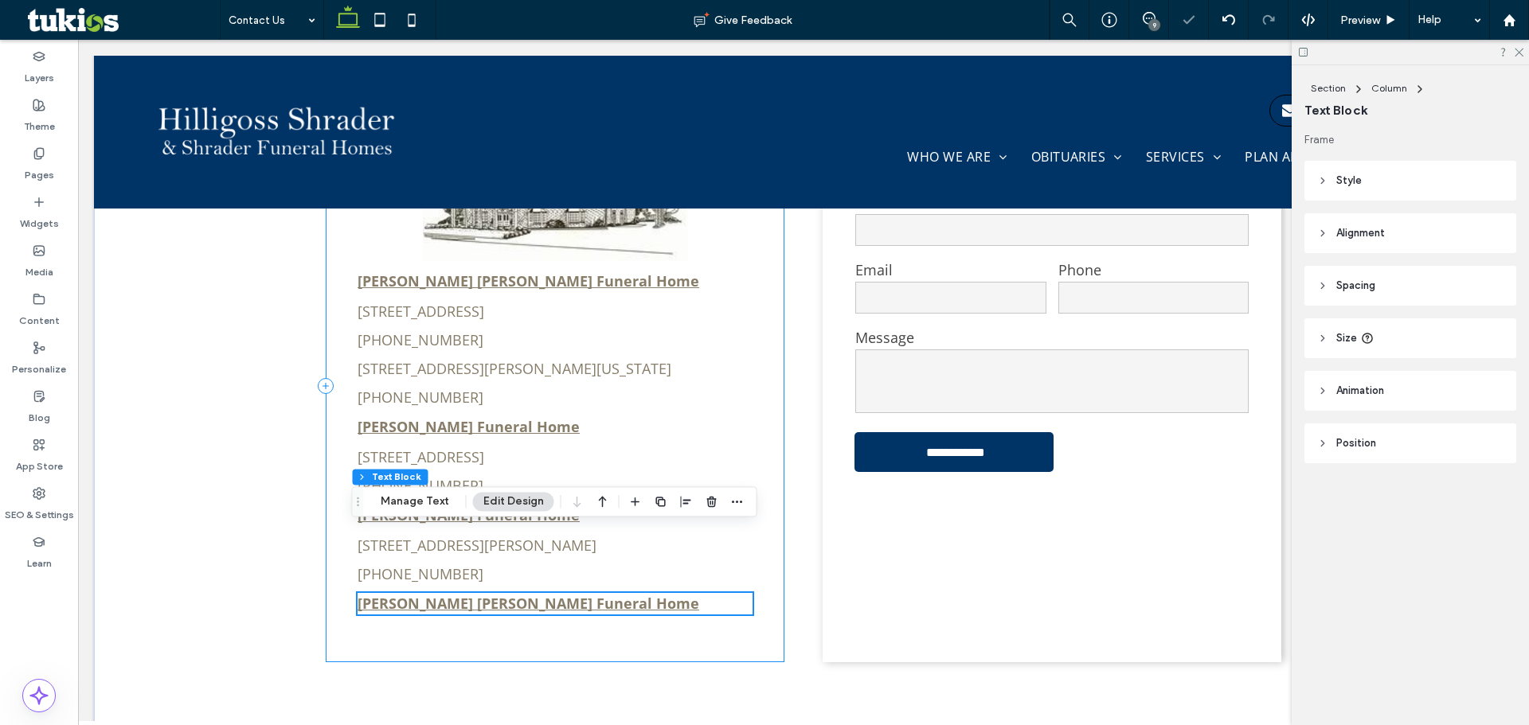
scroll to position [855, 0]
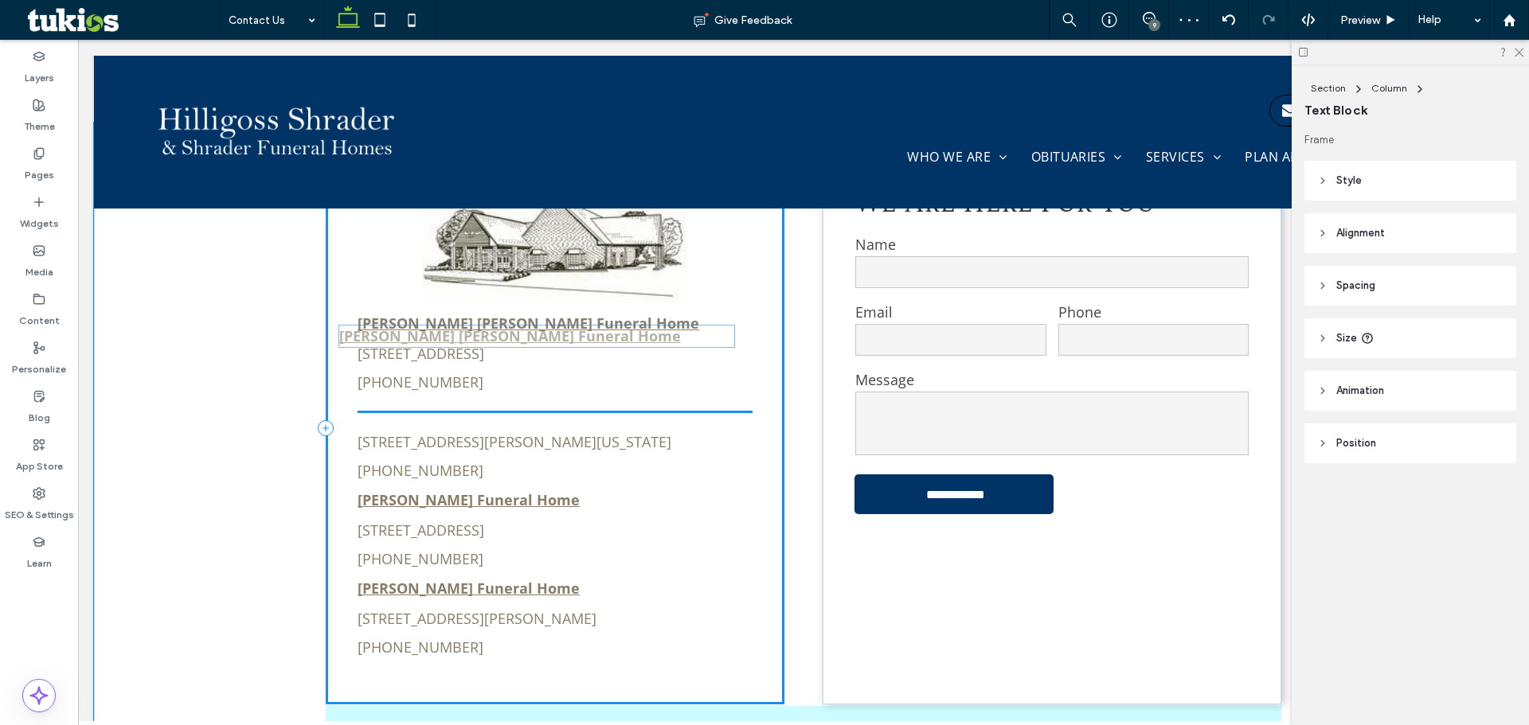
drag, startPoint x: 598, startPoint y: 581, endPoint x: 585, endPoint y: 337, distance: 244.8
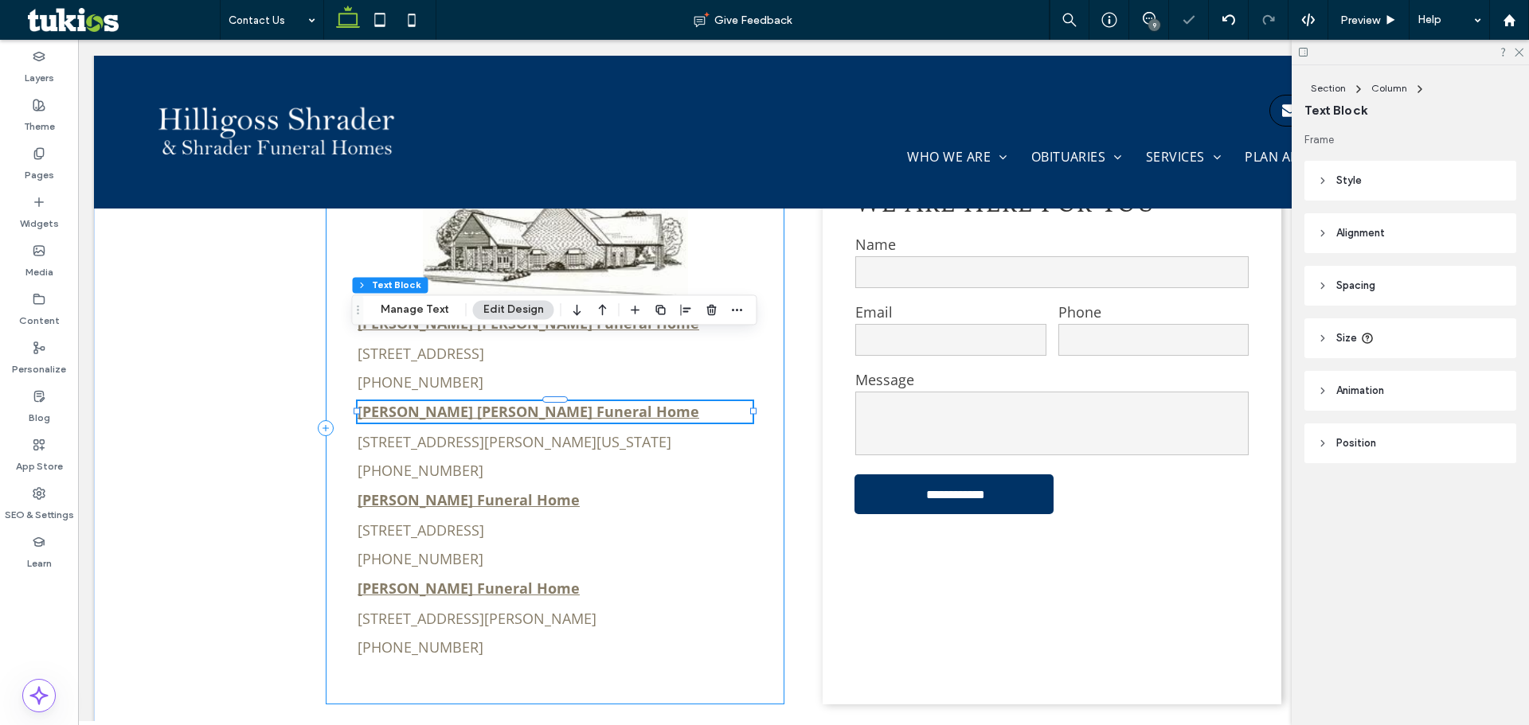
click at [480, 582] on div "[PERSON_NAME] [PERSON_NAME] Funeral Home [STREET_ADDRESS] [PHONE_NUMBER] [PERSO…" at bounding box center [555, 427] width 459 height 553
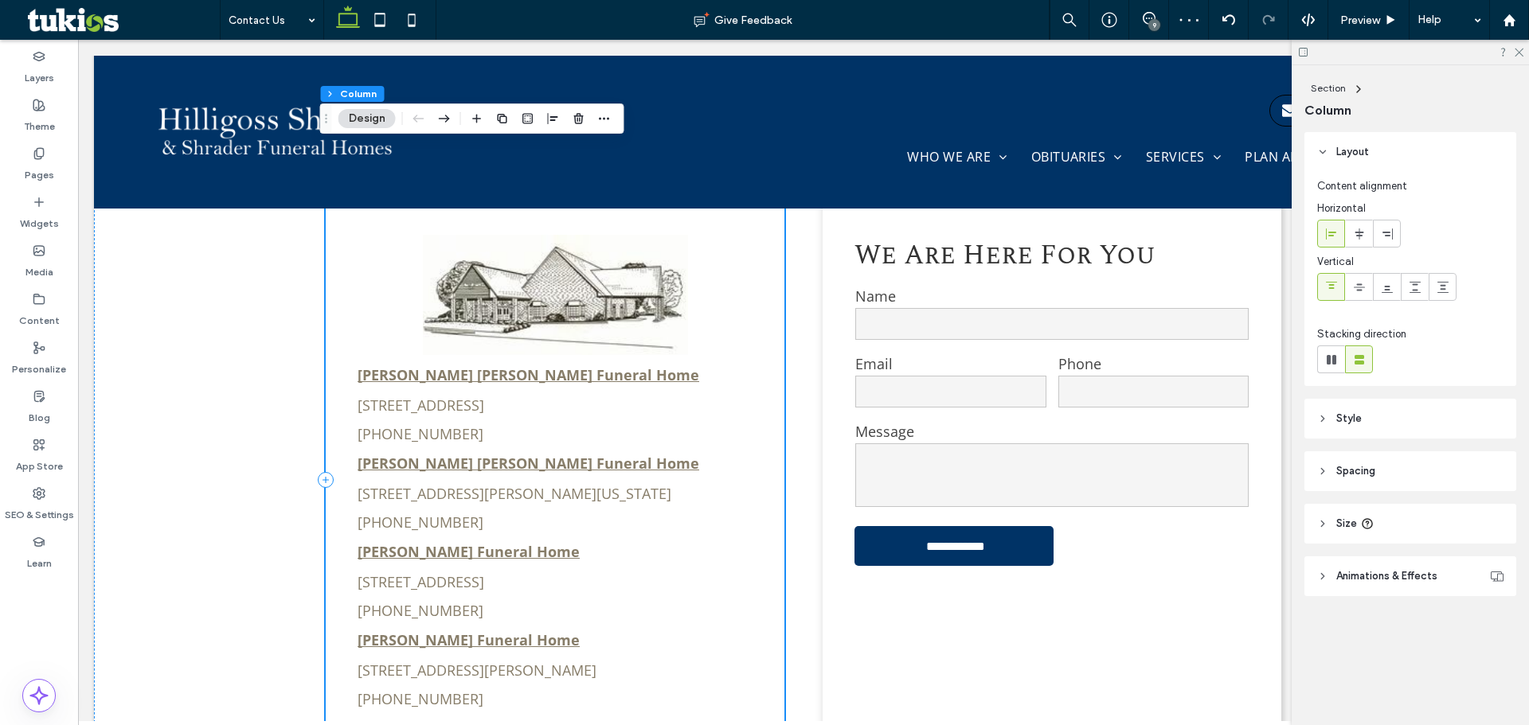
scroll to position [776, 0]
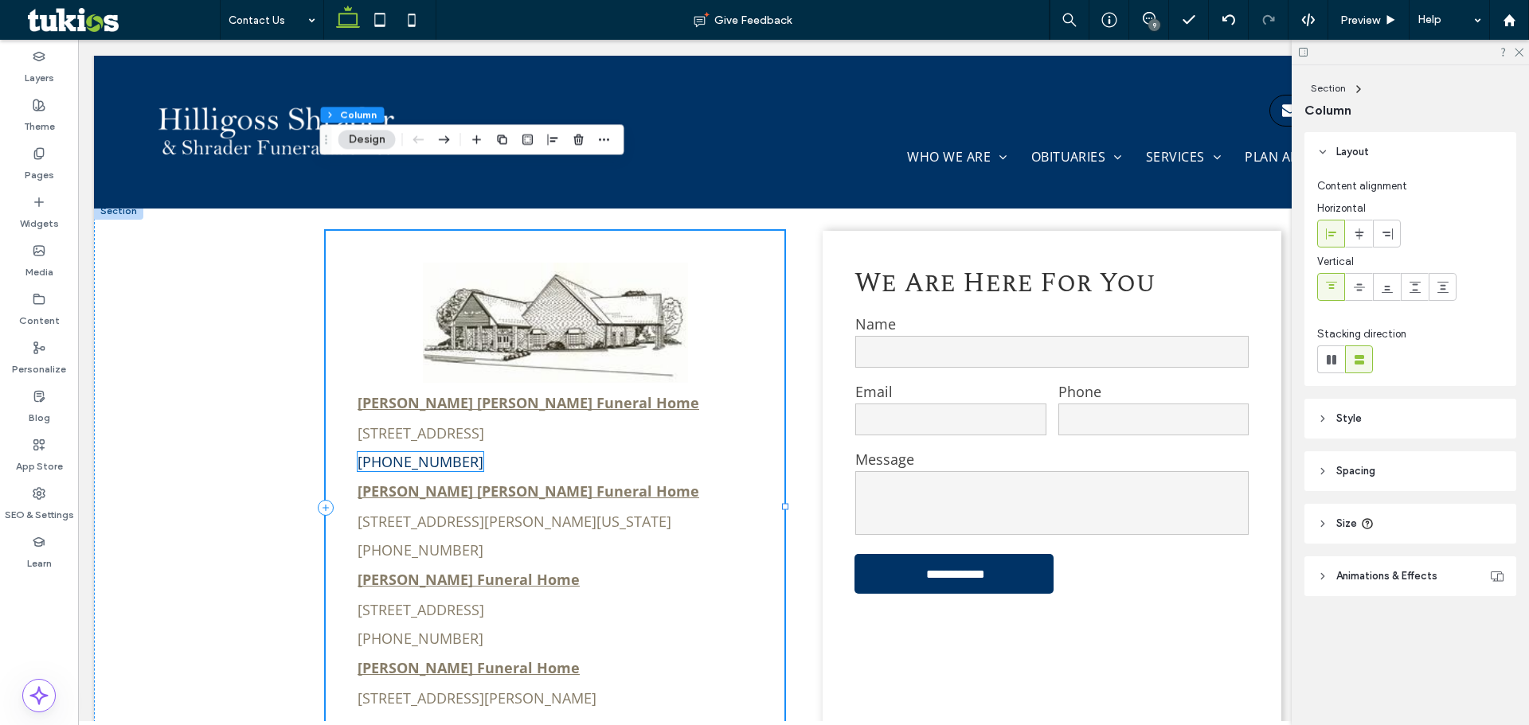
click at [416, 452] on link "[PHONE_NUMBER]" at bounding box center [420, 461] width 126 height 19
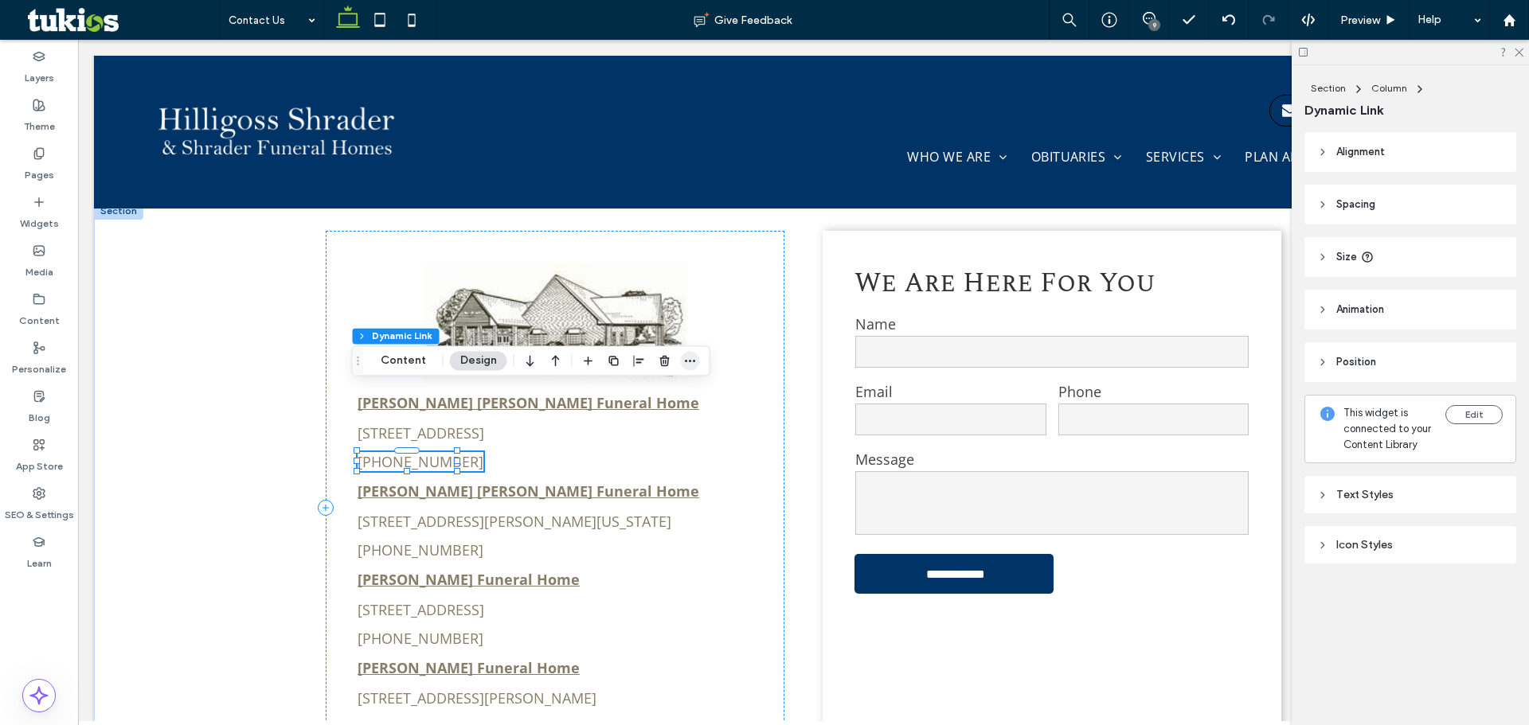
click at [690, 359] on icon "button" at bounding box center [690, 360] width 13 height 13
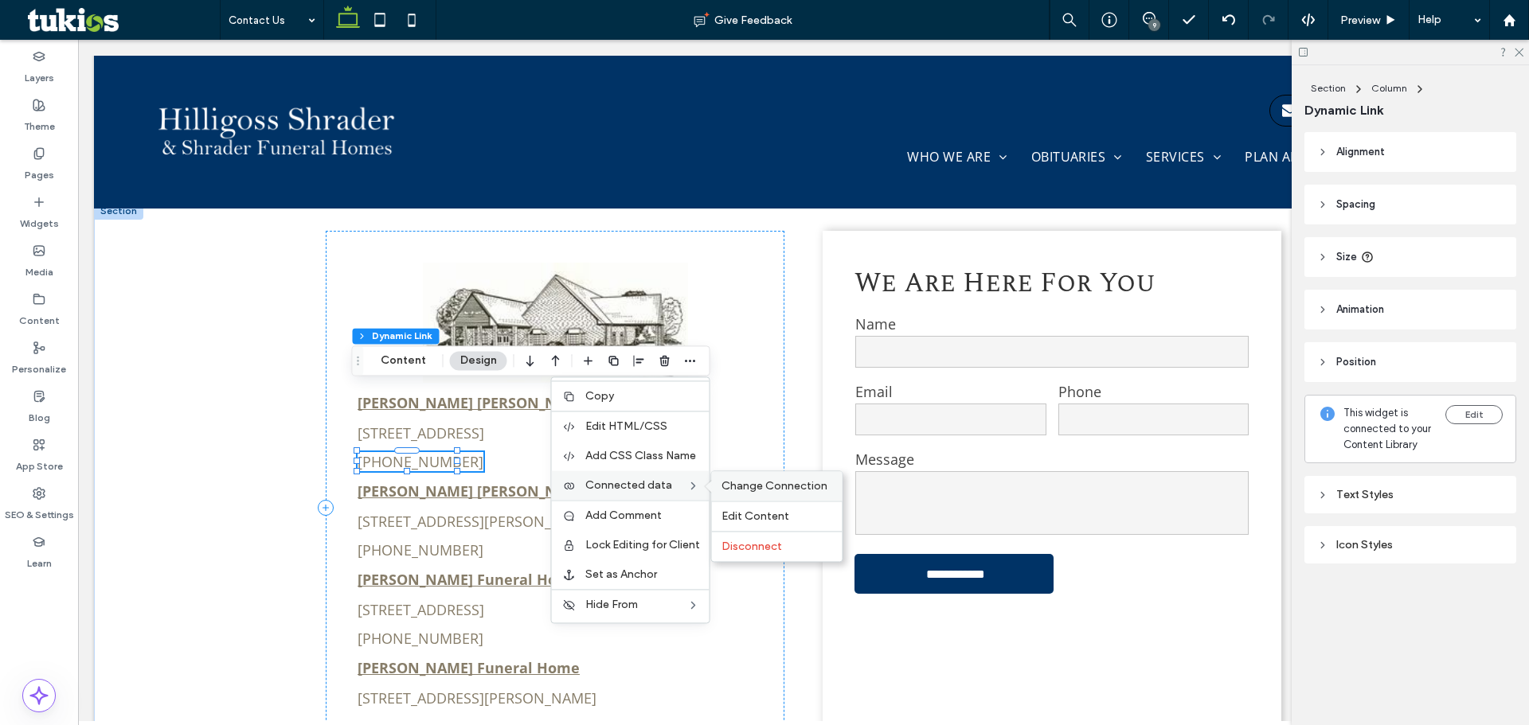
click at [733, 483] on span "Change Connection" at bounding box center [774, 486] width 106 height 14
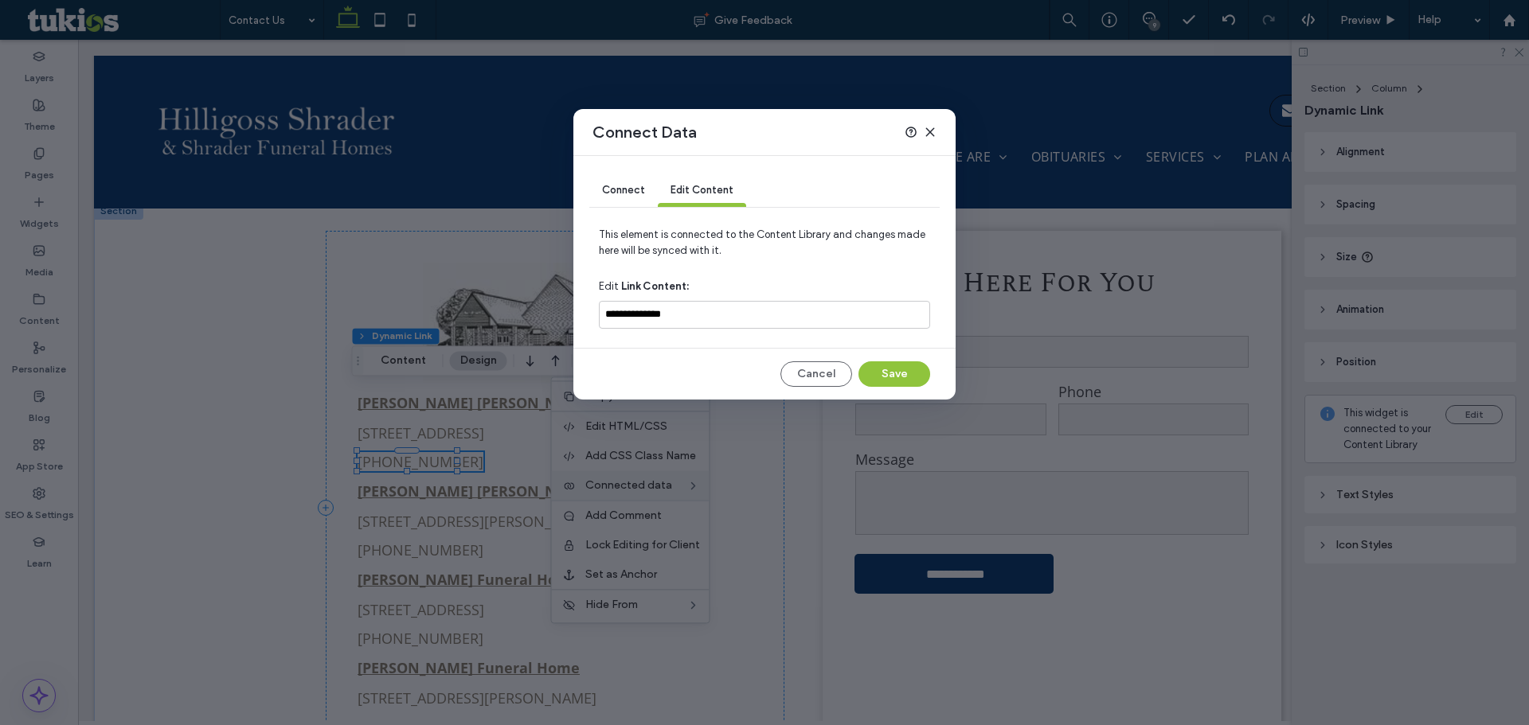
click at [635, 192] on span "Connect" at bounding box center [623, 190] width 43 height 12
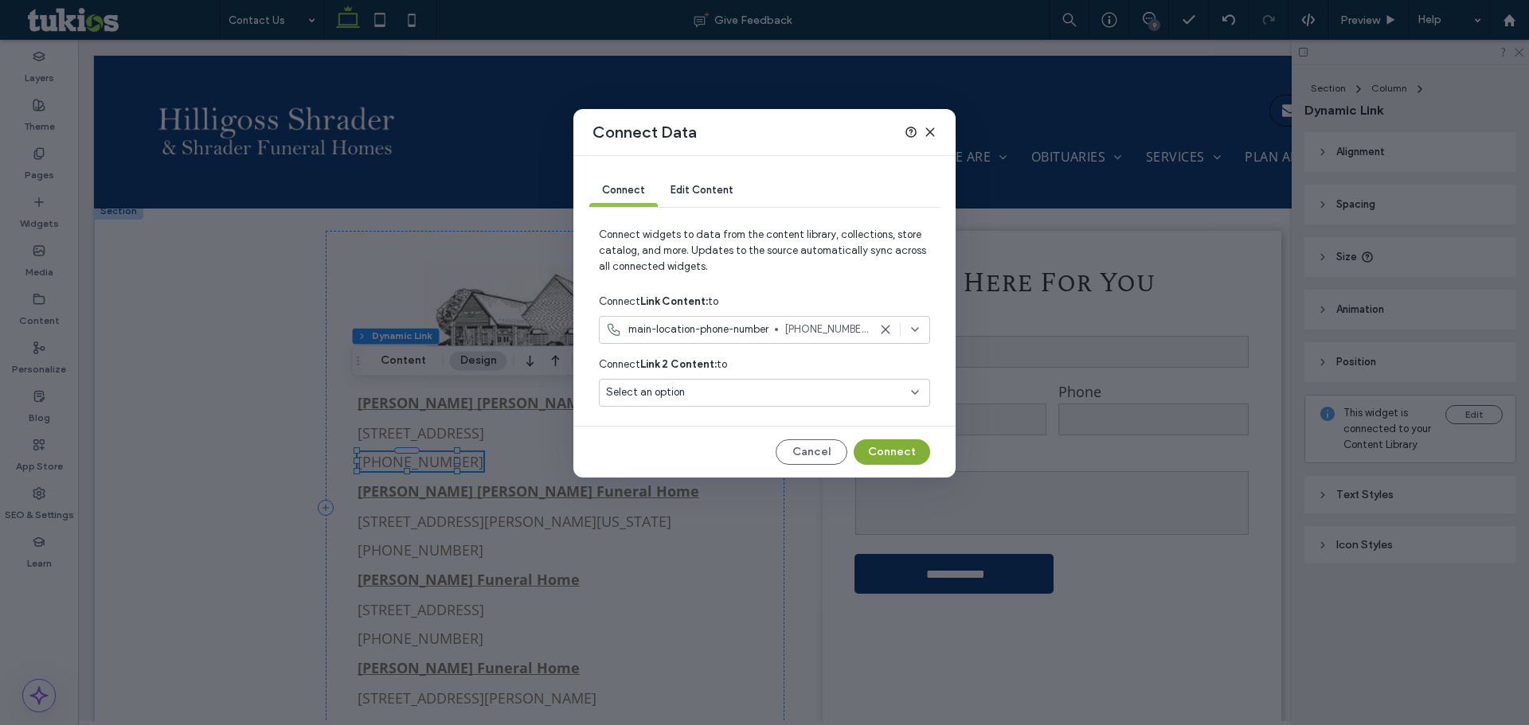
click at [899, 453] on button "Connect" at bounding box center [892, 452] width 76 height 25
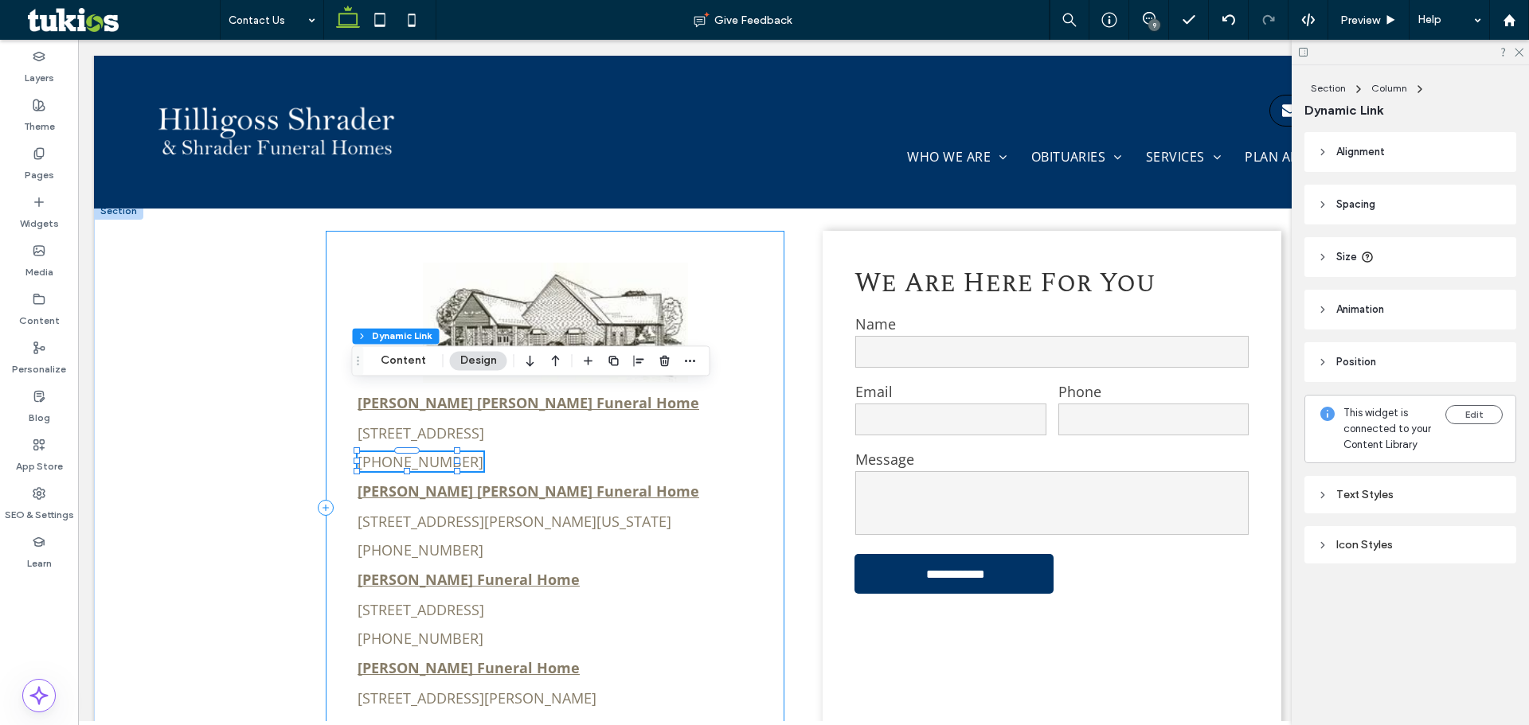
click at [757, 383] on div "[PERSON_NAME] [PERSON_NAME] Funeral Home [STREET_ADDRESS] [PHONE_NUMBER] [PERSO…" at bounding box center [555, 507] width 459 height 553
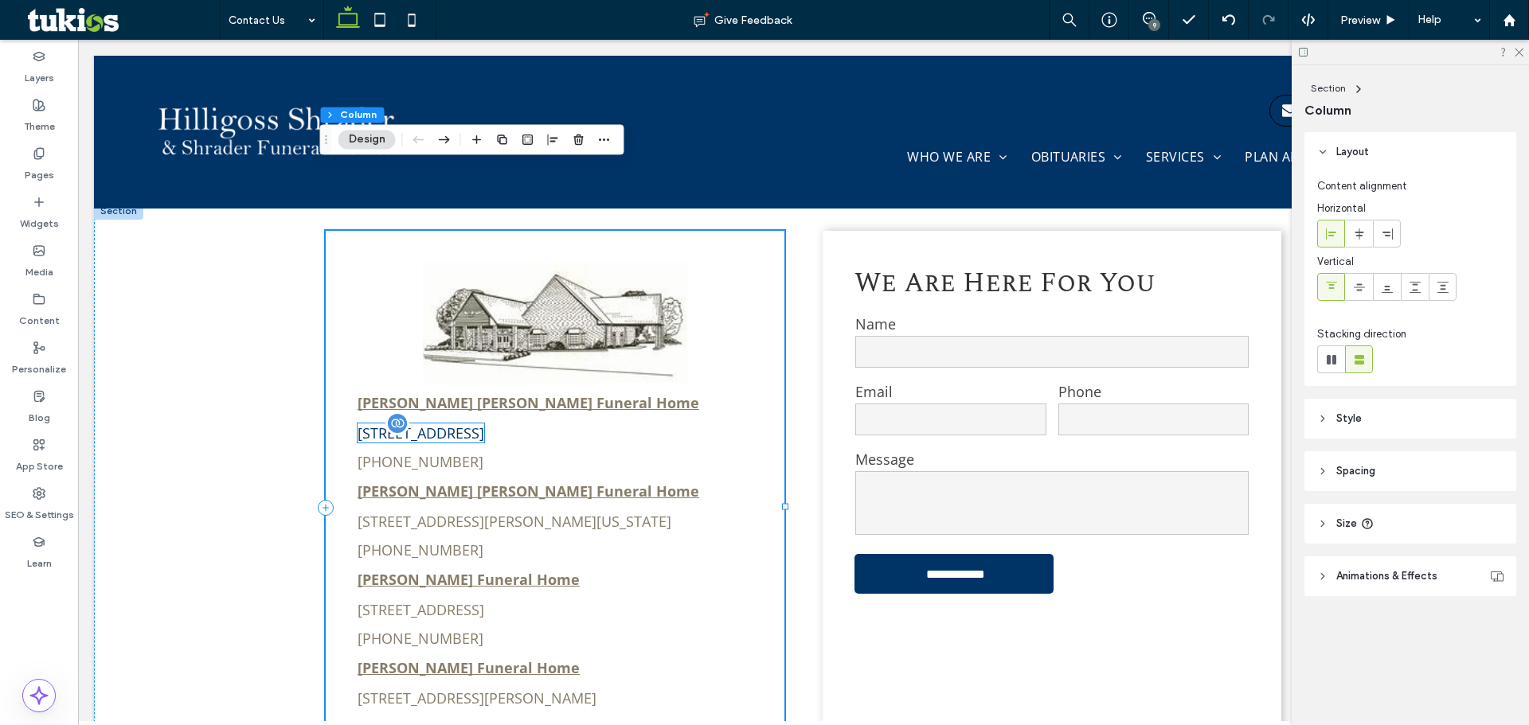
click at [408, 424] on link "[STREET_ADDRESS]" at bounding box center [420, 433] width 127 height 19
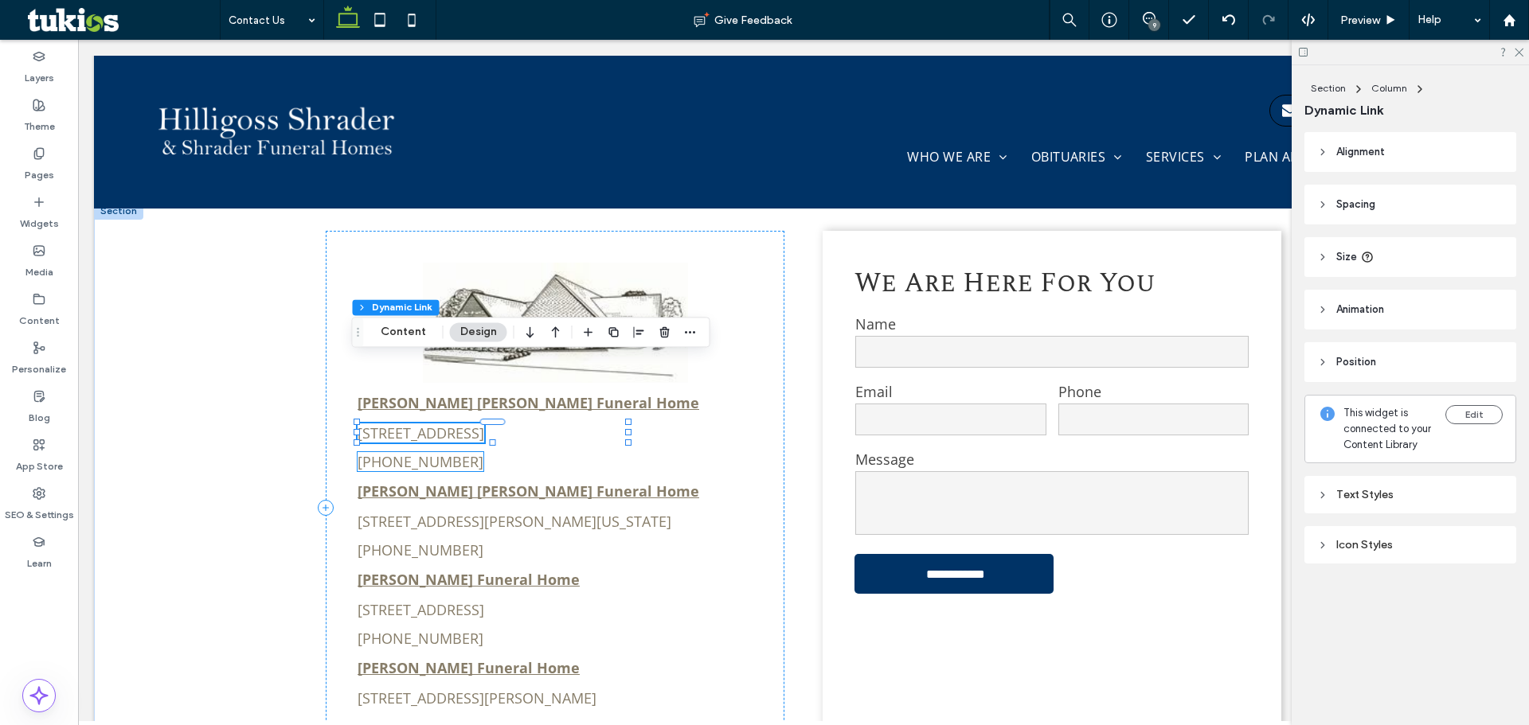
click at [404, 452] on div "[PHONE_NUMBER]" at bounding box center [420, 461] width 126 height 19
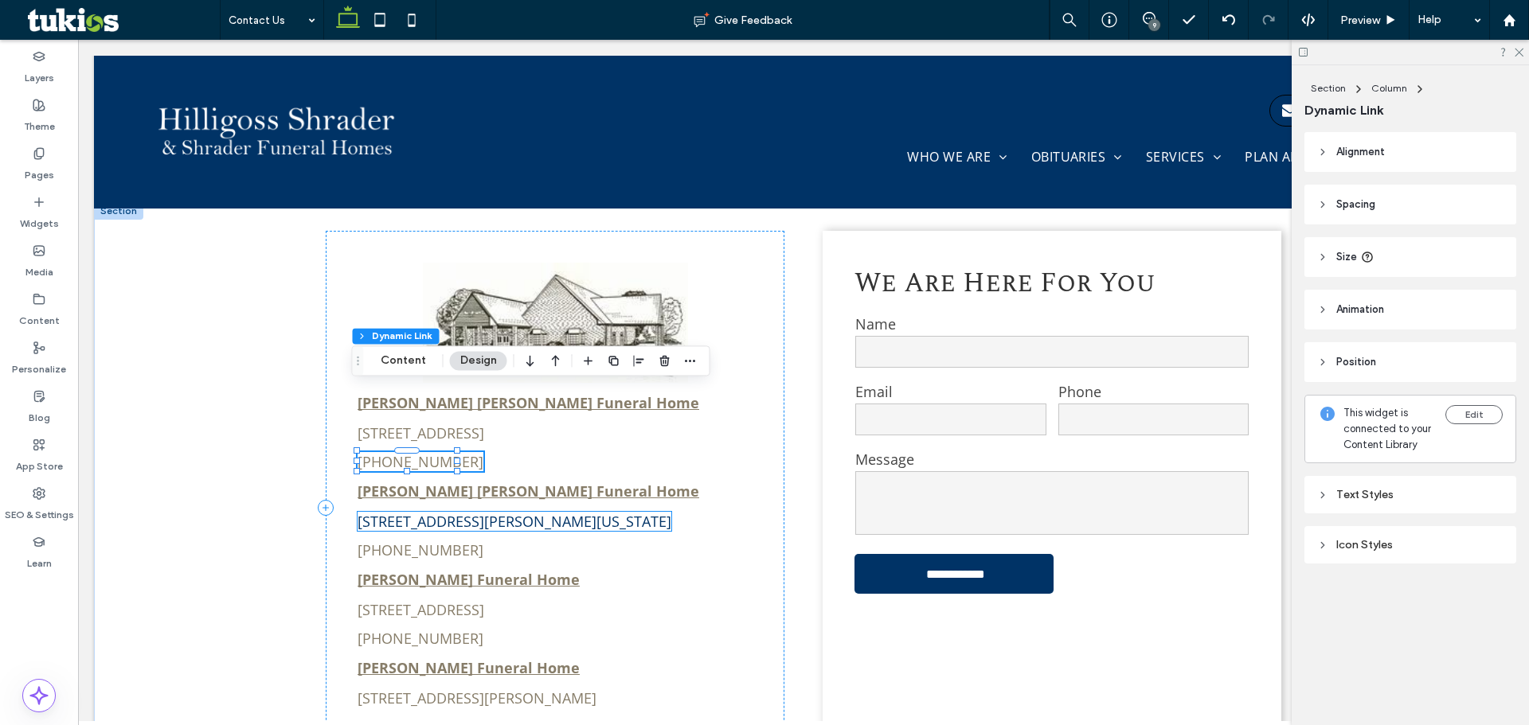
click at [411, 512] on link "[STREET_ADDRESS][PERSON_NAME][US_STATE]" at bounding box center [514, 521] width 314 height 19
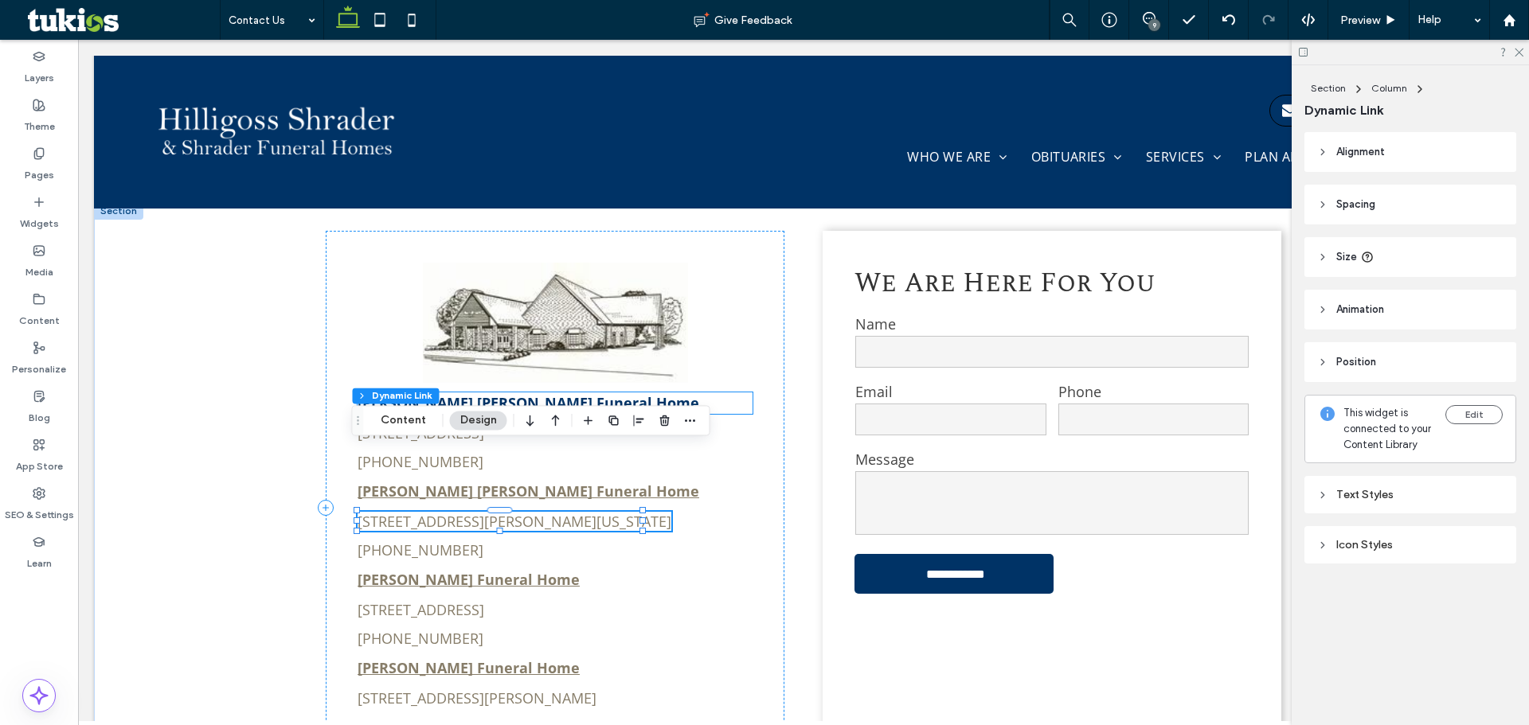
click at [433, 393] on strong "[PERSON_NAME] [PERSON_NAME] Funeral Home" at bounding box center [528, 402] width 342 height 19
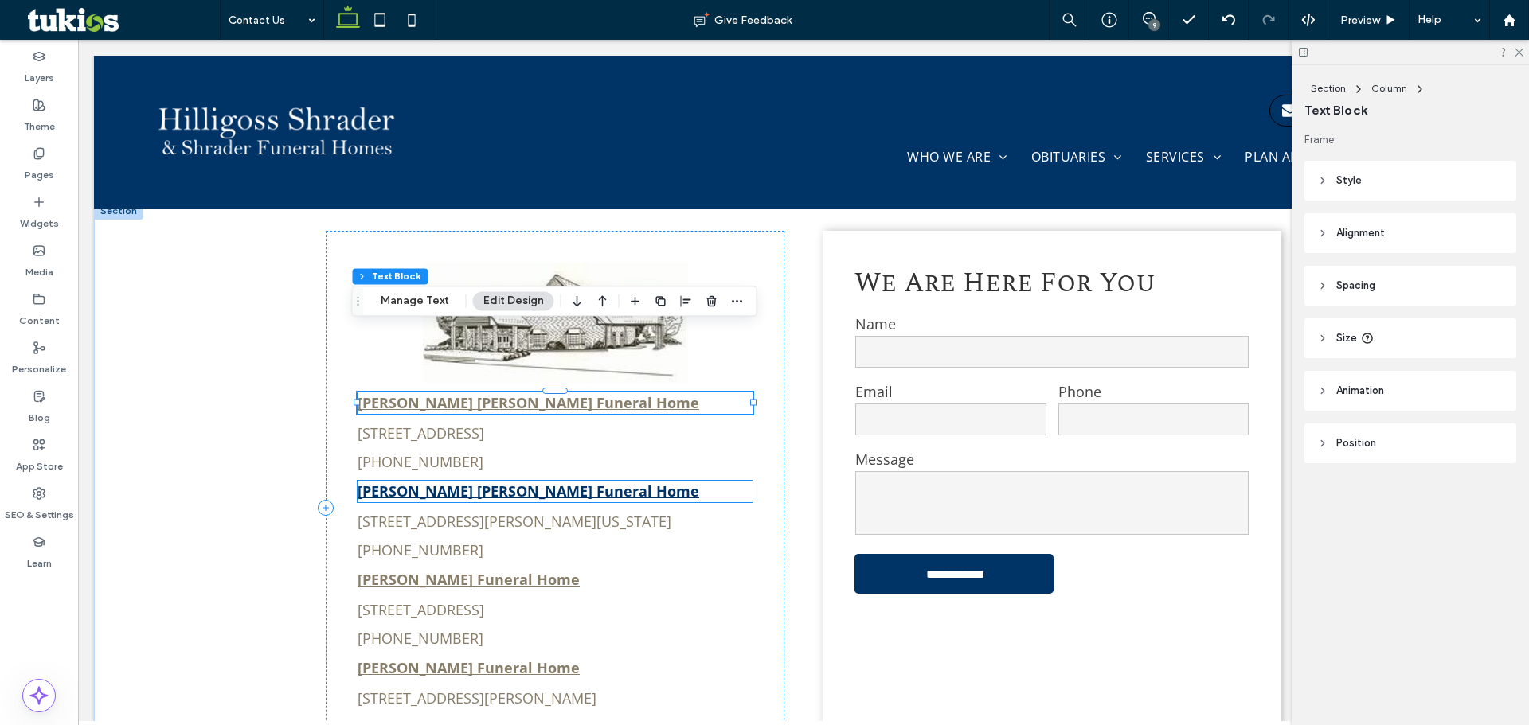
click at [416, 482] on strong "[PERSON_NAME] [PERSON_NAME] Funeral Home" at bounding box center [528, 491] width 342 height 19
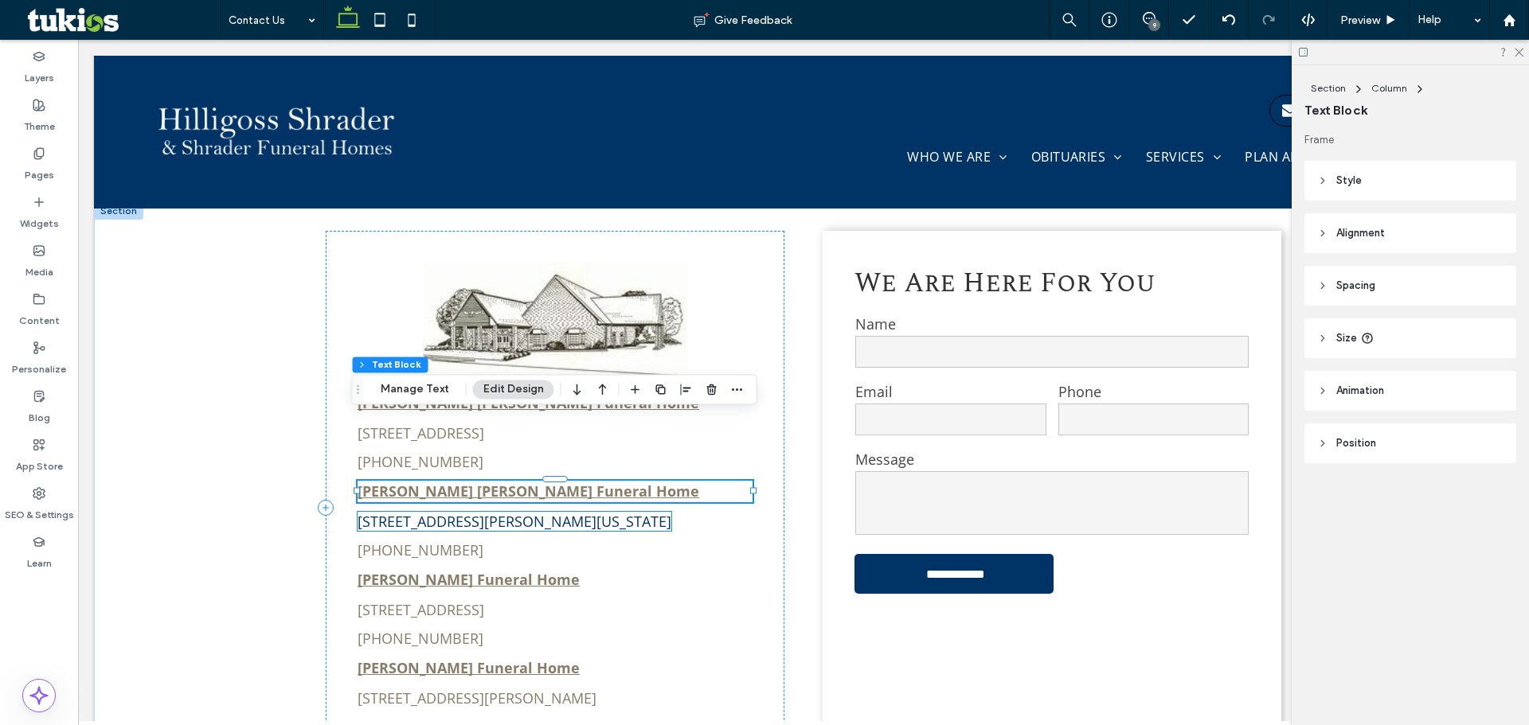
click at [416, 512] on link "[STREET_ADDRESS][PERSON_NAME][US_STATE]" at bounding box center [514, 521] width 314 height 19
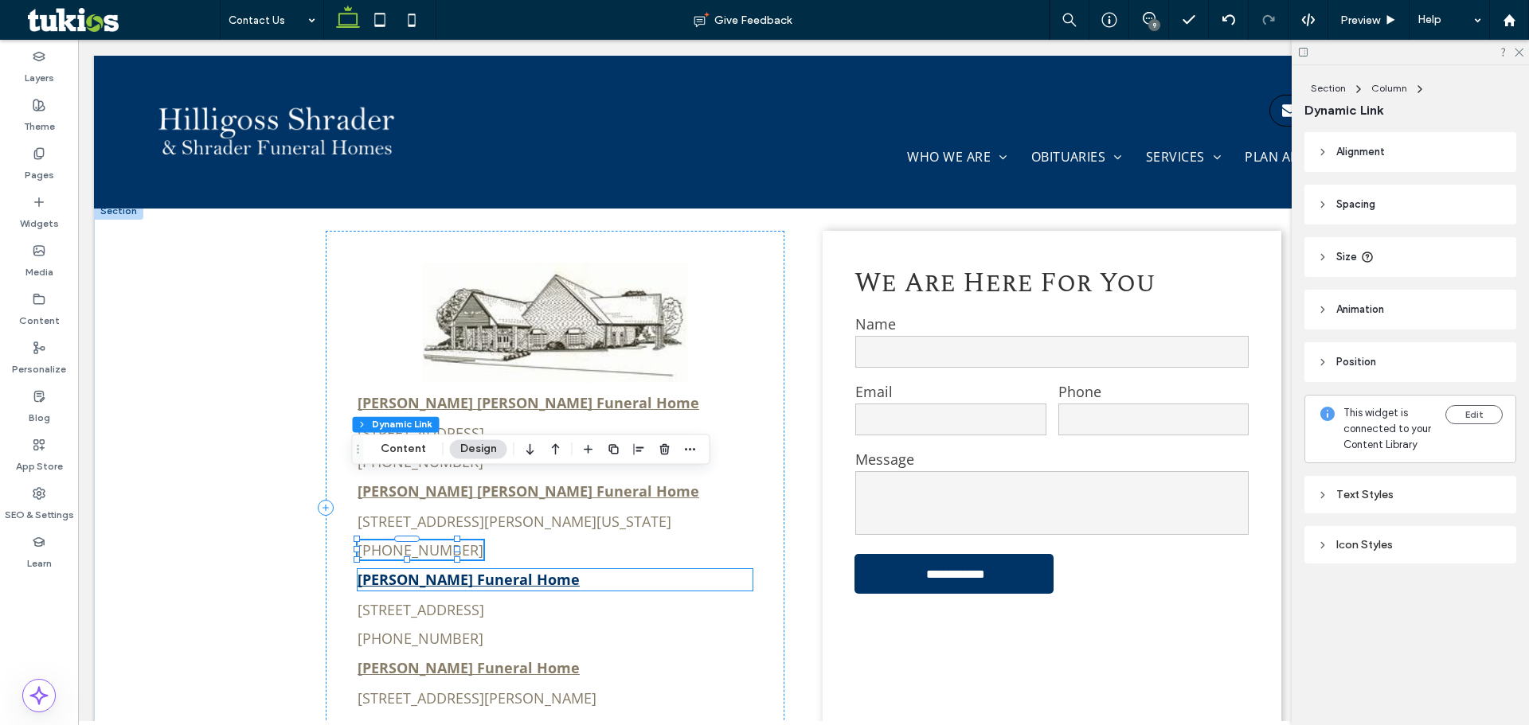
click at [421, 570] on strong "[PERSON_NAME] Funeral Home" at bounding box center [468, 579] width 222 height 19
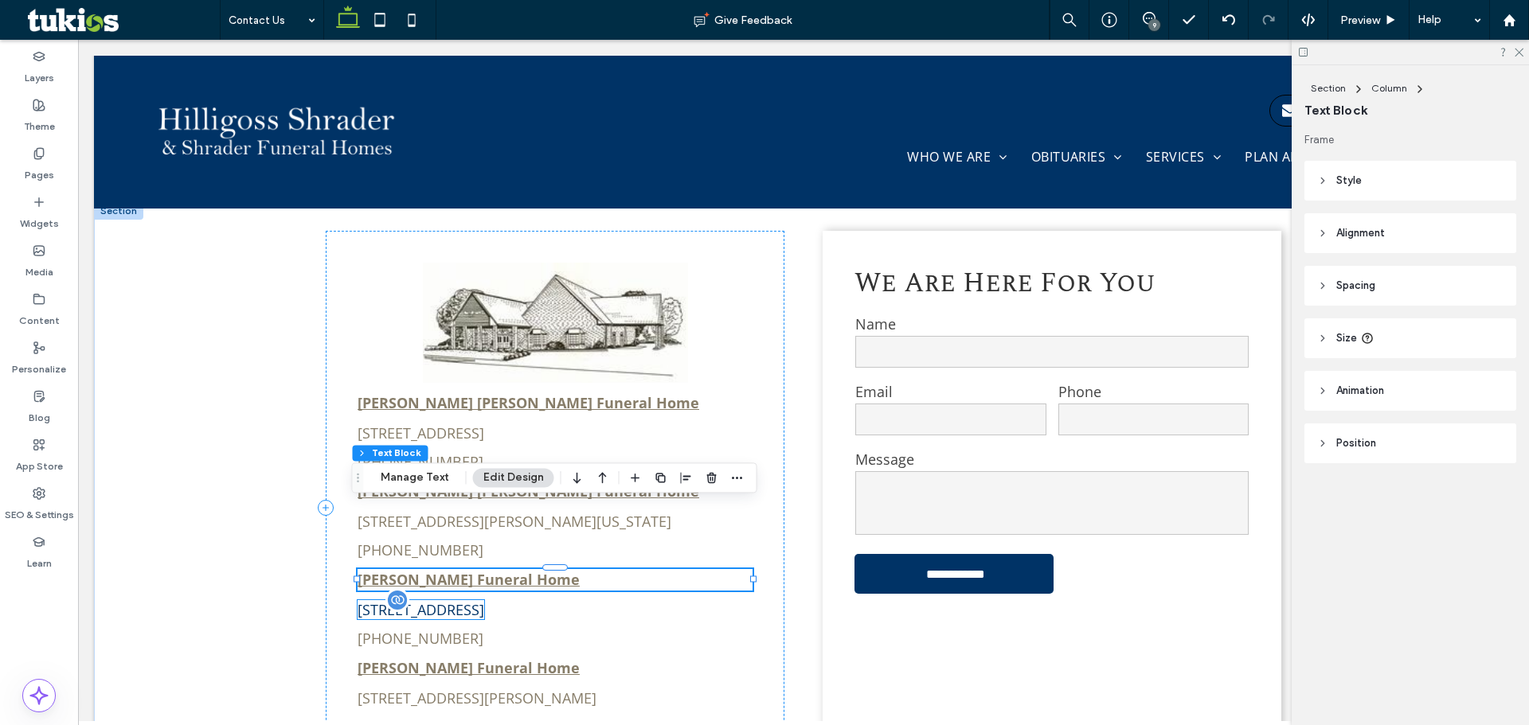
click at [421, 600] on link "[STREET_ADDRESS]" at bounding box center [420, 609] width 127 height 19
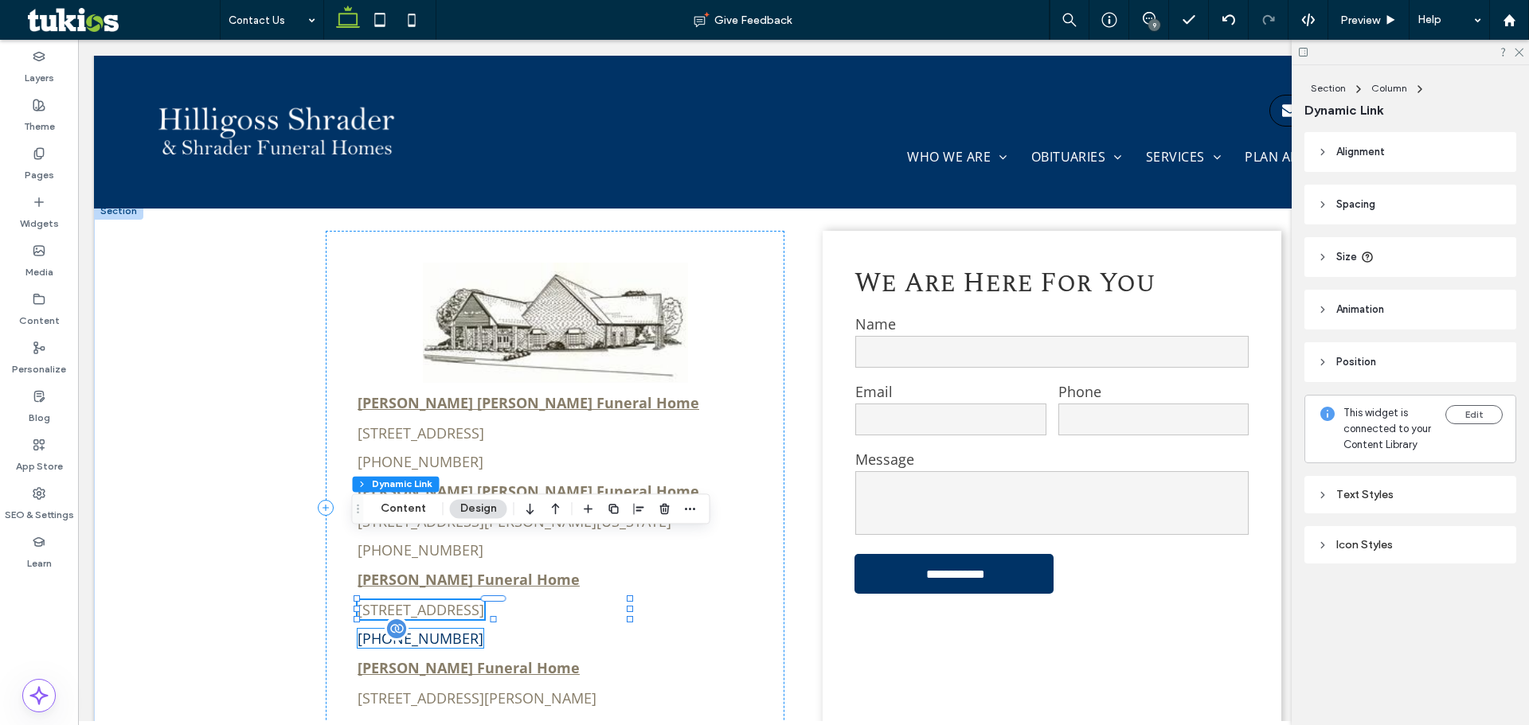
click at [421, 629] on link "[PHONE_NUMBER]" at bounding box center [420, 638] width 126 height 19
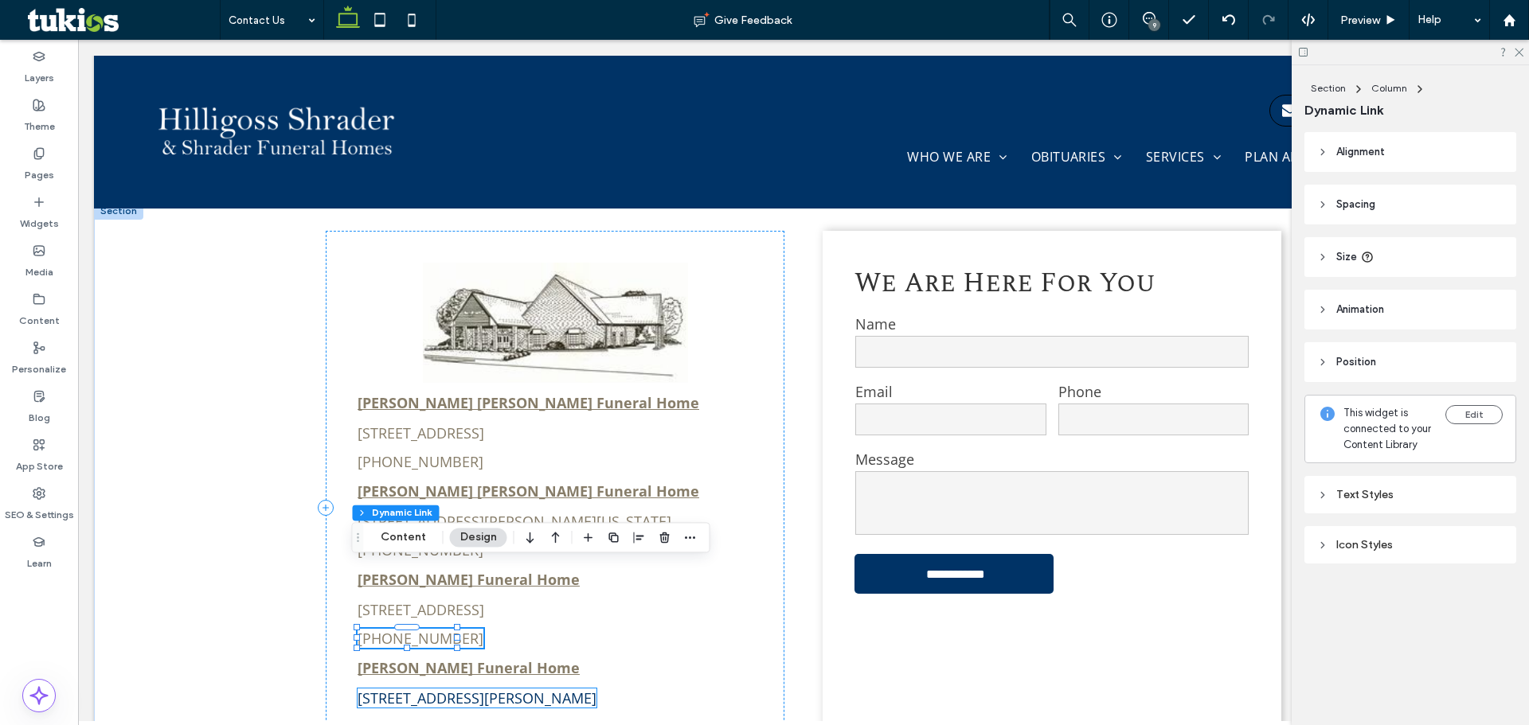
click at [424, 689] on link "[STREET_ADDRESS][PERSON_NAME]" at bounding box center [476, 698] width 239 height 19
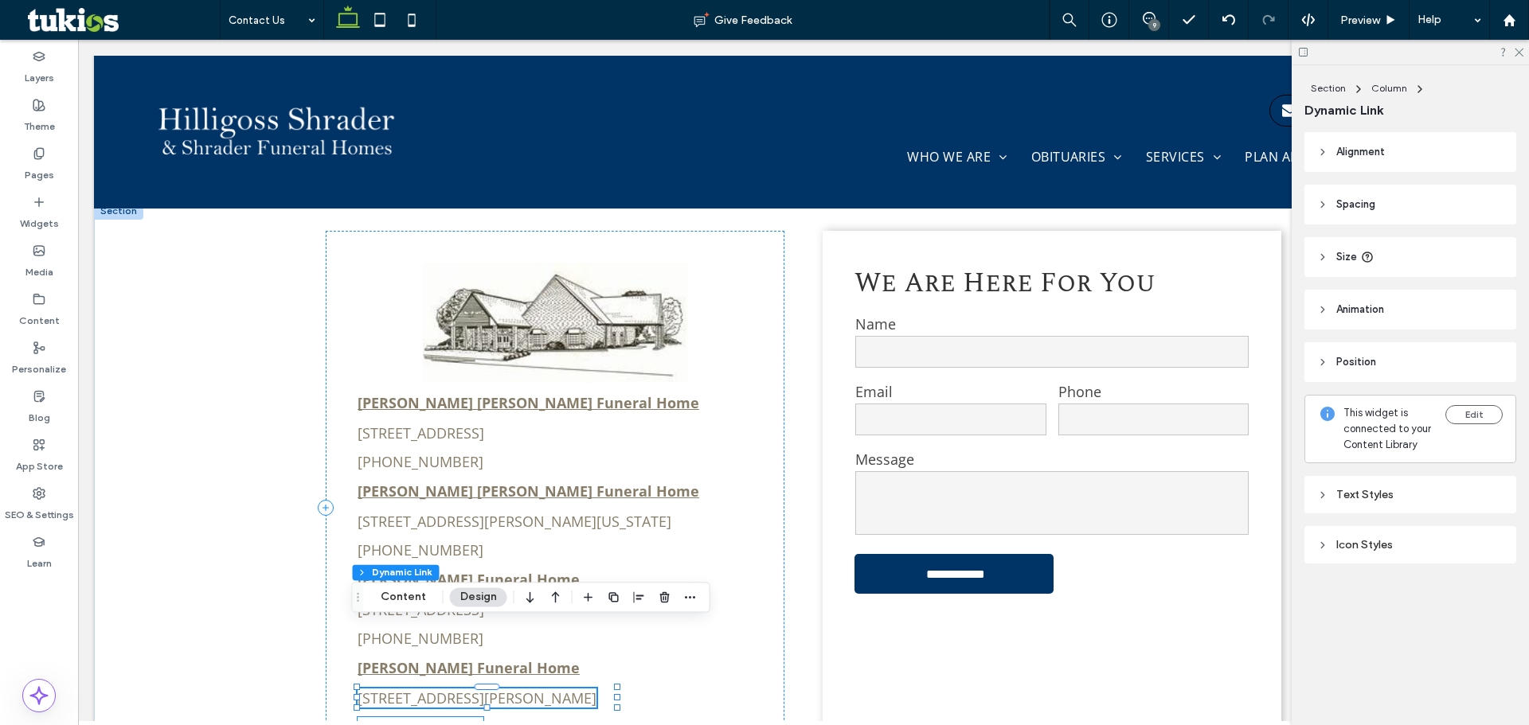
click at [420, 717] on link "[PHONE_NUMBER]" at bounding box center [420, 726] width 126 height 19
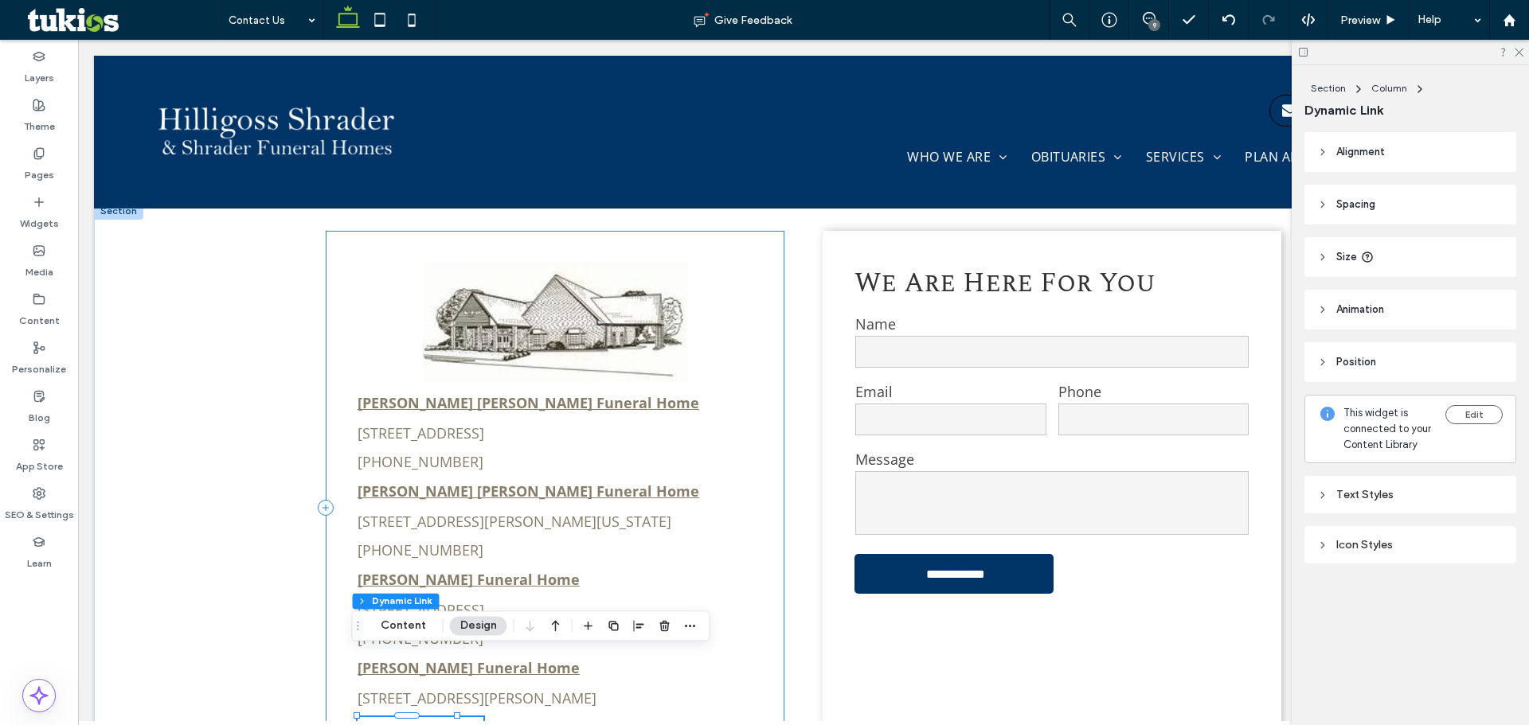
click at [541, 672] on div "[PERSON_NAME] [PERSON_NAME] Funeral Home [STREET_ADDRESS] [PHONE_NUMBER] [PERSO…" at bounding box center [555, 507] width 459 height 553
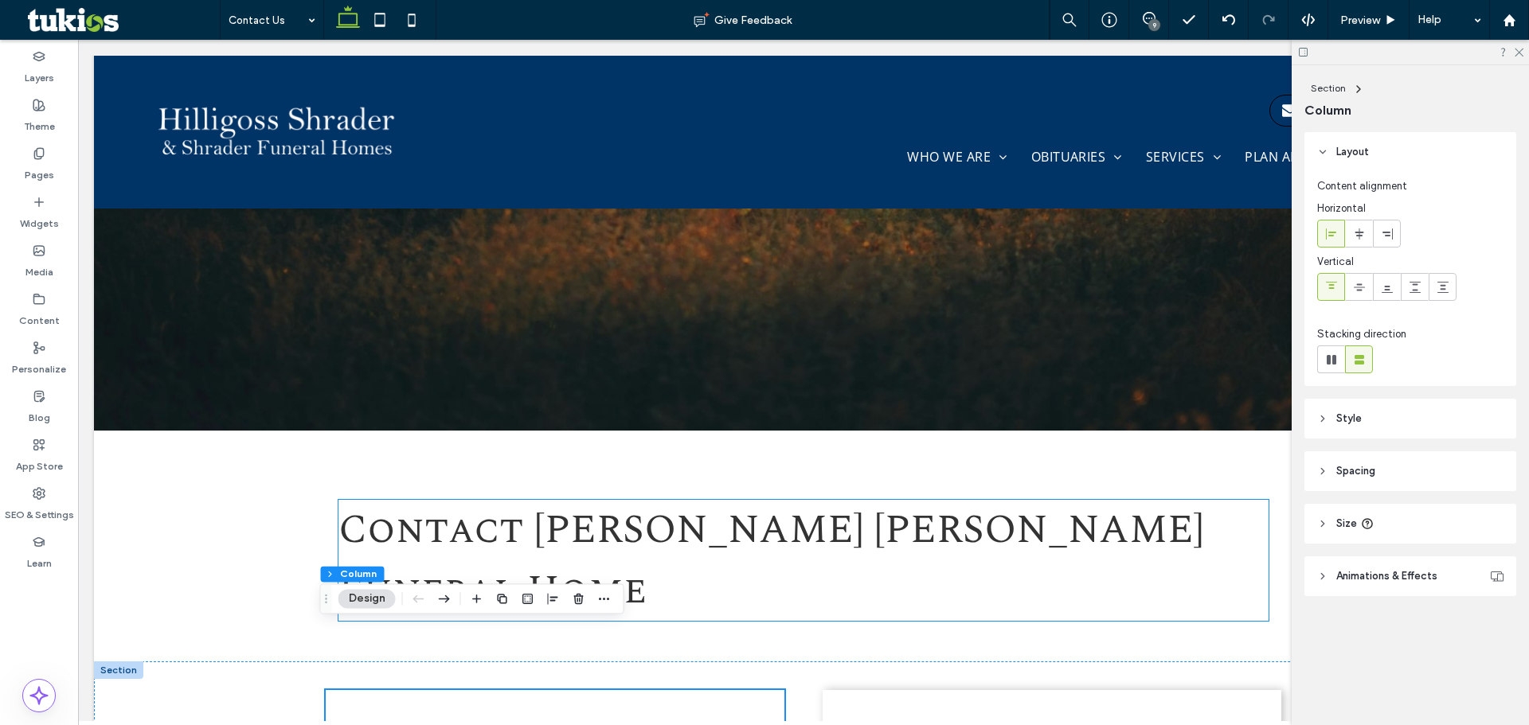
scroll to position [59, 0]
